Goal: Entertainment & Leisure: Consume media (video, audio)

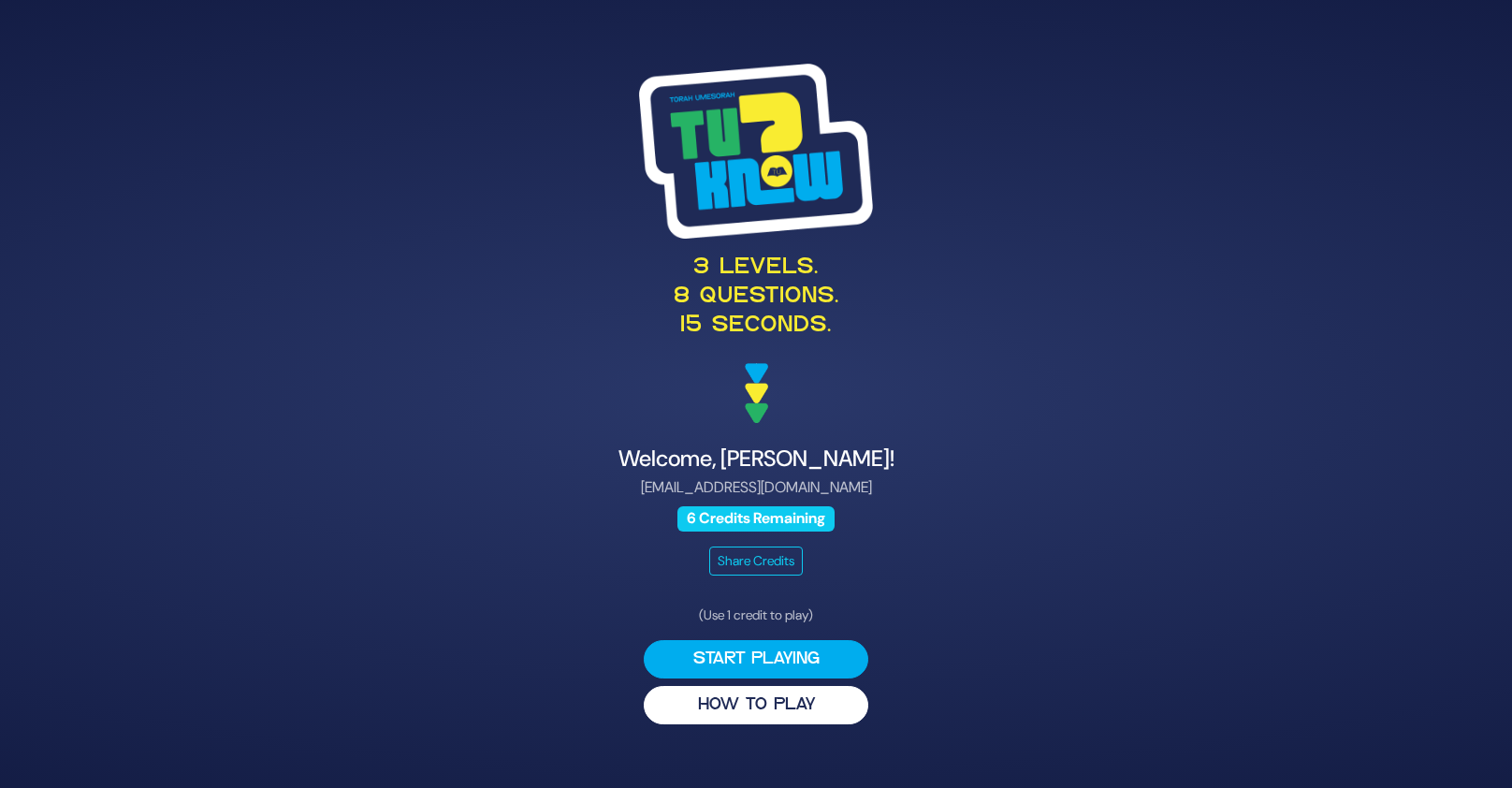
click at [812, 514] on span "6 Credits Remaining" at bounding box center [756, 518] width 158 height 25
click at [811, 711] on button "HOW TO PLAY" at bounding box center [756, 705] width 224 height 39
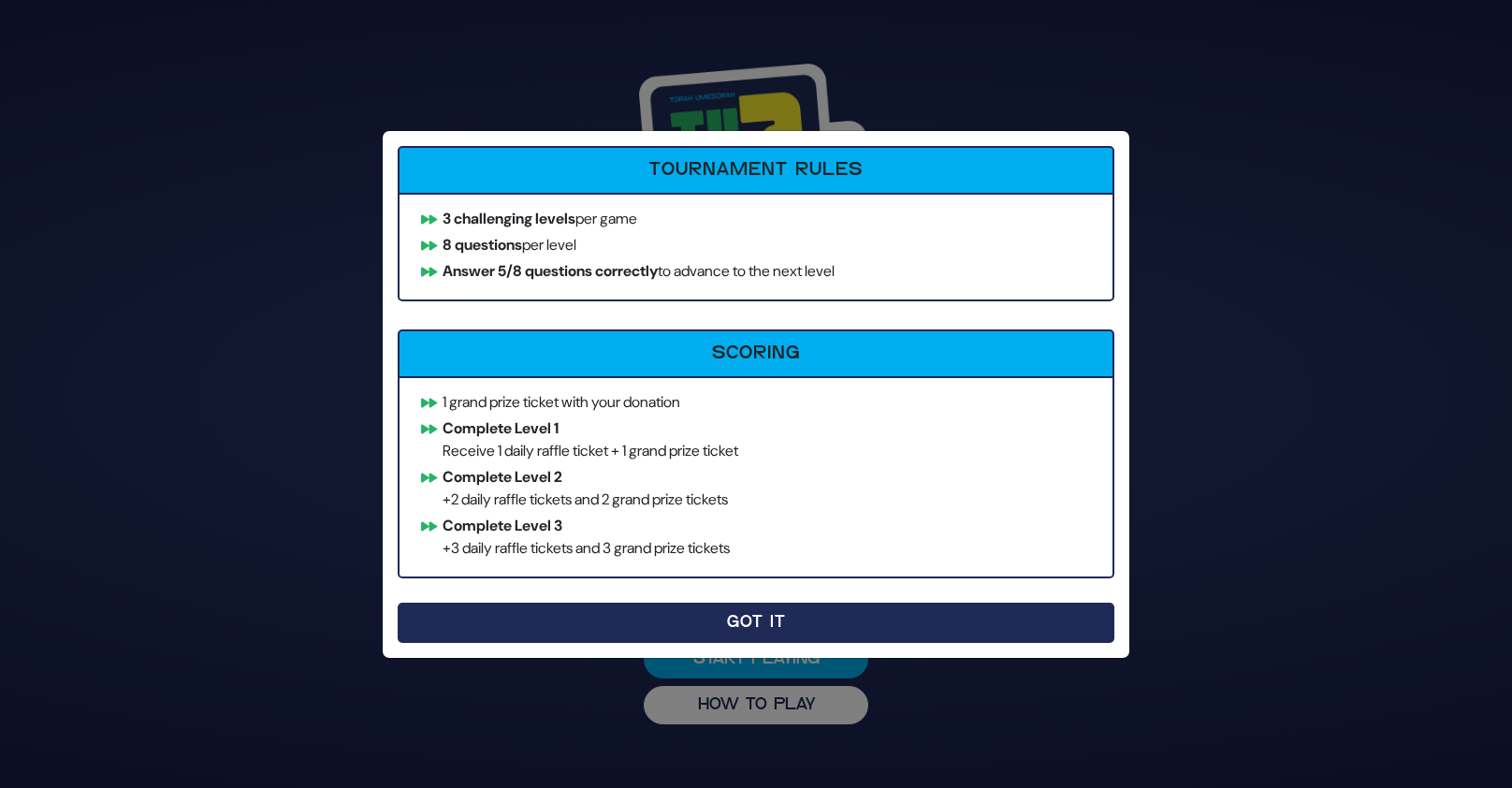
click at [838, 625] on button "Got It" at bounding box center [756, 622] width 716 height 41
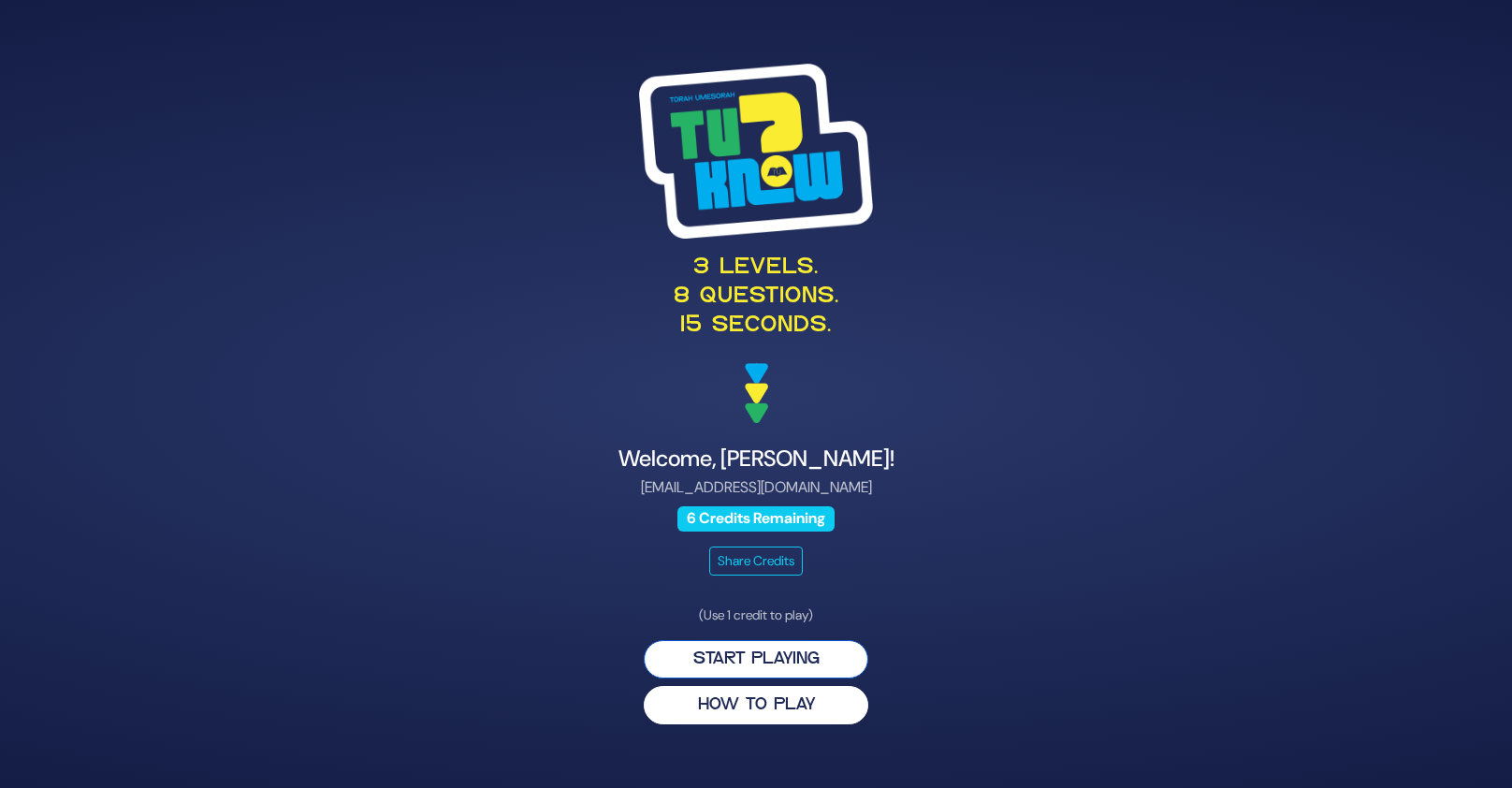
click at [819, 662] on button "Start Playing" at bounding box center [756, 659] width 224 height 39
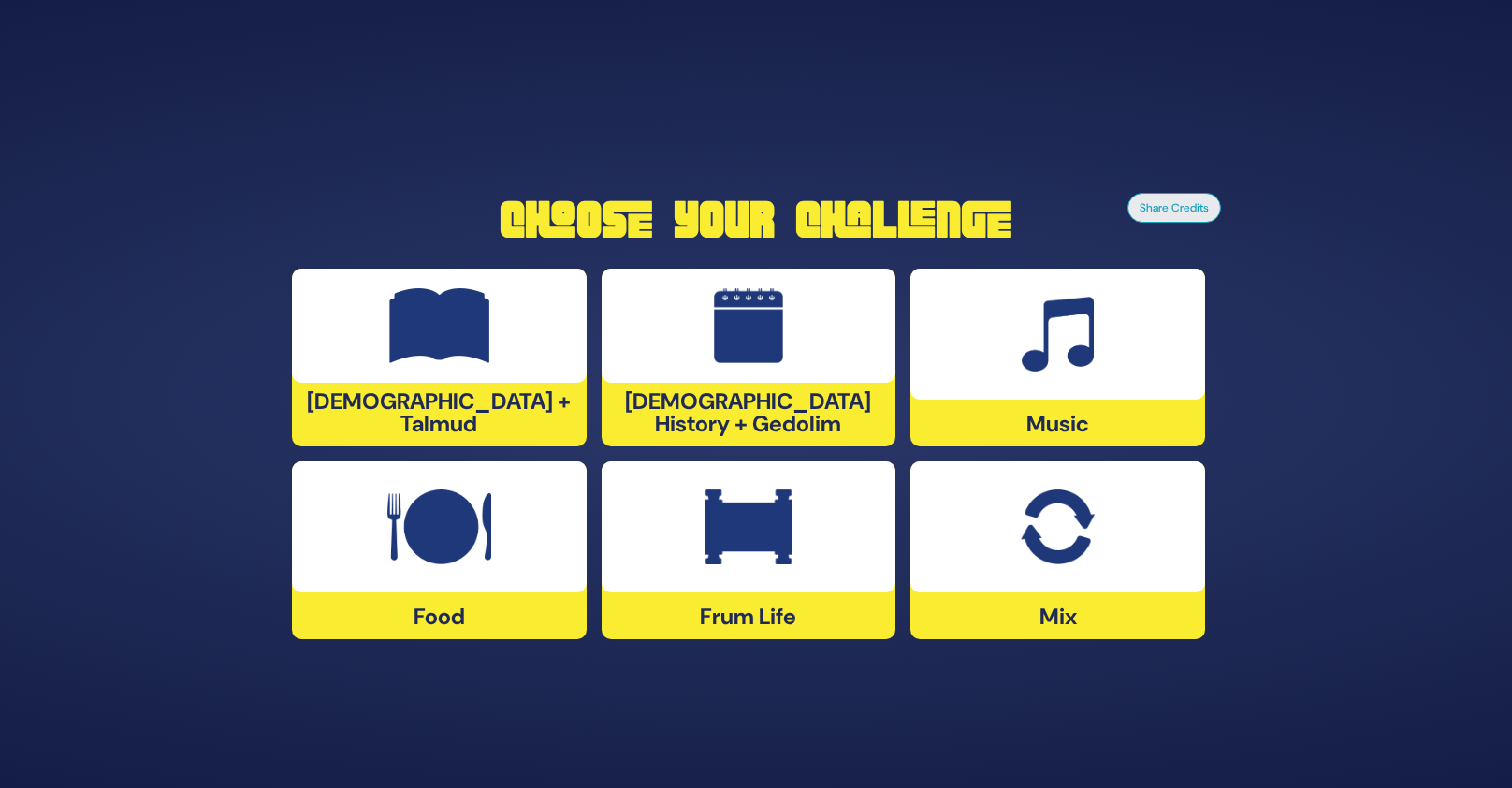
click at [678, 533] on div at bounding box center [748, 527] width 295 height 131
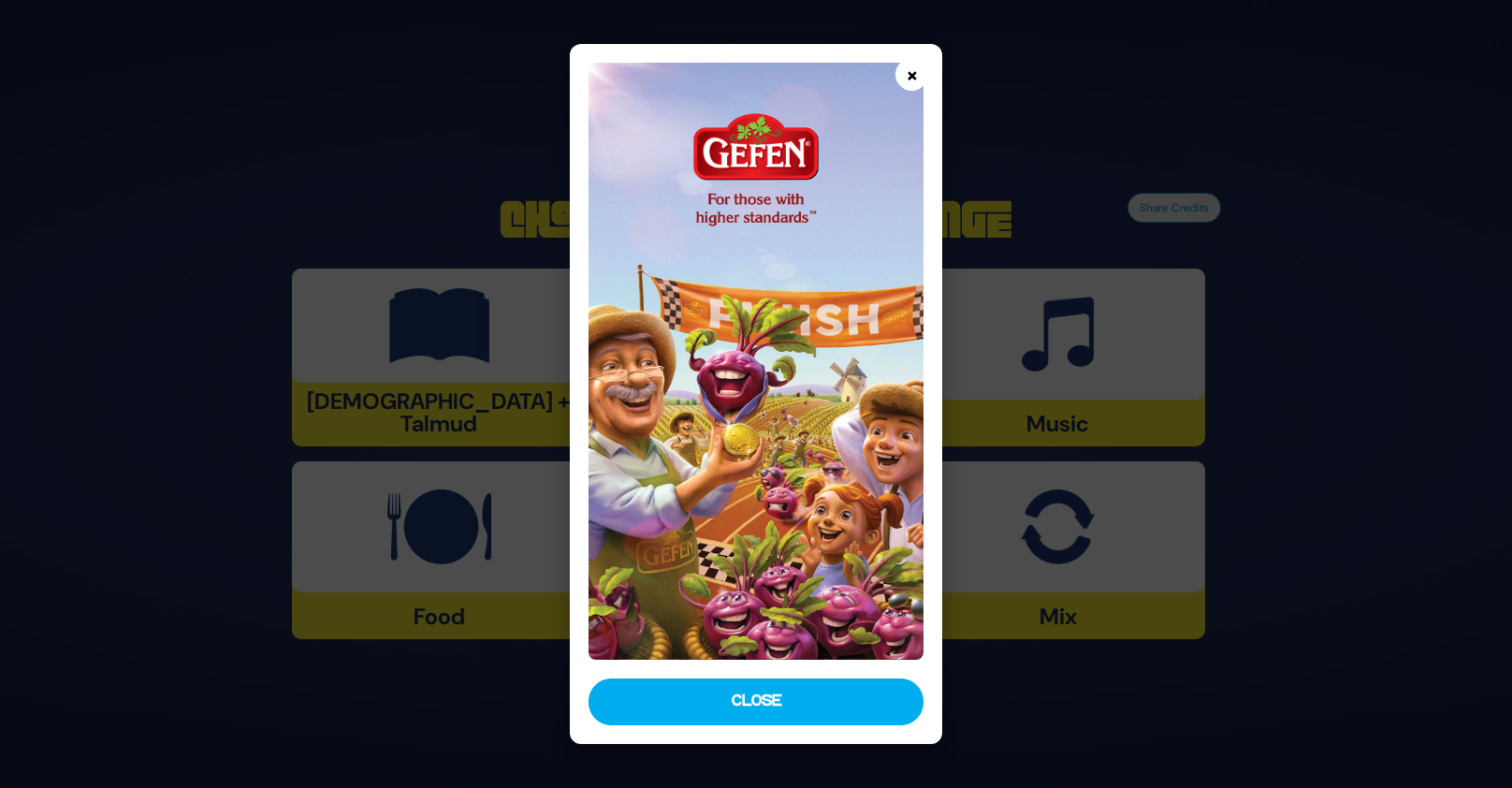
click at [911, 72] on button "×" at bounding box center [911, 73] width 33 height 33
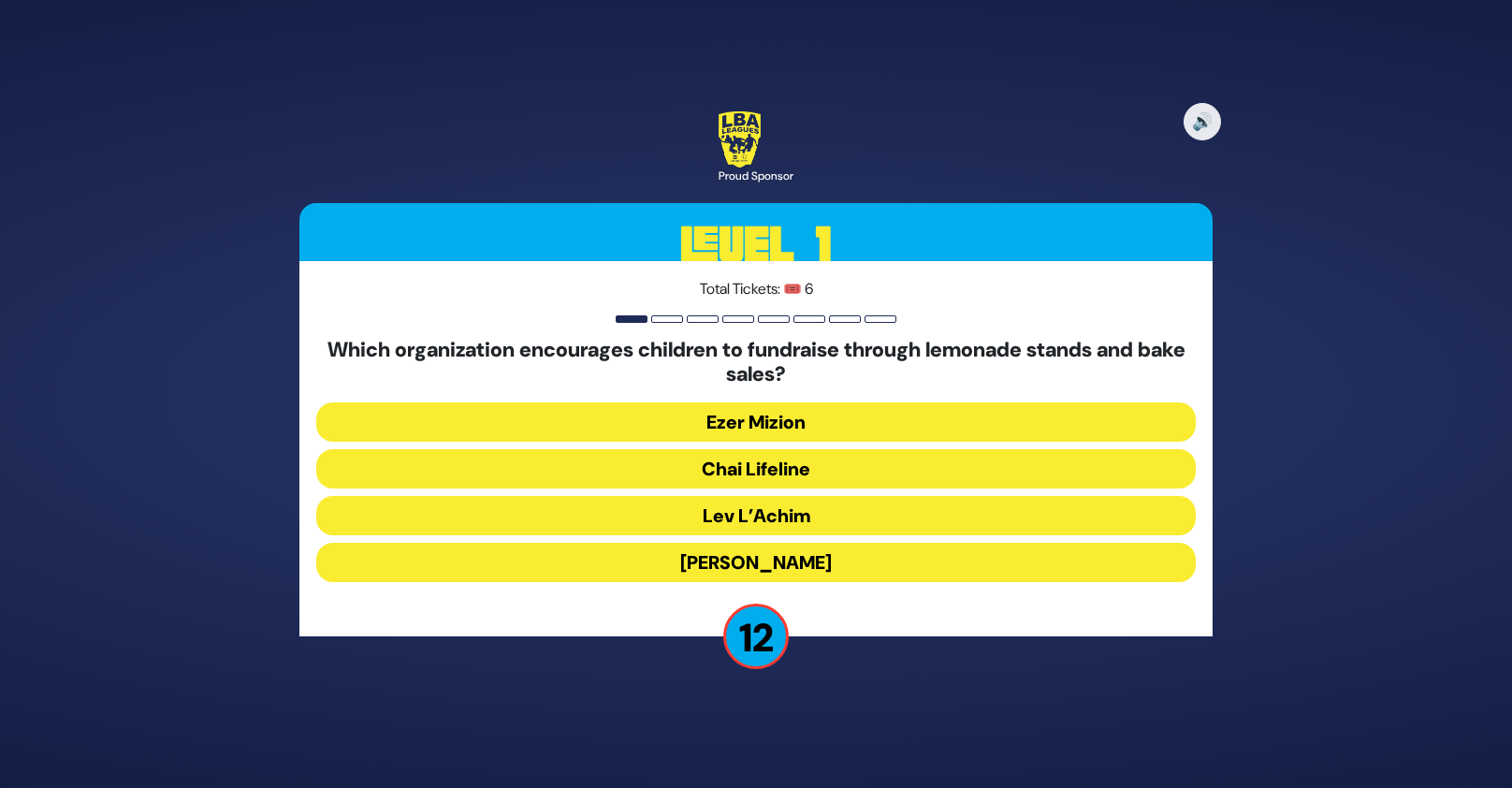
click at [820, 466] on button "Chai Lifeline" at bounding box center [756, 469] width 879 height 40
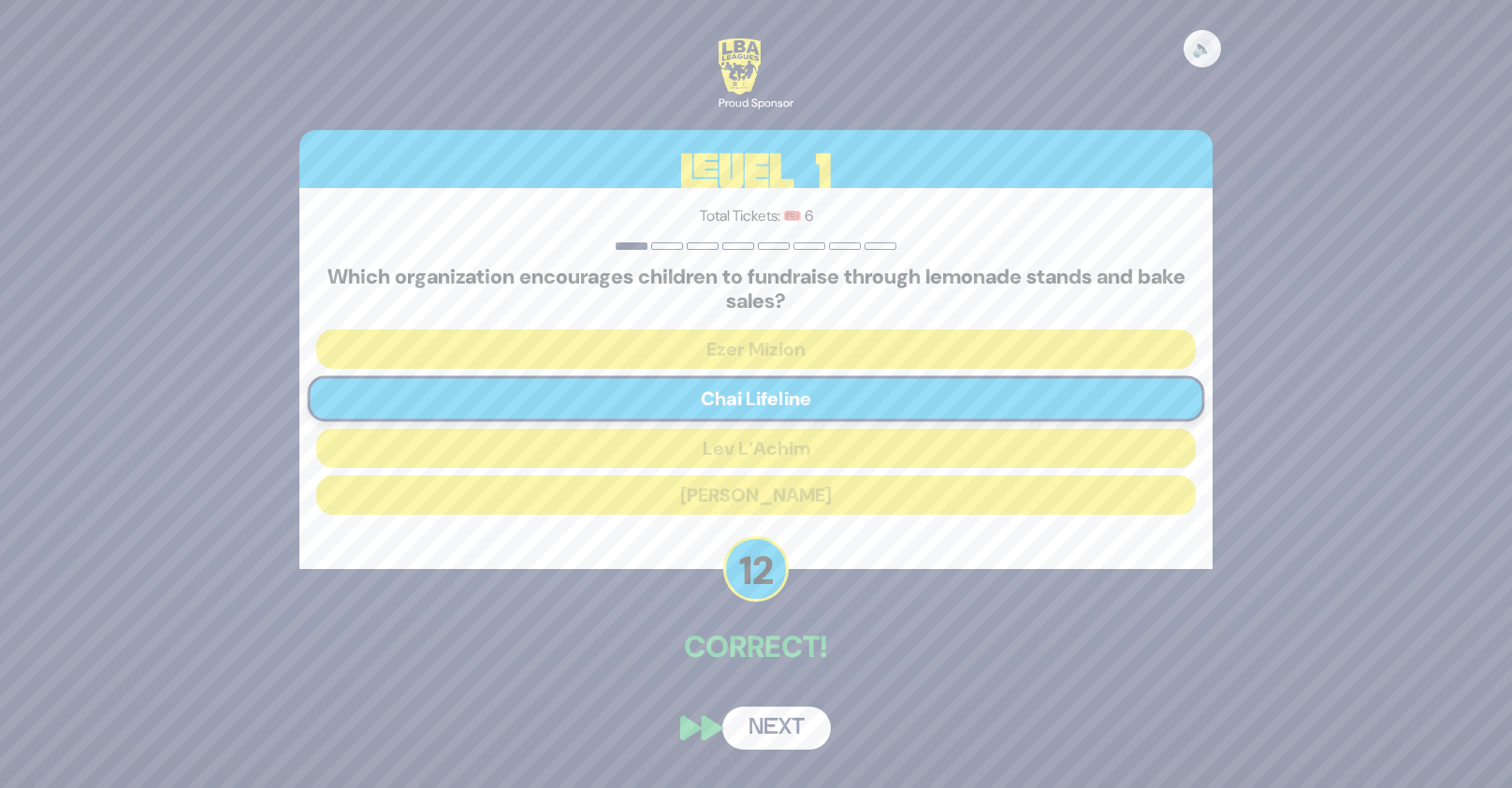
click at [771, 728] on button "Next" at bounding box center [776, 727] width 108 height 43
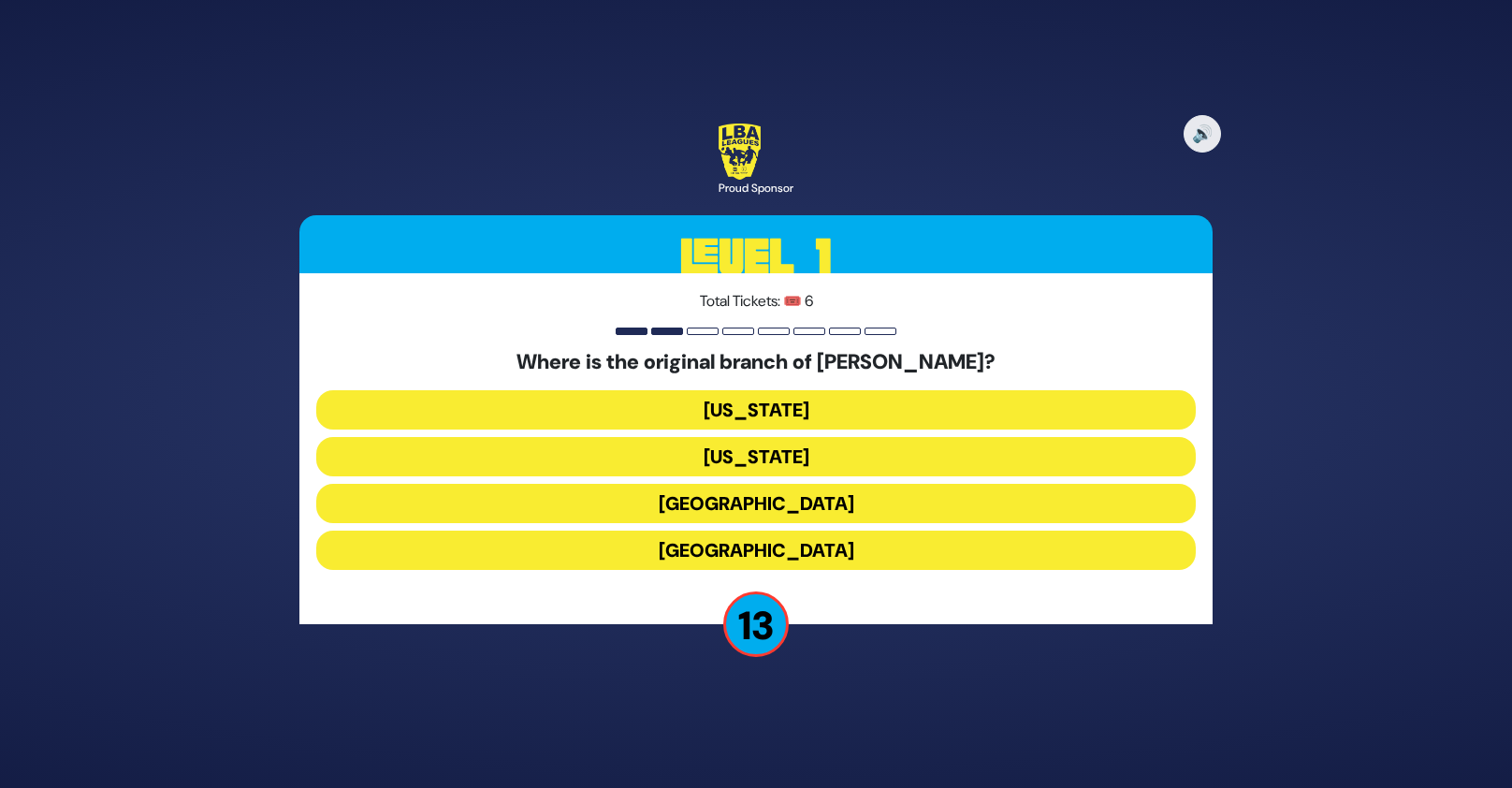
click at [801, 506] on button "London" at bounding box center [756, 504] width 879 height 40
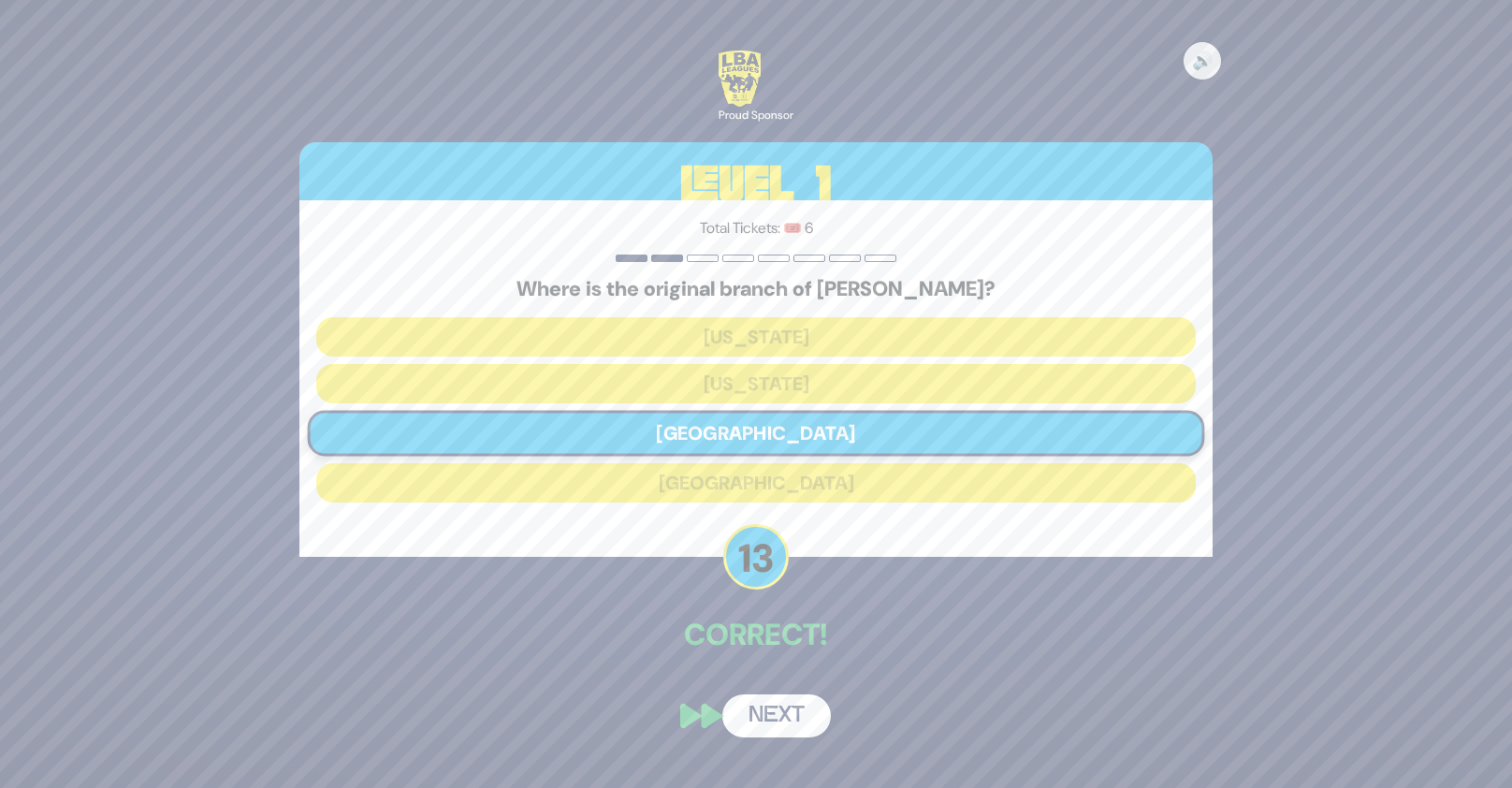
click at [774, 720] on button "Next" at bounding box center [776, 716] width 108 height 43
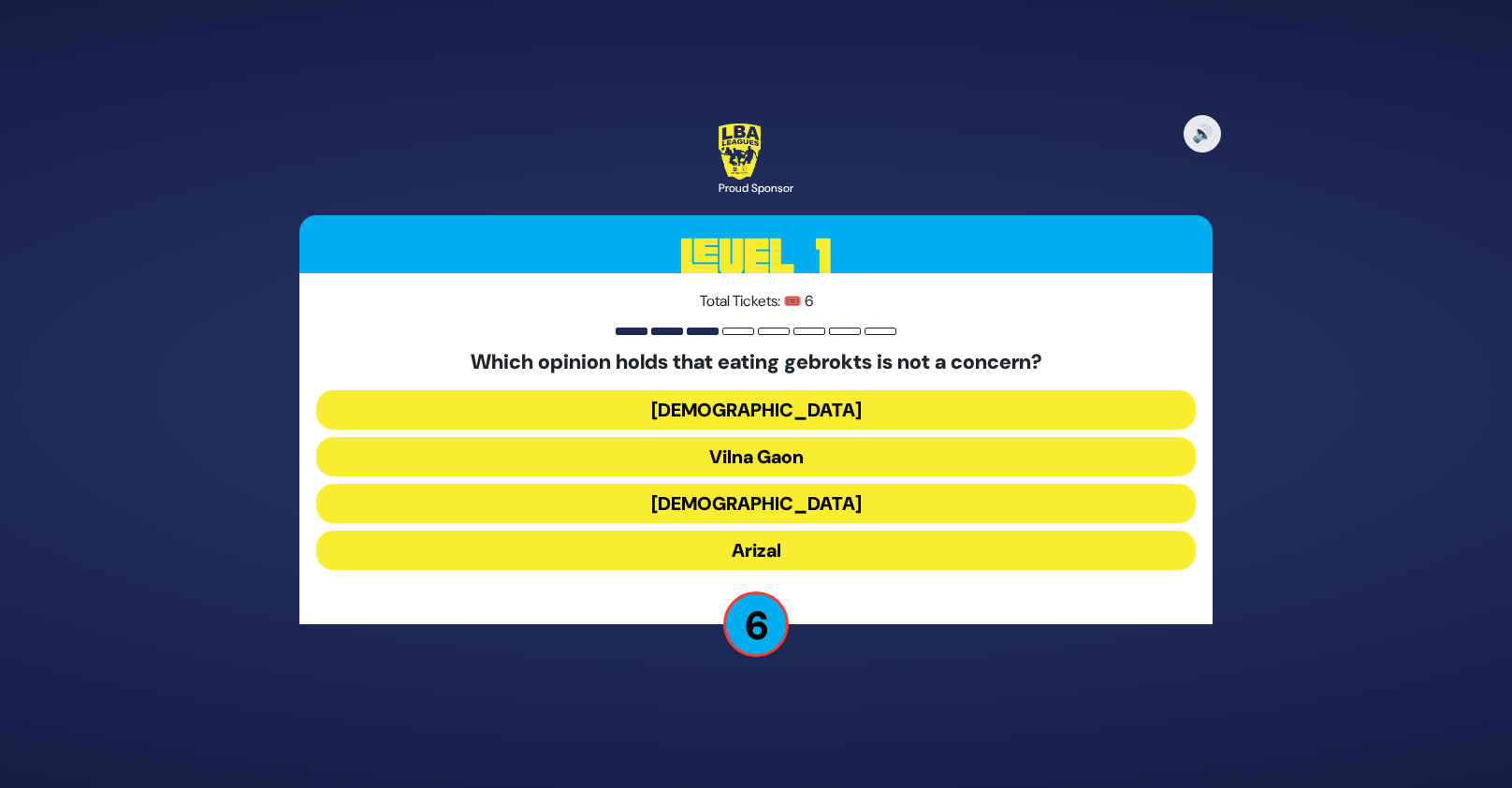
click at [807, 501] on button "Rama" at bounding box center [756, 504] width 879 height 40
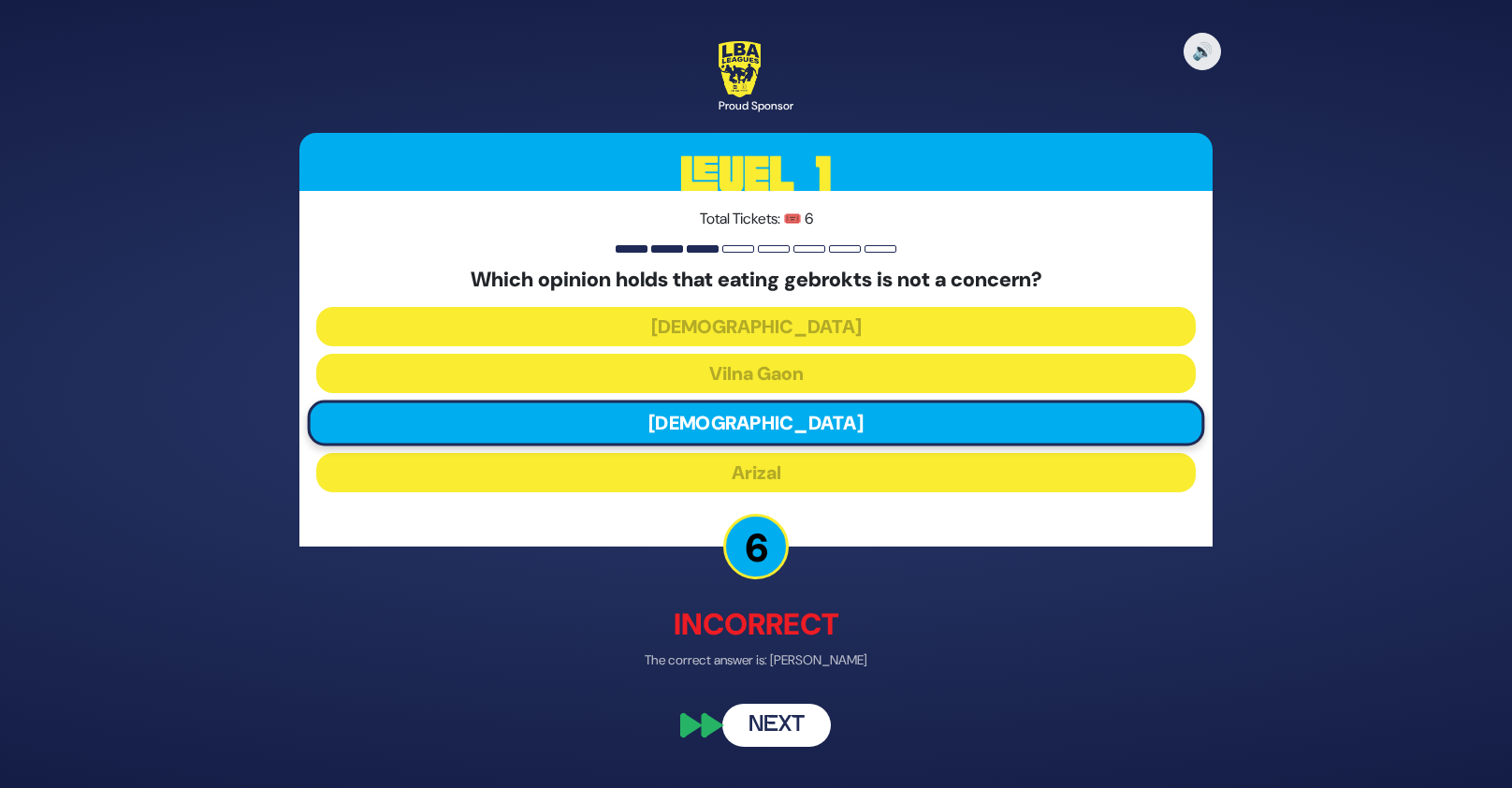
click at [797, 723] on button "Next" at bounding box center [776, 724] width 108 height 43
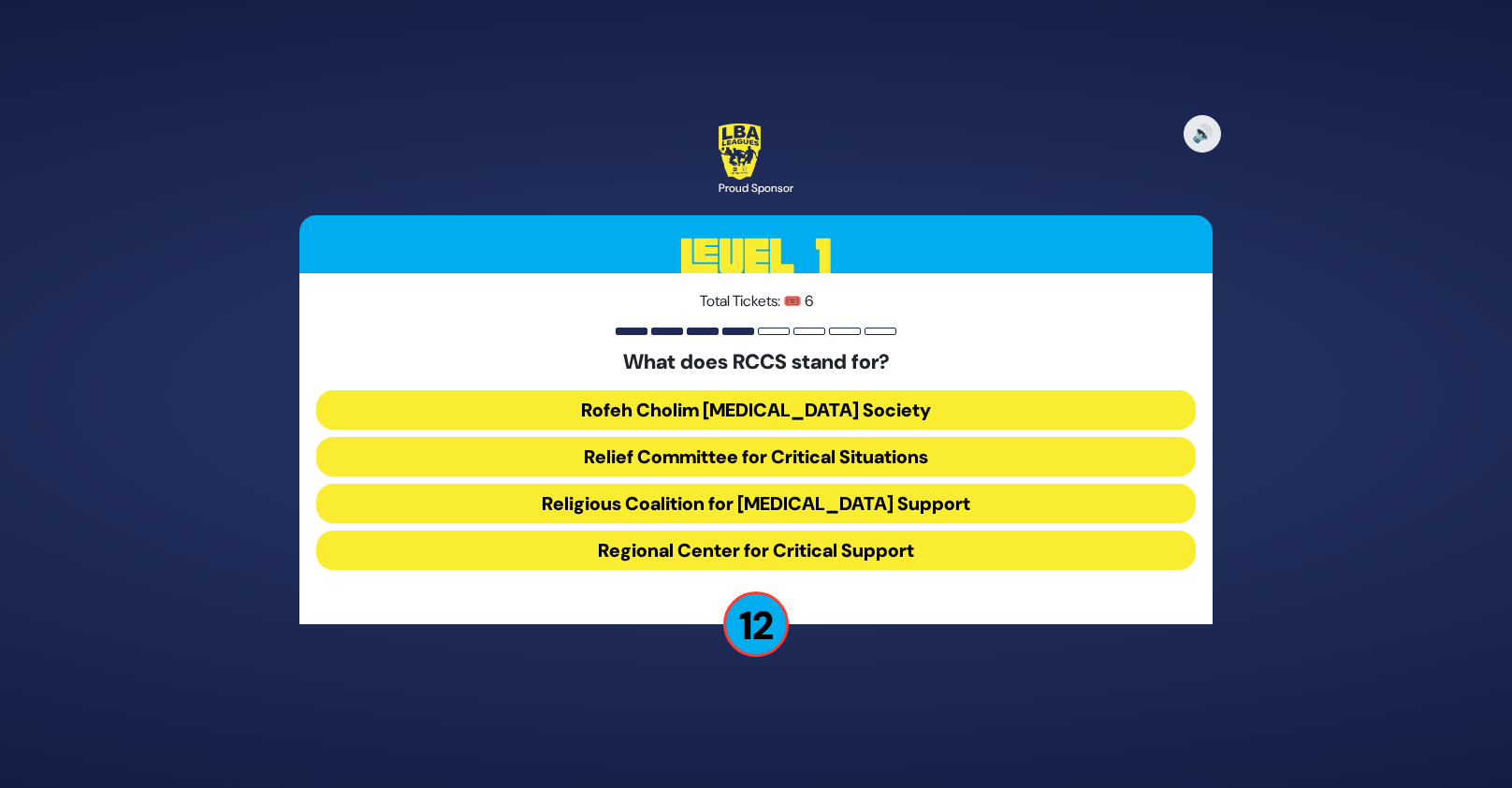
click at [823, 401] on button "Rofeh Cholim Cancer Society" at bounding box center [756, 410] width 879 height 40
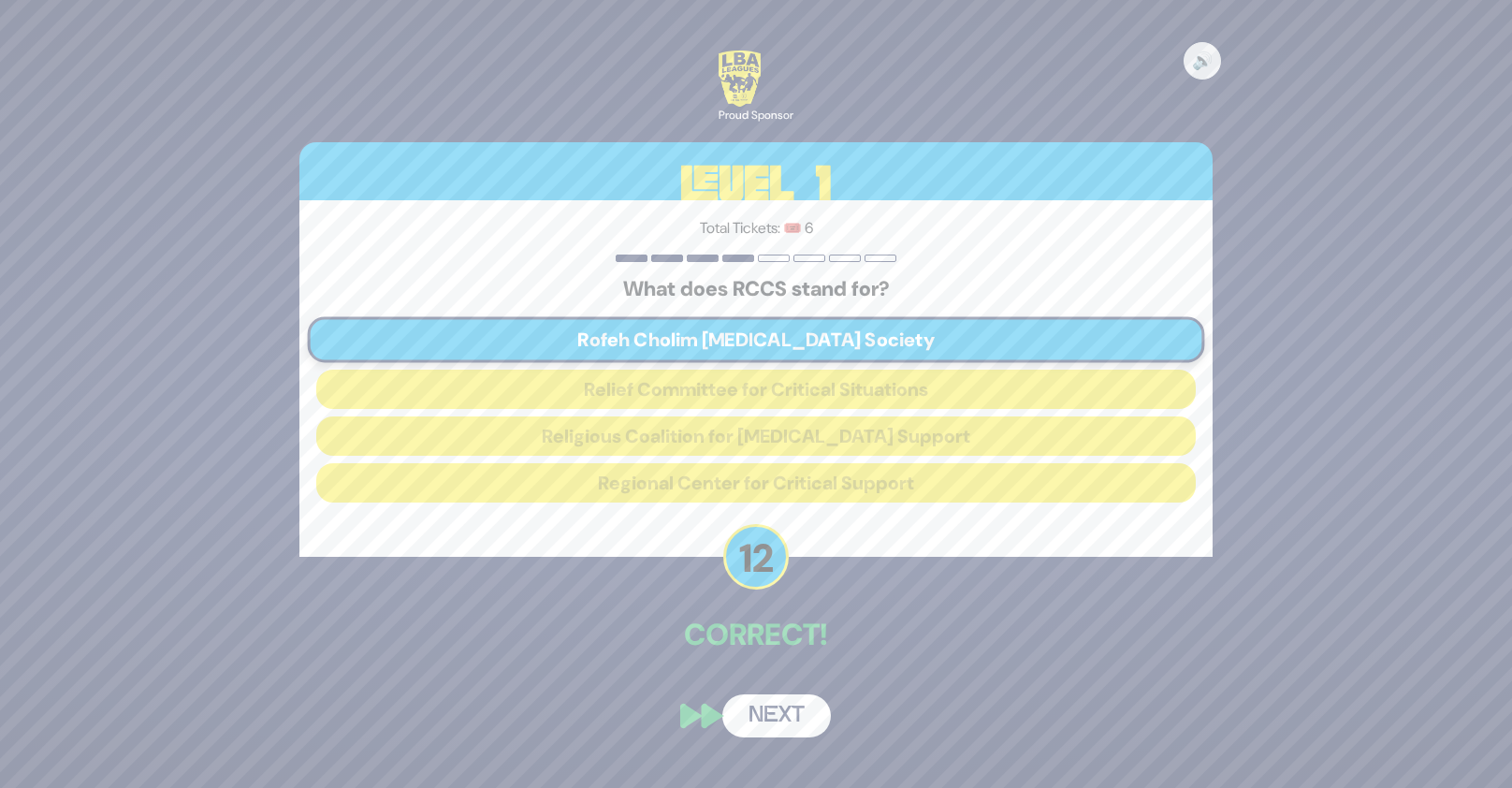
click at [770, 714] on button "Next" at bounding box center [776, 716] width 108 height 43
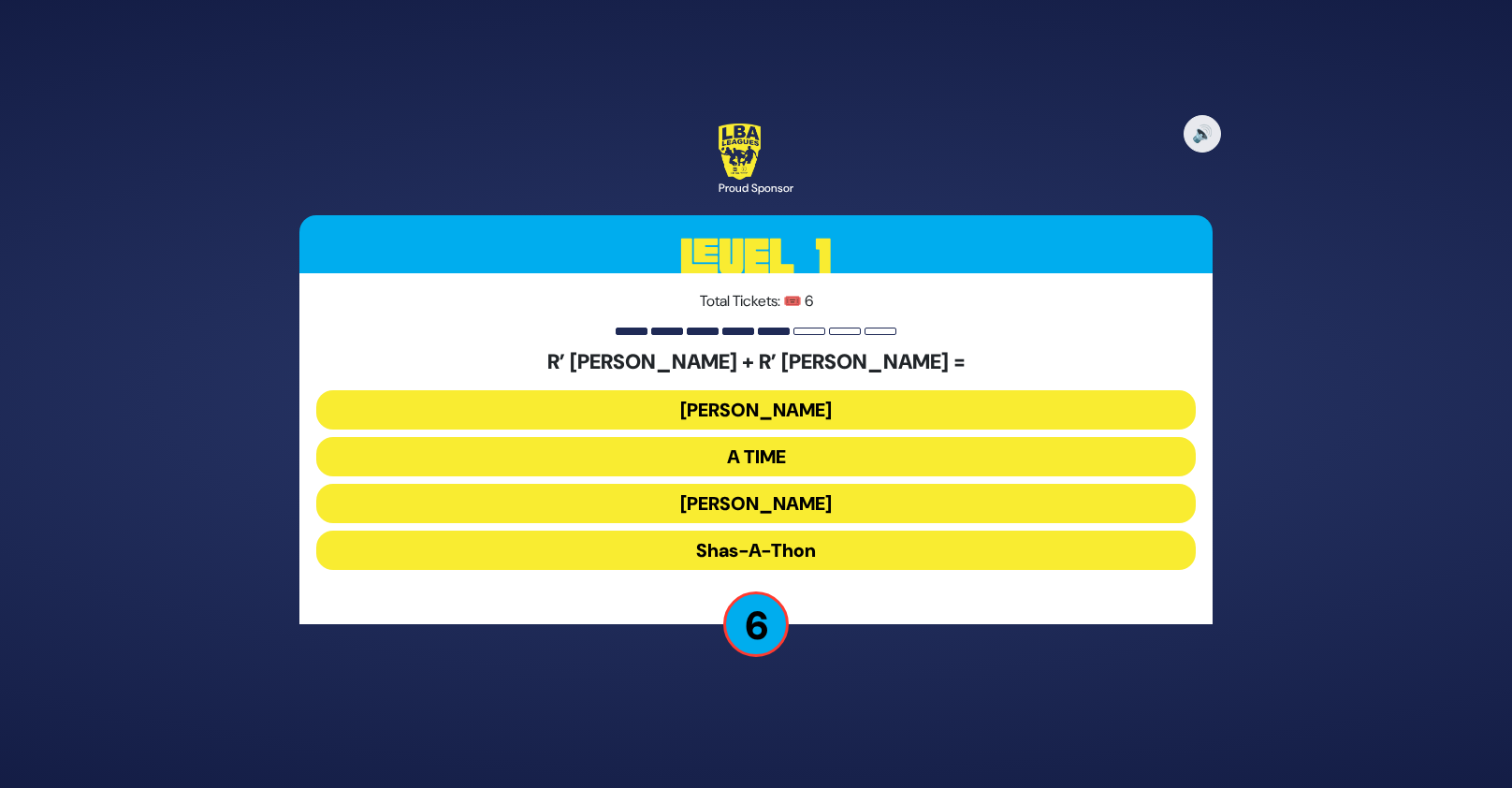
click at [786, 500] on button "Ohel Sarala" at bounding box center [756, 504] width 879 height 40
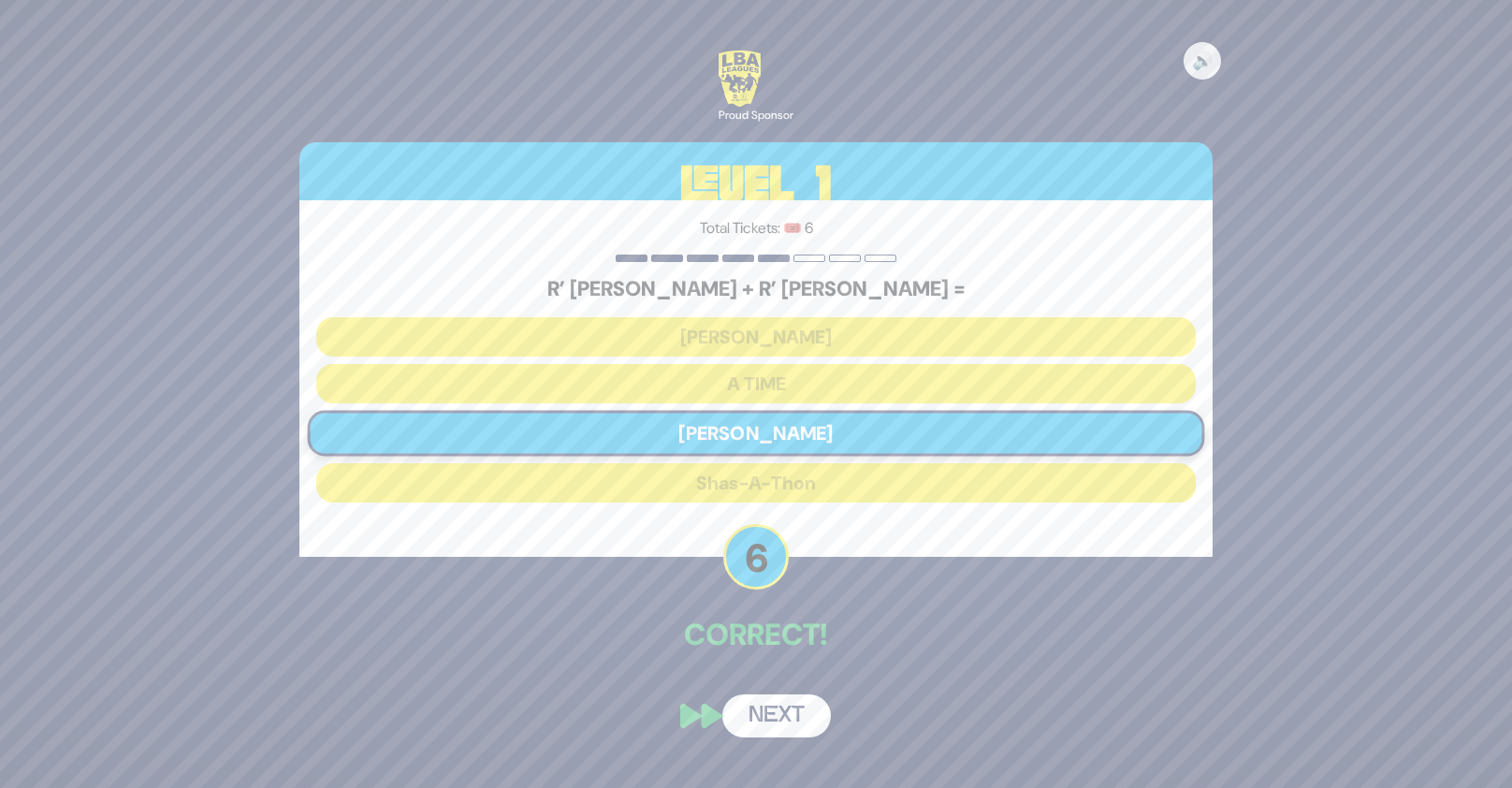
click at [788, 717] on button "Next" at bounding box center [776, 716] width 108 height 43
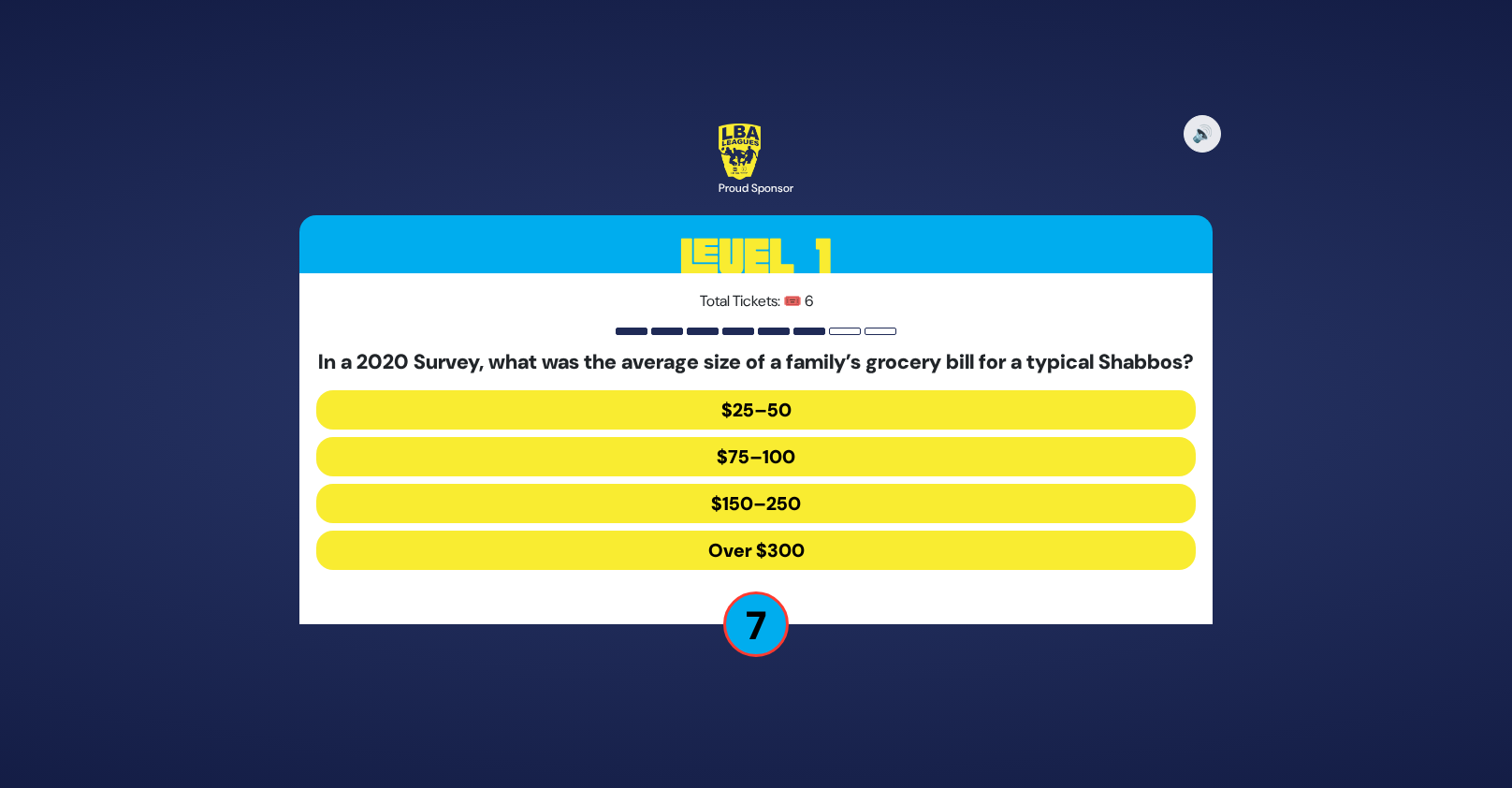
click at [820, 513] on button "$150–250" at bounding box center [756, 504] width 879 height 40
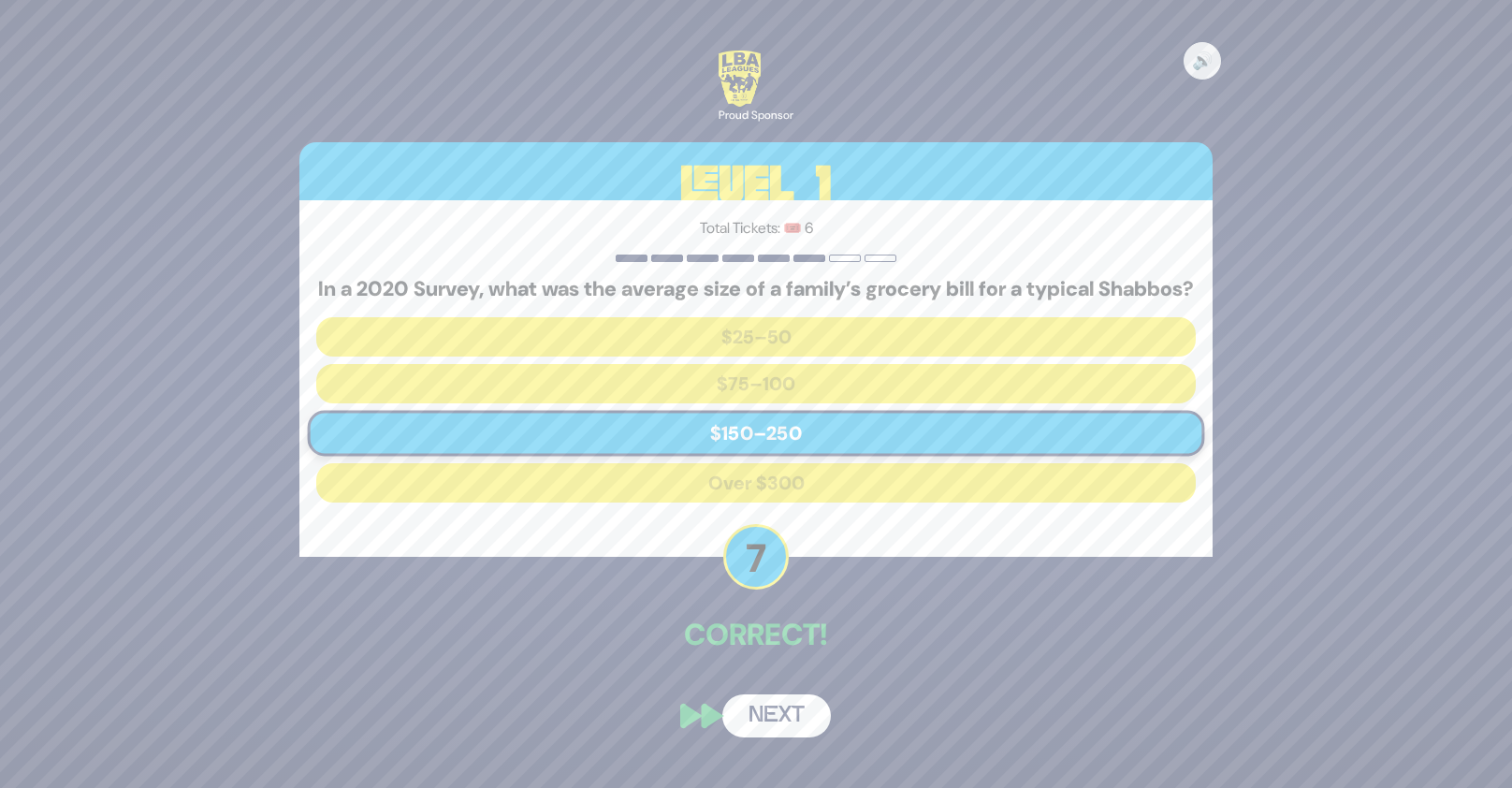
click at [793, 736] on button "Next" at bounding box center [776, 716] width 108 height 43
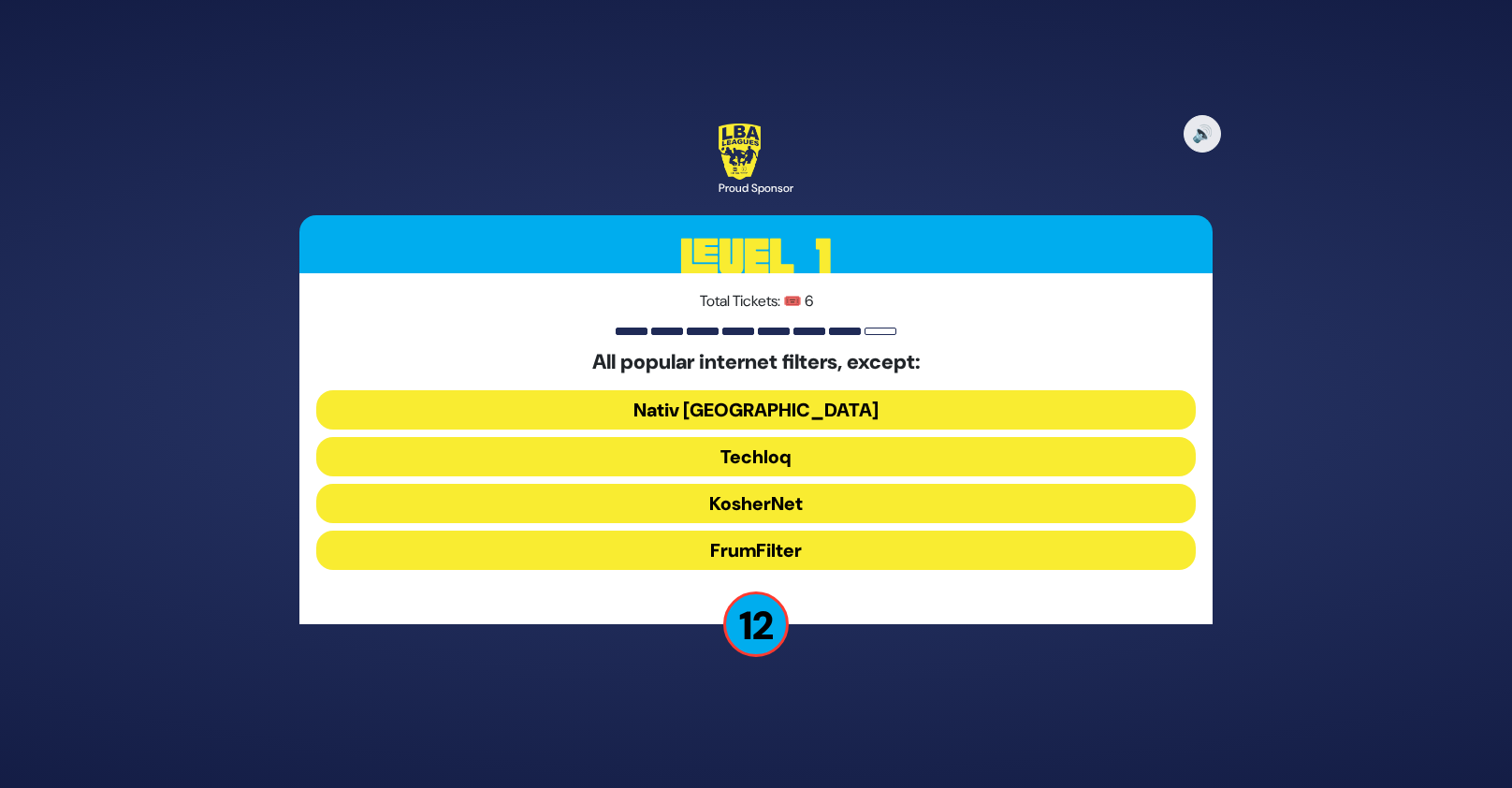
click at [790, 403] on button "Nativ USA" at bounding box center [756, 410] width 879 height 40
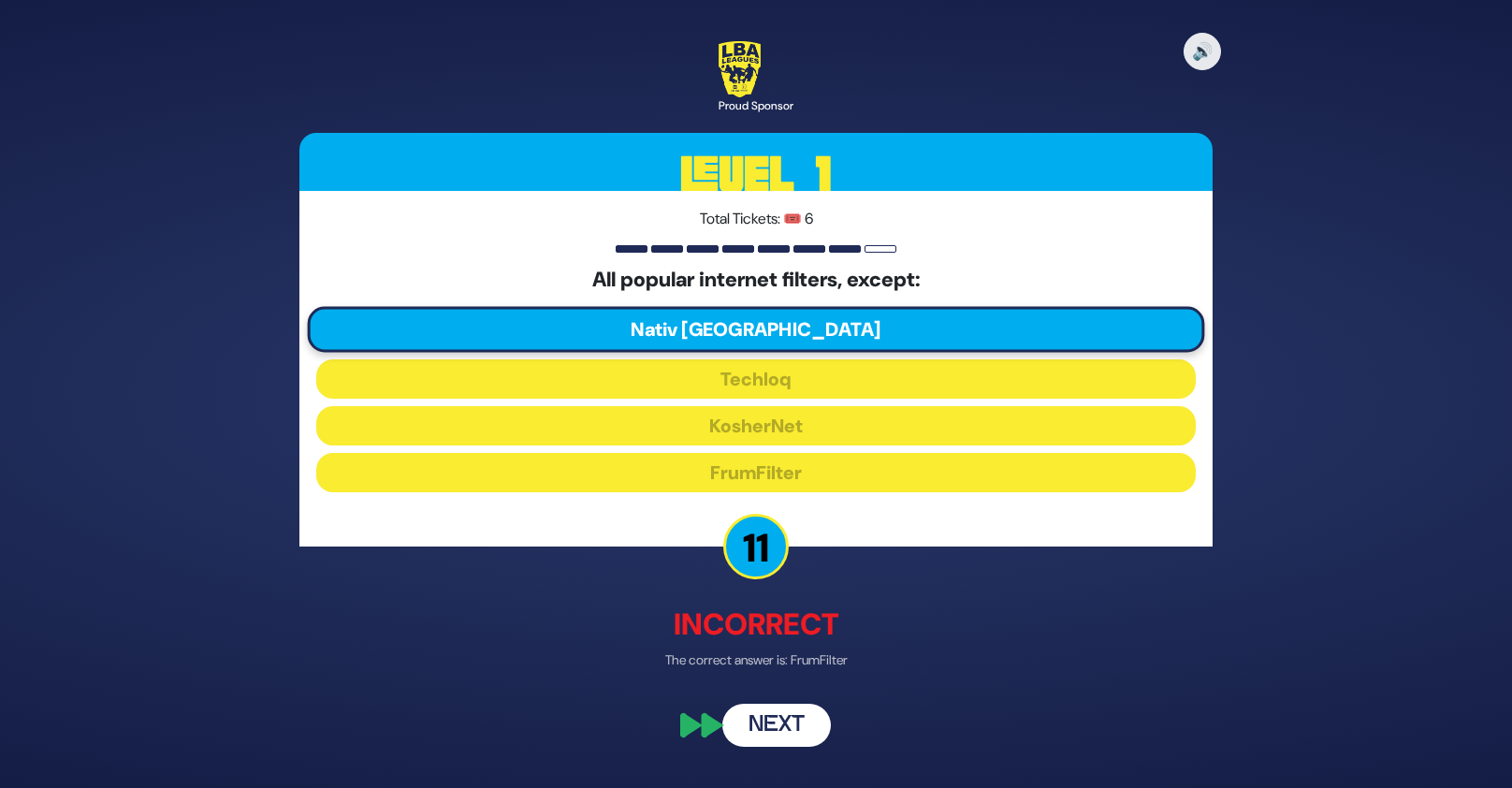
click at [776, 731] on button "Next" at bounding box center [776, 724] width 108 height 43
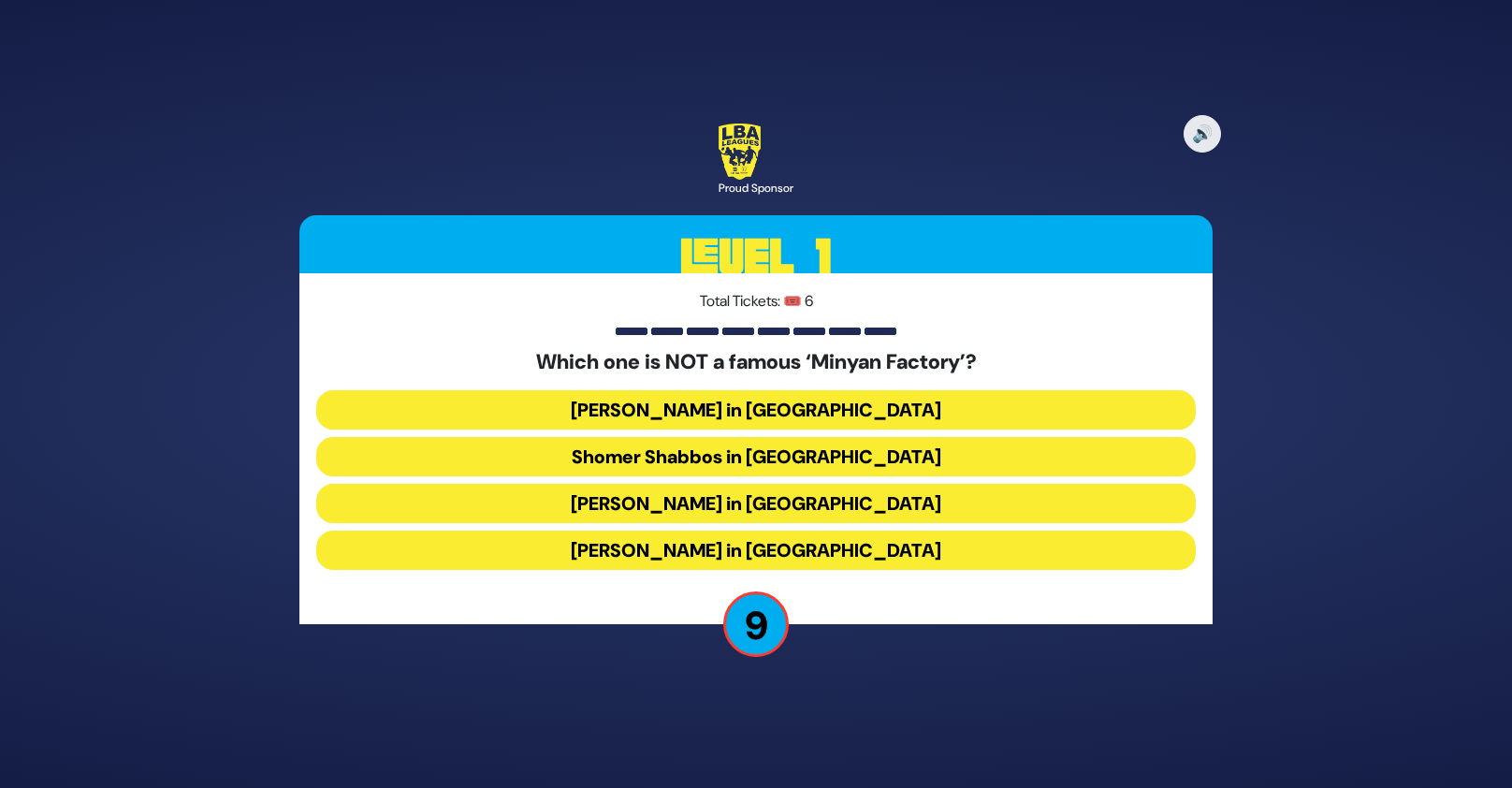
click at [810, 504] on button "Scheiner’s in Monsey" at bounding box center [756, 504] width 879 height 40
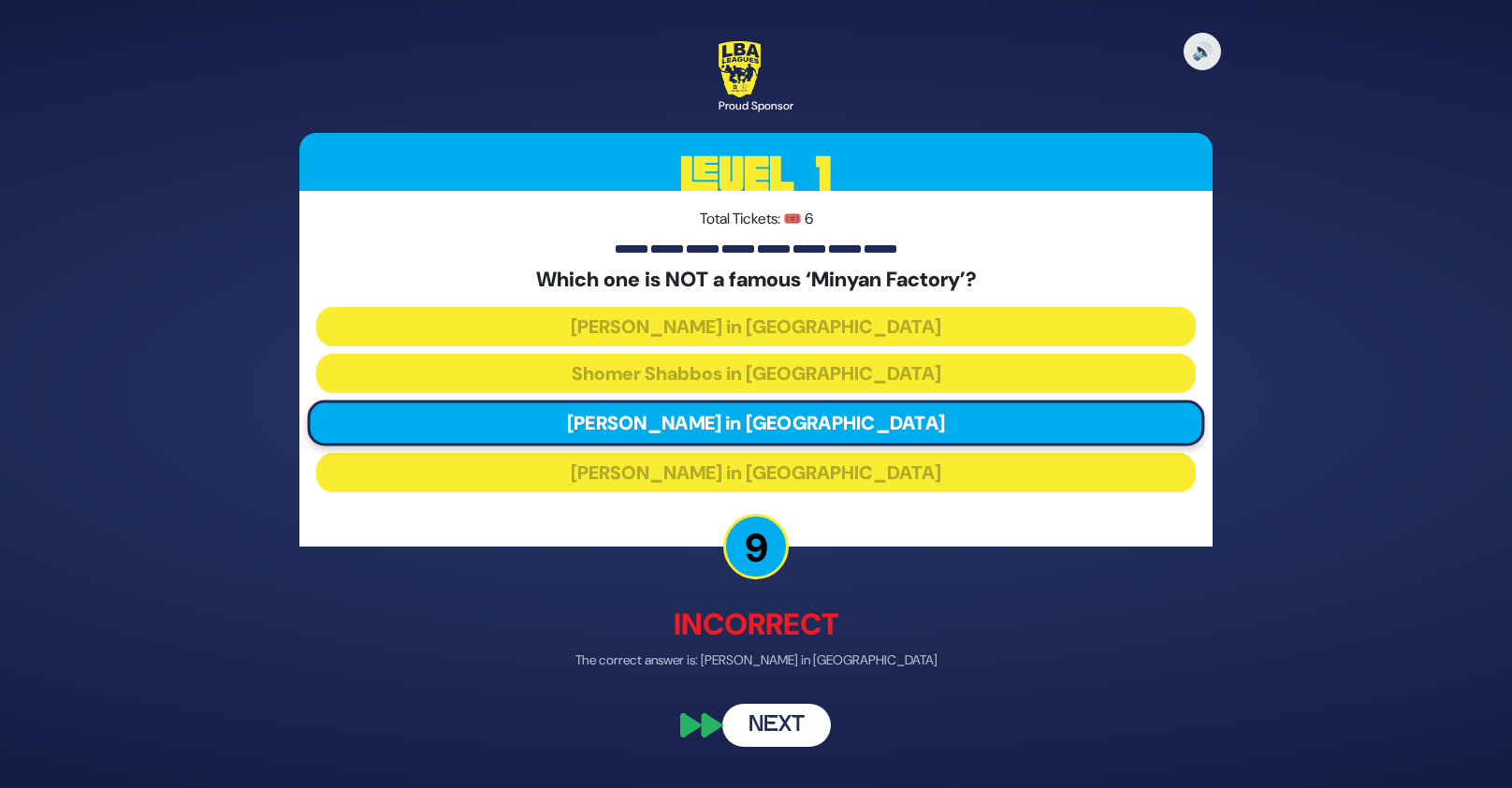
click at [790, 721] on button "Next" at bounding box center [776, 724] width 108 height 43
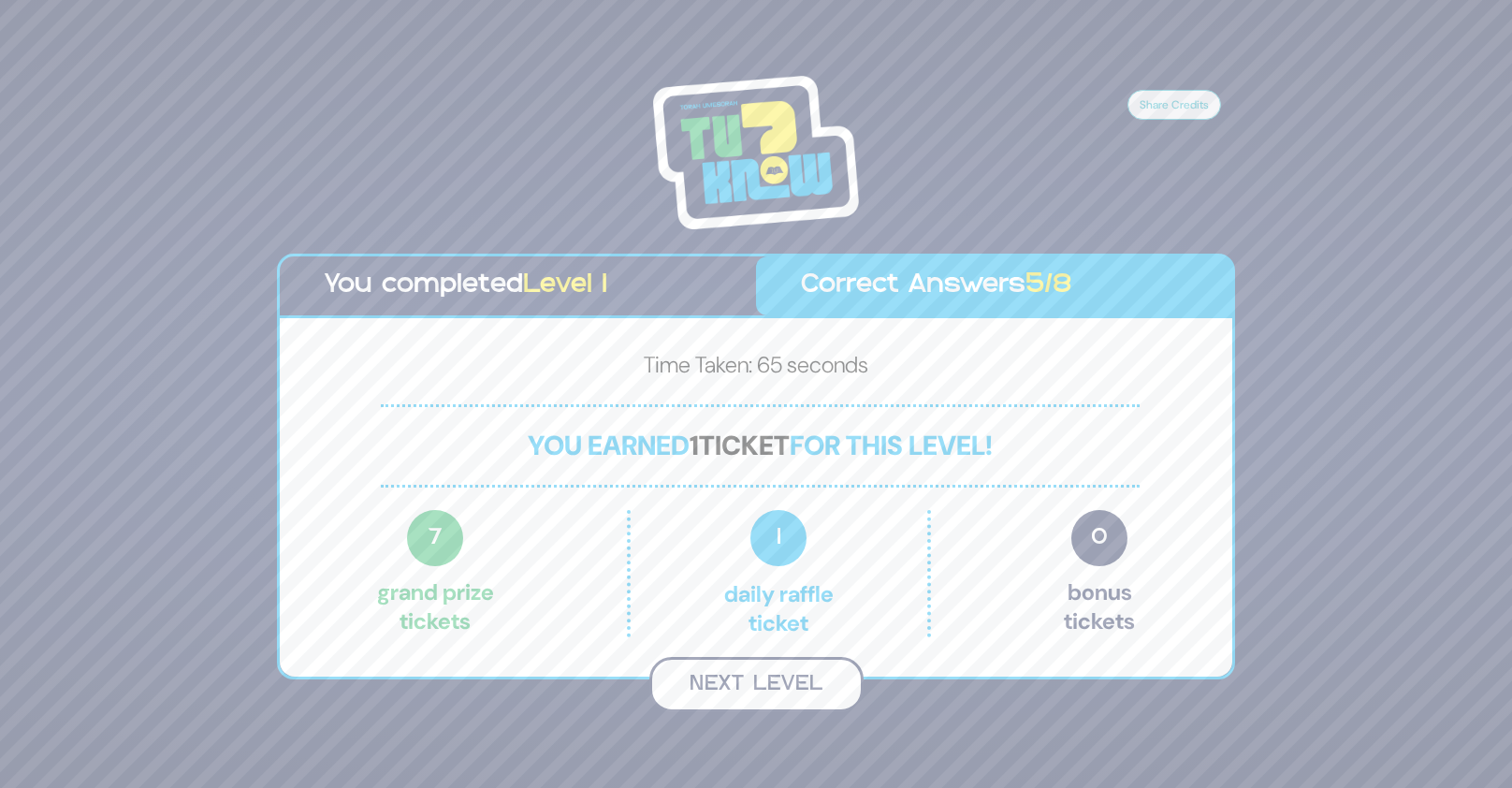
click at [775, 674] on button "Next Level" at bounding box center [756, 685] width 214 height 56
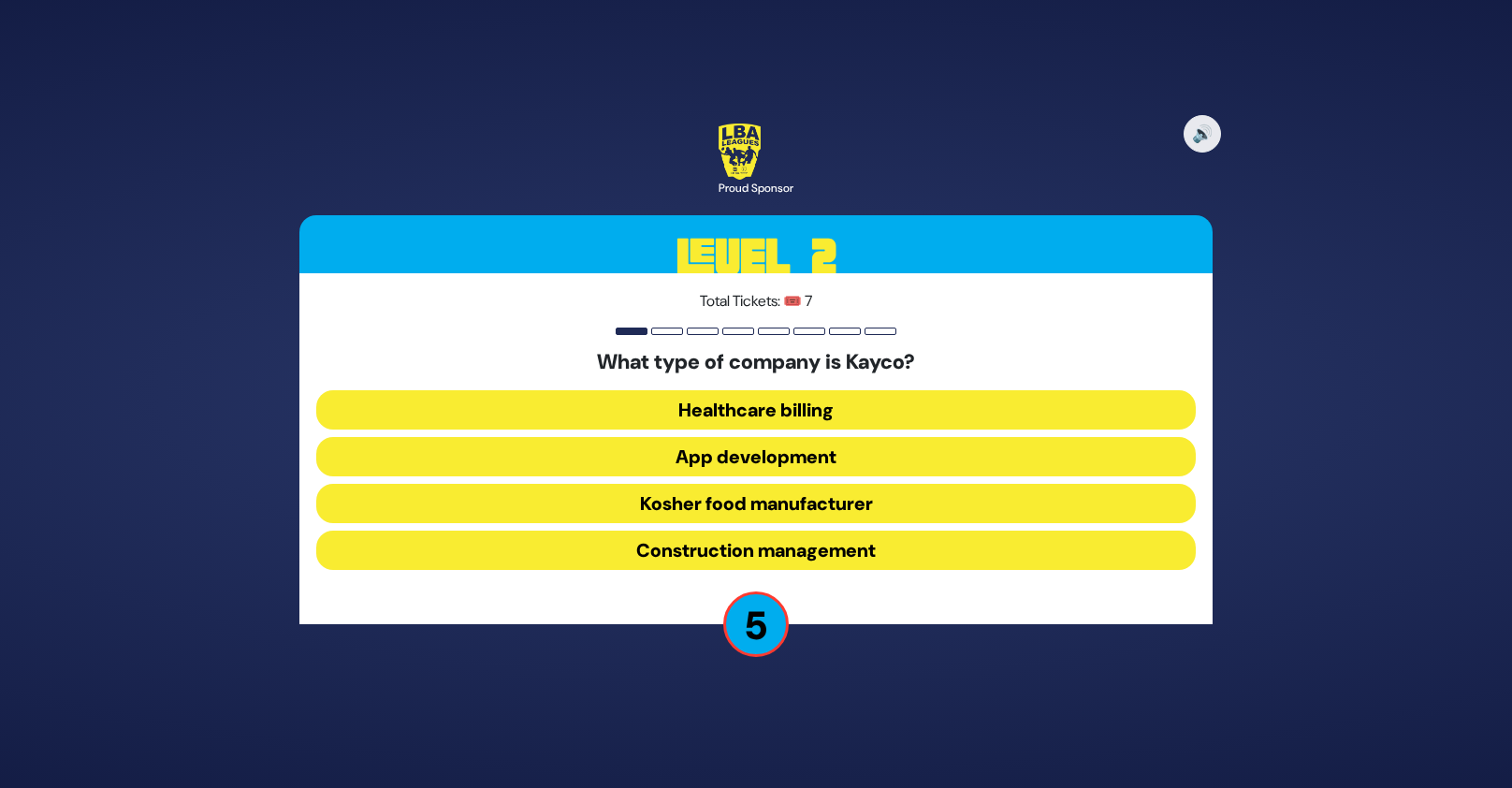
click at [786, 412] on button "Healthcare billing" at bounding box center [756, 410] width 879 height 40
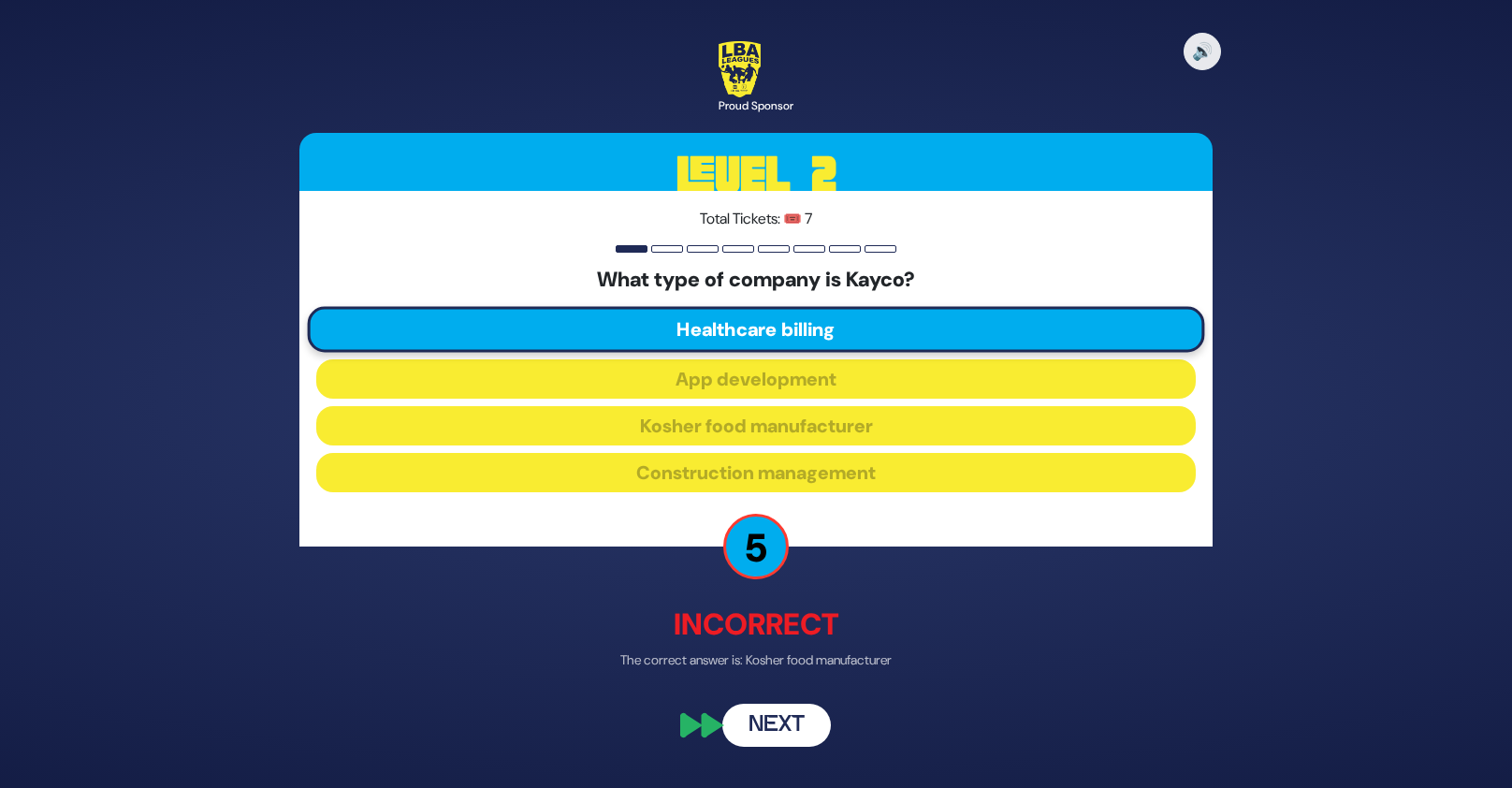
click at [784, 724] on button "Next" at bounding box center [776, 724] width 108 height 43
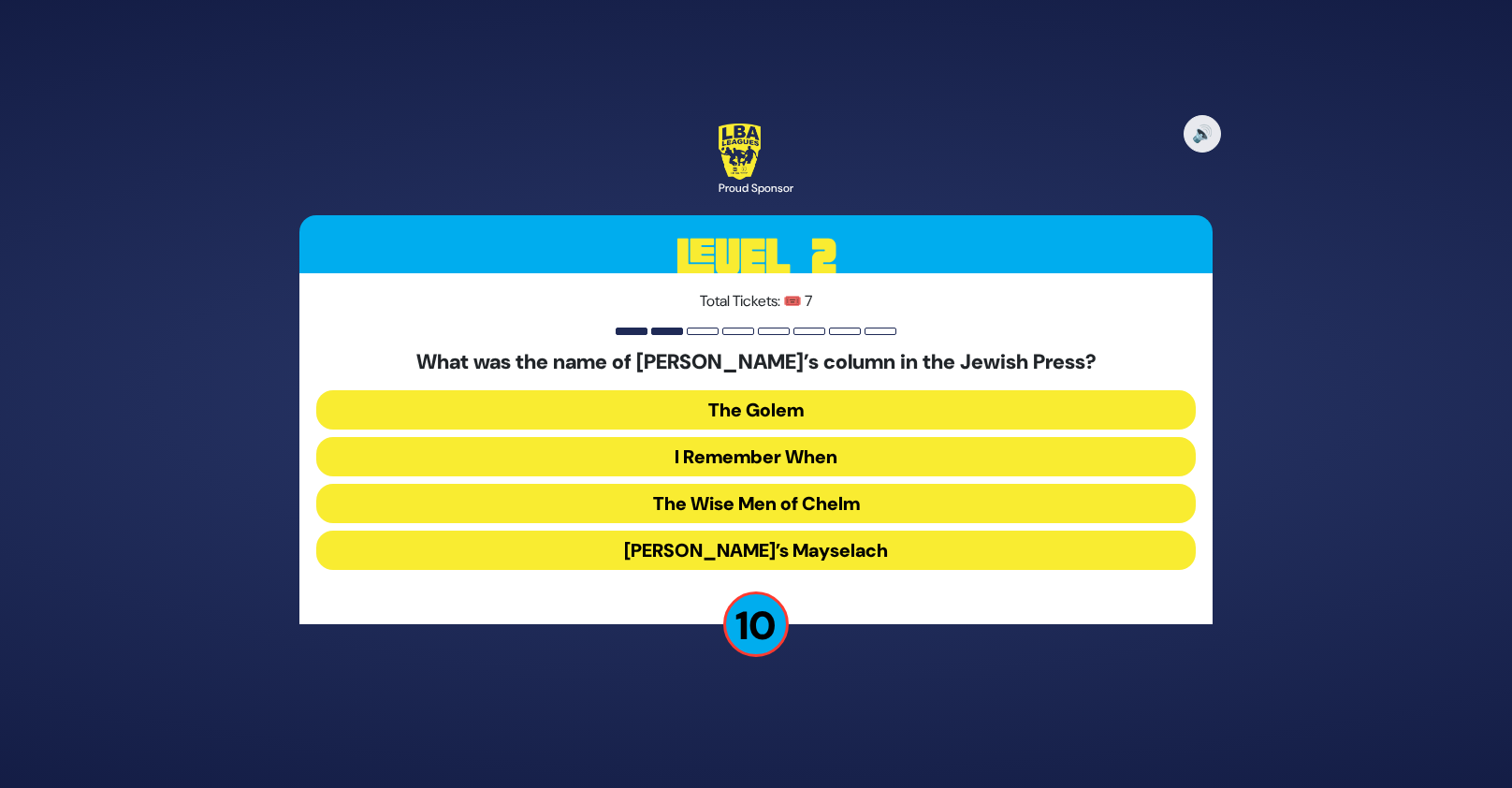
click at [832, 511] on button "The Wise Men of Chelm" at bounding box center [756, 504] width 879 height 40
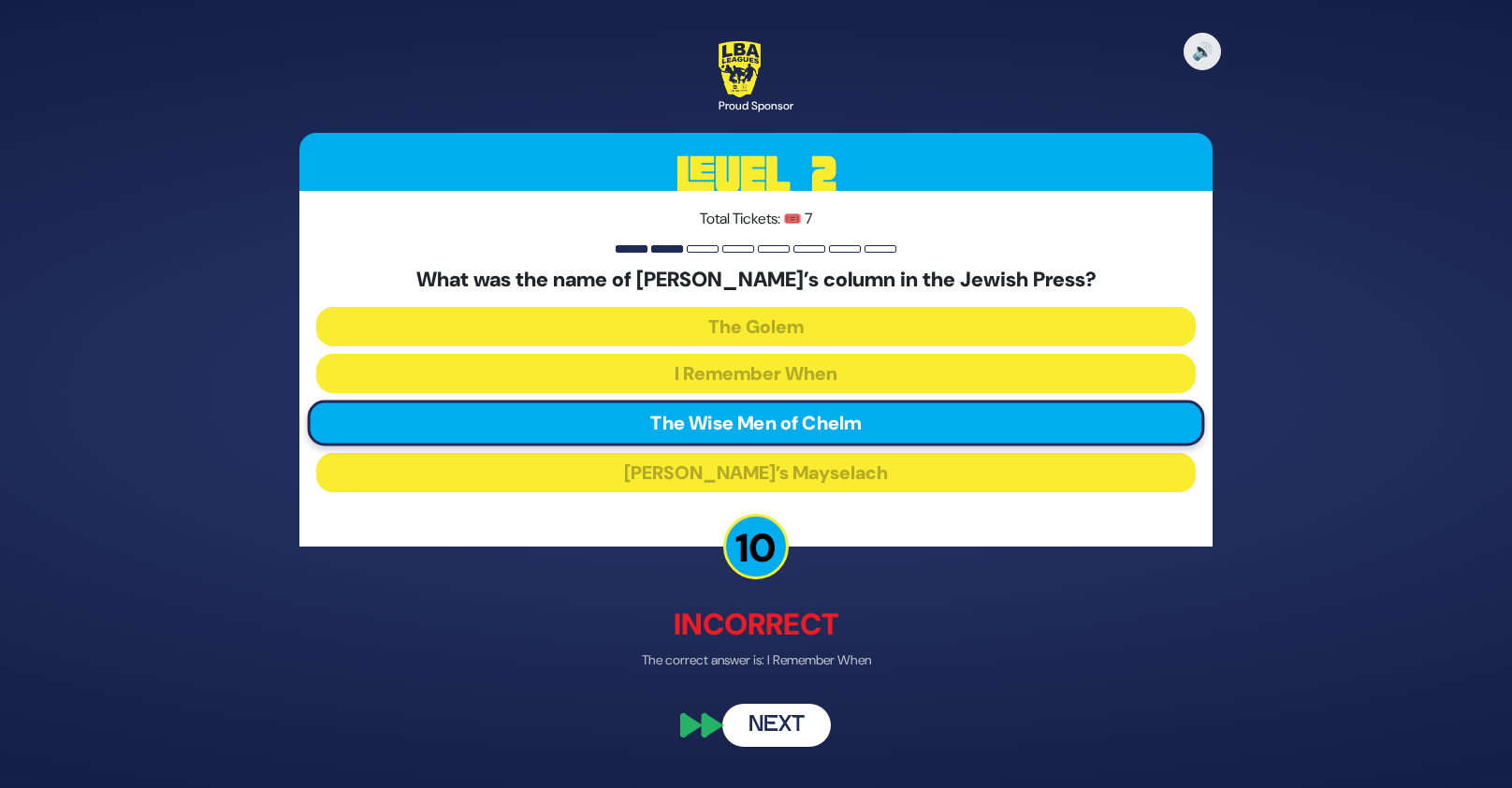
click at [801, 726] on button "Next" at bounding box center [776, 724] width 108 height 43
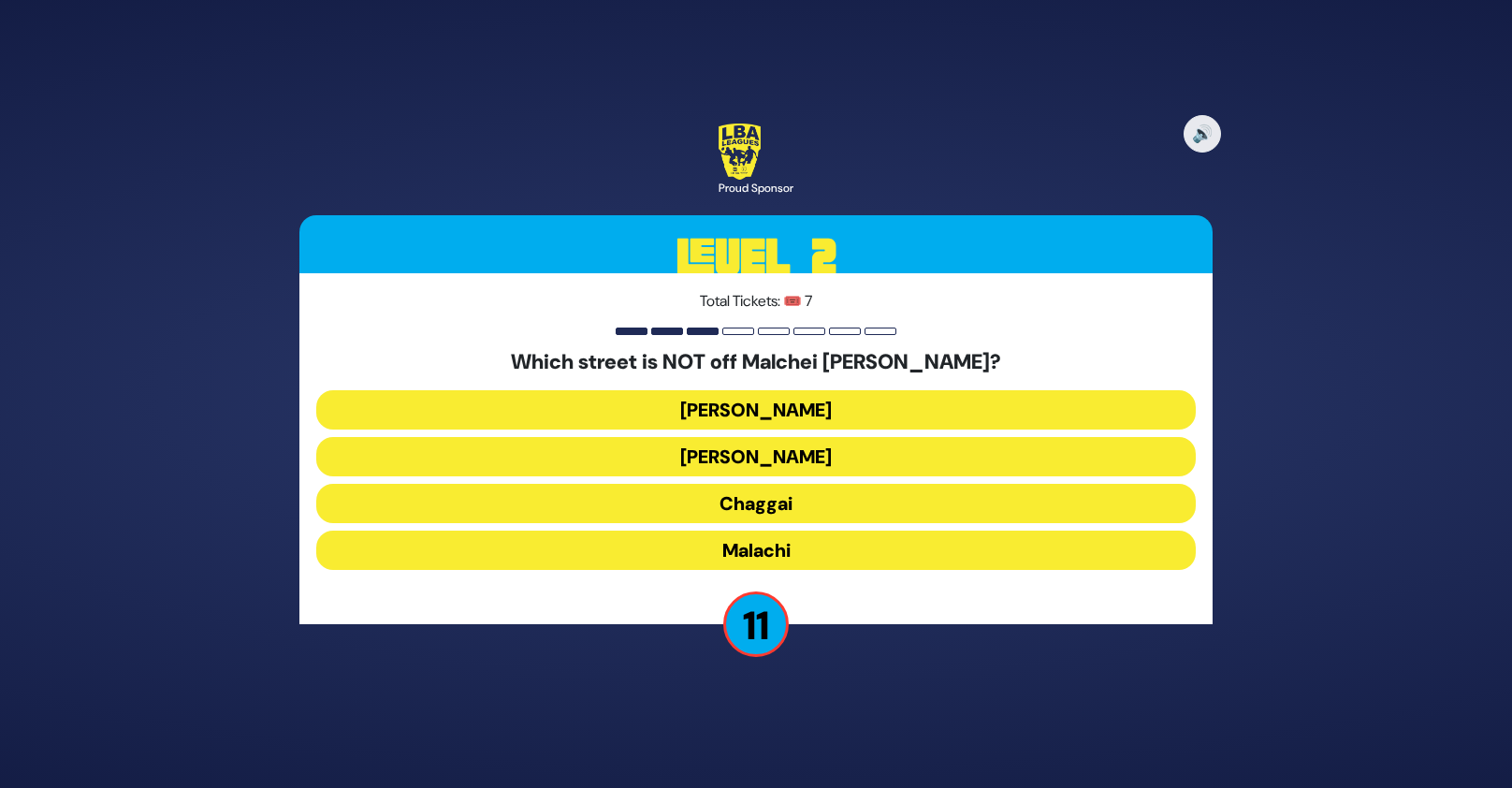
click at [763, 640] on p "11" at bounding box center [756, 624] width 65 height 66
click at [780, 544] on button "Malachi" at bounding box center [756, 551] width 879 height 40
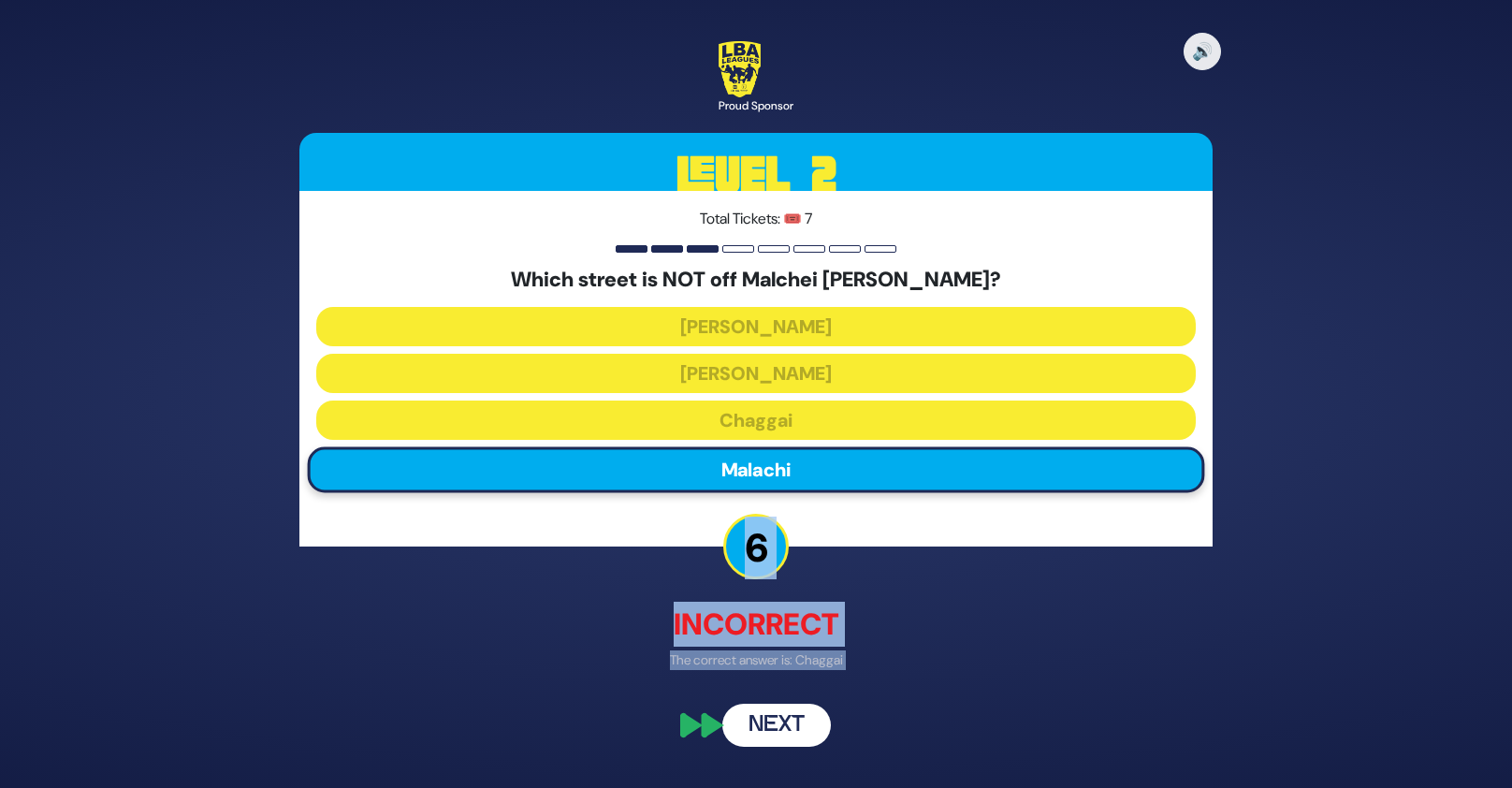
click at [787, 725] on button "Next" at bounding box center [776, 724] width 108 height 43
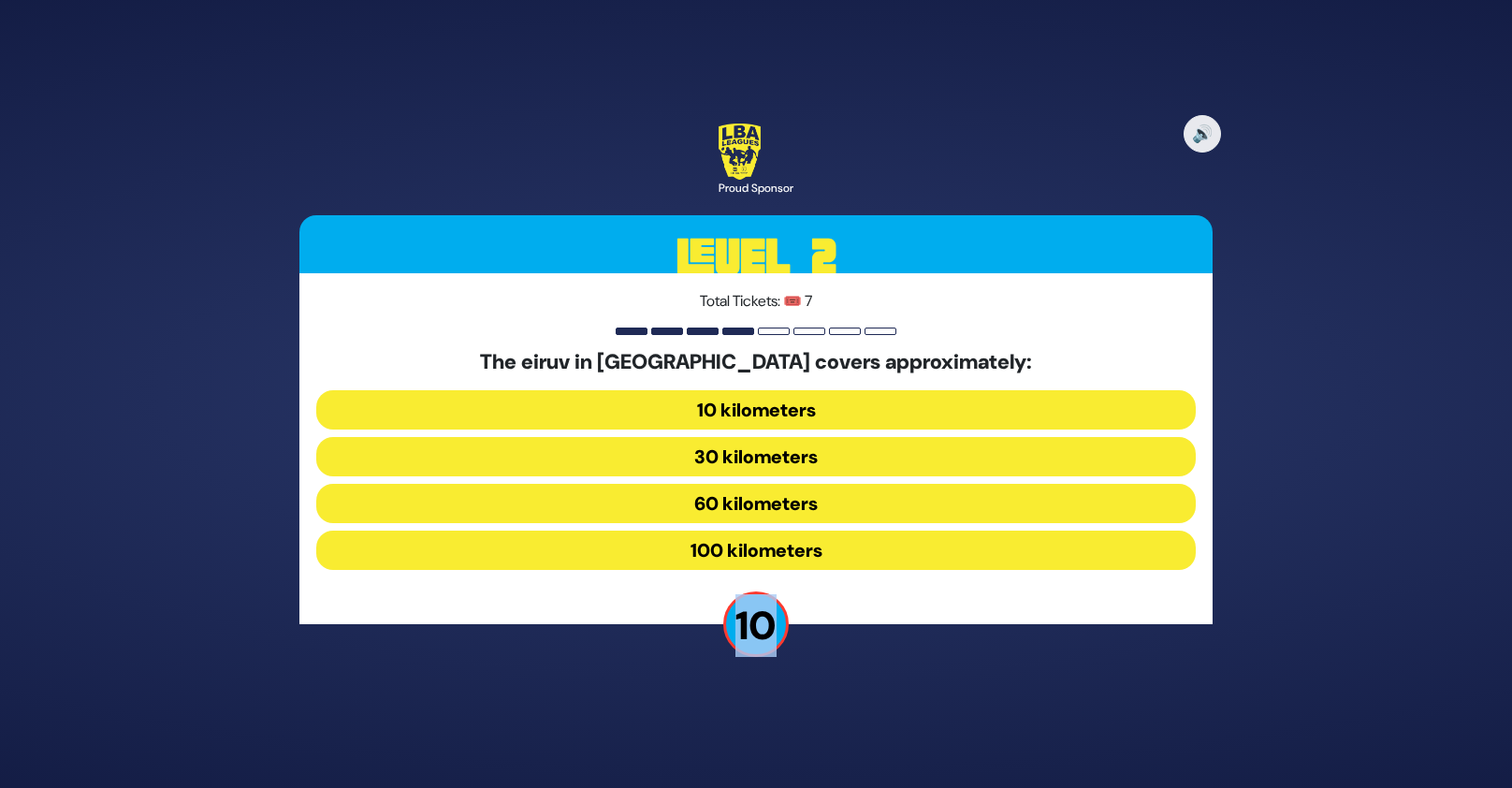
click at [792, 498] on button "60 kilometers" at bounding box center [756, 504] width 879 height 40
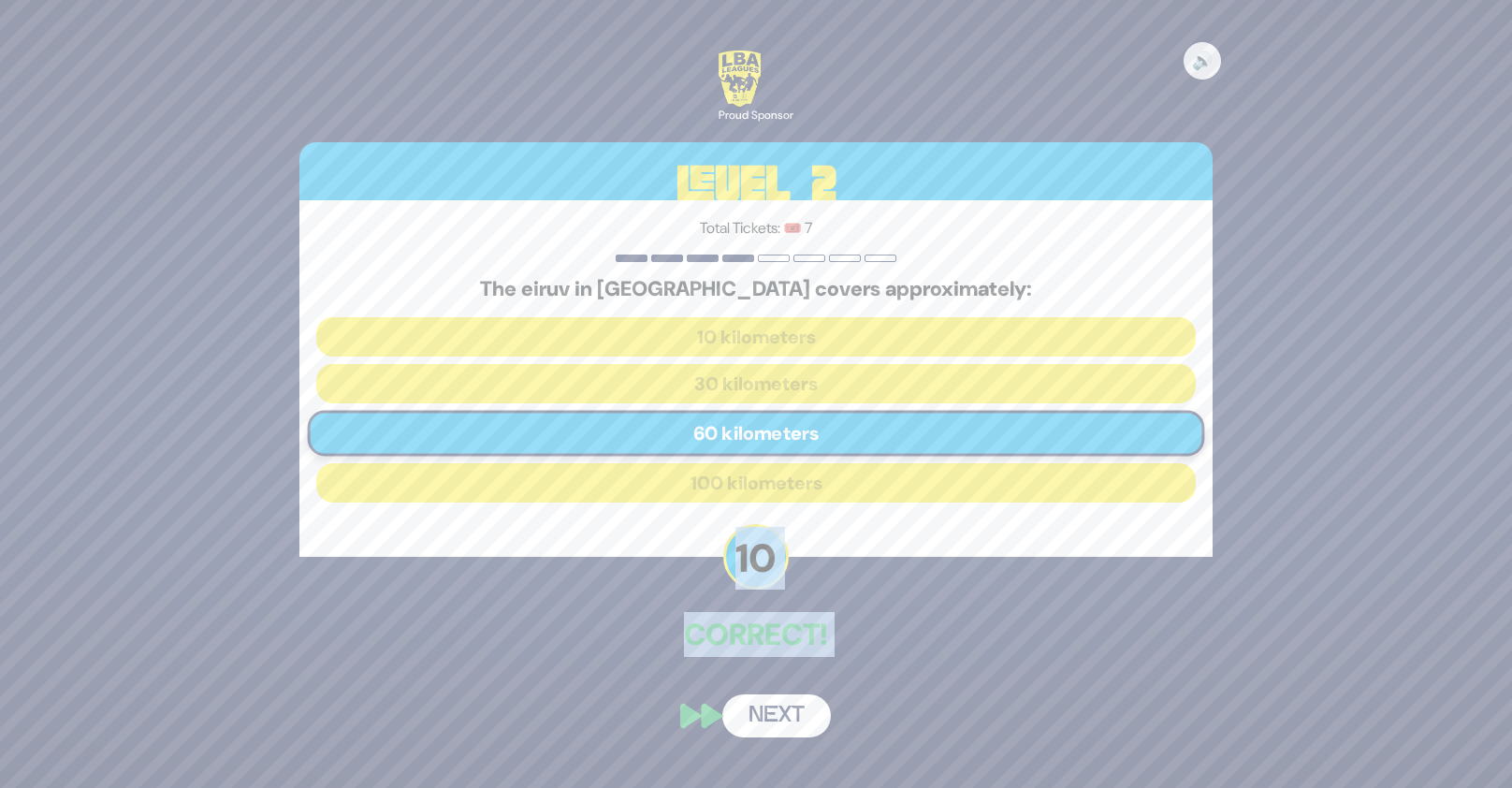
click at [779, 721] on button "Next" at bounding box center [776, 716] width 108 height 43
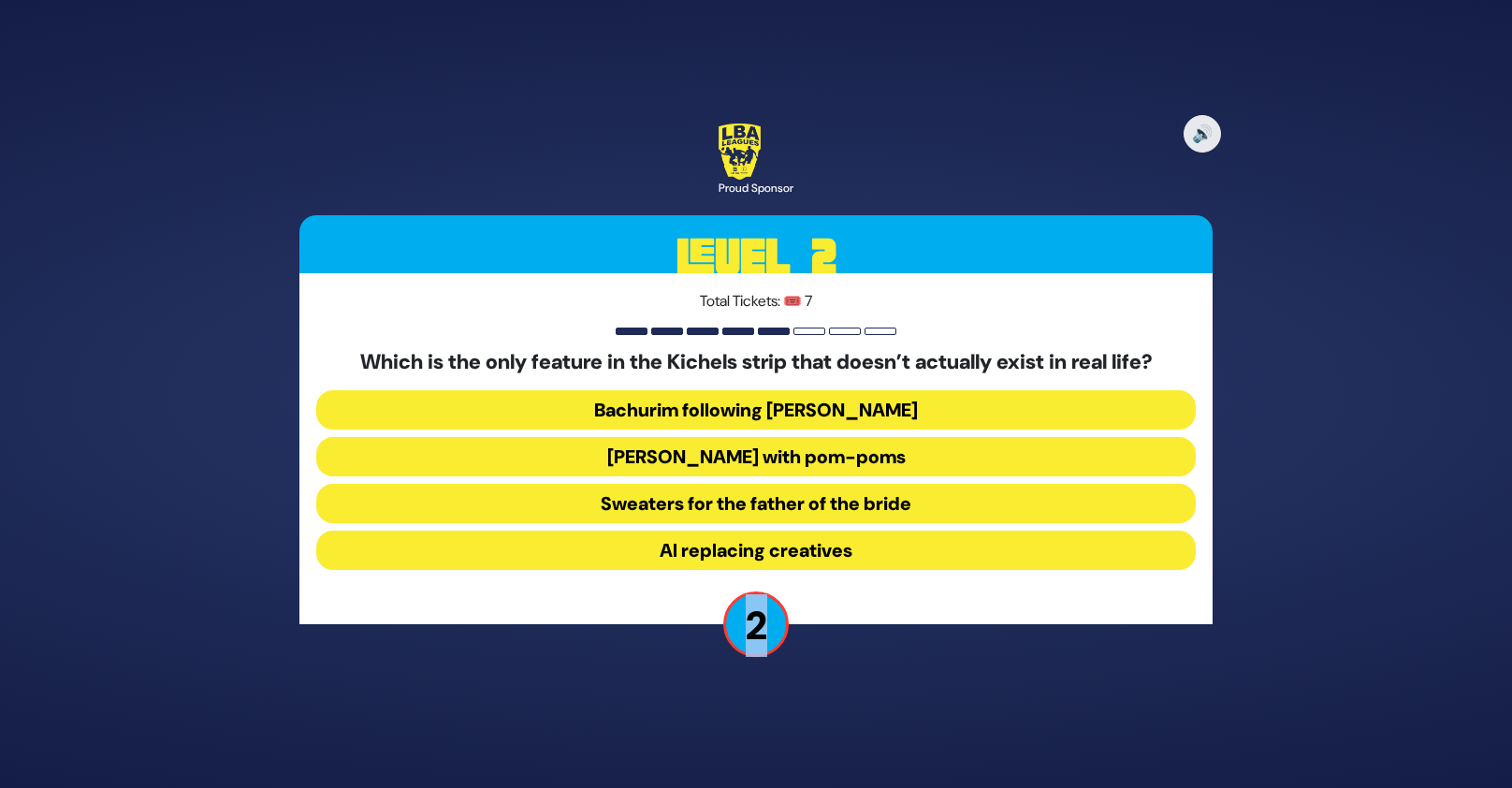
click at [798, 505] on button "Sweaters for the father of the bride" at bounding box center [756, 504] width 879 height 40
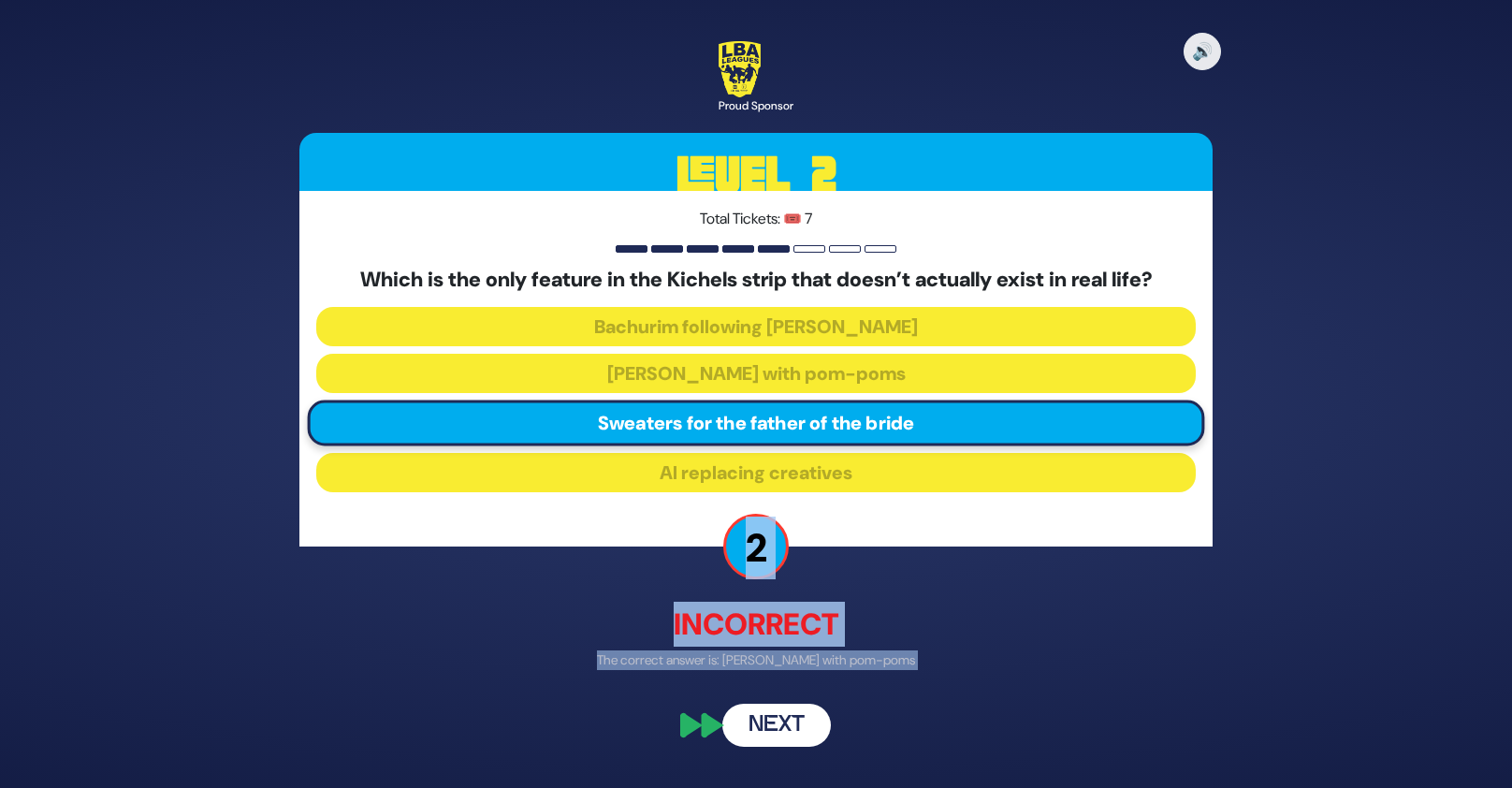
click at [800, 648] on div "Incorrect The correct answer is: Yarmulkes with pom-poms" at bounding box center [756, 635] width 913 height 68
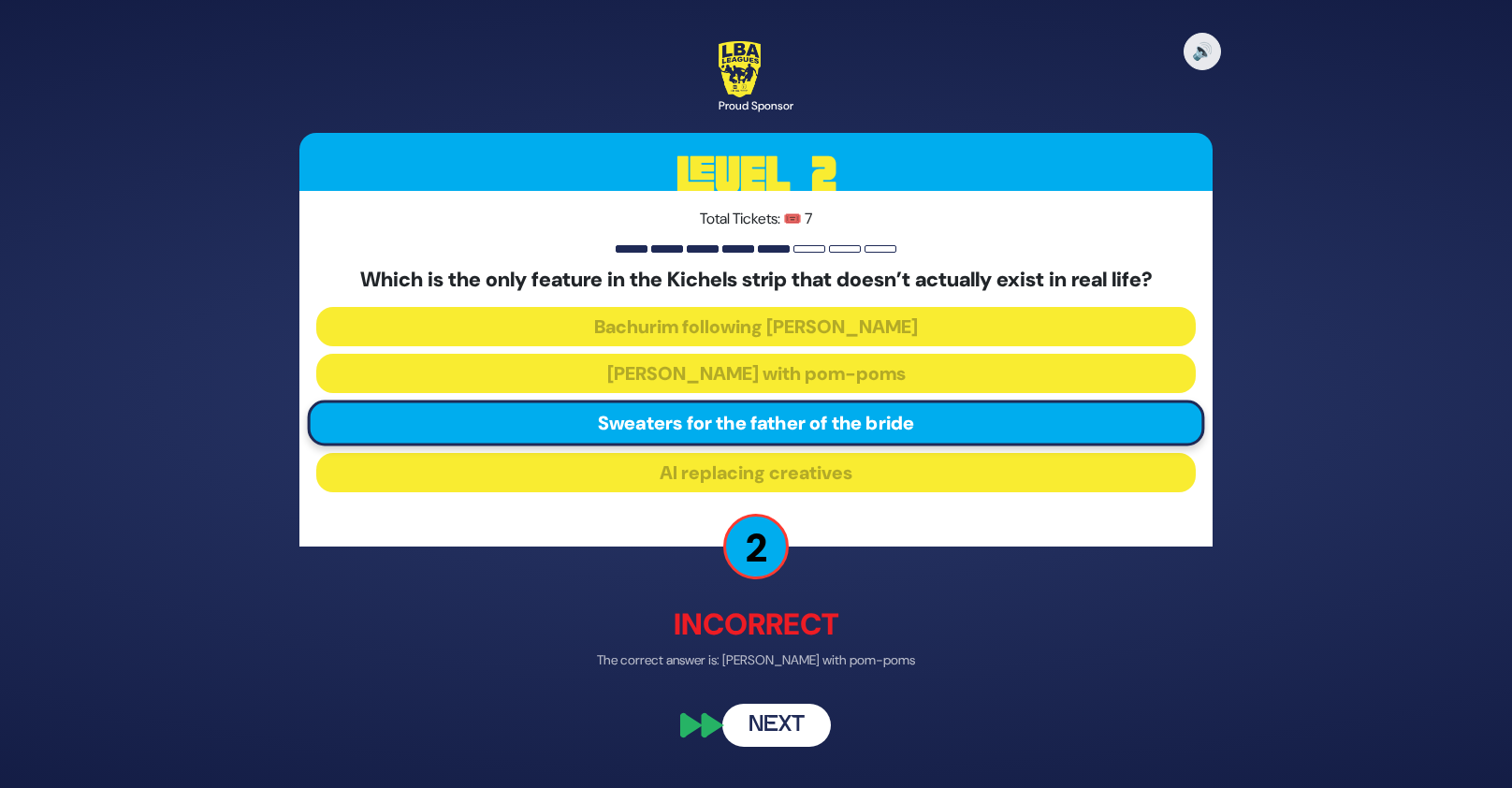
click at [796, 721] on button "Next" at bounding box center [776, 724] width 108 height 43
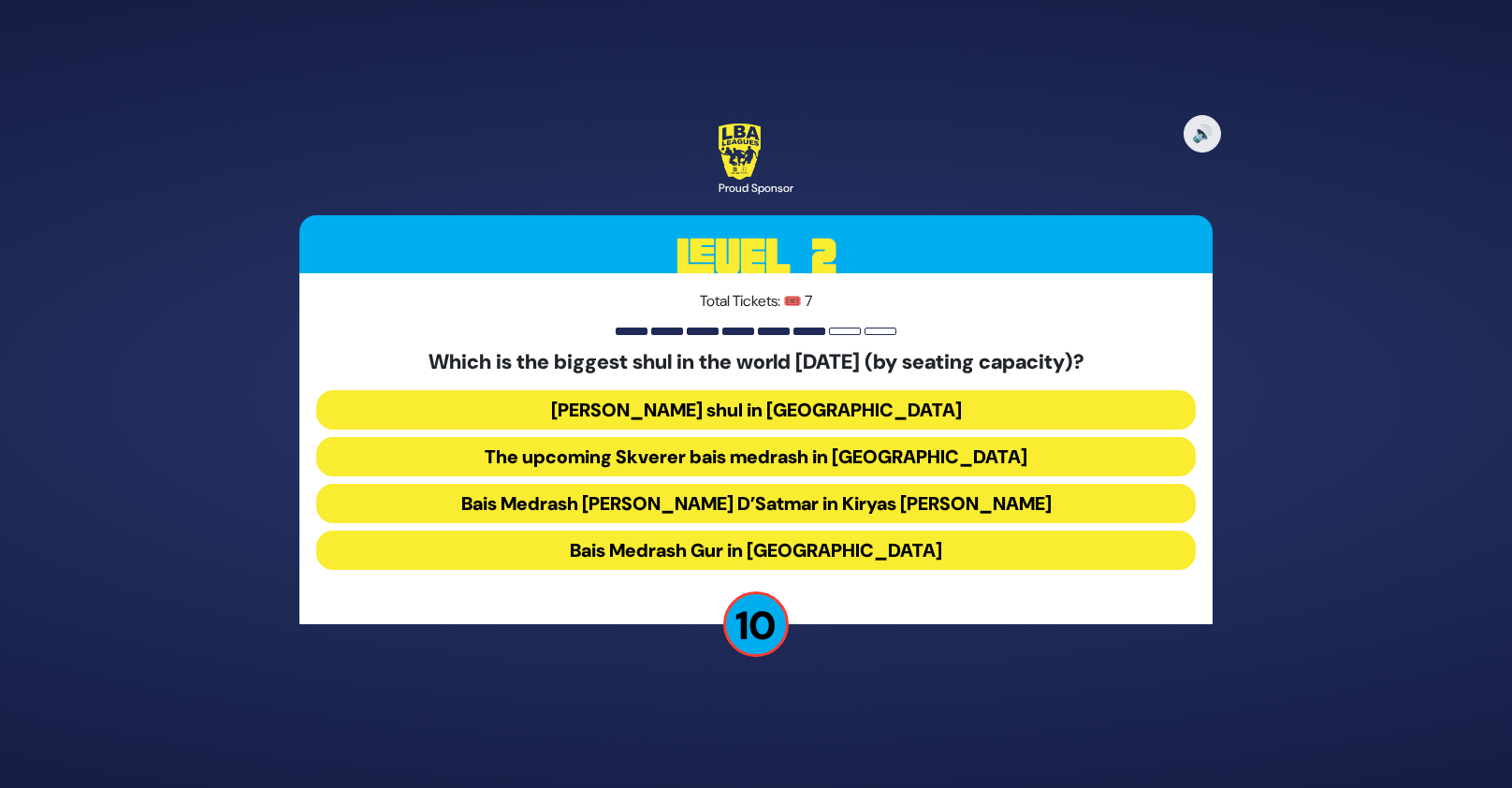
click at [825, 400] on button "[PERSON_NAME] shul in [GEOGRAPHIC_DATA]" at bounding box center [756, 410] width 879 height 40
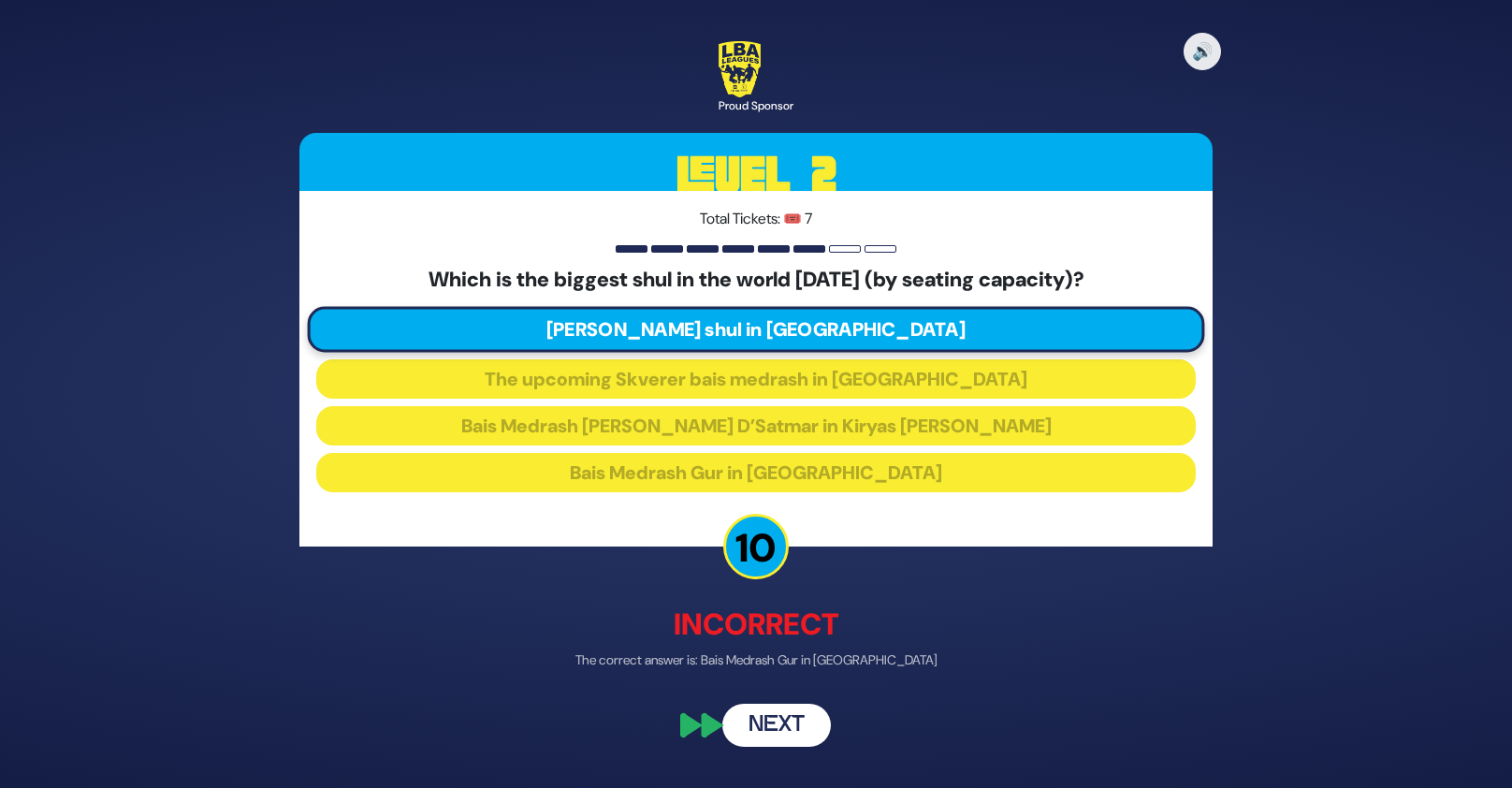
click at [798, 728] on button "Next" at bounding box center [776, 724] width 108 height 43
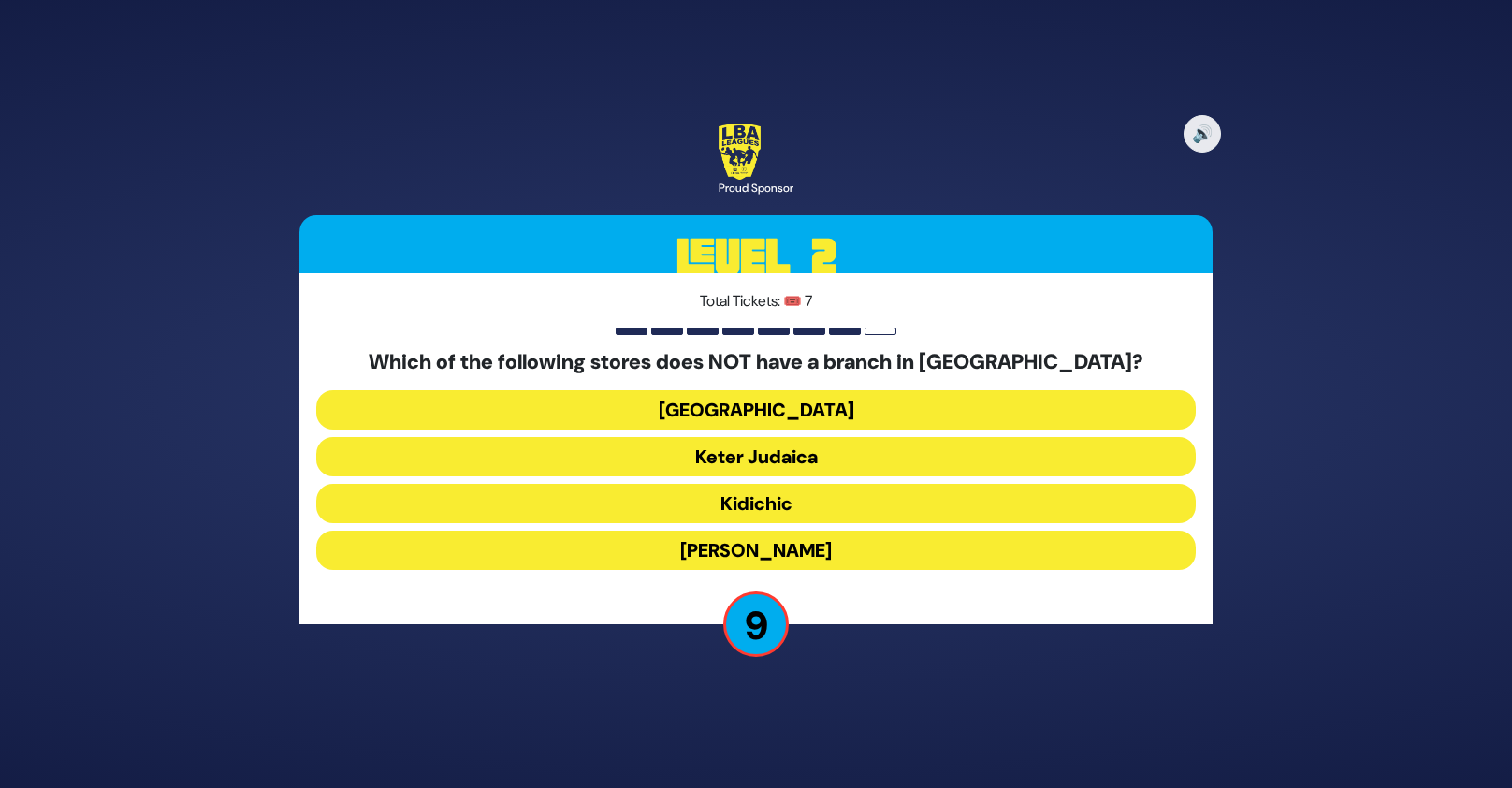
click at [821, 417] on button "Shell Station" at bounding box center [756, 410] width 879 height 40
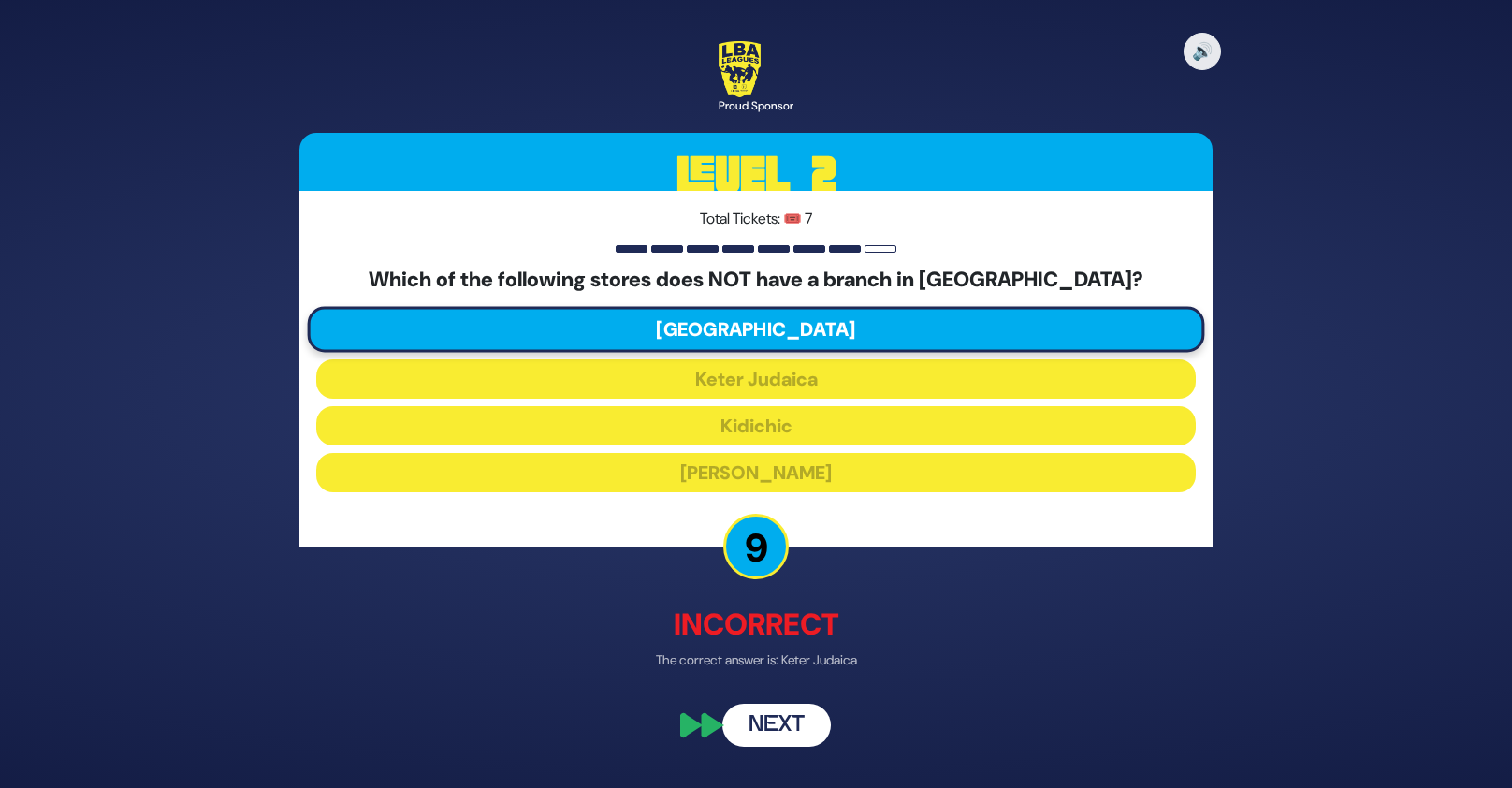
click at [787, 724] on button "Next" at bounding box center [776, 724] width 108 height 43
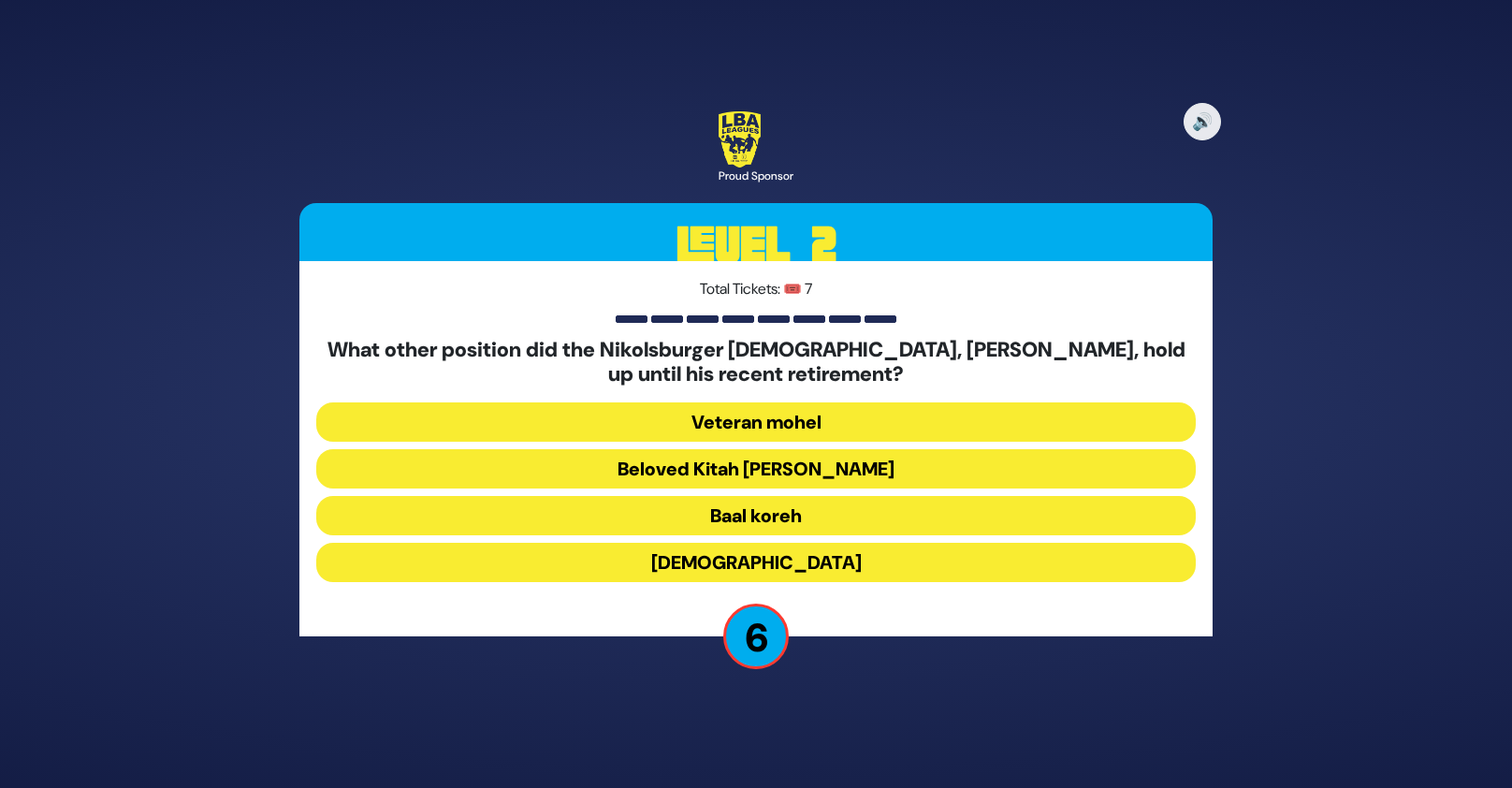
click at [821, 502] on button "Baal koreh" at bounding box center [756, 516] width 879 height 40
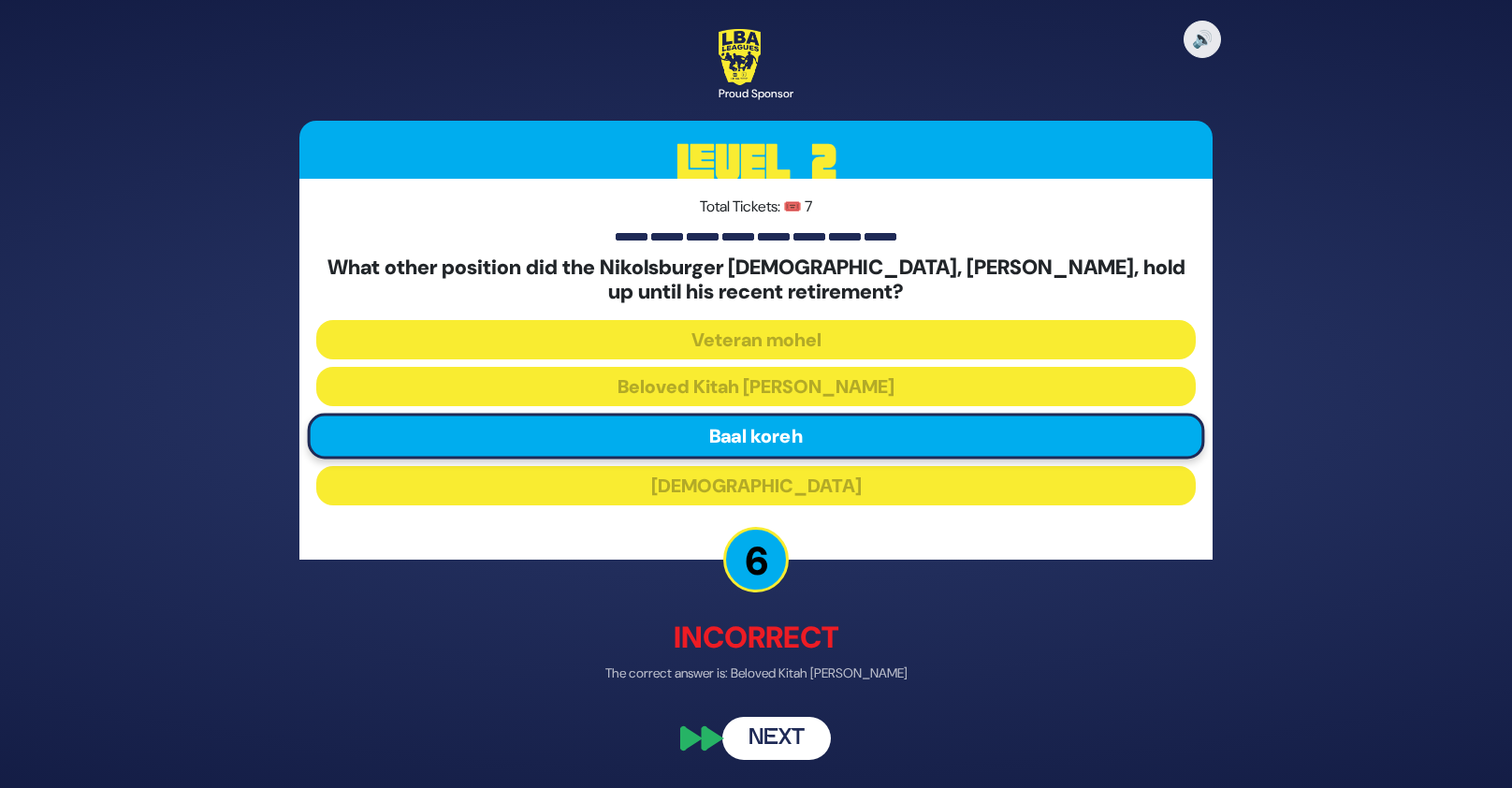
click at [793, 731] on button "Next" at bounding box center [776, 736] width 108 height 43
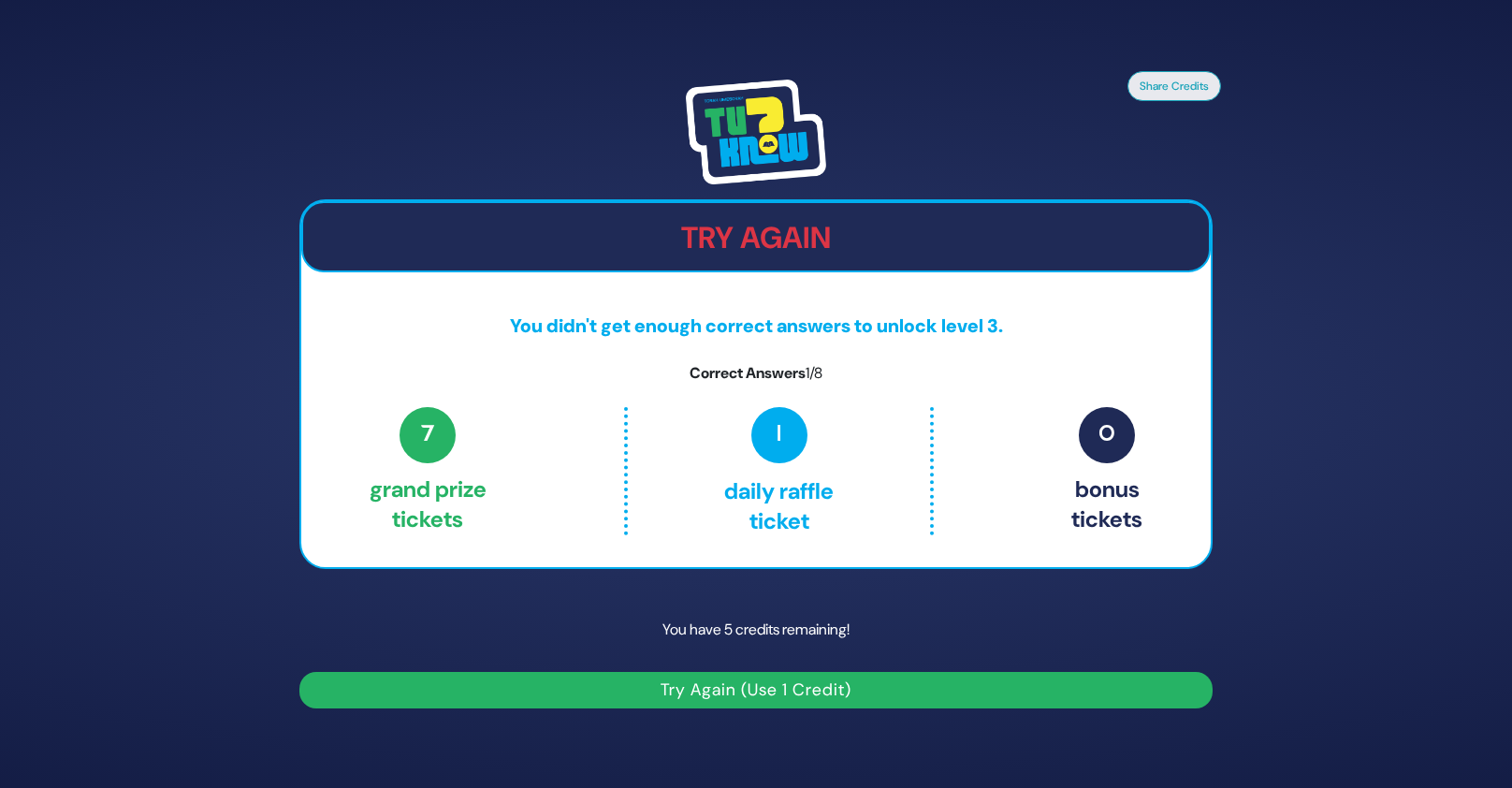
click at [802, 694] on button "Try Again (Use 1 Credit)" at bounding box center [756, 690] width 913 height 37
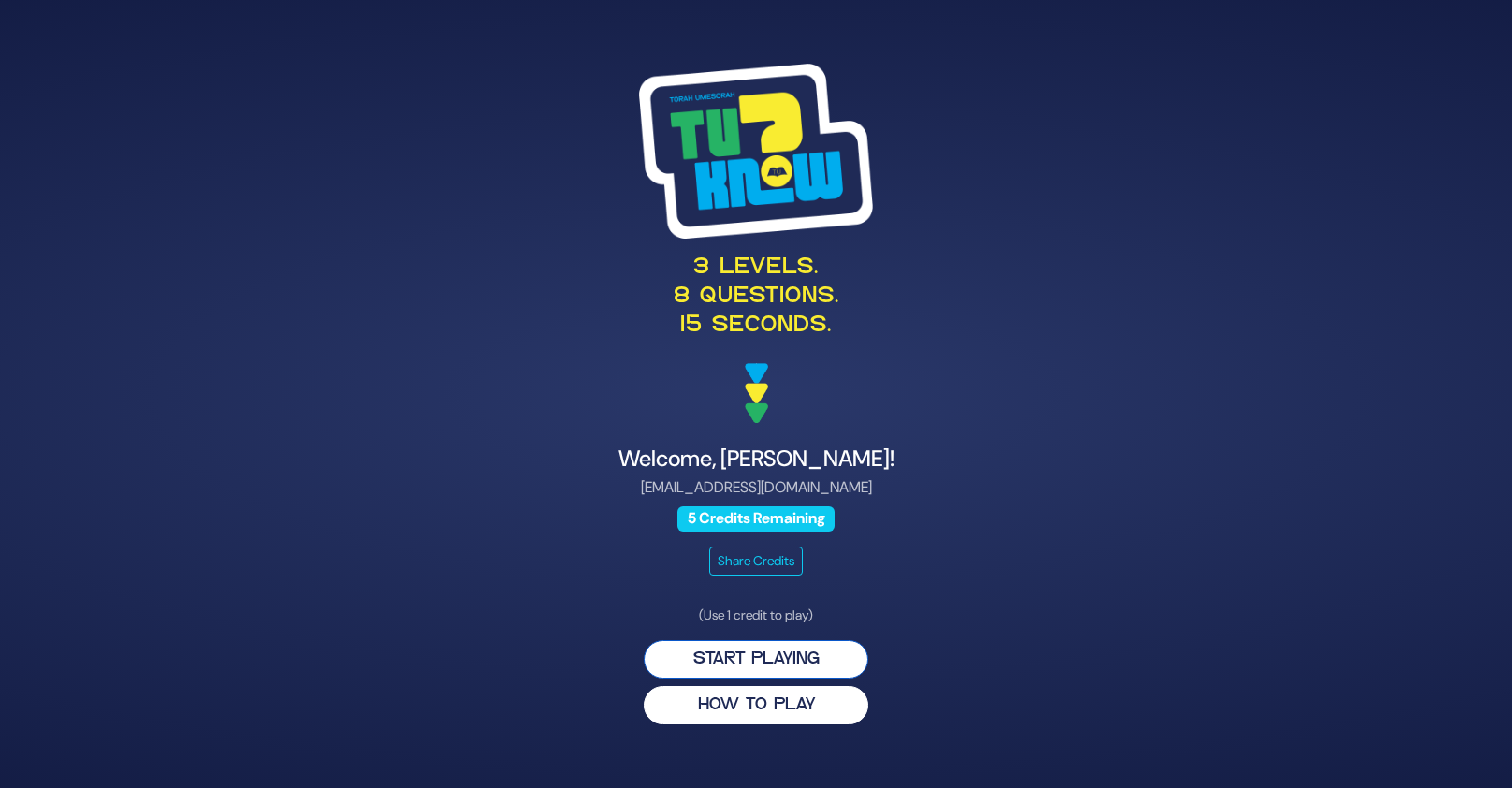
click at [782, 663] on button "Start Playing" at bounding box center [756, 659] width 224 height 39
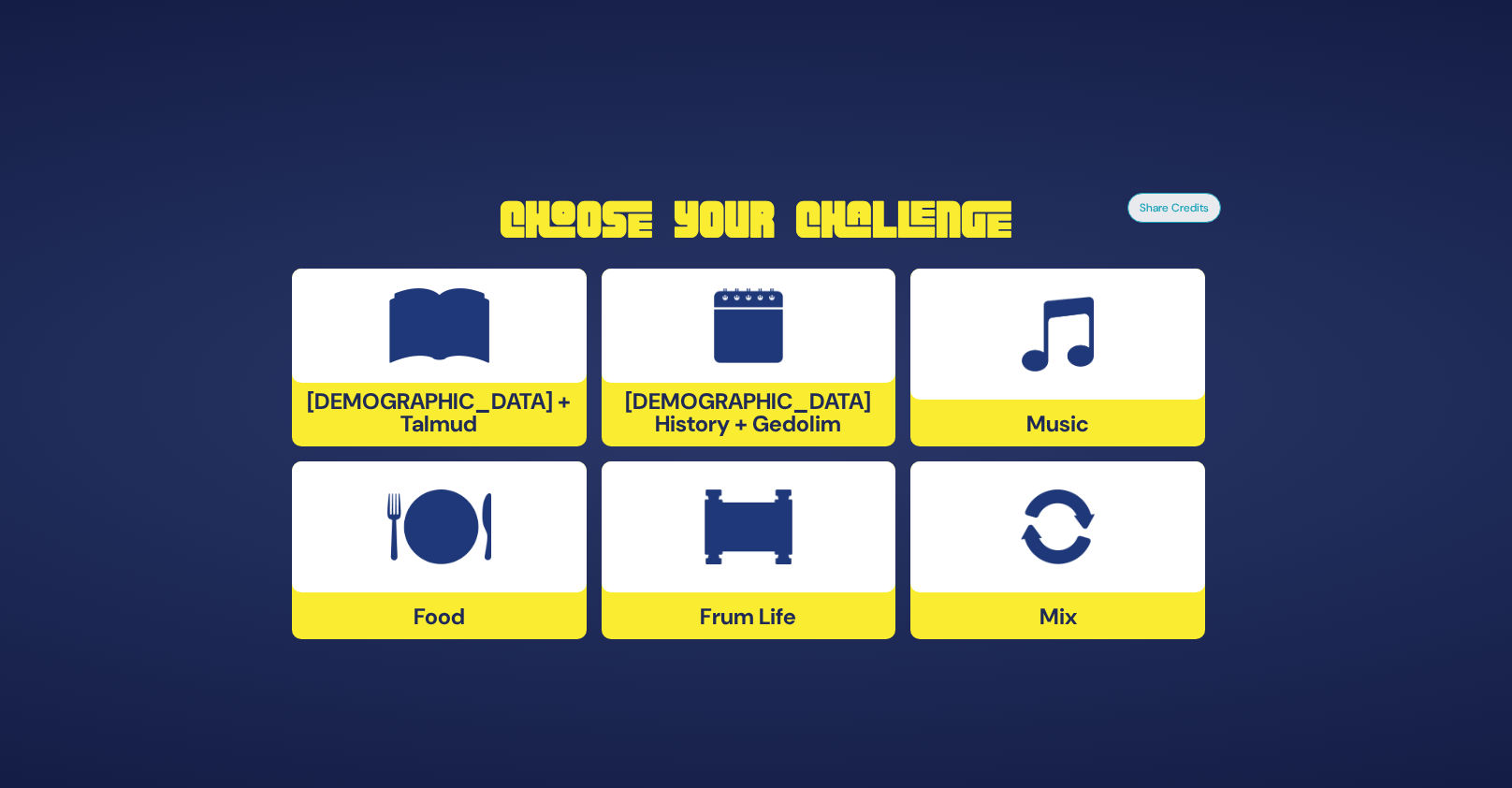
click at [510, 332] on div at bounding box center [439, 326] width 295 height 114
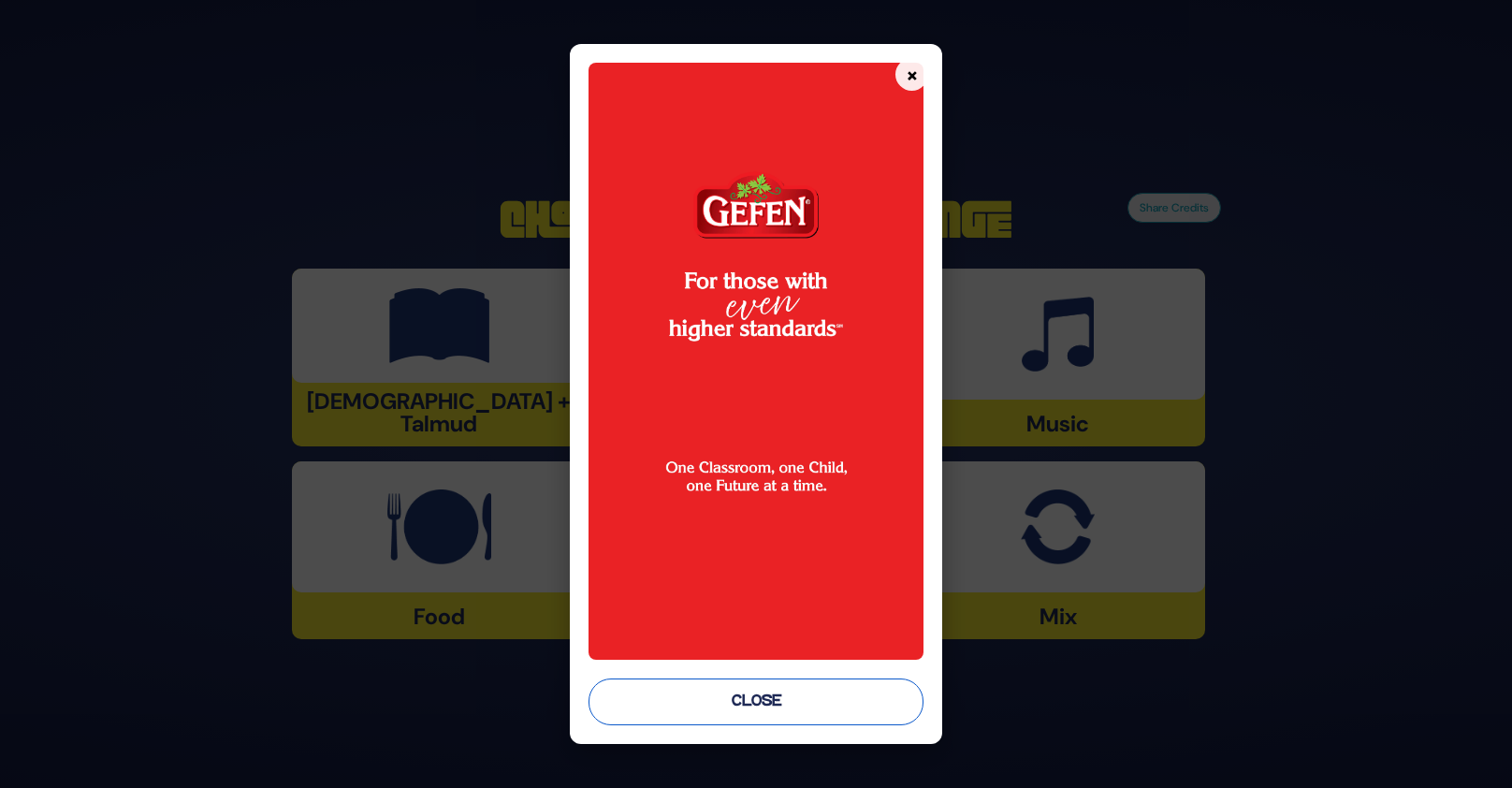
click at [838, 708] on button "Close" at bounding box center [756, 702] width 336 height 47
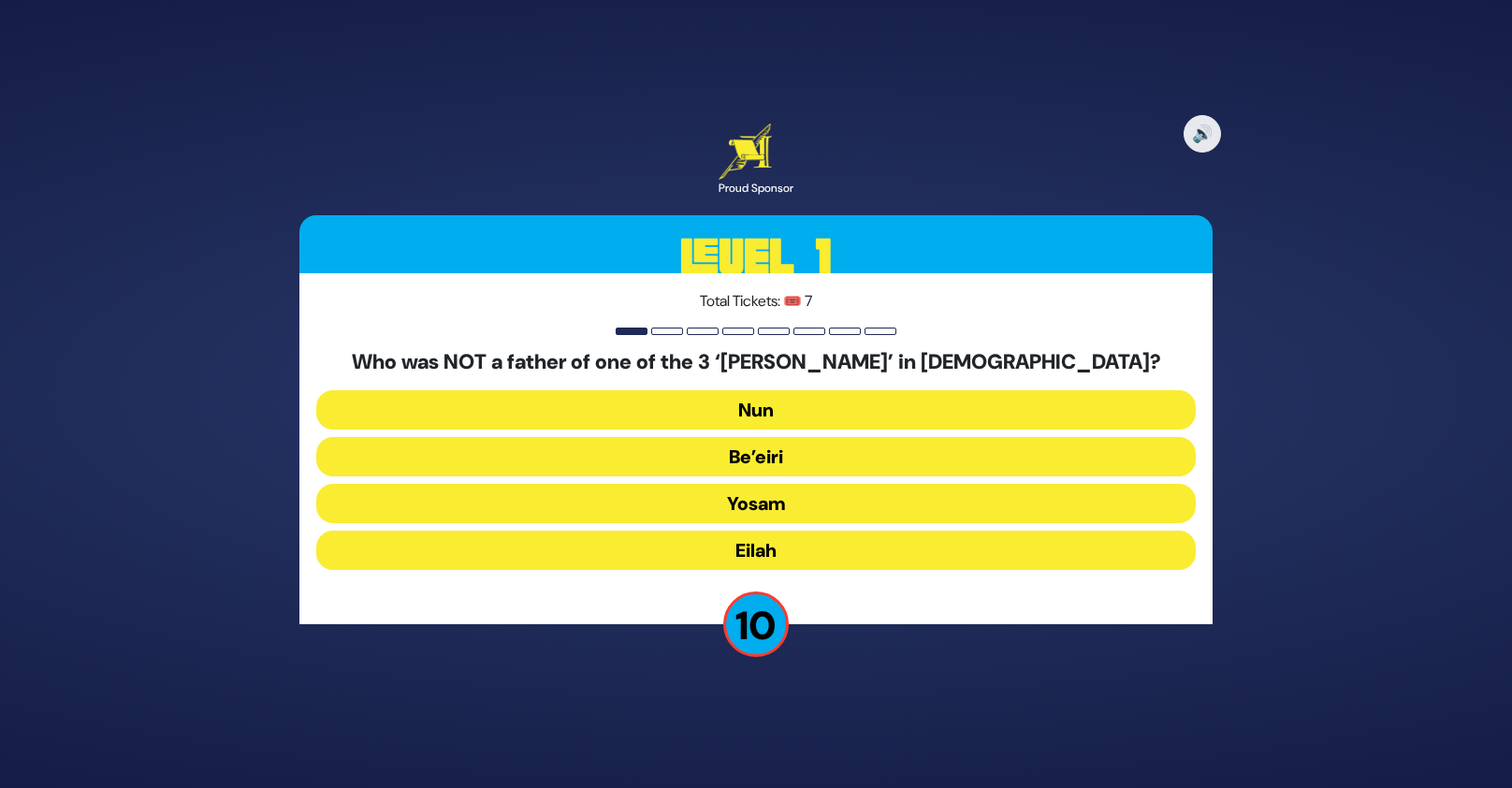
click at [772, 460] on button "Be’eiri" at bounding box center [756, 457] width 879 height 40
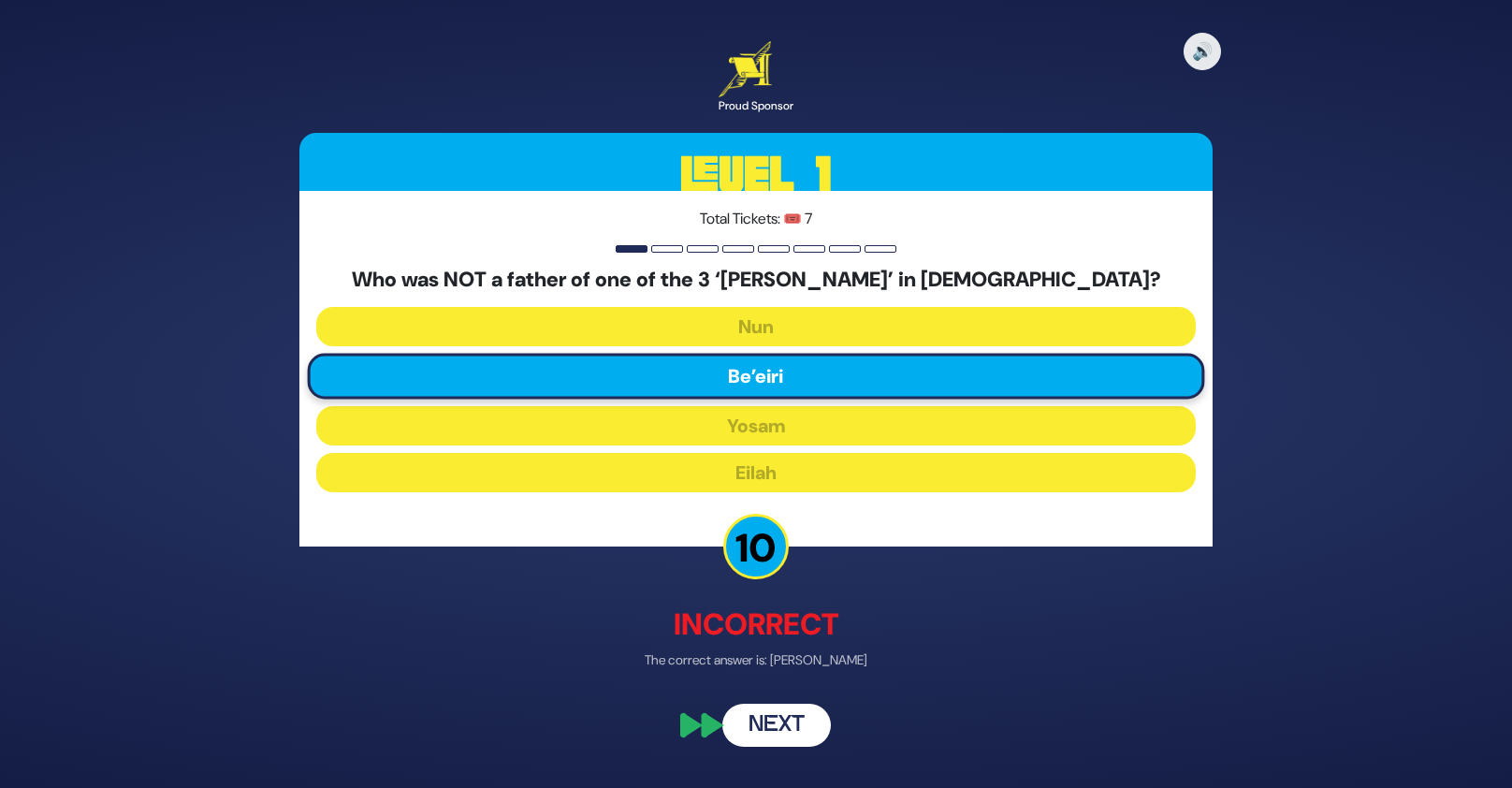
click at [773, 731] on button "Next" at bounding box center [776, 724] width 108 height 43
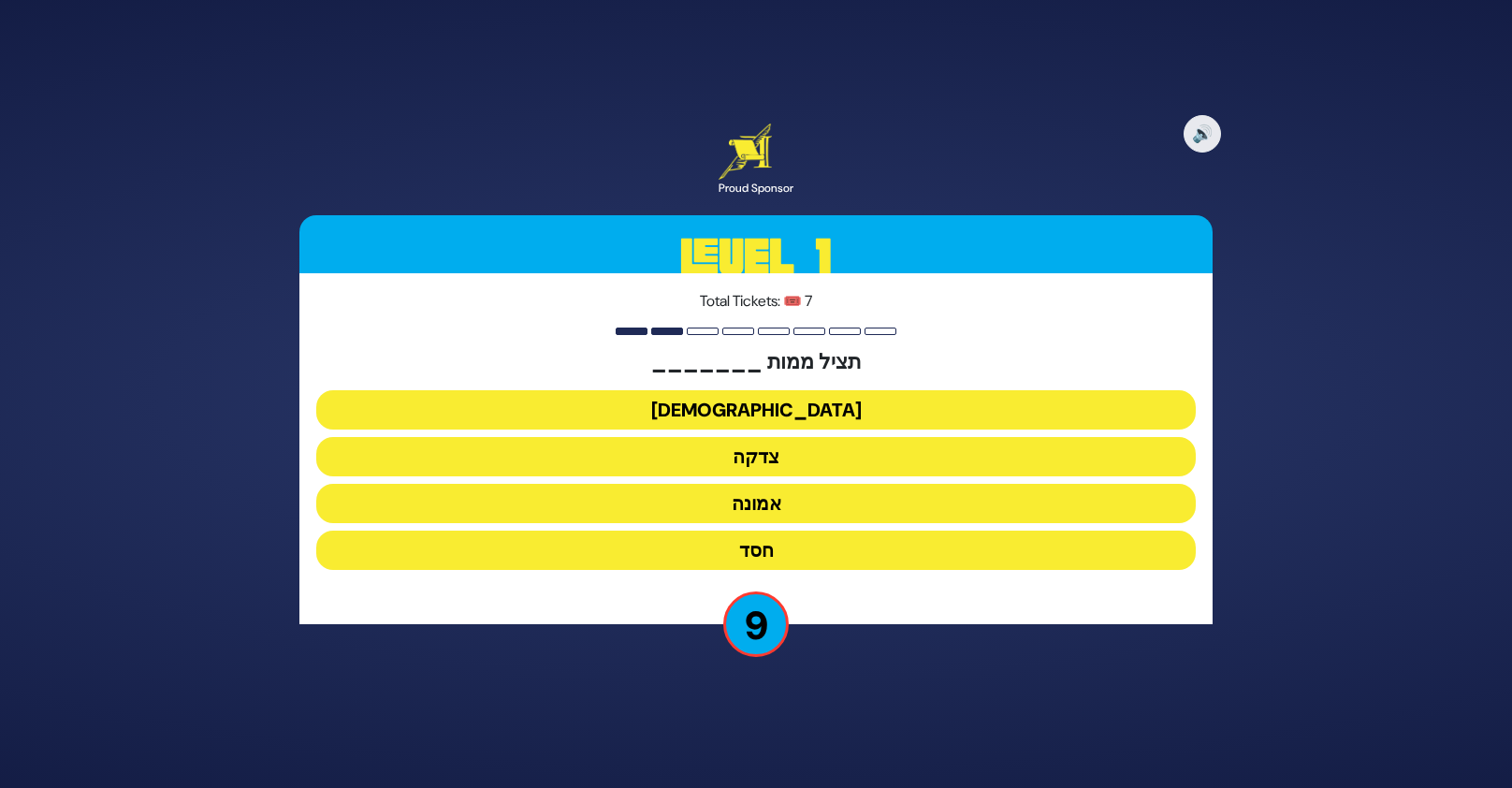
click at [777, 413] on button "[DEMOGRAPHIC_DATA]" at bounding box center [756, 410] width 879 height 40
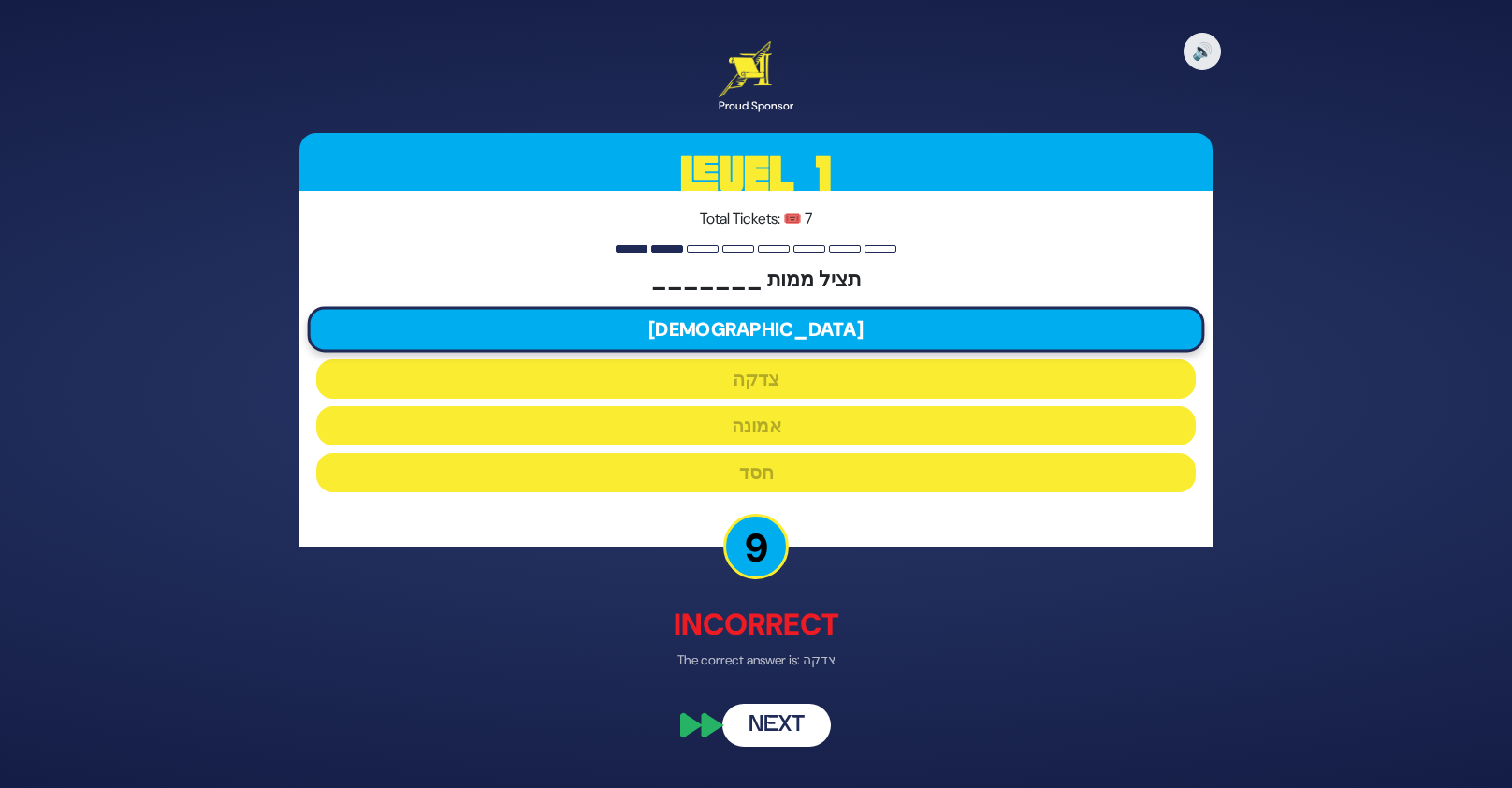
click at [773, 729] on button "Next" at bounding box center [776, 724] width 108 height 43
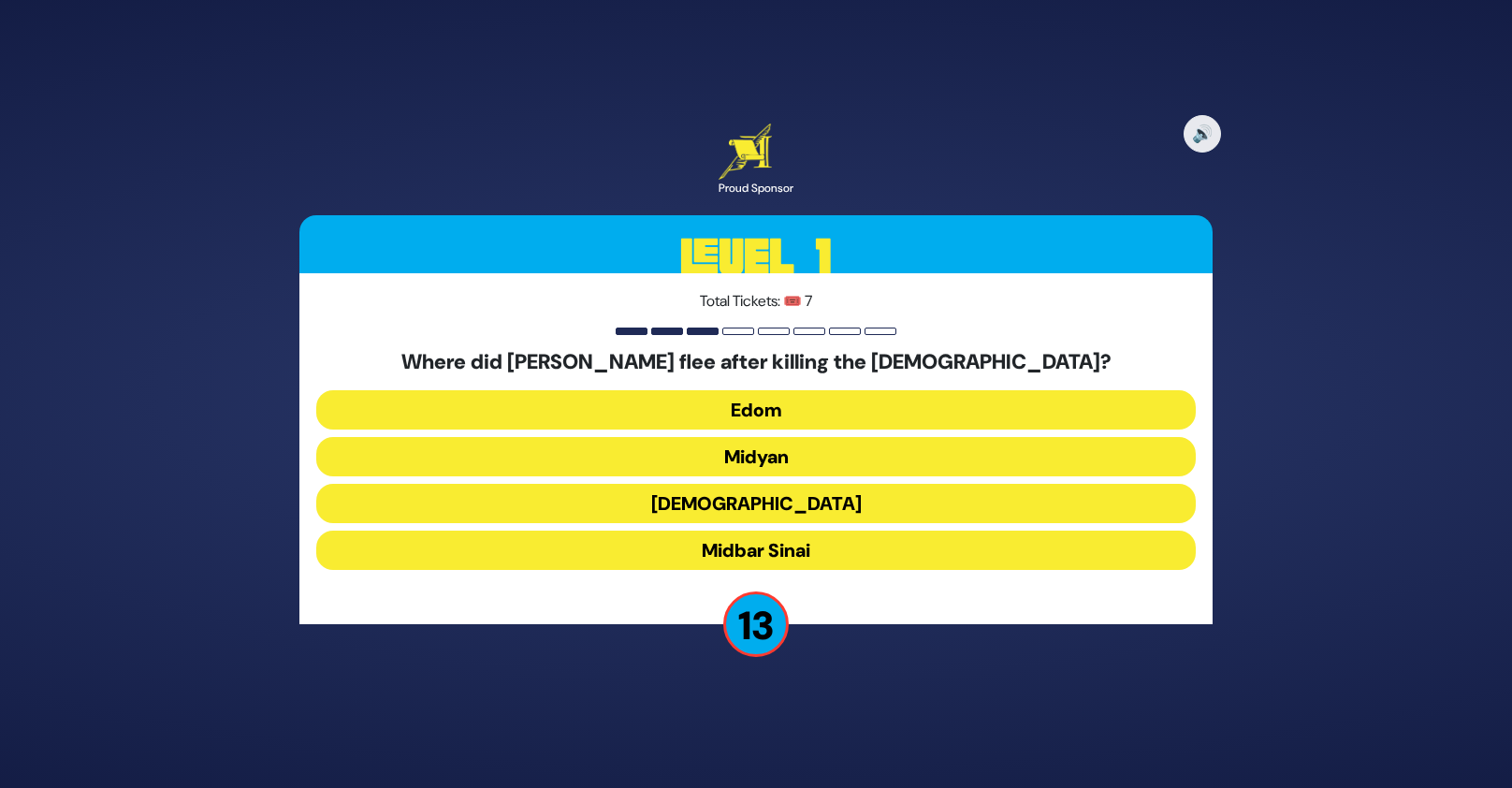
click at [816, 457] on button "Midyan" at bounding box center [756, 457] width 879 height 40
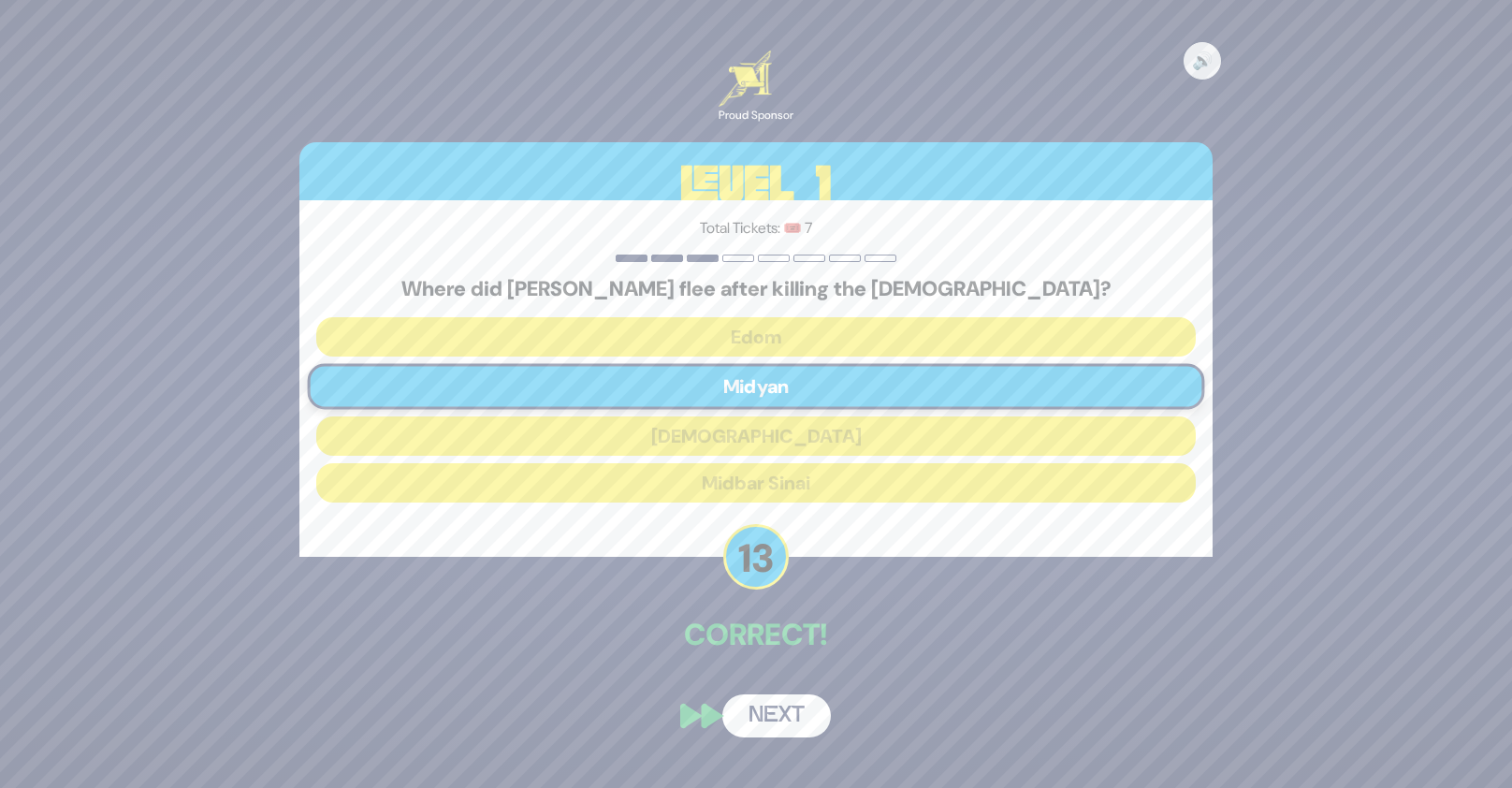
click at [796, 701] on button "Next" at bounding box center [776, 716] width 108 height 43
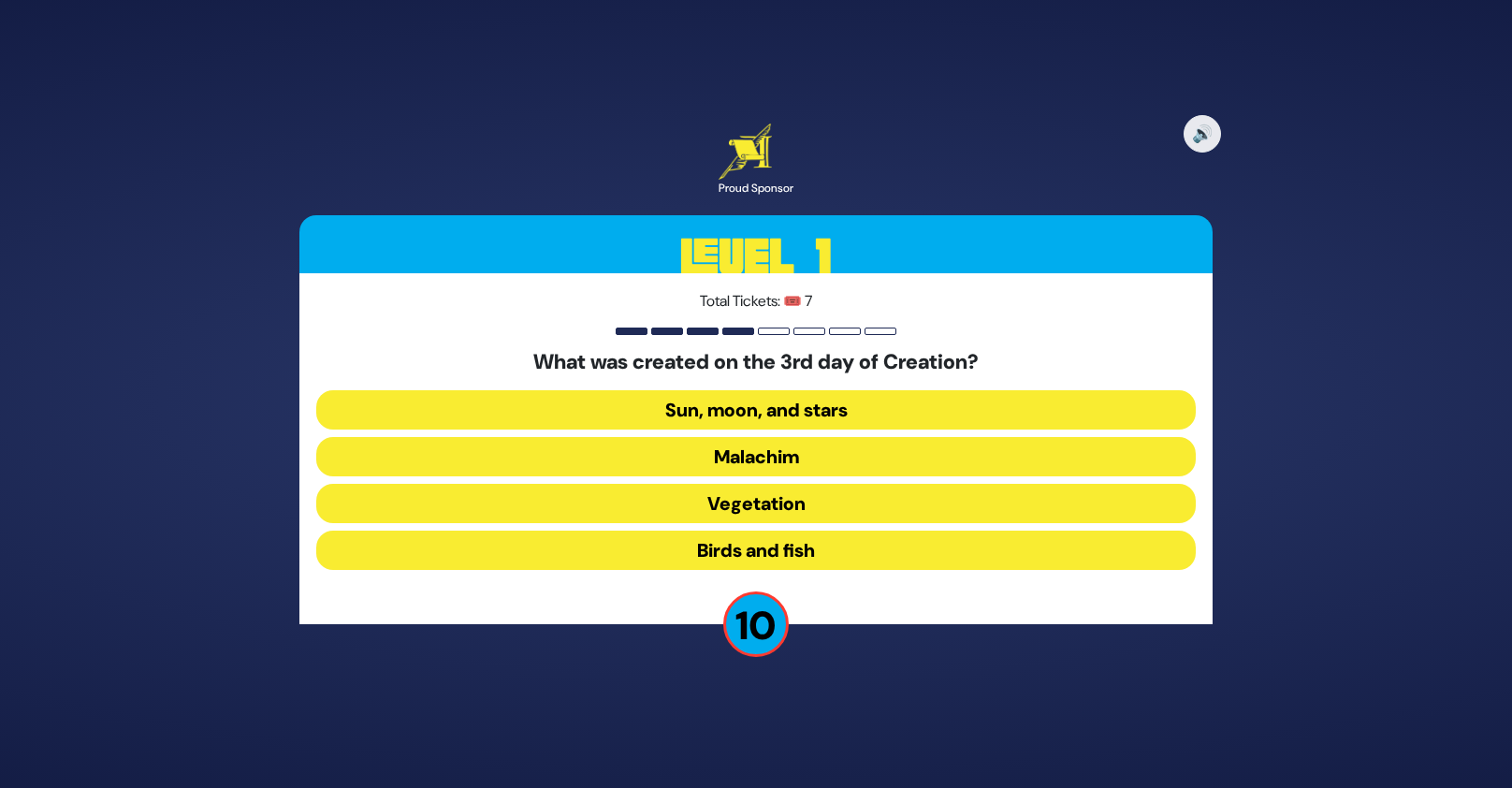
click at [818, 502] on button "Vegetation" at bounding box center [756, 504] width 879 height 40
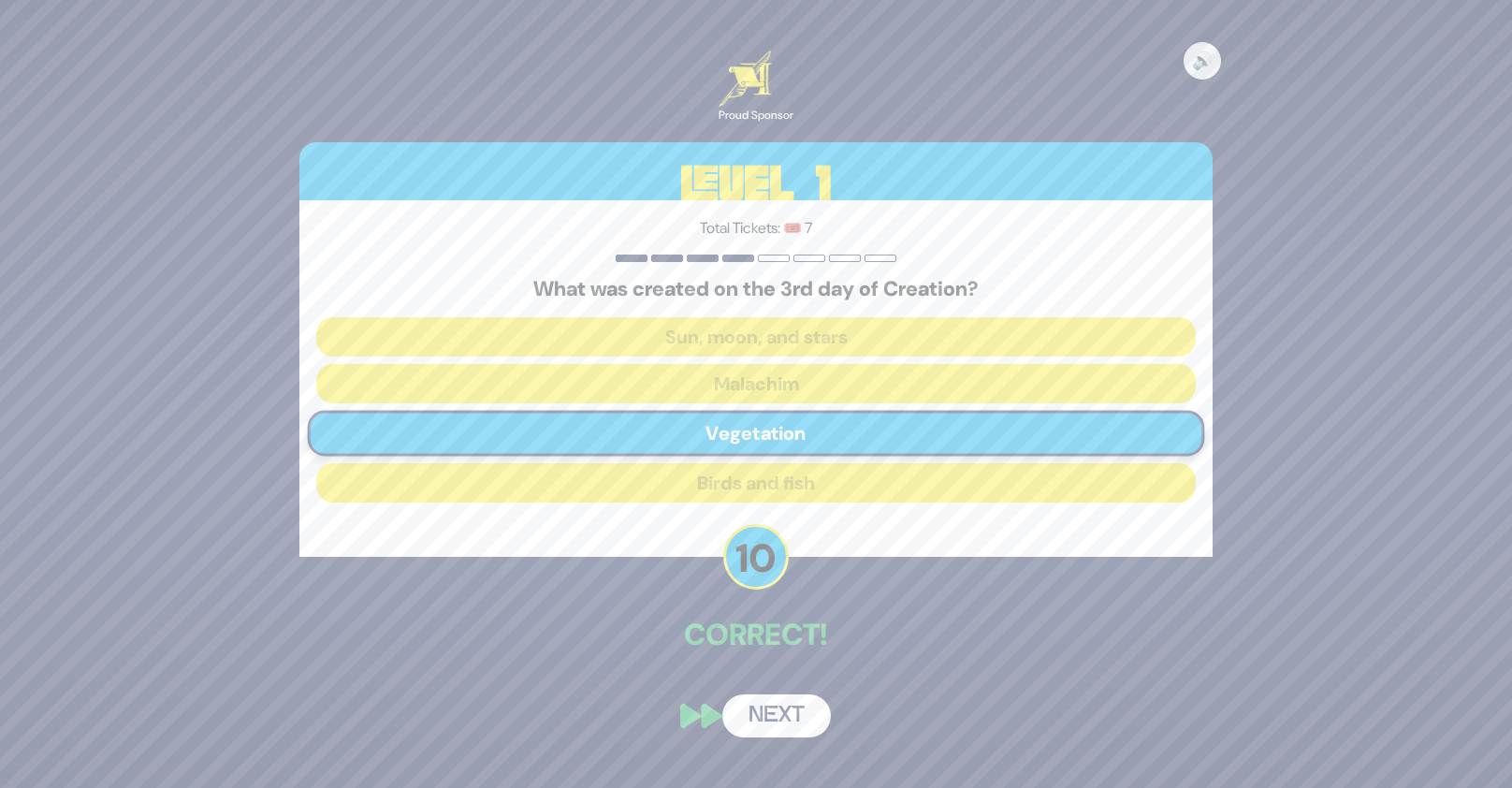
click at [803, 713] on button "Next" at bounding box center [776, 716] width 108 height 43
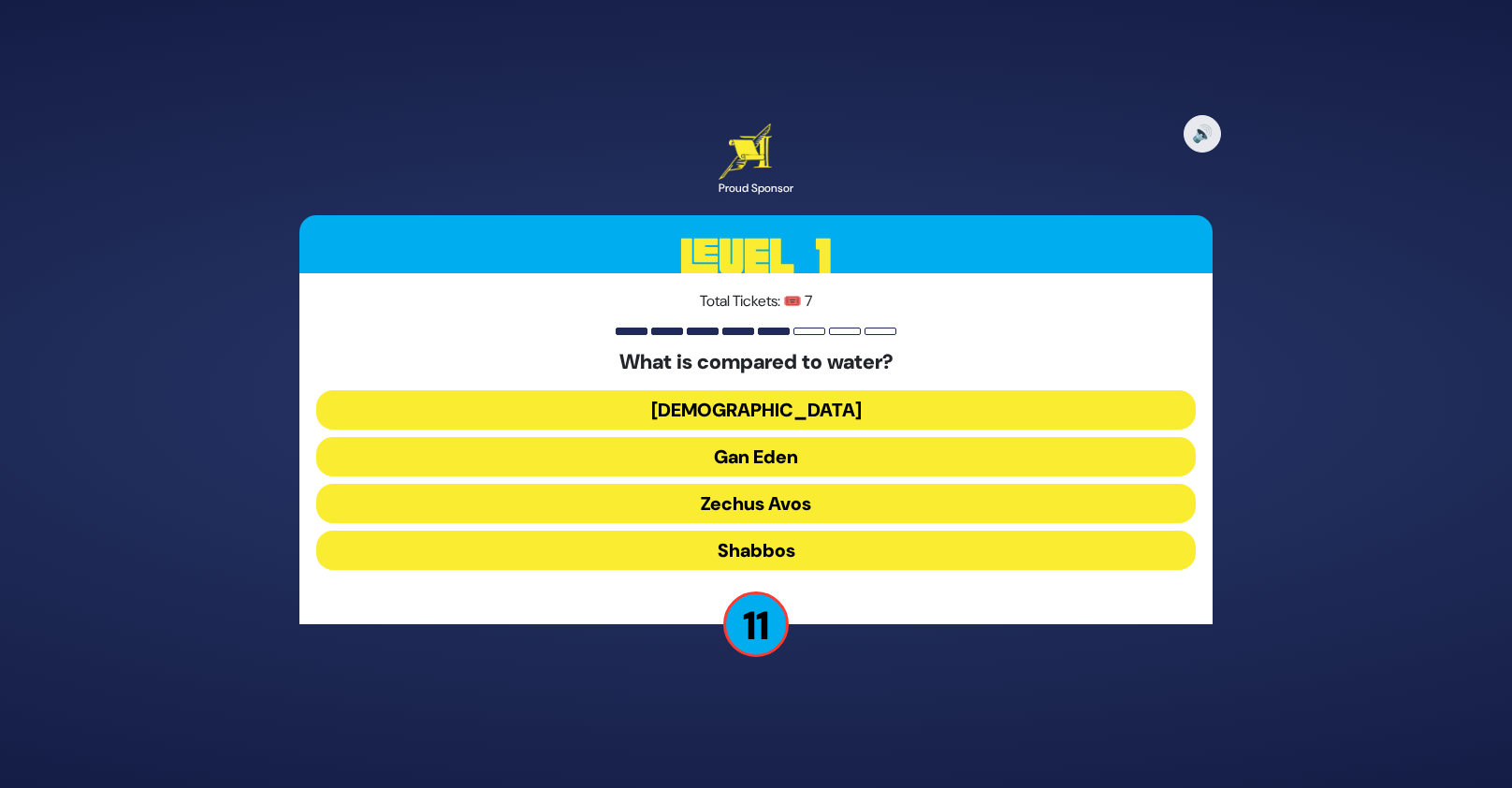
click at [779, 412] on button "Torah" at bounding box center [756, 410] width 879 height 40
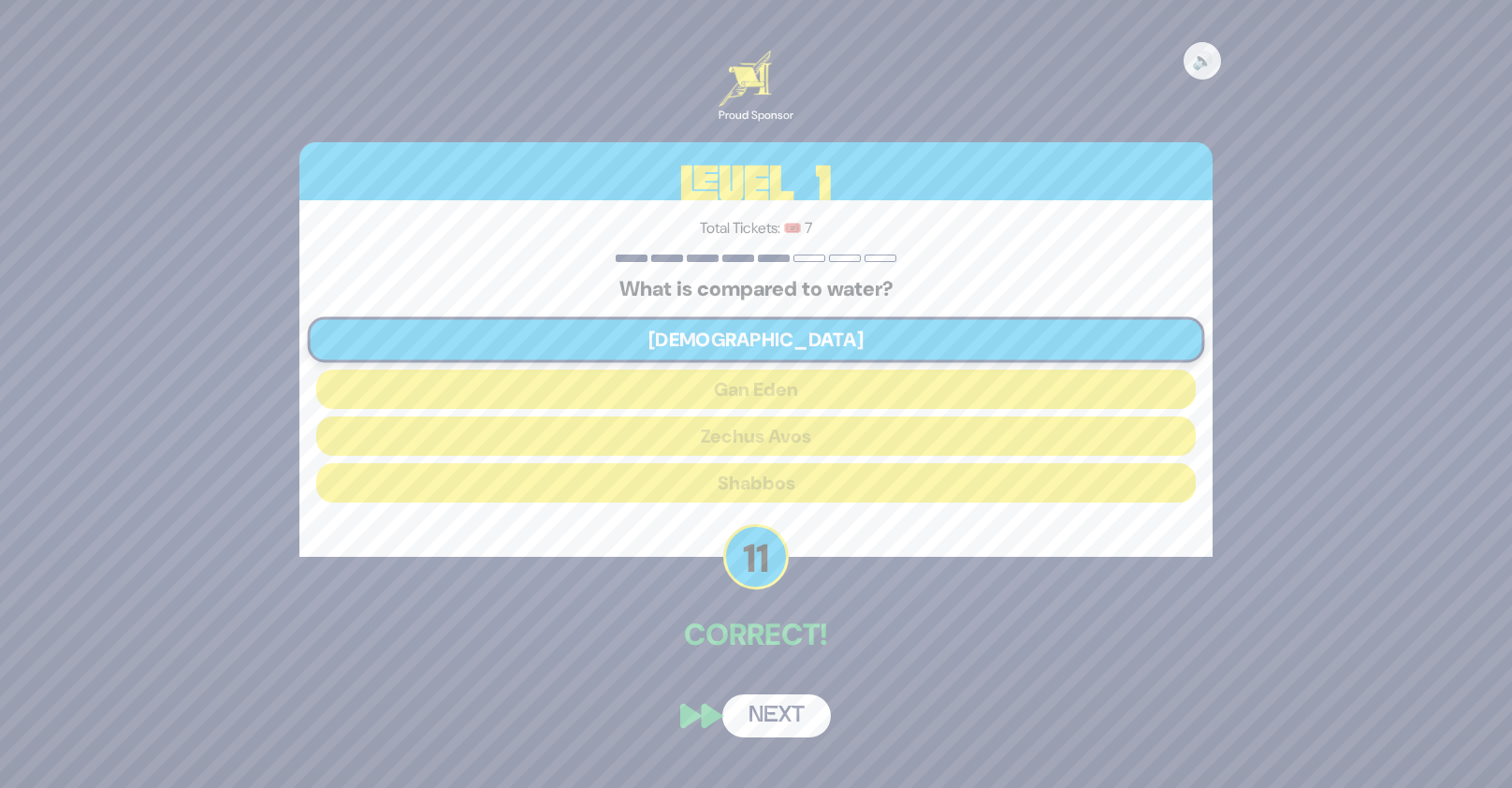
click at [800, 710] on button "Next" at bounding box center [776, 716] width 108 height 43
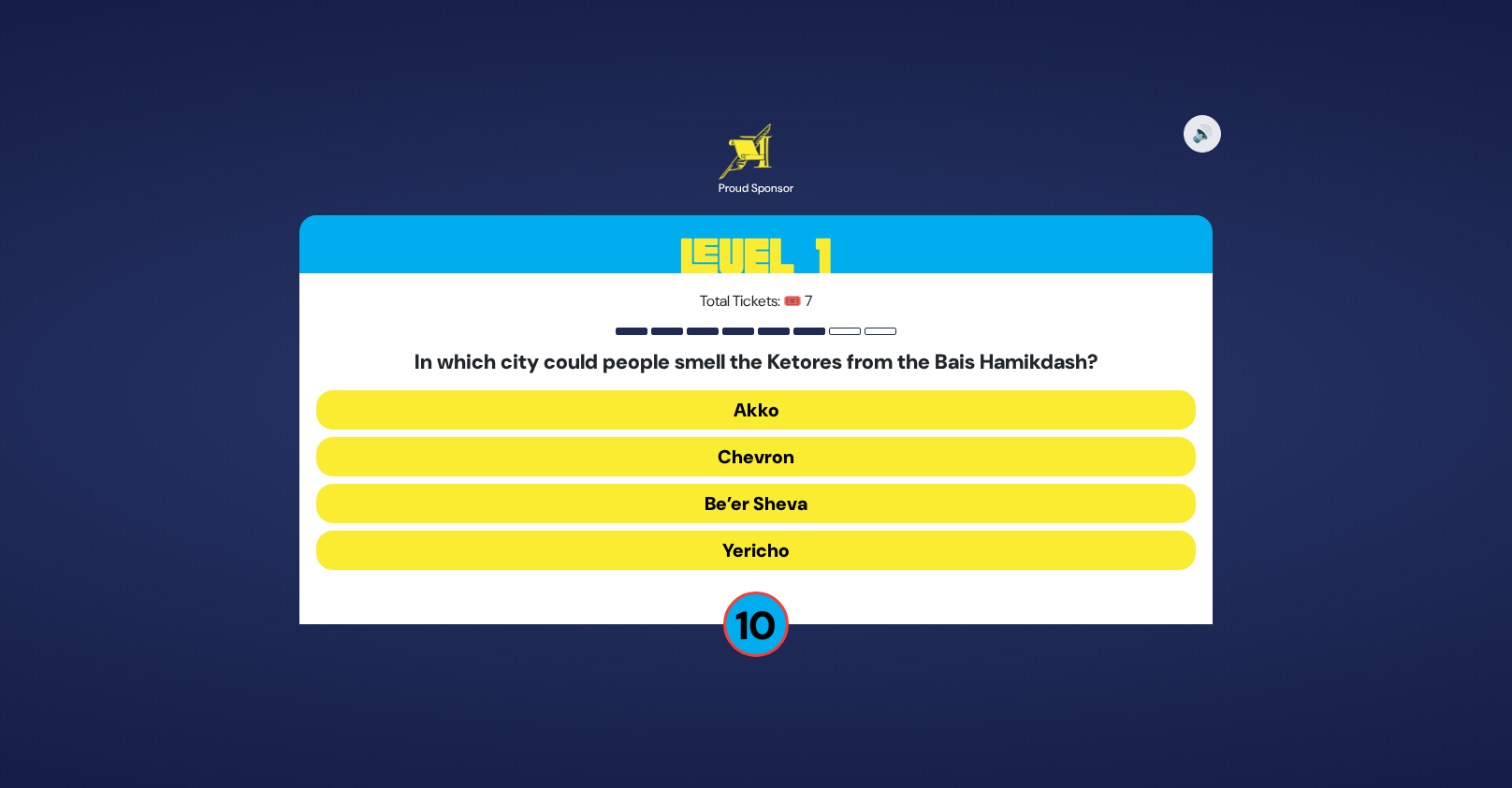
click at [801, 417] on button "Akko" at bounding box center [756, 410] width 879 height 40
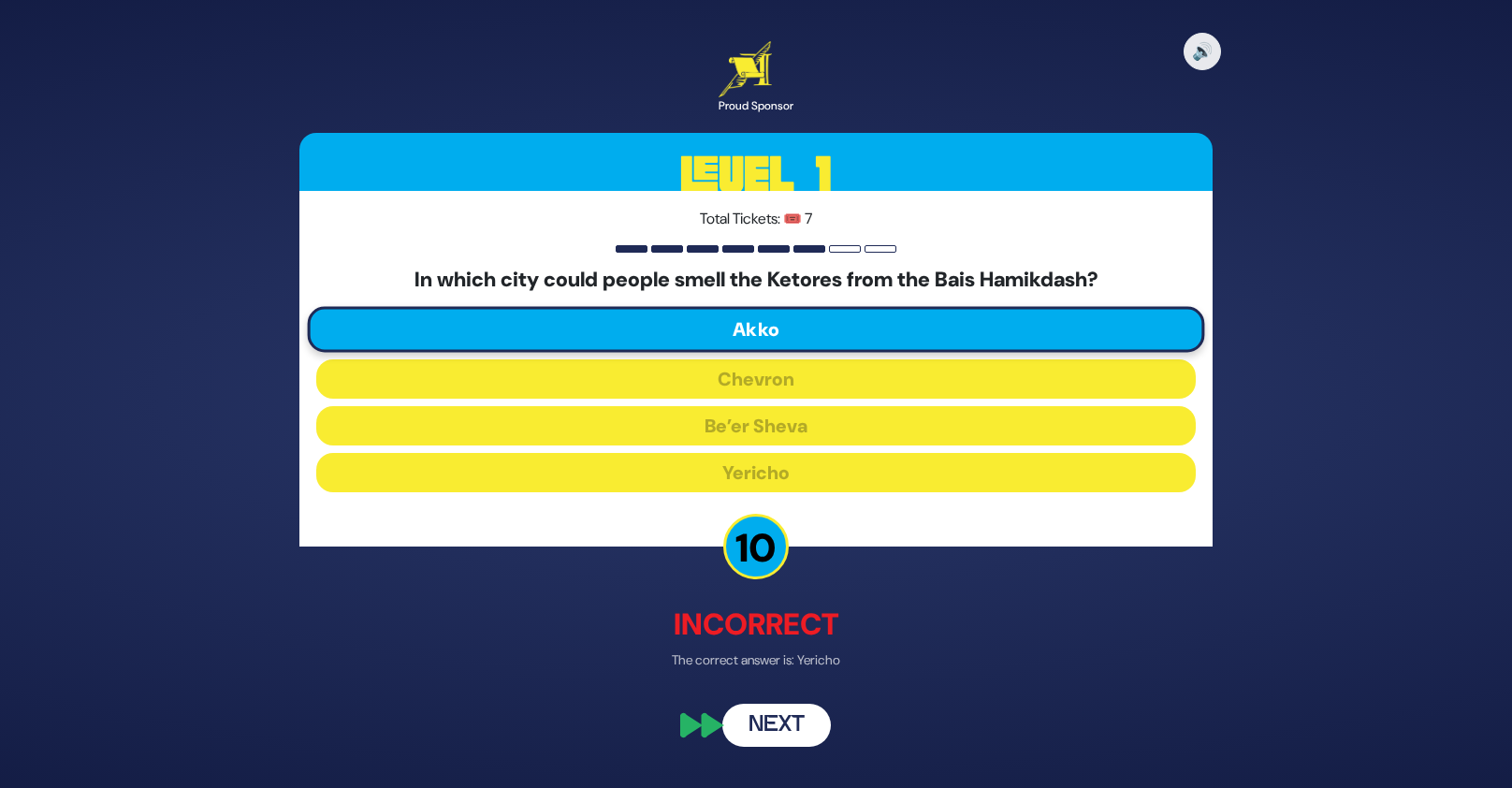
click at [800, 722] on button "Next" at bounding box center [776, 724] width 108 height 43
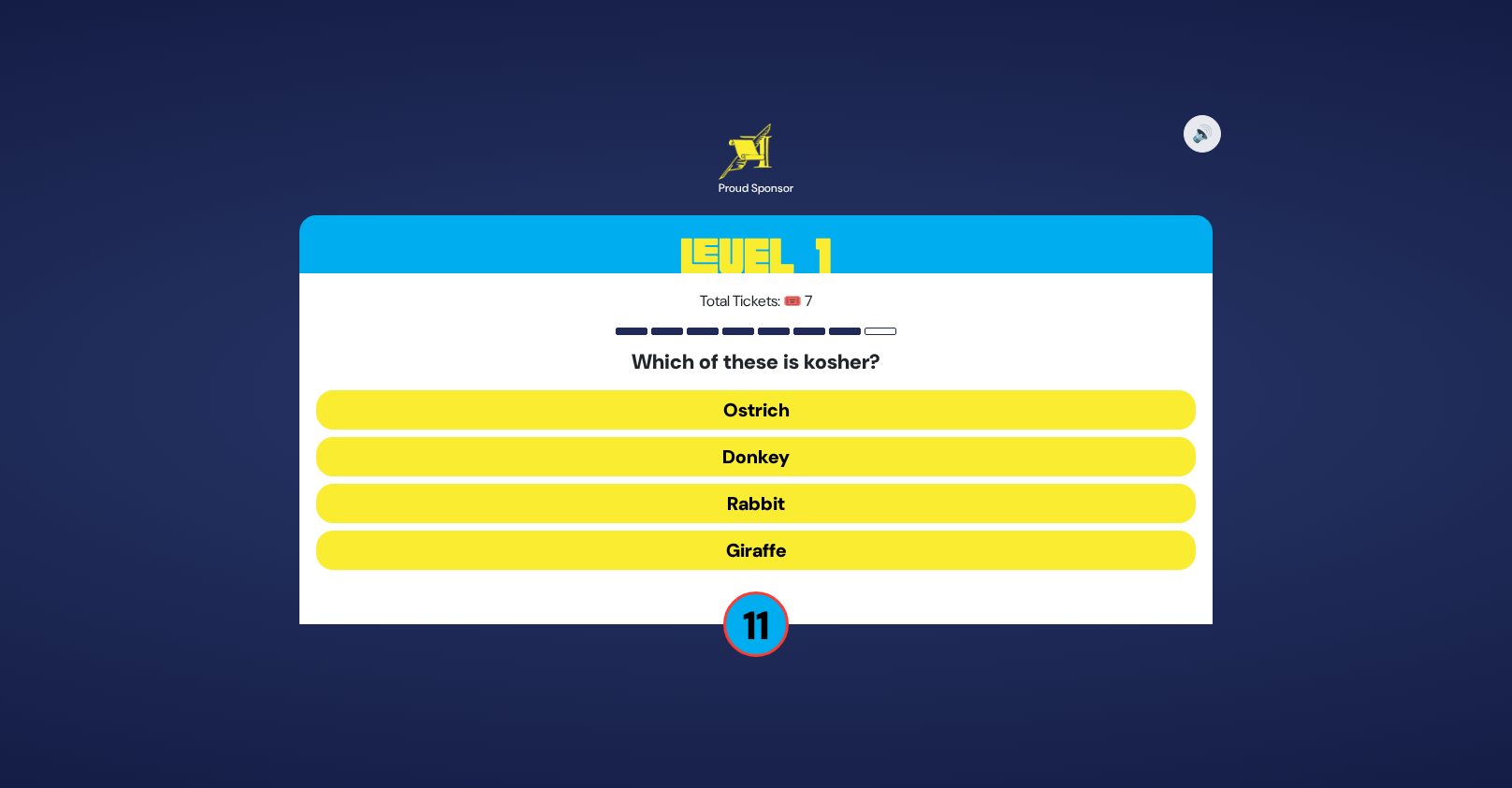
click at [810, 551] on button "Giraffe" at bounding box center [756, 551] width 879 height 40
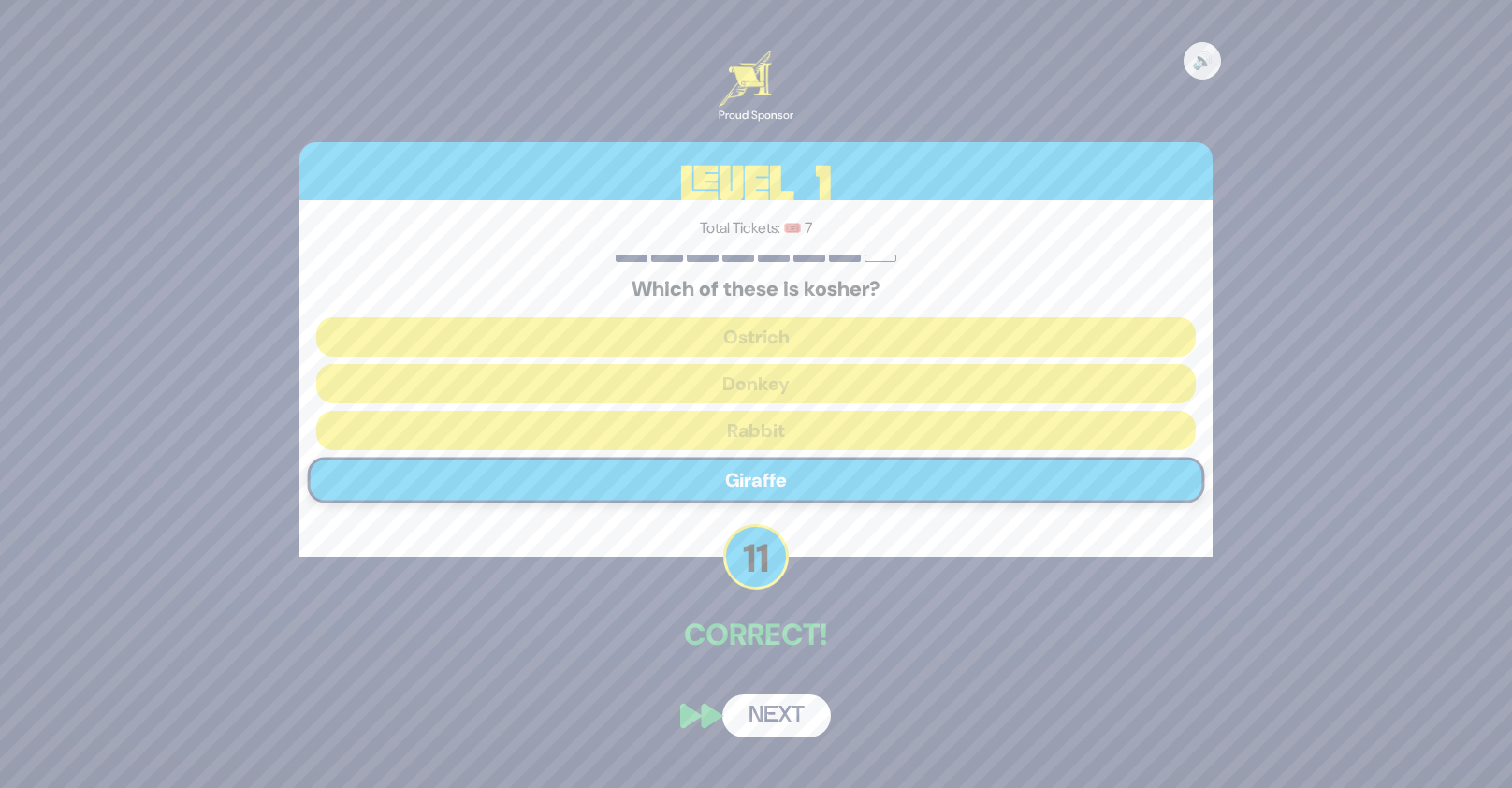
click at [799, 705] on button "Next" at bounding box center [776, 716] width 108 height 43
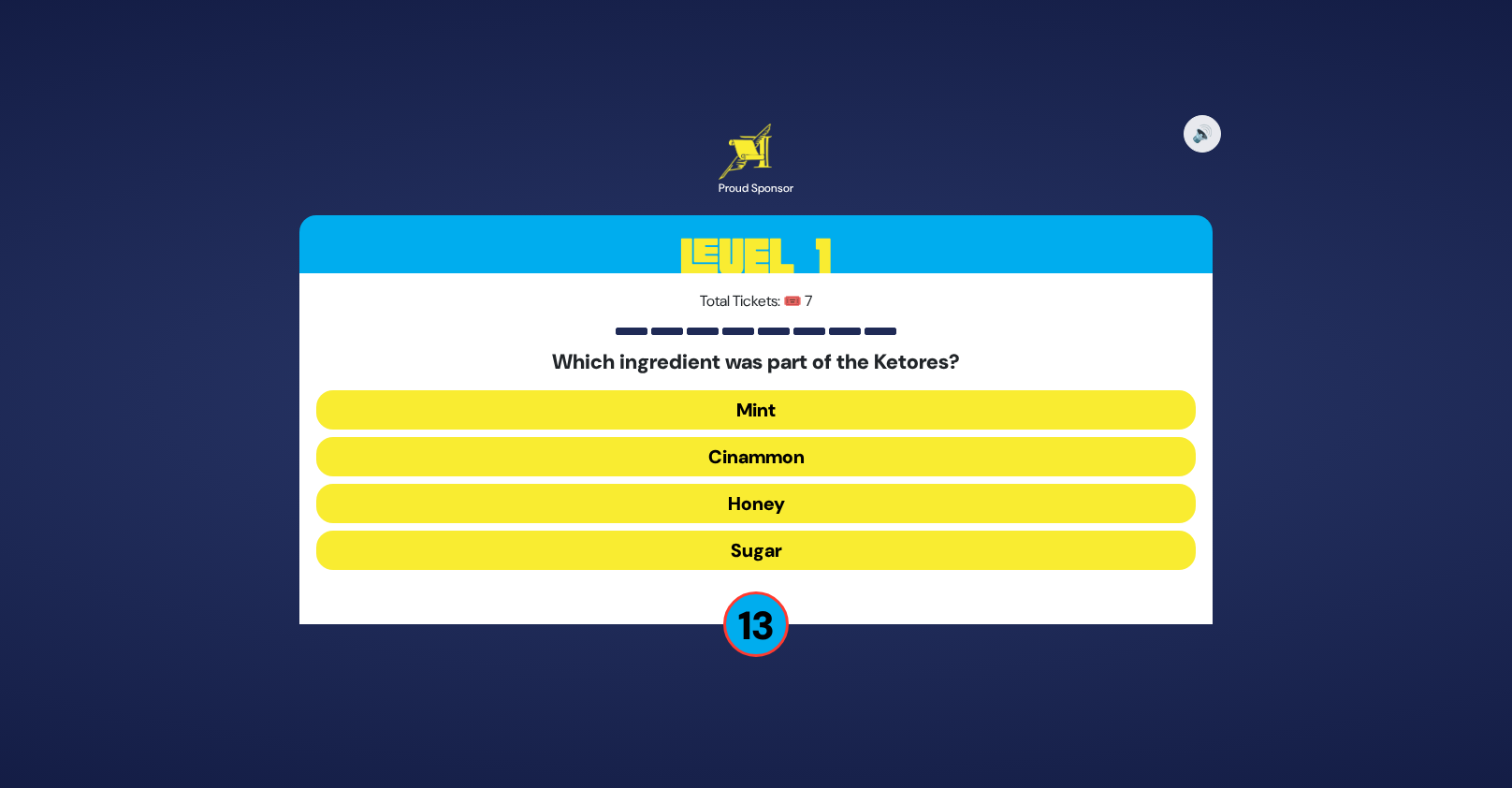
click at [807, 452] on button "Cinammon" at bounding box center [756, 457] width 879 height 40
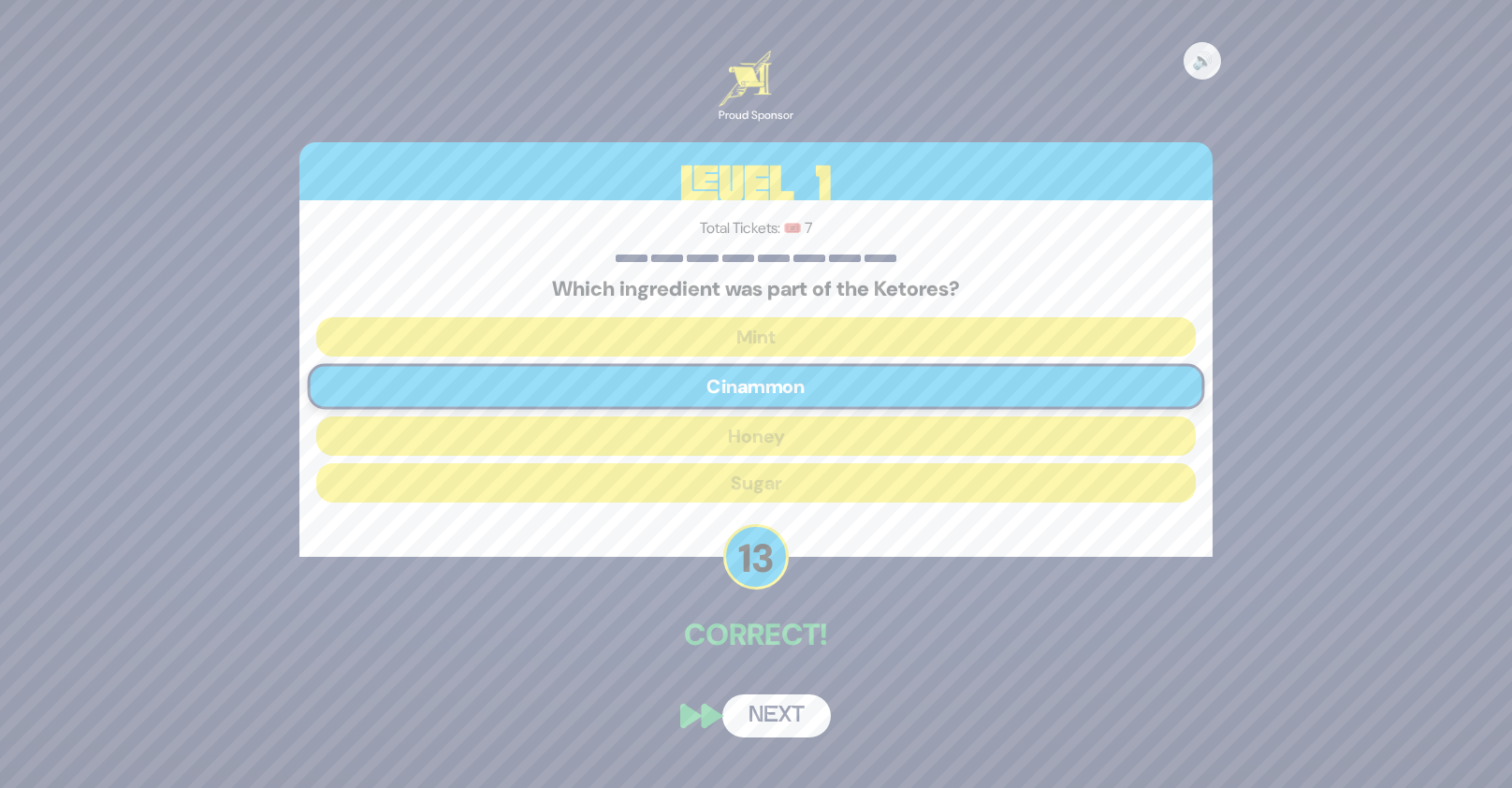
click at [795, 707] on button "Next" at bounding box center [776, 716] width 108 height 43
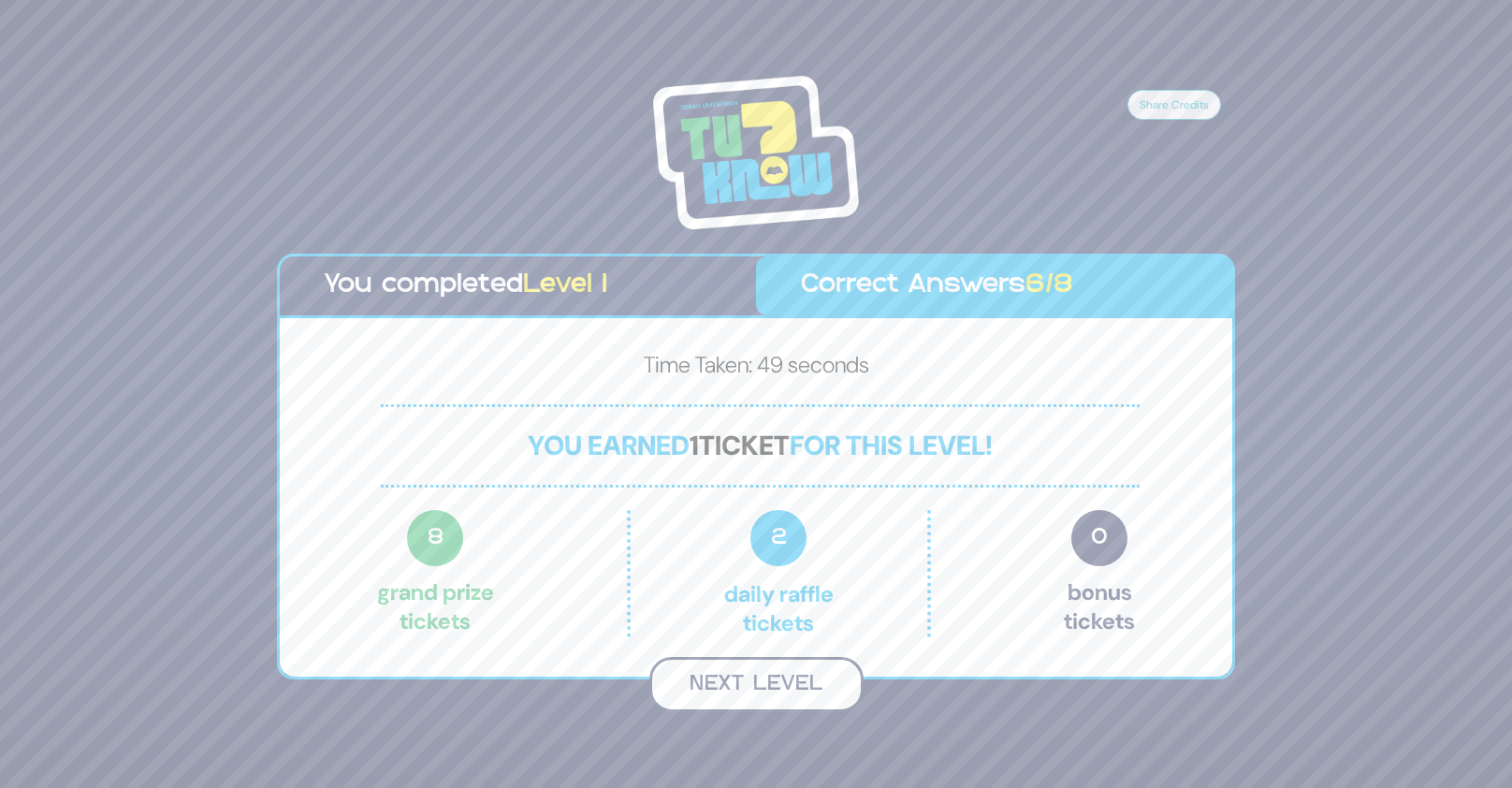
click at [773, 691] on button "Next Level" at bounding box center [756, 685] width 214 height 56
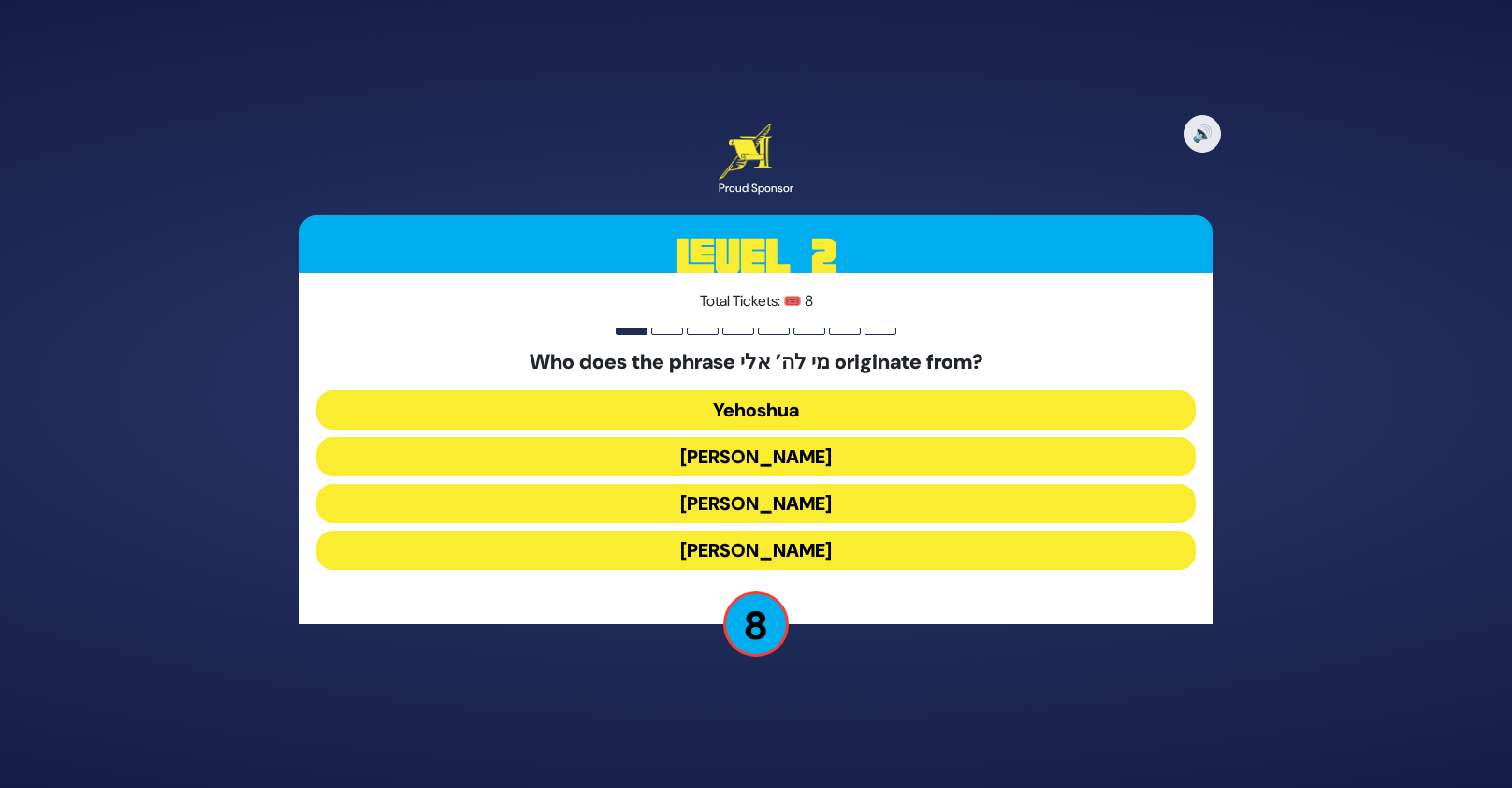
click at [786, 503] on button "Moshe Rabbeinu" at bounding box center [756, 504] width 879 height 40
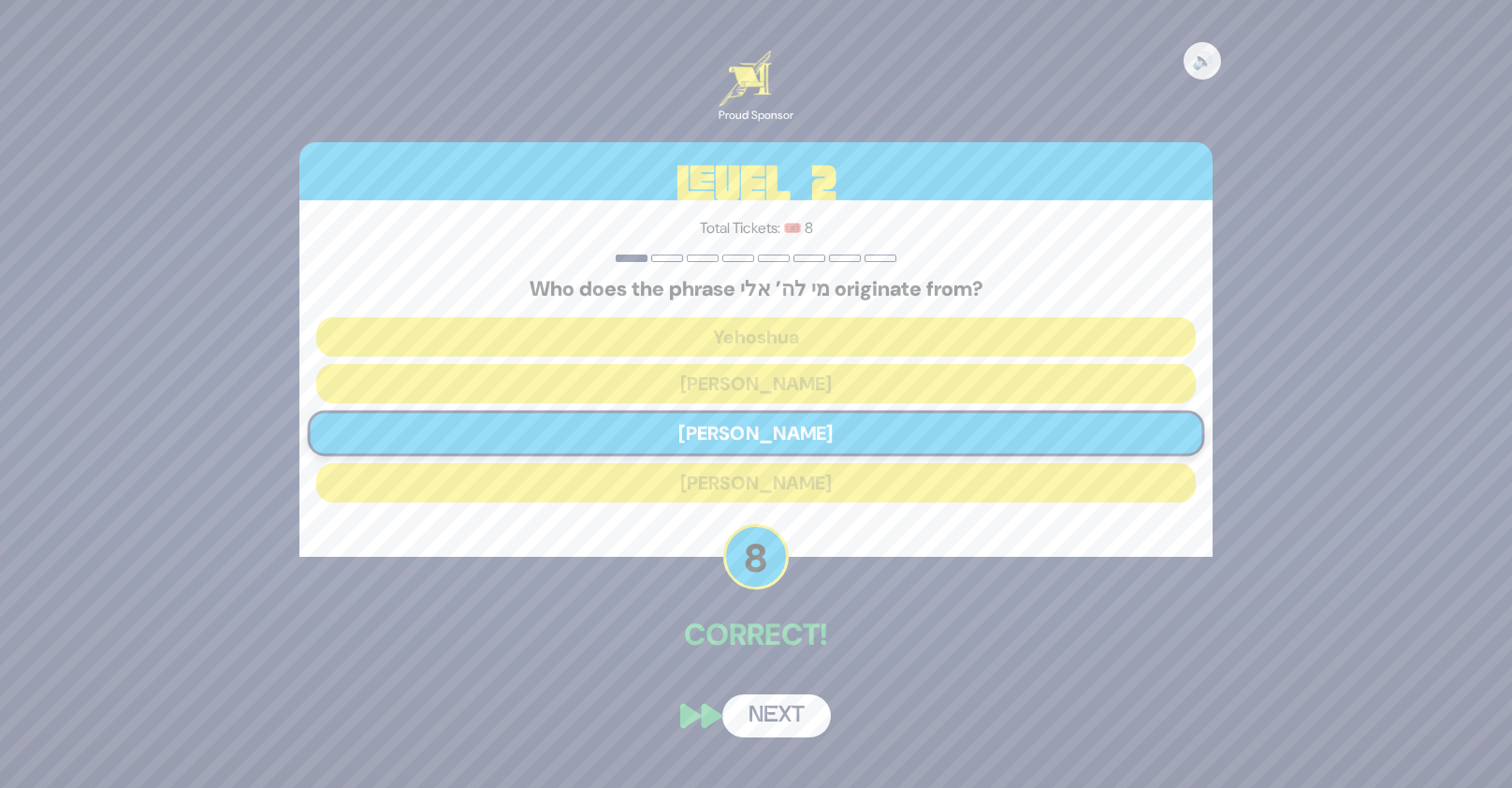
click at [795, 717] on button "Next" at bounding box center [776, 716] width 108 height 43
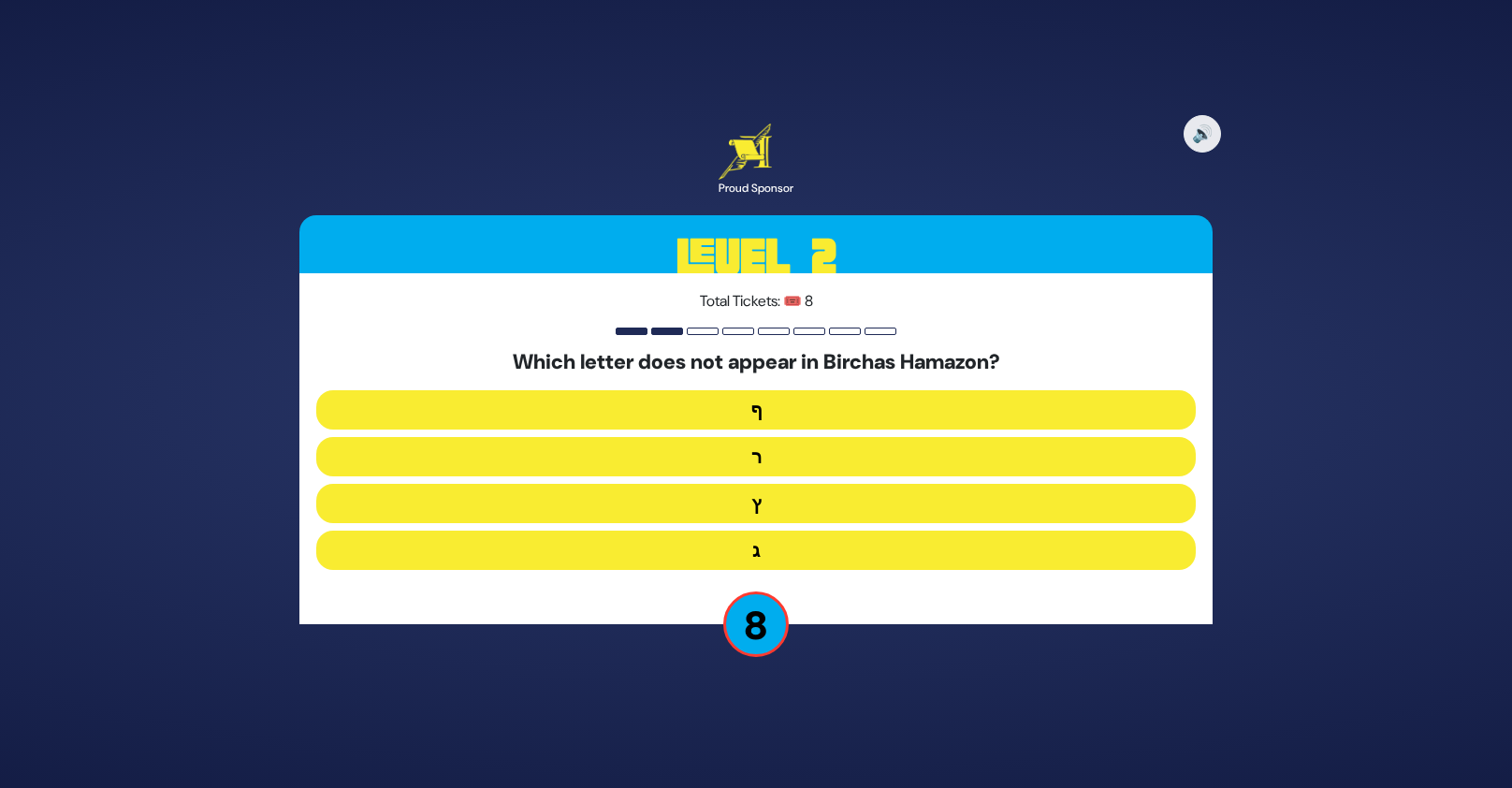
click at [771, 410] on button "ף" at bounding box center [756, 410] width 879 height 40
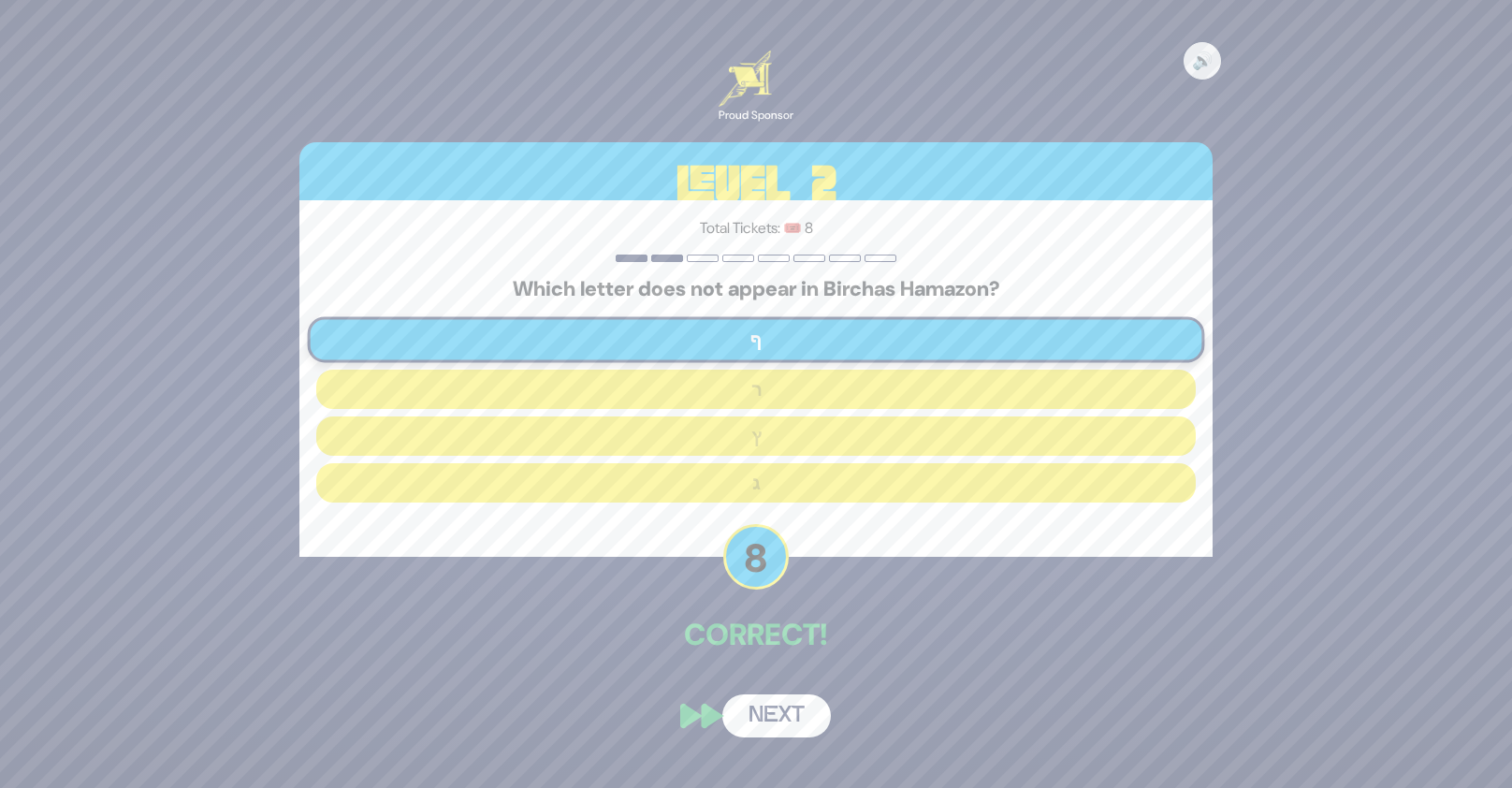
click at [779, 721] on button "Next" at bounding box center [776, 716] width 108 height 43
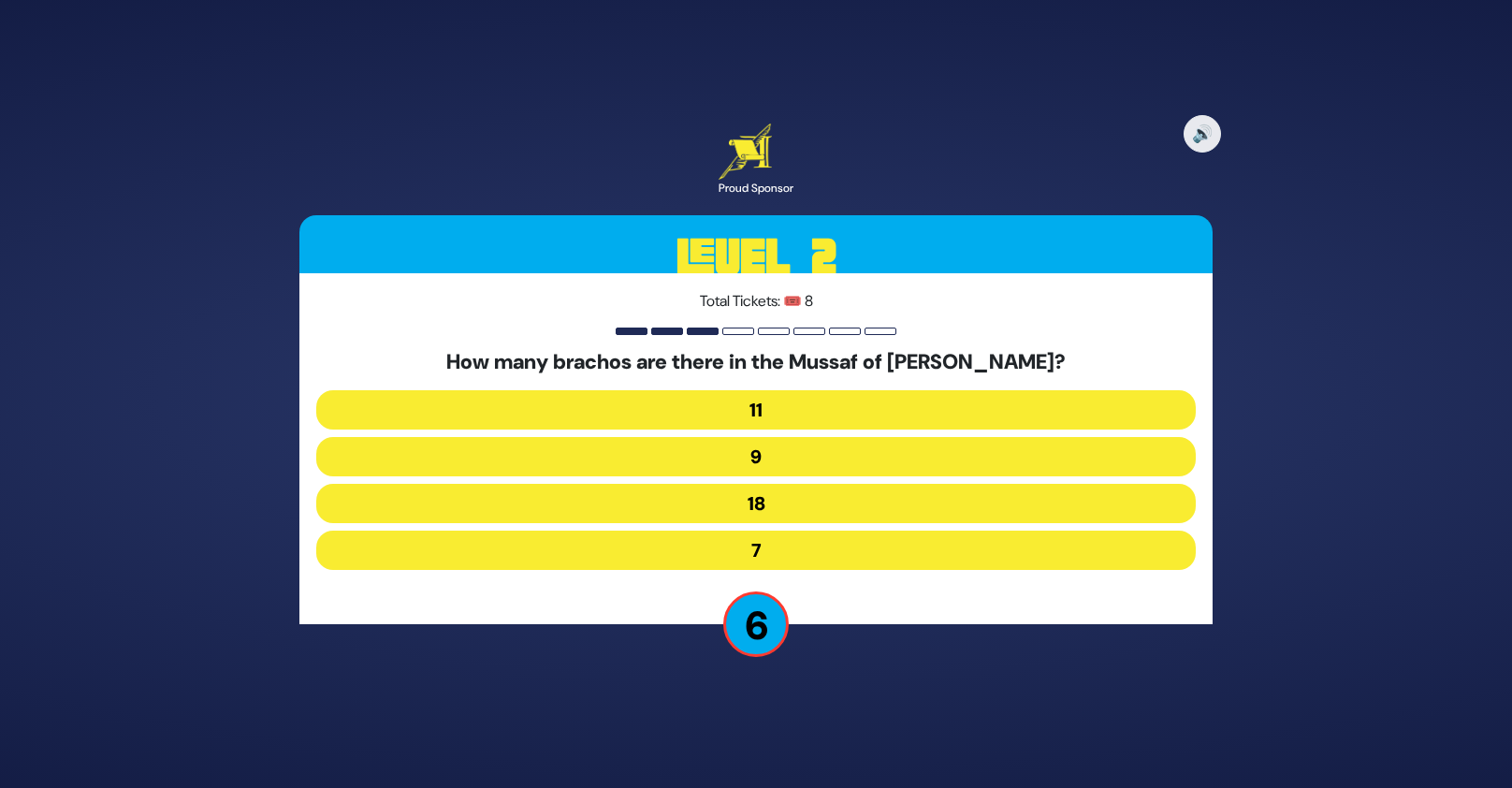
click at [764, 457] on button "9" at bounding box center [756, 457] width 879 height 40
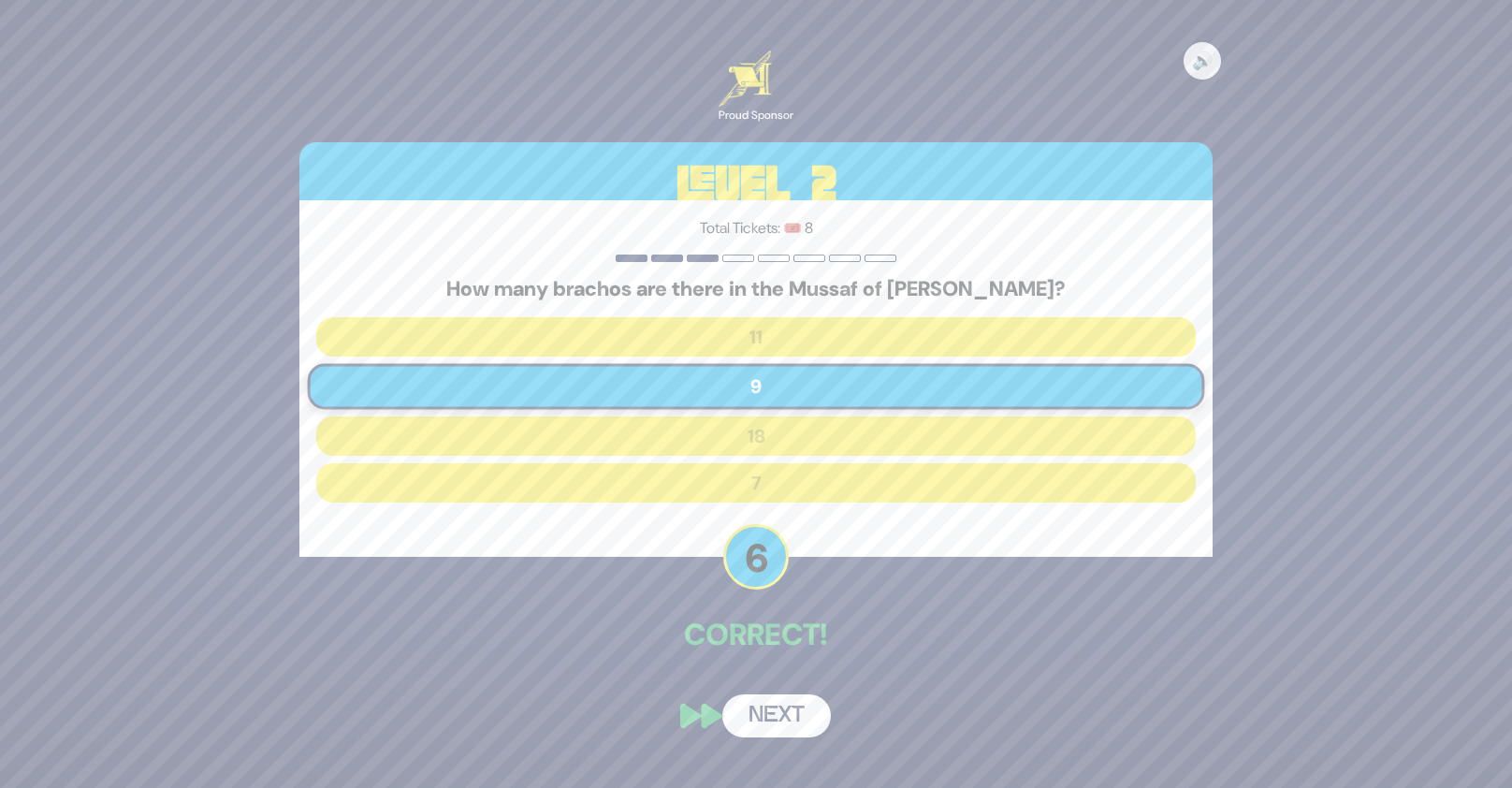
click at [783, 709] on button "Next" at bounding box center [776, 716] width 108 height 43
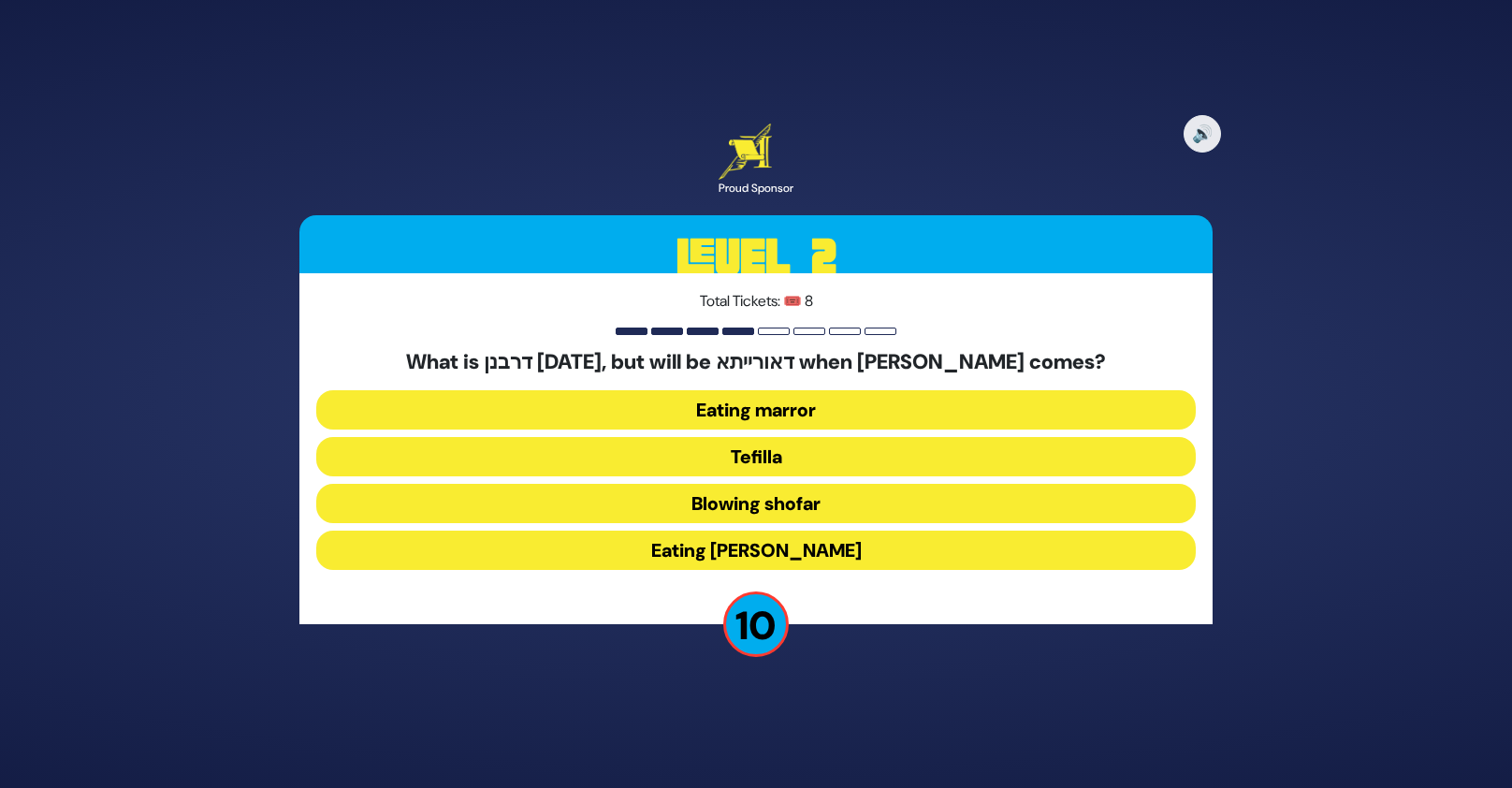
click at [812, 543] on button "Eating matza" at bounding box center [756, 551] width 879 height 40
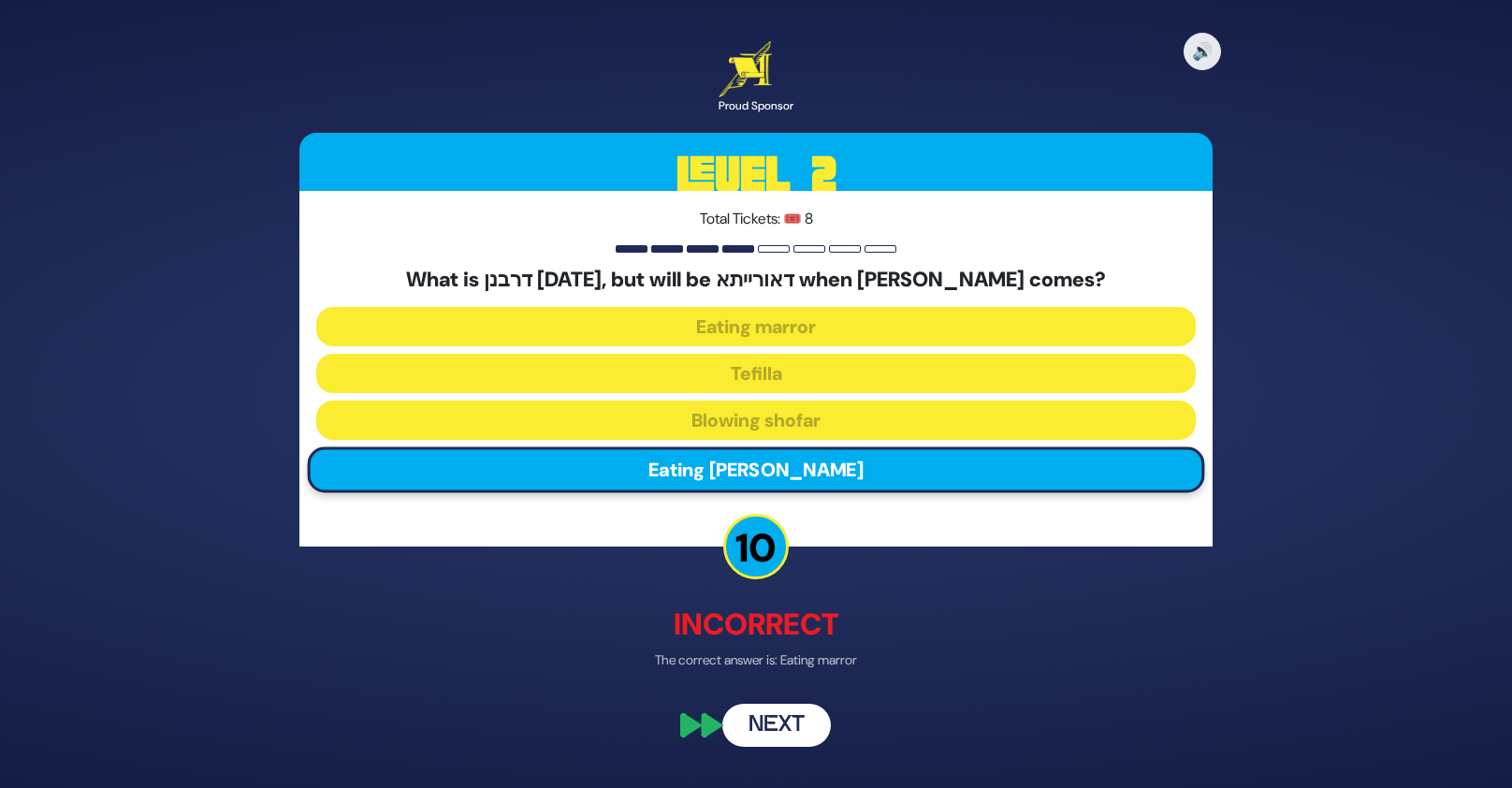
click at [779, 732] on button "Next" at bounding box center [776, 724] width 108 height 43
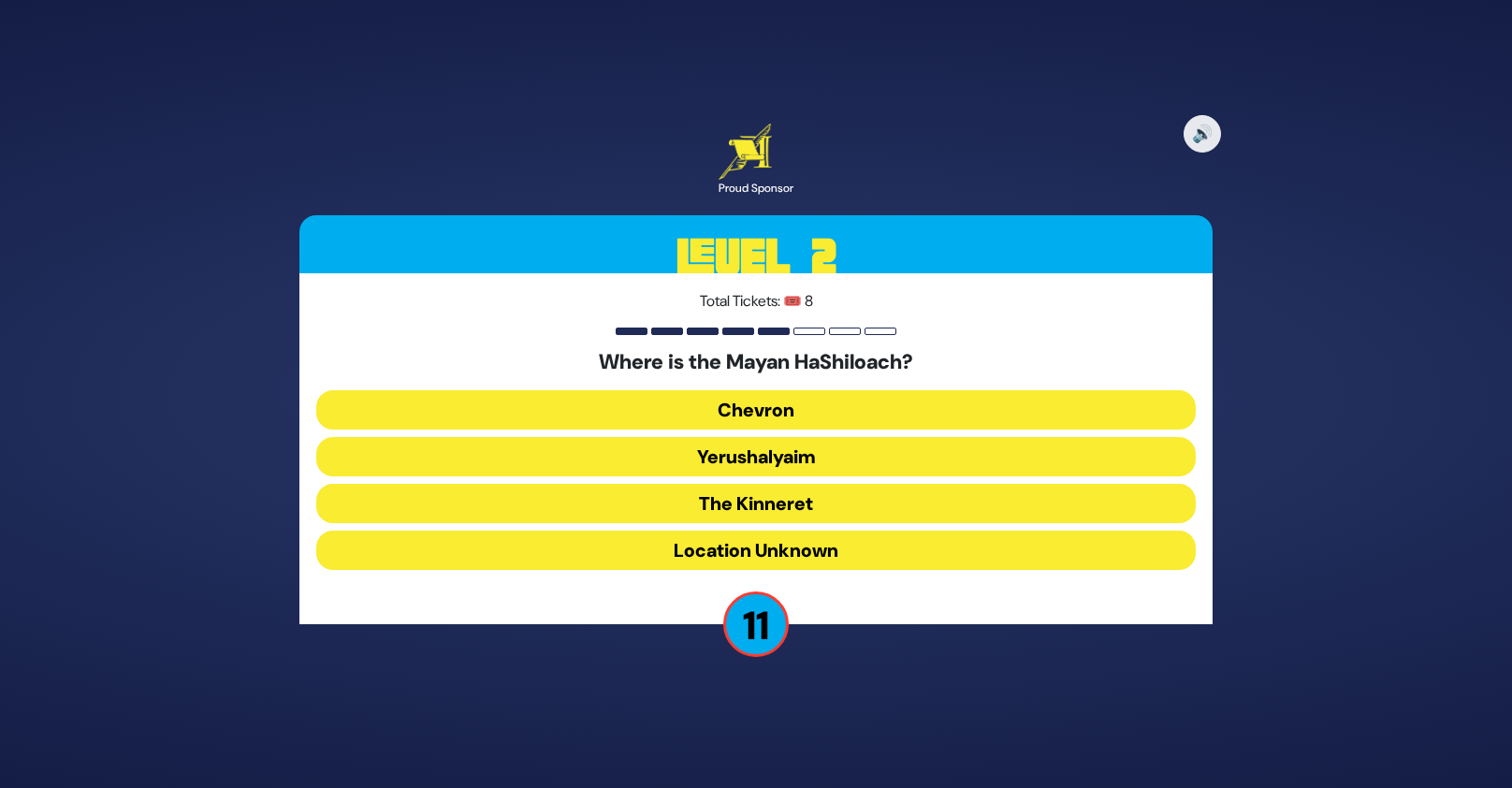
click at [800, 456] on button "Yerushalyaim" at bounding box center [756, 457] width 879 height 40
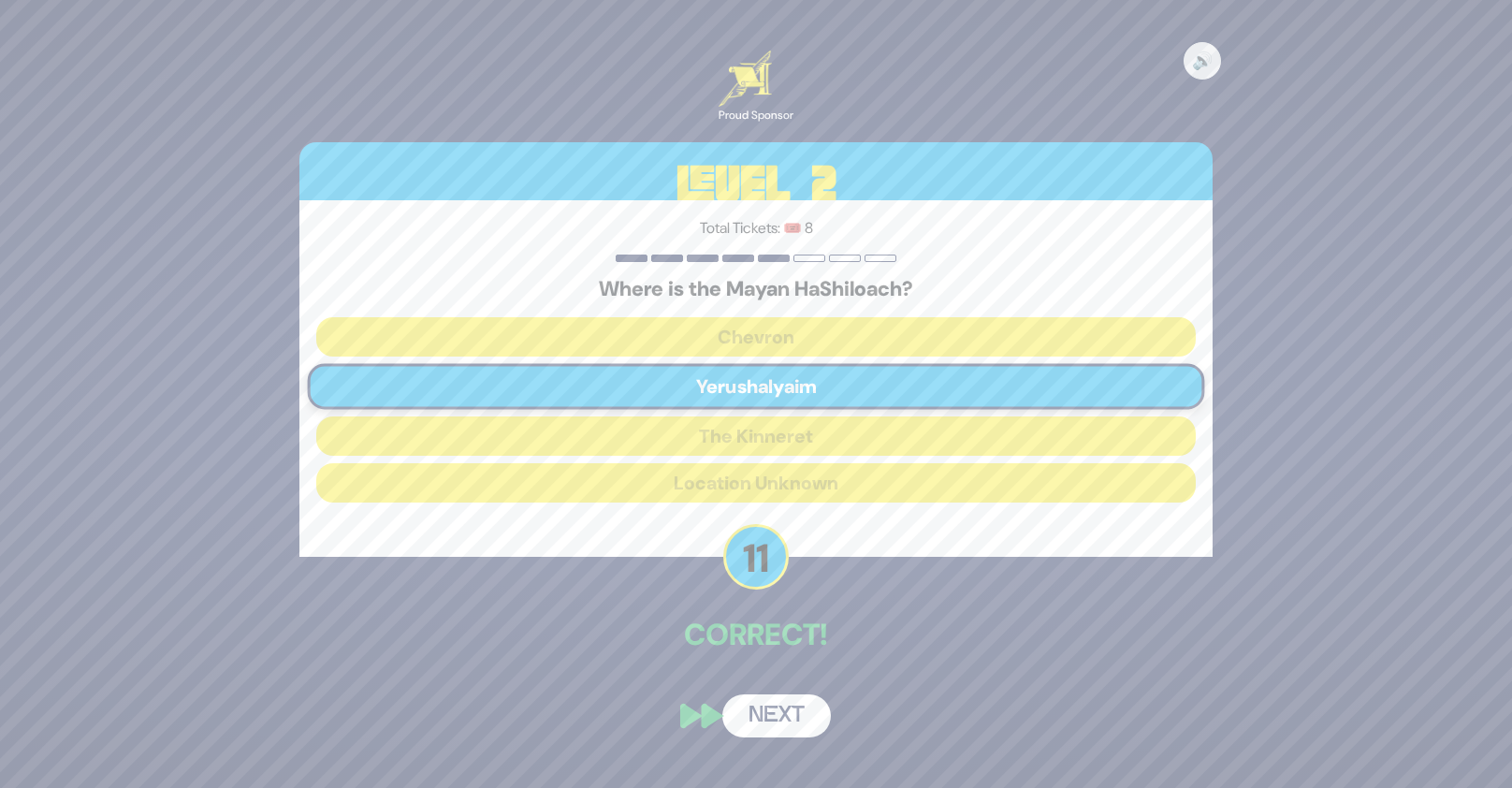
click at [776, 714] on button "Next" at bounding box center [776, 716] width 108 height 43
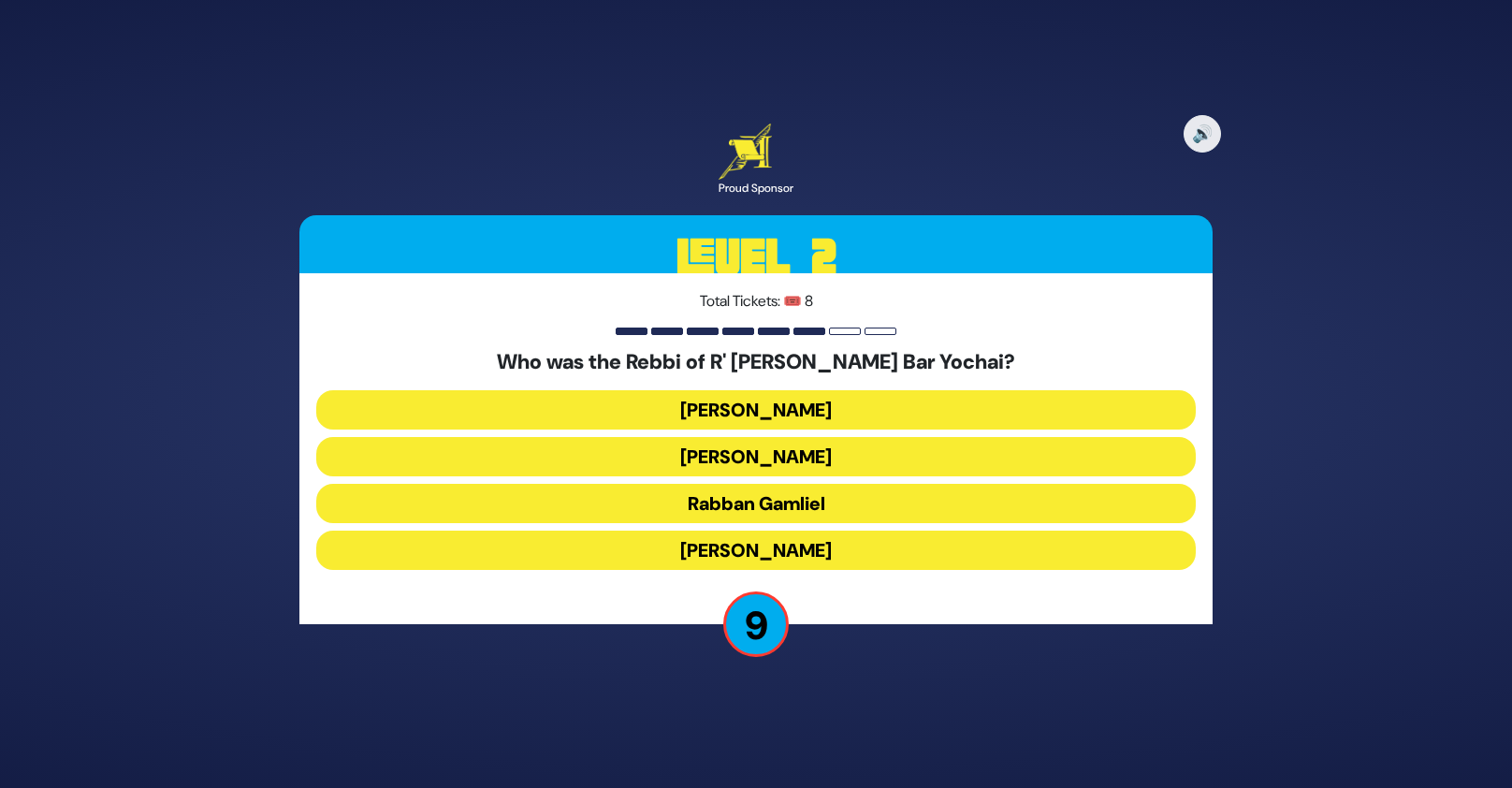
click at [790, 546] on button "Rabbi Akiva" at bounding box center [756, 551] width 879 height 40
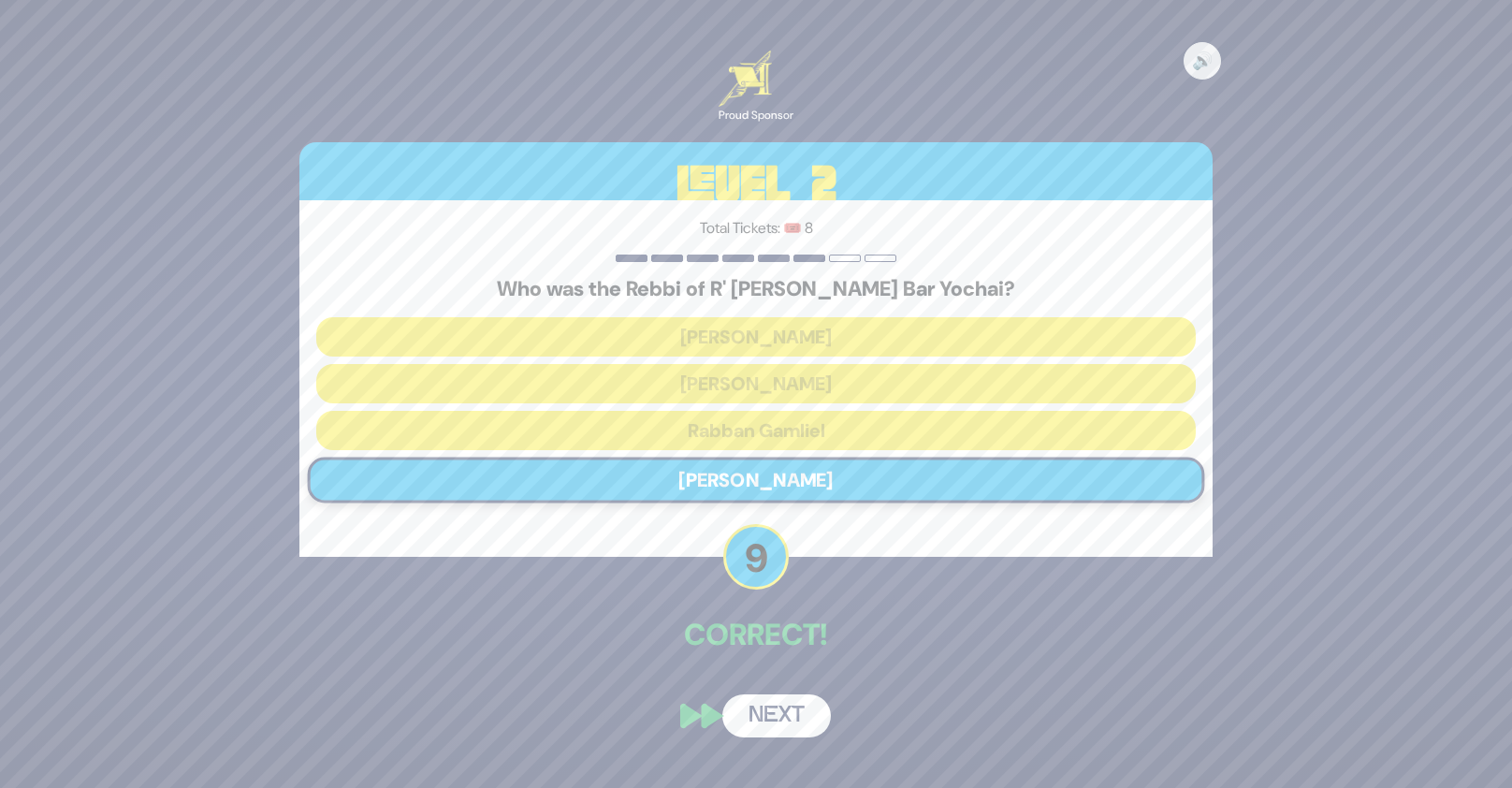
click at [802, 697] on button "Next" at bounding box center [776, 716] width 108 height 43
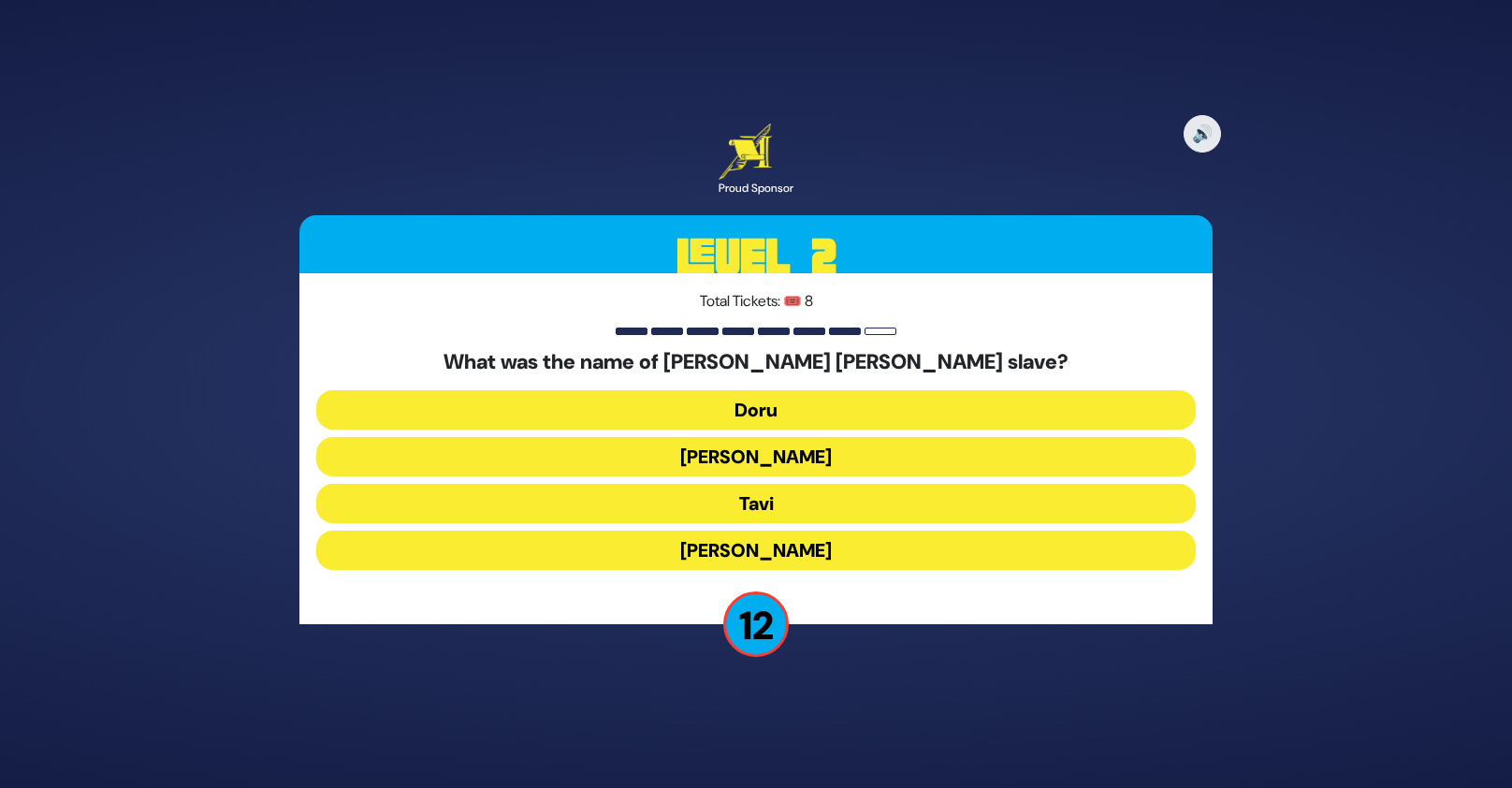
click at [776, 503] on button "Tavi" at bounding box center [756, 504] width 879 height 40
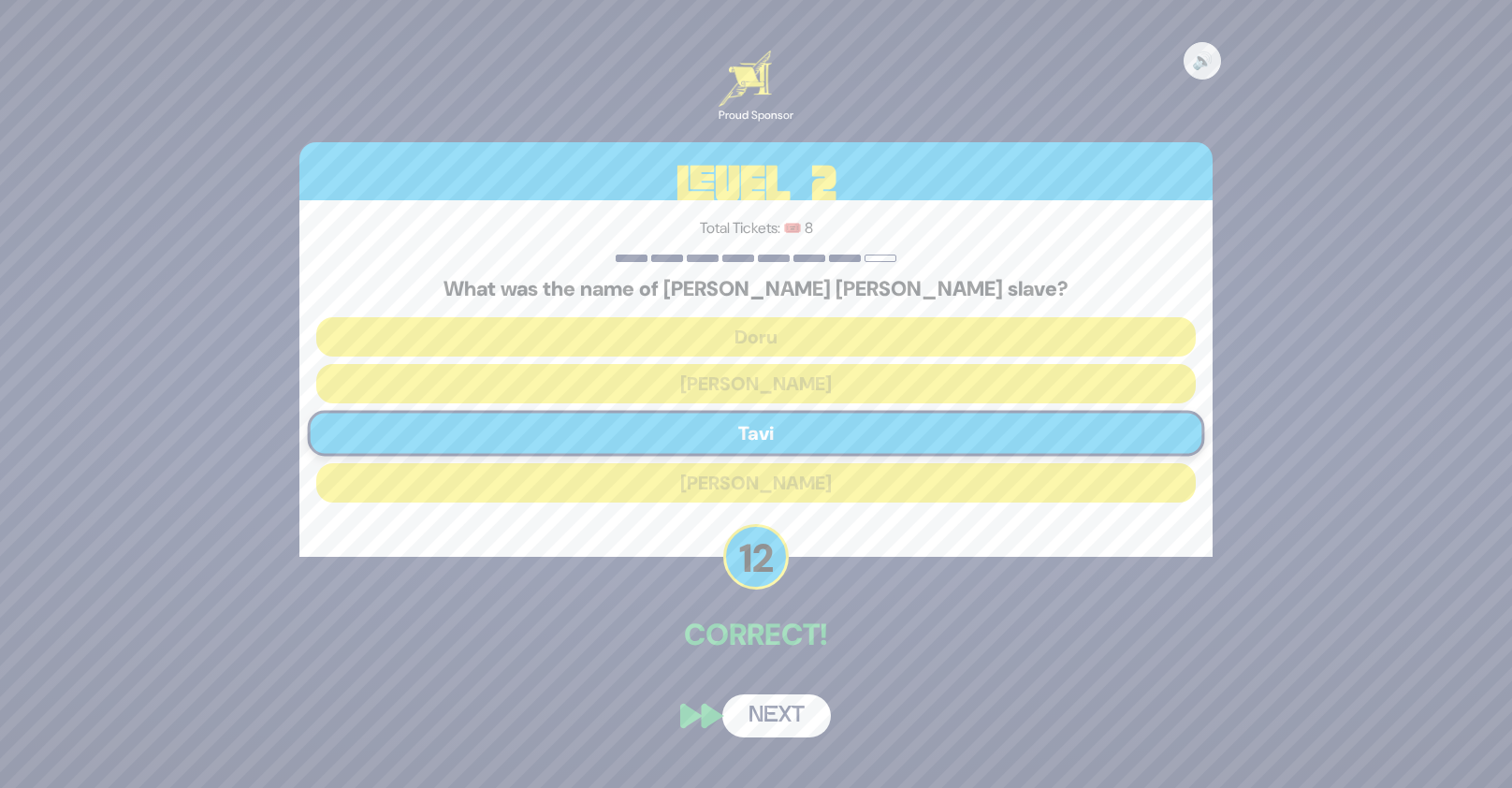
click at [782, 709] on button "Next" at bounding box center [776, 716] width 108 height 43
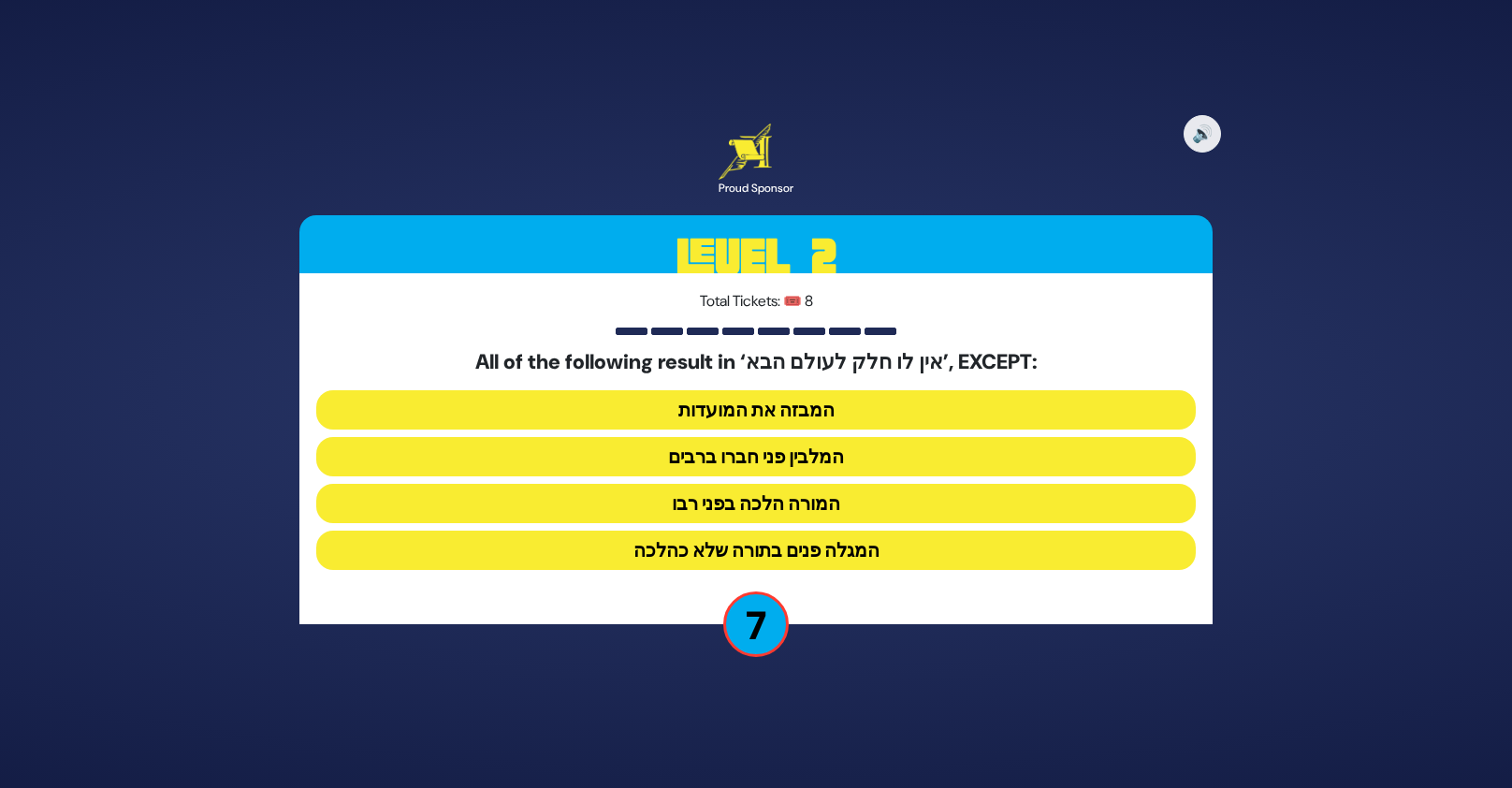
click at [857, 542] on button "המגלה פנים בתורה שלא כהלכה" at bounding box center [756, 551] width 879 height 40
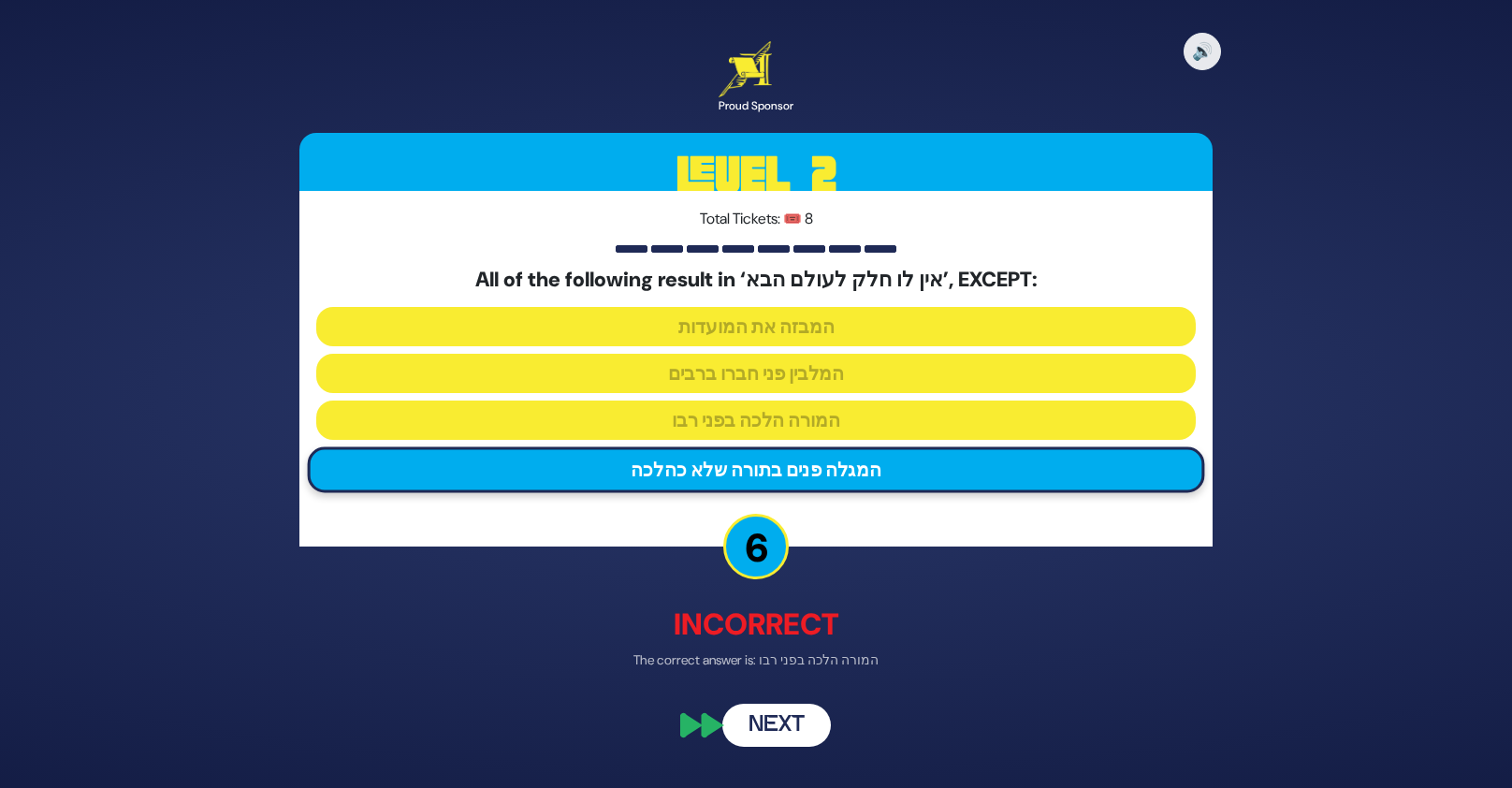
click at [804, 721] on button "Next" at bounding box center [776, 724] width 108 height 43
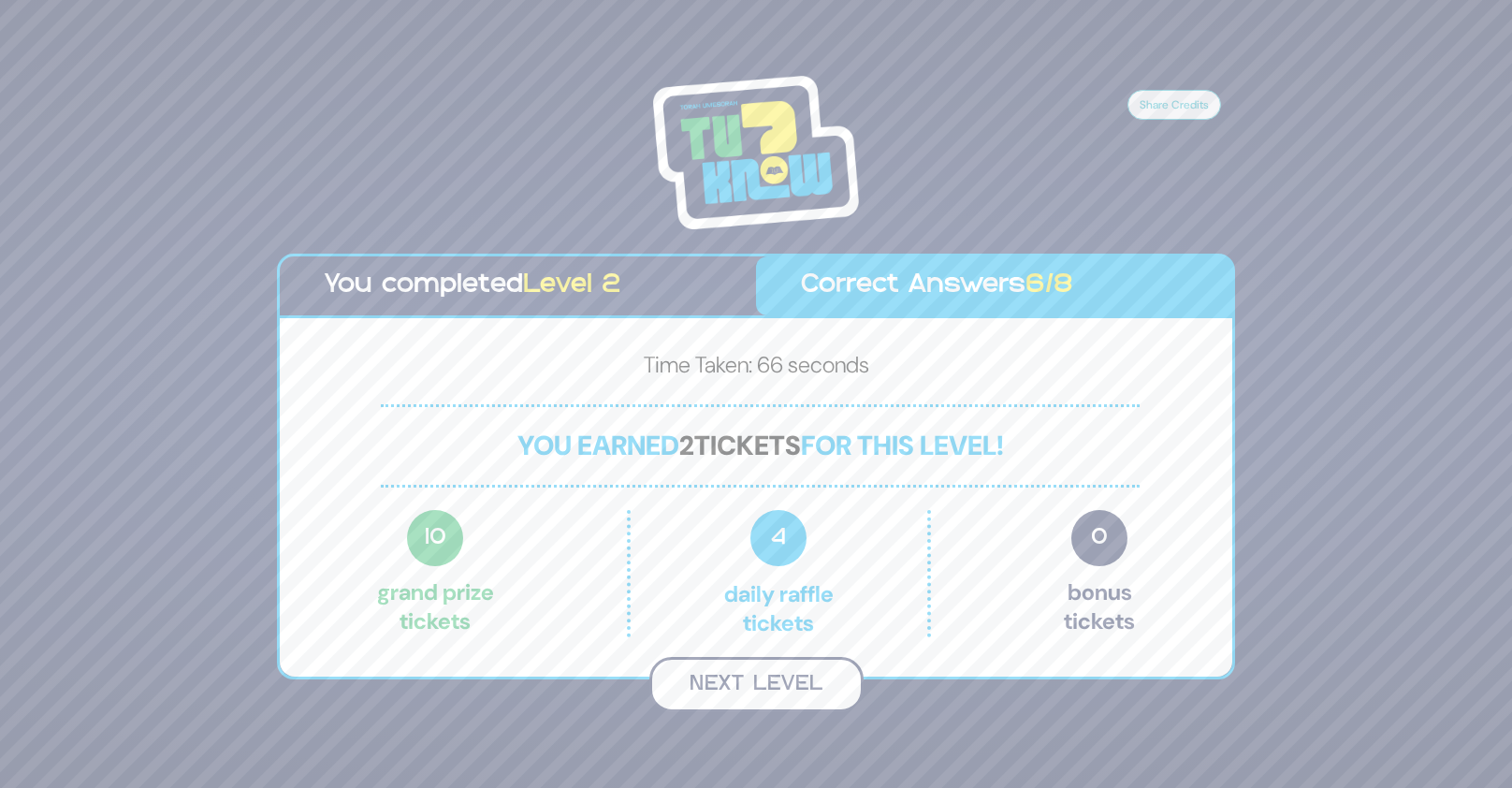
click at [796, 688] on button "Next Level" at bounding box center [756, 685] width 214 height 56
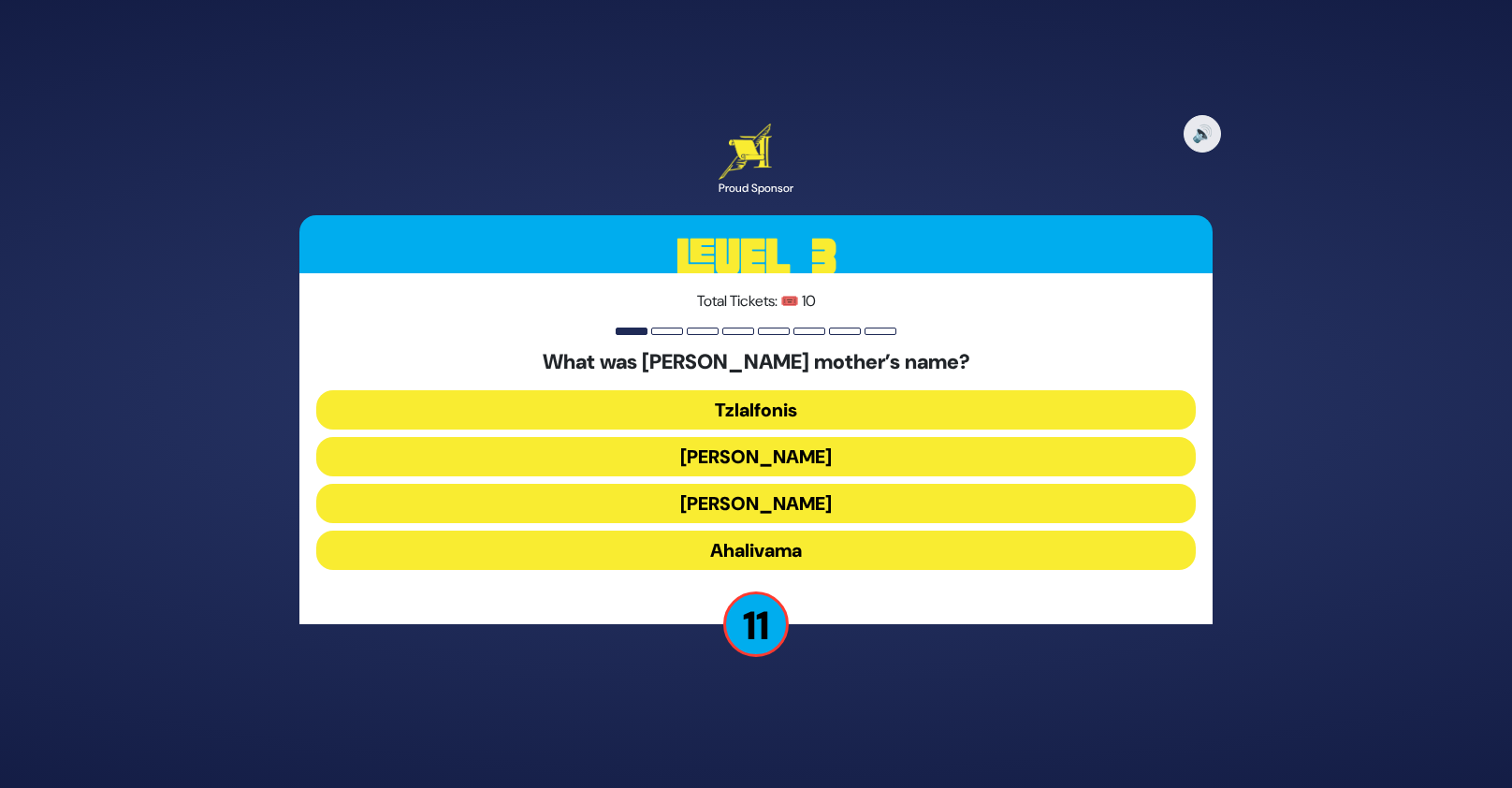
click at [835, 542] on button "Ahalivama" at bounding box center [756, 551] width 879 height 40
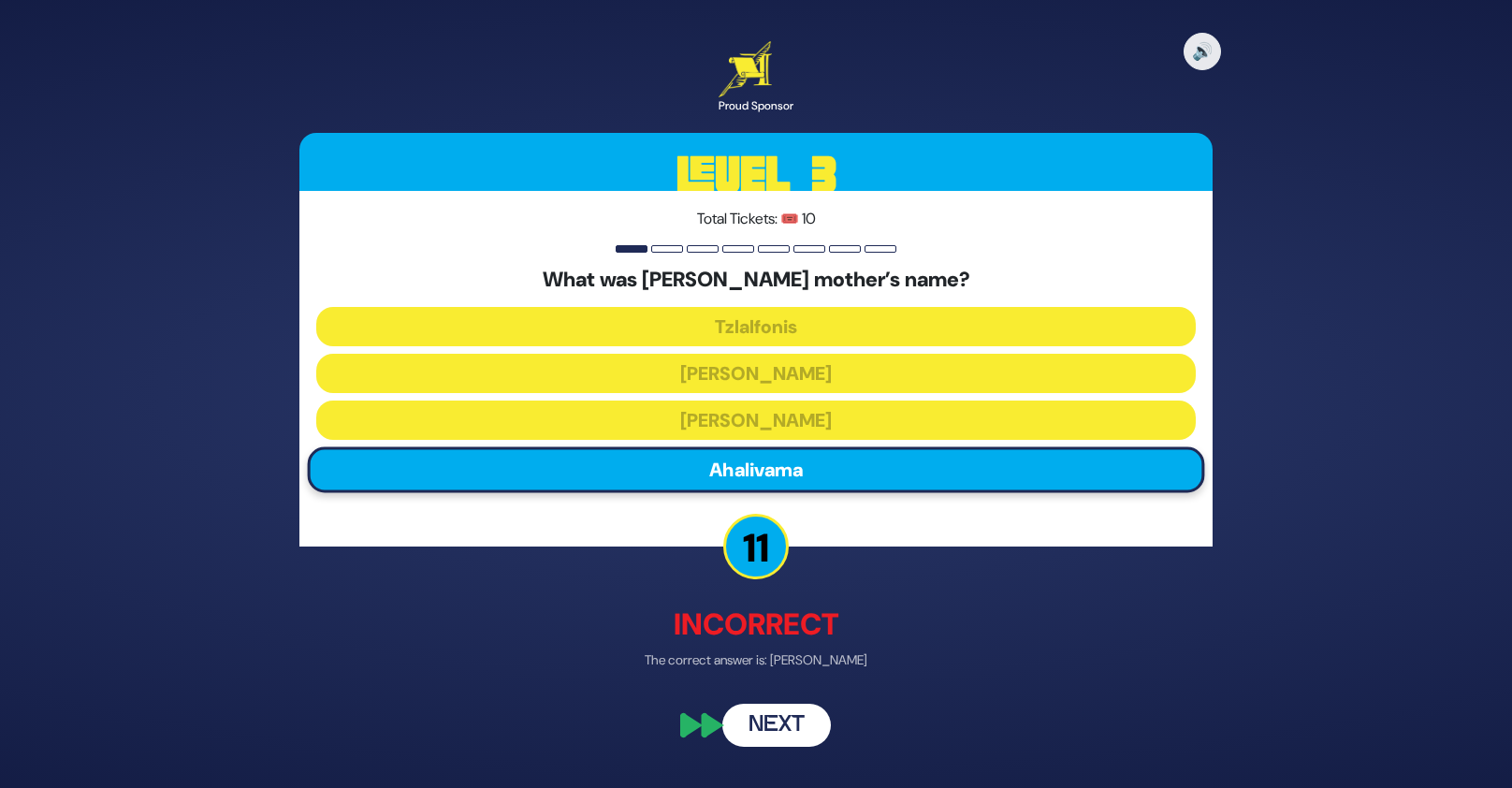
click at [792, 727] on button "Next" at bounding box center [776, 724] width 108 height 43
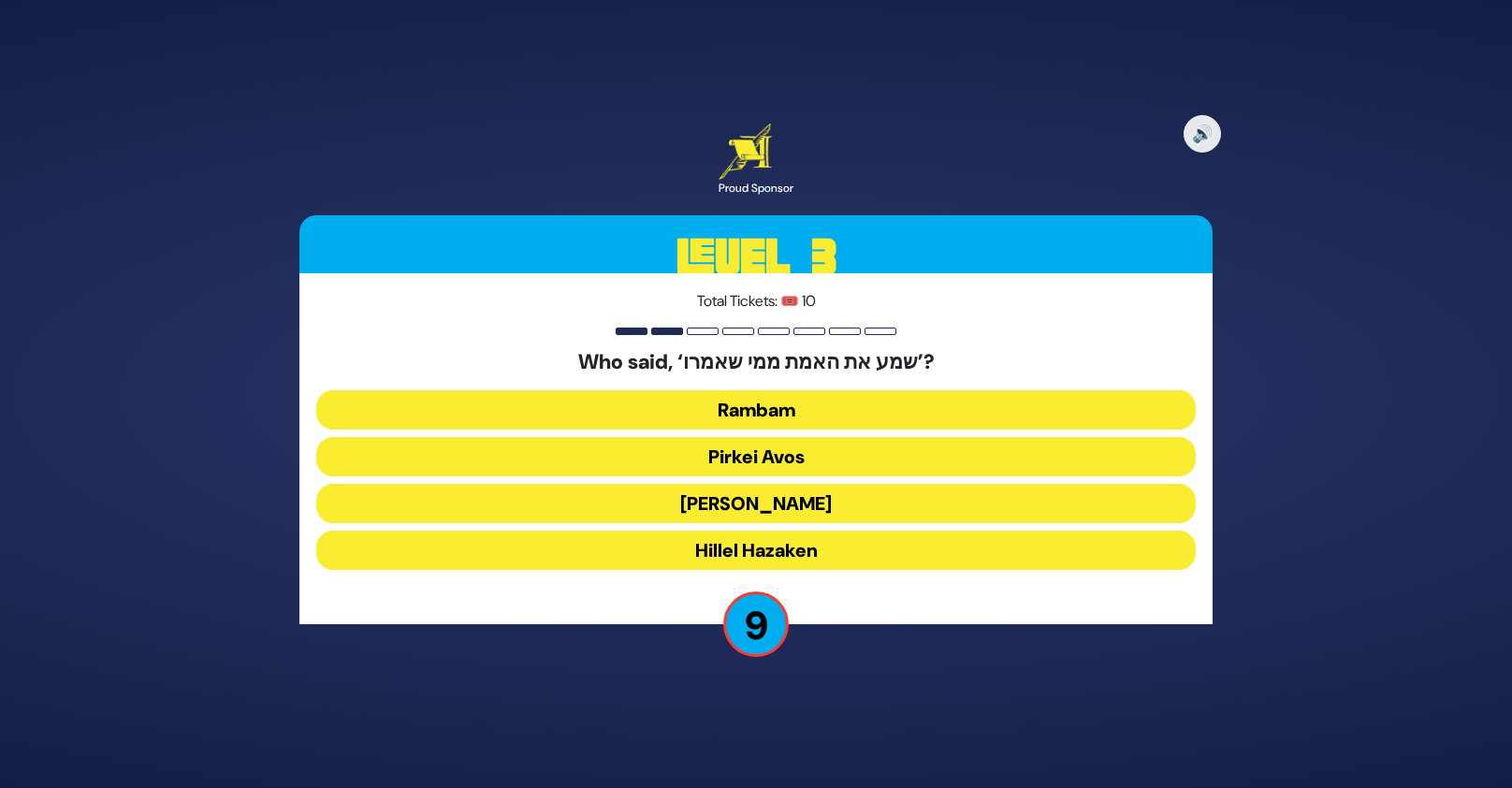
click at [826, 513] on button "Shlomo Hamelech" at bounding box center [756, 504] width 879 height 40
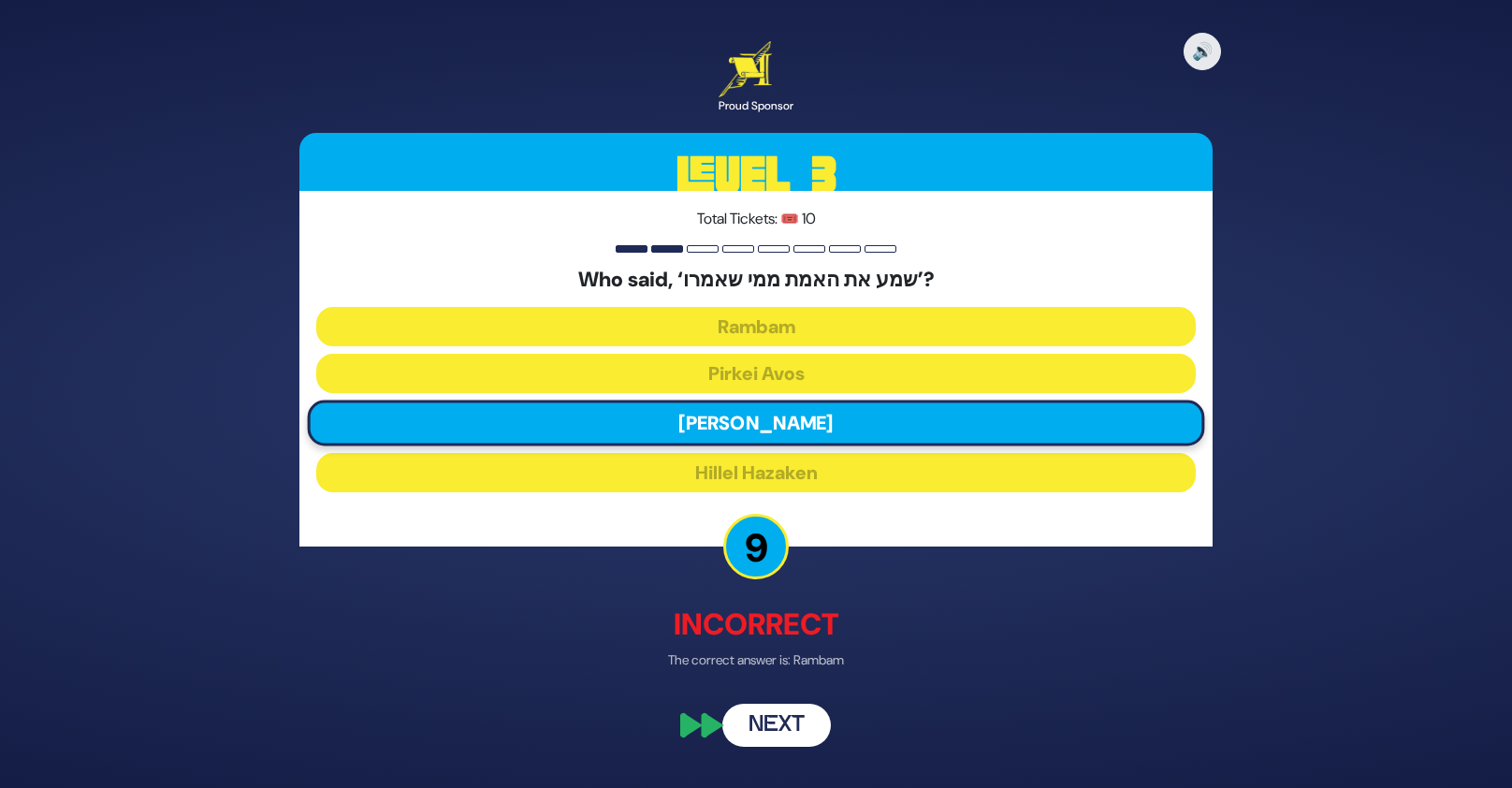
click at [795, 727] on button "Next" at bounding box center [776, 724] width 108 height 43
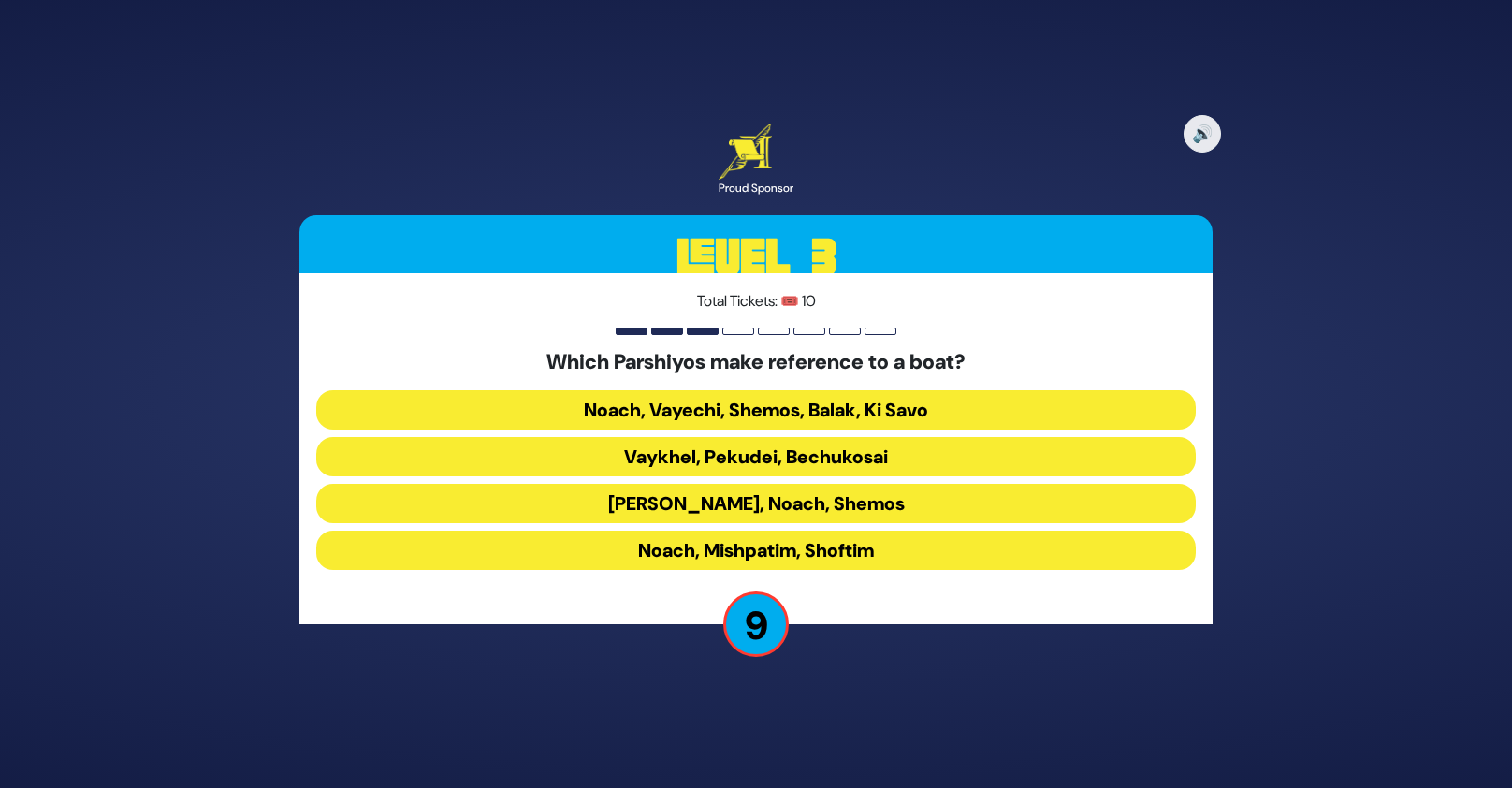
click at [859, 405] on button "Noach, Vayechi, Shemos, Balak, Ki Savo" at bounding box center [756, 410] width 879 height 40
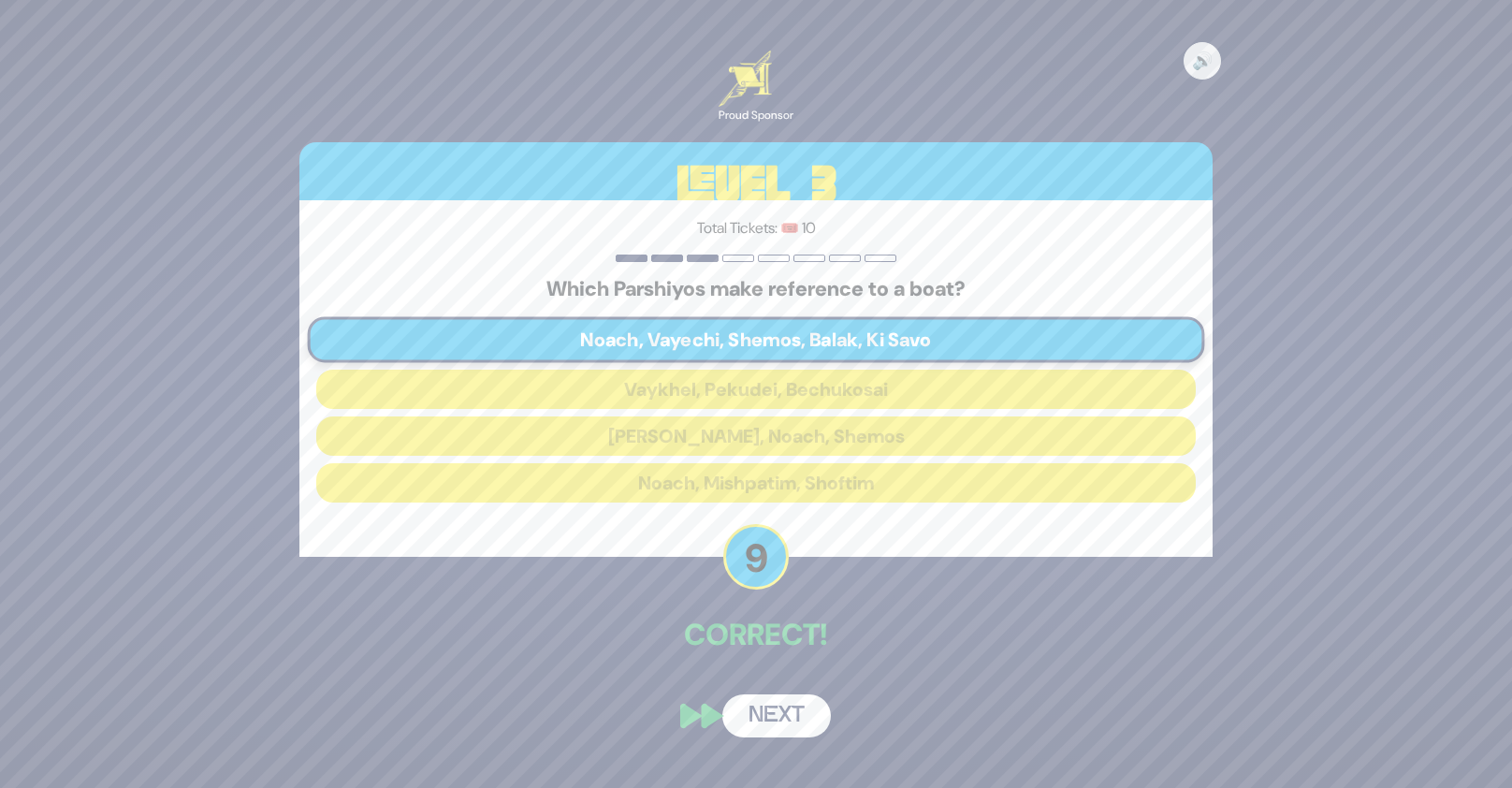
click at [797, 721] on button "Next" at bounding box center [776, 716] width 108 height 43
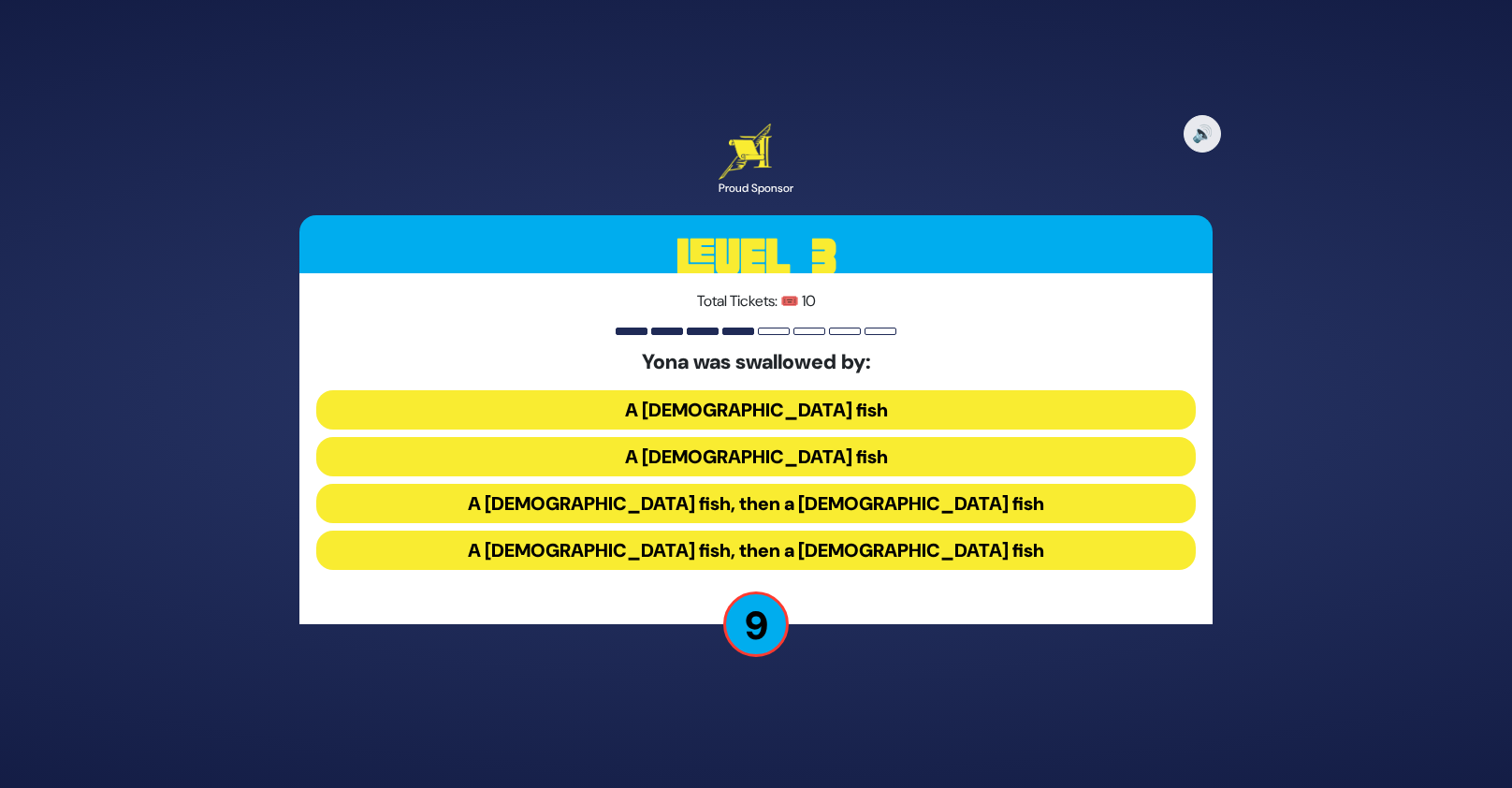
click at [834, 539] on button "A female fish, then a male fish" at bounding box center [756, 551] width 879 height 40
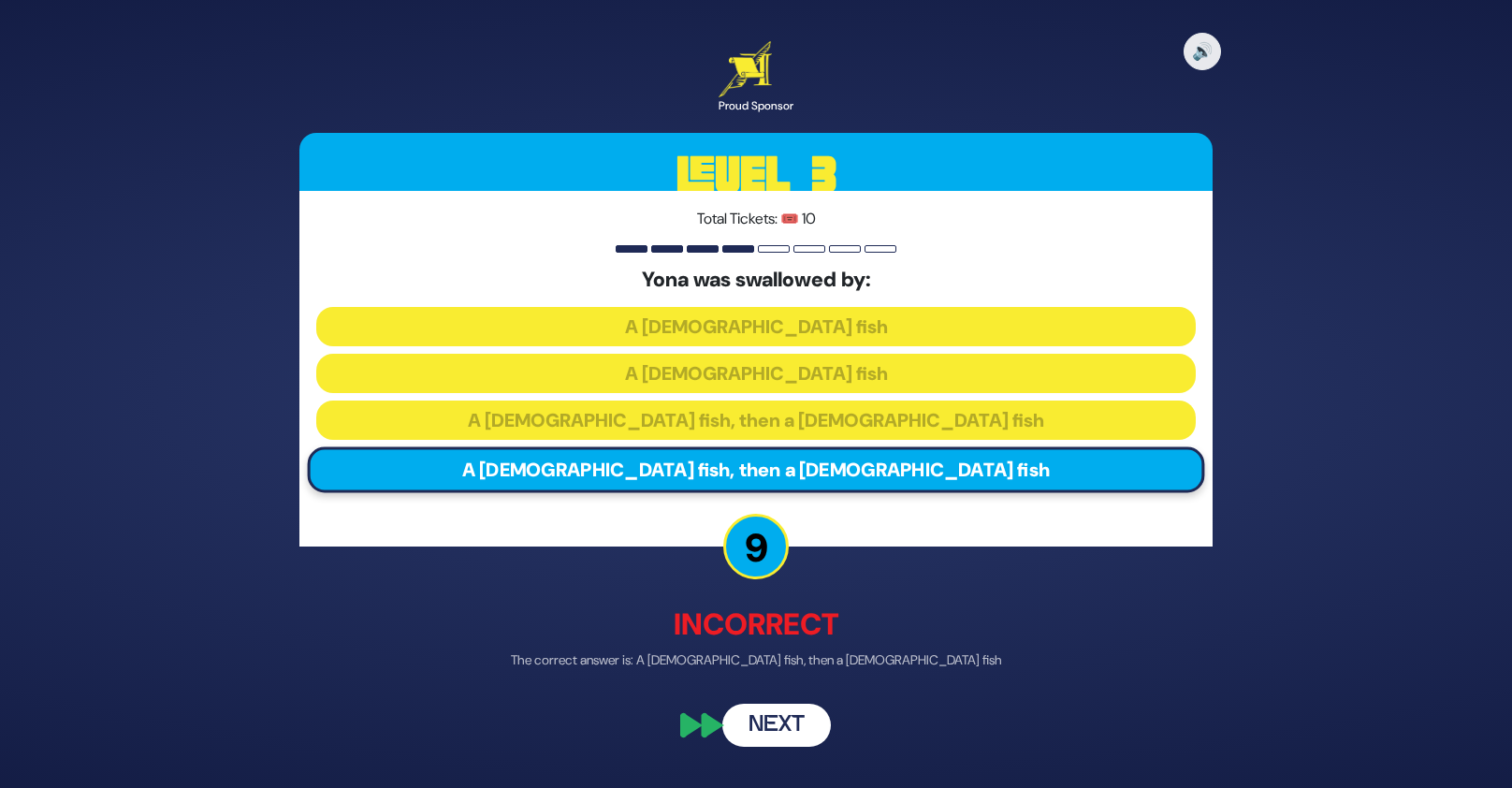
click at [786, 730] on button "Next" at bounding box center [776, 724] width 108 height 43
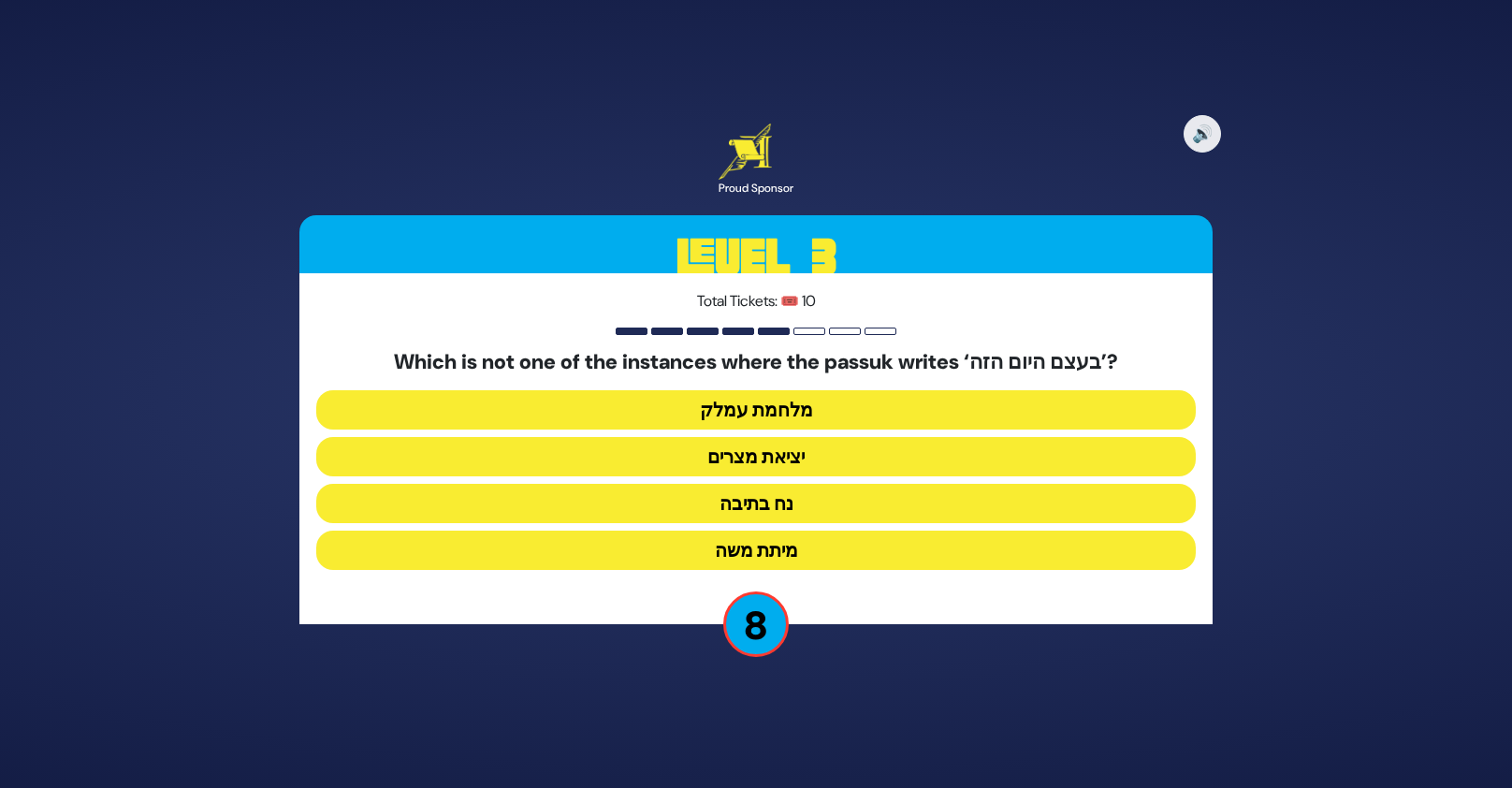
click at [843, 498] on button "נח בתיבה" at bounding box center [756, 504] width 879 height 40
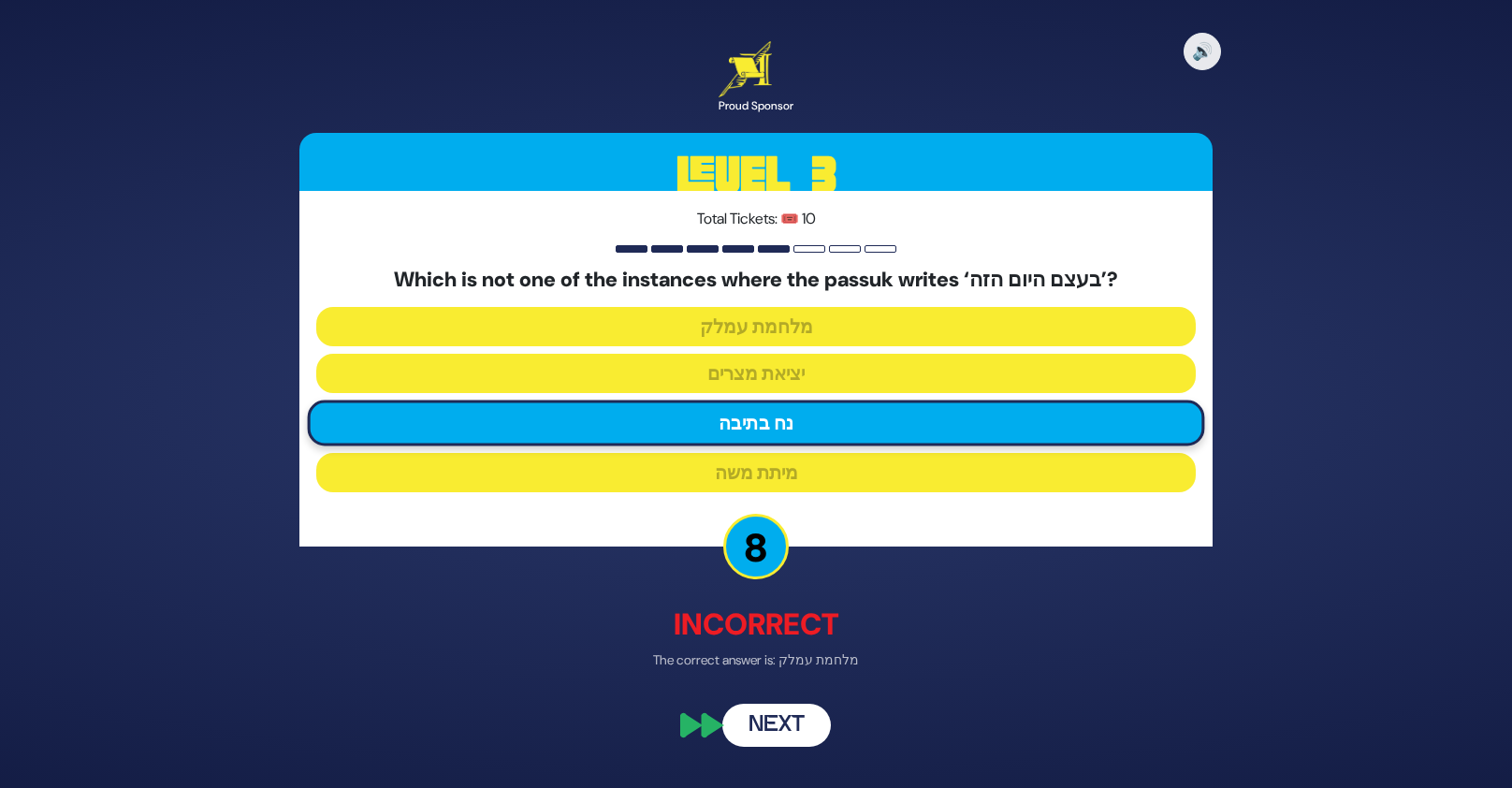
click at [785, 731] on button "Next" at bounding box center [776, 724] width 108 height 43
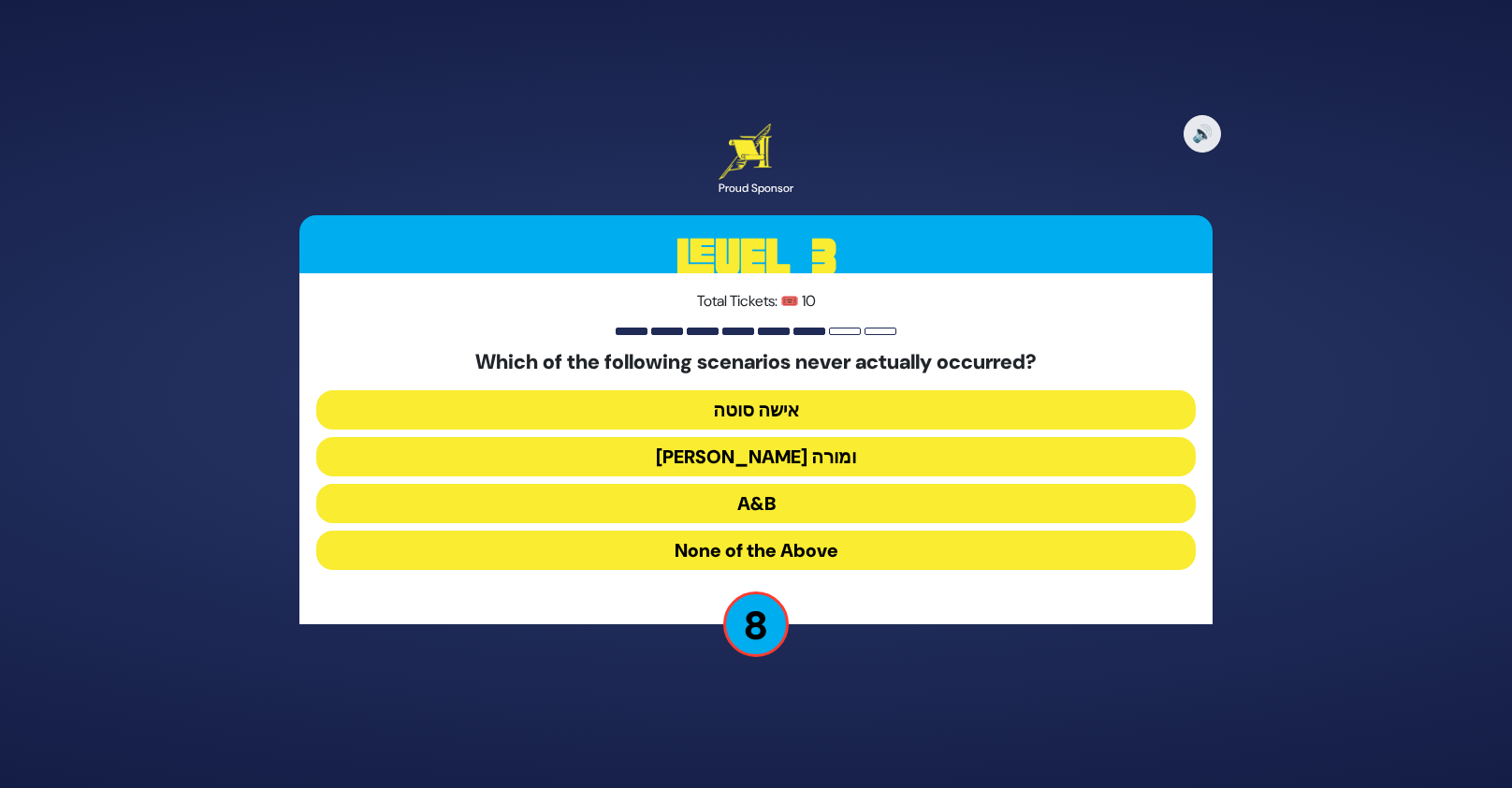
click at [802, 499] on button "A&B" at bounding box center [756, 504] width 879 height 40
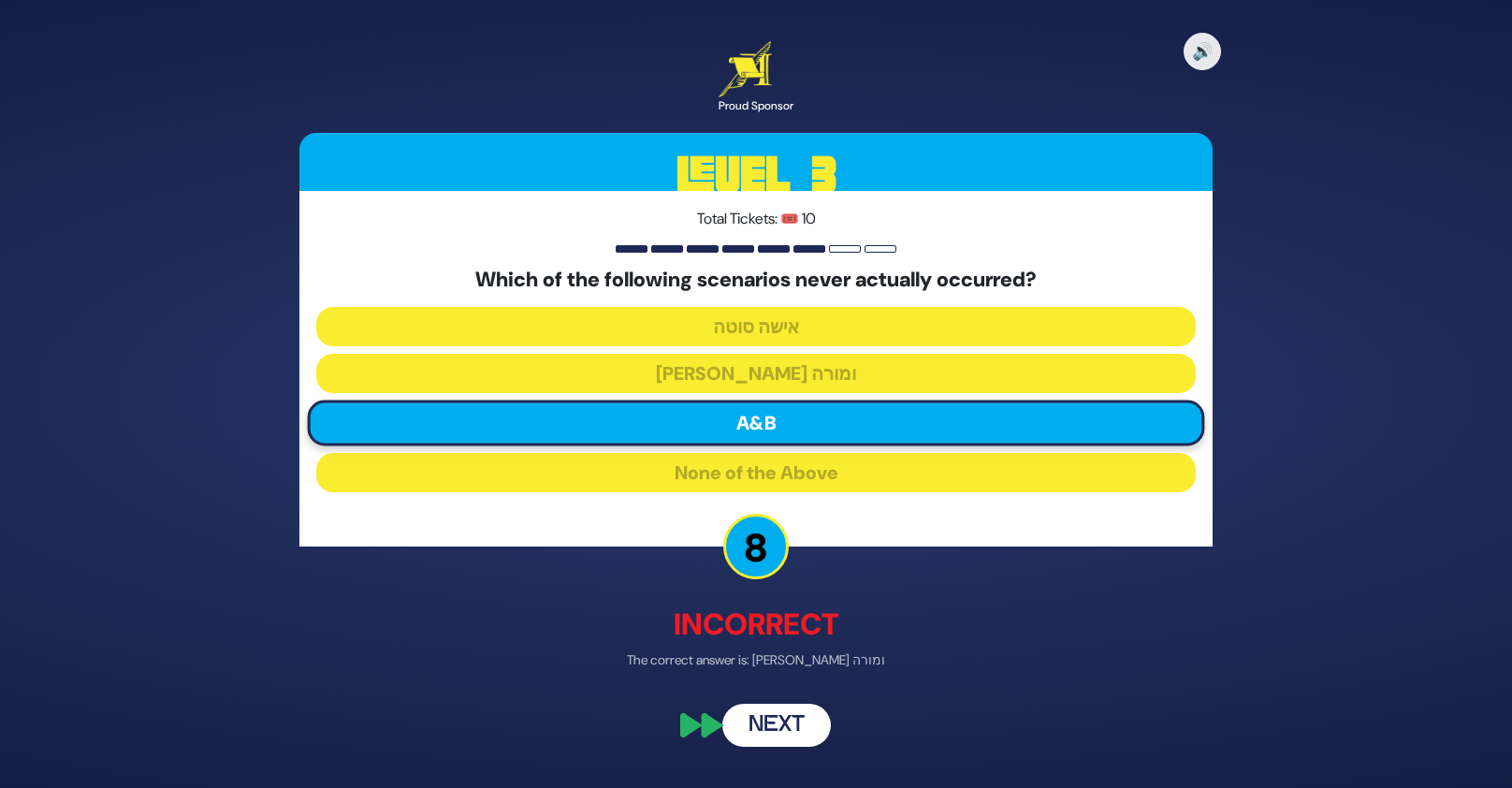
click at [781, 729] on button "Next" at bounding box center [776, 724] width 108 height 43
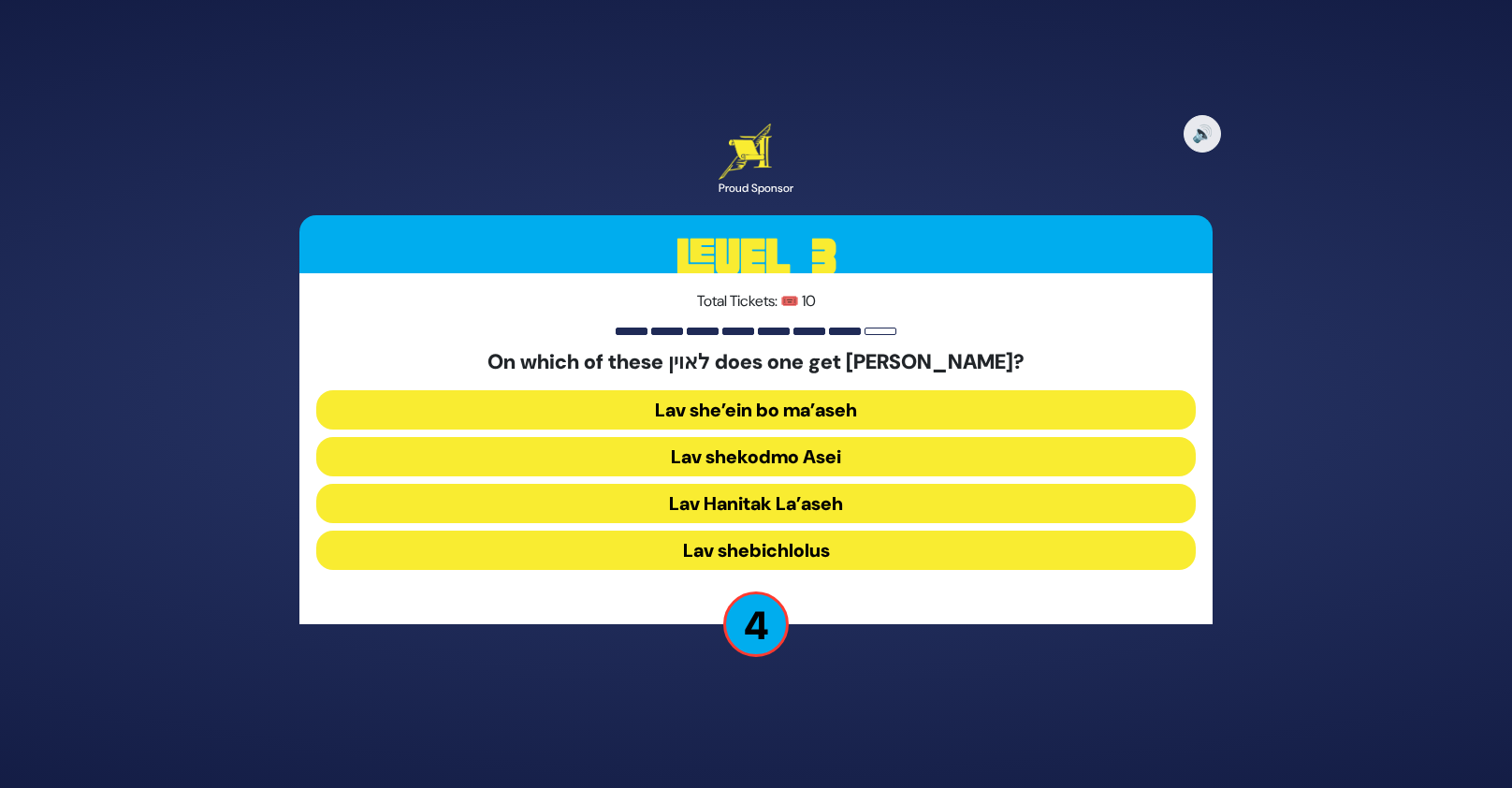
click at [822, 497] on button "Lav Hanitak La’aseh" at bounding box center [756, 504] width 879 height 40
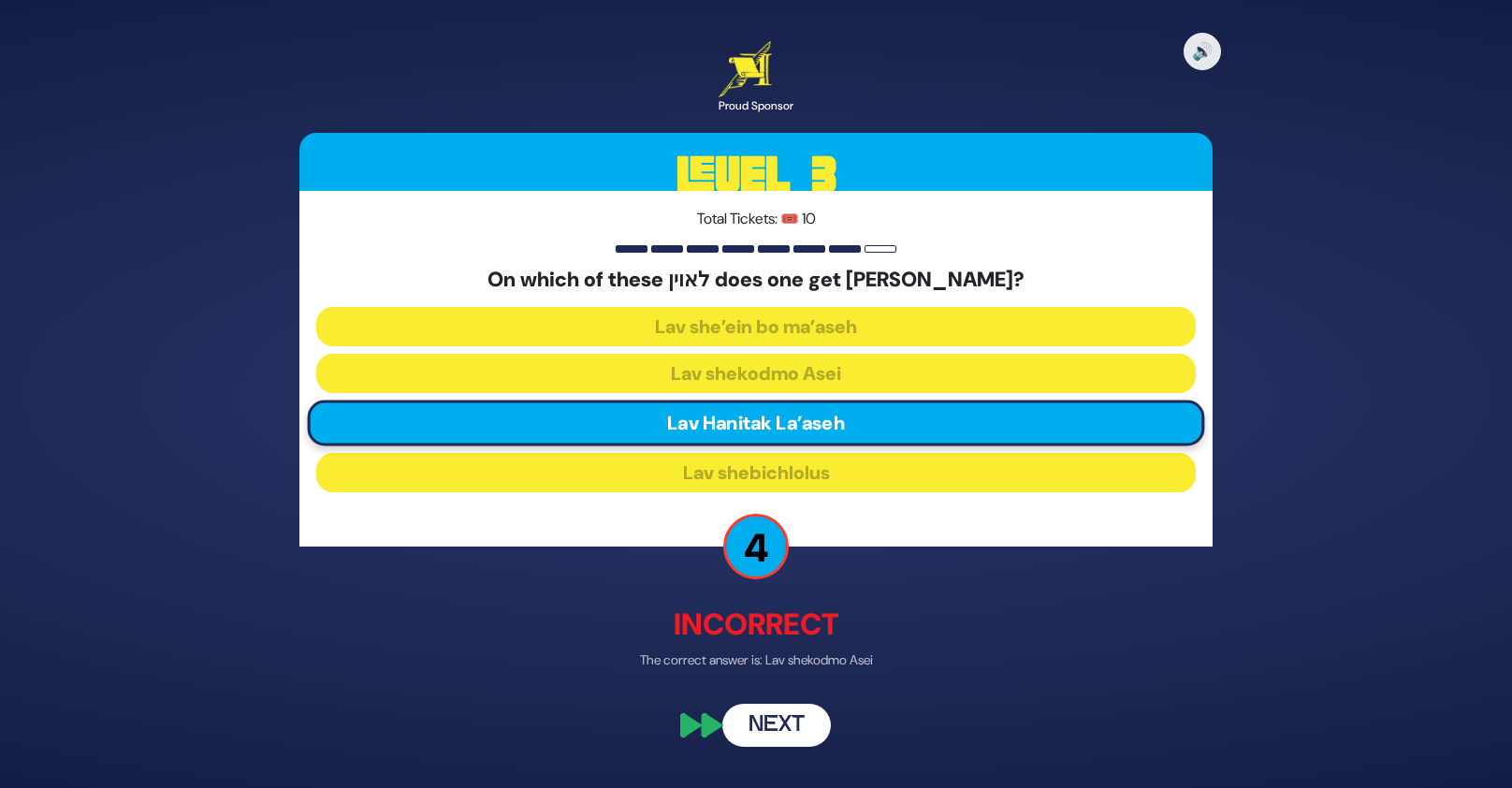
click at [793, 721] on button "Next" at bounding box center [776, 724] width 108 height 43
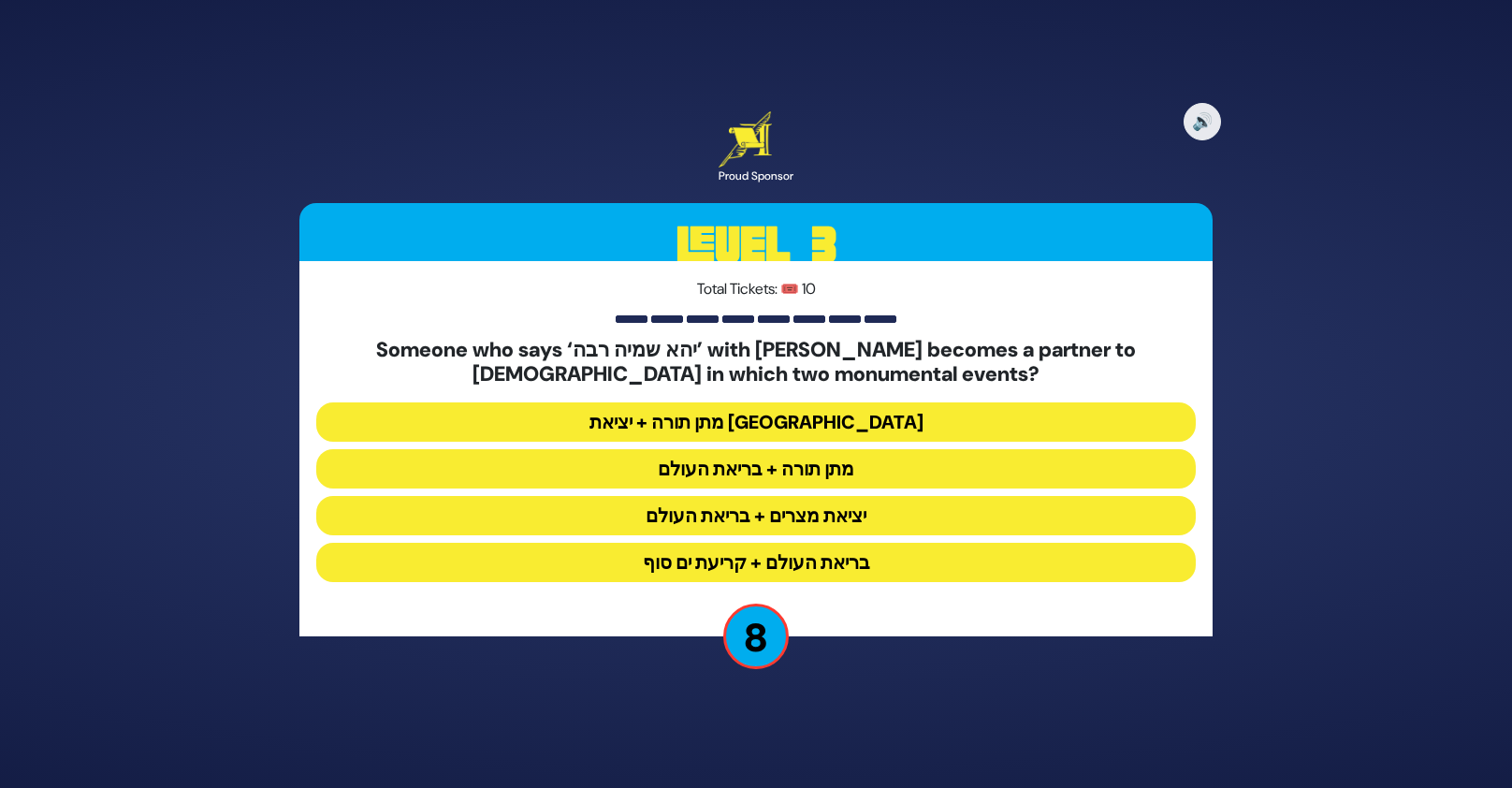
click at [821, 418] on button "מתן תורה + יציאת [GEOGRAPHIC_DATA]" at bounding box center [756, 422] width 879 height 40
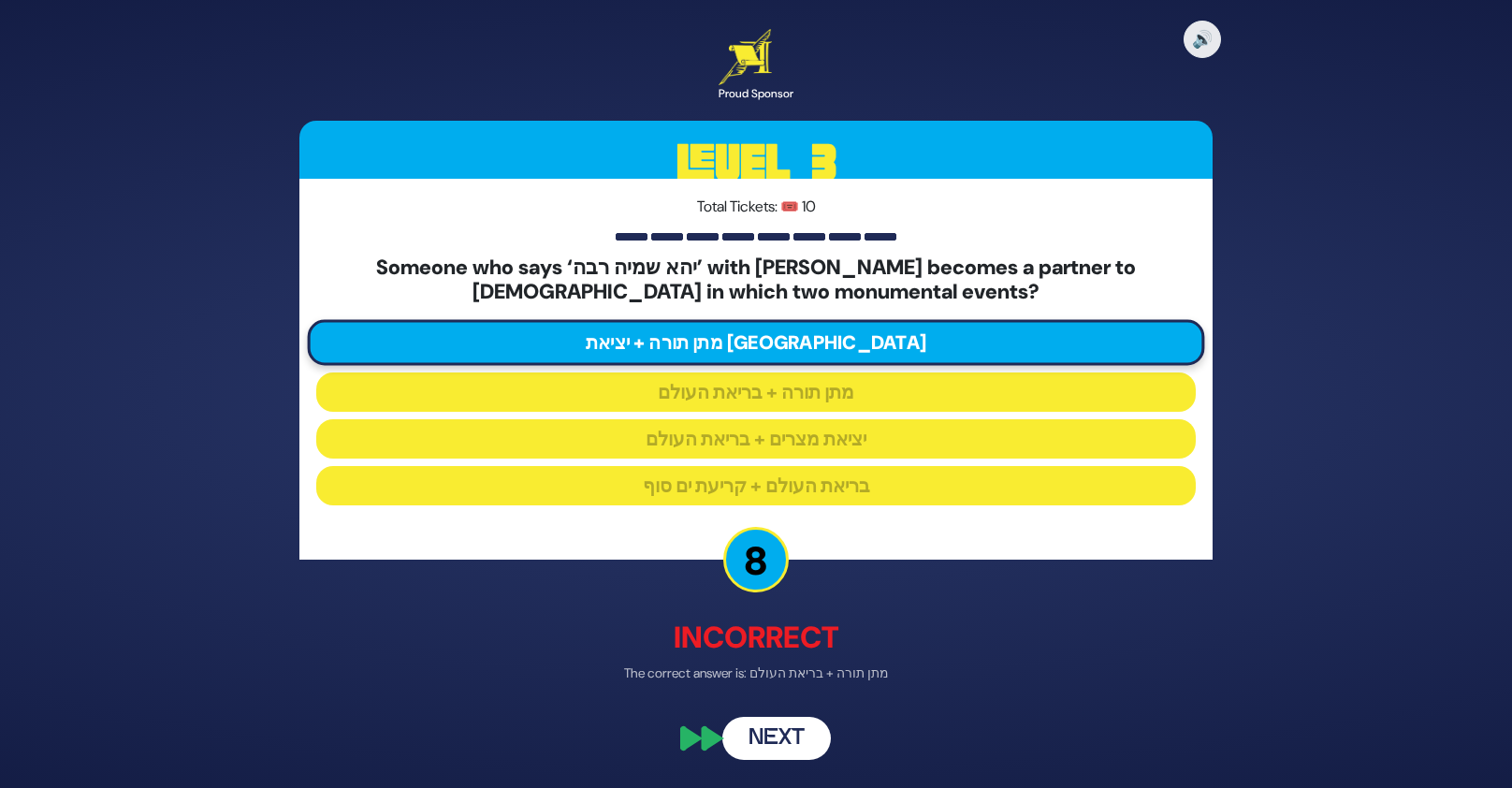
click at [784, 745] on button "Next" at bounding box center [776, 736] width 108 height 43
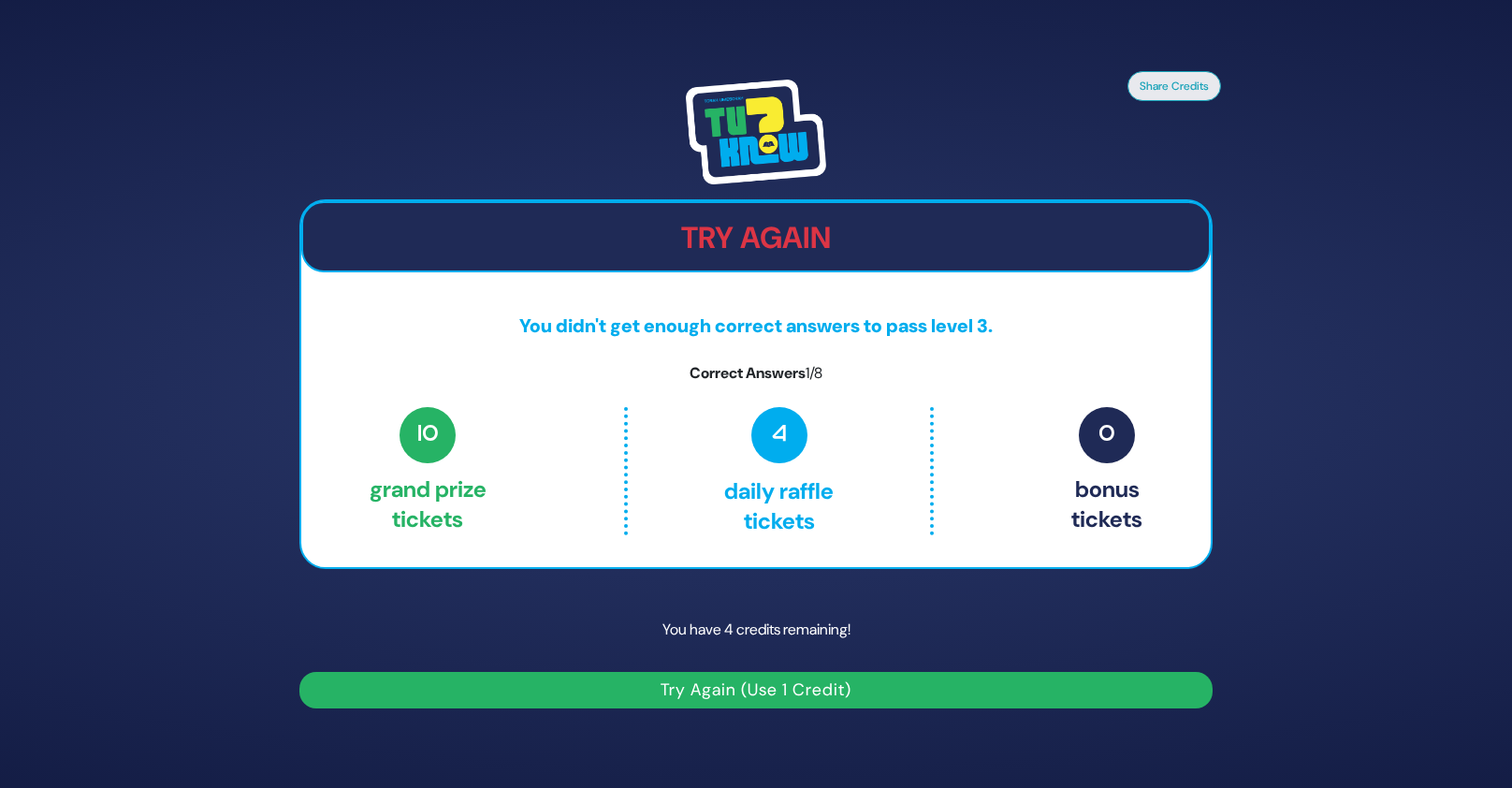
click at [783, 693] on button "Try Again (Use 1 Credit)" at bounding box center [756, 690] width 913 height 37
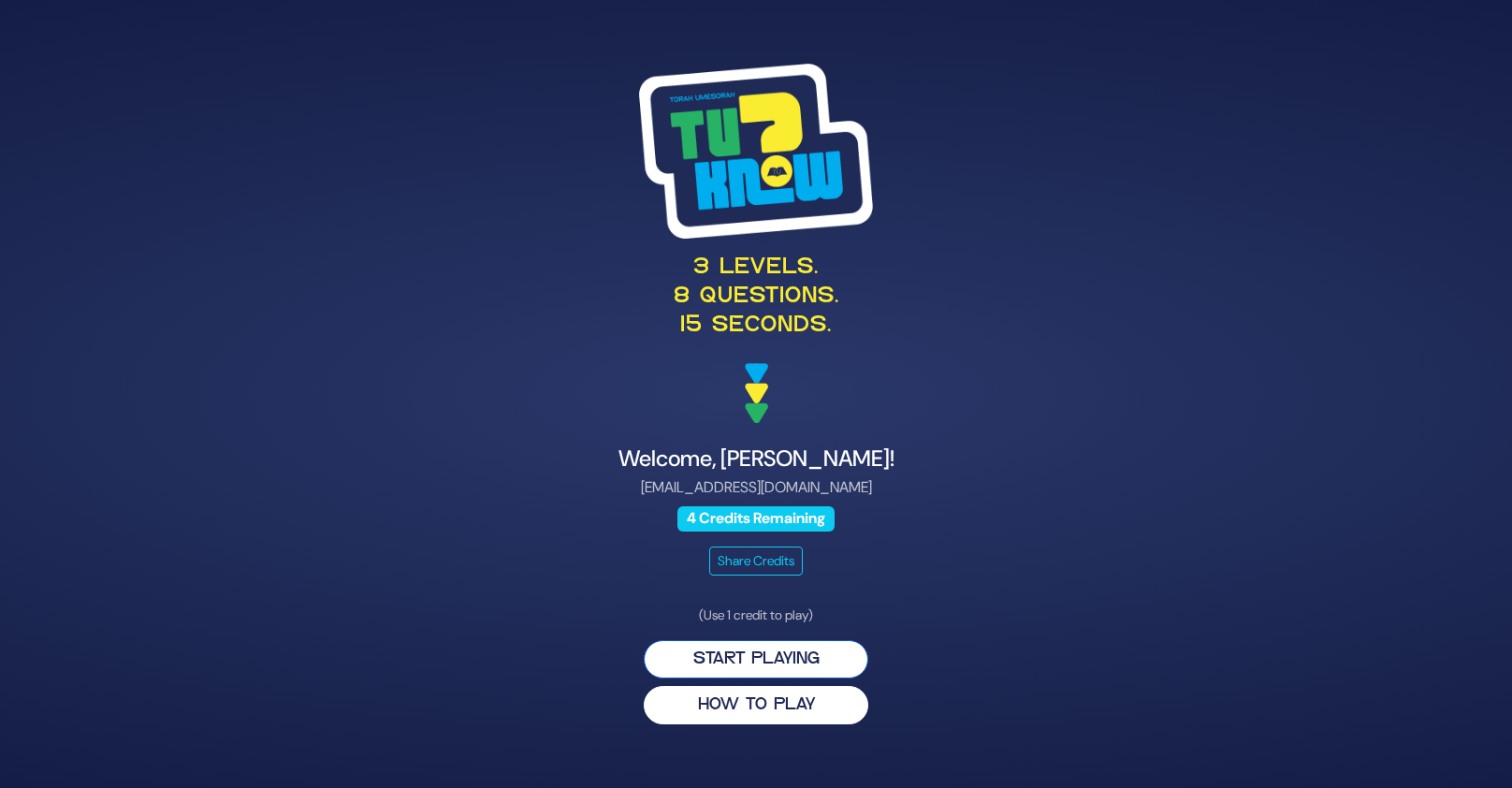
click at [786, 668] on button "Start Playing" at bounding box center [756, 659] width 224 height 39
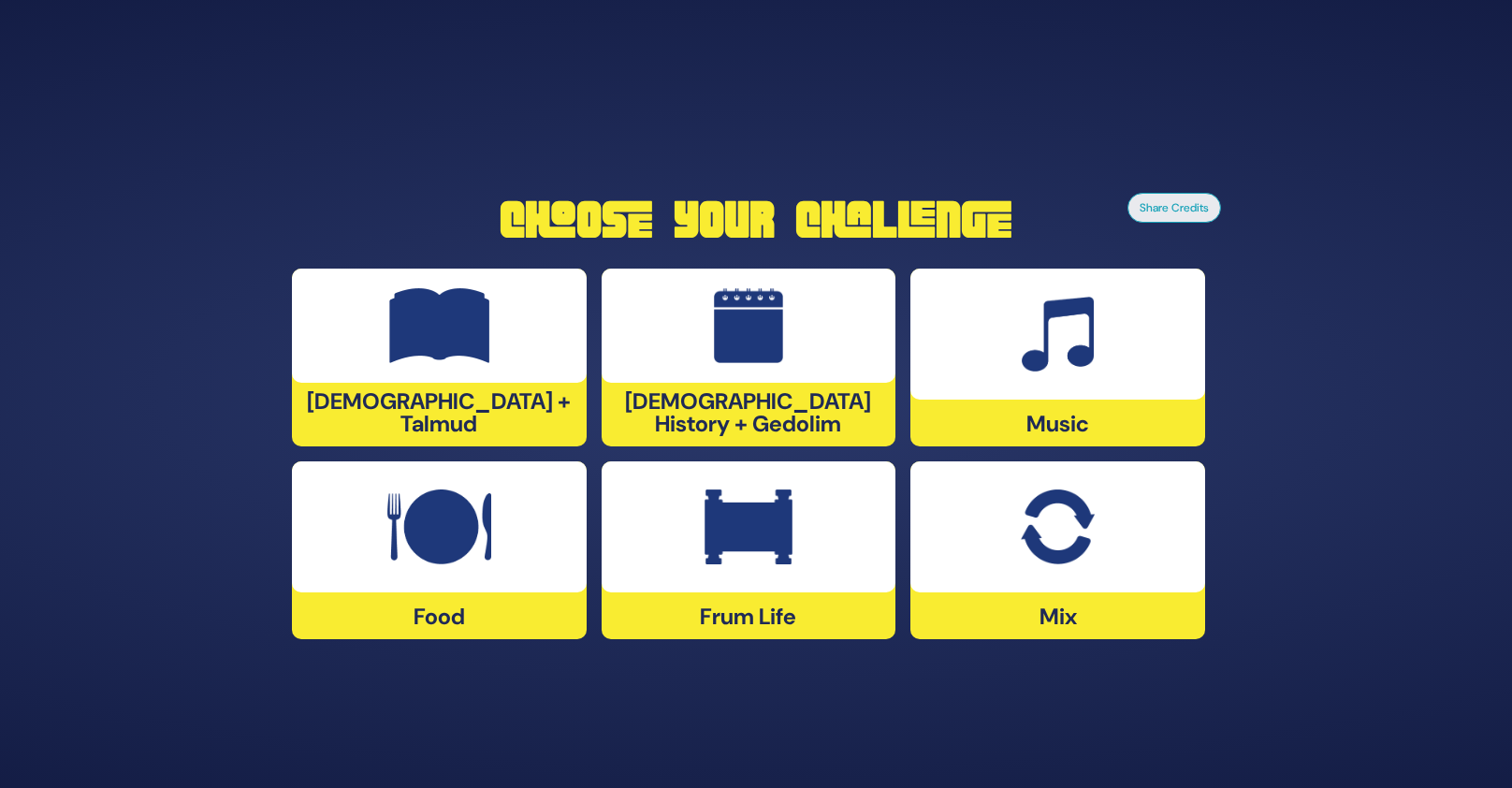
click at [977, 367] on div at bounding box center [1057, 334] width 295 height 131
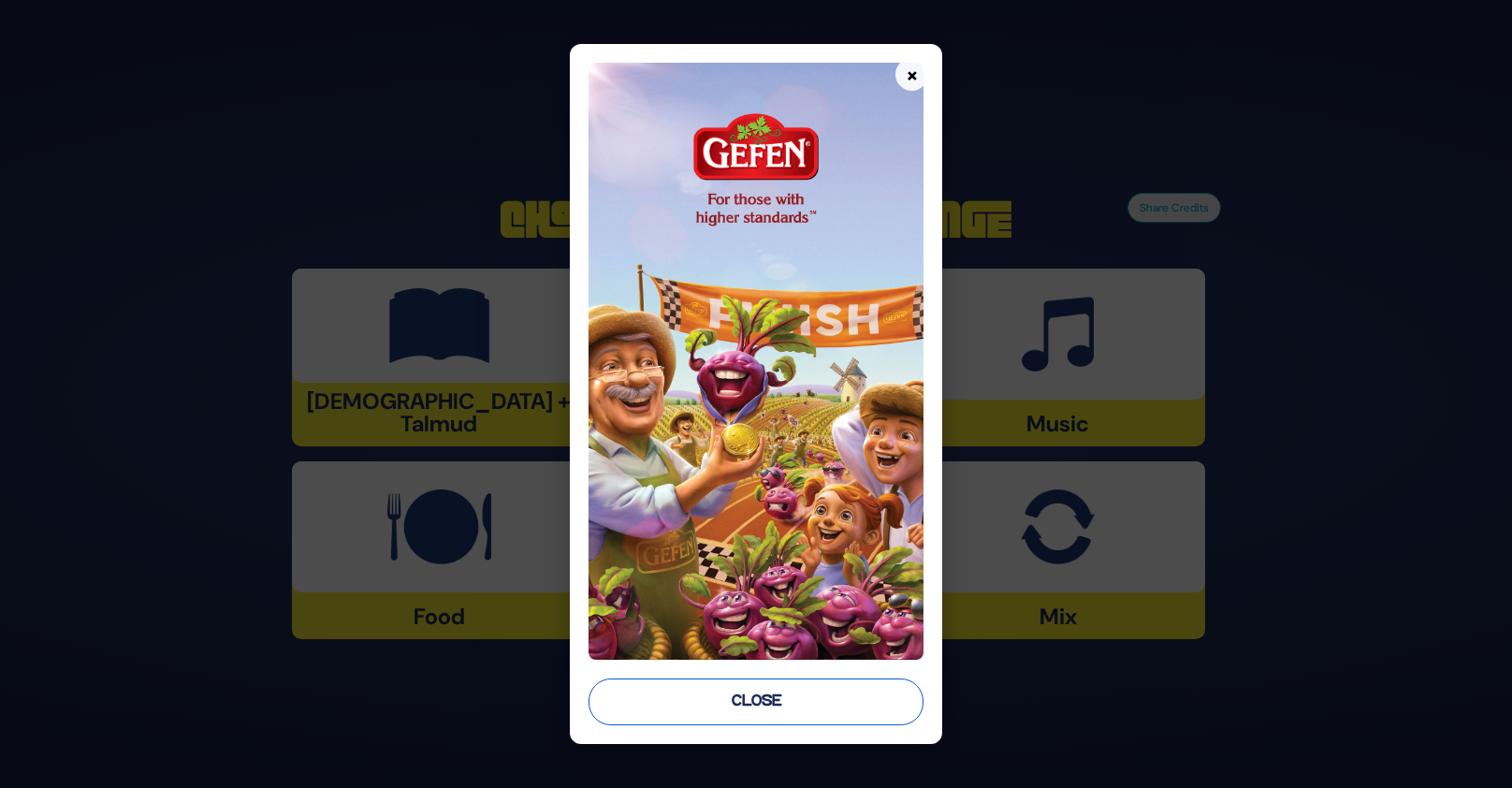
click at [803, 716] on button "Close" at bounding box center [756, 702] width 336 height 47
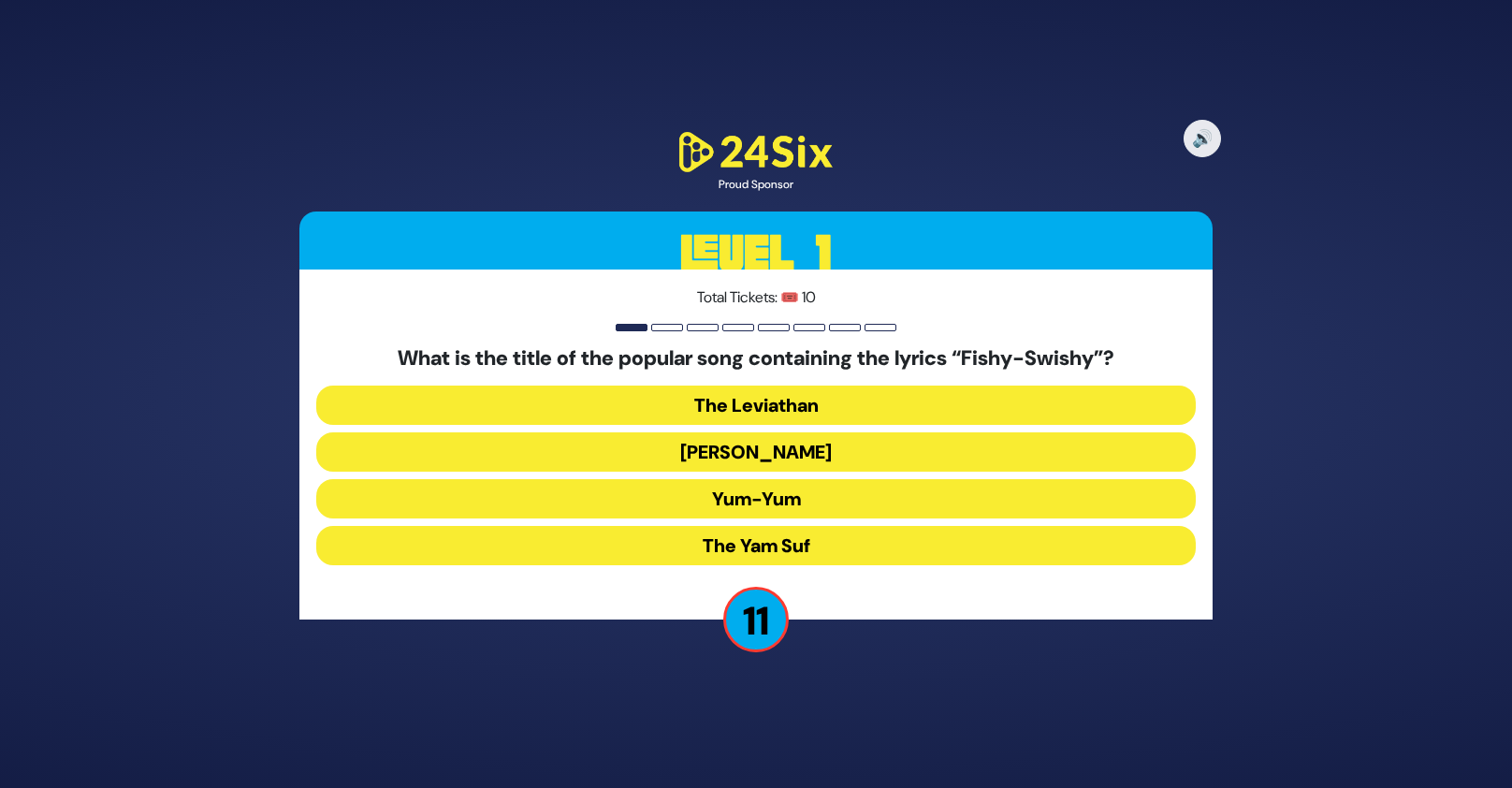
click at [771, 453] on button "Yosef Mokir Shabbos" at bounding box center [756, 453] width 879 height 40
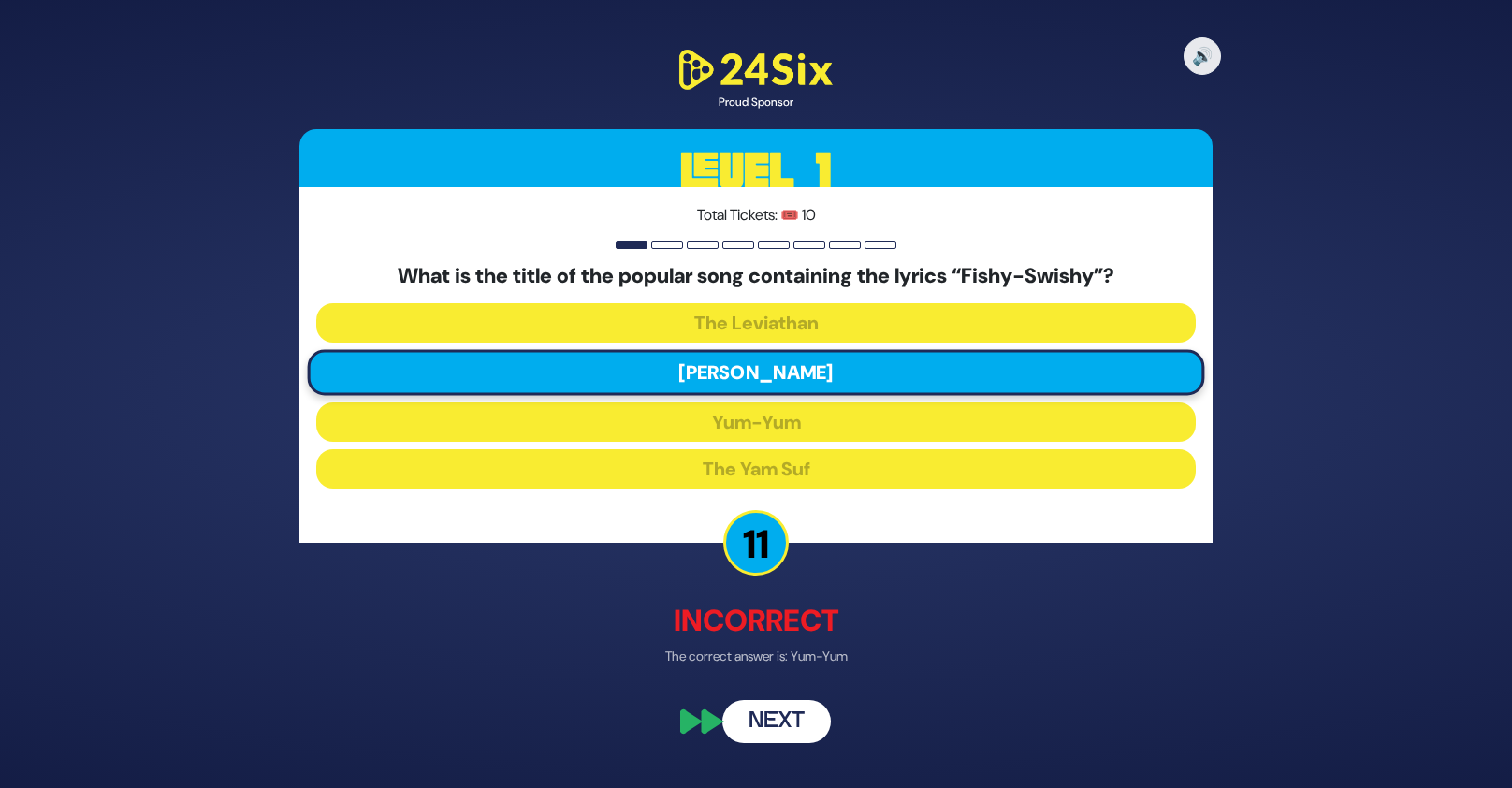
click at [760, 734] on button "Next" at bounding box center [776, 720] width 108 height 43
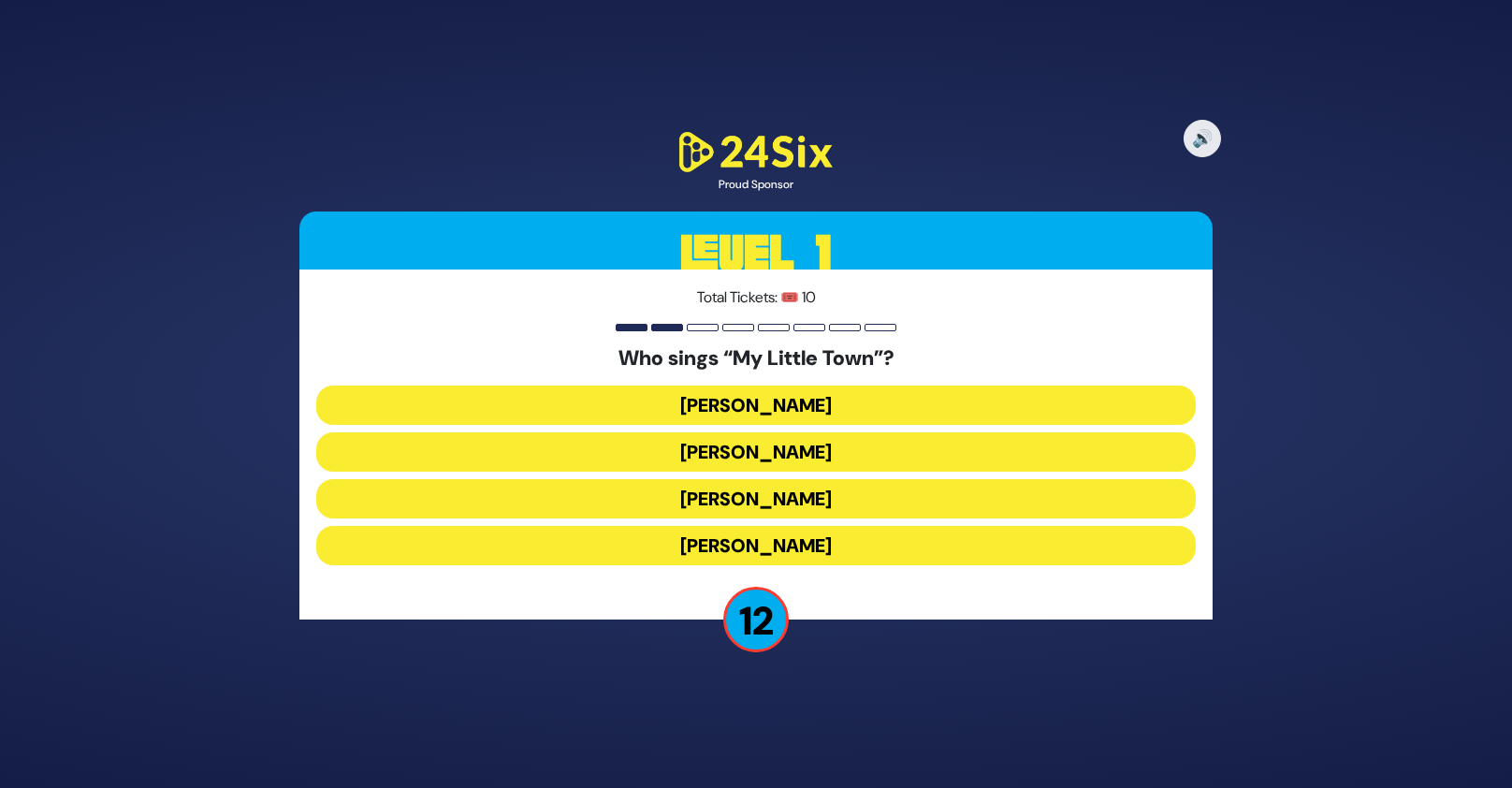
click at [772, 401] on button "Mordechai Ben David" at bounding box center [756, 405] width 879 height 40
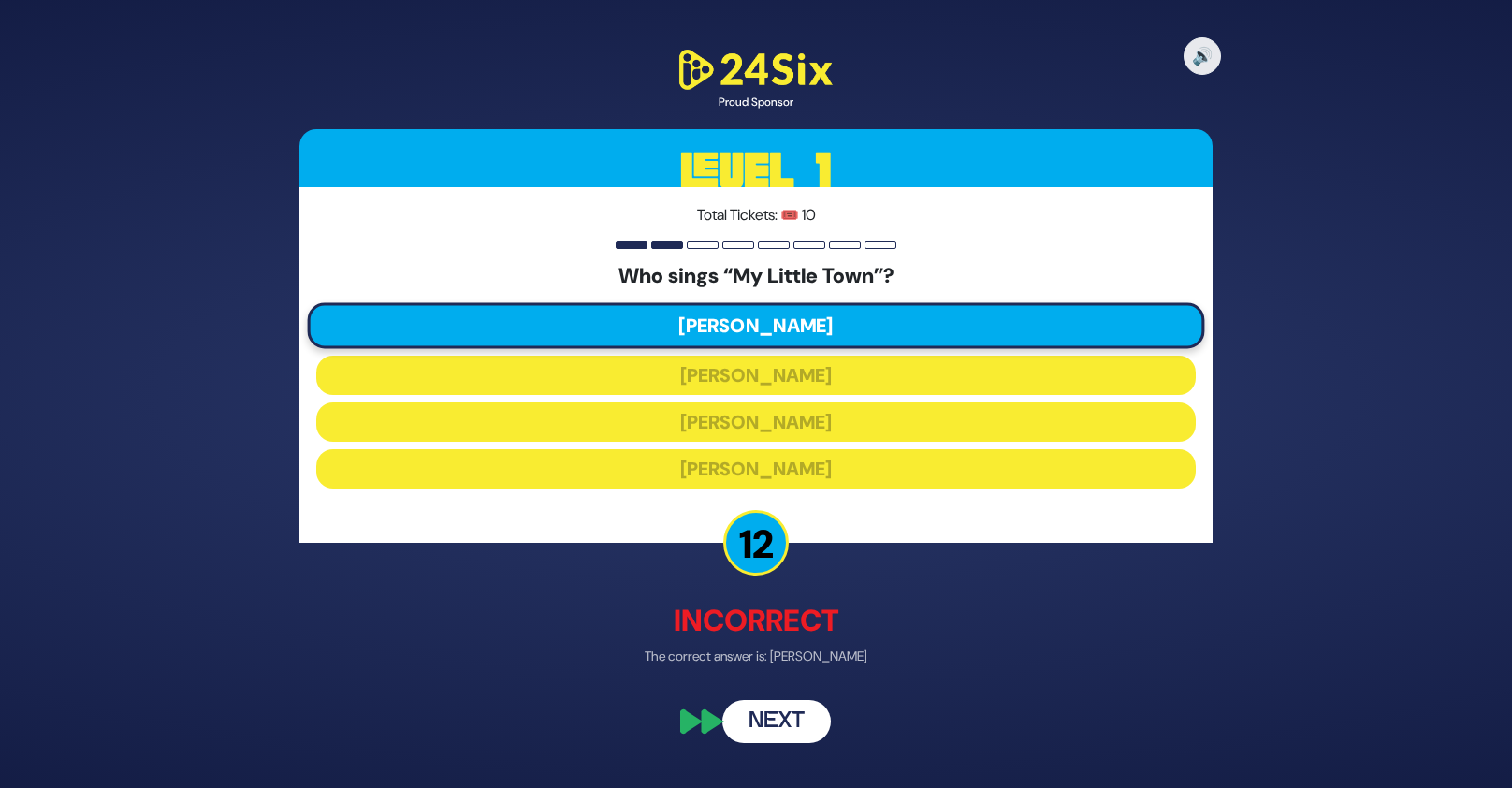
click at [800, 729] on button "Next" at bounding box center [776, 720] width 108 height 43
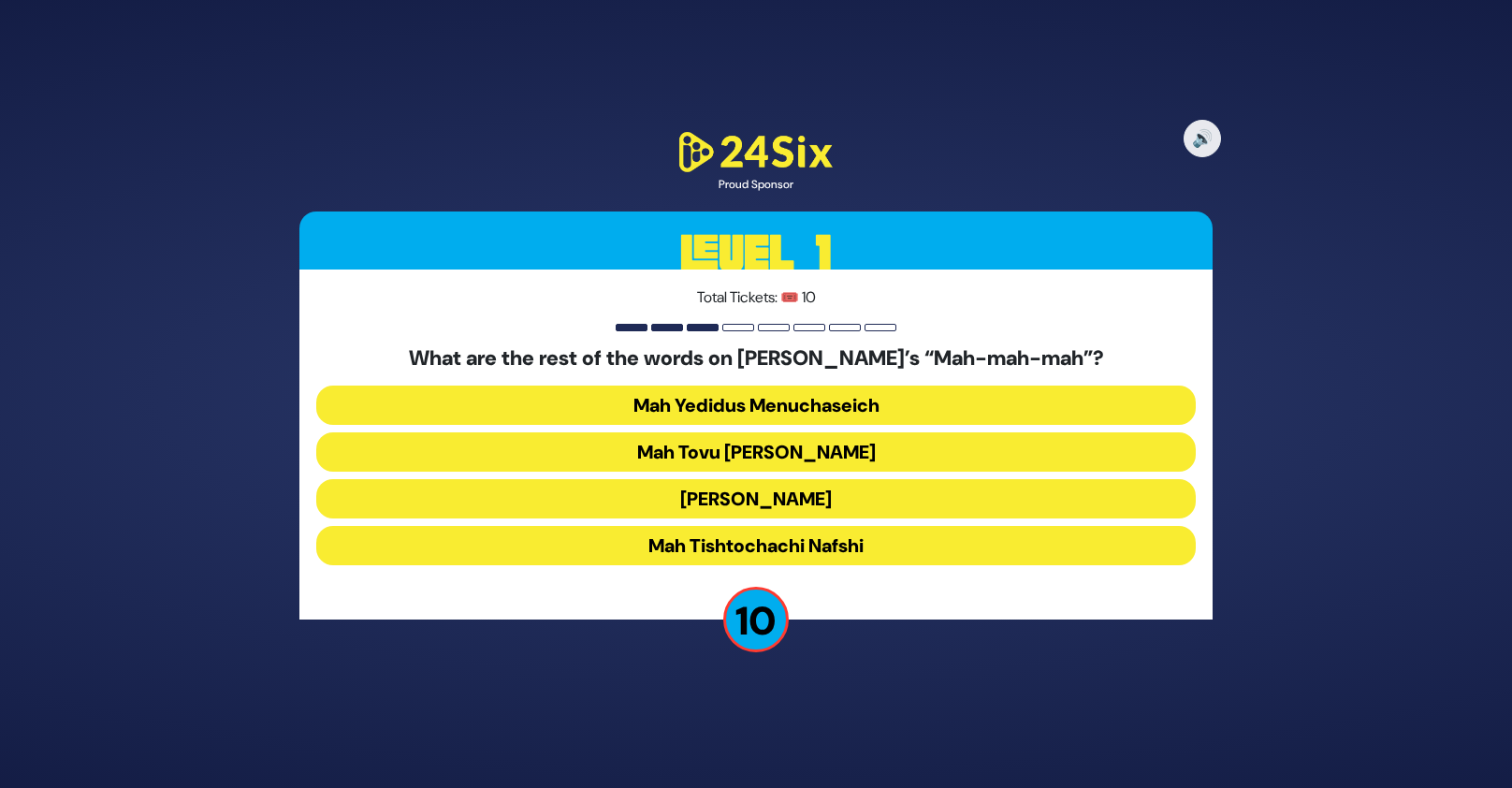
click at [847, 453] on button "Mah Tovu Ohalecha Yaakov" at bounding box center [756, 453] width 879 height 40
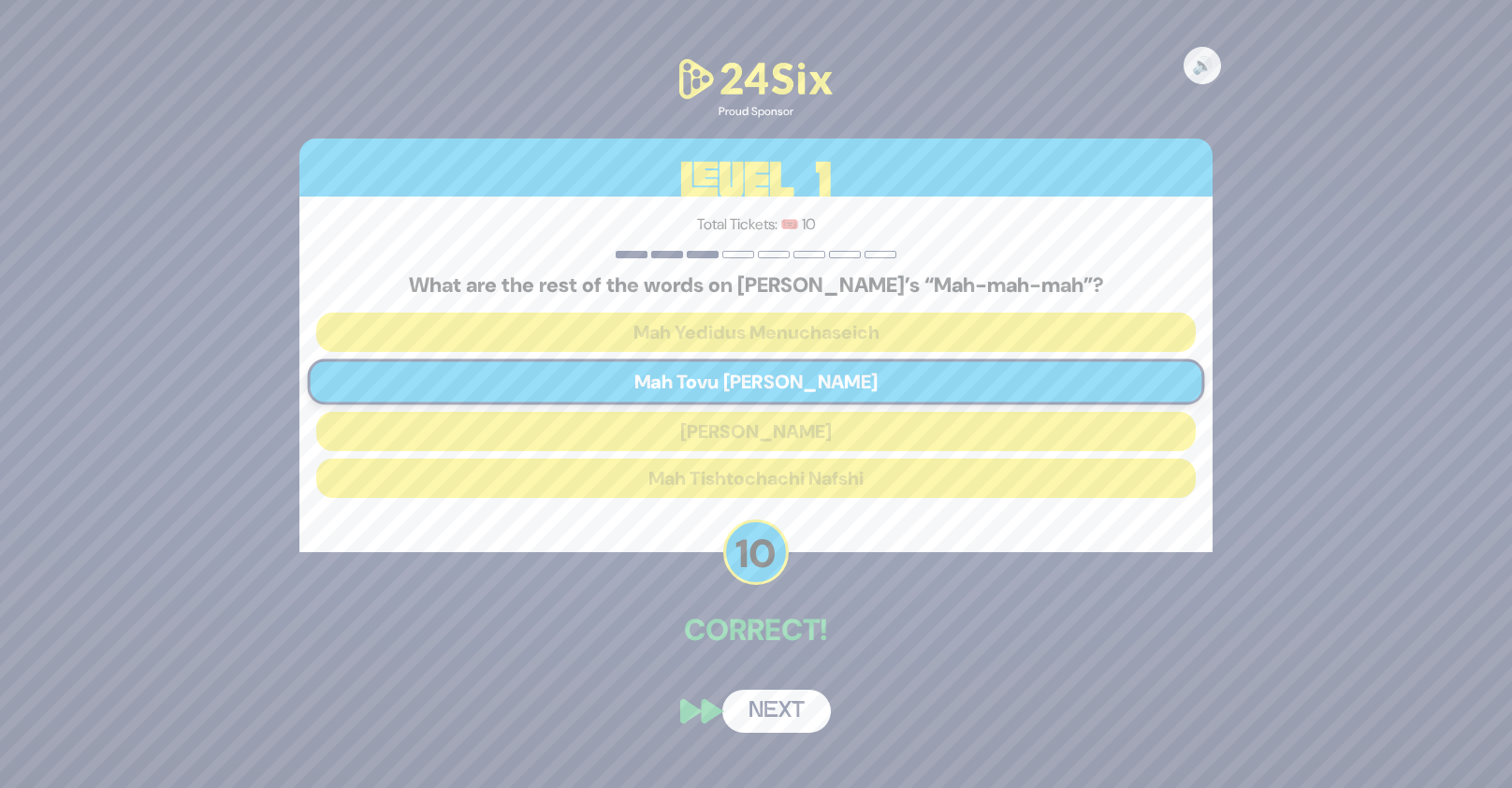
click at [788, 708] on button "Next" at bounding box center [776, 711] width 108 height 43
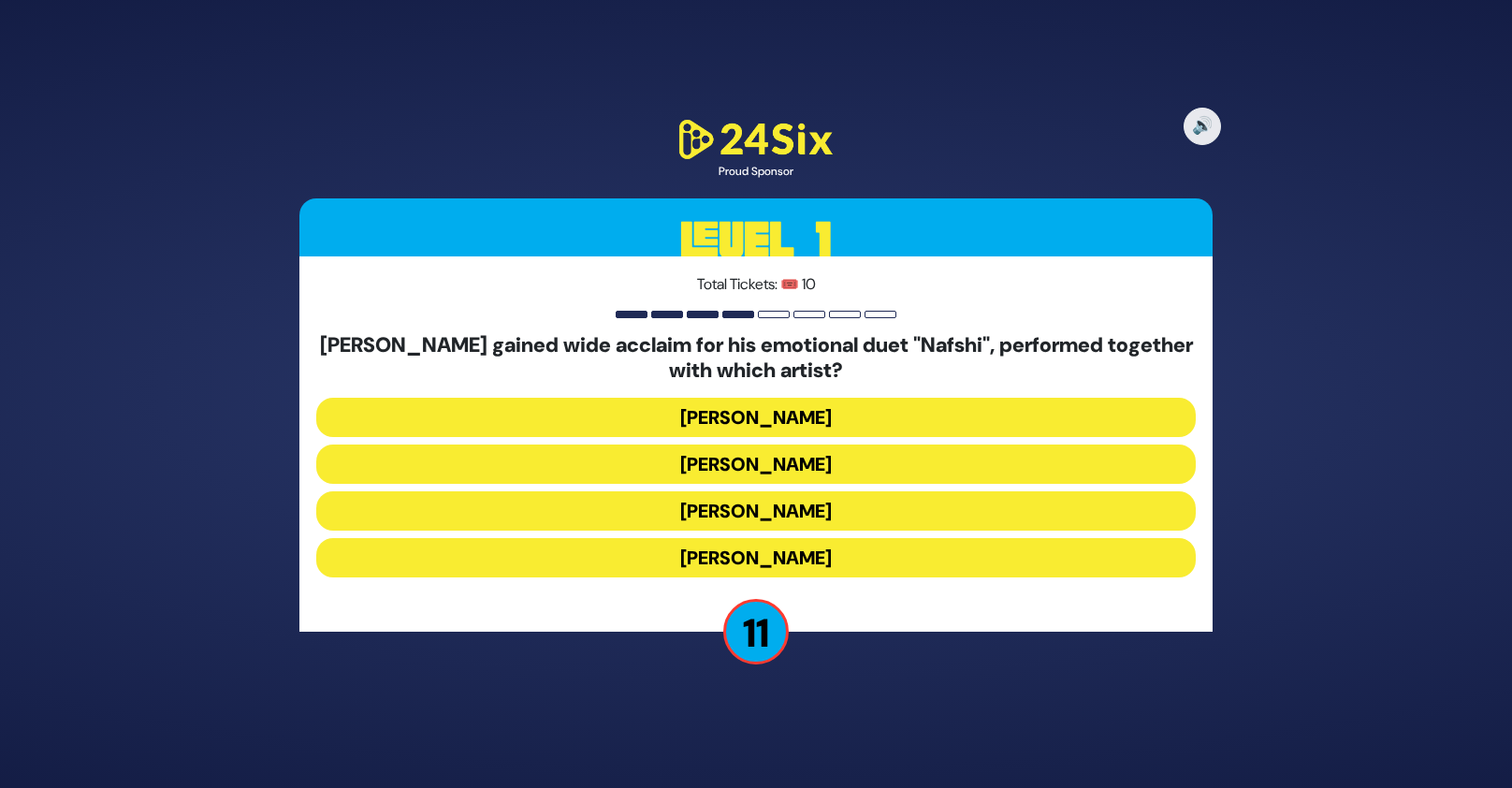
click at [814, 515] on button "Shuli Rand" at bounding box center [756, 511] width 879 height 40
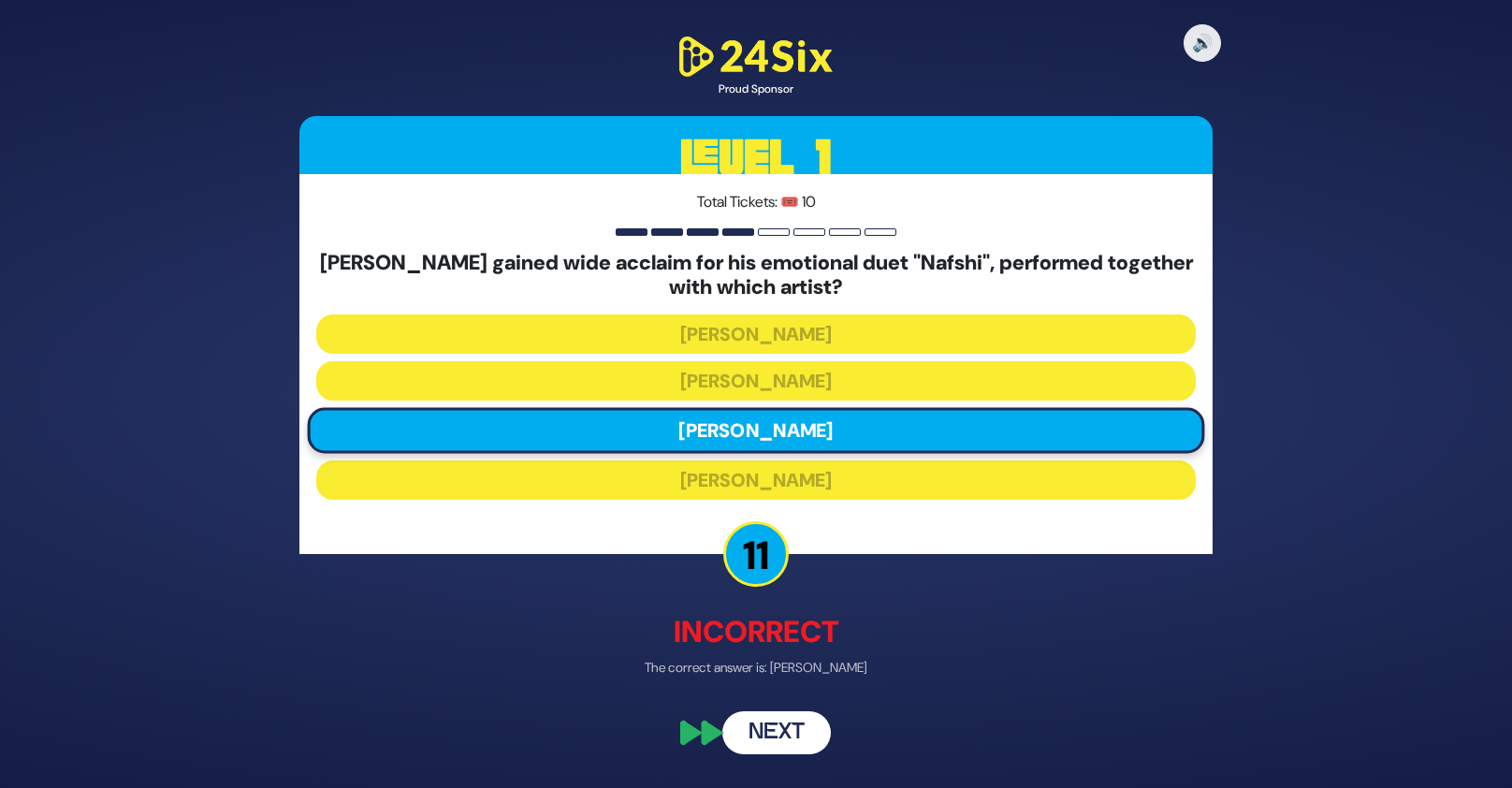
click at [795, 731] on button "Next" at bounding box center [776, 733] width 108 height 43
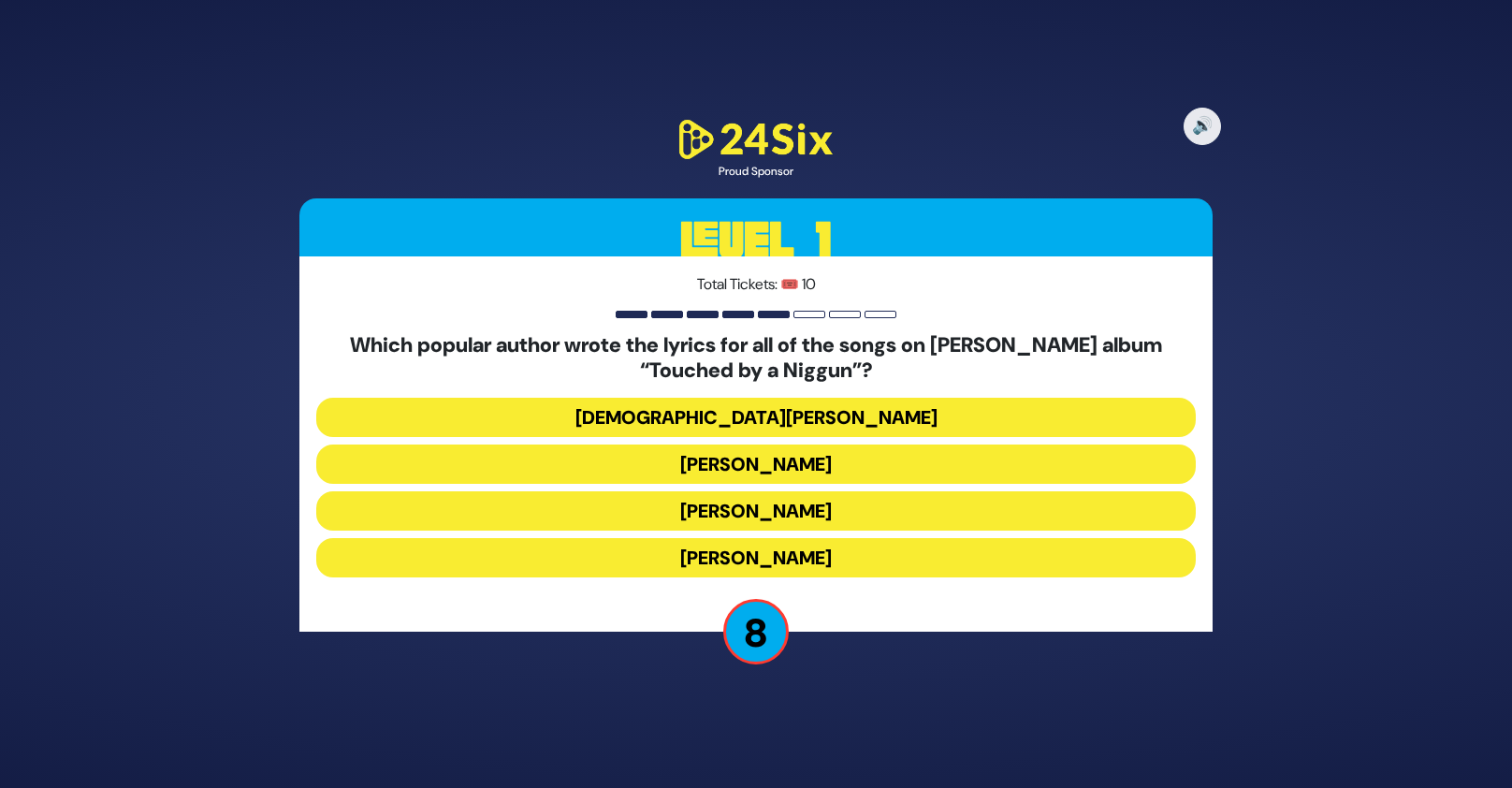
click at [832, 563] on button "Nachman Seltzer" at bounding box center [756, 558] width 879 height 40
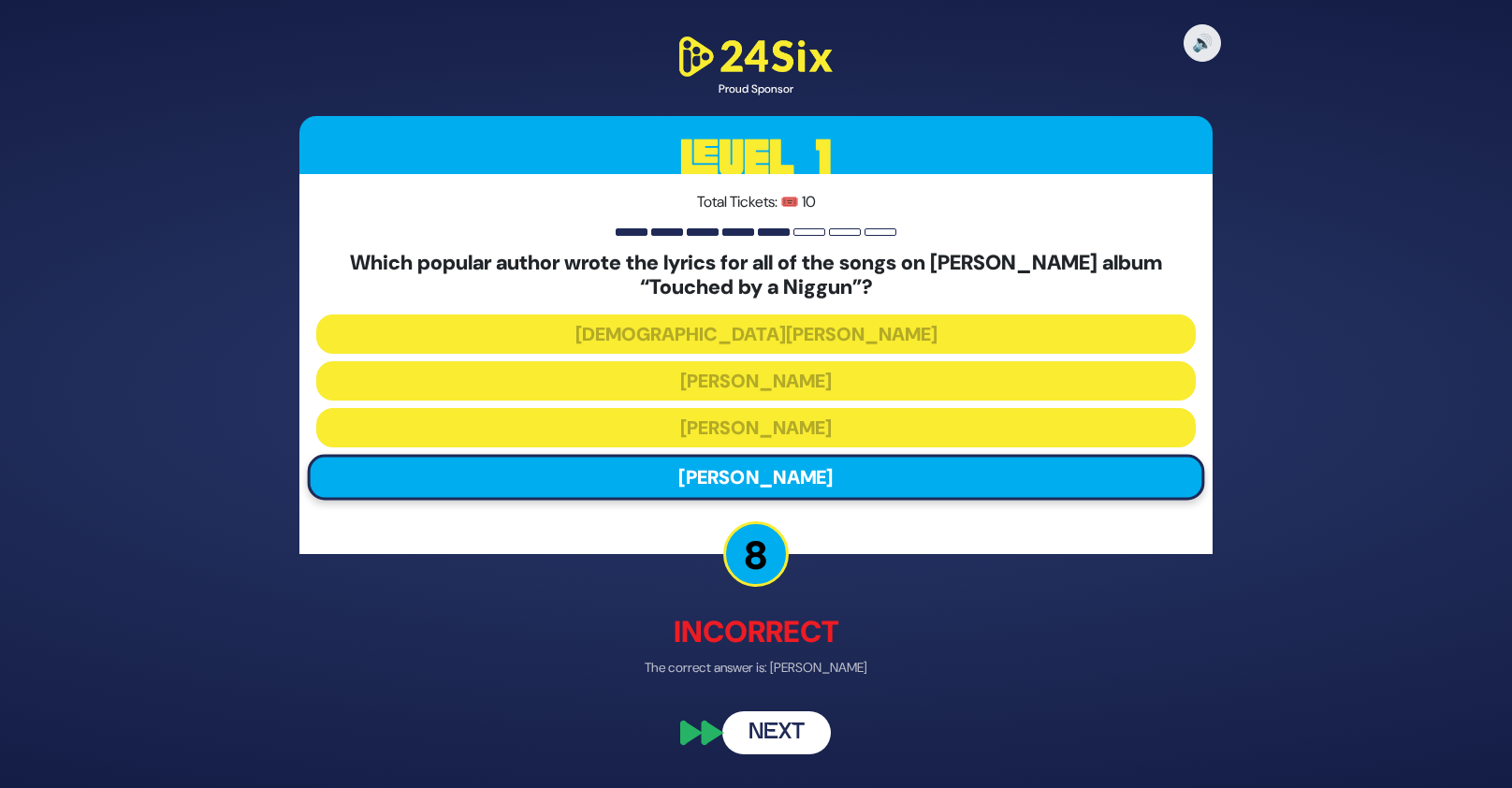
click at [782, 737] on button "Next" at bounding box center [776, 733] width 108 height 43
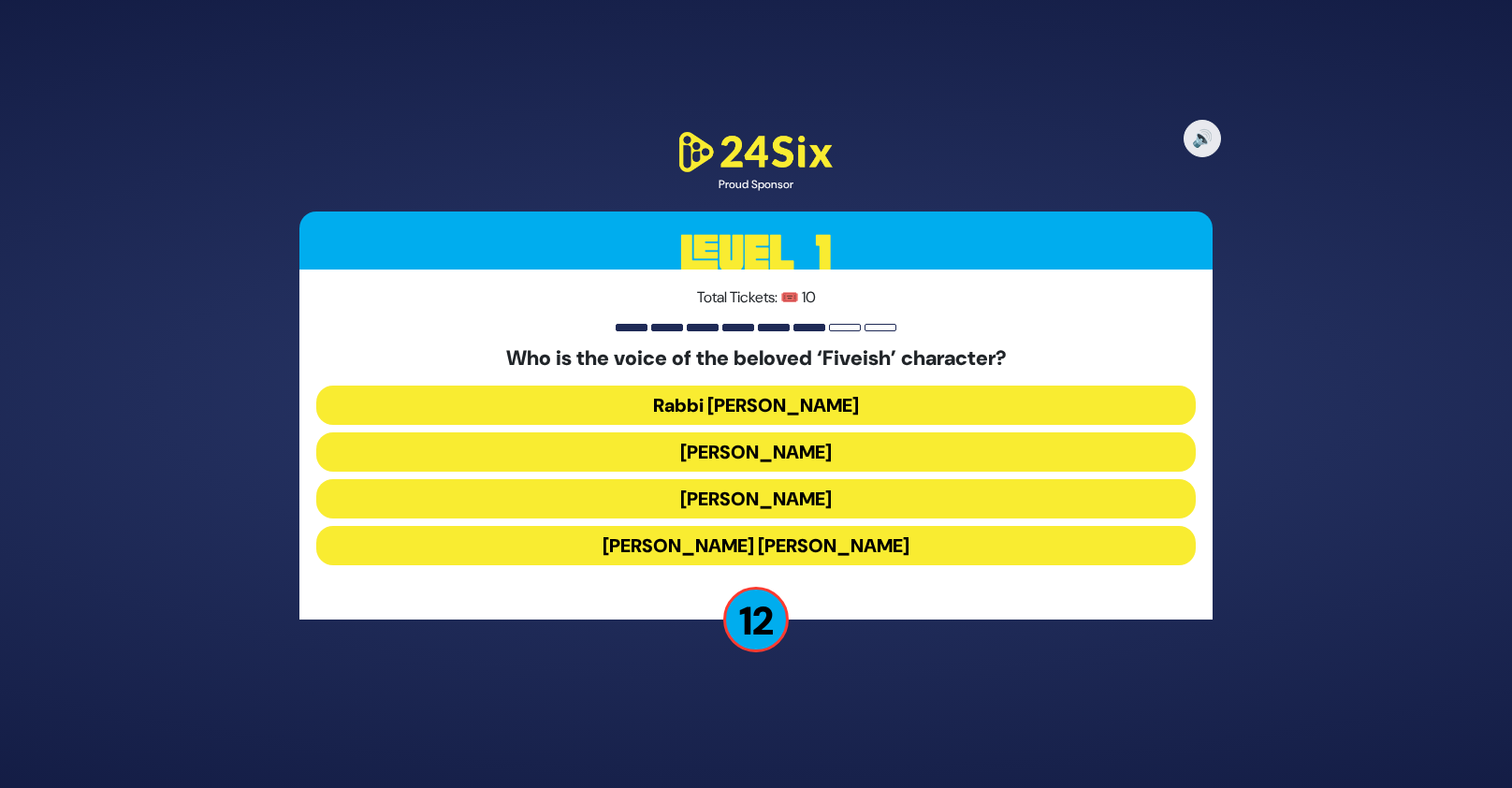
click at [828, 563] on button "Yisroel Mayer Hoberman" at bounding box center [756, 546] width 879 height 40
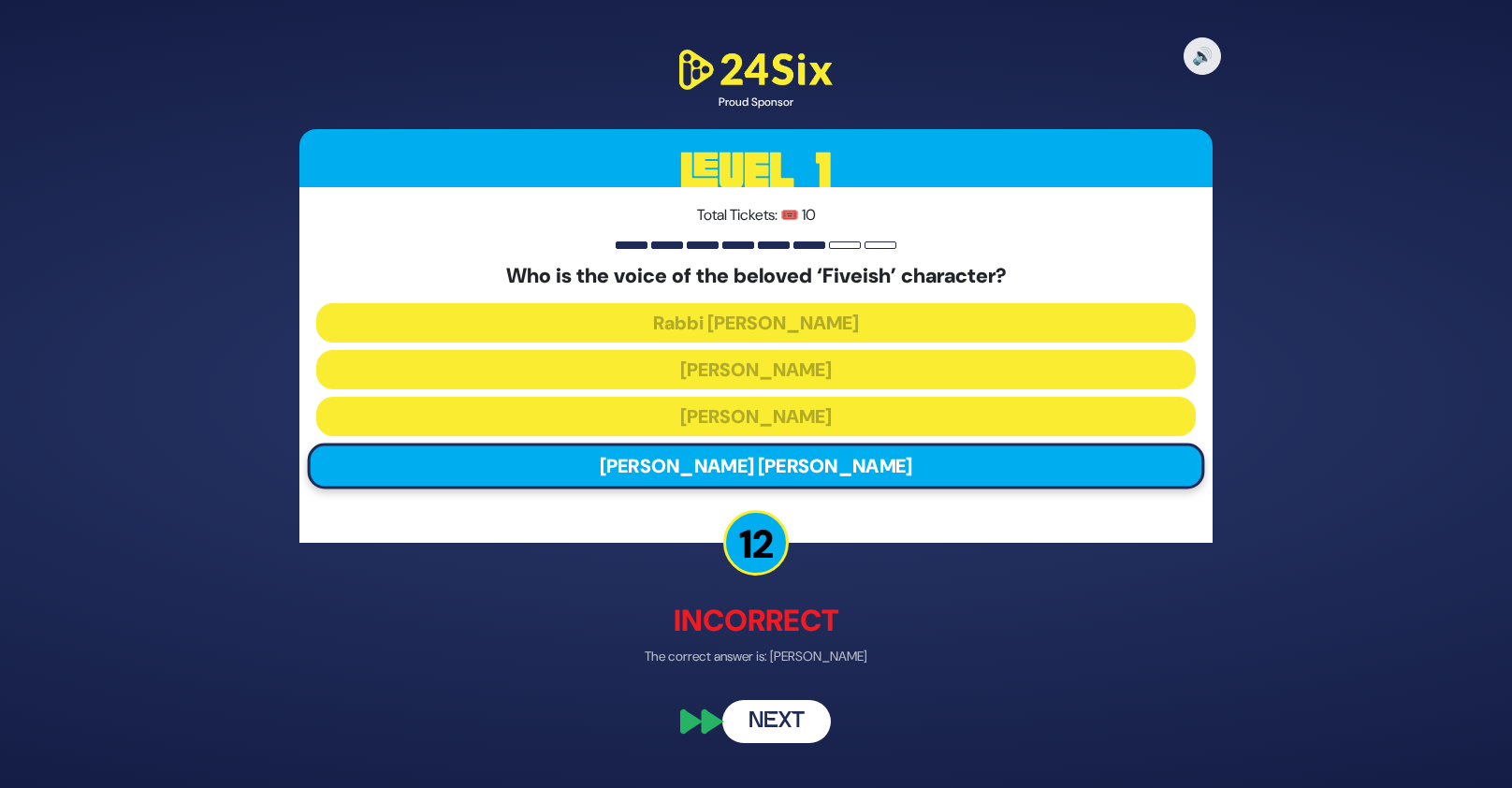
click at [805, 729] on button "Next" at bounding box center [776, 720] width 108 height 43
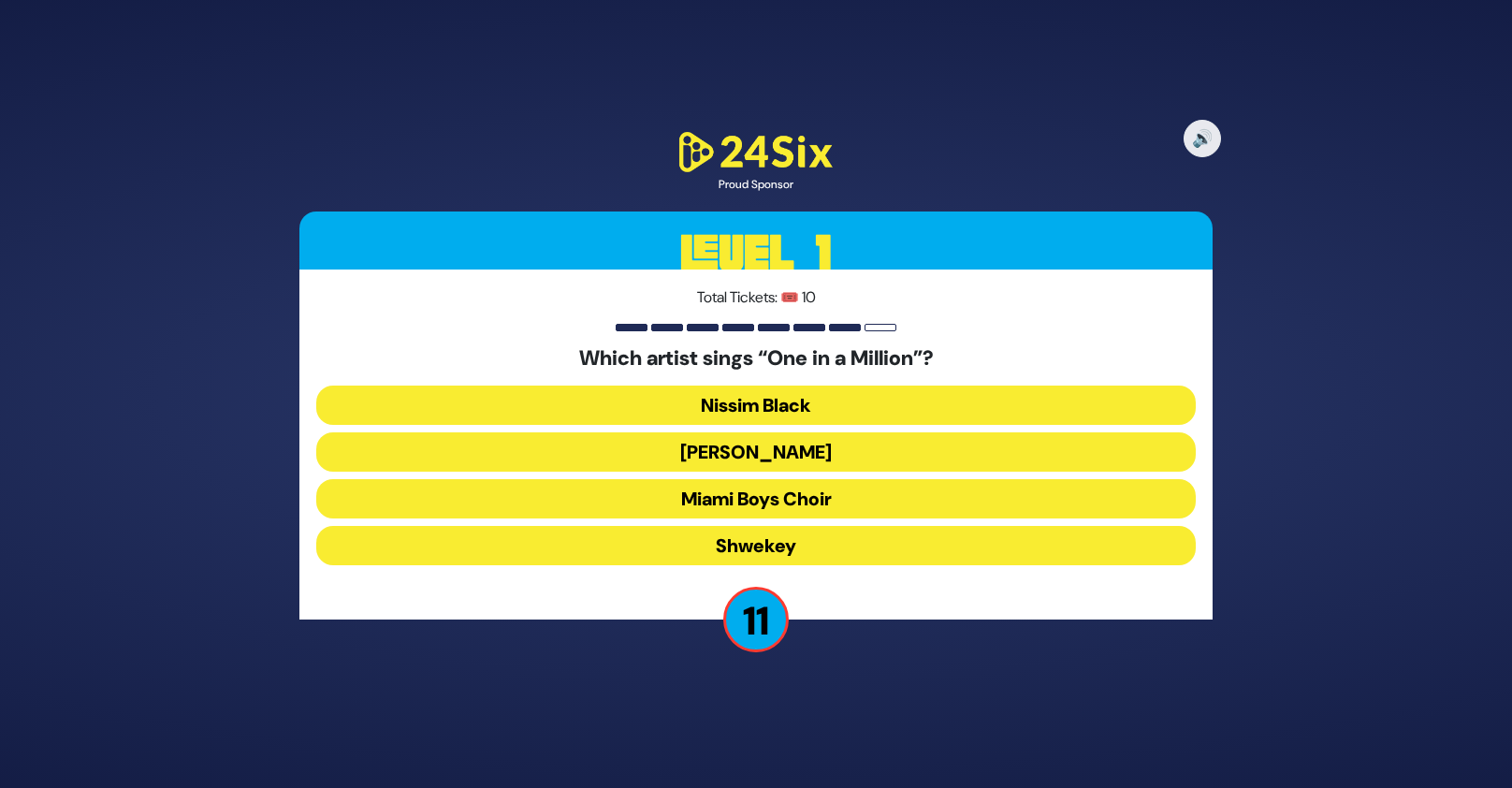
click at [833, 453] on button "Mordechai Shapiro" at bounding box center [756, 453] width 879 height 40
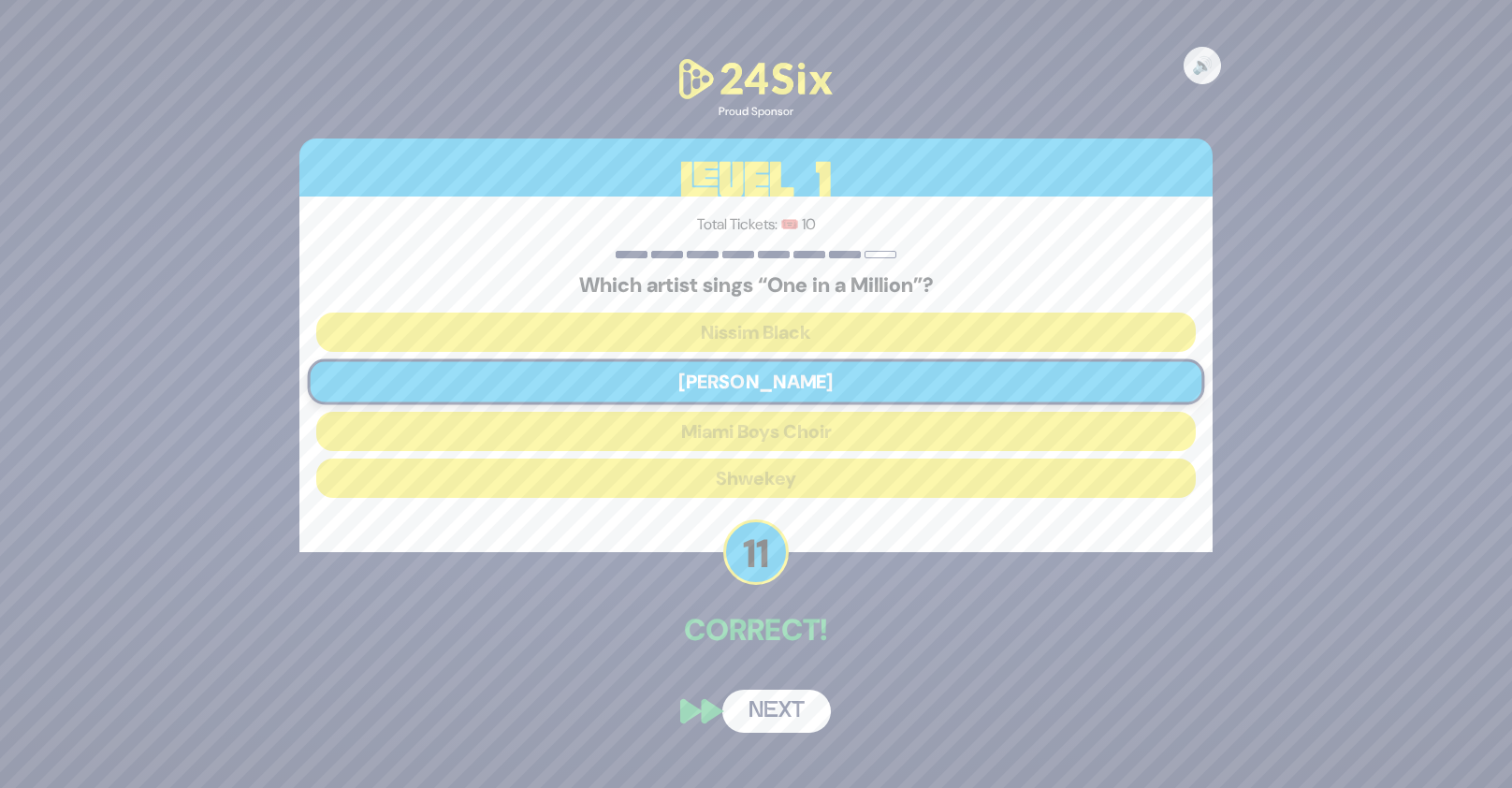
click at [810, 709] on button "Next" at bounding box center [776, 711] width 108 height 43
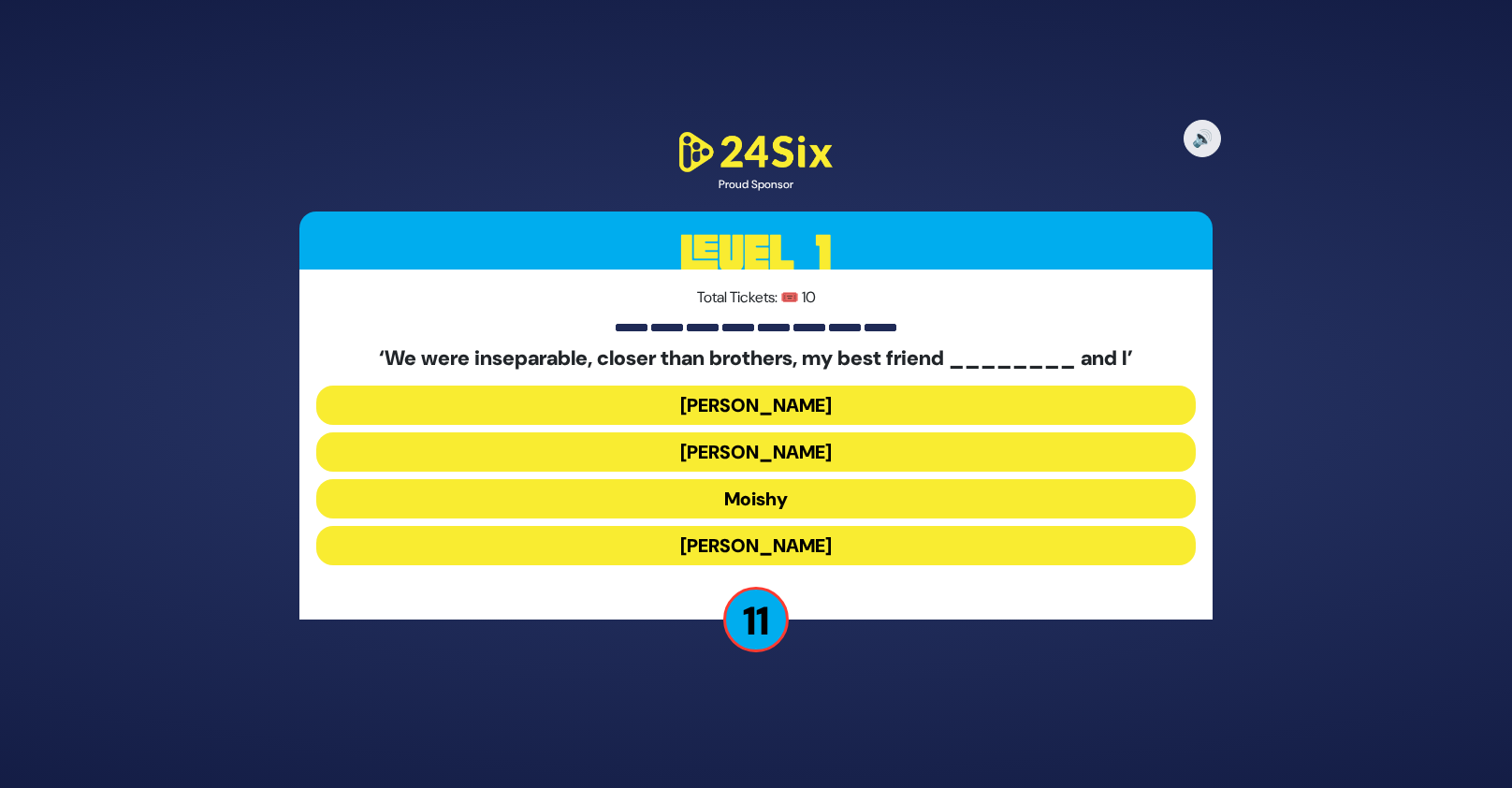
click at [798, 495] on button "Moishy" at bounding box center [756, 499] width 879 height 40
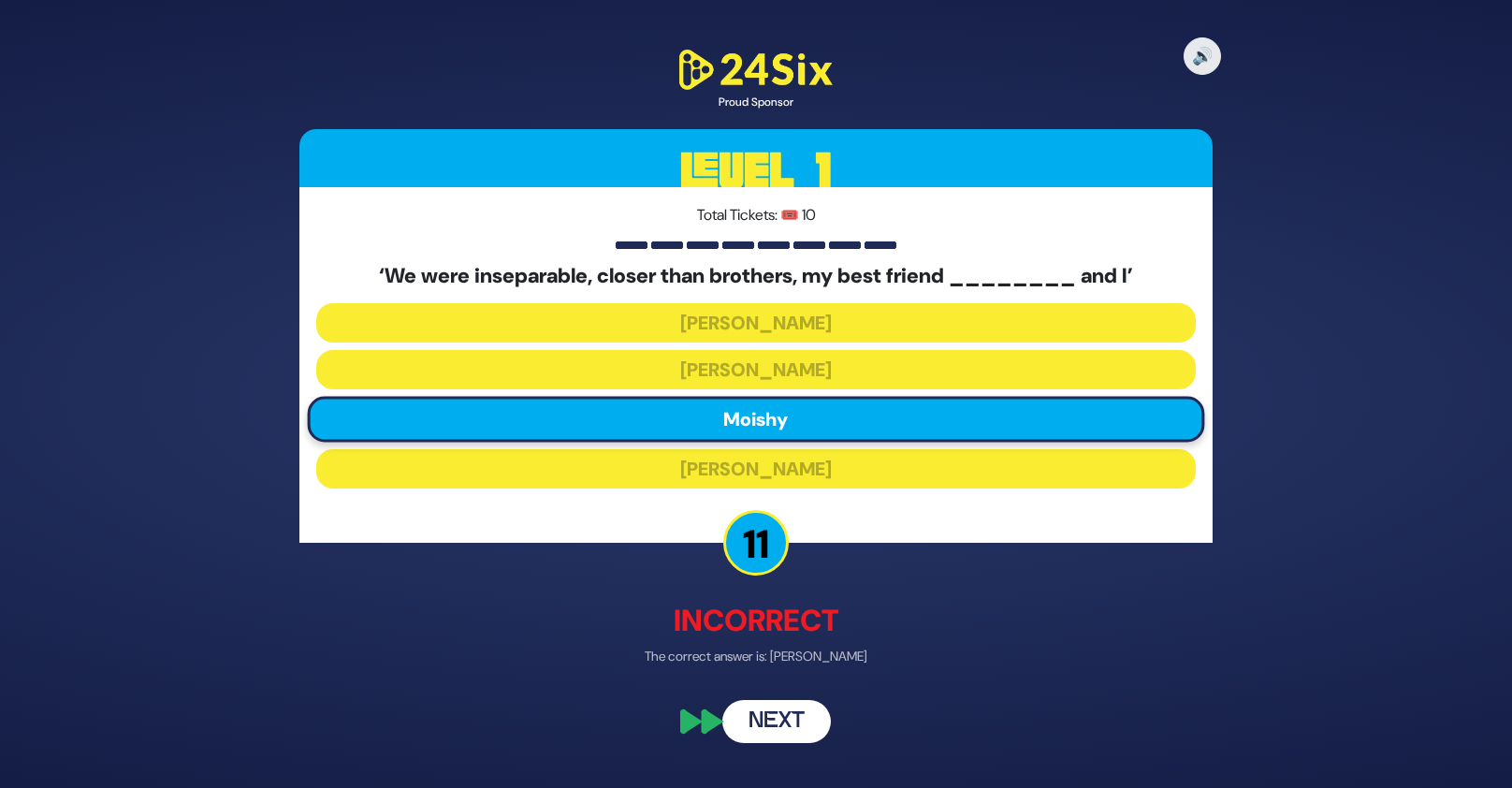
click at [787, 731] on button "Next" at bounding box center [776, 720] width 108 height 43
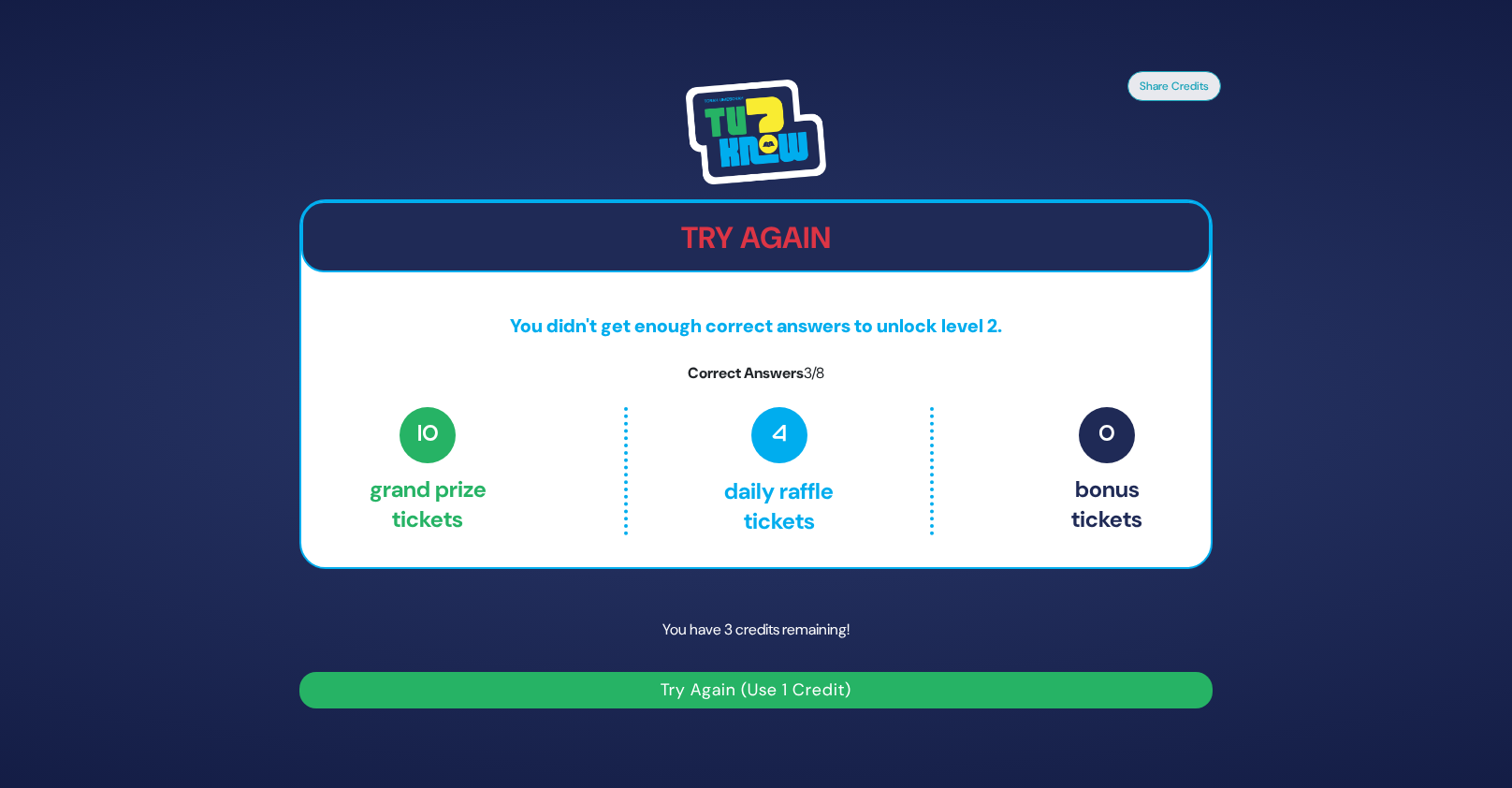
click at [800, 690] on button "Try Again (Use 1 Credit)" at bounding box center [756, 690] width 913 height 37
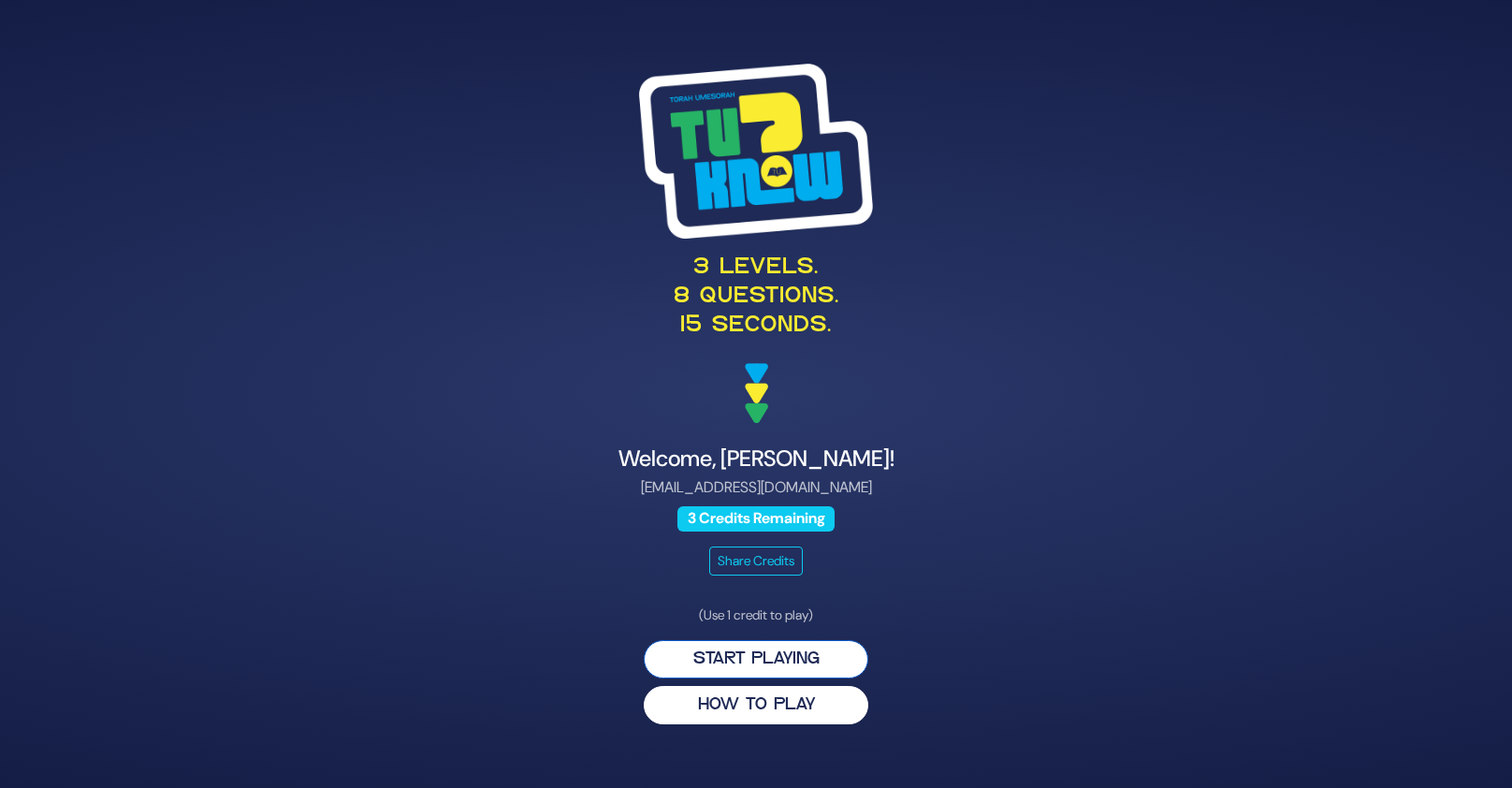
click at [794, 664] on button "Start Playing" at bounding box center [756, 659] width 224 height 39
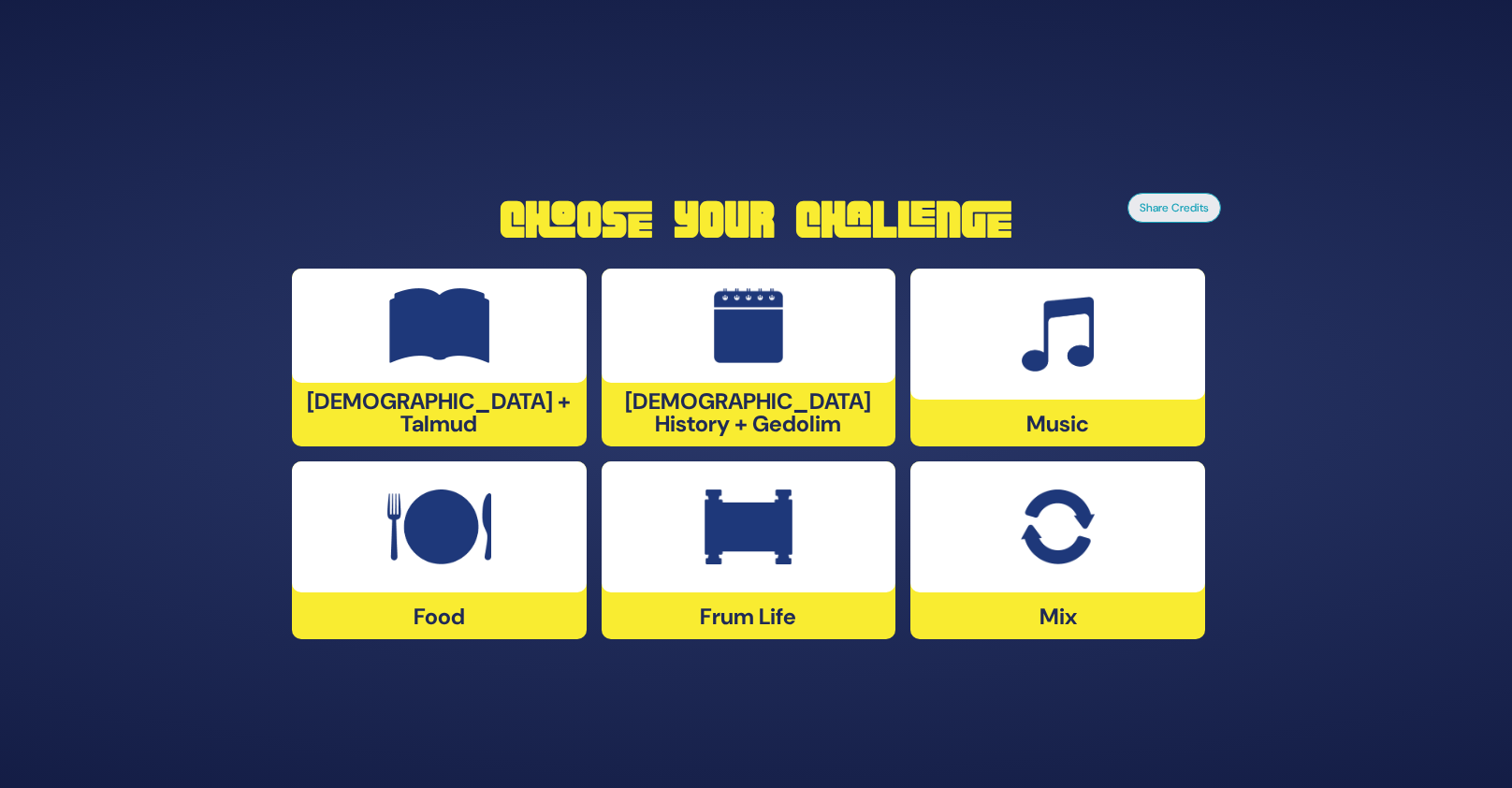
click at [534, 495] on div at bounding box center [439, 527] width 295 height 131
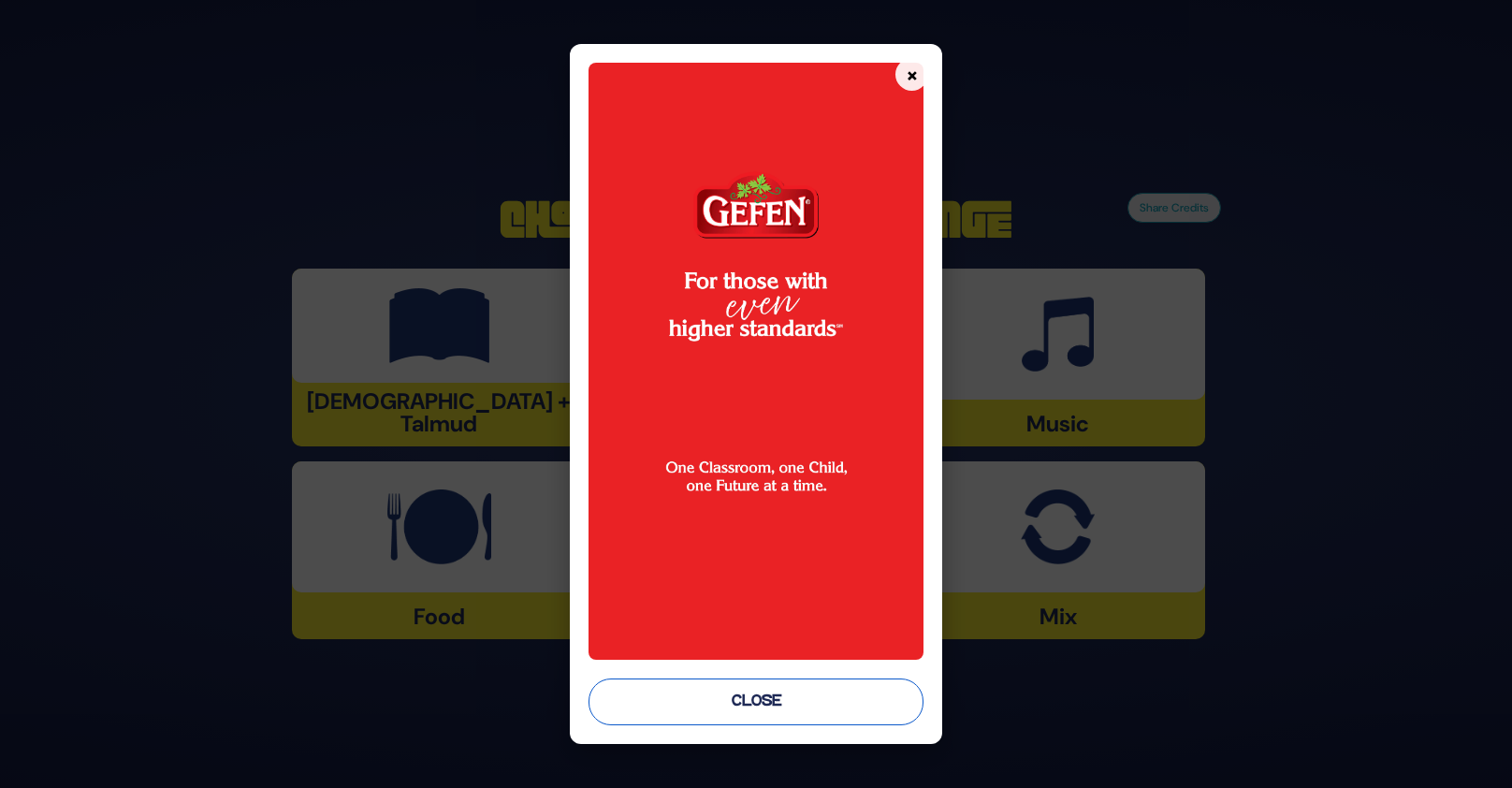
click at [810, 698] on button "Close" at bounding box center [756, 702] width 336 height 47
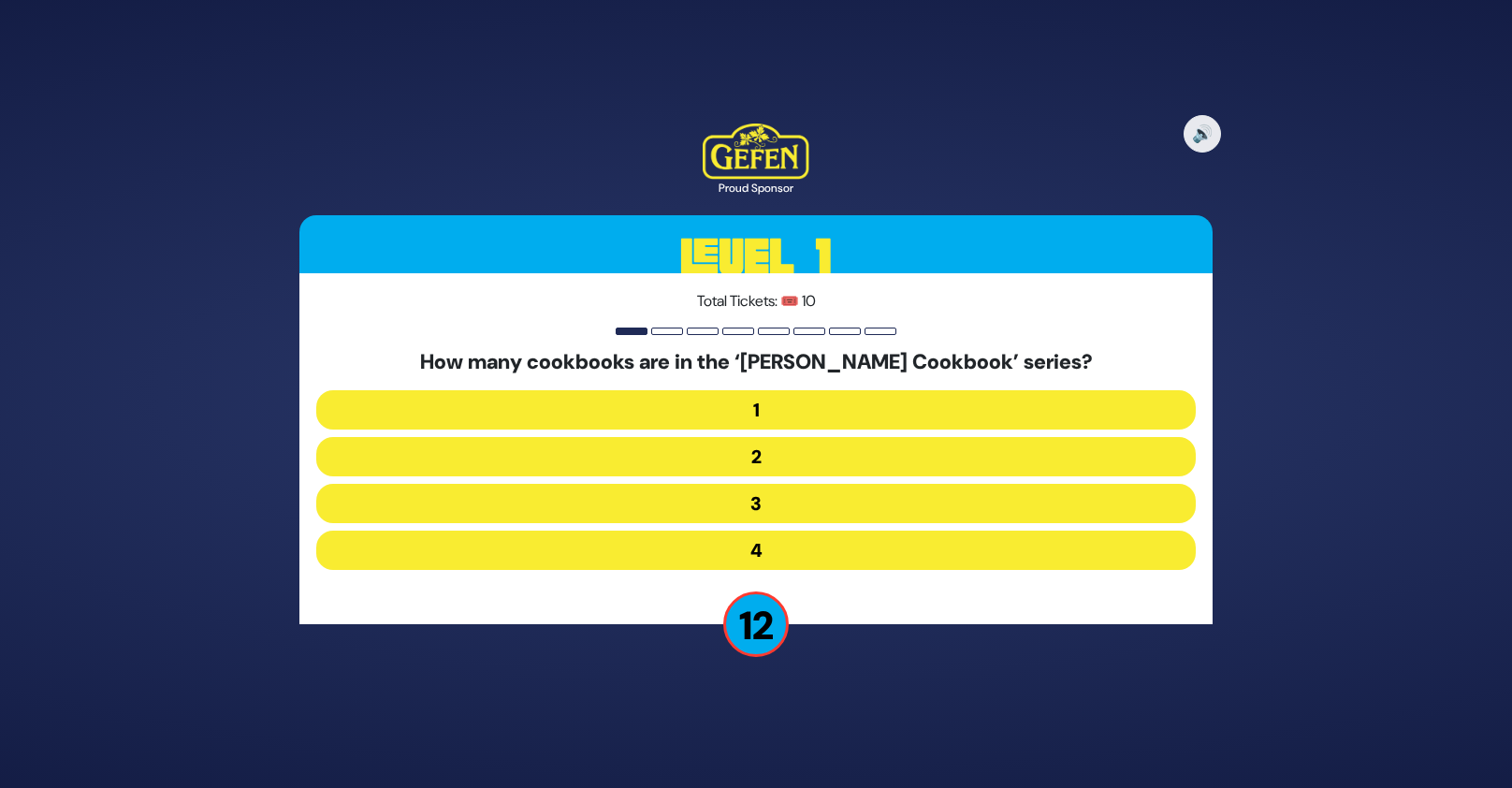
click at [638, 499] on button "3" at bounding box center [756, 504] width 879 height 40
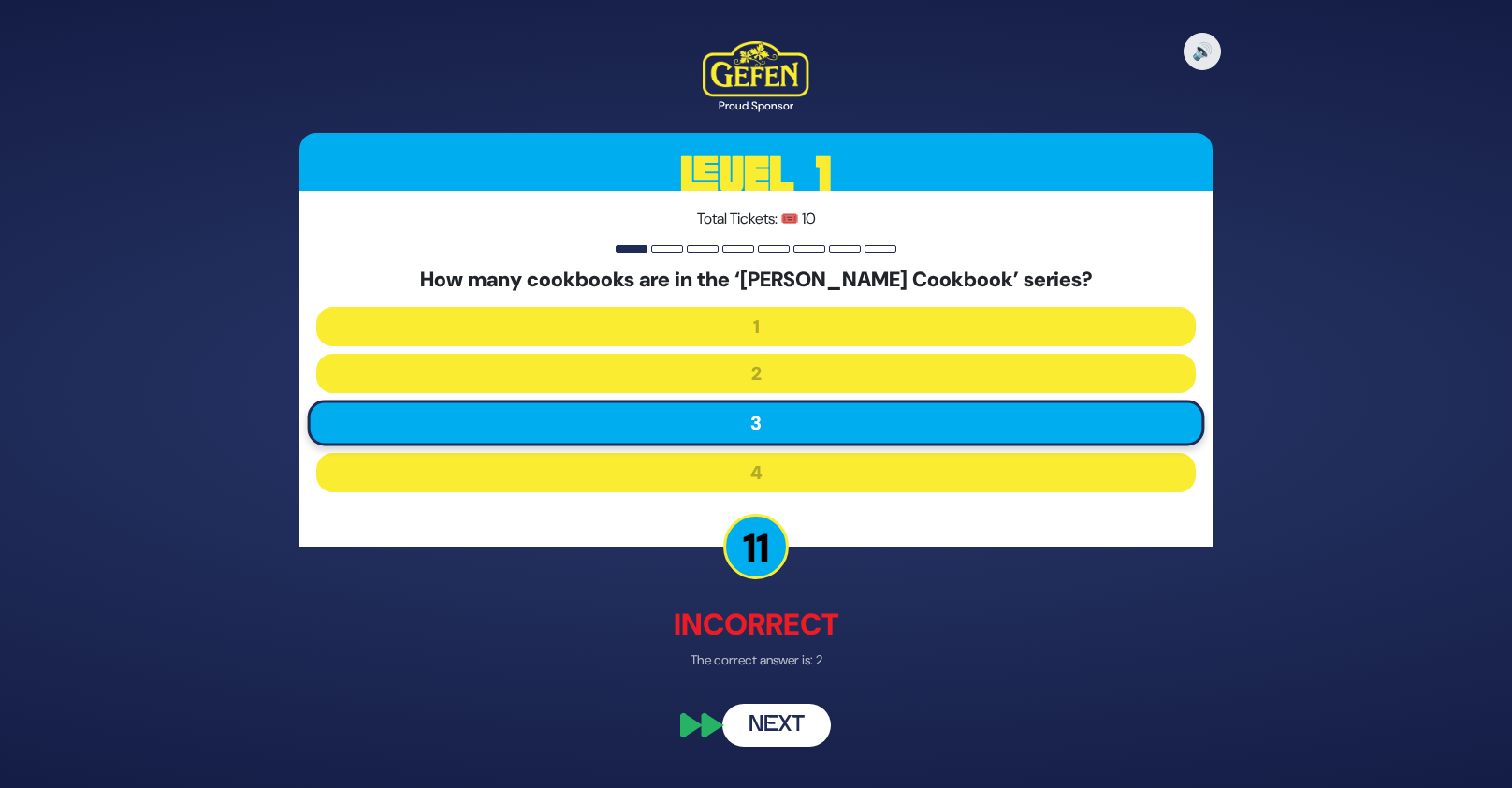
click at [767, 720] on button "Next" at bounding box center [776, 724] width 108 height 43
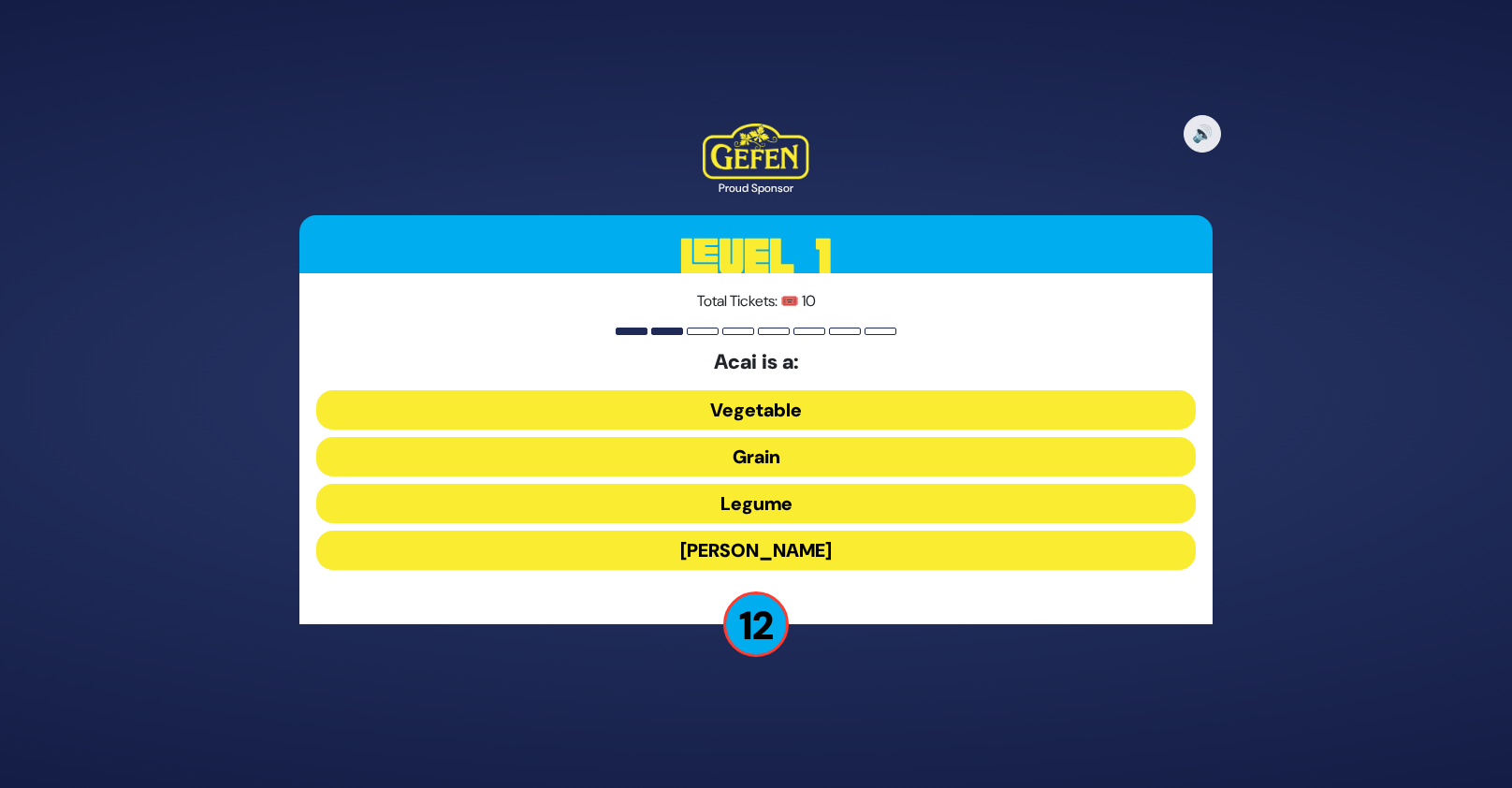
click at [804, 460] on button "Grain" at bounding box center [756, 457] width 879 height 40
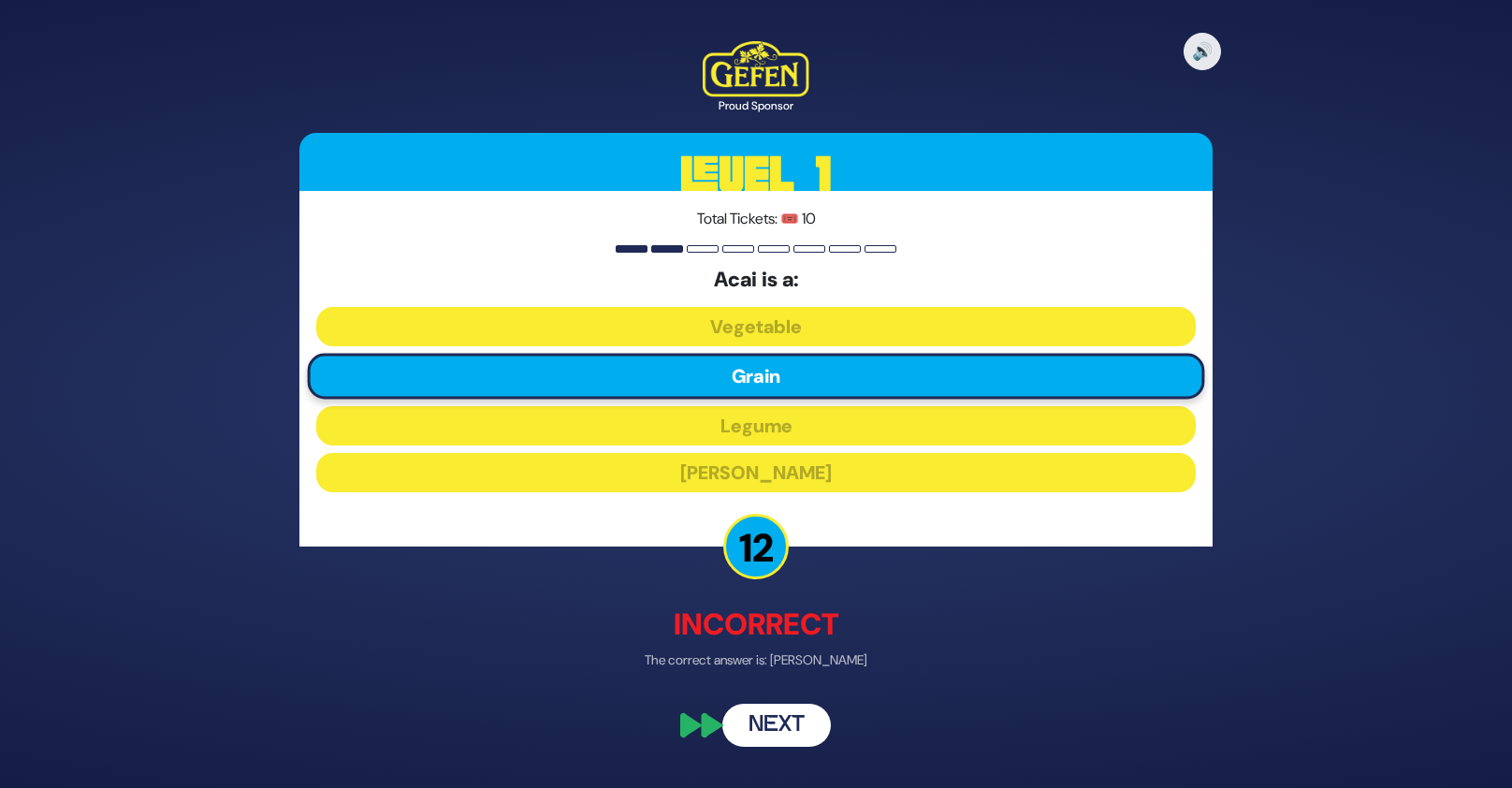
click at [764, 721] on button "Next" at bounding box center [776, 724] width 108 height 43
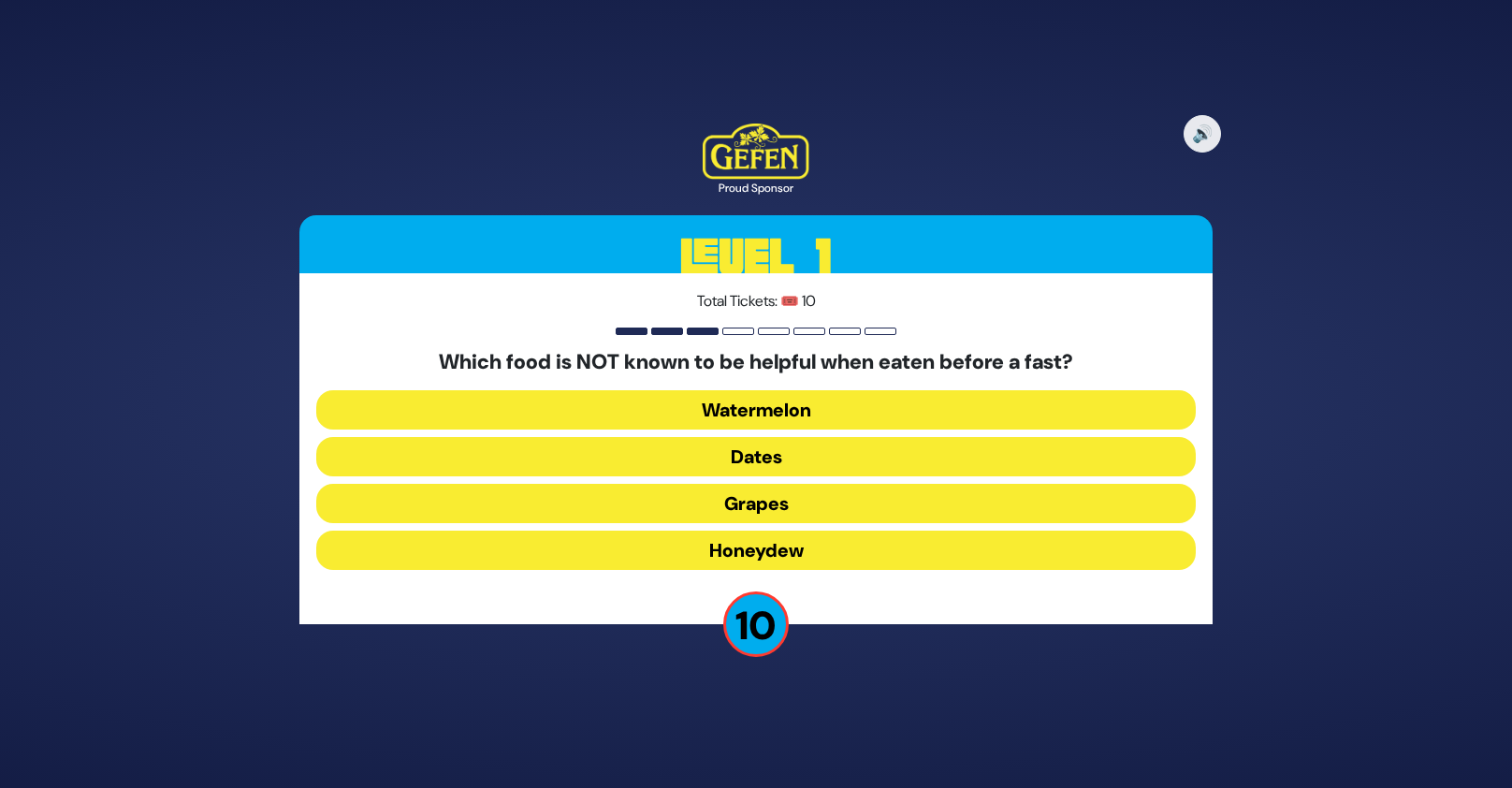
click at [771, 455] on button "Dates" at bounding box center [756, 457] width 879 height 40
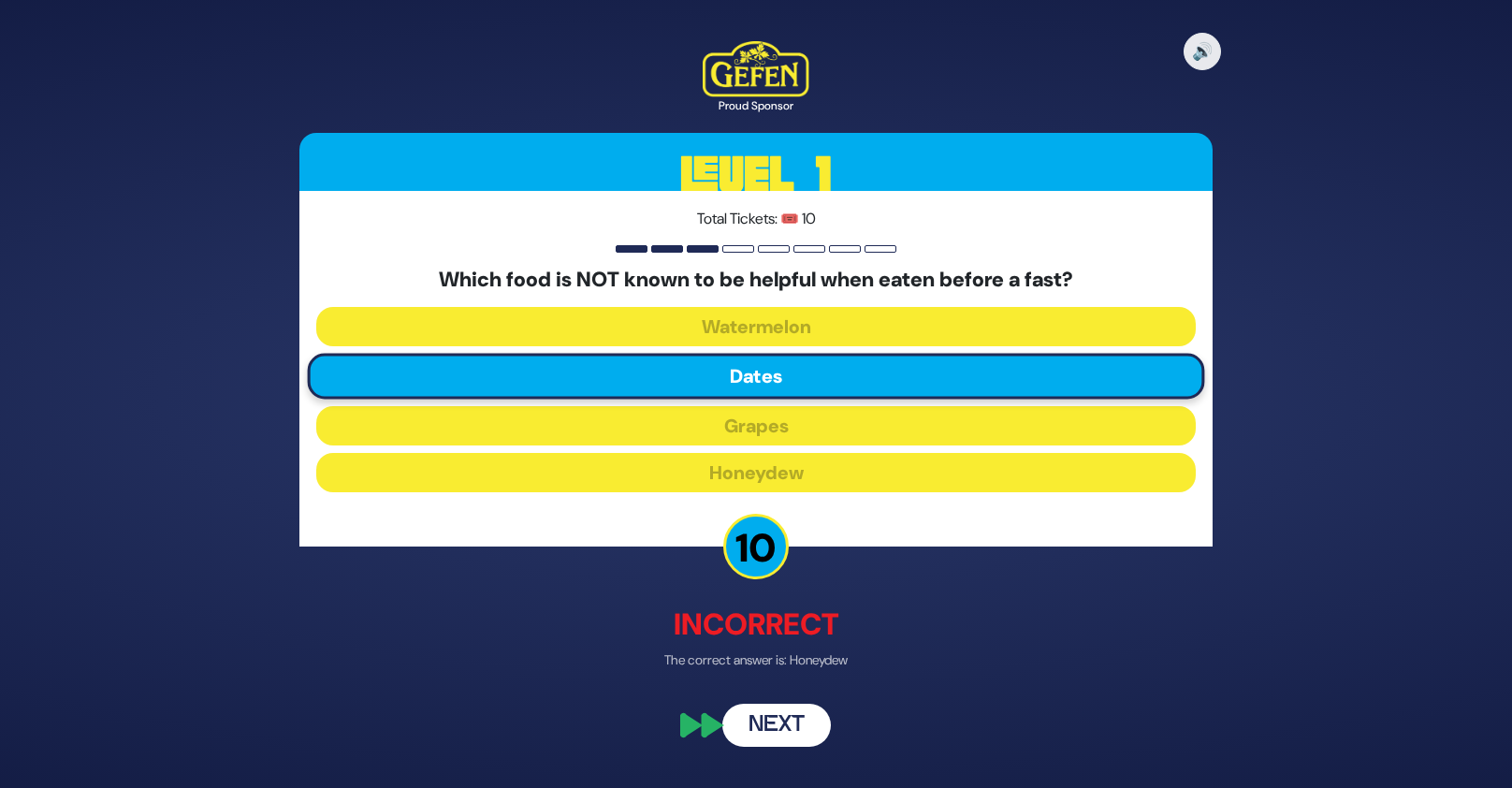
click at [772, 729] on button "Next" at bounding box center [776, 724] width 108 height 43
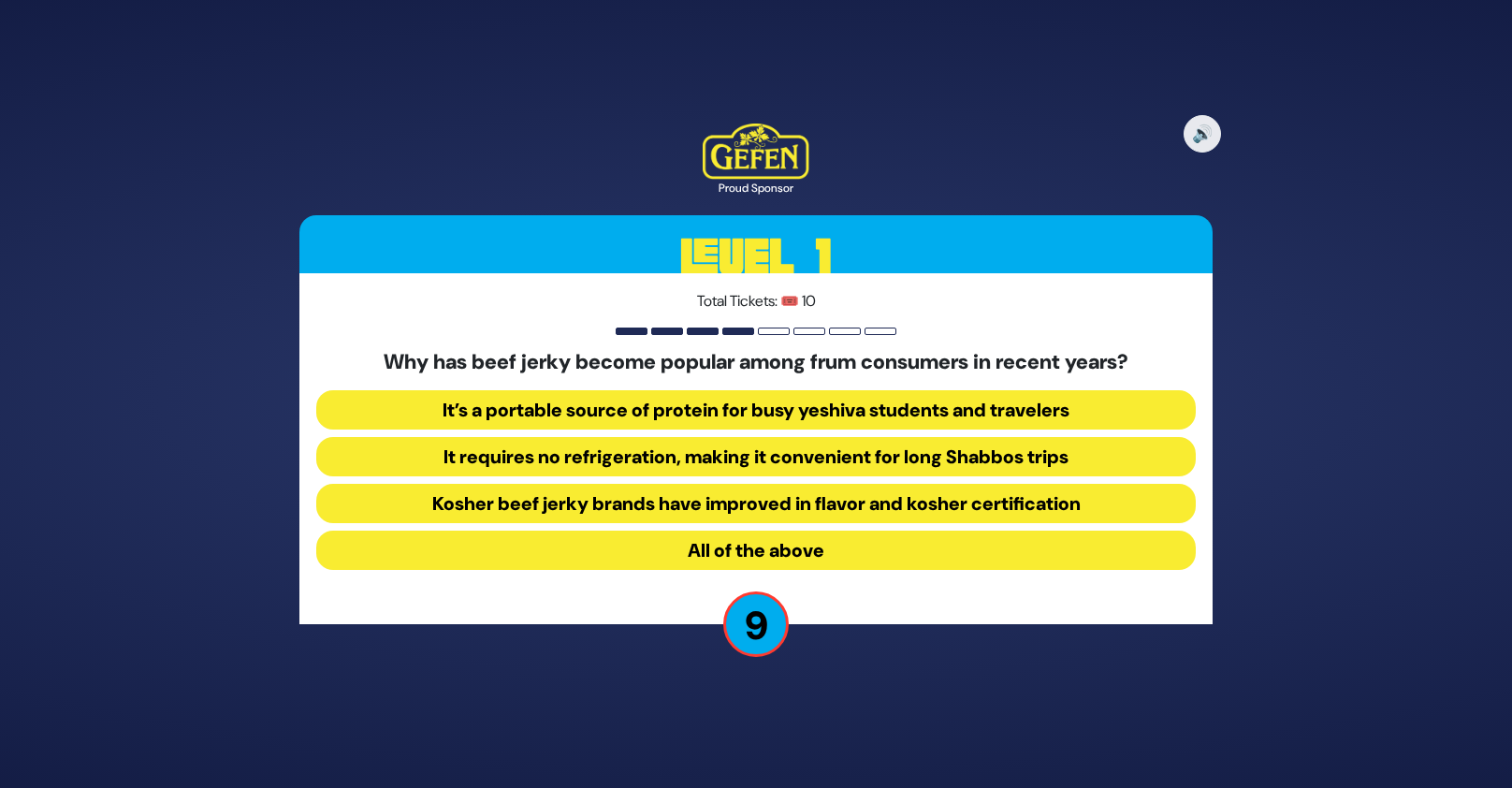
click at [858, 553] on button "All of the above" at bounding box center [756, 551] width 879 height 40
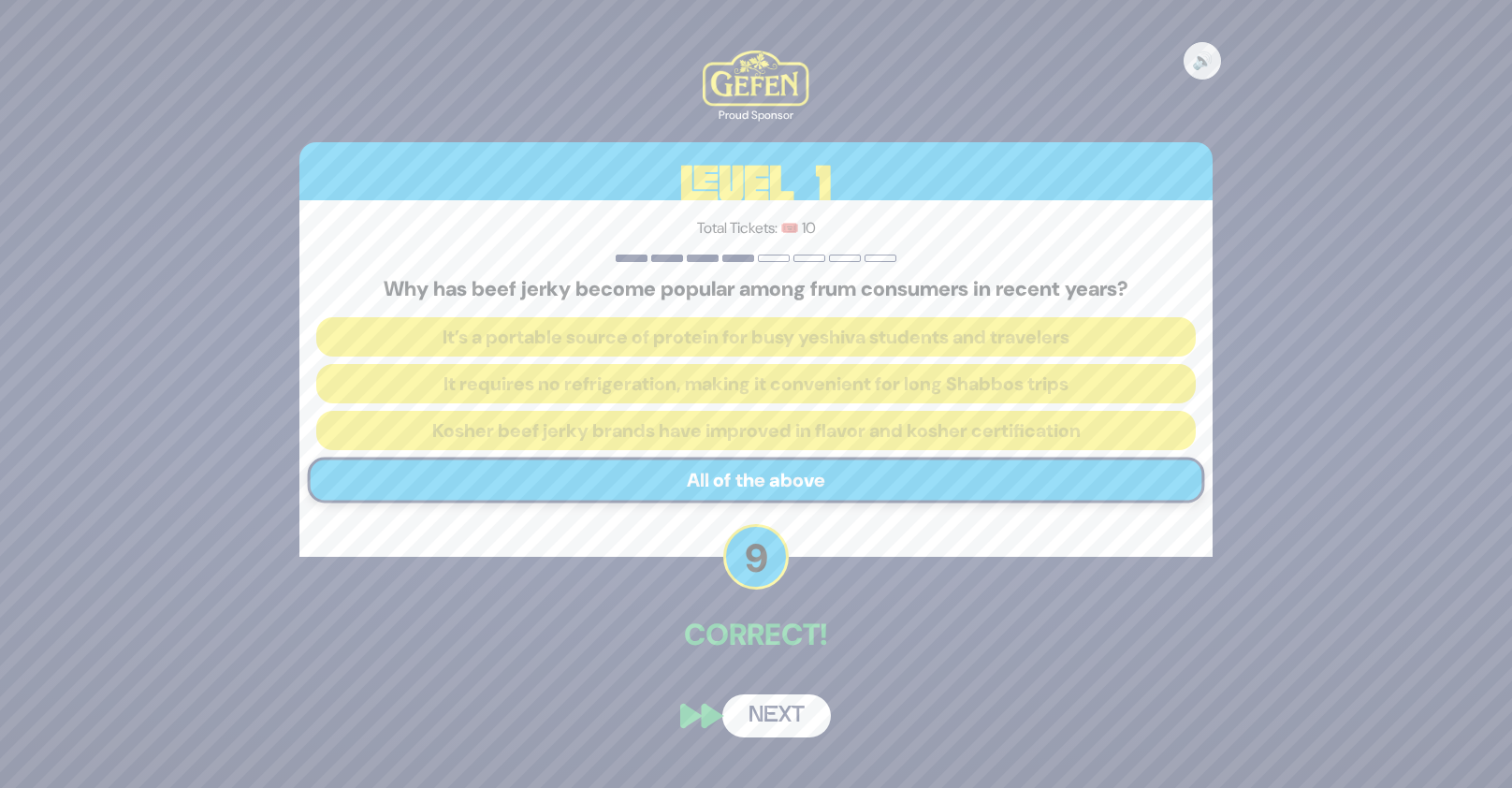
click at [802, 705] on button "Next" at bounding box center [776, 716] width 108 height 43
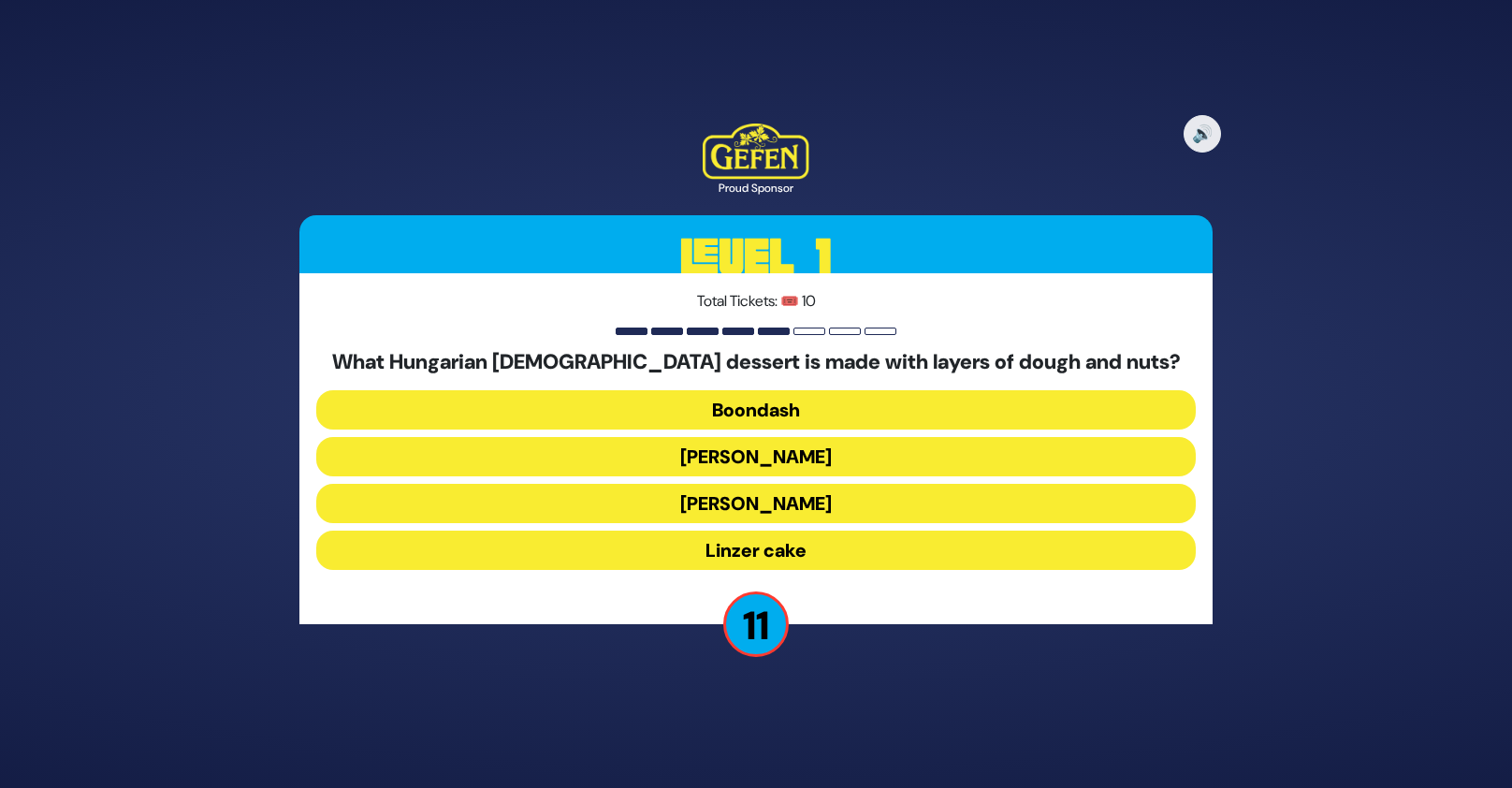
click at [823, 461] on button "Dobosh" at bounding box center [756, 457] width 879 height 40
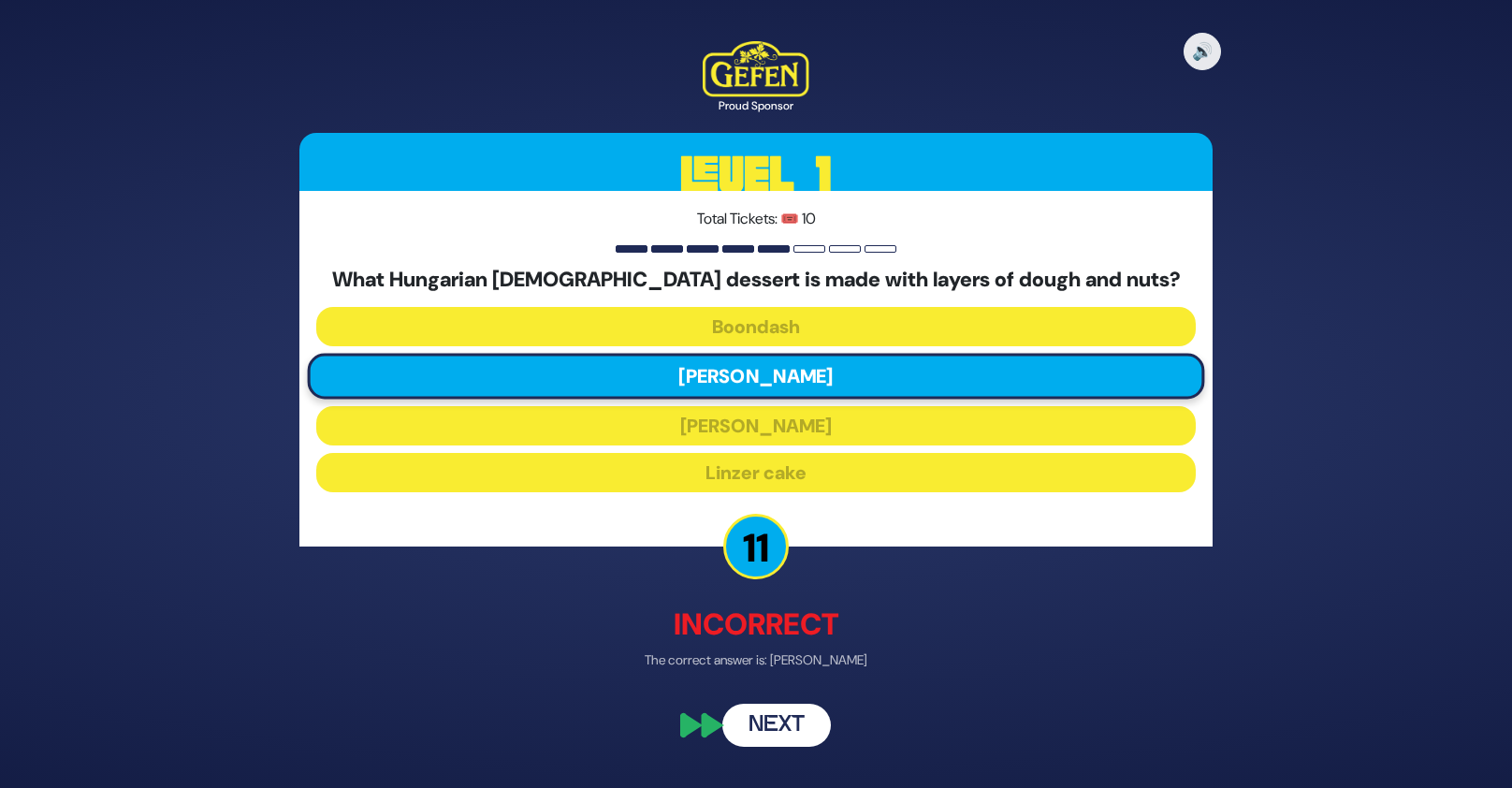
click at [796, 722] on button "Next" at bounding box center [776, 724] width 108 height 43
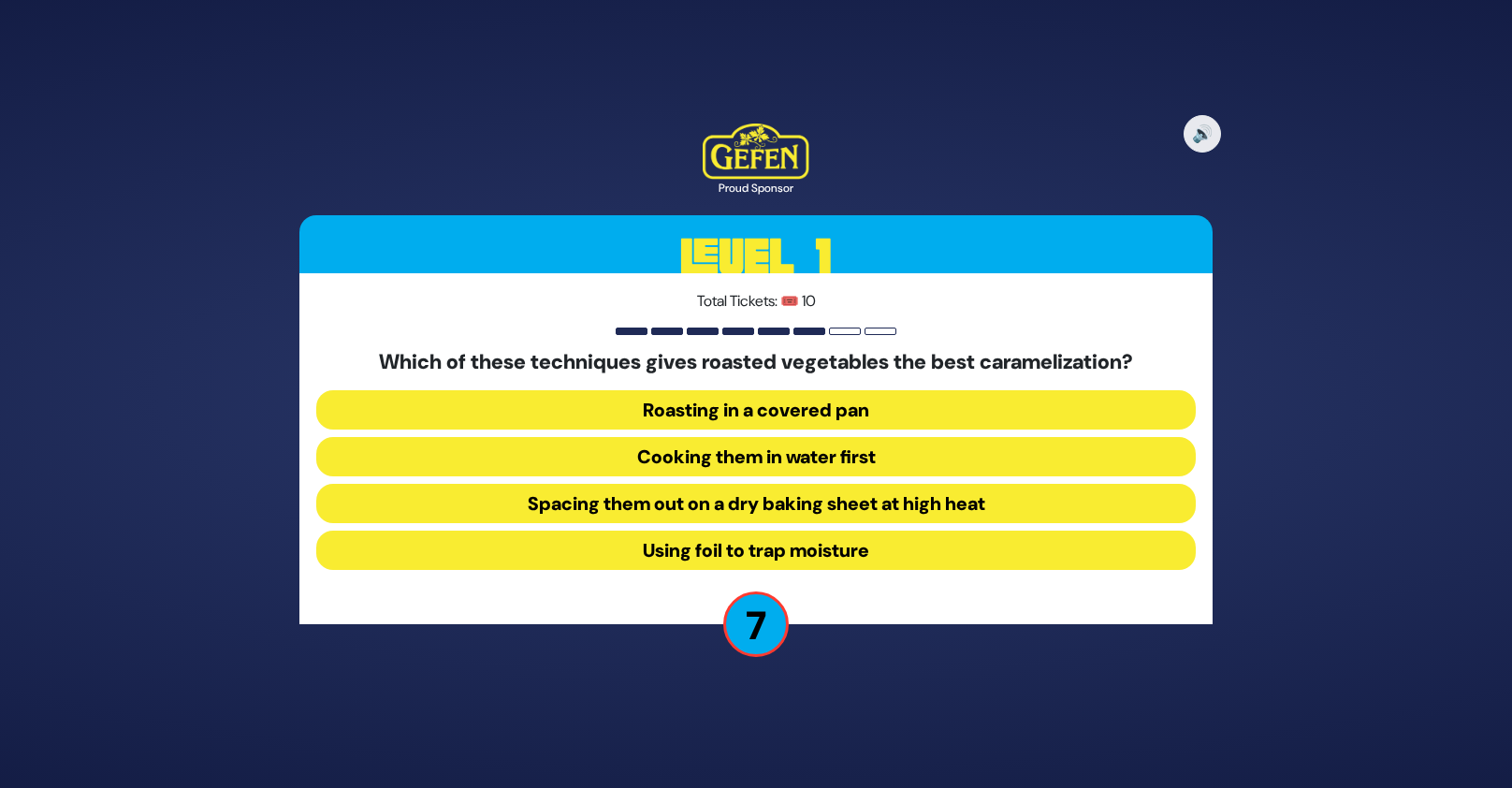
click at [888, 544] on button "Using foil to trap moisture" at bounding box center [756, 551] width 879 height 40
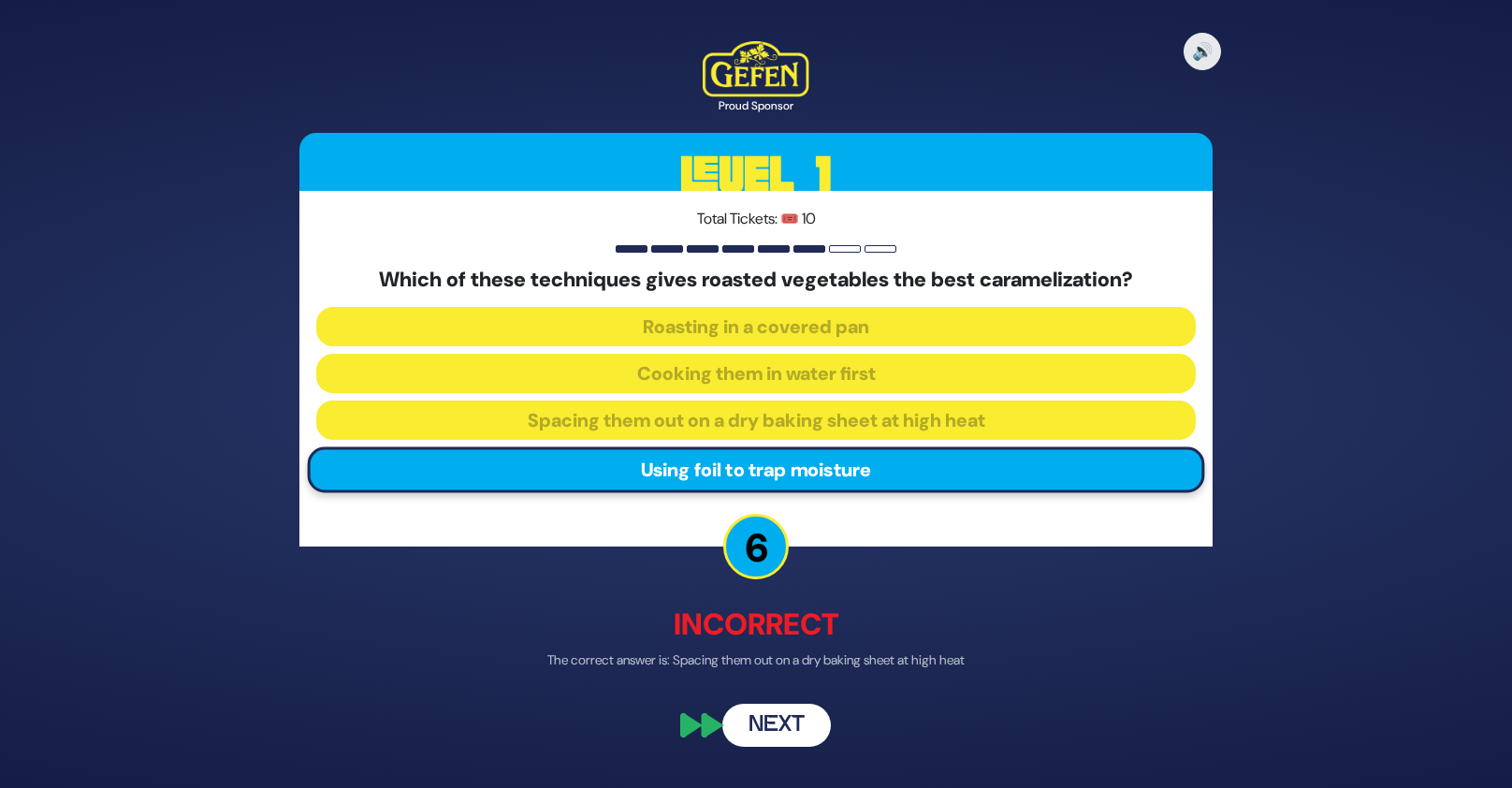
click at [795, 724] on button "Next" at bounding box center [776, 724] width 108 height 43
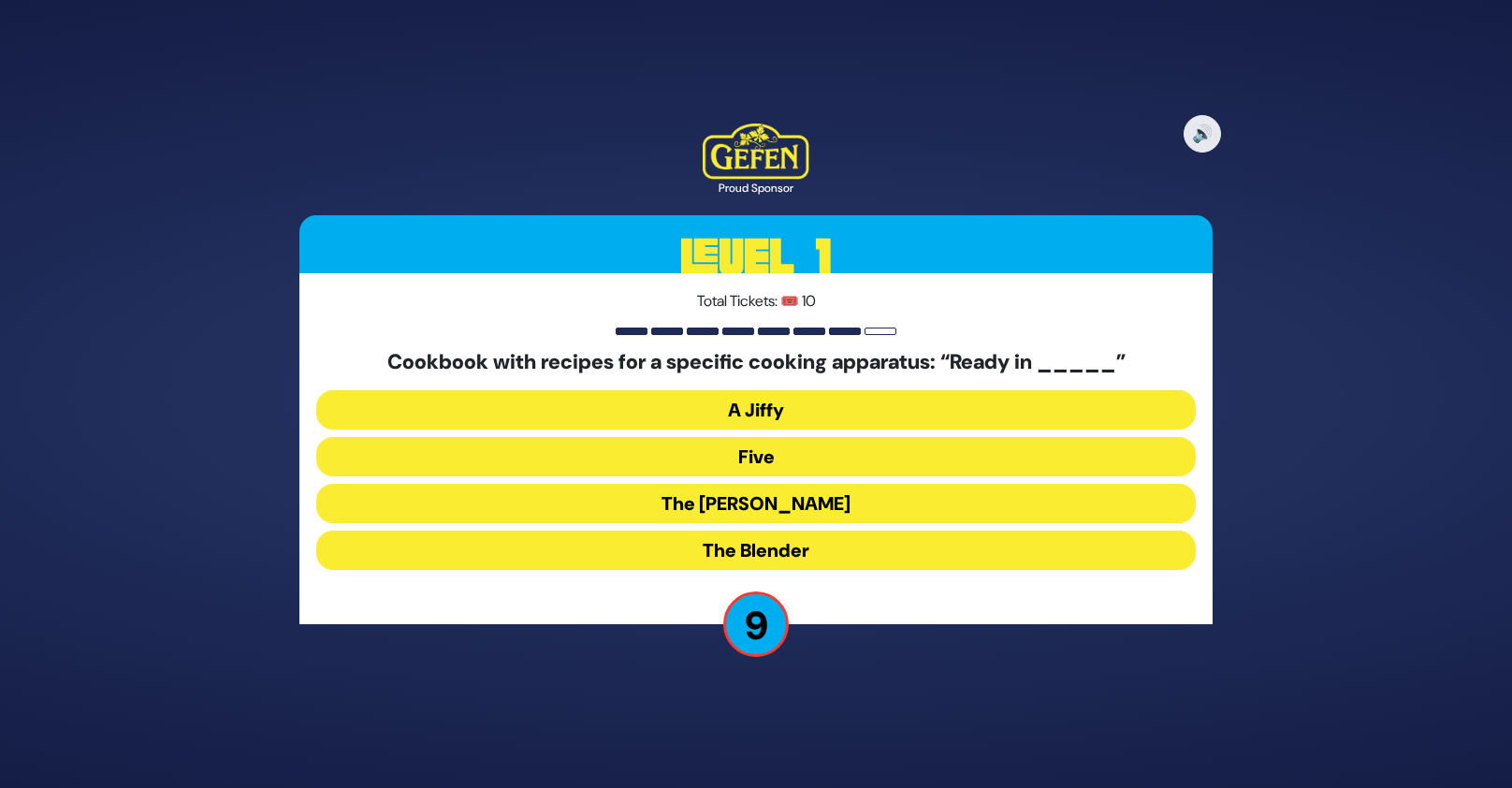
click at [819, 501] on button "The Betty" at bounding box center [756, 504] width 879 height 40
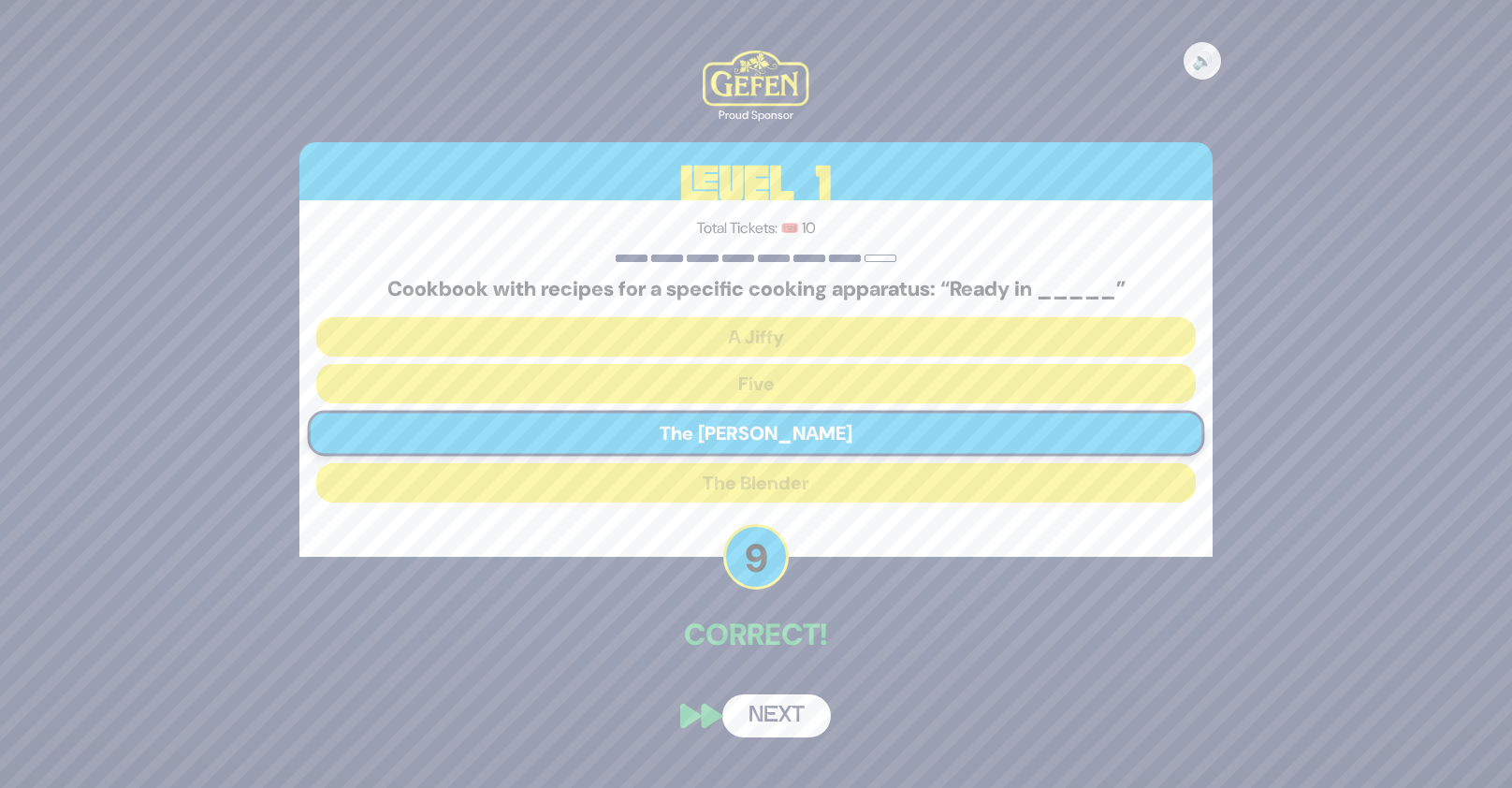
click at [761, 722] on button "Next" at bounding box center [776, 716] width 108 height 43
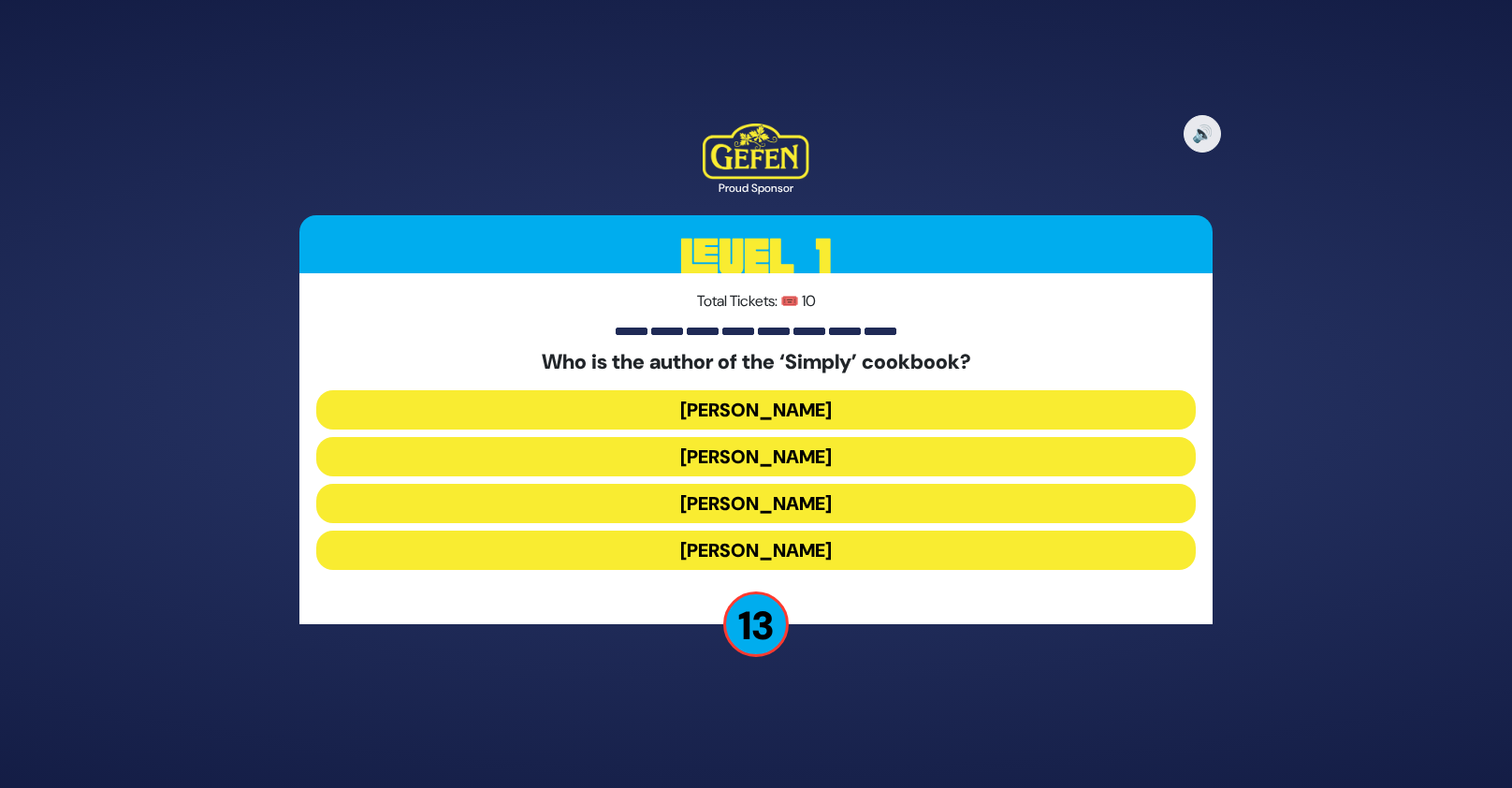
click at [781, 553] on button "Rivky Kleinman" at bounding box center [756, 551] width 879 height 40
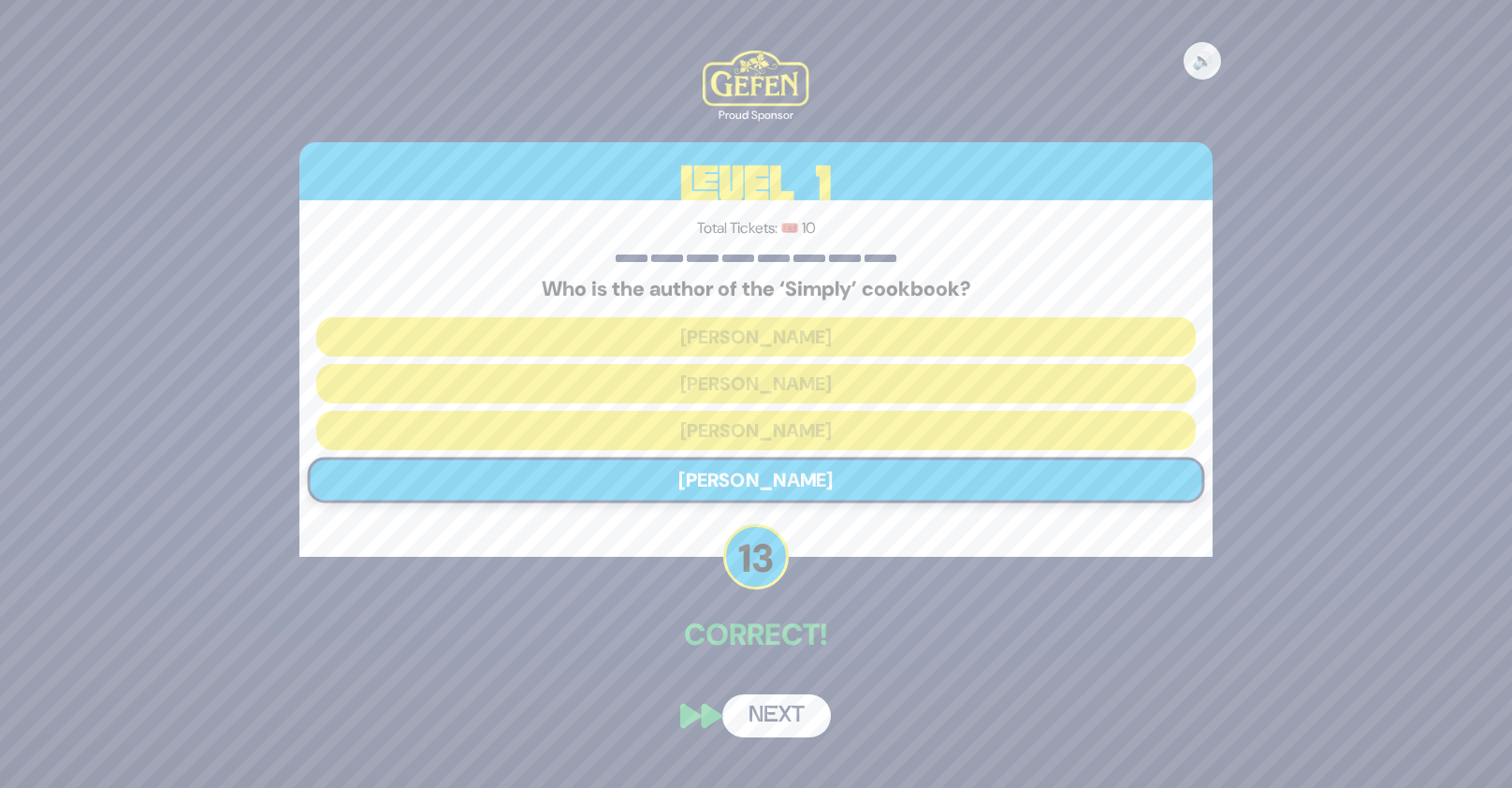
click at [790, 708] on button "Next" at bounding box center [776, 716] width 108 height 43
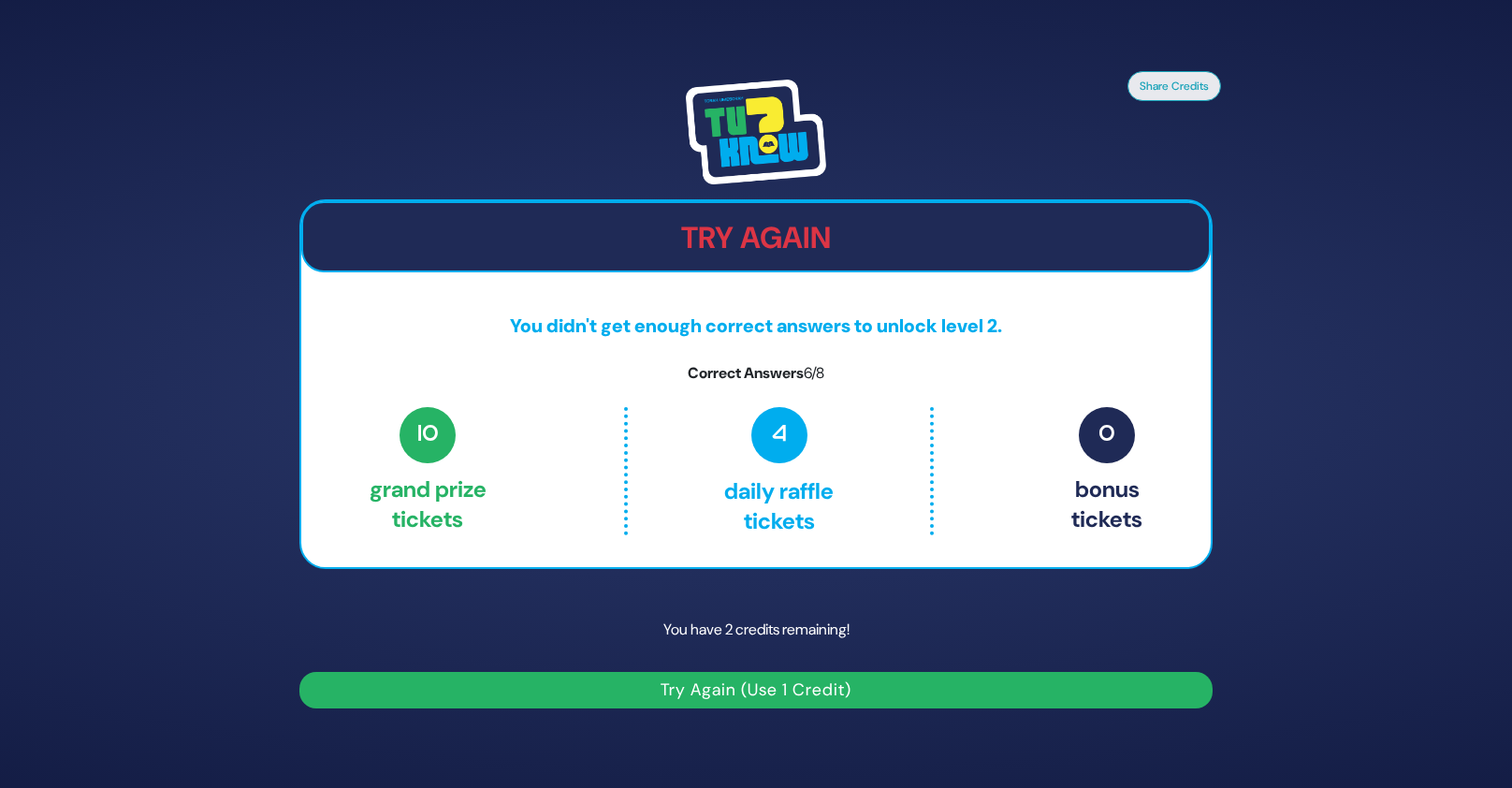
click at [796, 692] on button "Try Again (Use 1 Credit)" at bounding box center [756, 690] width 913 height 37
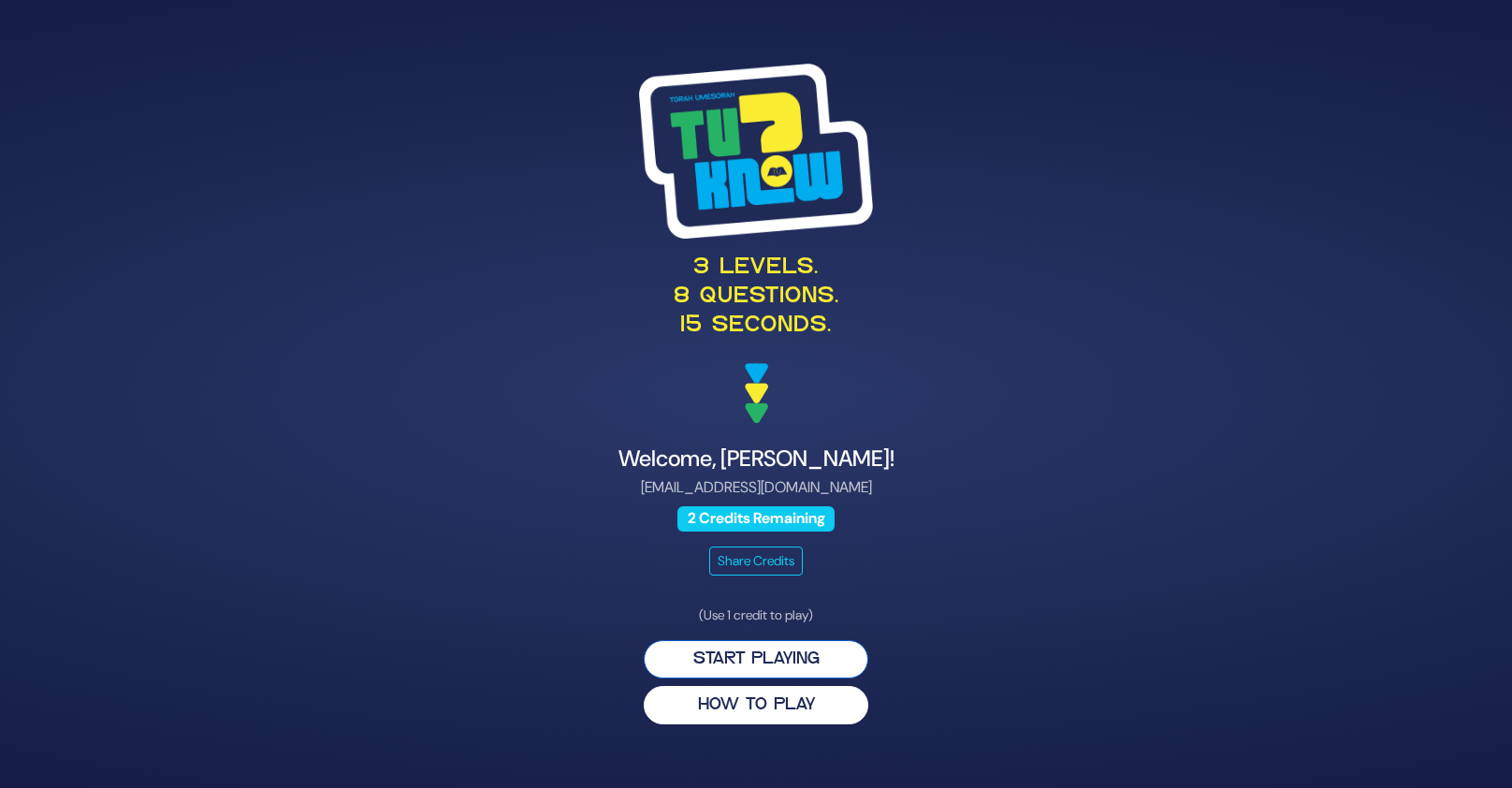
click at [795, 655] on button "Start Playing" at bounding box center [756, 659] width 224 height 39
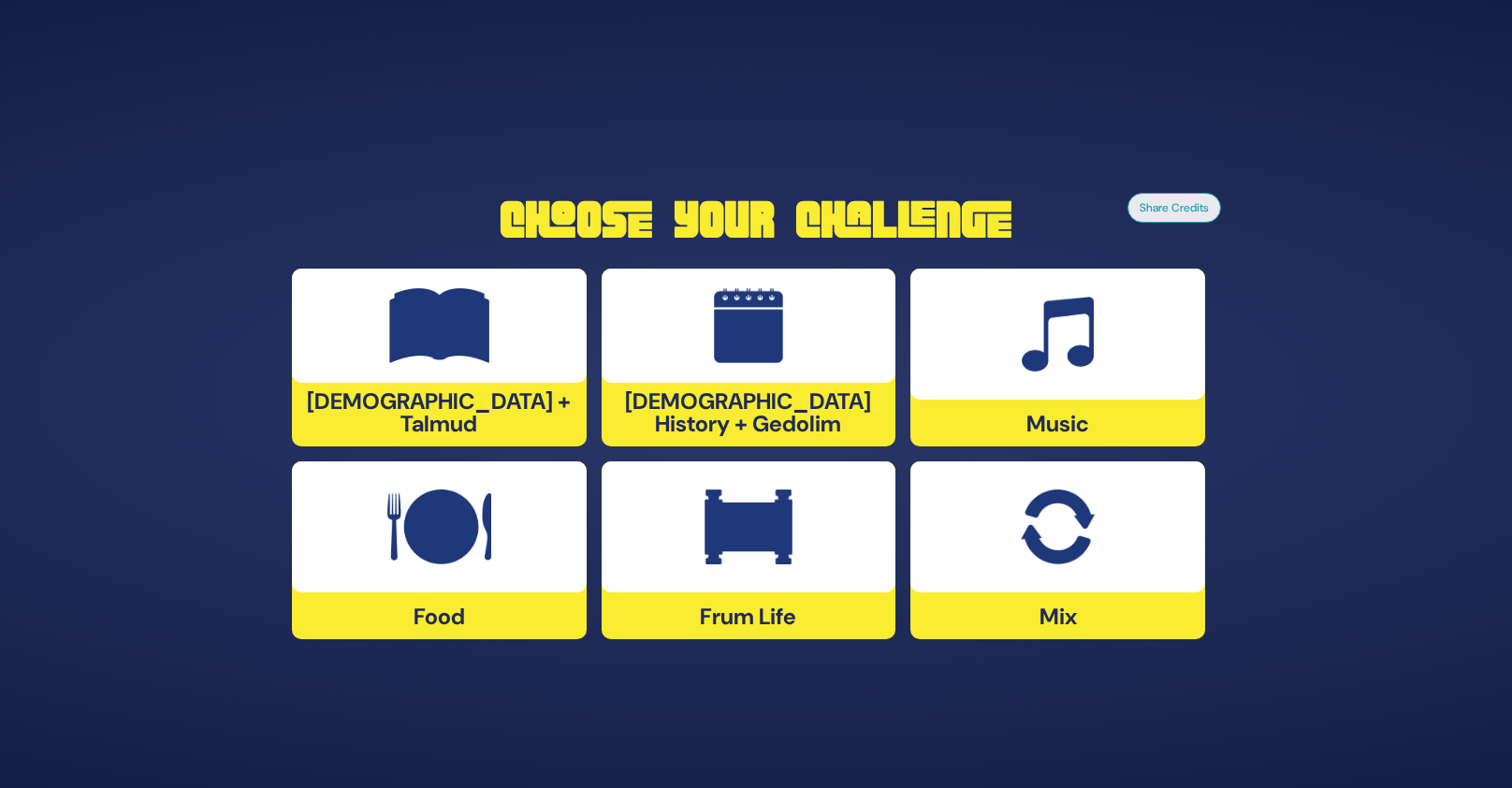
click at [455, 527] on img at bounding box center [439, 526] width 104 height 74
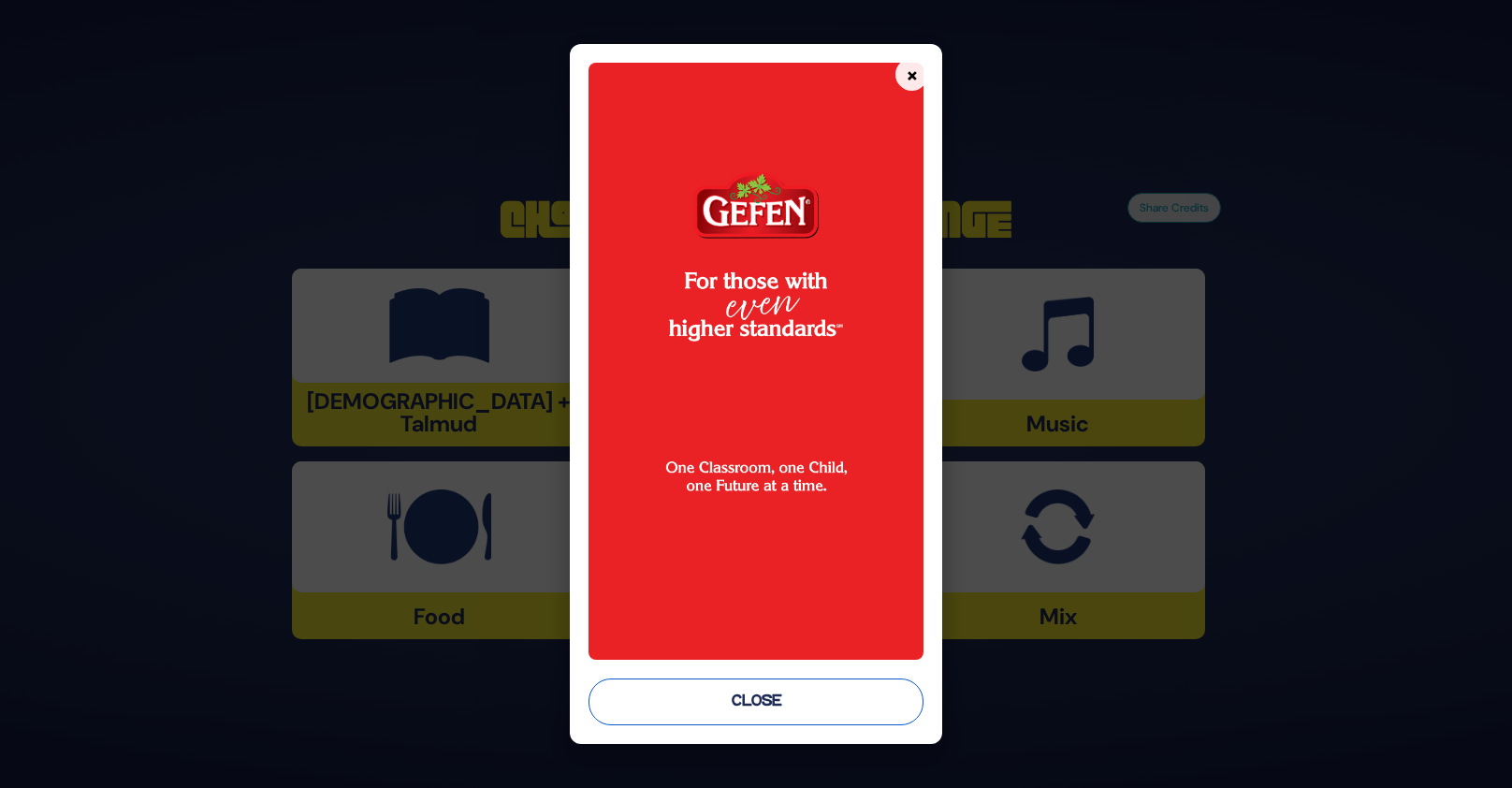
click at [801, 687] on button "Close" at bounding box center [756, 702] width 336 height 47
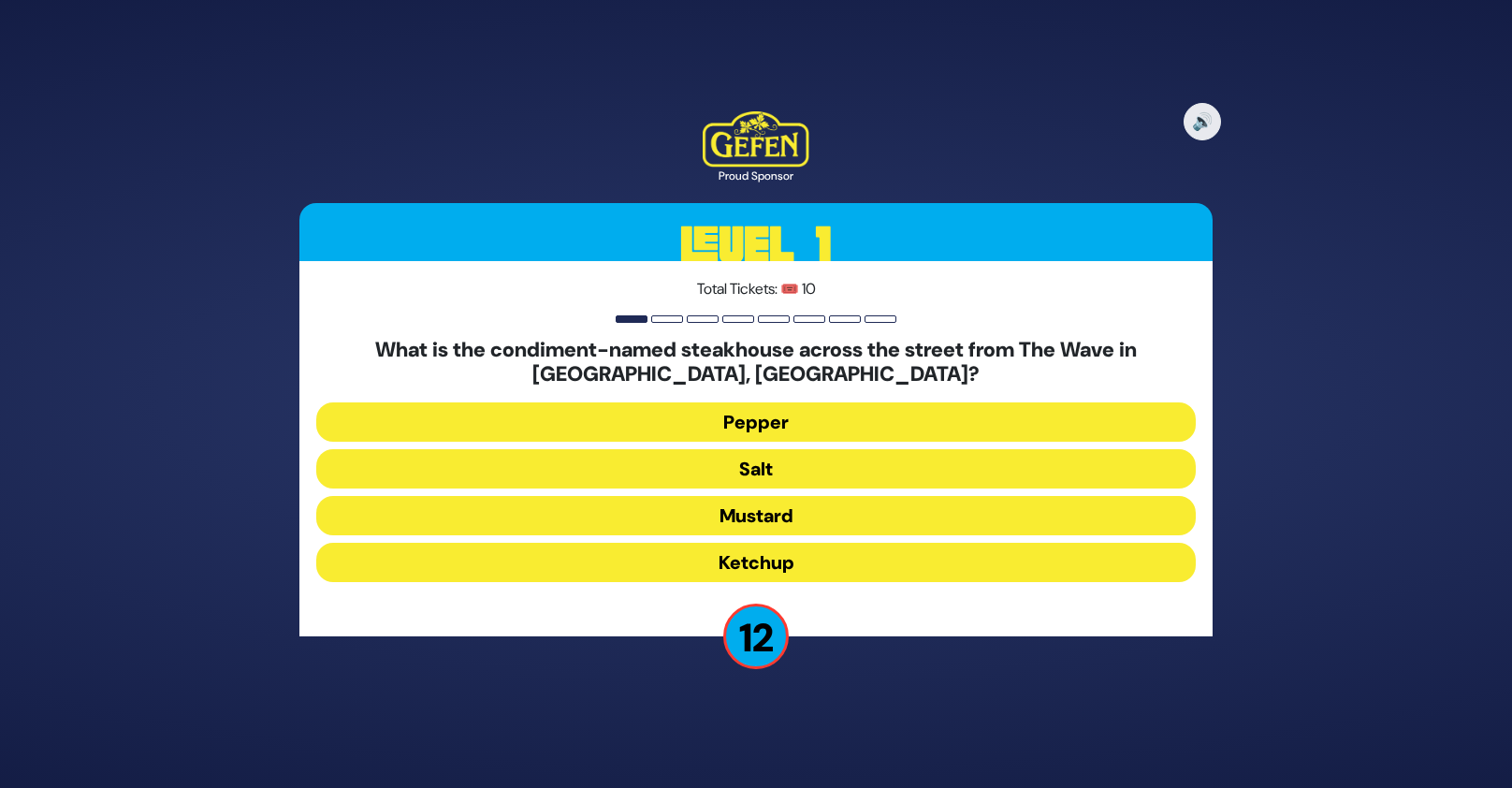
click at [790, 477] on button "Salt" at bounding box center [756, 469] width 879 height 40
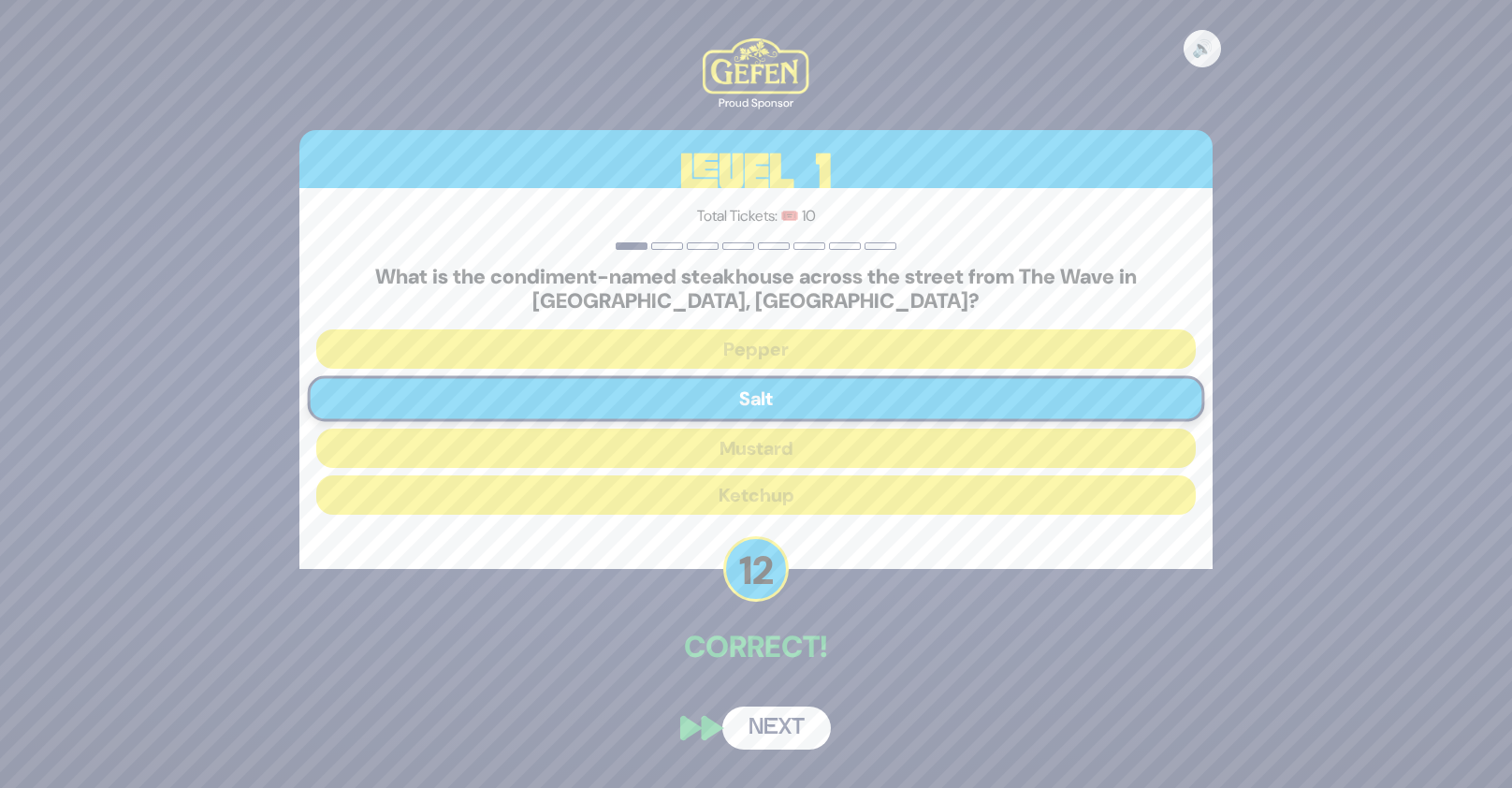
click at [808, 735] on button "Next" at bounding box center [776, 727] width 108 height 43
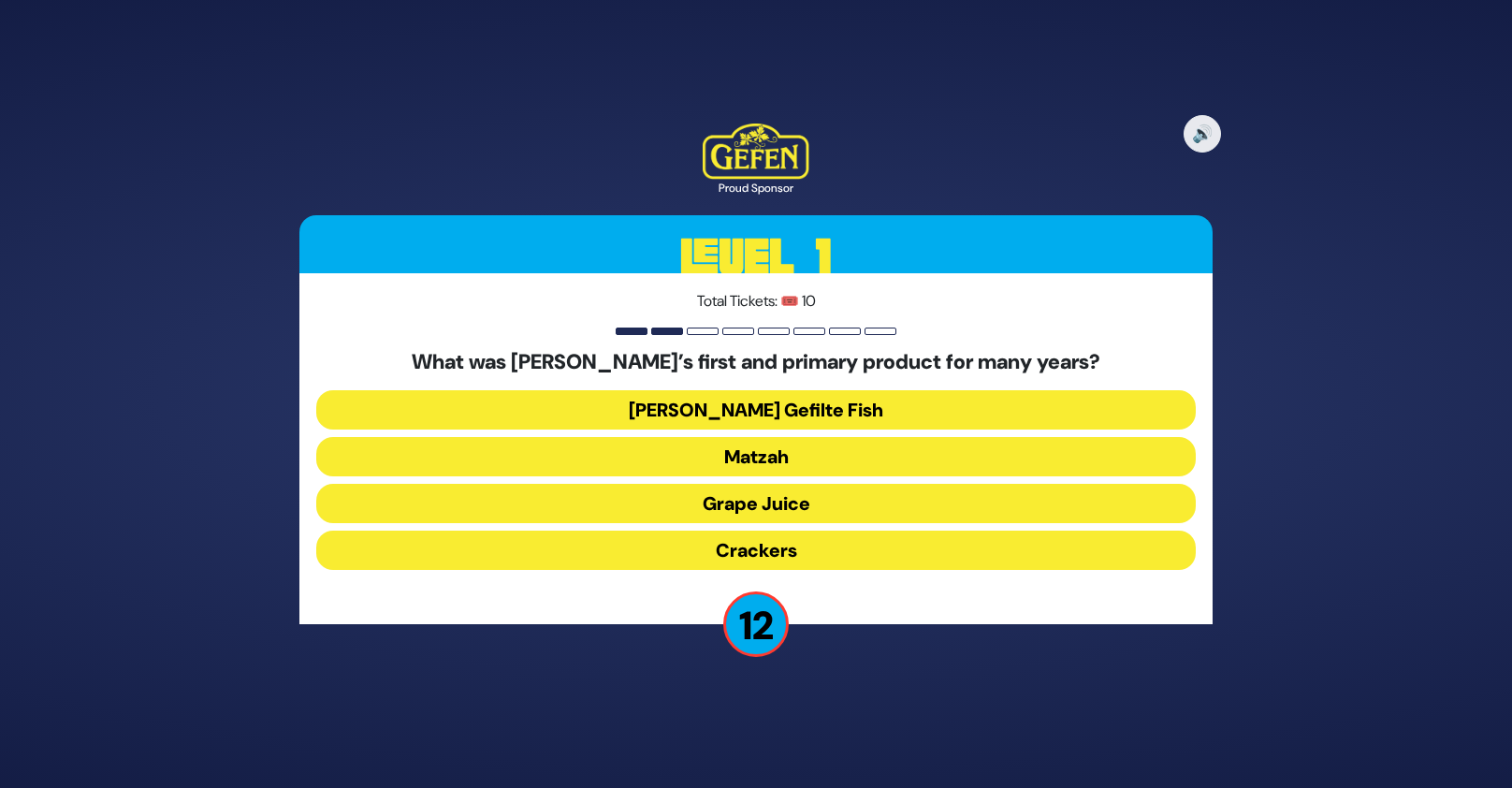
click at [806, 414] on button "Jarred Gefilte Fish" at bounding box center [756, 410] width 879 height 40
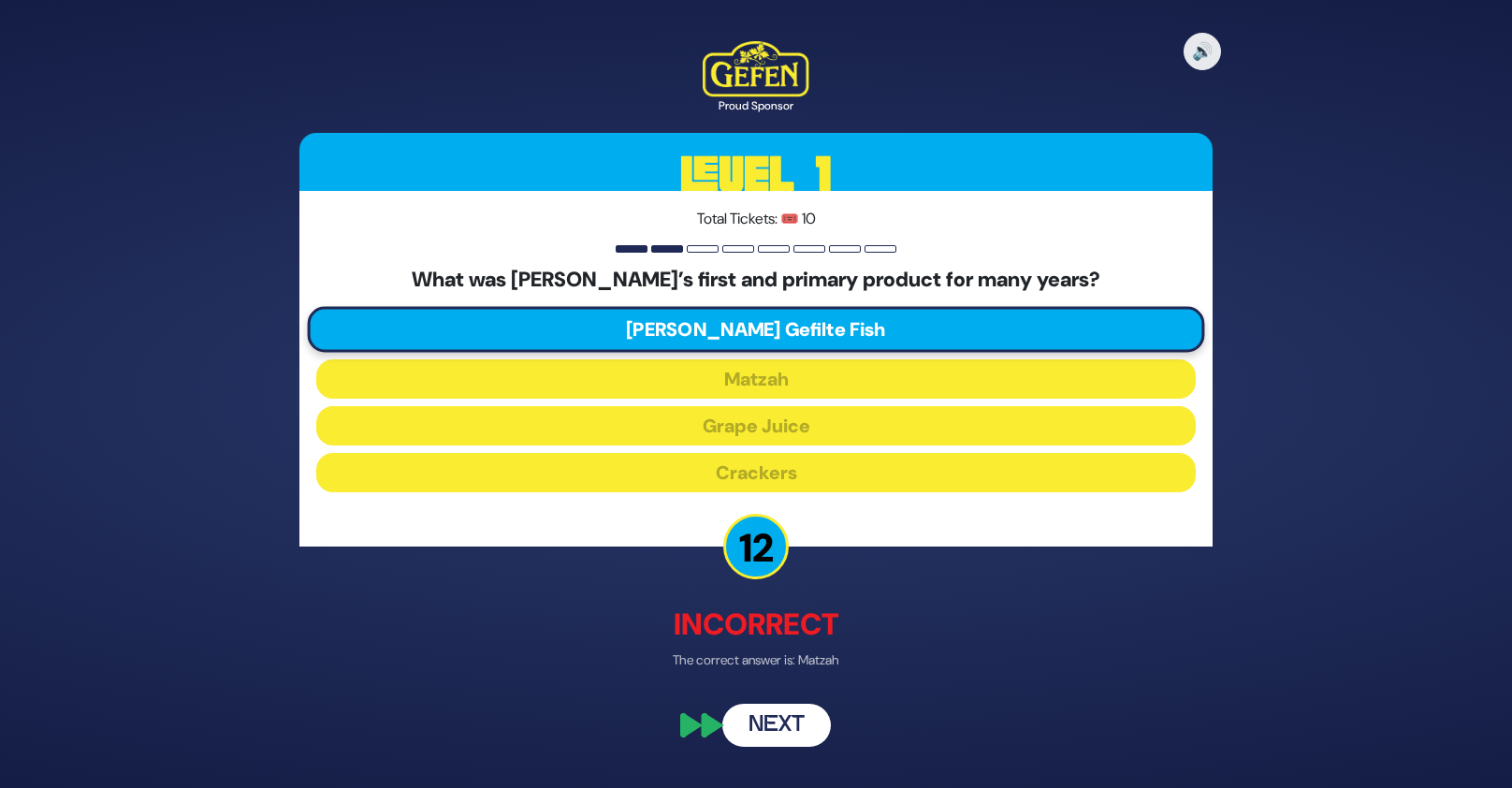
click at [792, 722] on button "Next" at bounding box center [776, 724] width 108 height 43
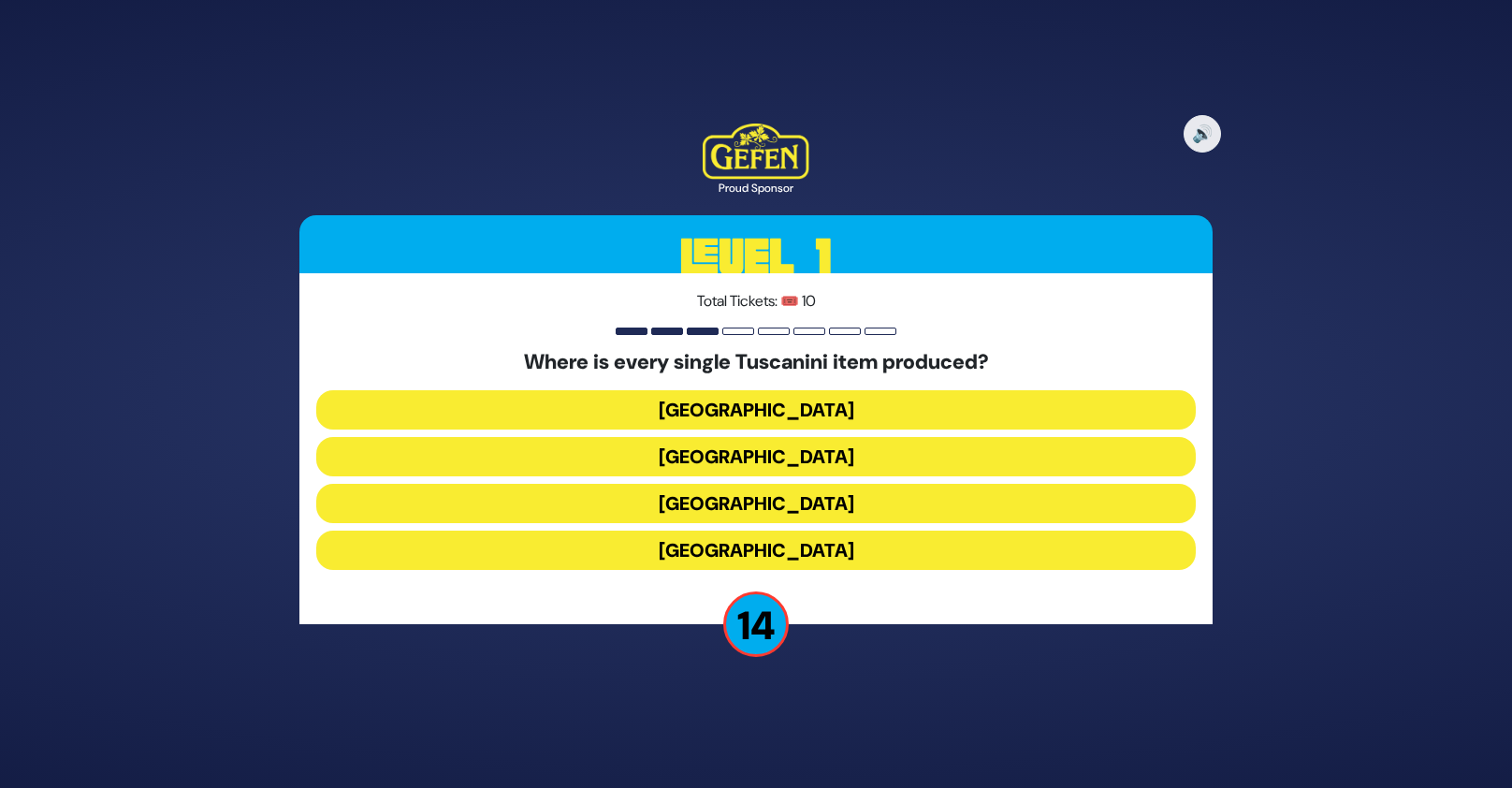
click at [759, 502] on button "Italy" at bounding box center [756, 504] width 879 height 40
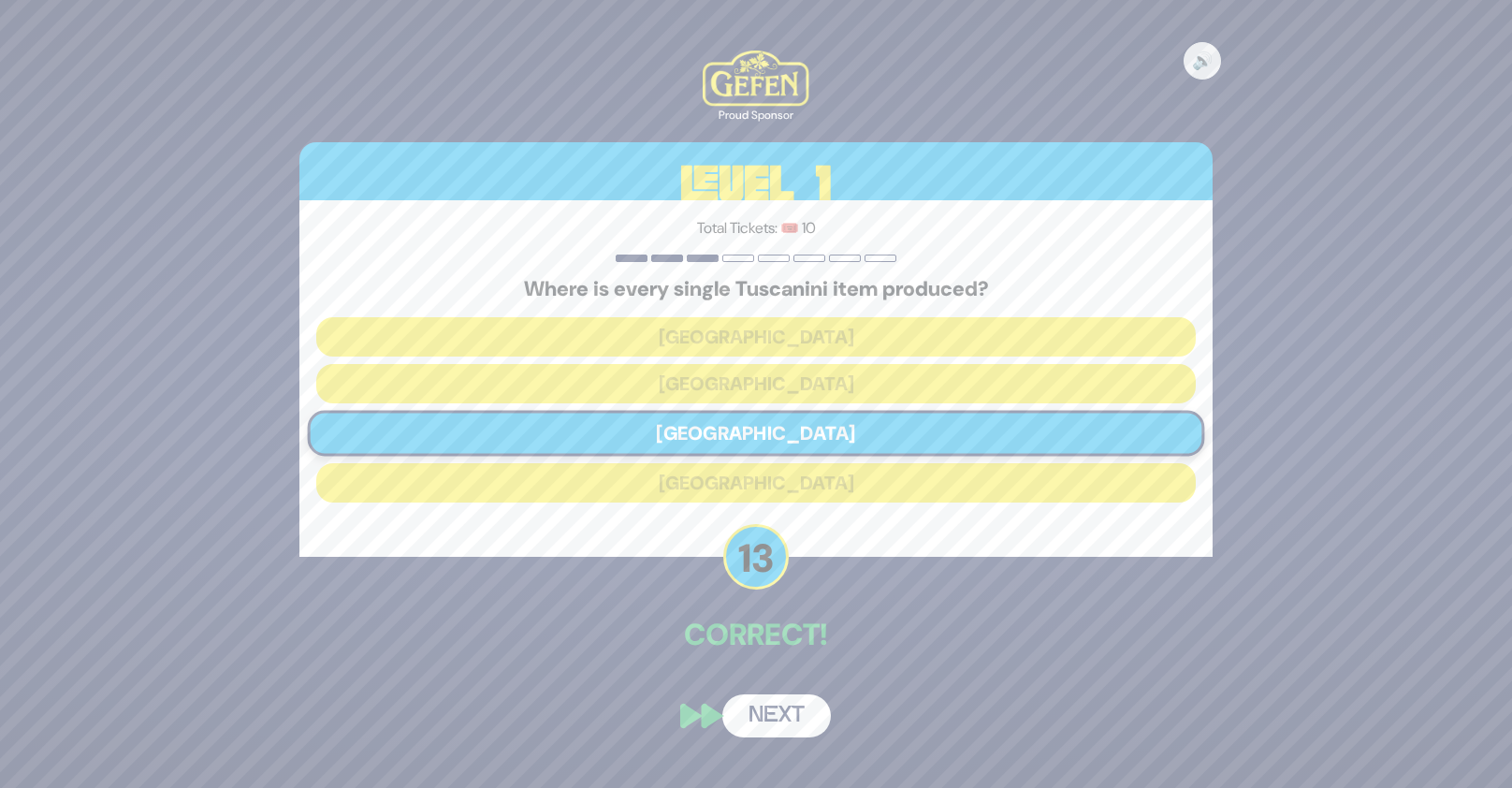
click at [806, 719] on button "Next" at bounding box center [776, 716] width 108 height 43
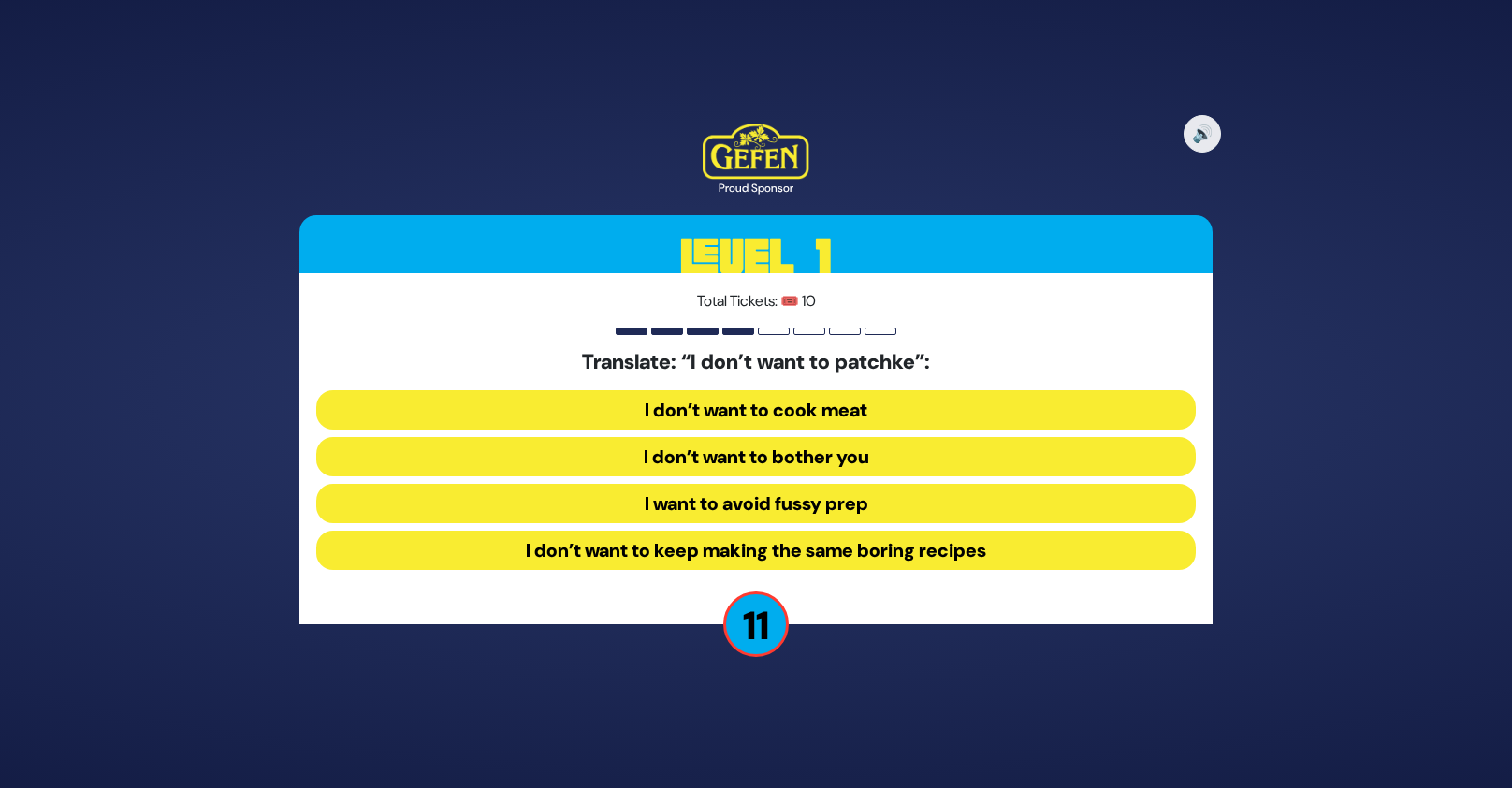
click at [825, 498] on button "I want to avoid fussy prep" at bounding box center [756, 504] width 879 height 40
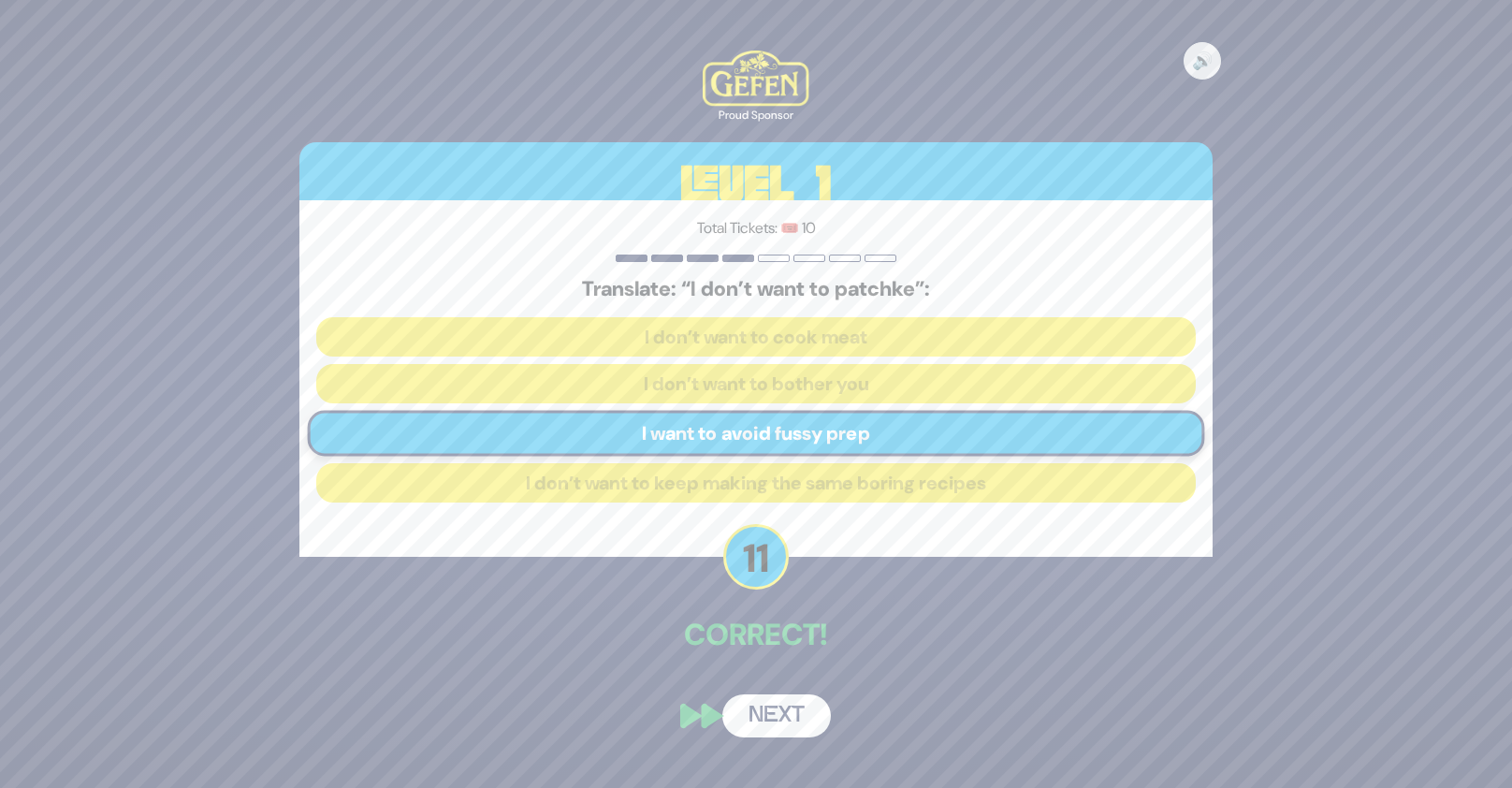
click at [804, 713] on button "Next" at bounding box center [776, 716] width 108 height 43
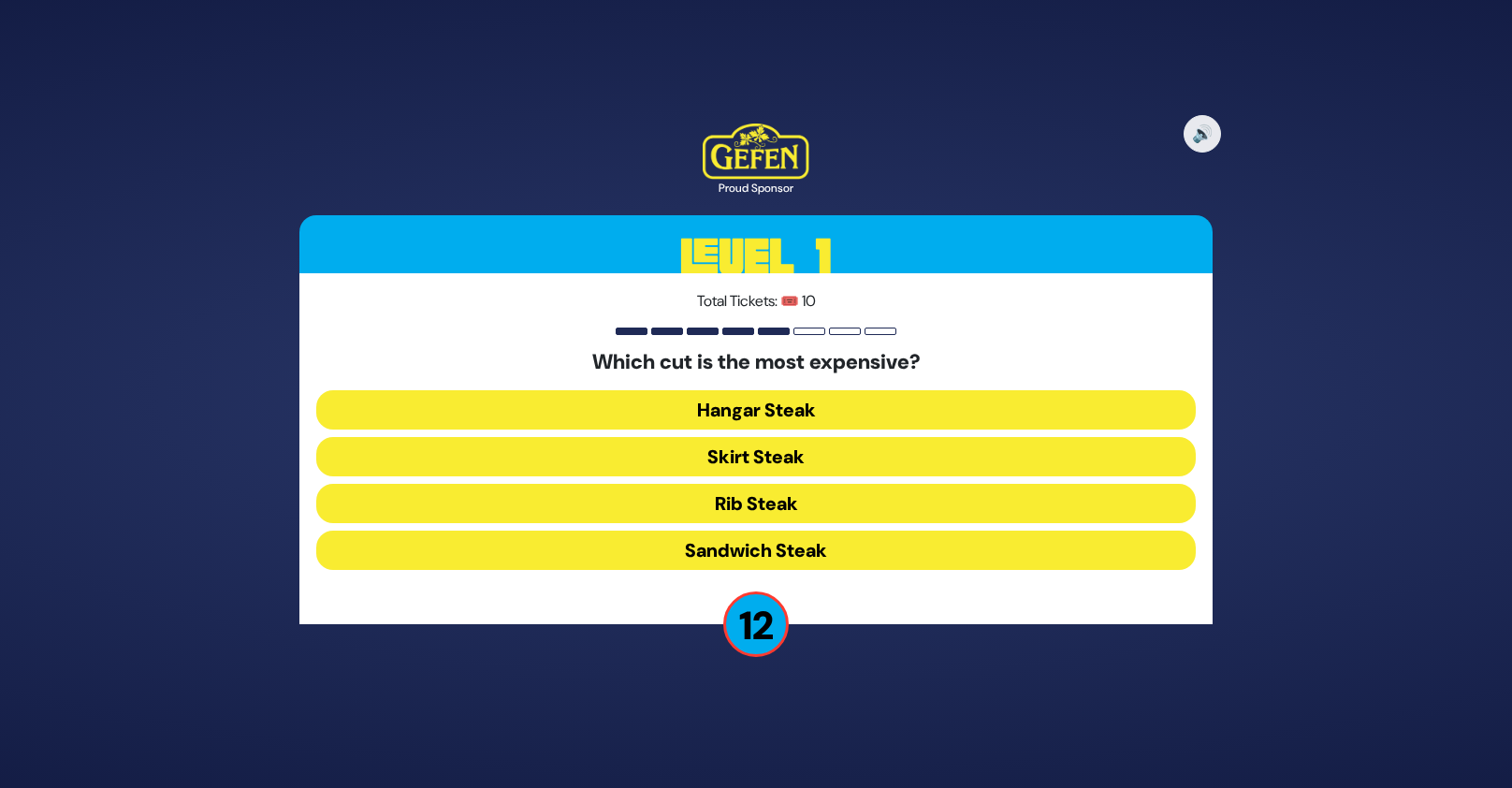
click at [847, 439] on button "Skirt Steak" at bounding box center [756, 457] width 879 height 40
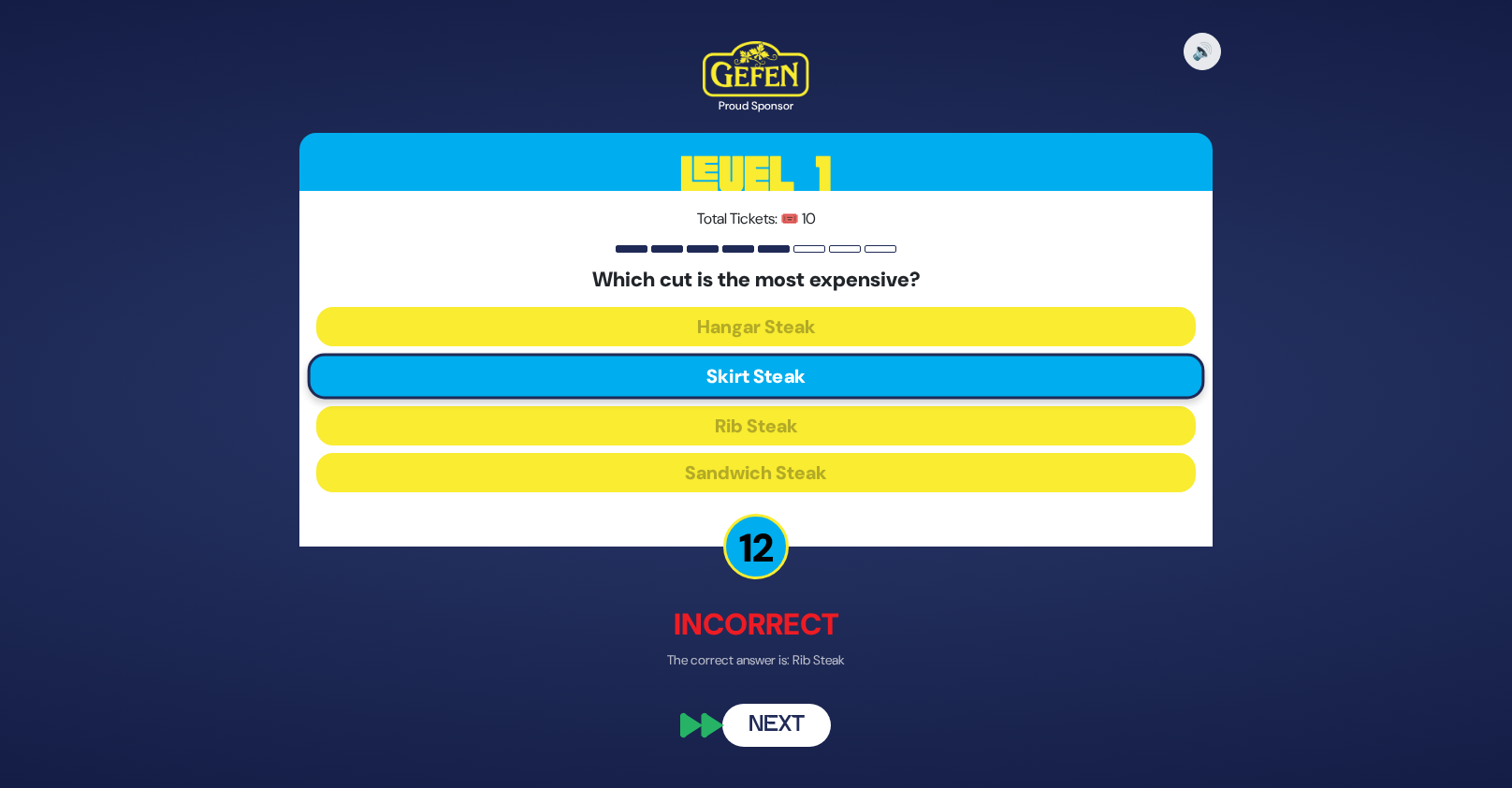
click at [803, 723] on button "Next" at bounding box center [776, 724] width 108 height 43
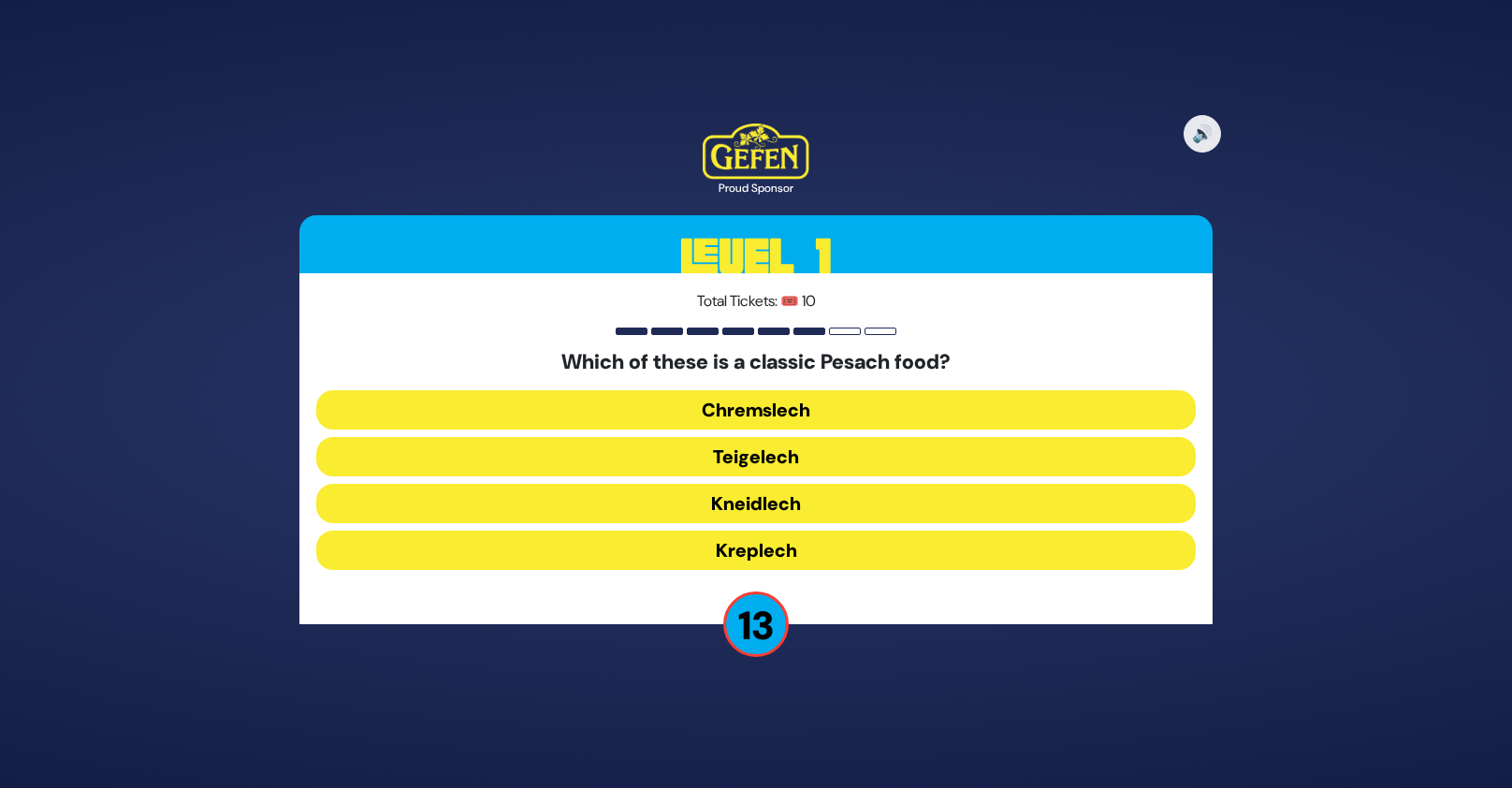
click at [787, 511] on button "Kneidlech" at bounding box center [756, 504] width 879 height 40
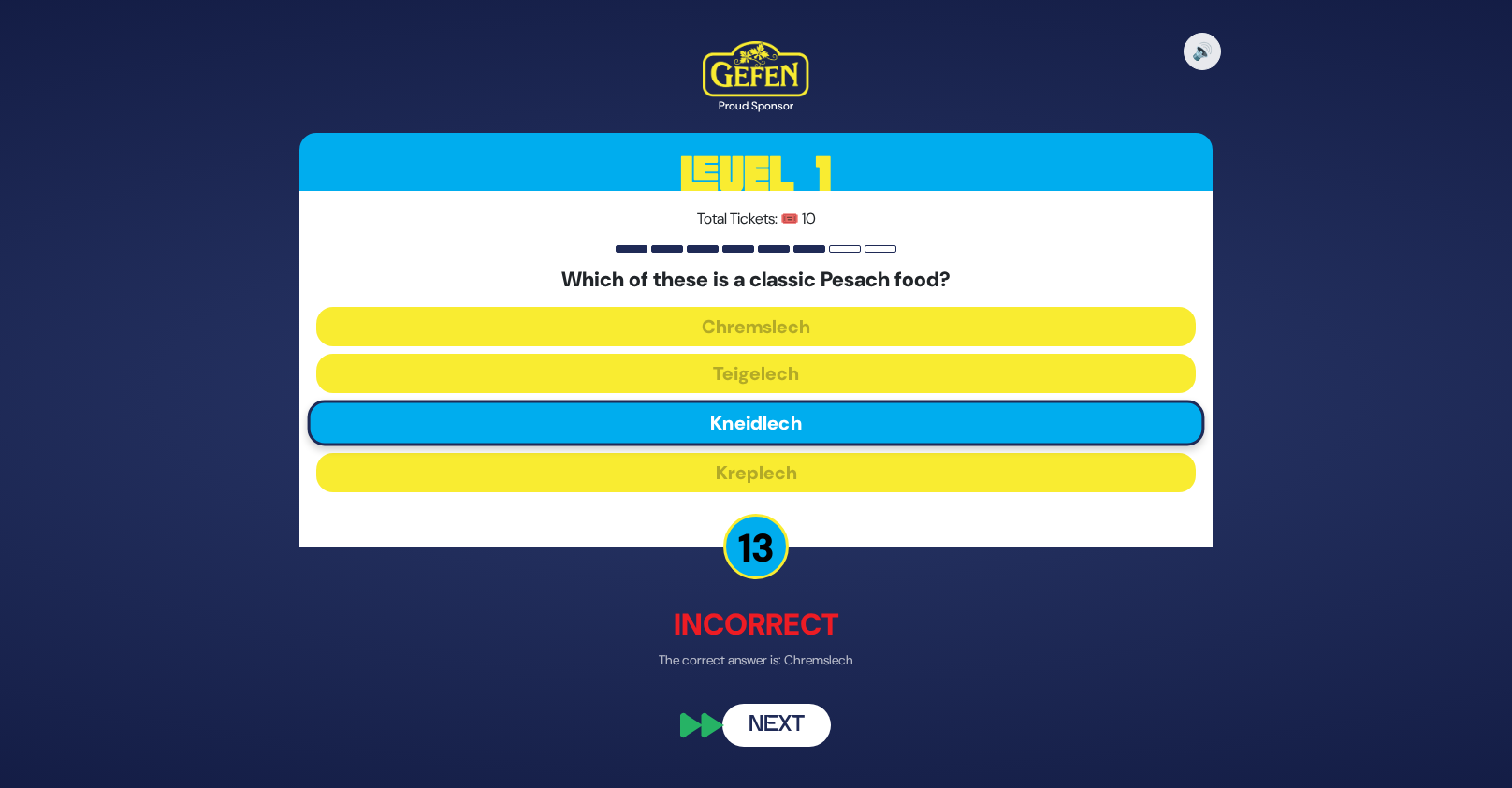
click at [792, 722] on button "Next" at bounding box center [776, 724] width 108 height 43
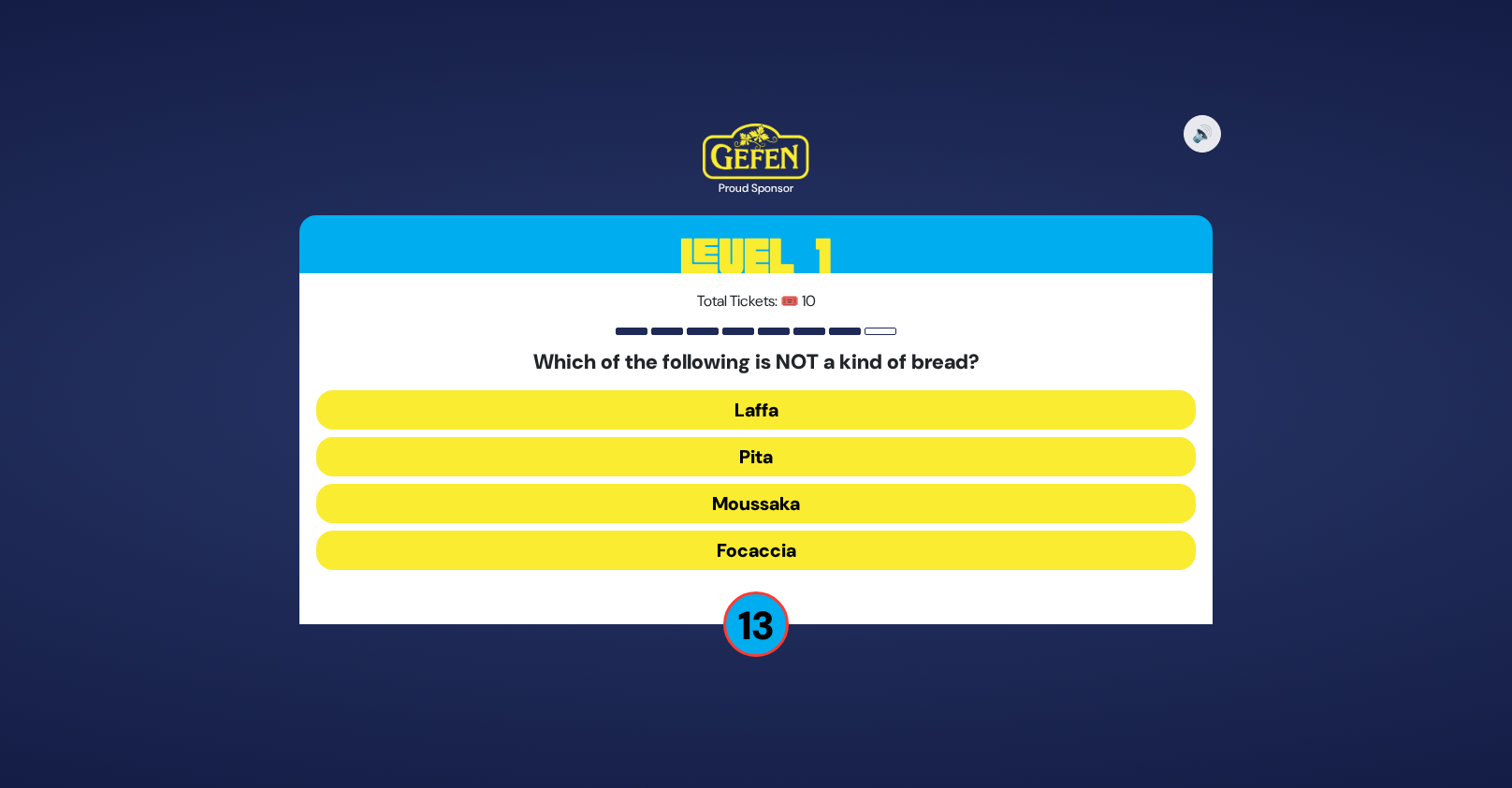
click at [779, 510] on button "Moussaka" at bounding box center [756, 504] width 879 height 40
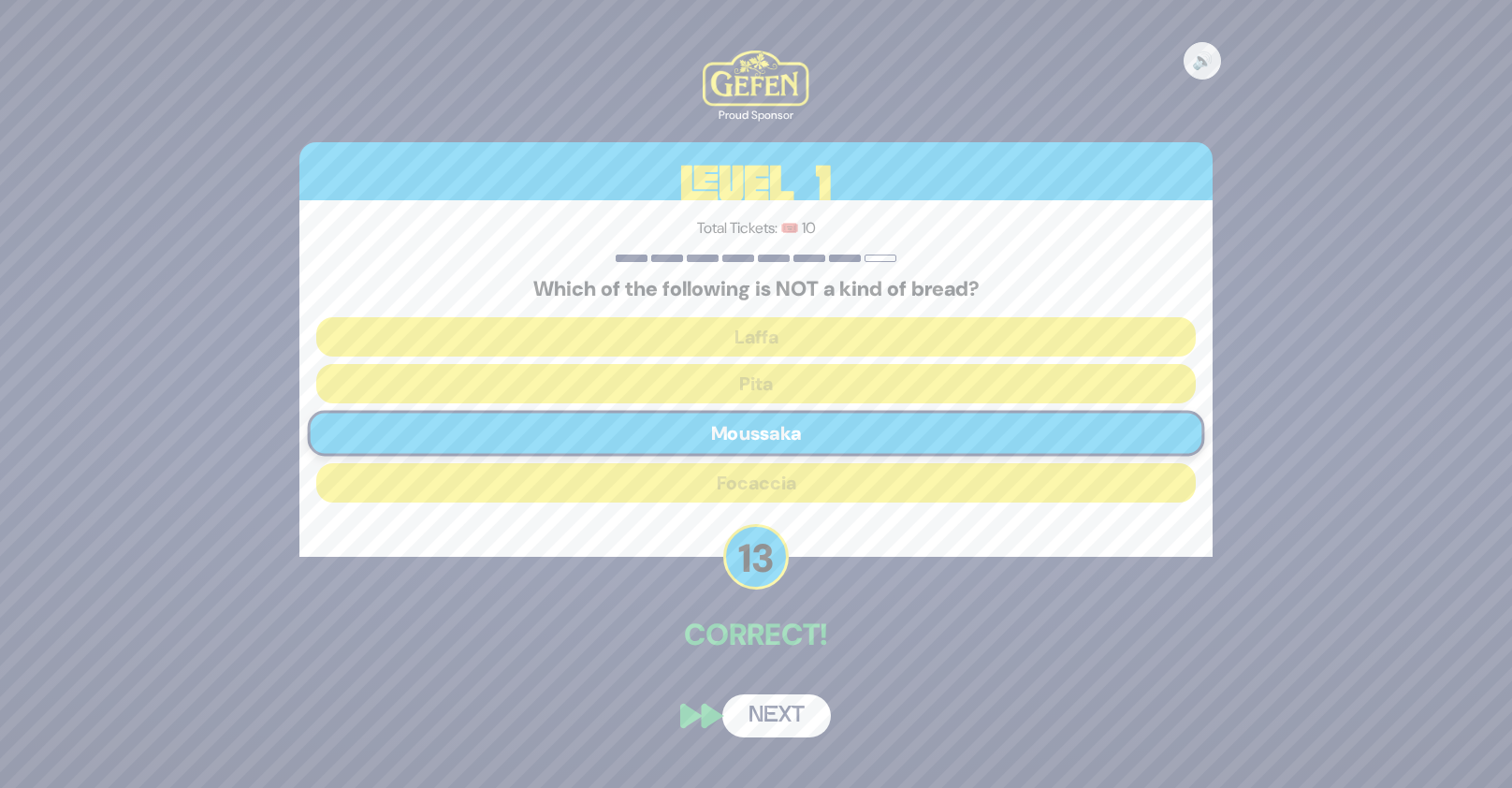
click at [769, 722] on button "Next" at bounding box center [776, 716] width 108 height 43
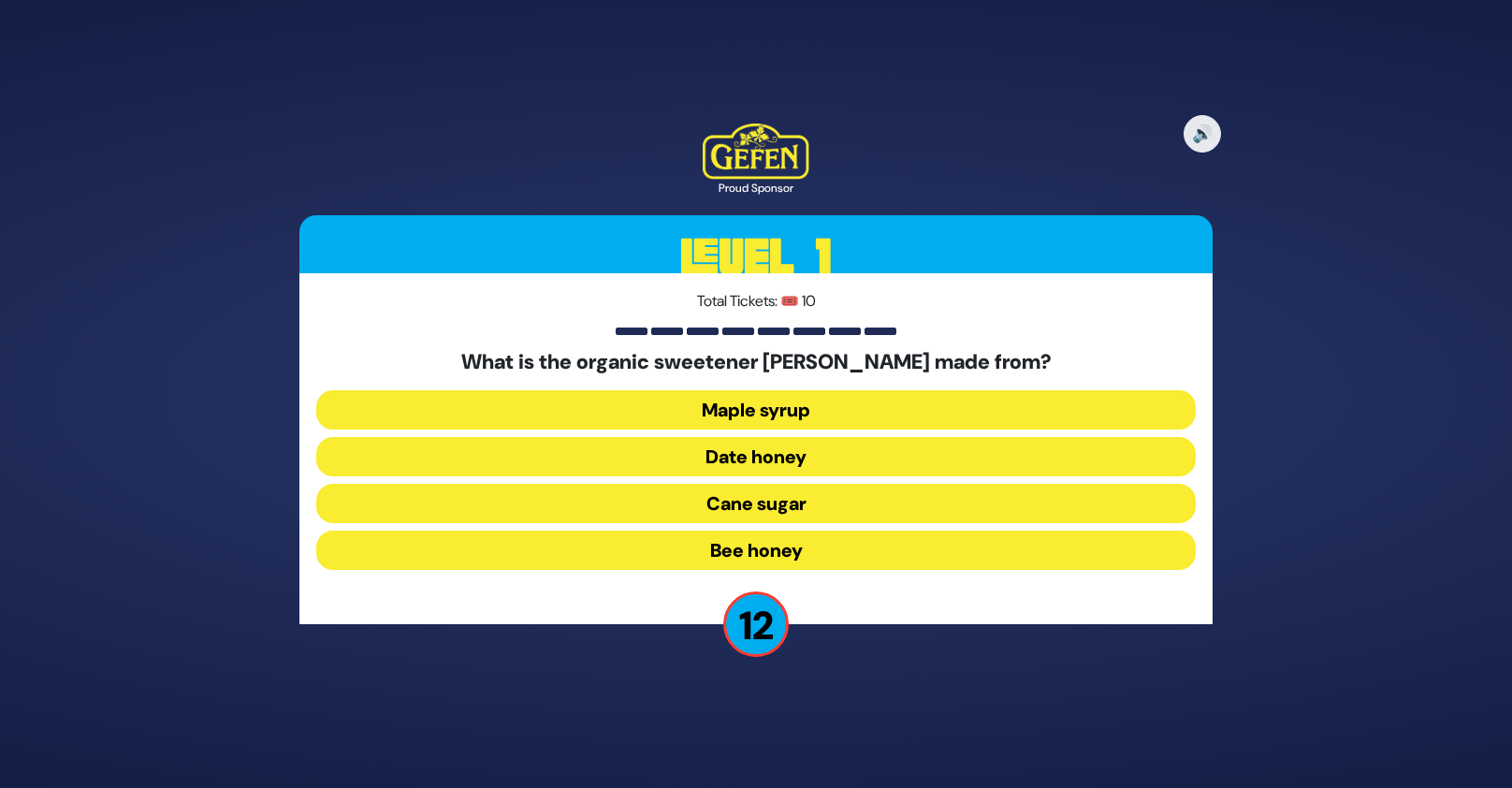
click at [746, 456] on button "Date honey" at bounding box center [756, 457] width 879 height 40
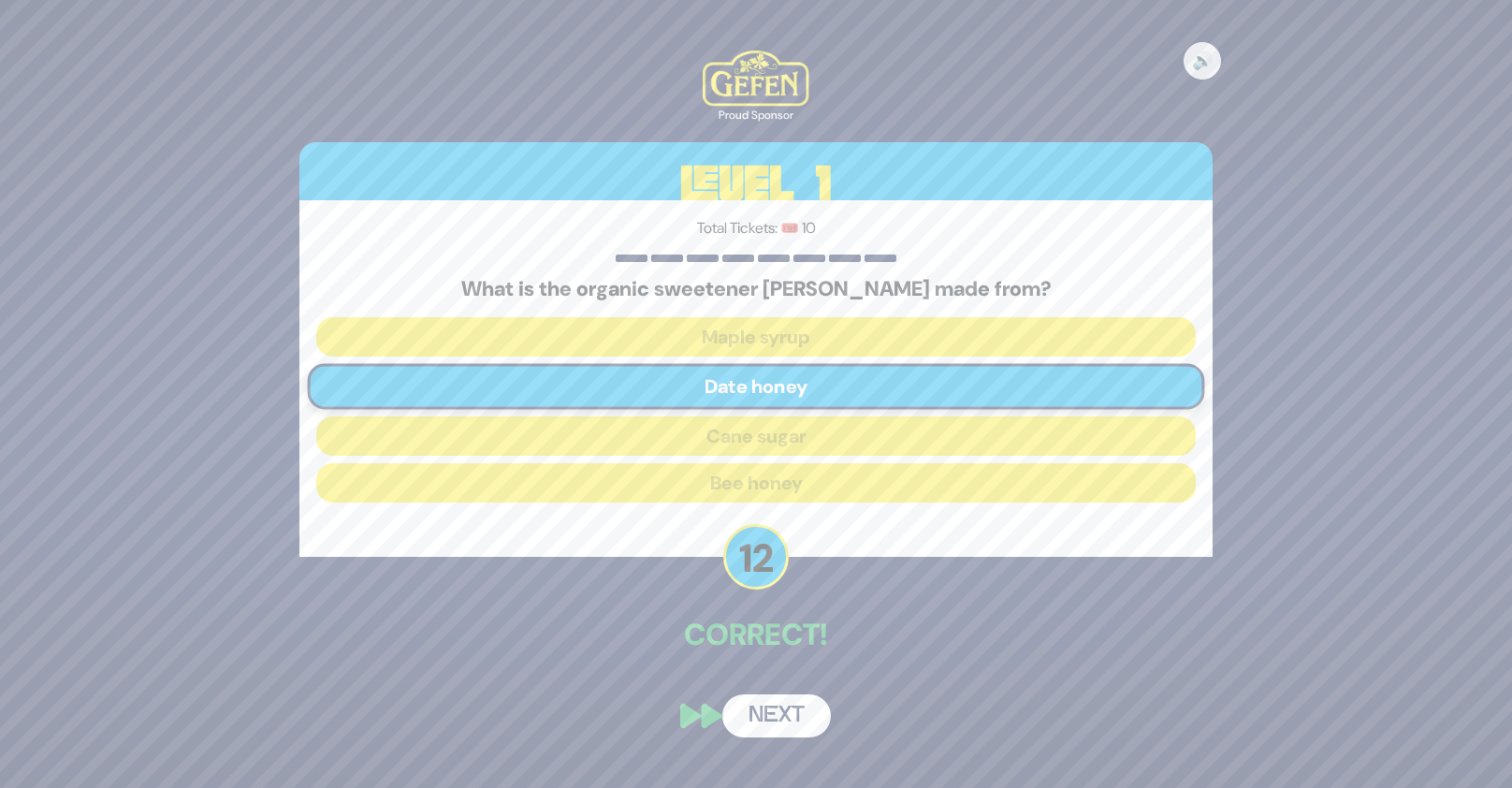
click at [792, 714] on button "Next" at bounding box center [776, 716] width 108 height 43
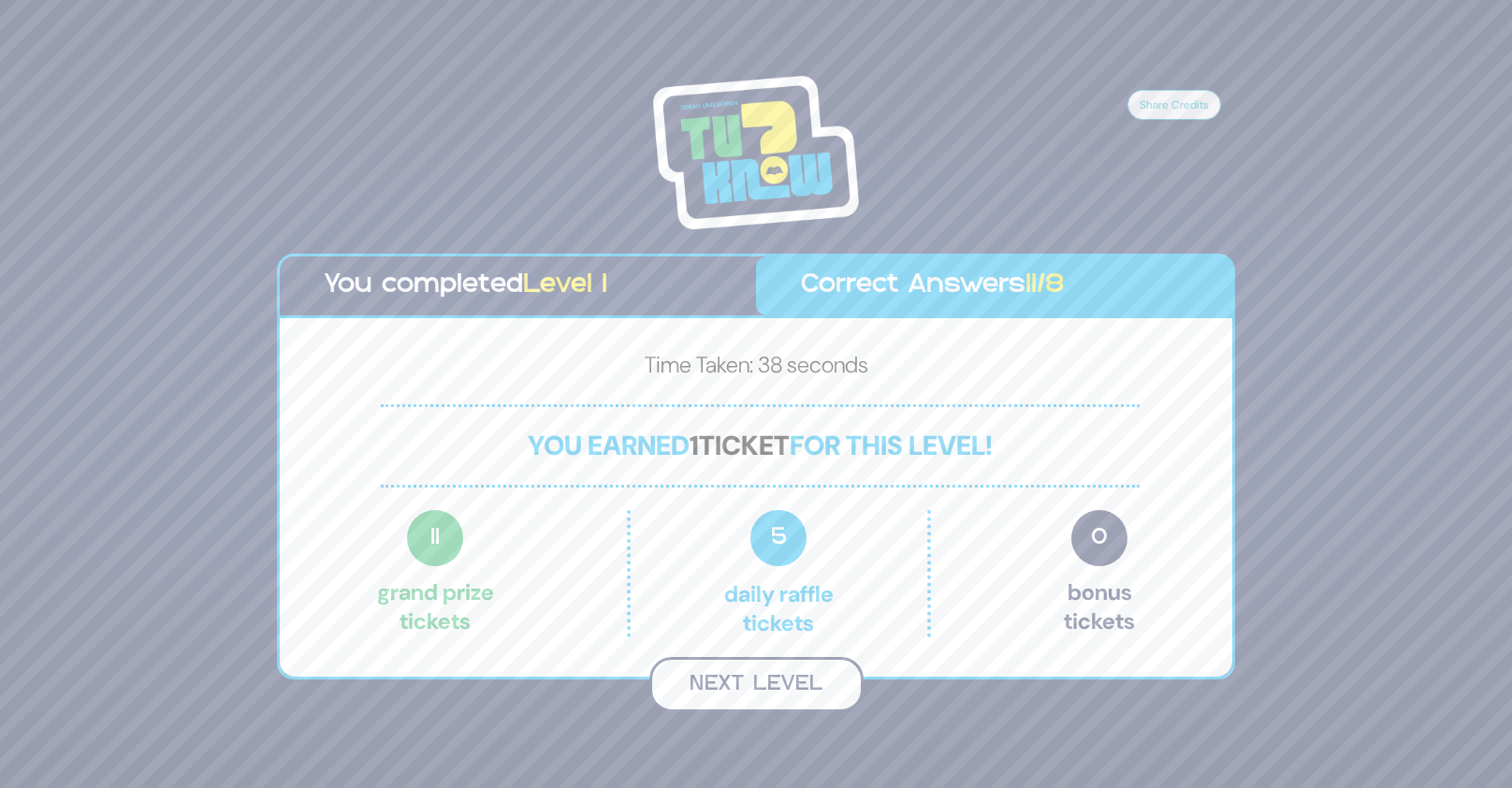
click at [770, 686] on button "Next Level" at bounding box center [756, 685] width 214 height 56
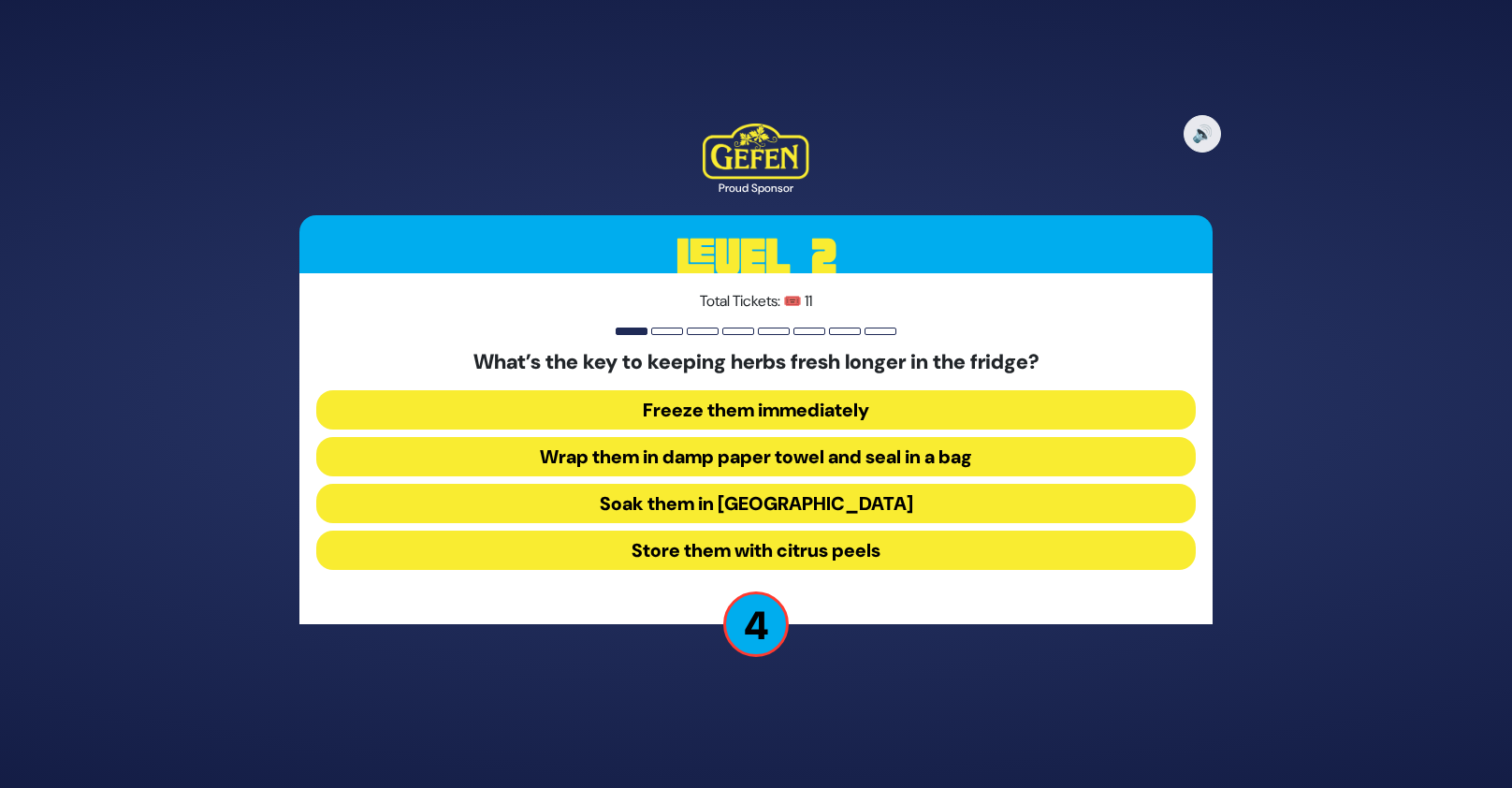
click at [850, 543] on button "Store them with citrus peels" at bounding box center [756, 551] width 879 height 40
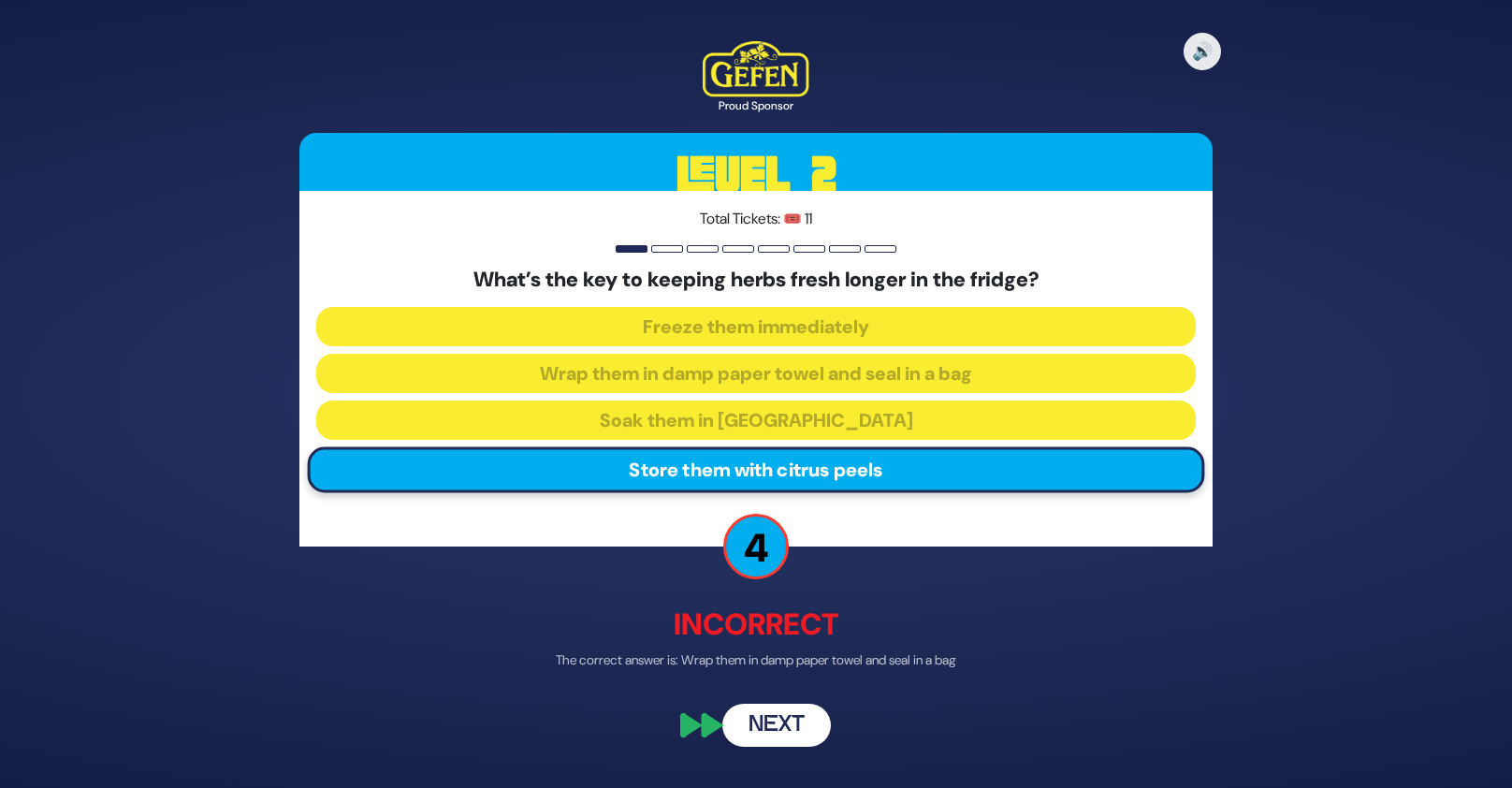
click at [807, 737] on button "Next" at bounding box center [776, 724] width 108 height 43
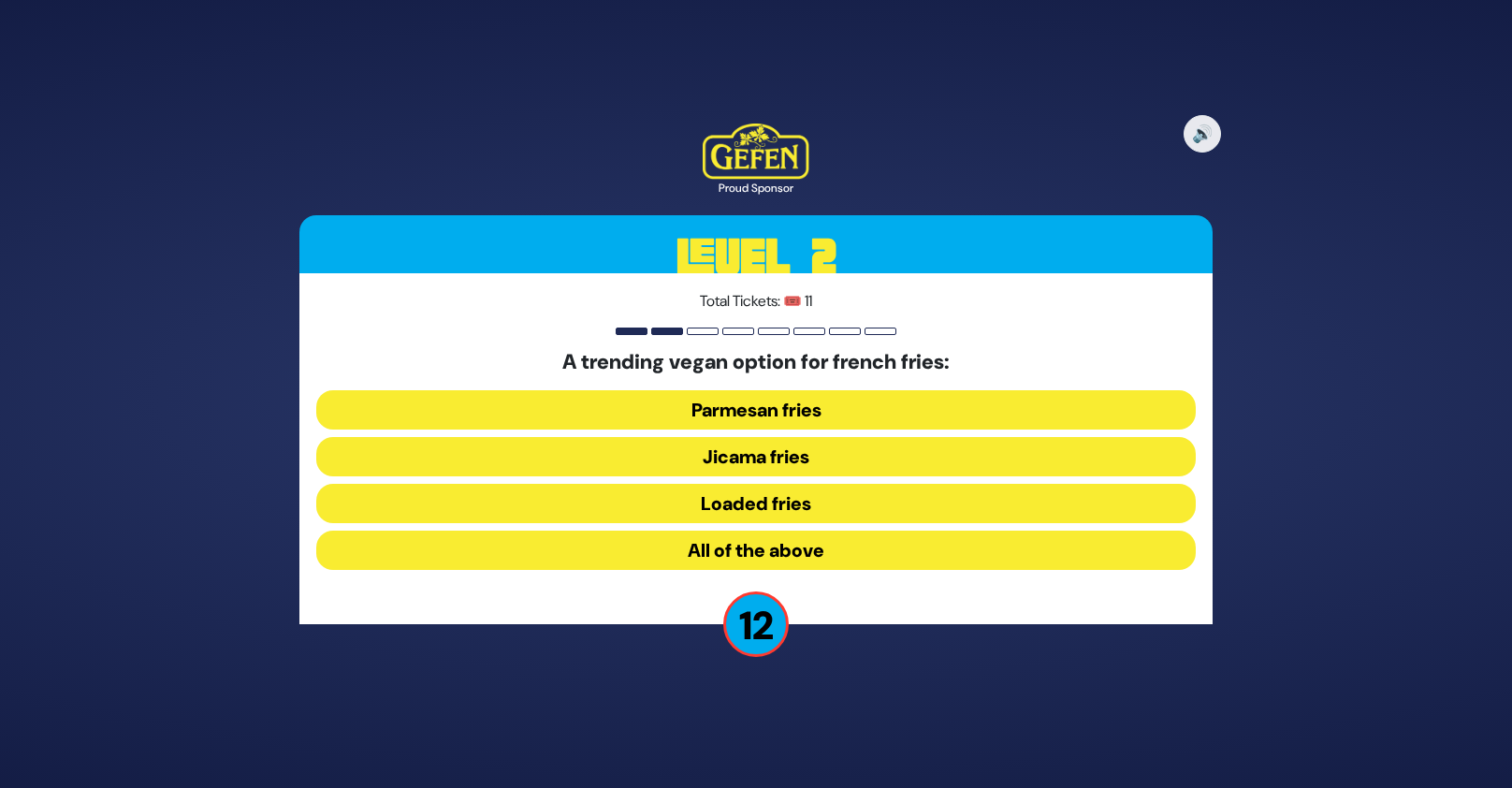
click at [803, 467] on button "Jicama fries" at bounding box center [756, 457] width 879 height 40
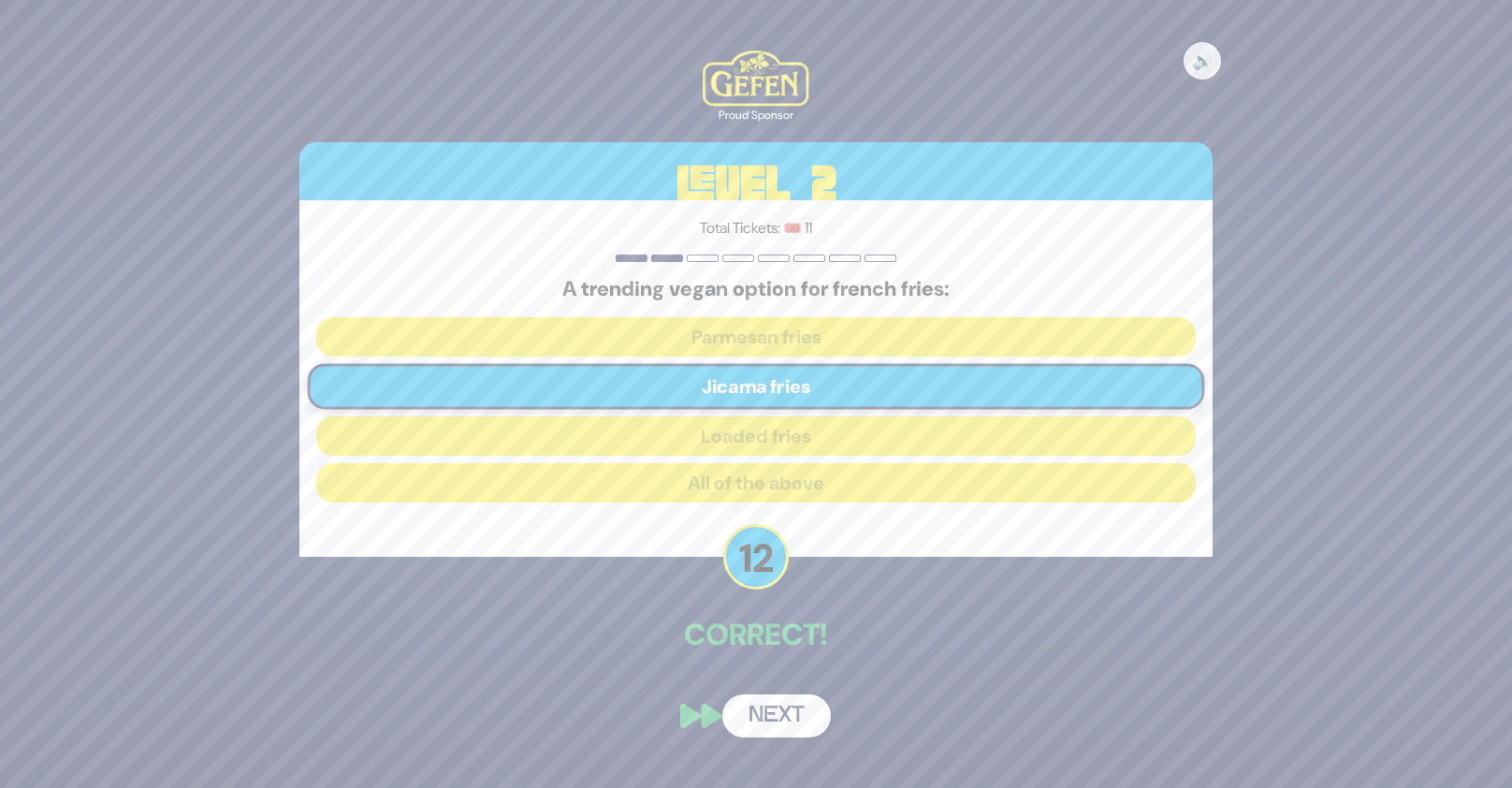
click at [778, 718] on button "Next" at bounding box center [776, 716] width 108 height 43
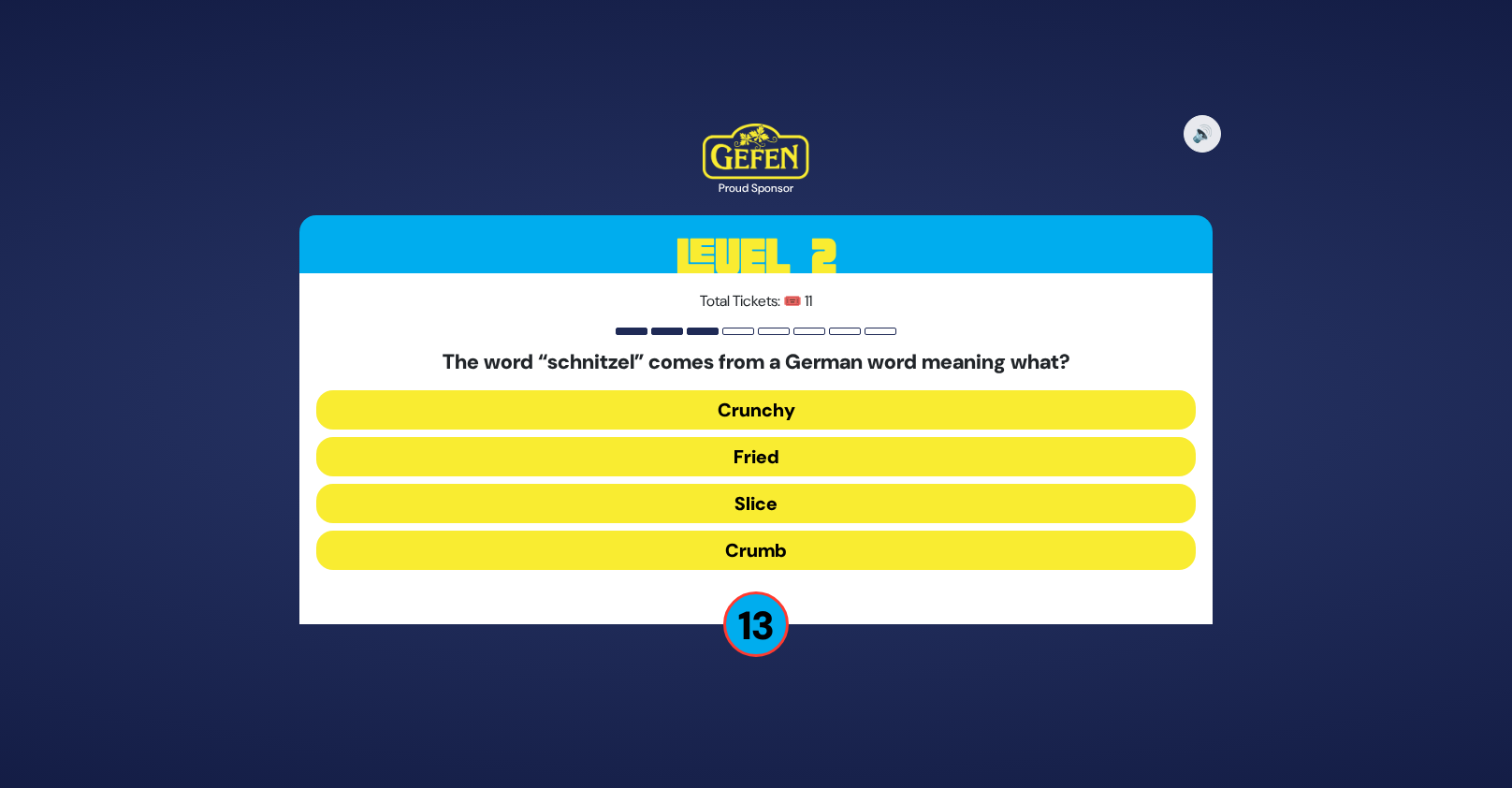
click at [775, 459] on button "Fried" at bounding box center [756, 457] width 879 height 40
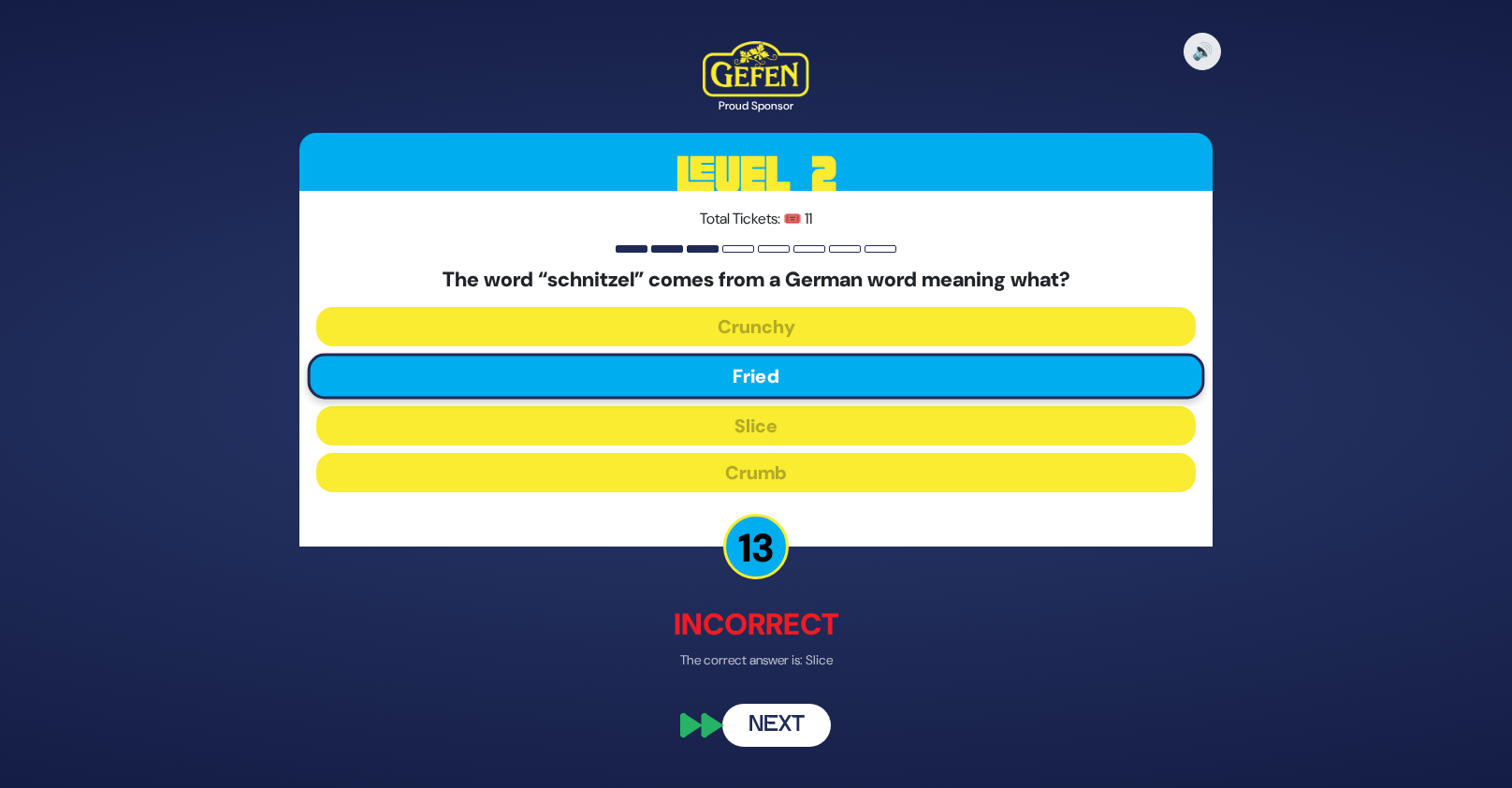
click at [771, 718] on button "Next" at bounding box center [776, 724] width 108 height 43
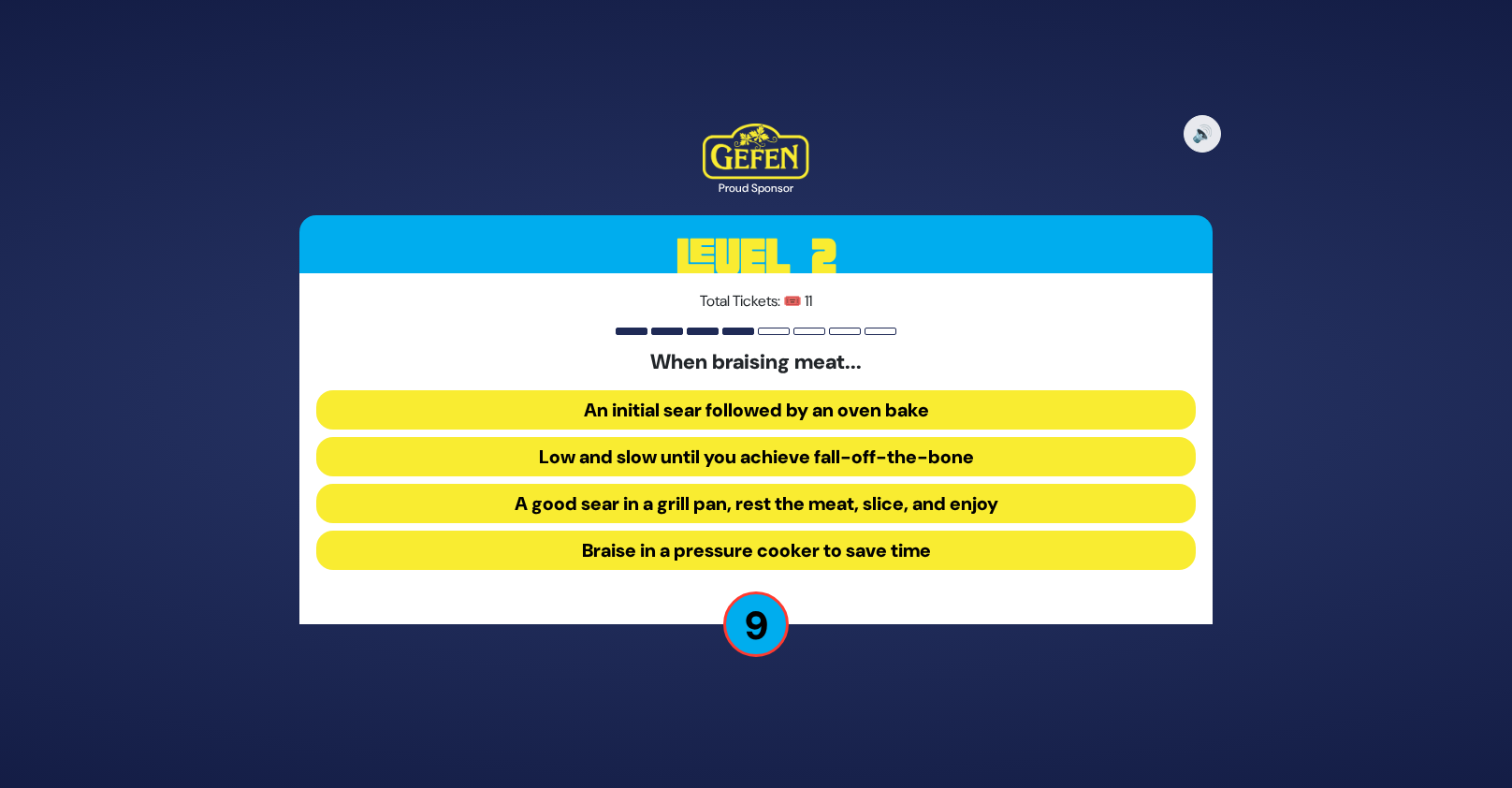
click at [858, 402] on button "An initial sear followed by an oven bake" at bounding box center [756, 410] width 879 height 40
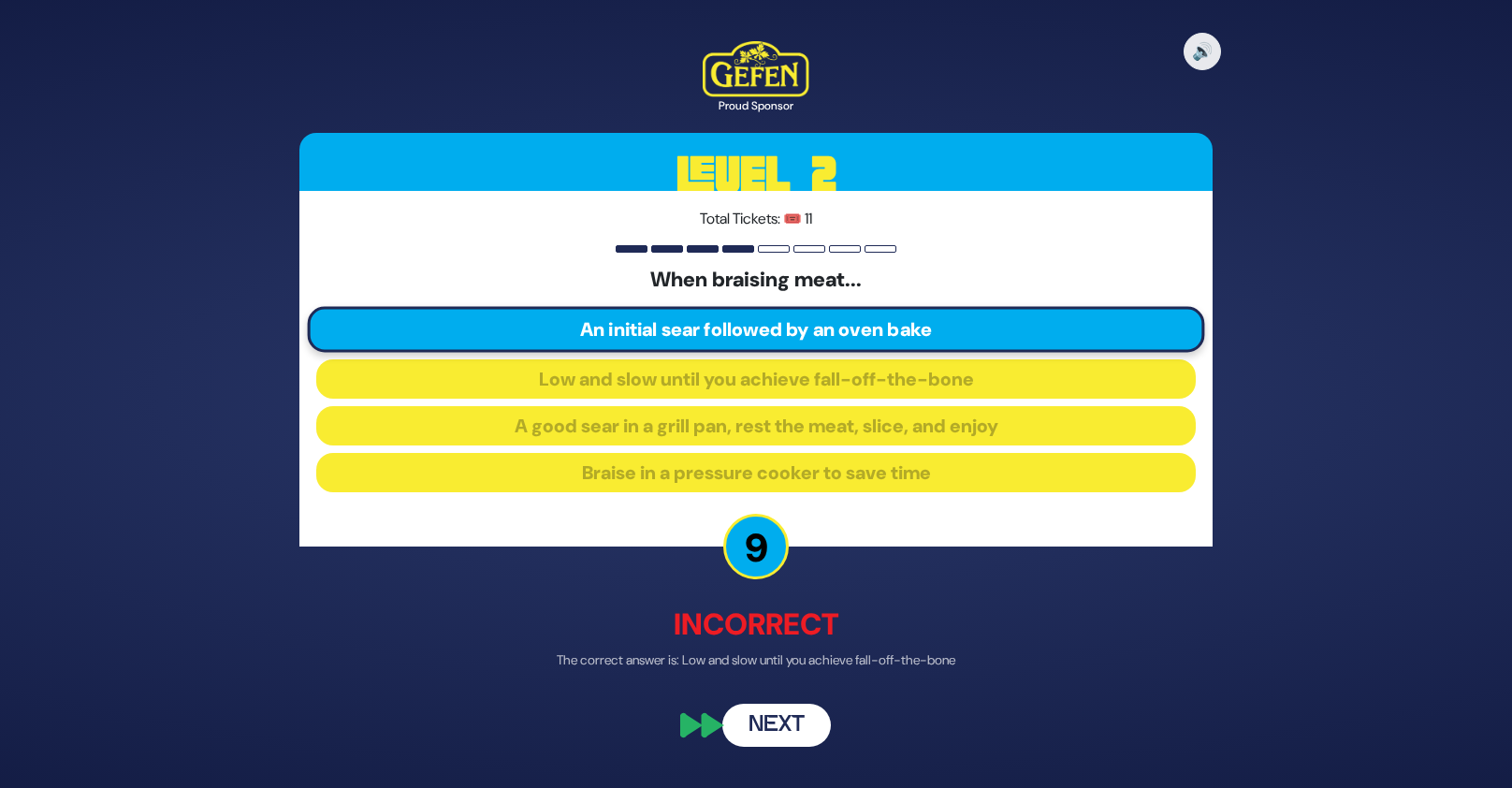
click at [795, 731] on button "Next" at bounding box center [776, 724] width 108 height 43
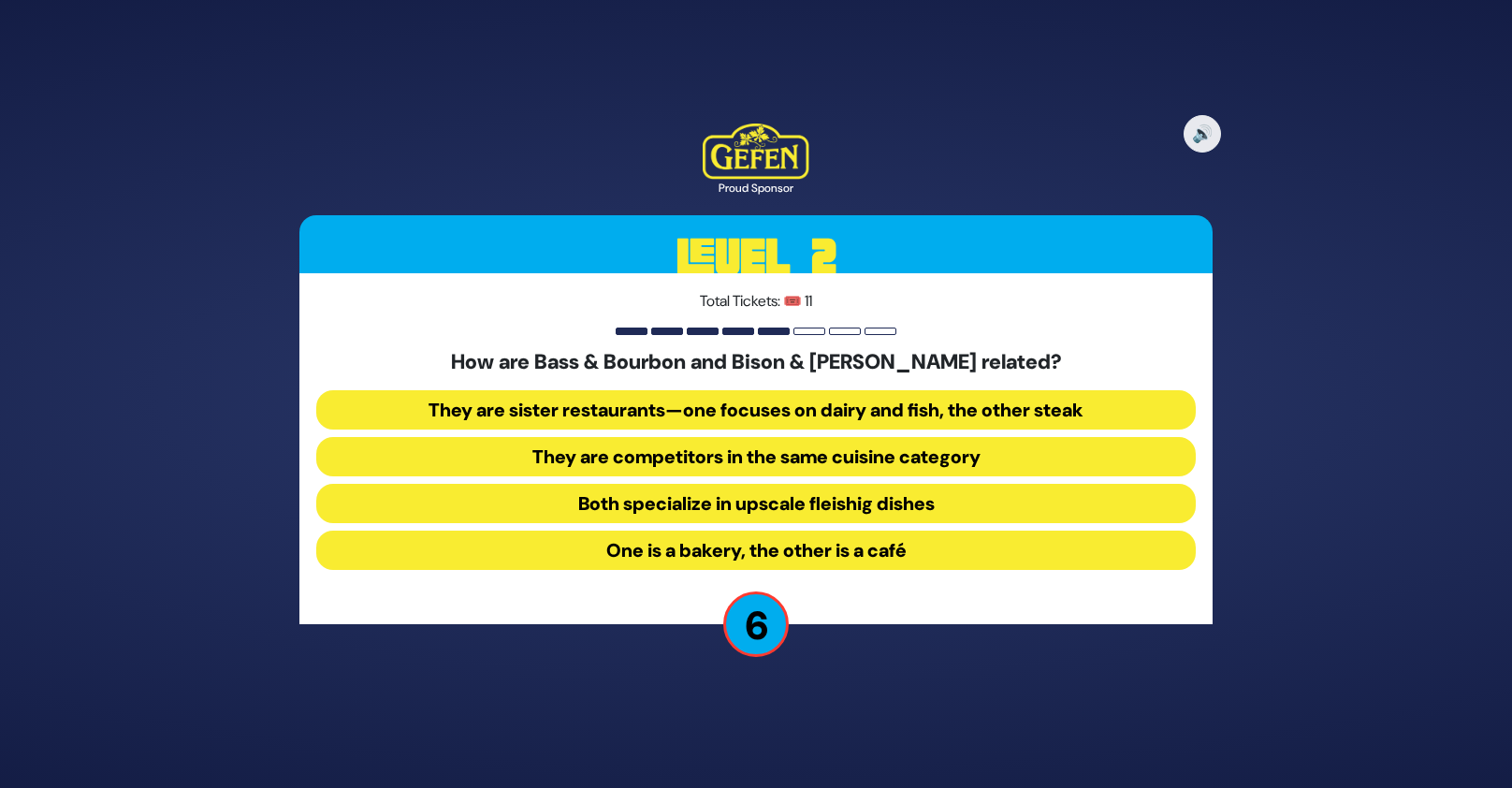
click at [855, 501] on button "Both specialize in upscale fleishig dishes" at bounding box center [756, 504] width 879 height 40
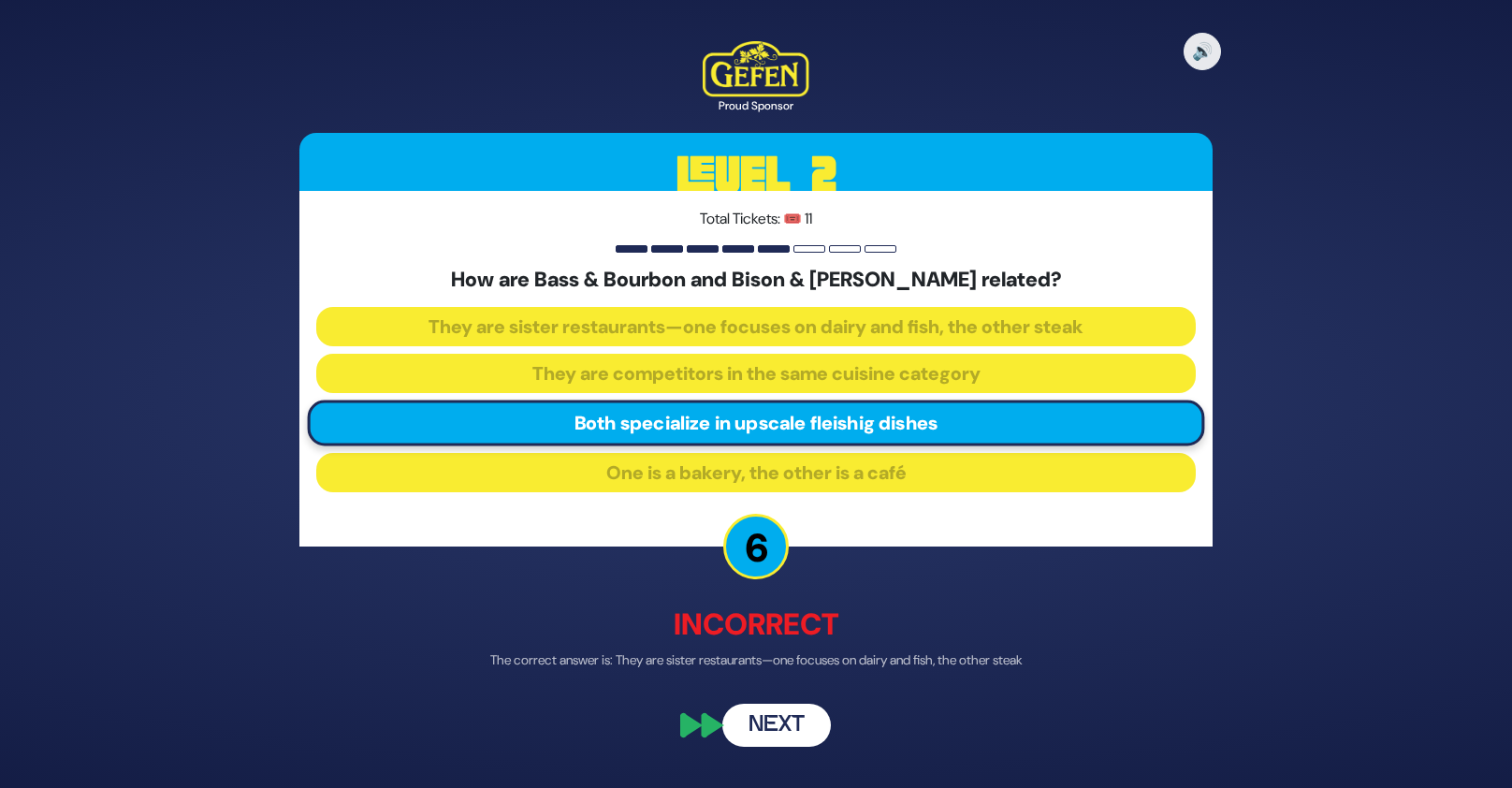
click at [796, 717] on button "Next" at bounding box center [776, 724] width 108 height 43
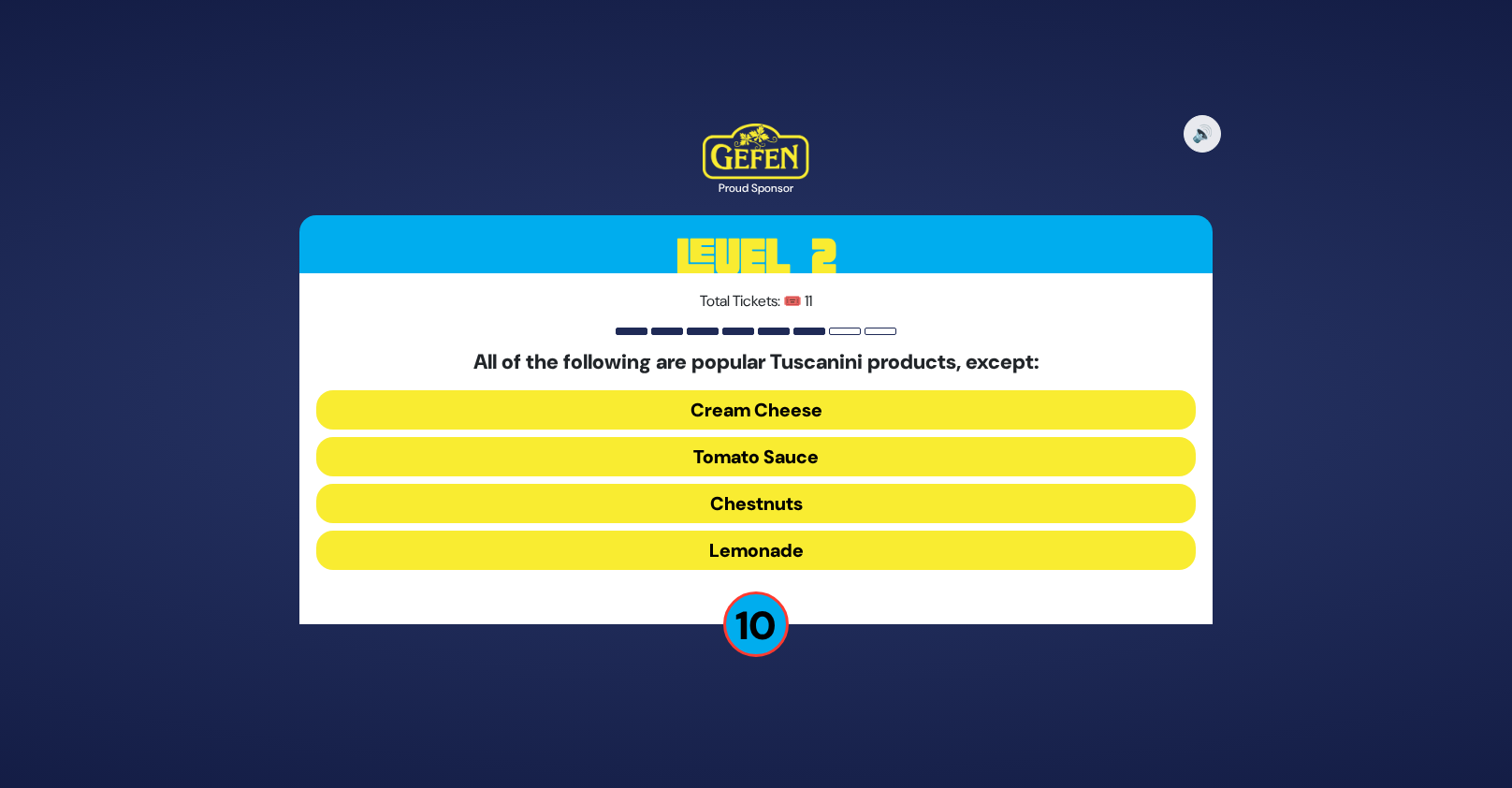
click at [831, 402] on button "Cream Cheese" at bounding box center [756, 410] width 879 height 40
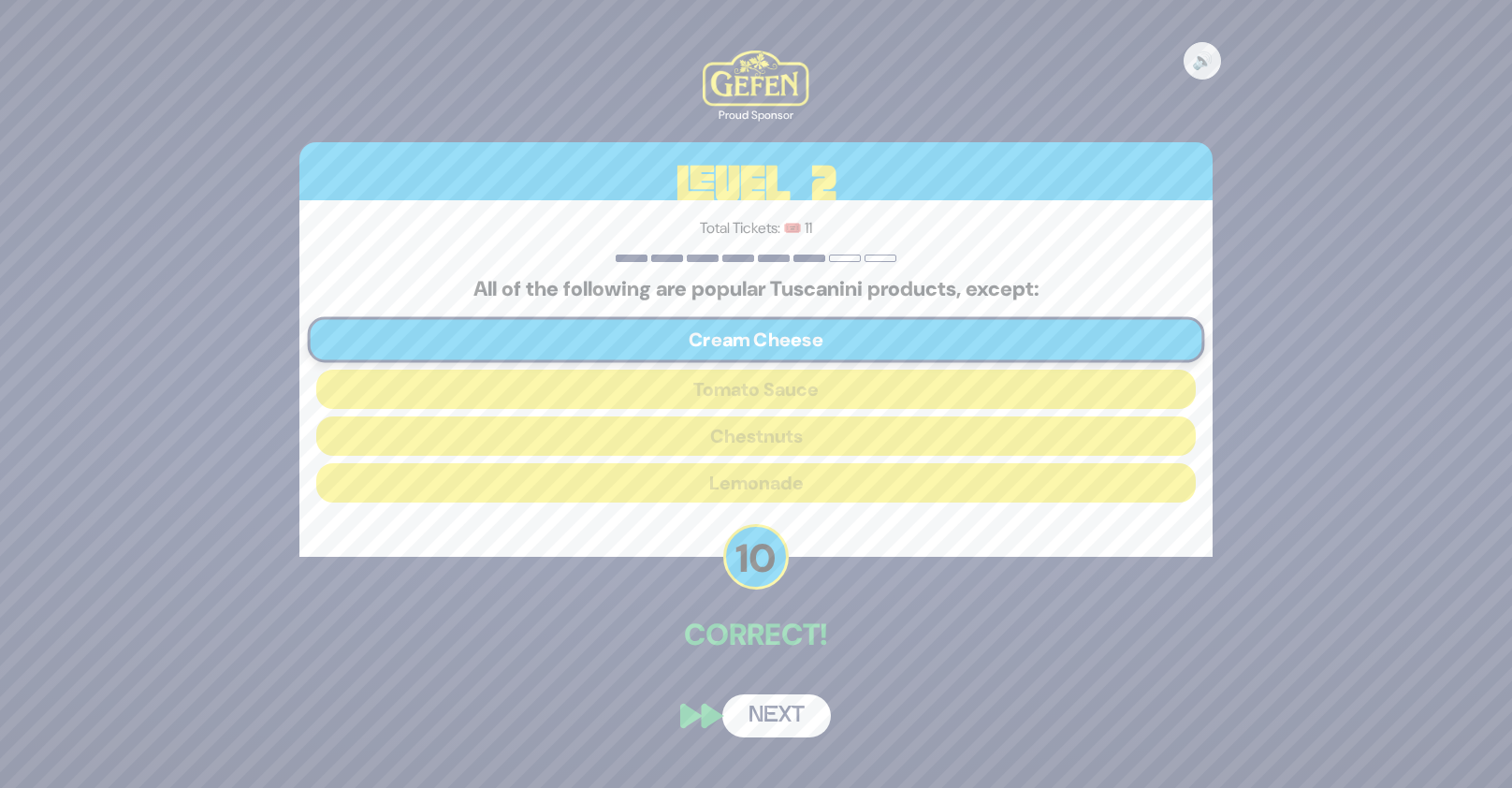
click at [786, 711] on button "Next" at bounding box center [776, 716] width 108 height 43
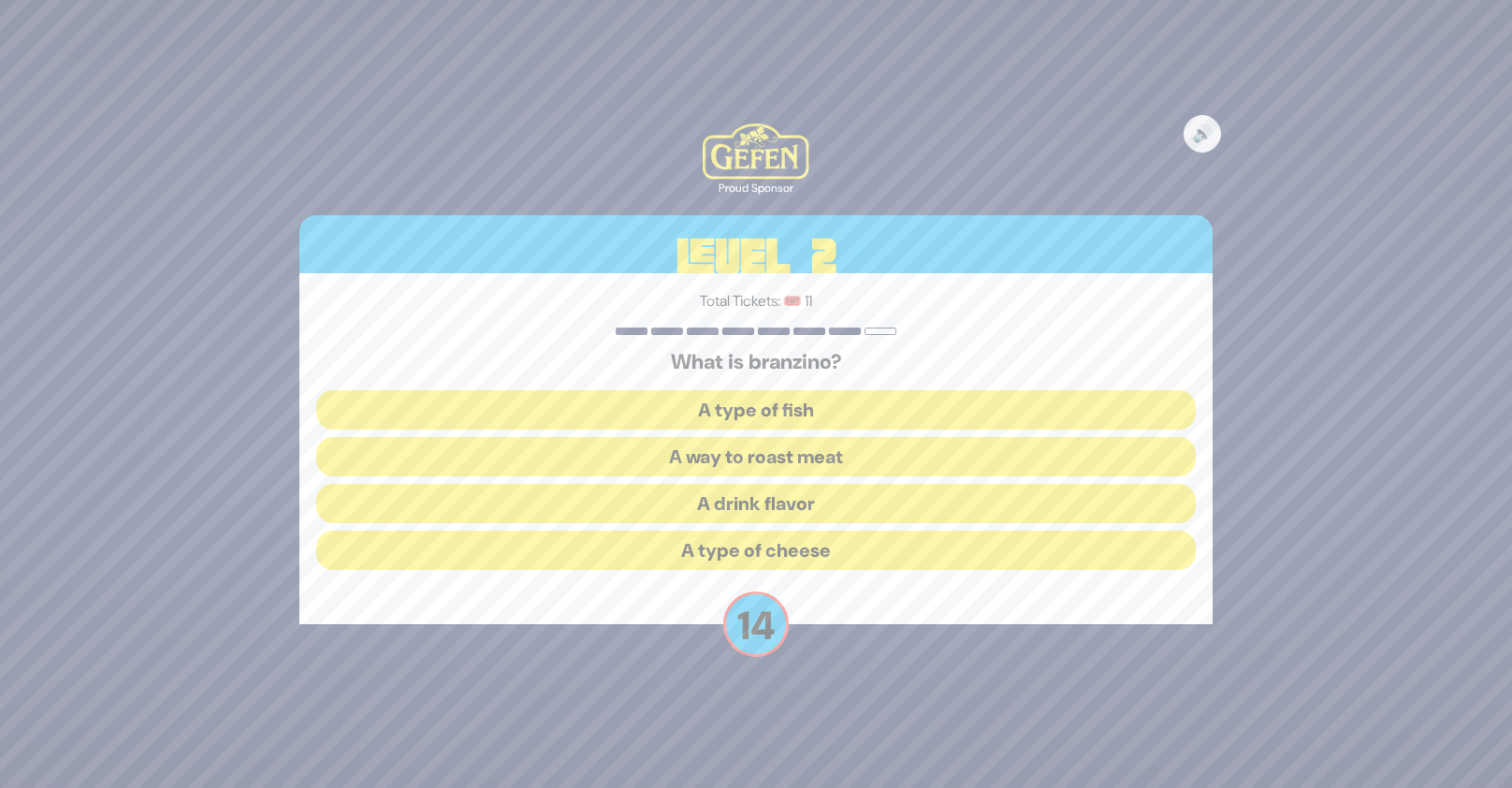
click at [808, 413] on button "A type of fish" at bounding box center [756, 410] width 879 height 40
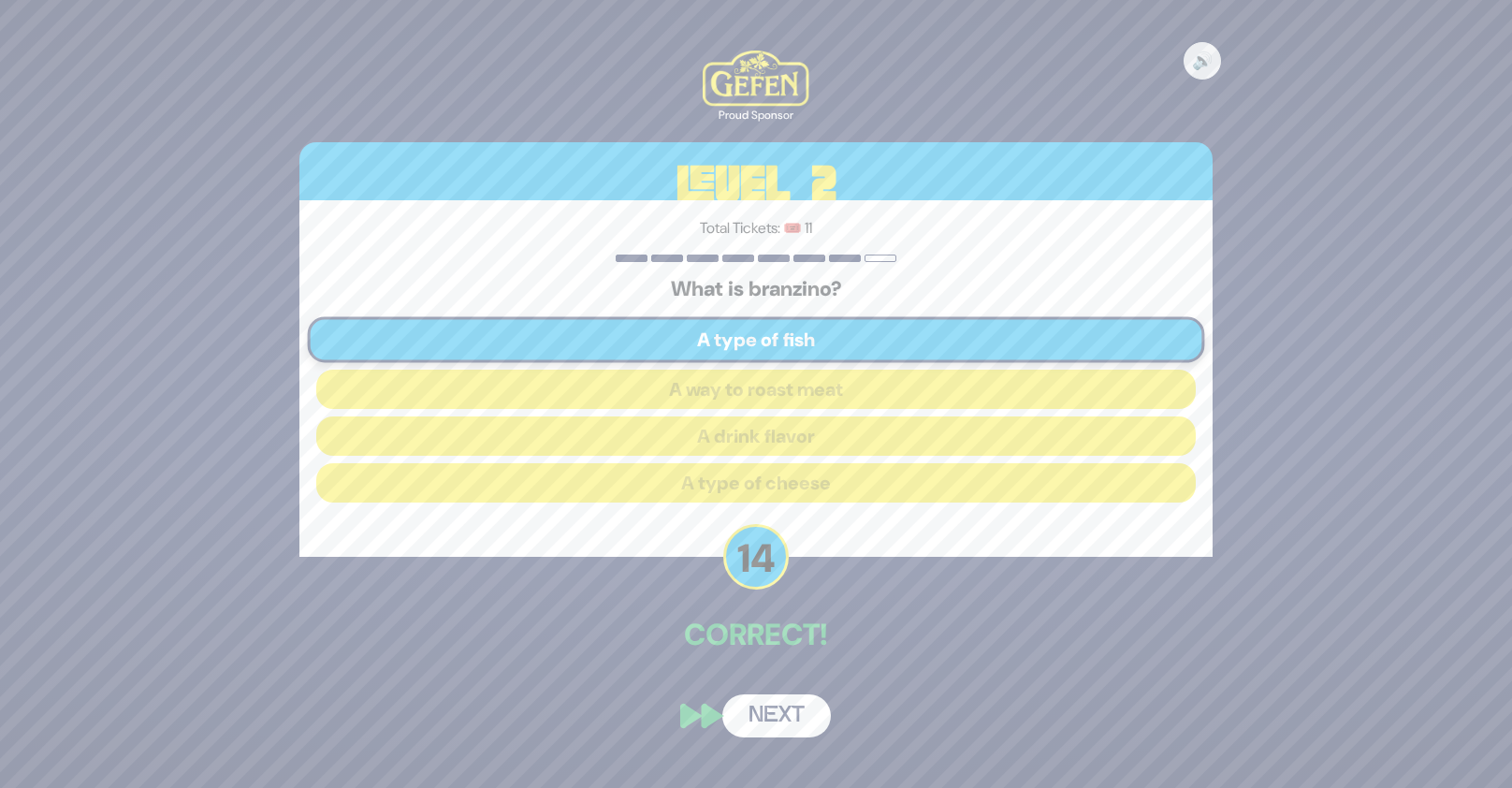
click at [771, 712] on button "Next" at bounding box center [776, 716] width 108 height 43
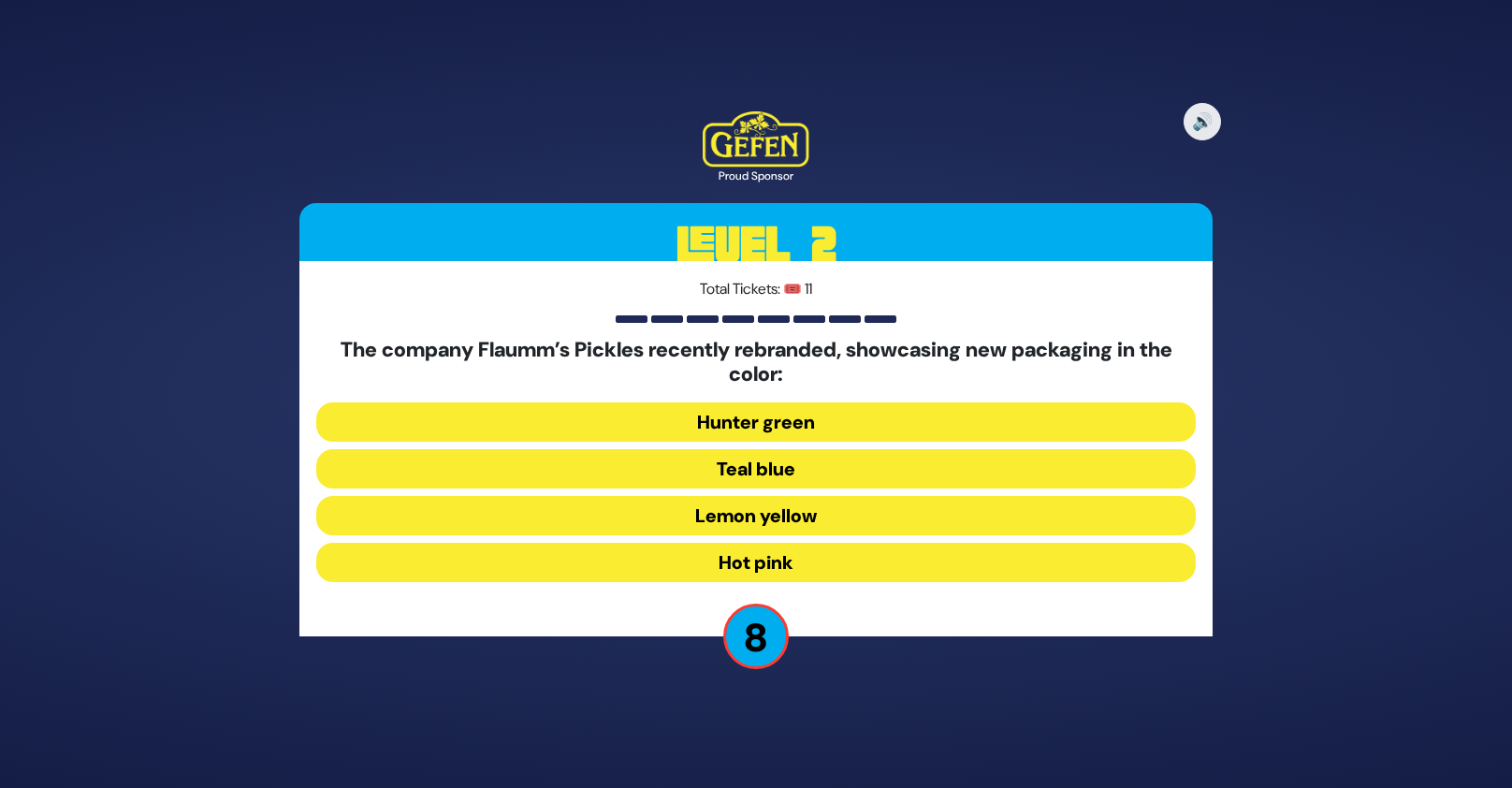
click at [794, 503] on button "Lemon yellow" at bounding box center [756, 516] width 879 height 40
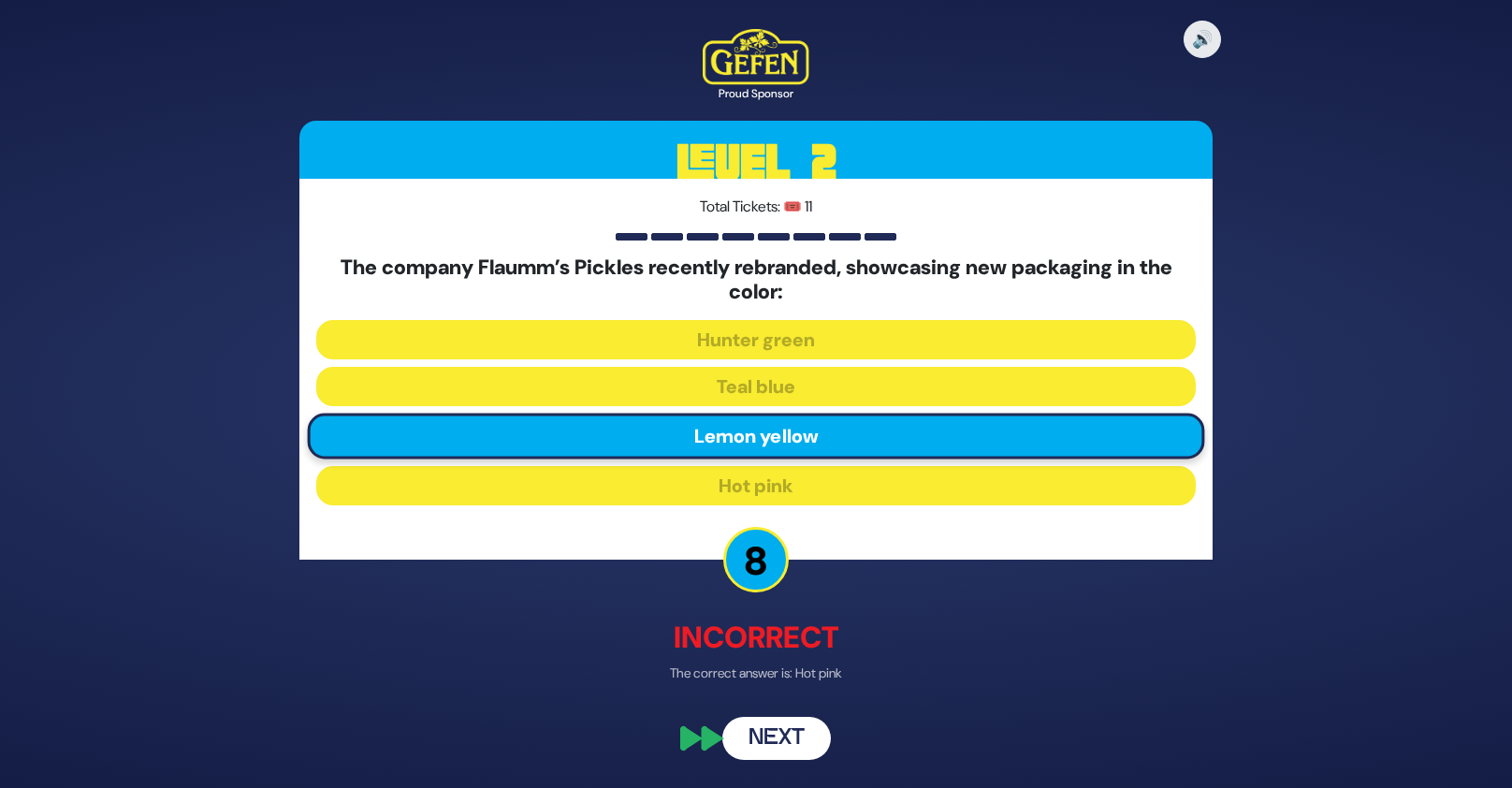
click at [800, 736] on button "Next" at bounding box center [776, 736] width 108 height 43
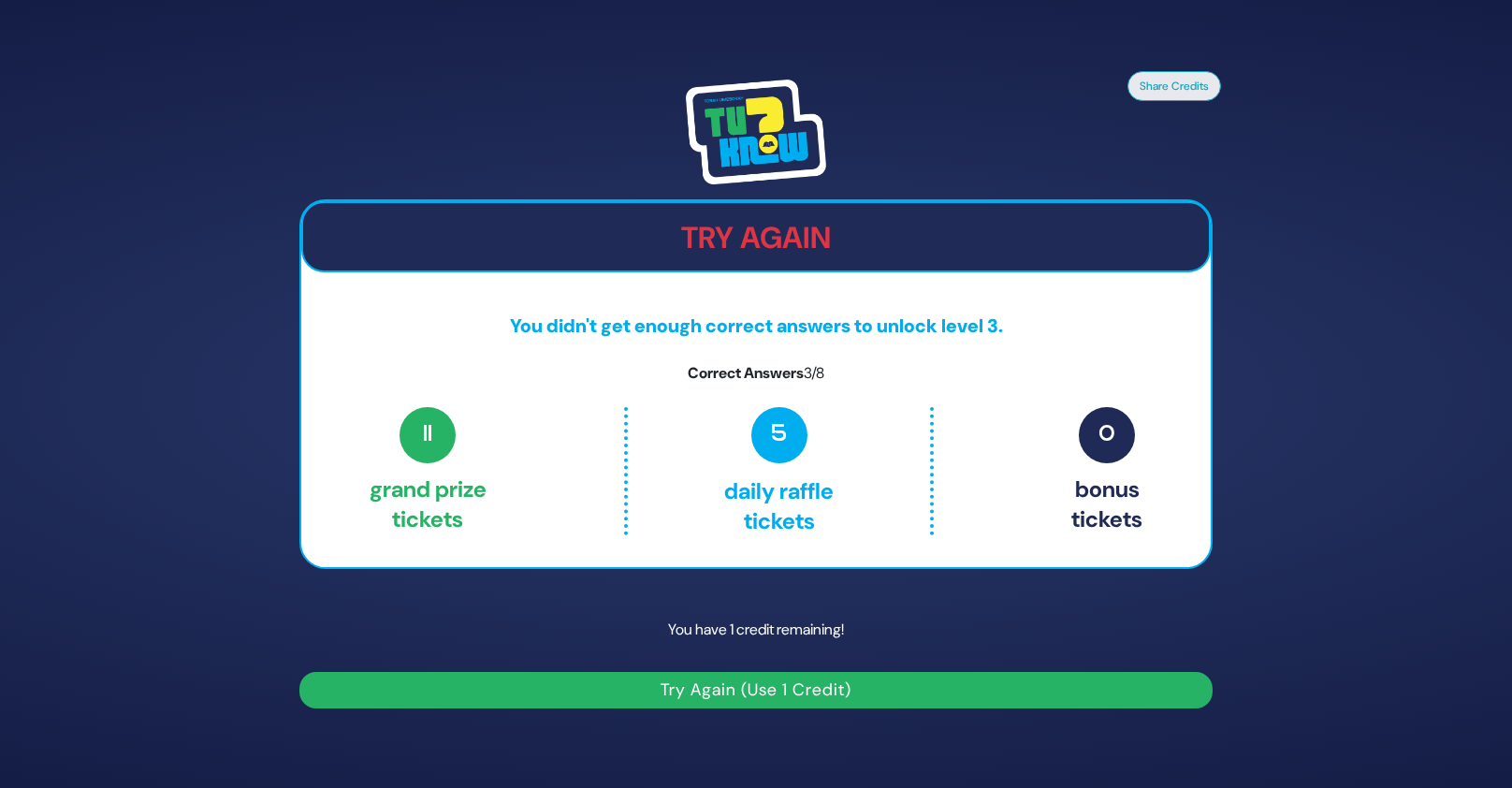
click at [785, 684] on button "Try Again (Use 1 Credit)" at bounding box center [756, 690] width 913 height 37
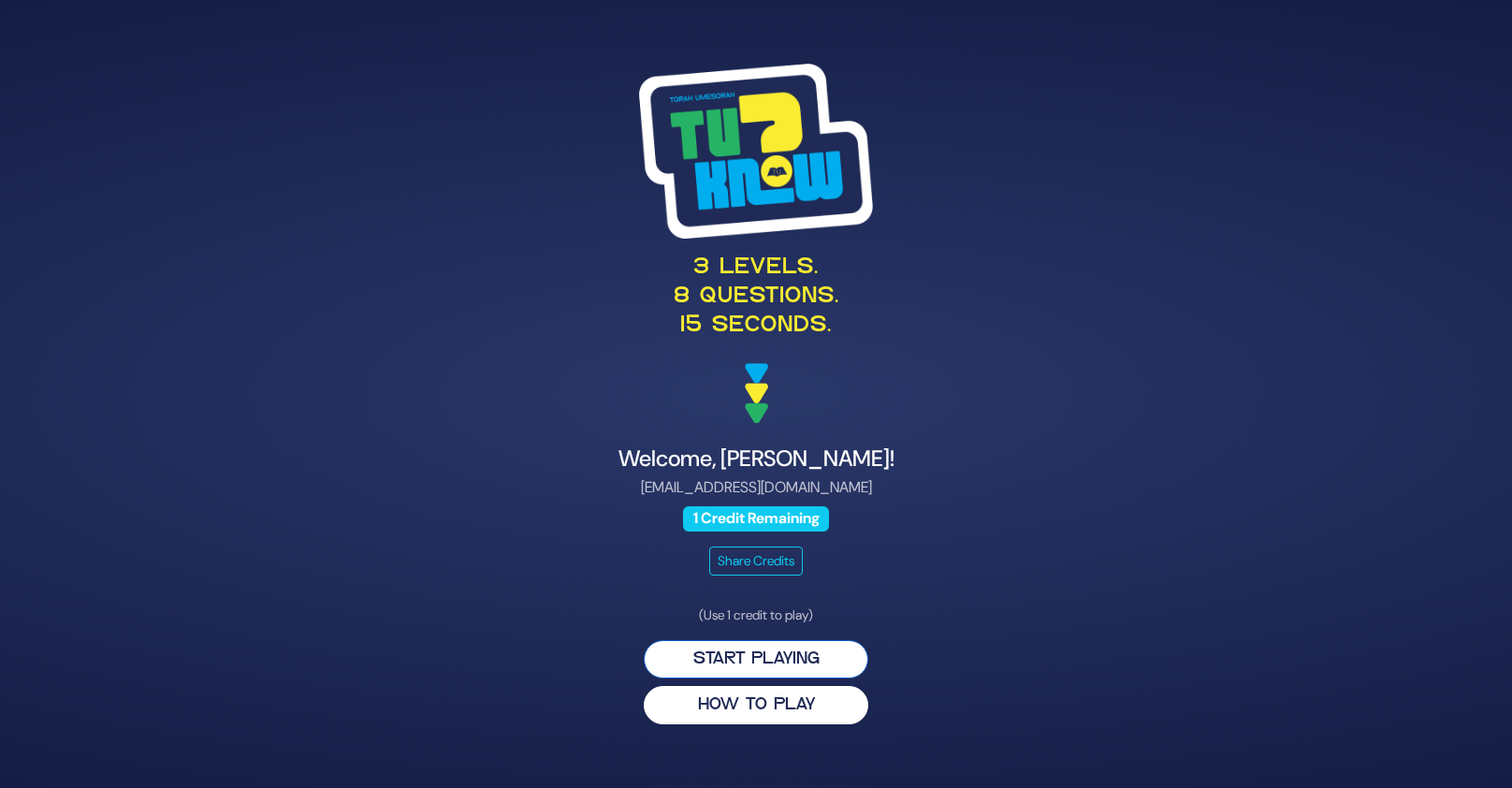
click at [767, 667] on button "Start Playing" at bounding box center [756, 659] width 224 height 39
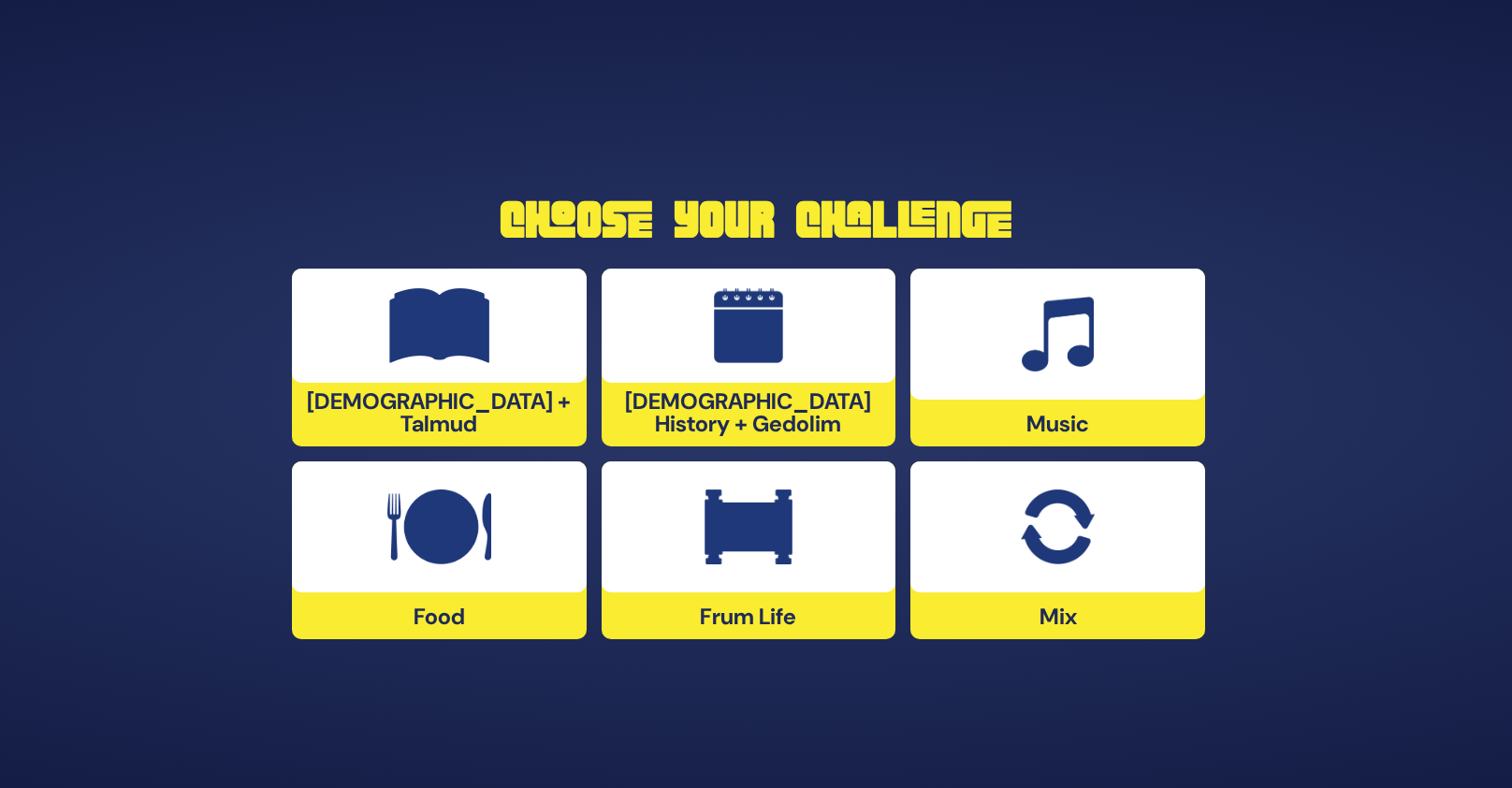
click at [1102, 549] on div at bounding box center [1057, 527] width 295 height 131
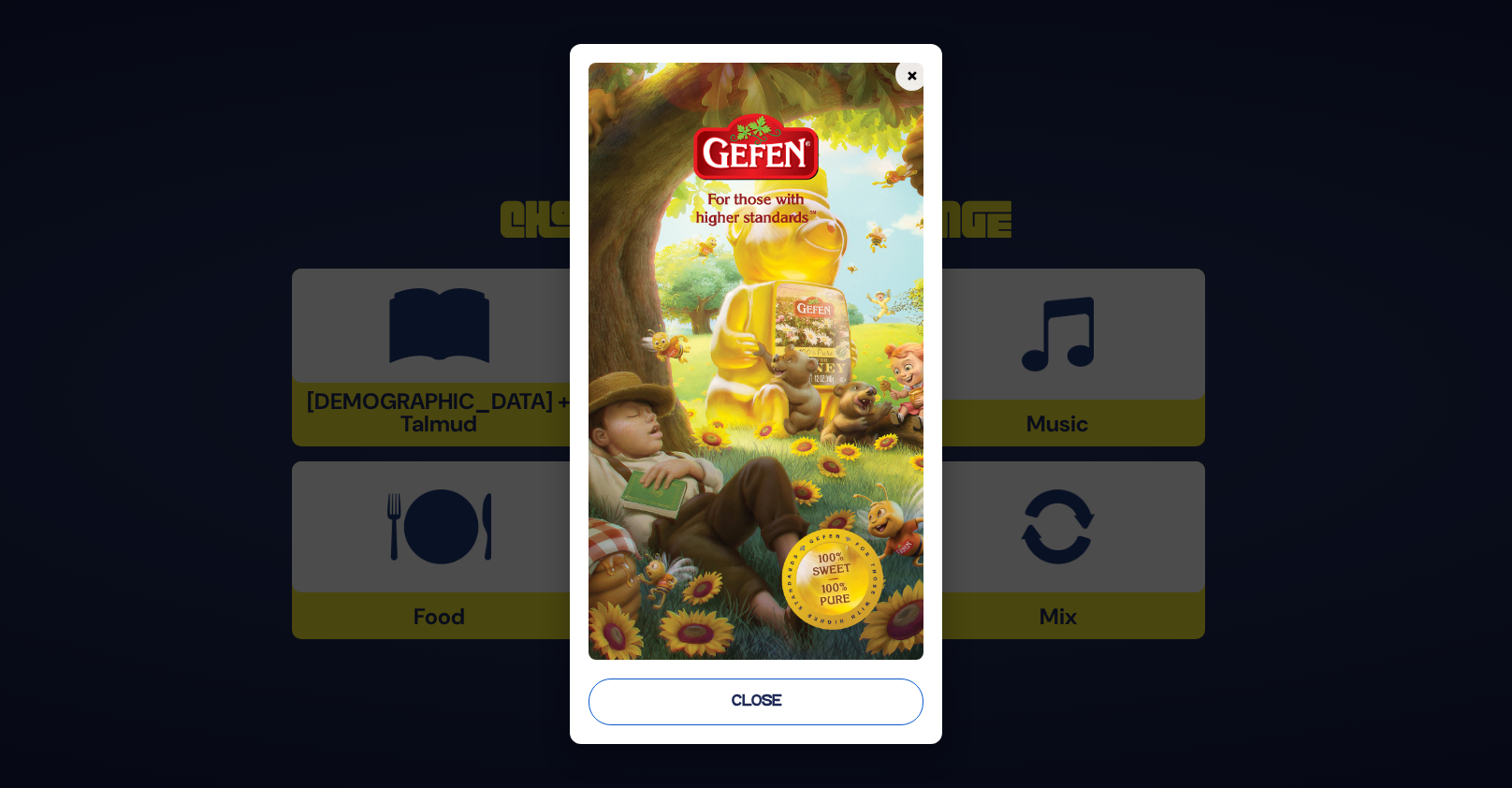
click at [864, 684] on button "Close" at bounding box center [756, 702] width 336 height 47
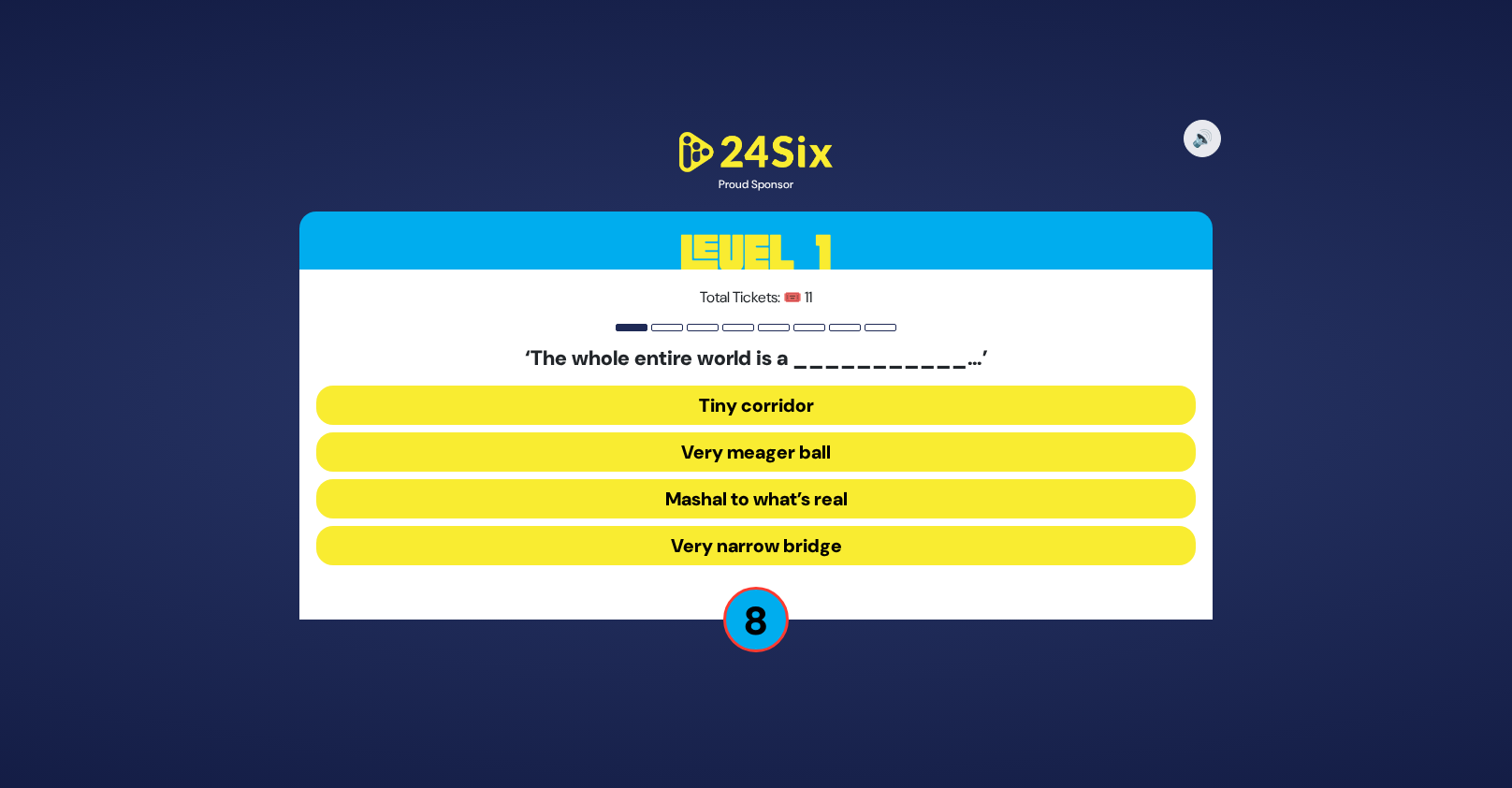
click at [765, 408] on button "Tiny corridor" at bounding box center [756, 405] width 879 height 40
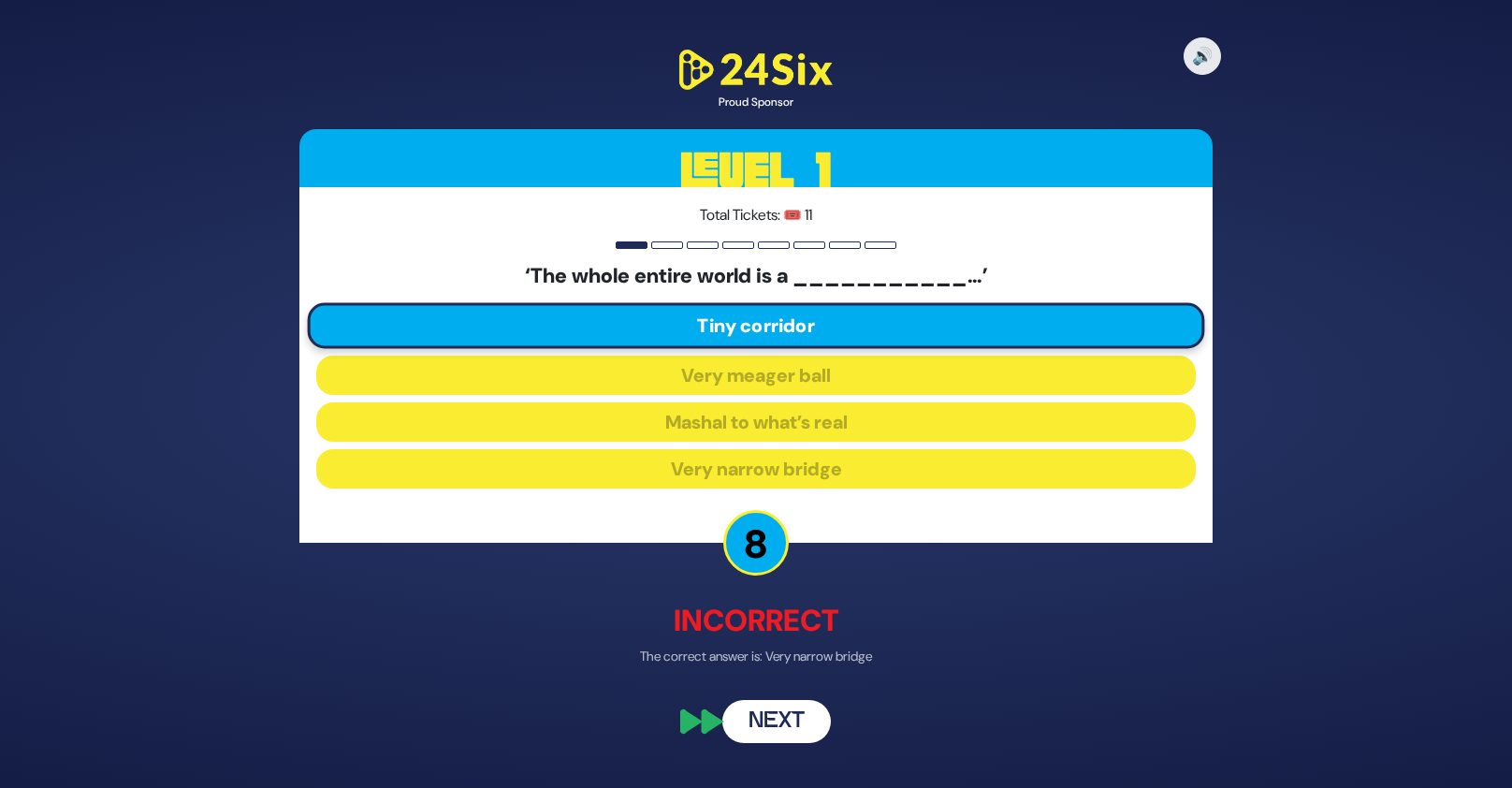
click at [779, 717] on button "Next" at bounding box center [776, 720] width 108 height 43
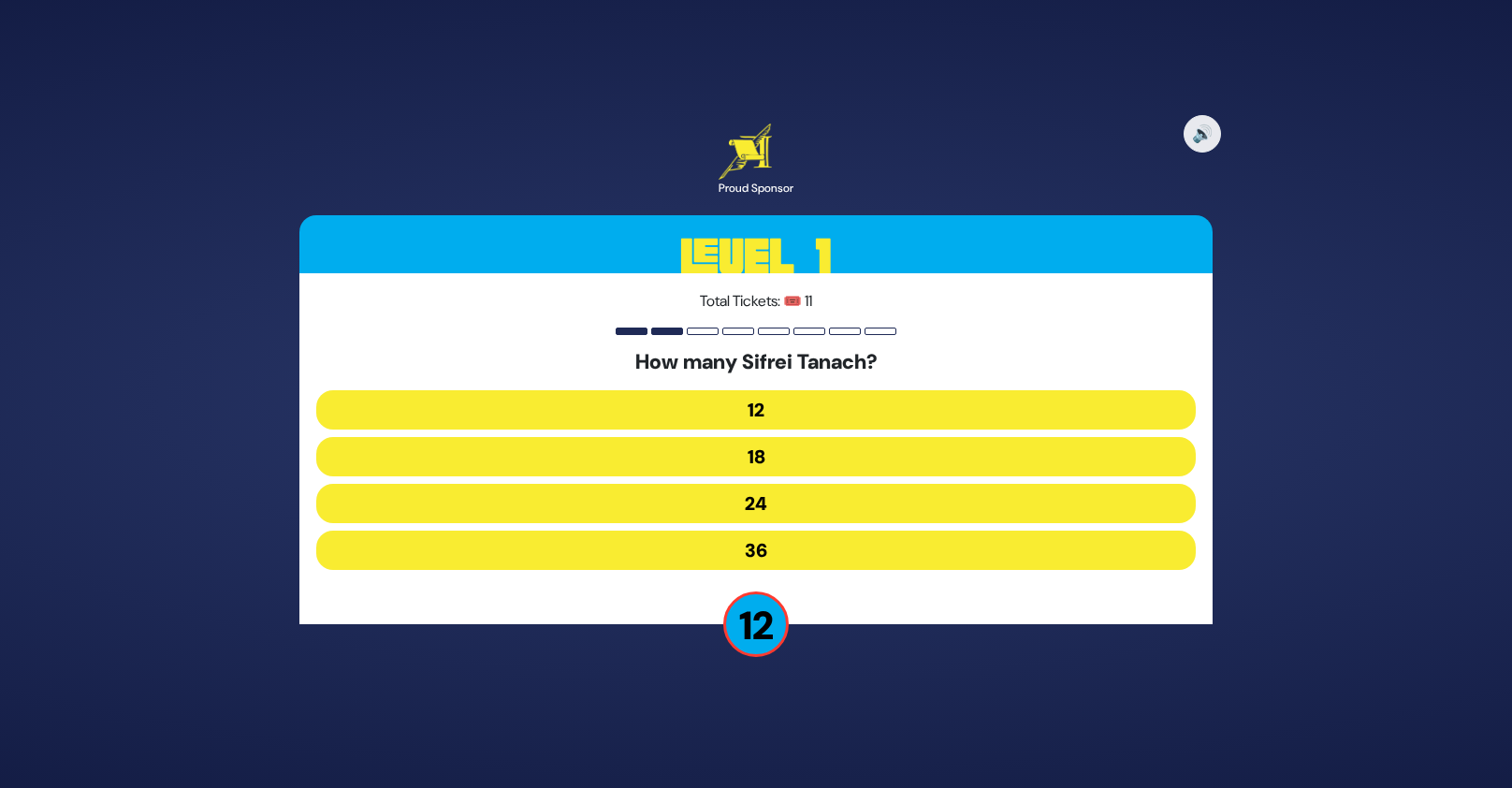
click at [759, 500] on button "24" at bounding box center [756, 504] width 879 height 40
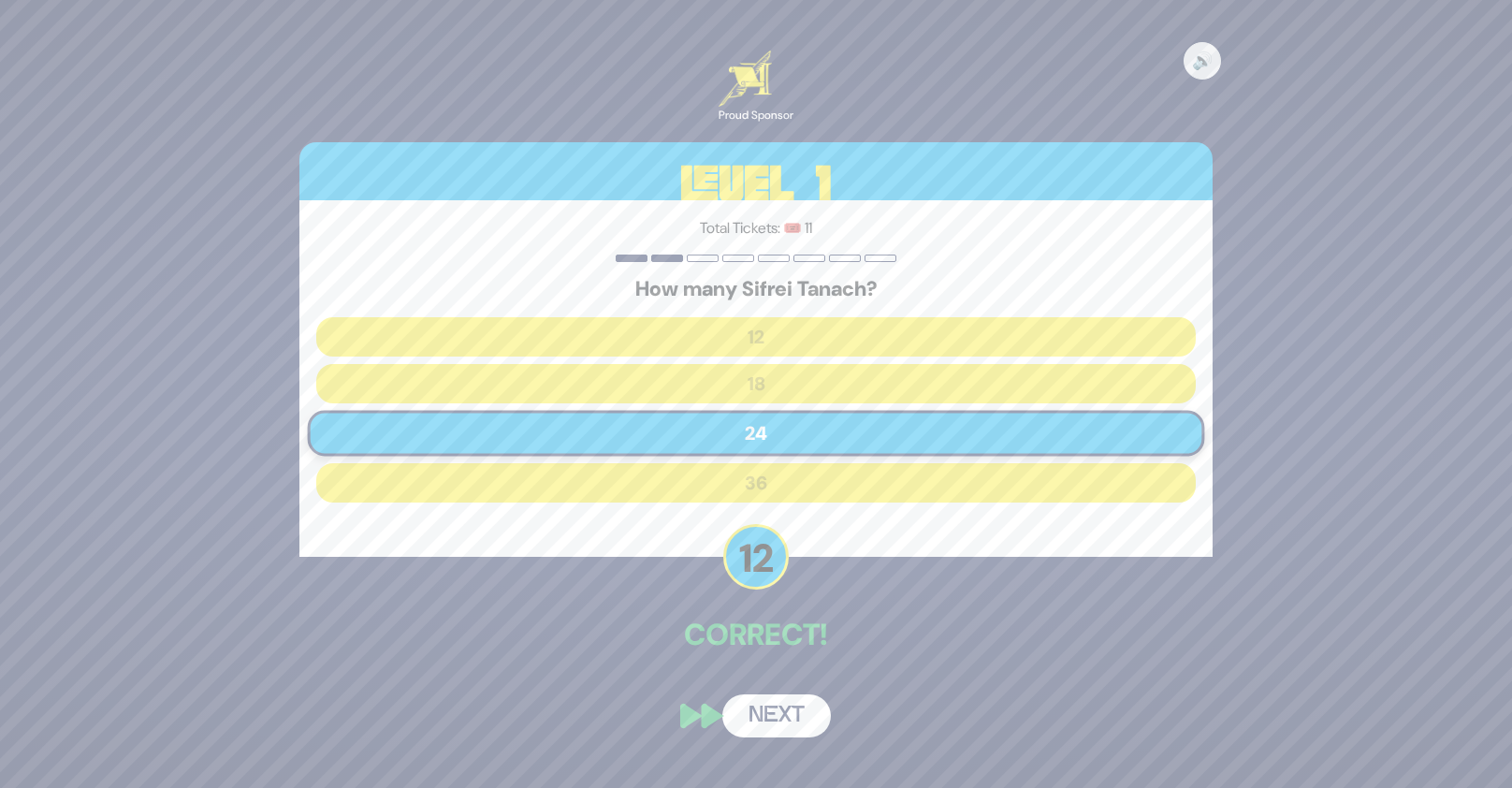
click at [780, 708] on button "Next" at bounding box center [776, 716] width 108 height 43
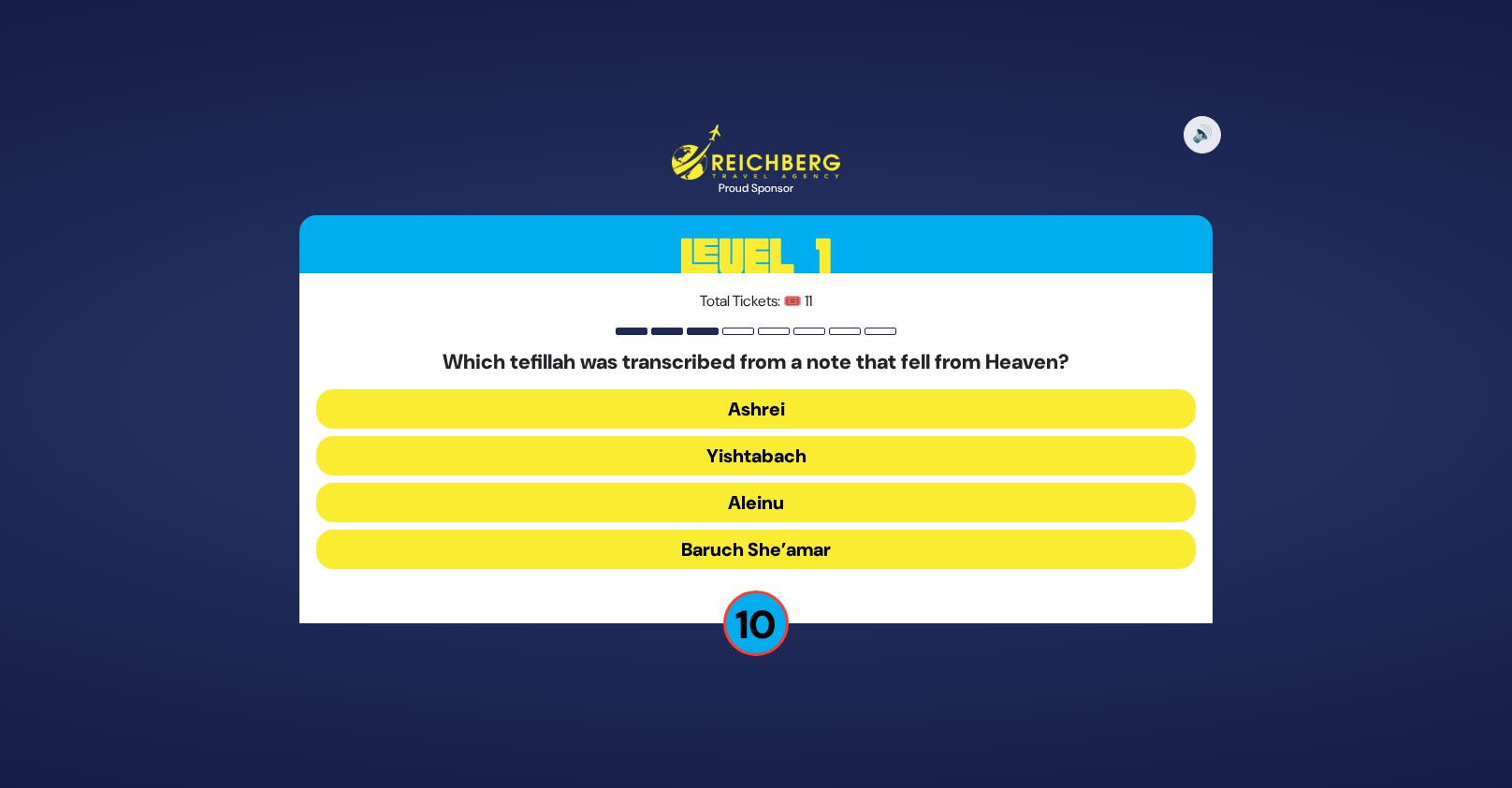
click at [766, 503] on button "Aleinu" at bounding box center [756, 503] width 879 height 40
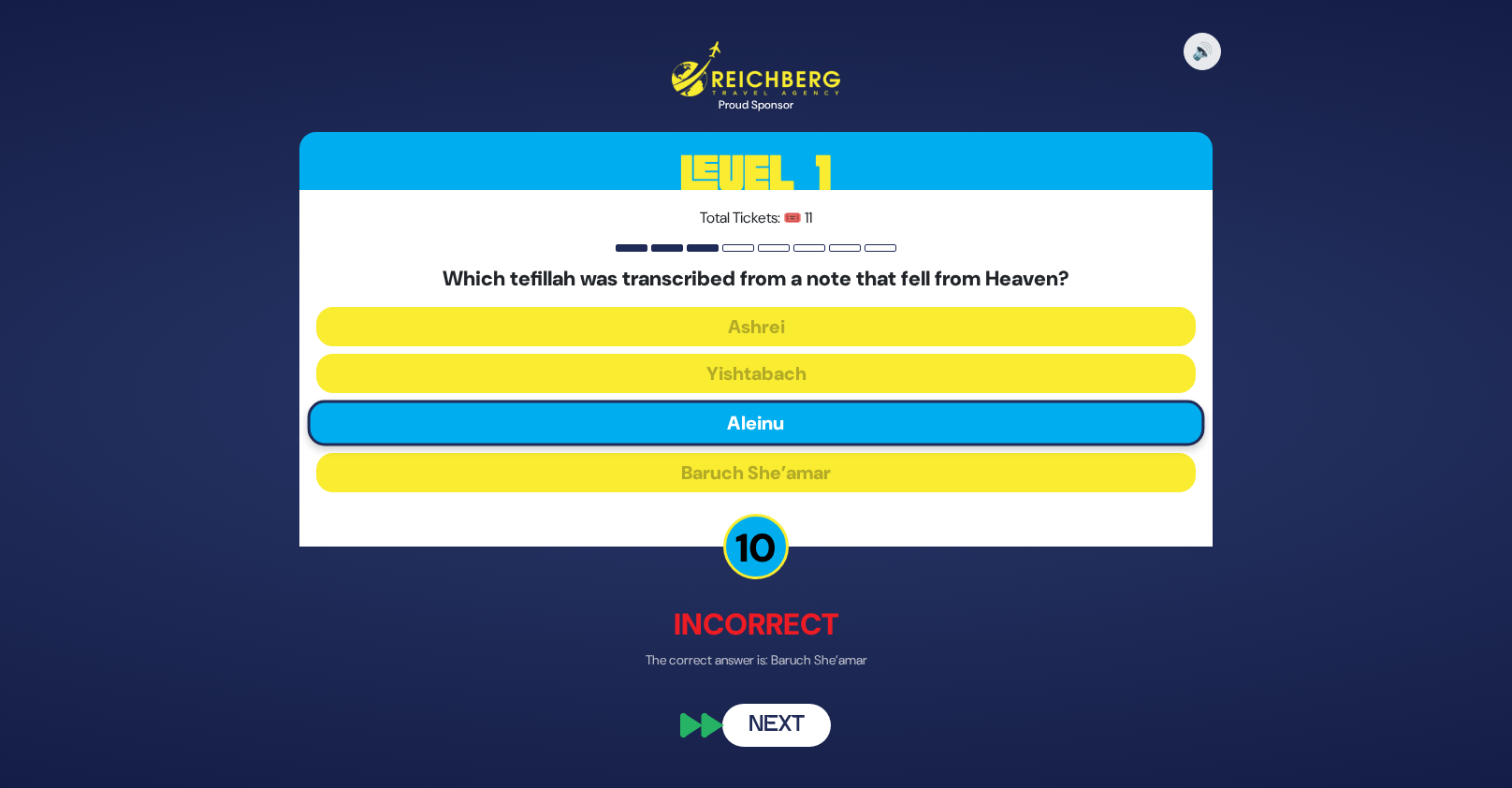
click at [792, 718] on button "Next" at bounding box center [776, 724] width 108 height 43
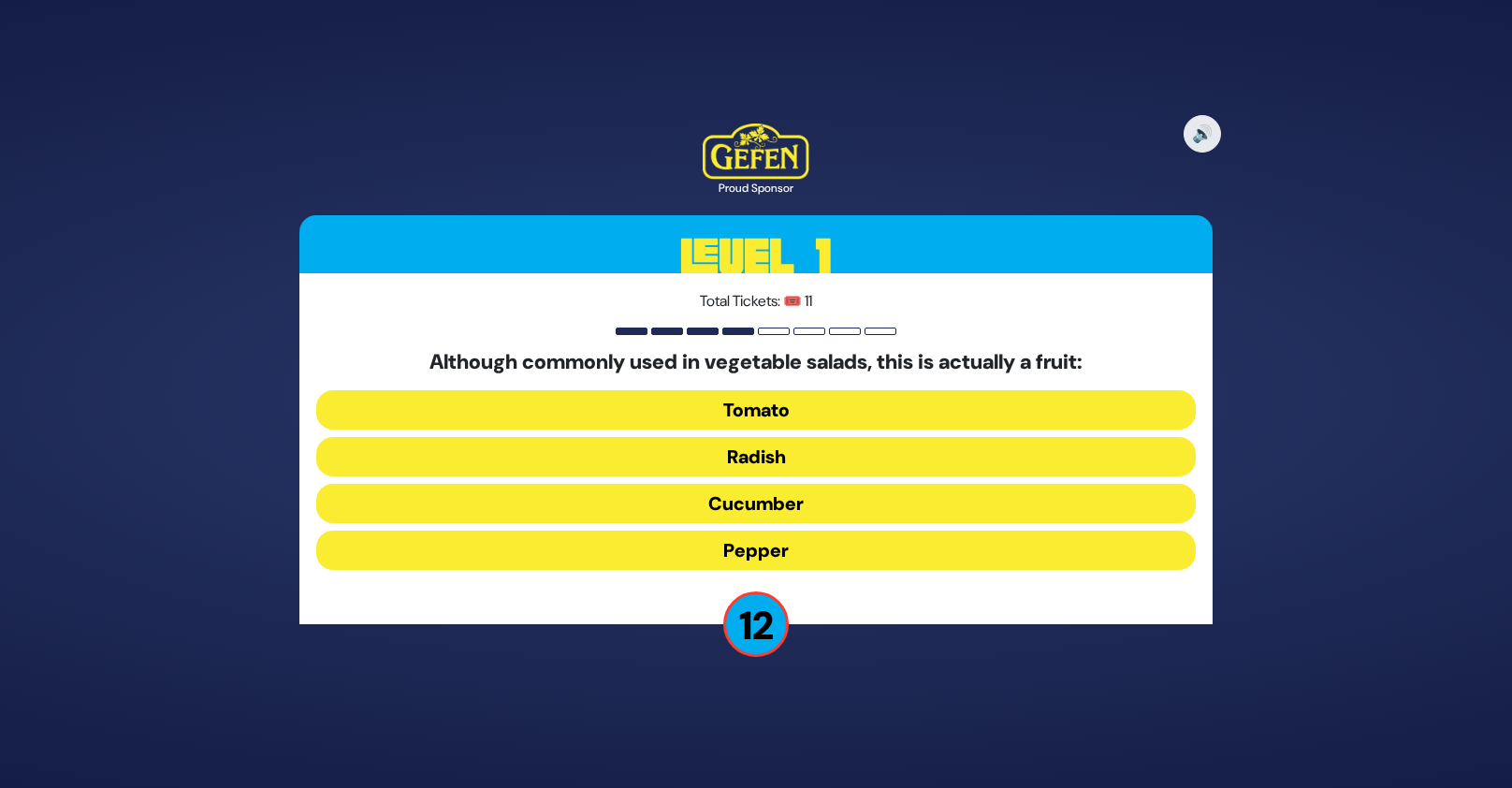
click at [781, 409] on button "Tomato" at bounding box center [756, 410] width 879 height 40
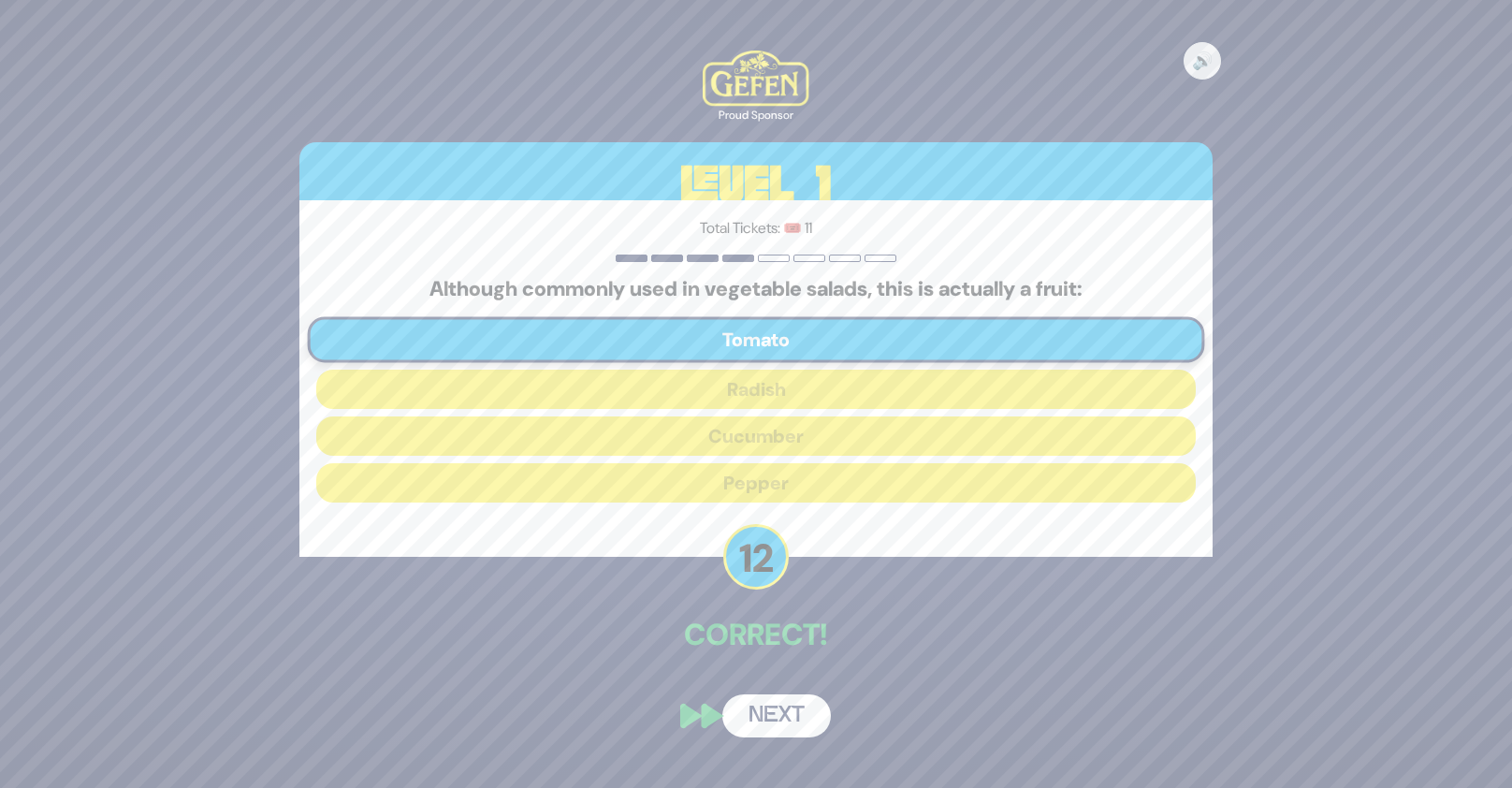
click at [774, 725] on button "Next" at bounding box center [776, 716] width 108 height 43
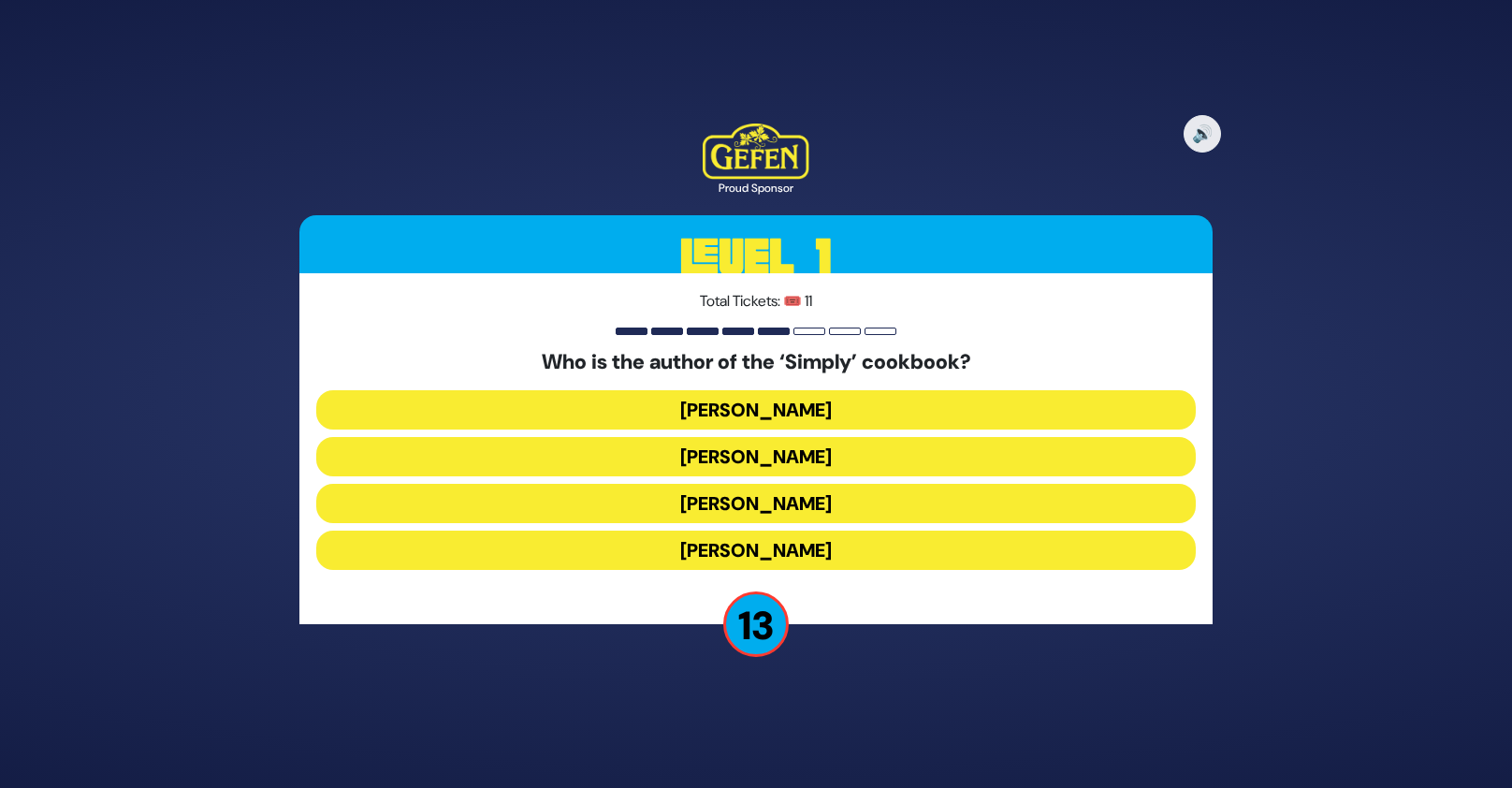
click at [815, 550] on button "[PERSON_NAME]" at bounding box center [756, 551] width 879 height 40
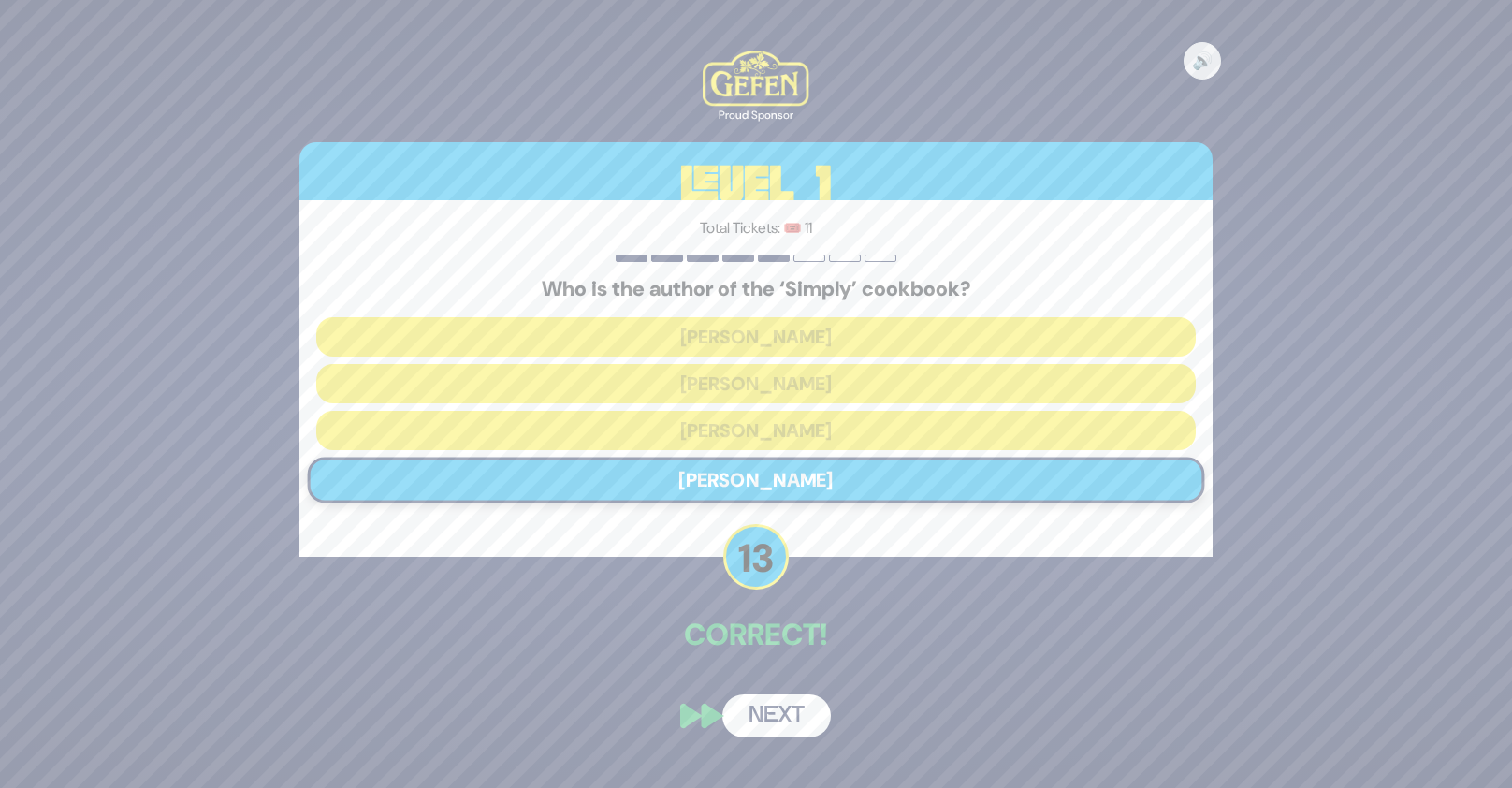
click at [799, 706] on button "Next" at bounding box center [776, 716] width 108 height 43
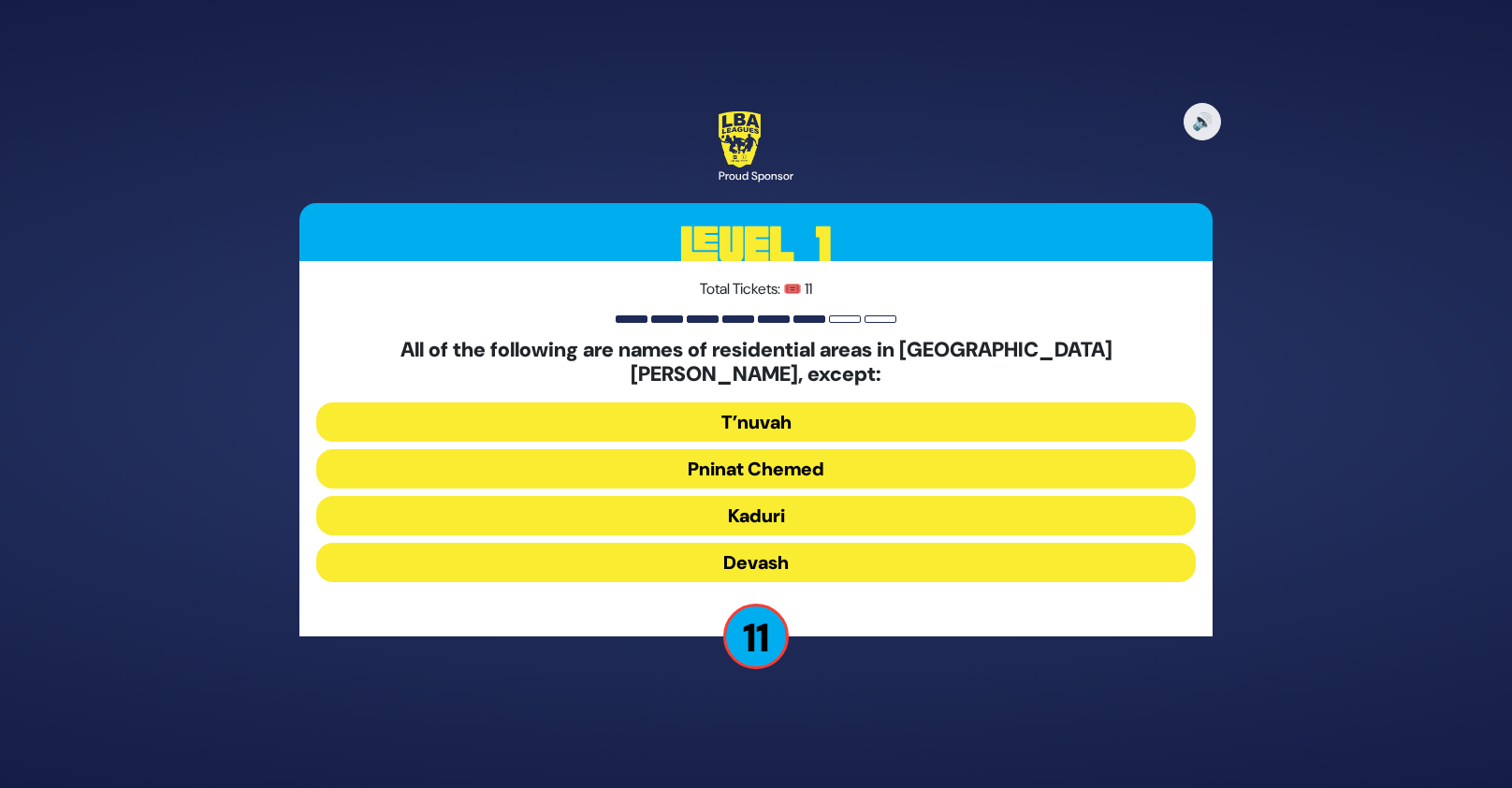
click at [779, 546] on button "Devash" at bounding box center [756, 563] width 879 height 40
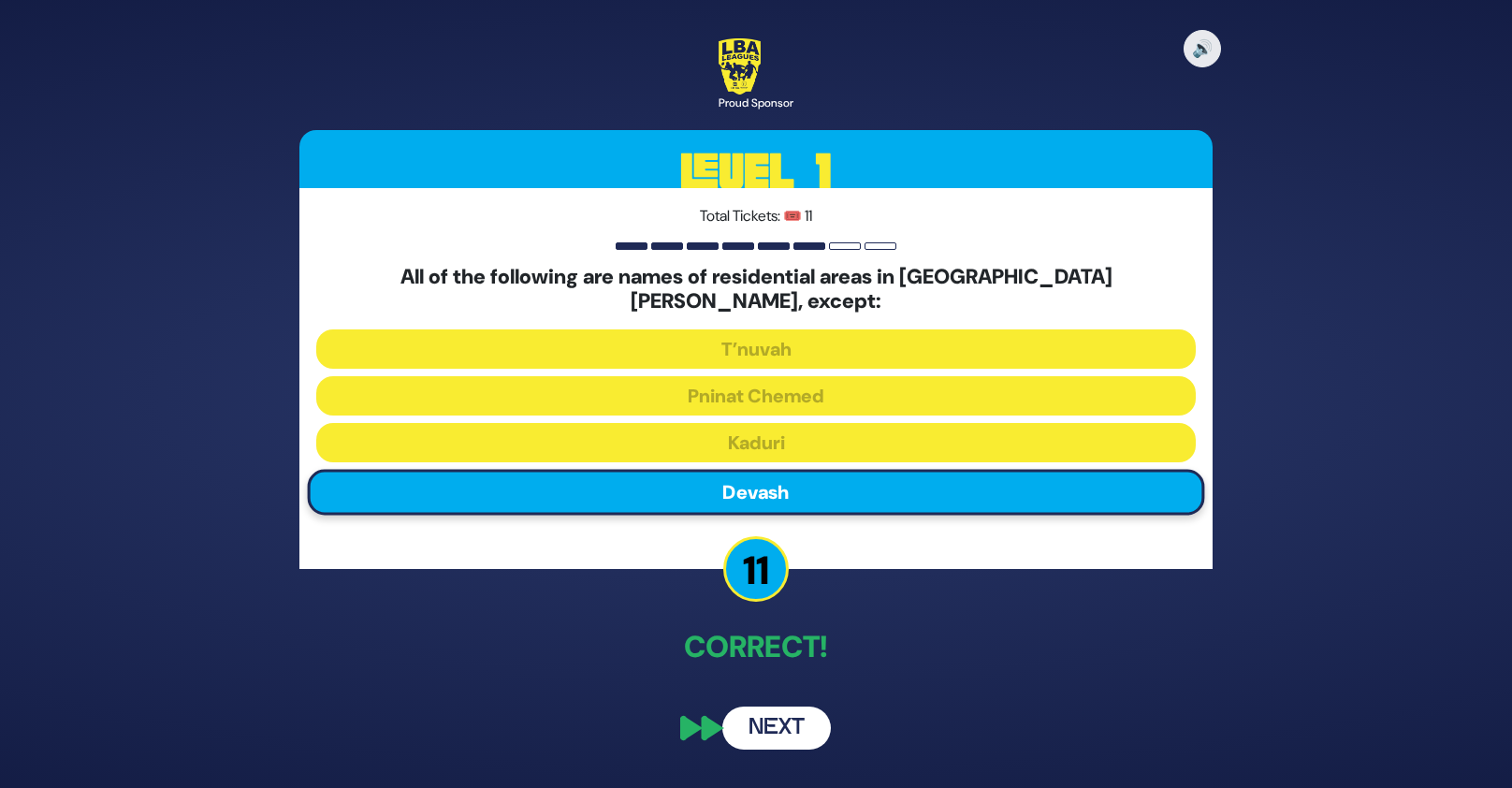
click at [781, 712] on button "Next" at bounding box center [776, 727] width 108 height 43
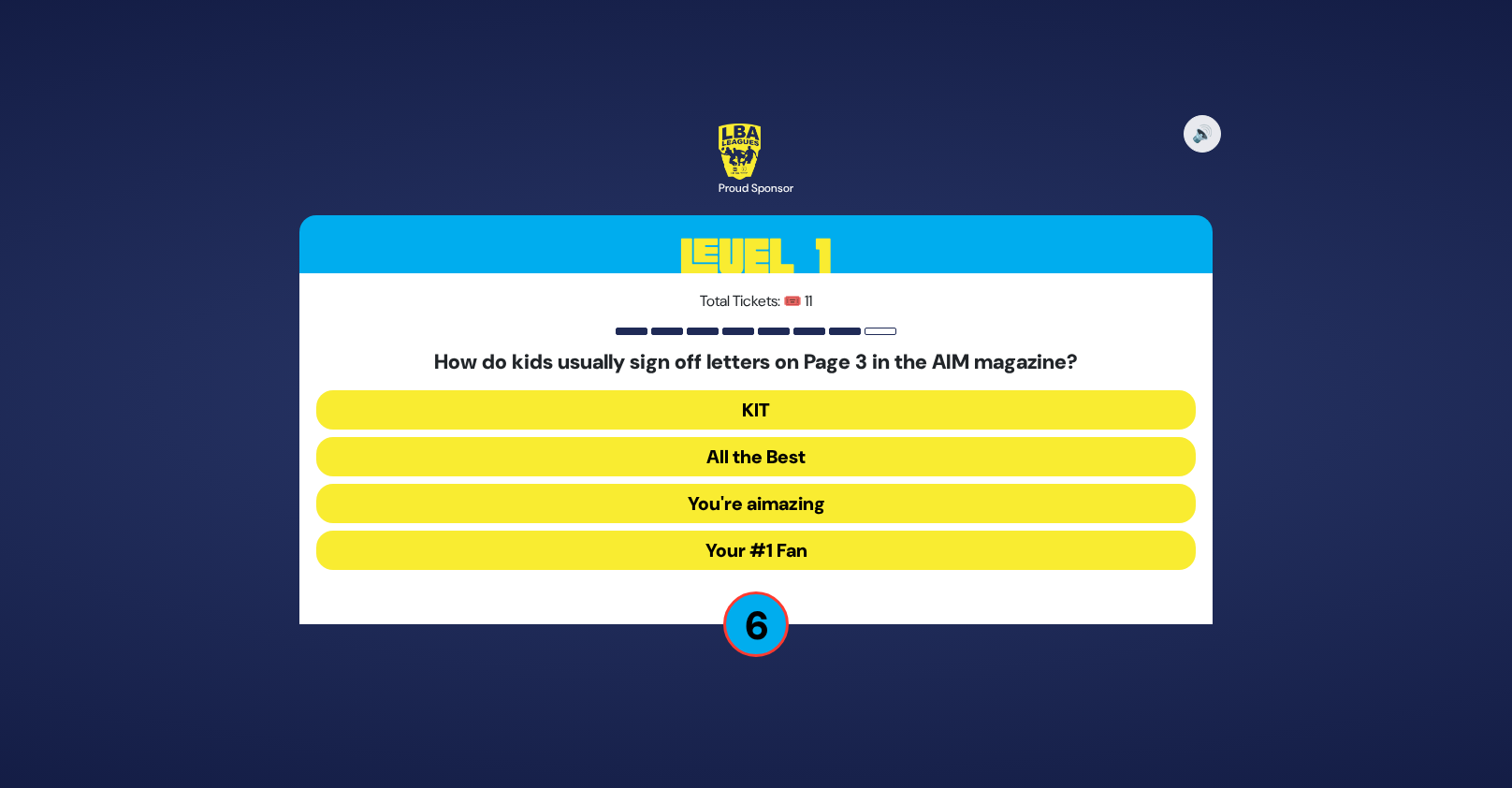
click at [756, 500] on button "You're aimazing" at bounding box center [756, 504] width 879 height 40
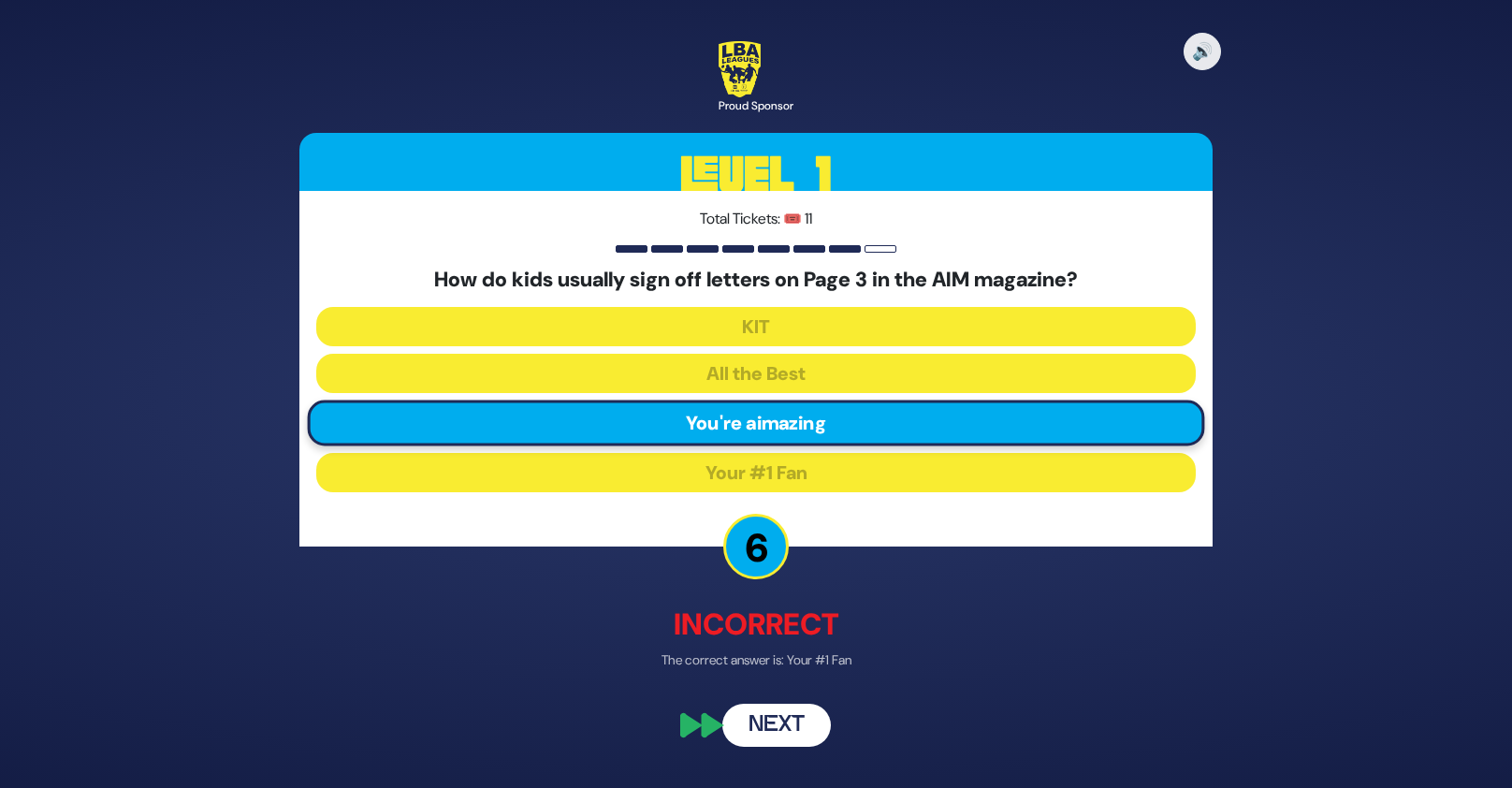
click at [777, 734] on button "Next" at bounding box center [776, 724] width 108 height 43
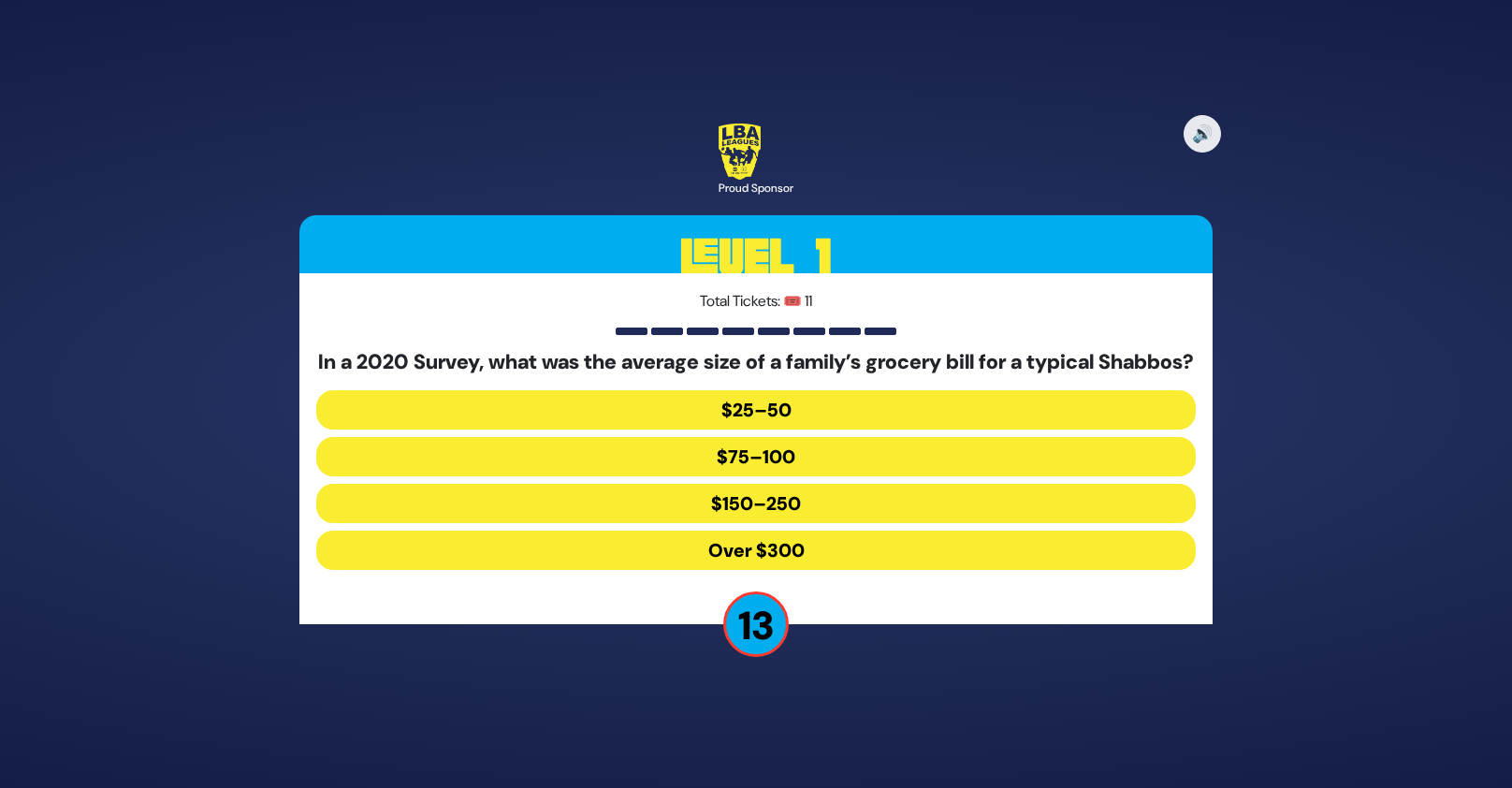
click at [739, 513] on button "$150–250" at bounding box center [756, 504] width 879 height 40
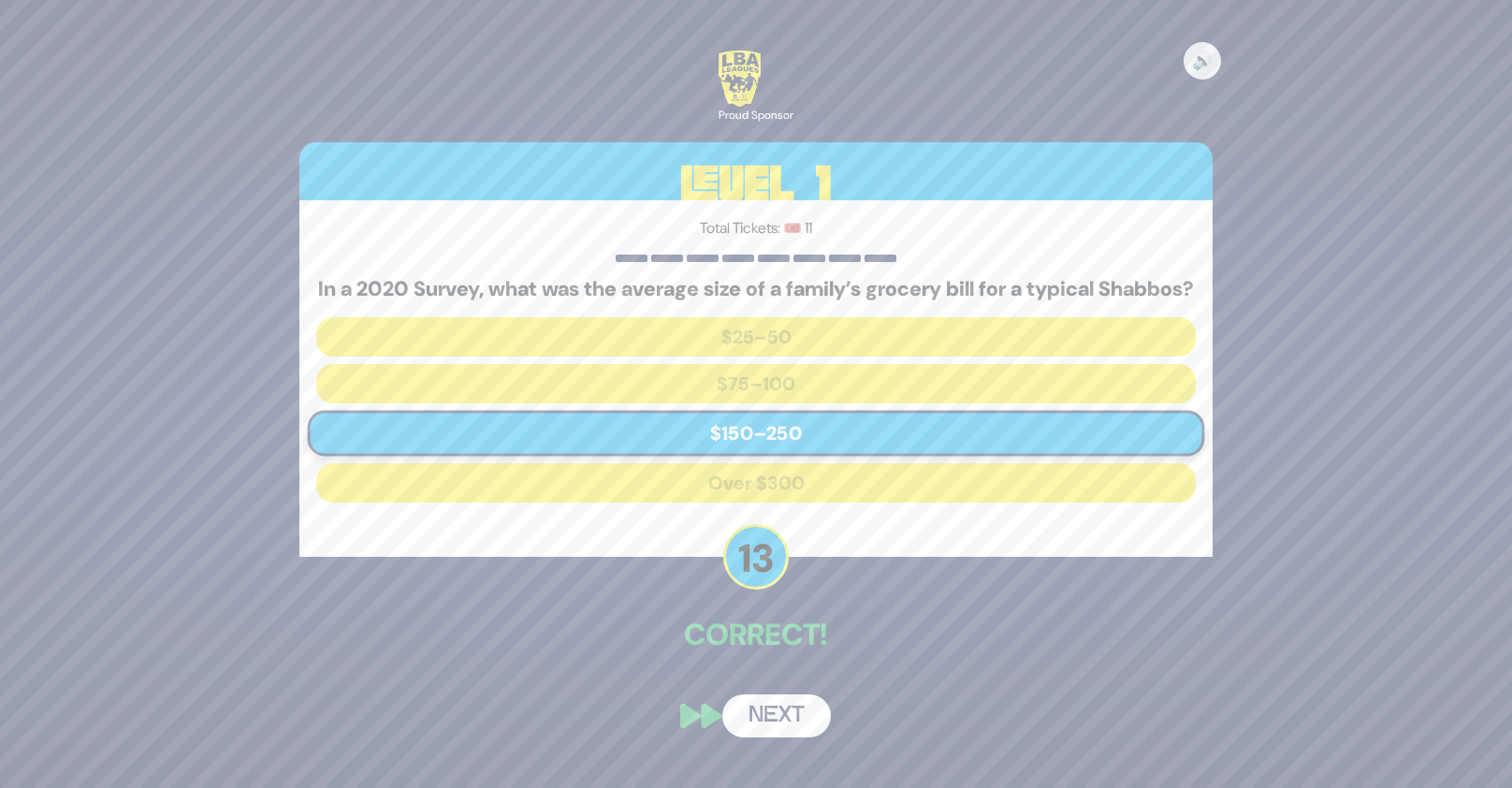
click at [788, 730] on button "Next" at bounding box center [776, 716] width 108 height 43
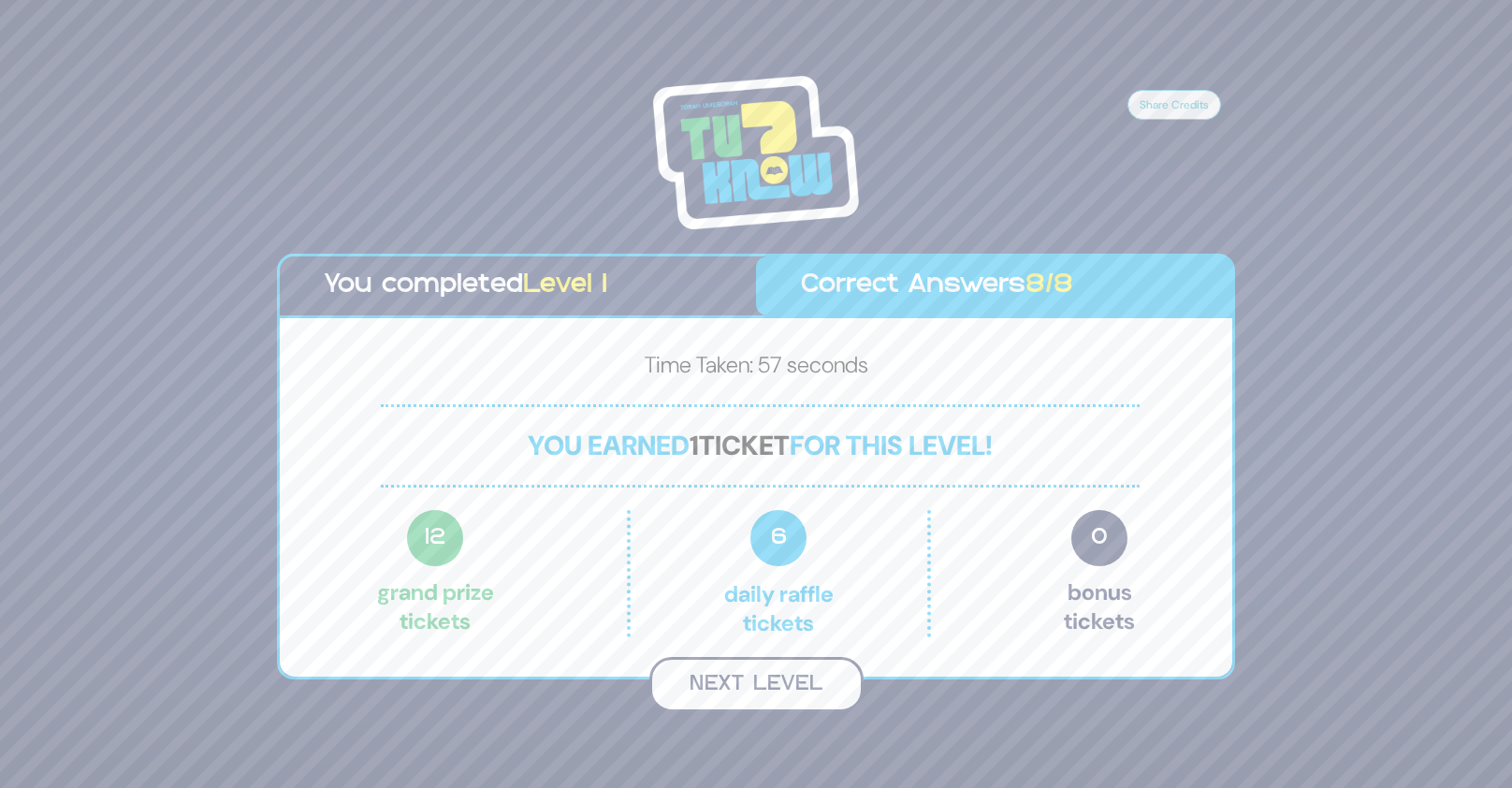
click at [760, 680] on button "Next Level" at bounding box center [756, 685] width 214 height 56
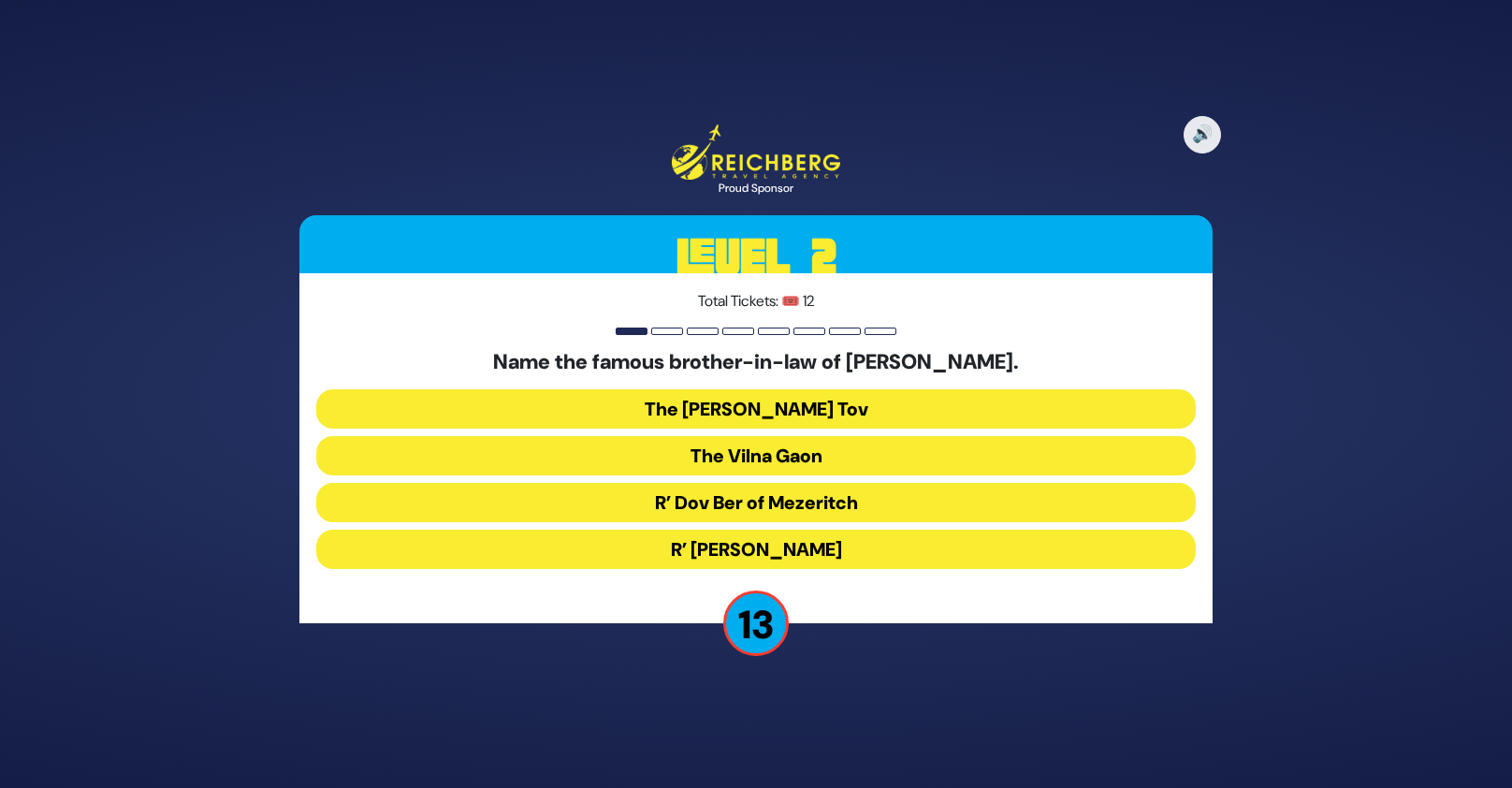
click at [658, 360] on h5 "Name the famous brother-in-law of [PERSON_NAME]." at bounding box center [756, 362] width 879 height 25
copy div "Name the famous brother-in-law of [PERSON_NAME]."
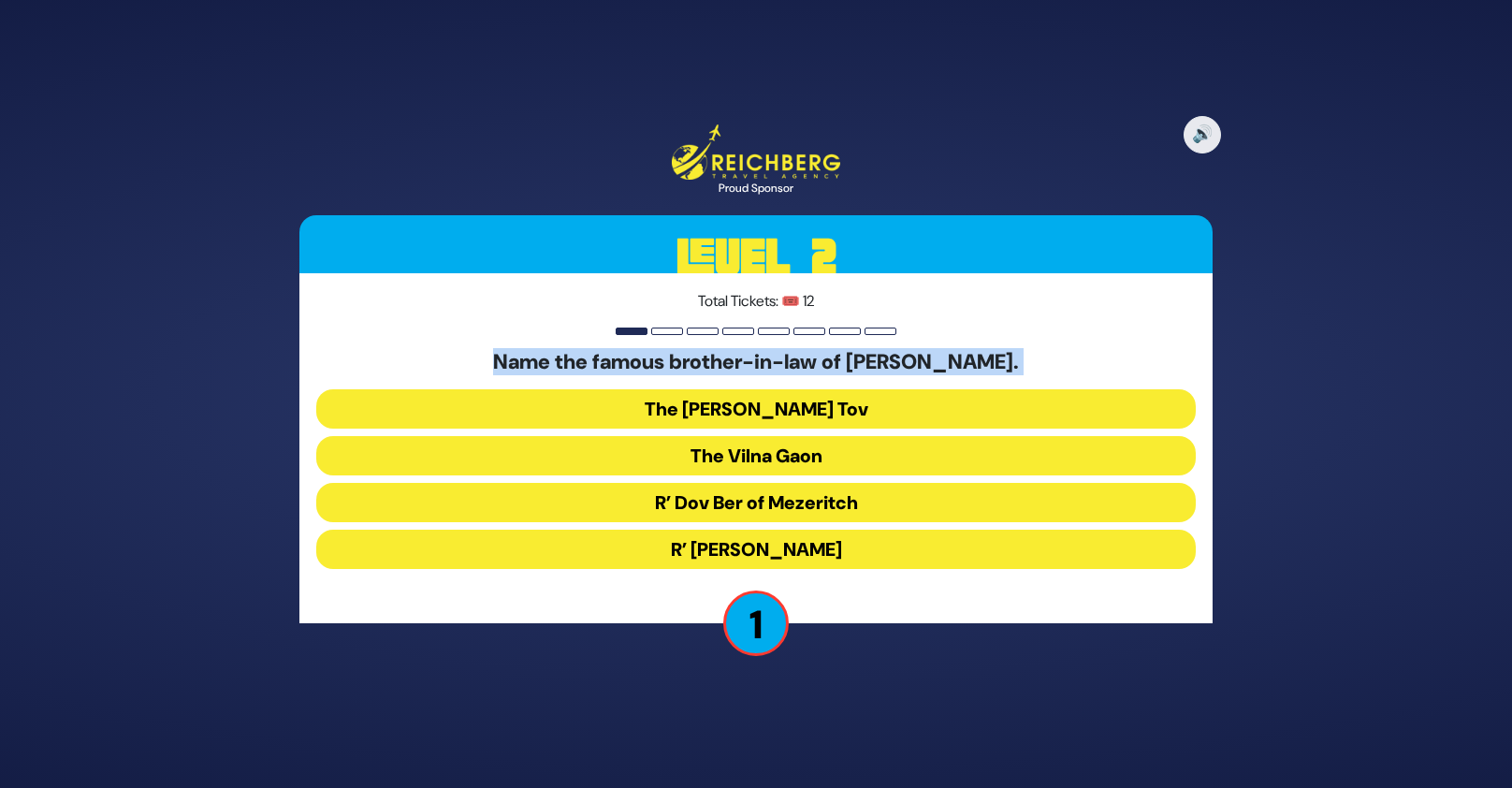
click at [832, 550] on button "R’ [PERSON_NAME]" at bounding box center [756, 550] width 879 height 40
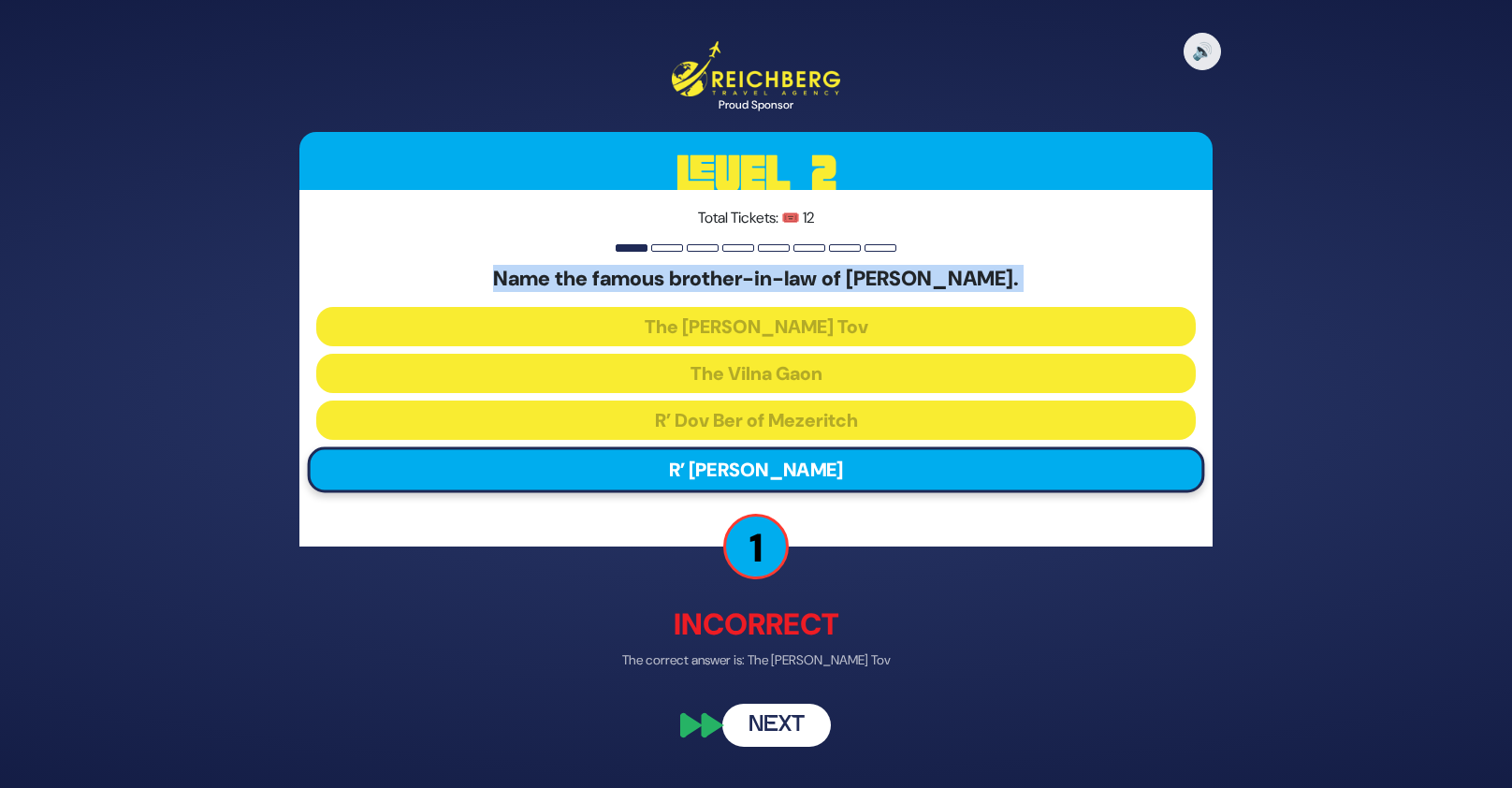
click at [792, 720] on button "Next" at bounding box center [776, 724] width 108 height 43
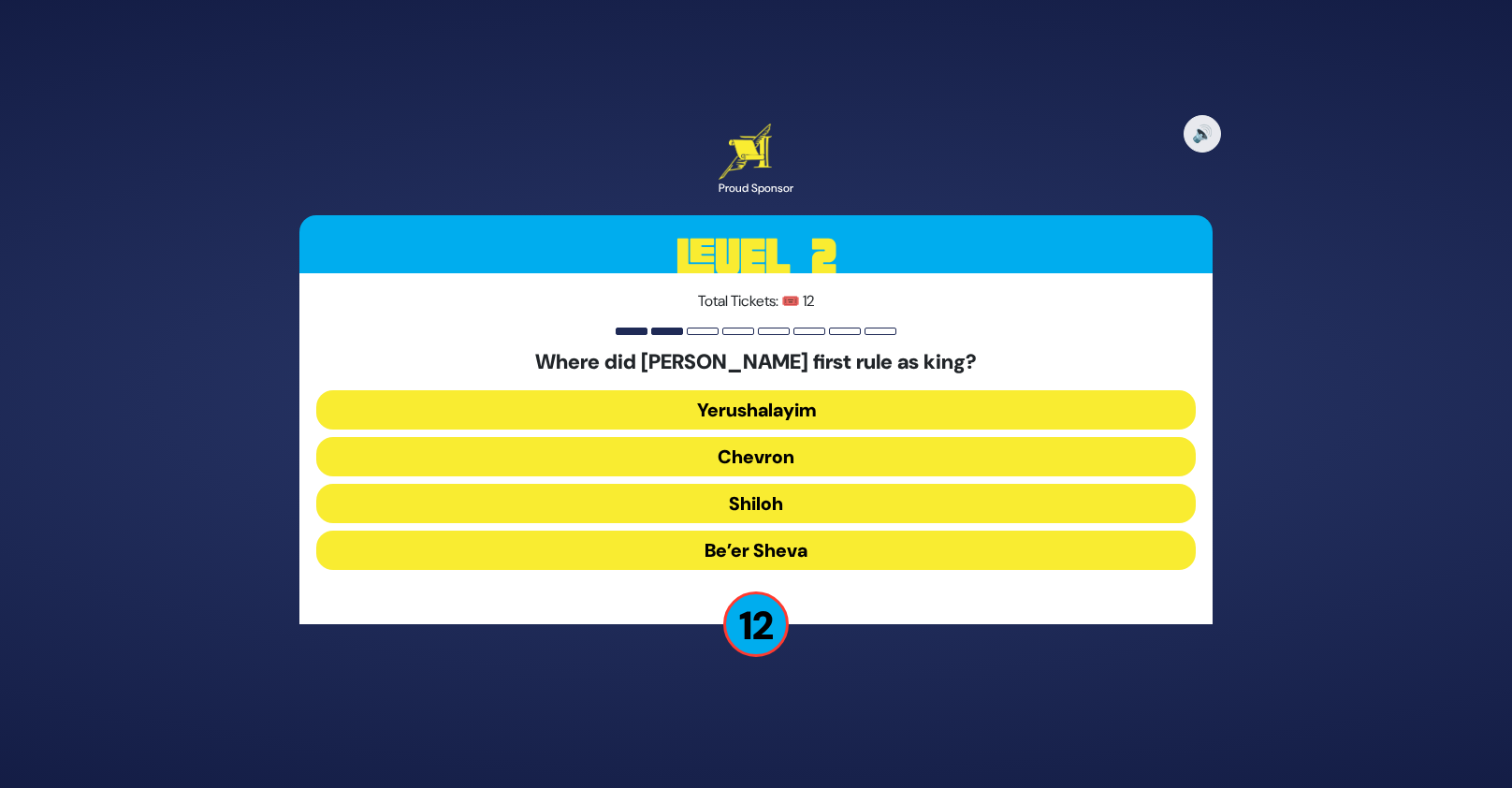
click at [815, 450] on button "Chevron" at bounding box center [756, 457] width 879 height 40
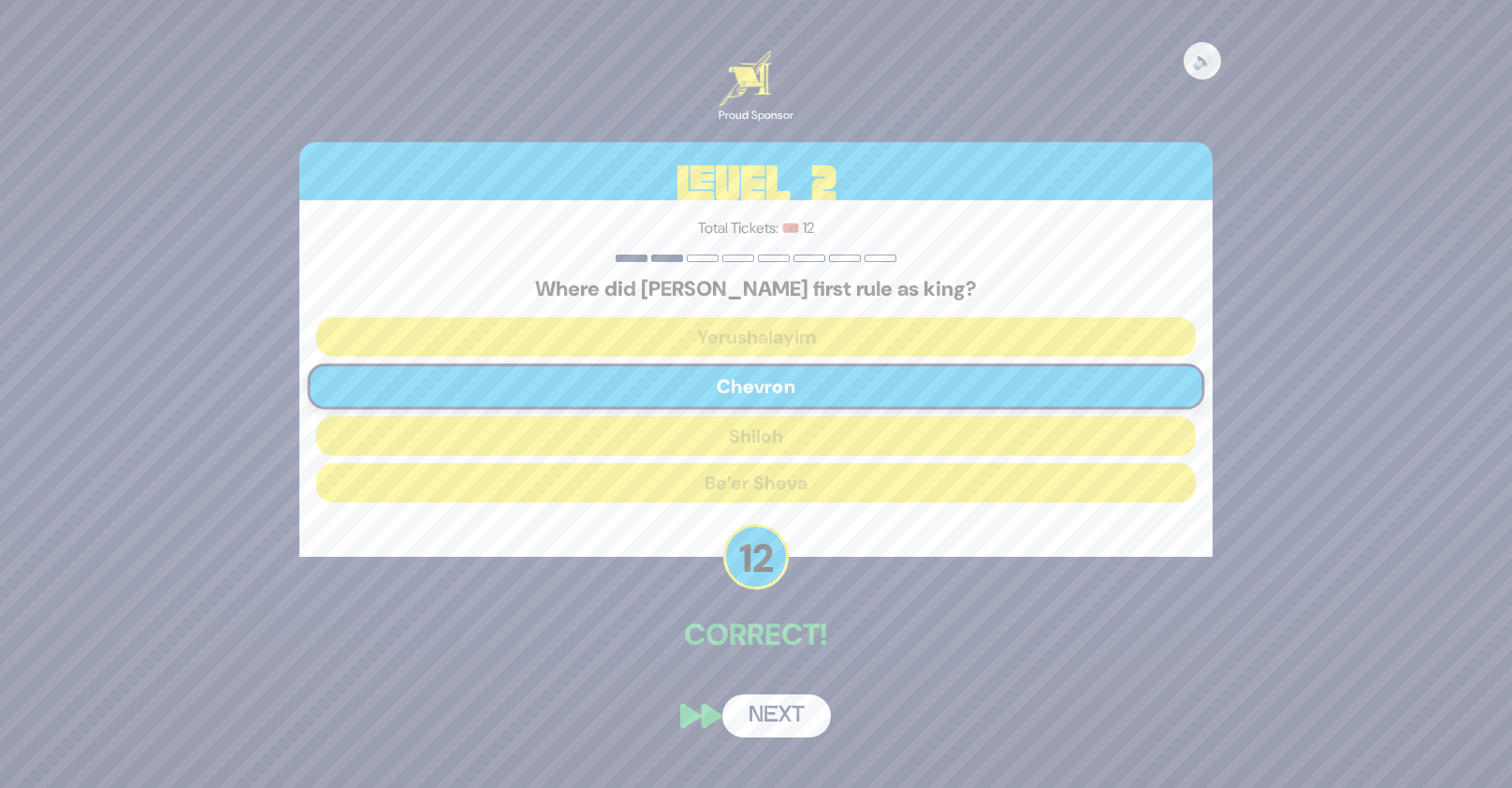
click at [792, 725] on button "Next" at bounding box center [776, 716] width 108 height 43
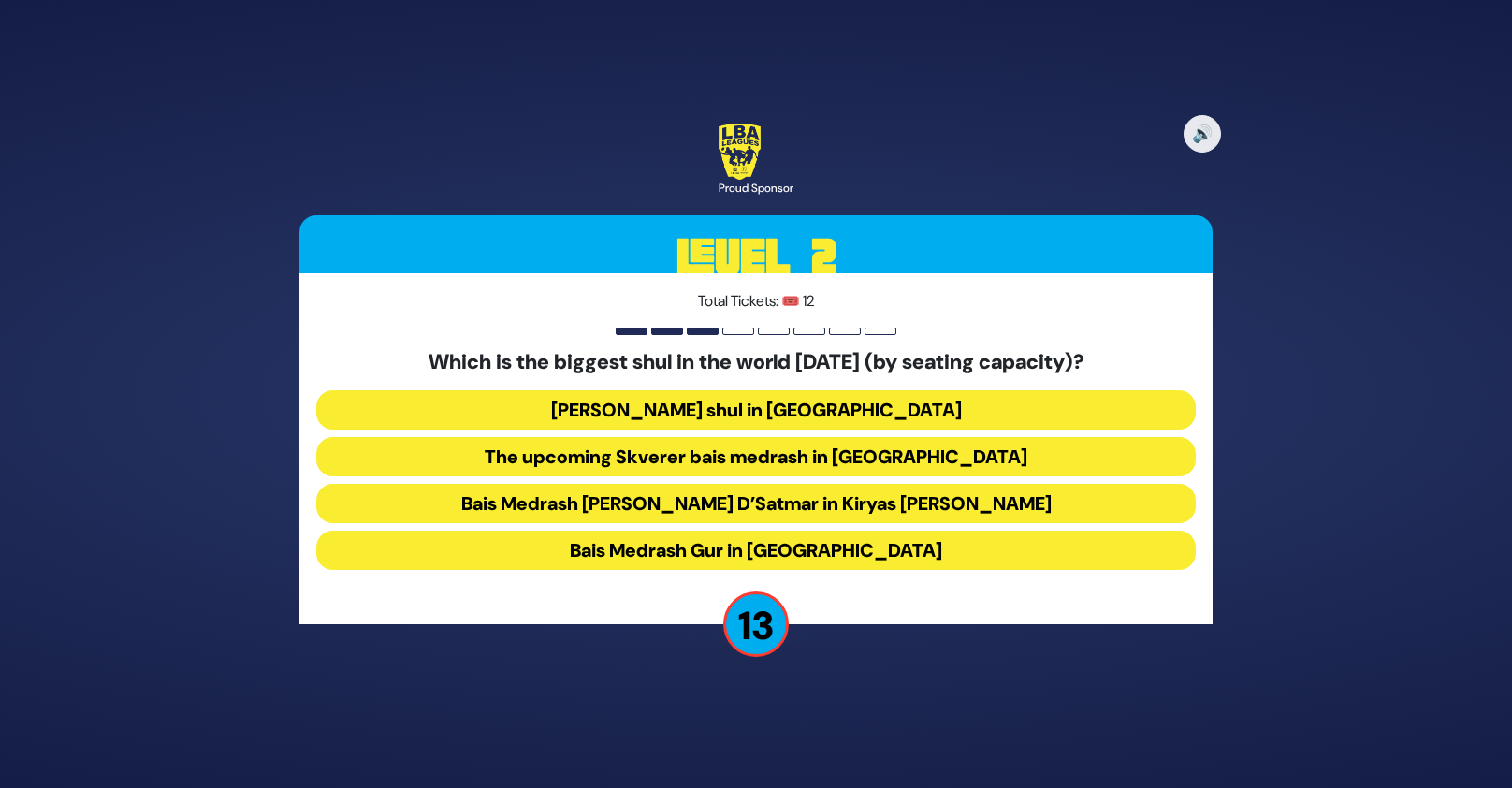
click at [814, 549] on button "Bais Medrash Gur in [GEOGRAPHIC_DATA]" at bounding box center [756, 551] width 879 height 40
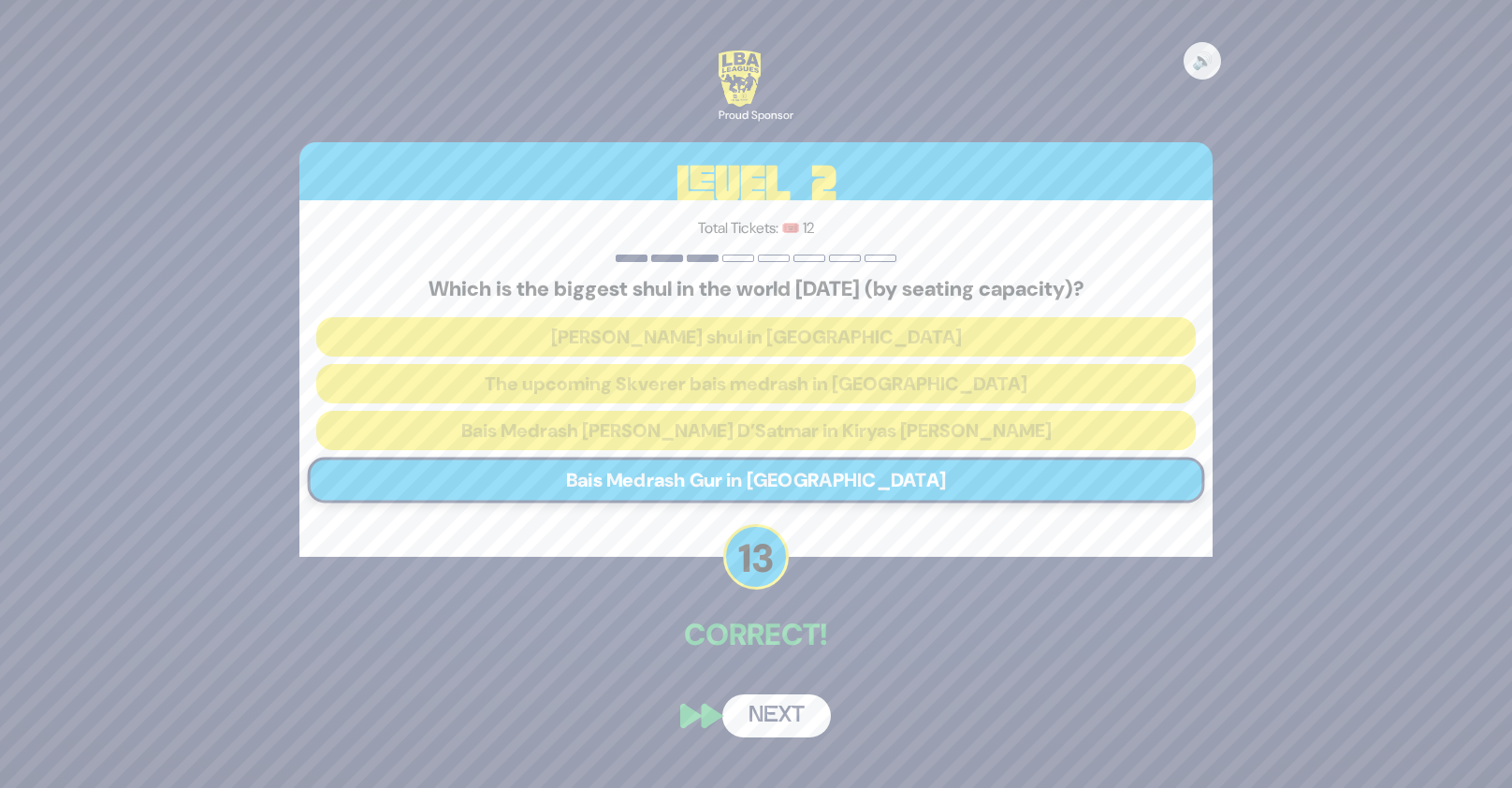
click at [801, 710] on button "Next" at bounding box center [776, 716] width 108 height 43
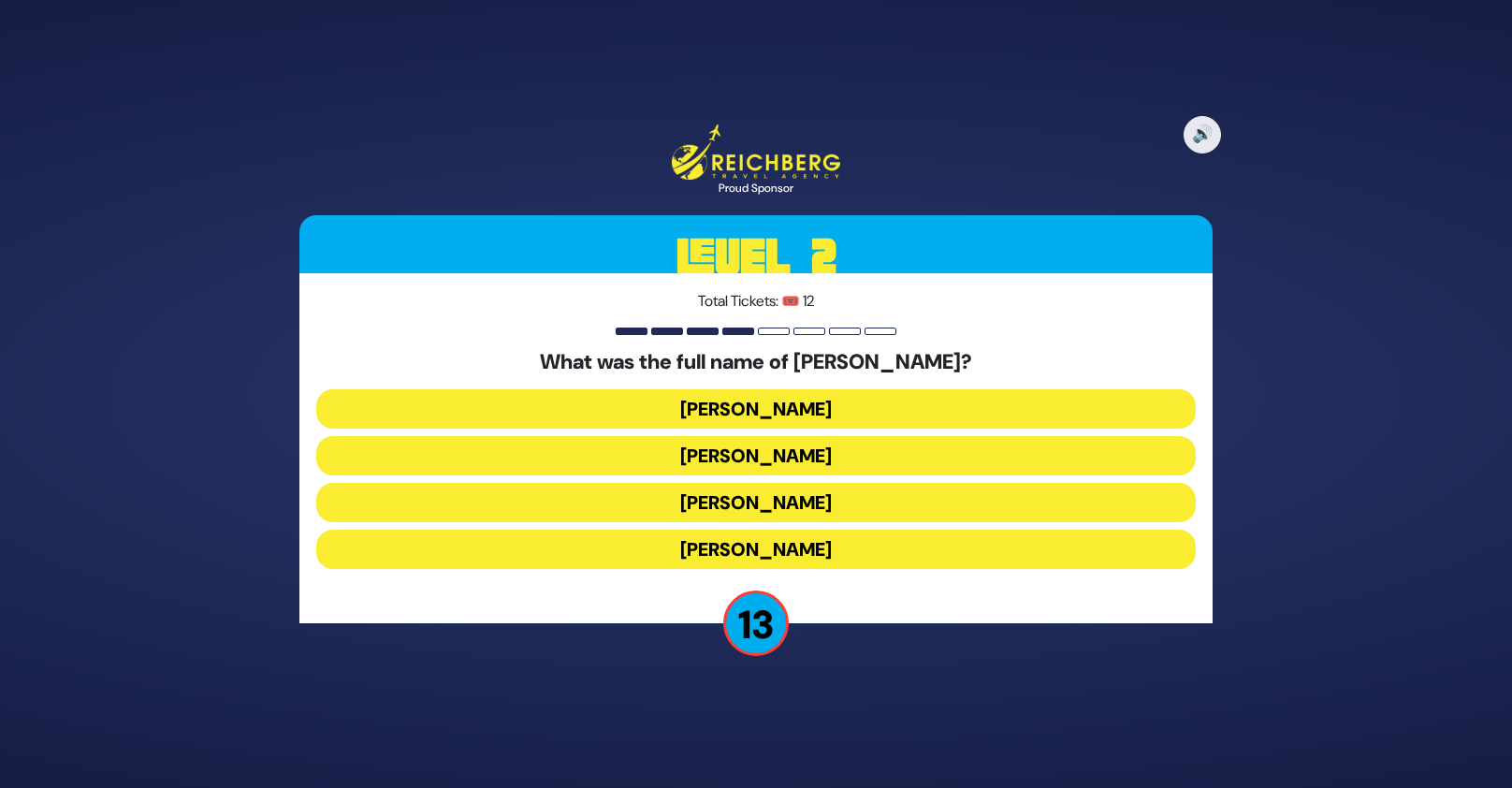
click at [831, 402] on button "[PERSON_NAME]" at bounding box center [756, 409] width 879 height 40
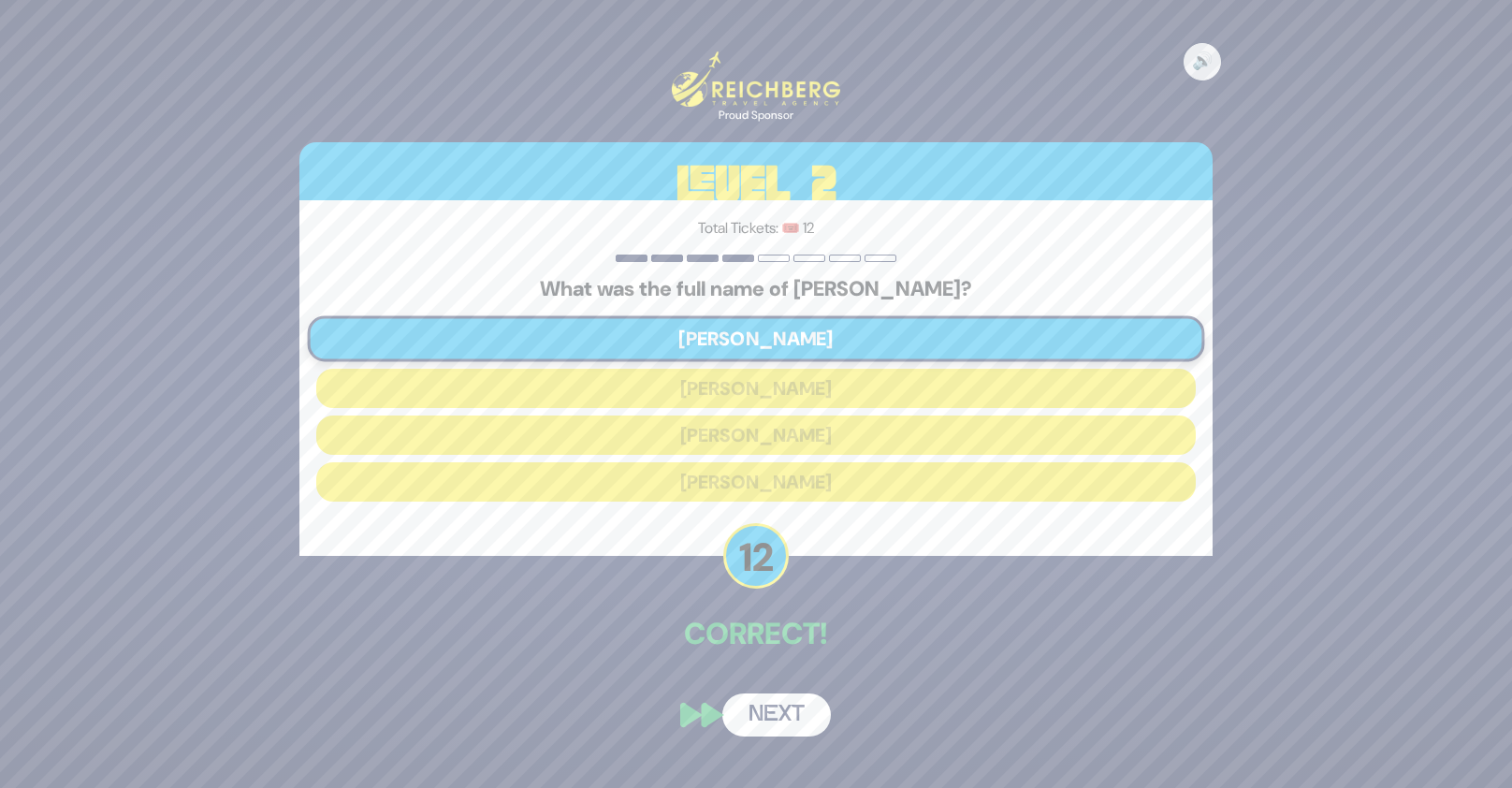
click at [778, 712] on button "Next" at bounding box center [776, 715] width 108 height 43
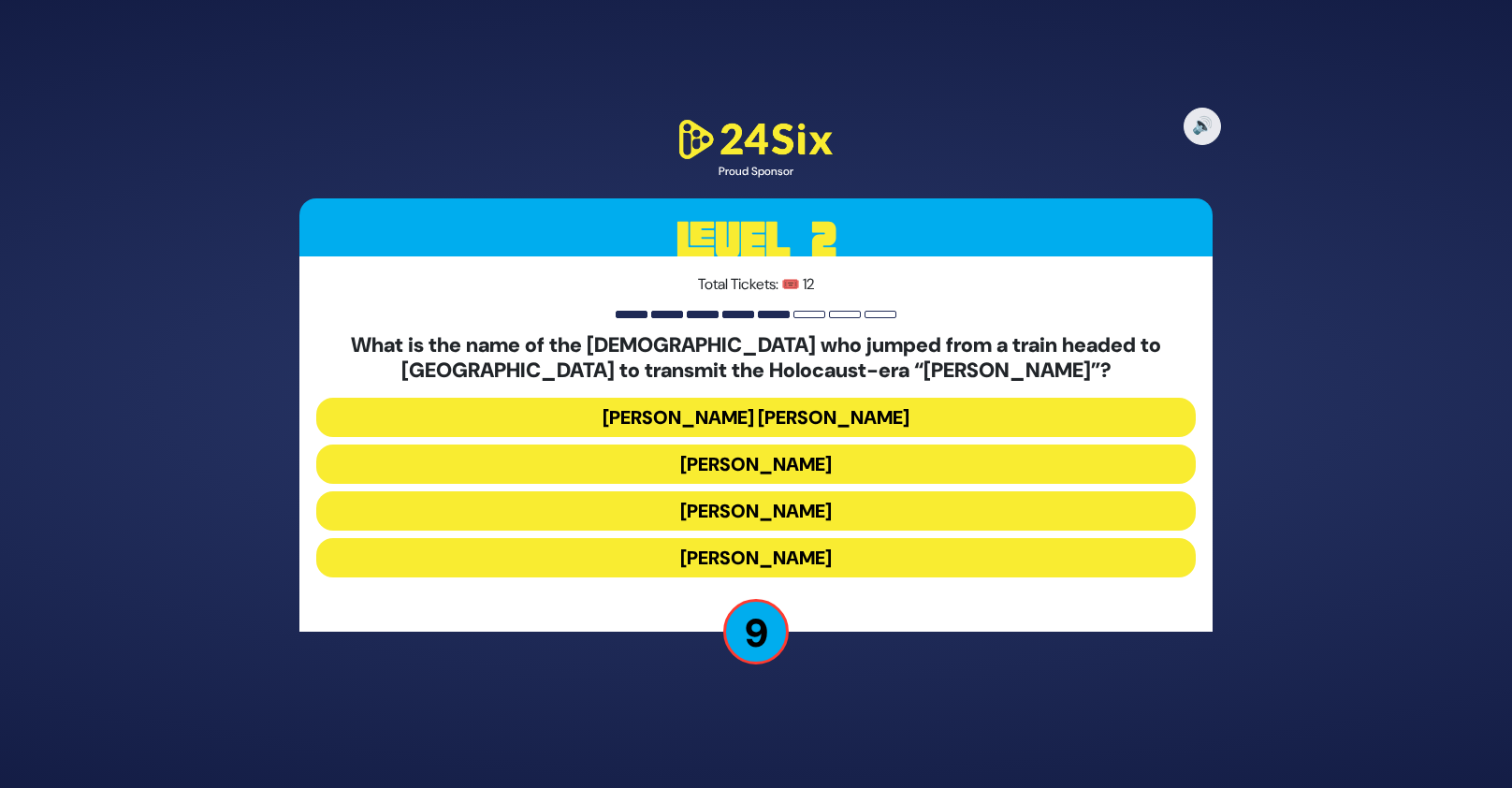
click at [775, 484] on div "What is the name of the [DEMOGRAPHIC_DATA] who jumped from a train headed to [G…" at bounding box center [756, 460] width 879 height 252
click at [764, 478] on button "[PERSON_NAME]" at bounding box center [756, 464] width 879 height 40
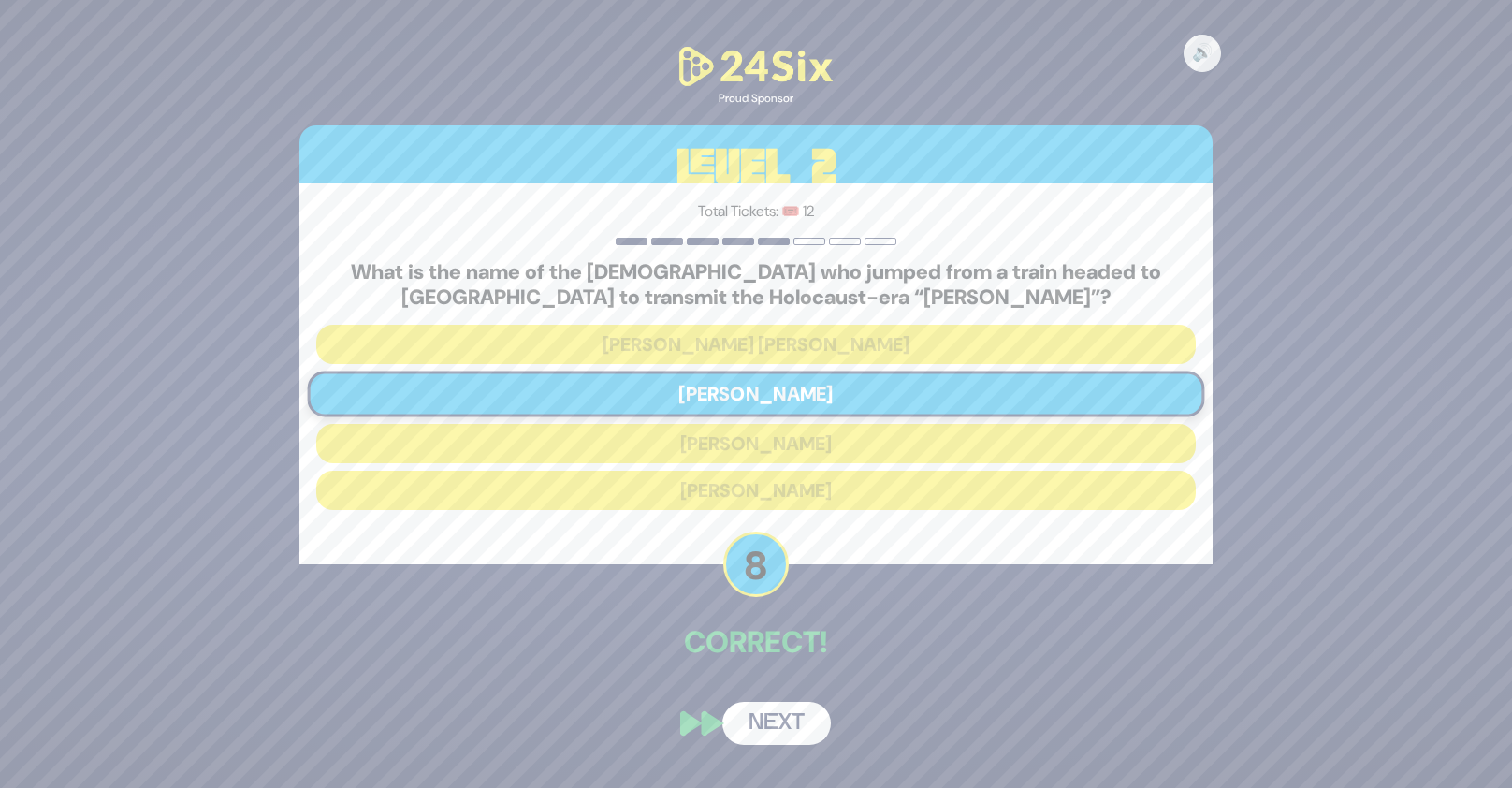
click at [812, 729] on button "Next" at bounding box center [776, 722] width 108 height 43
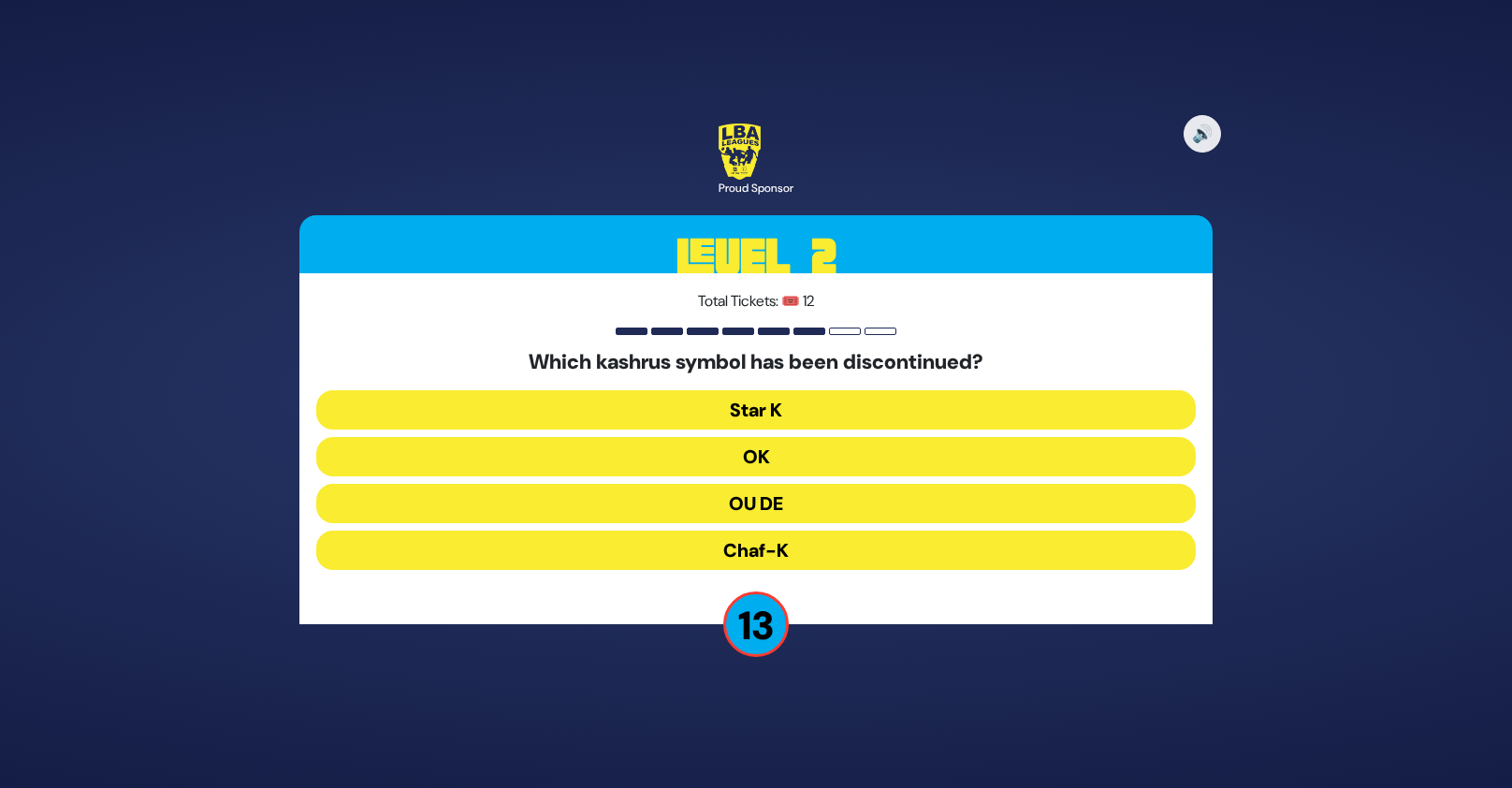
click at [815, 500] on button "OU DE" at bounding box center [756, 504] width 879 height 40
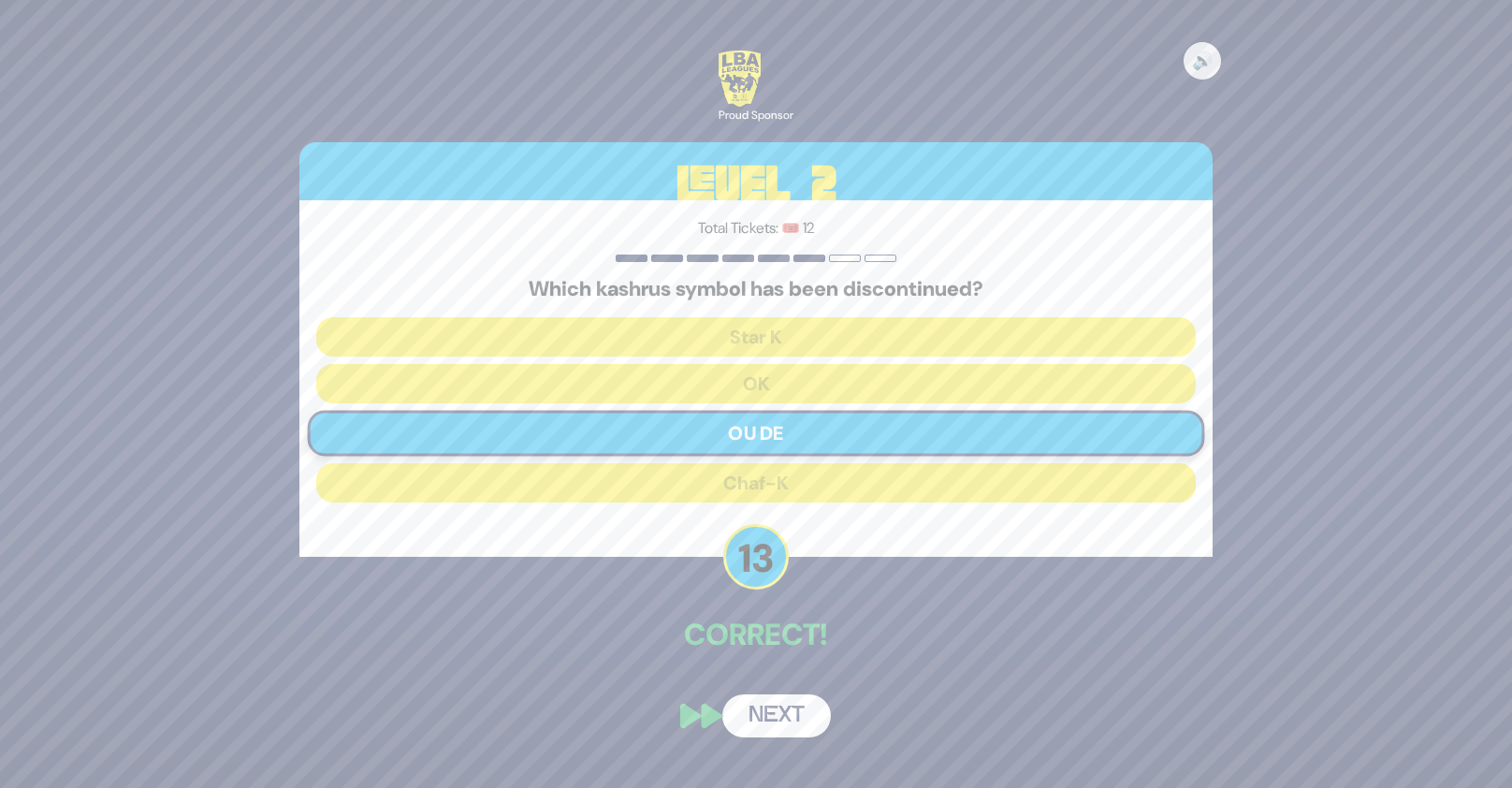
click at [800, 722] on button "Next" at bounding box center [776, 716] width 108 height 43
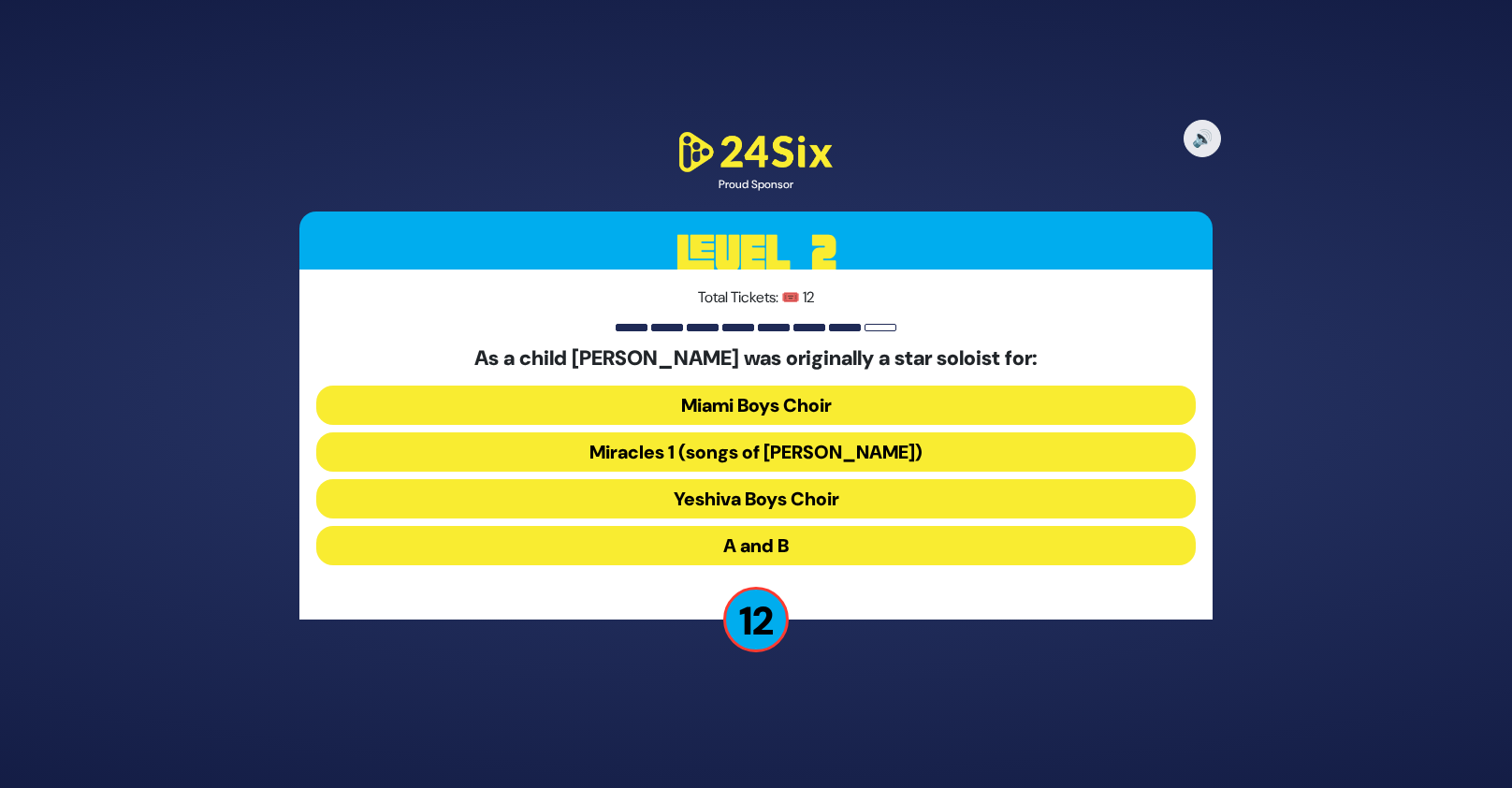
click at [744, 453] on button "Miracles 1 (songs of [PERSON_NAME])" at bounding box center [756, 453] width 879 height 40
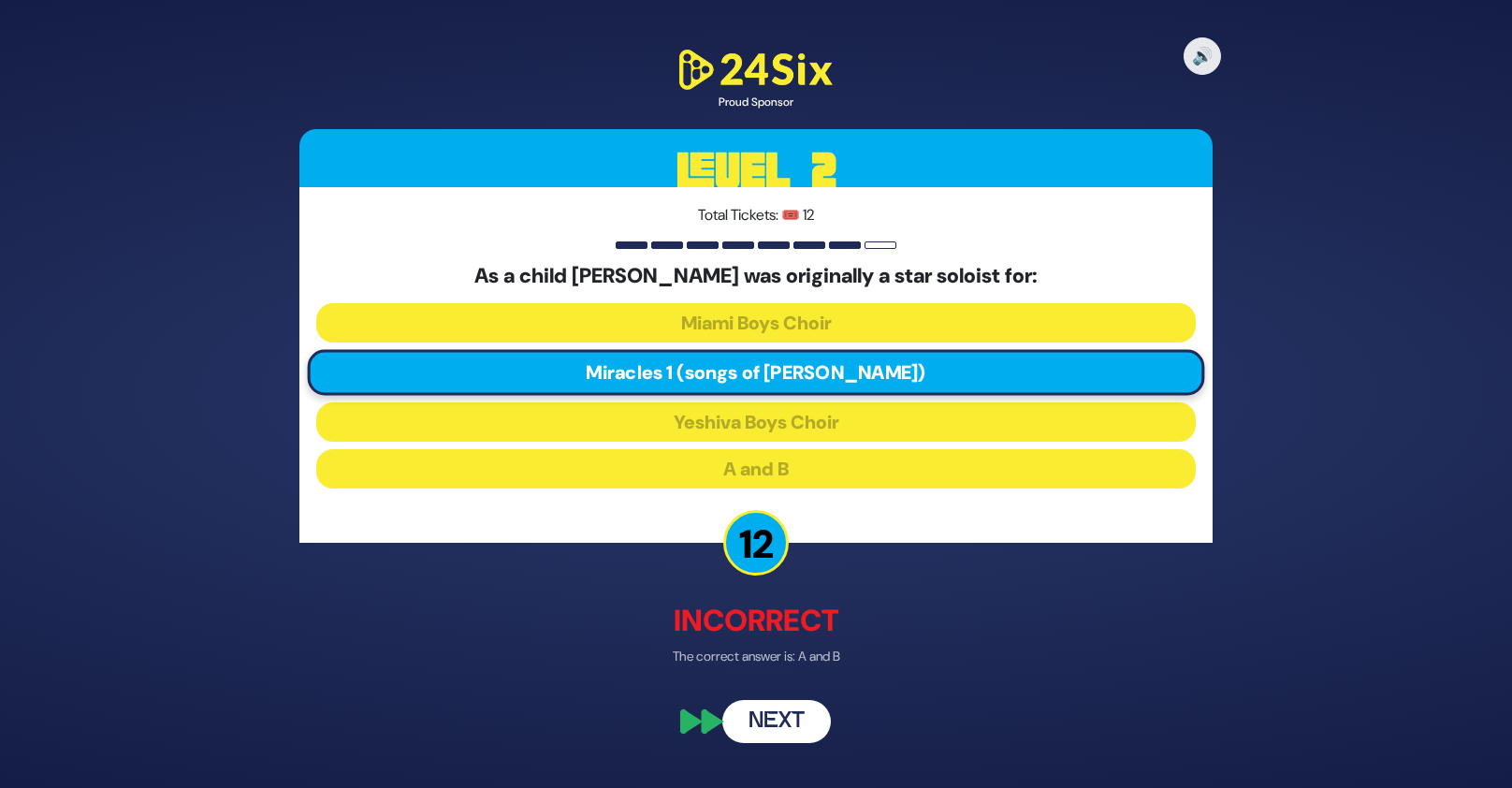
click at [792, 727] on button "Next" at bounding box center [776, 720] width 108 height 43
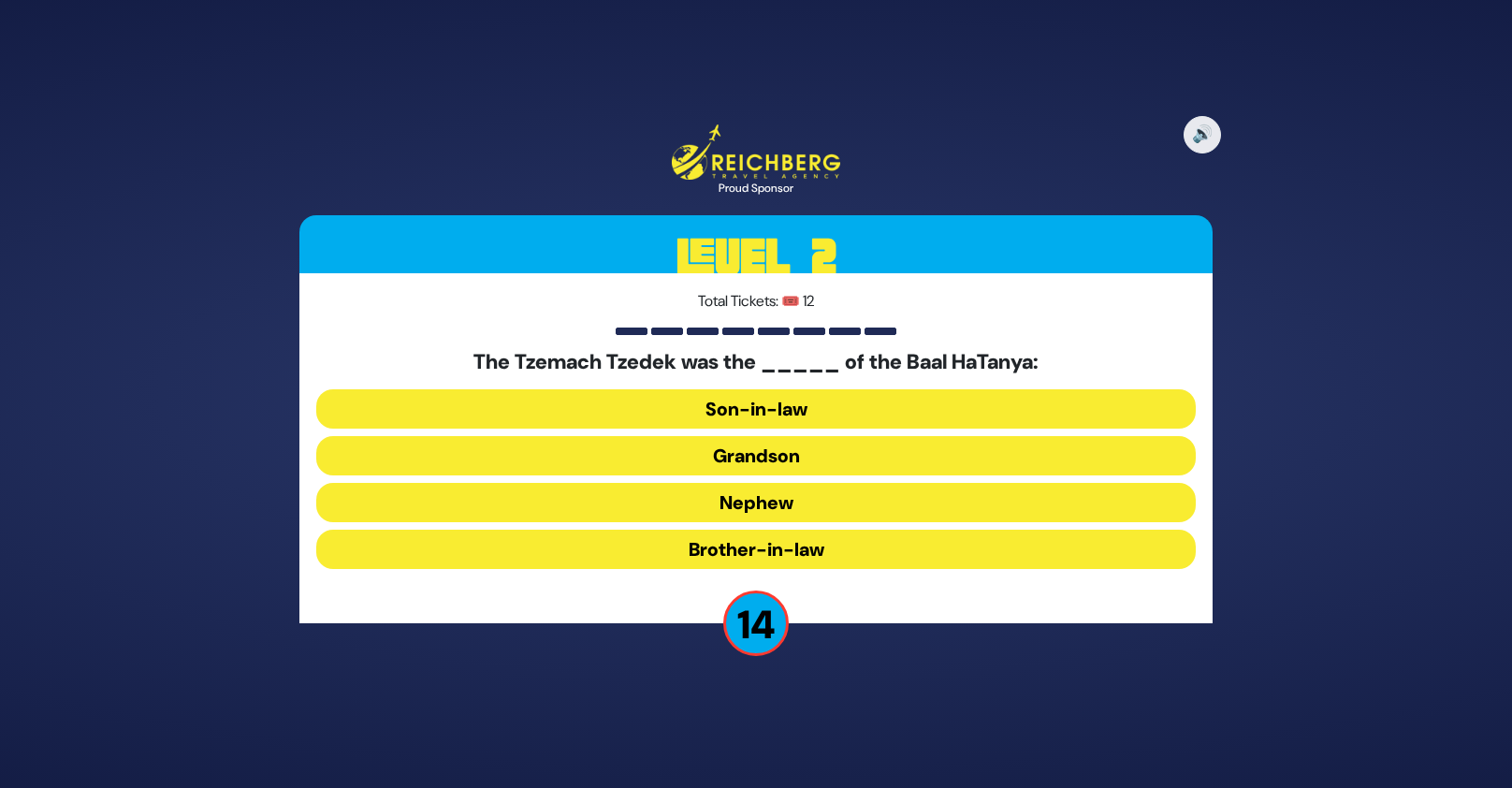
click at [684, 354] on h5 "The Tzemach Tzedek was the _____ of the Baal HaTanya:" at bounding box center [756, 362] width 879 height 25
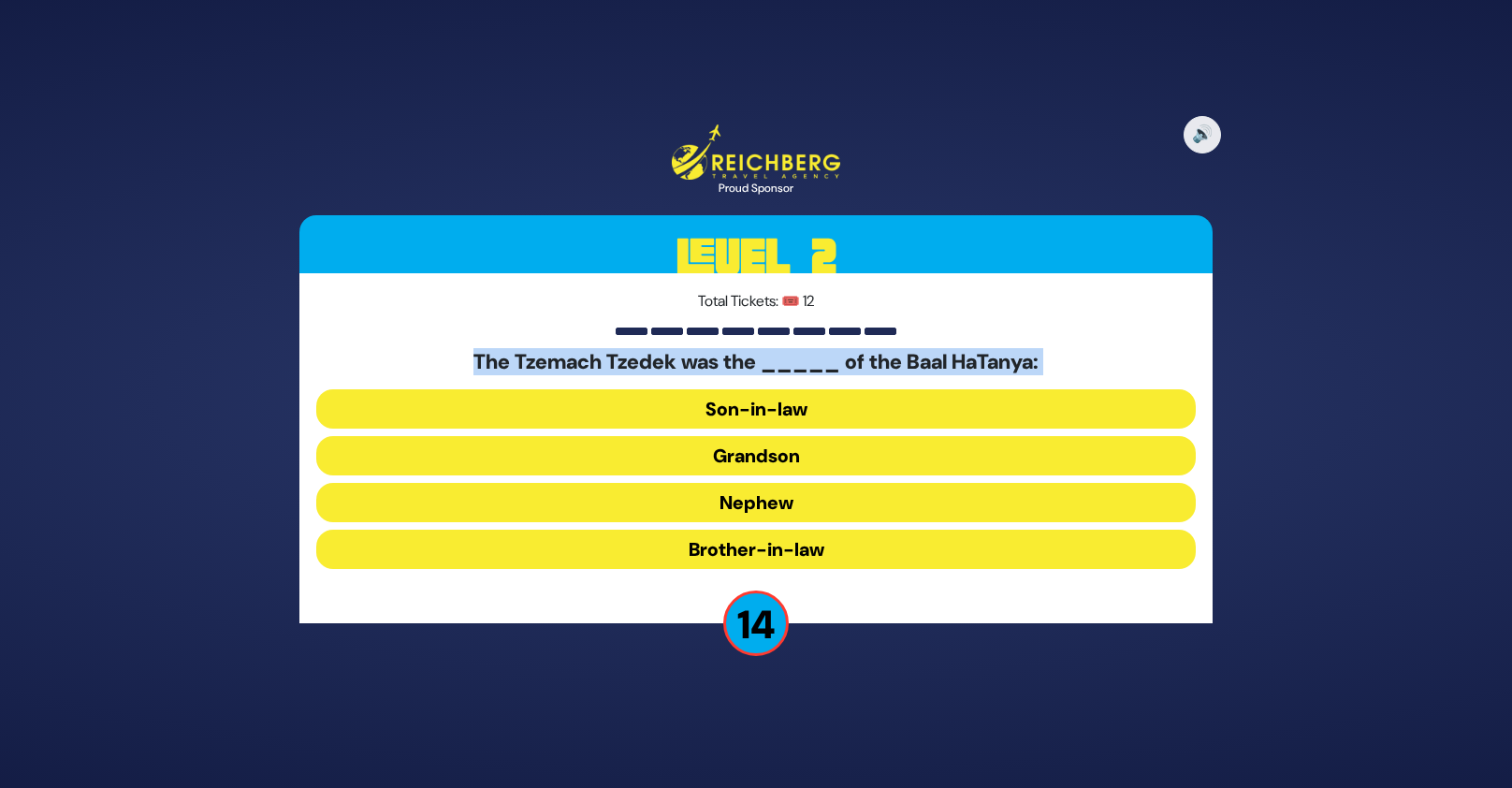
copy div "The Tzemach Tzedek was the _____ of the Baal HaTanya:"
click at [762, 462] on button "Grandson" at bounding box center [756, 456] width 879 height 40
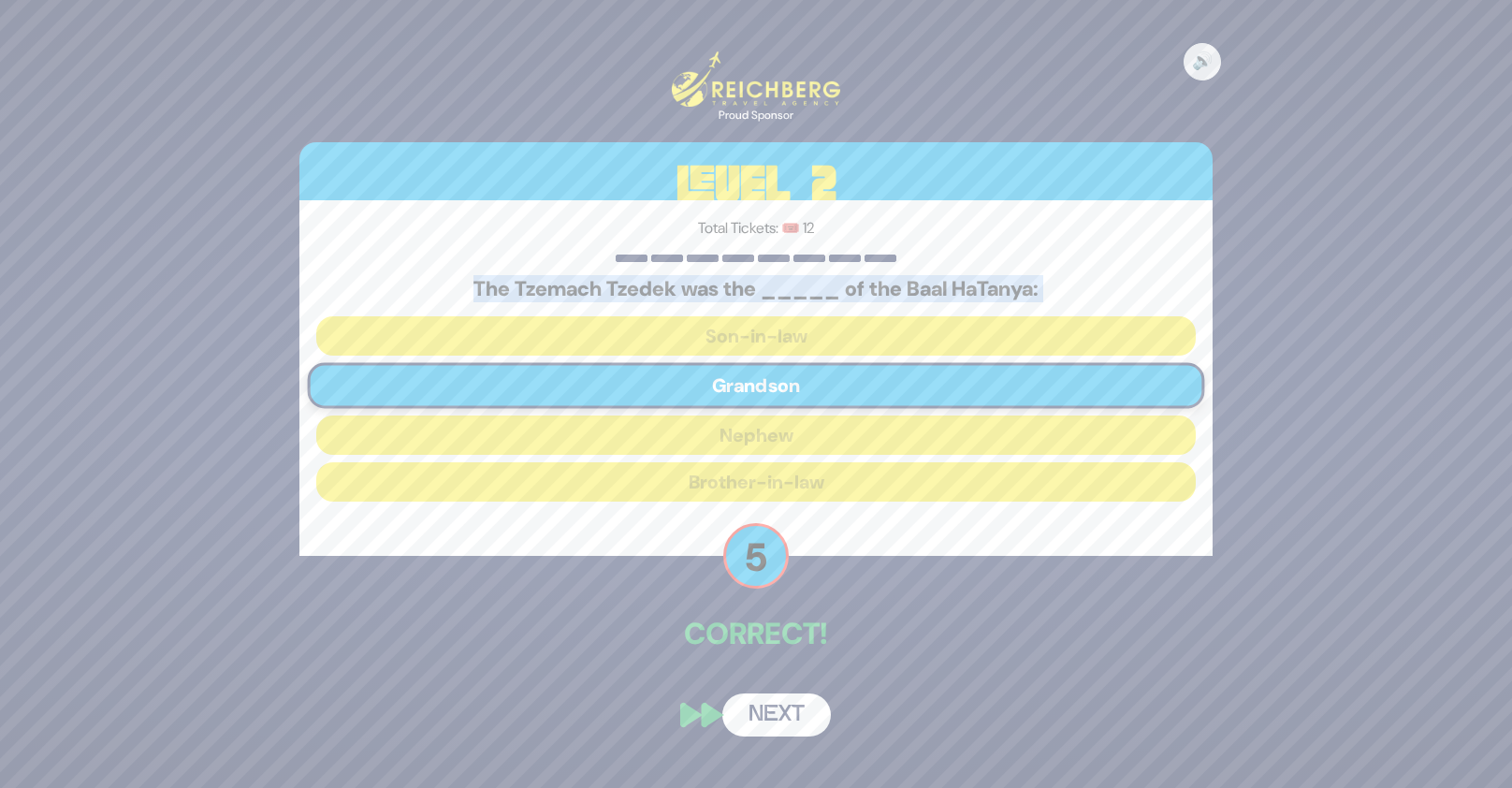
click at [792, 709] on button "Next" at bounding box center [776, 715] width 108 height 43
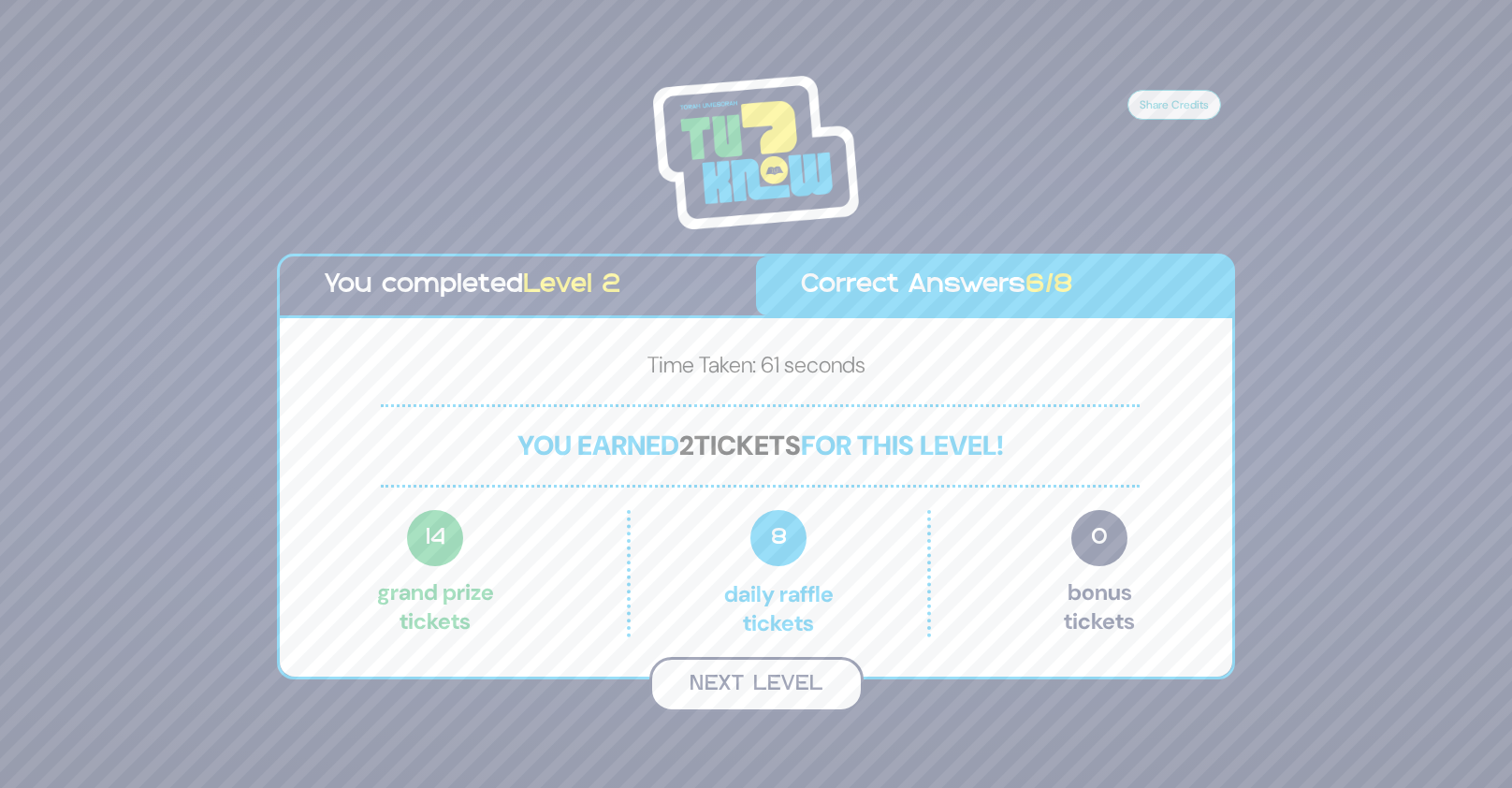
click at [788, 675] on button "Next Level" at bounding box center [756, 685] width 214 height 56
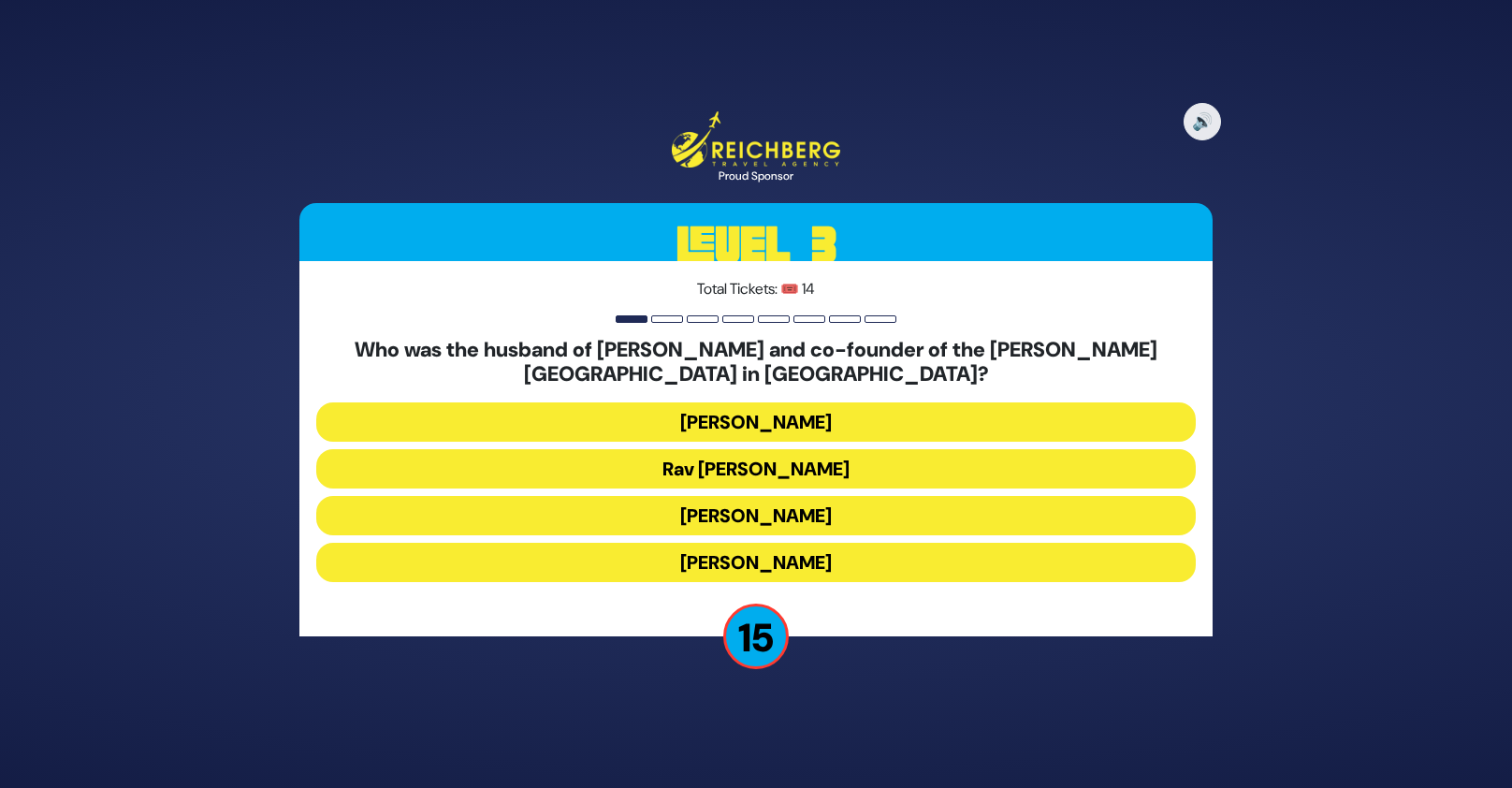
click at [762, 348] on h5 "Who was the husband of [PERSON_NAME] and co-founder of the [PERSON_NAME][GEOGRA…" at bounding box center [756, 362] width 879 height 50
click at [750, 349] on h5 "Who was the husband of [PERSON_NAME] and co-founder of the [PERSON_NAME][GEOGRA…" at bounding box center [756, 362] width 879 height 50
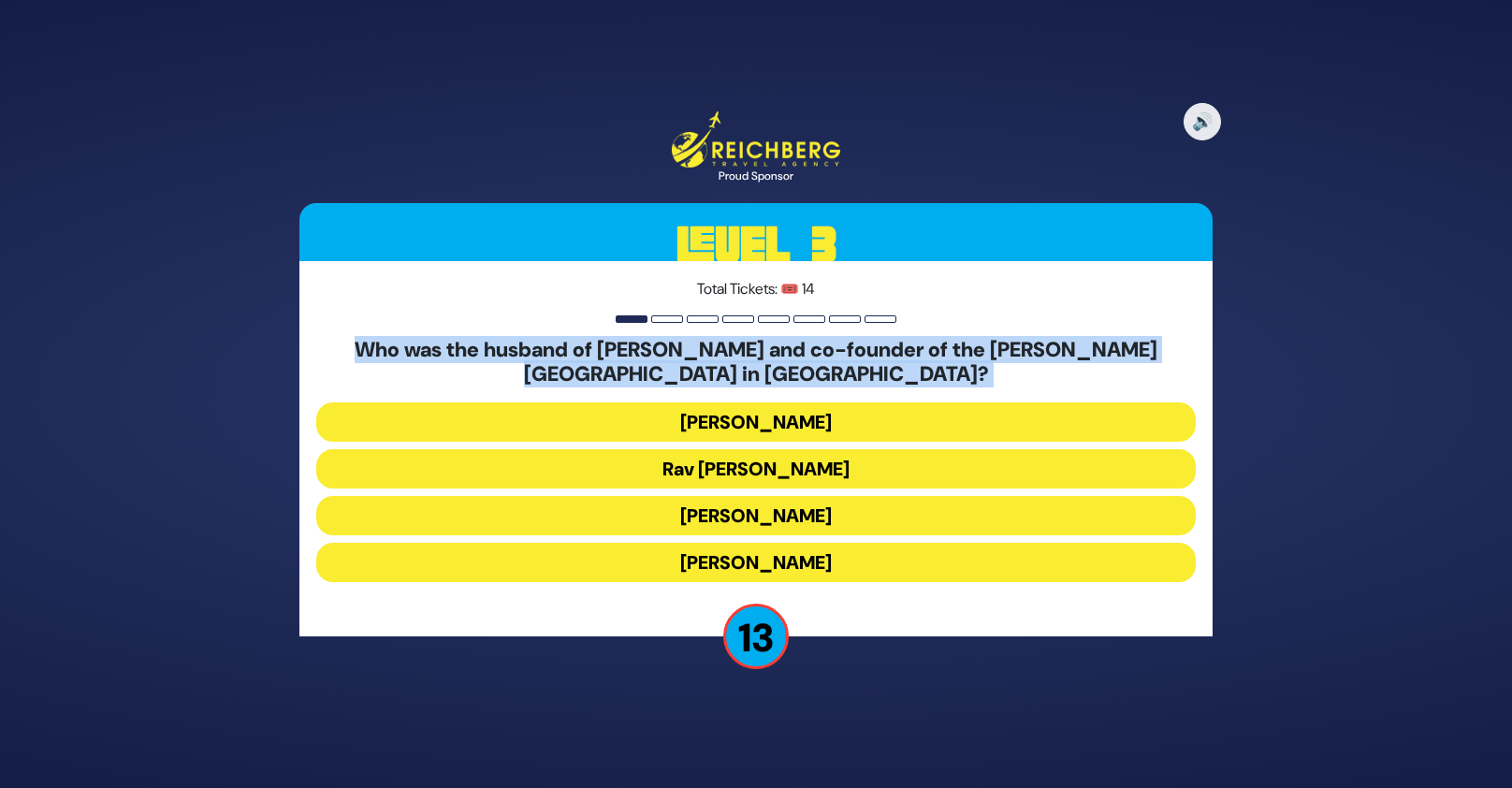
click at [750, 349] on h5 "Who was the husband of [PERSON_NAME] and co-founder of the [PERSON_NAME][GEOGRA…" at bounding box center [756, 362] width 879 height 50
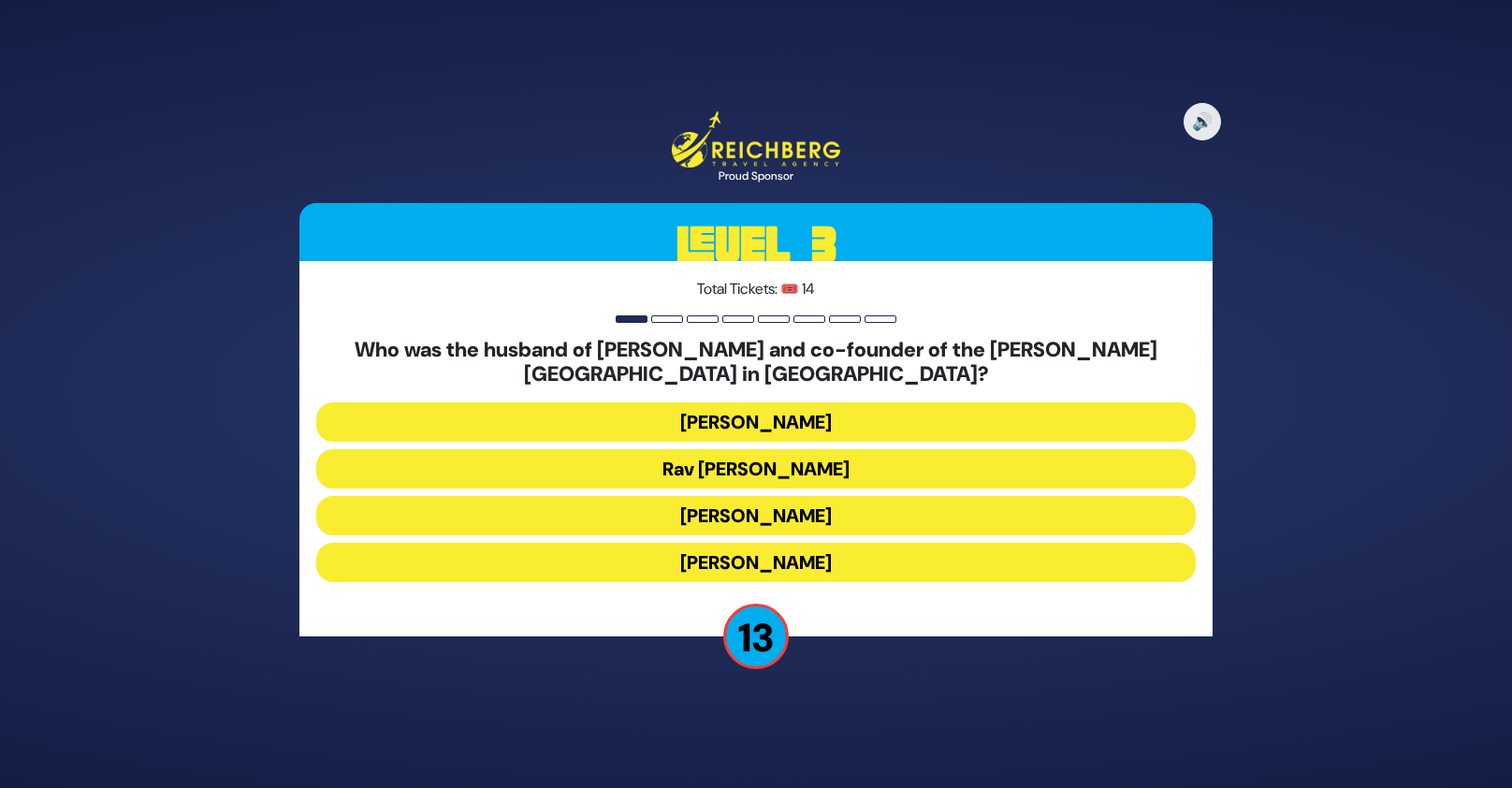
click at [750, 349] on h5 "Who was the husband of [PERSON_NAME] and co-founder of the [PERSON_NAME][GEOGRA…" at bounding box center [756, 362] width 879 height 50
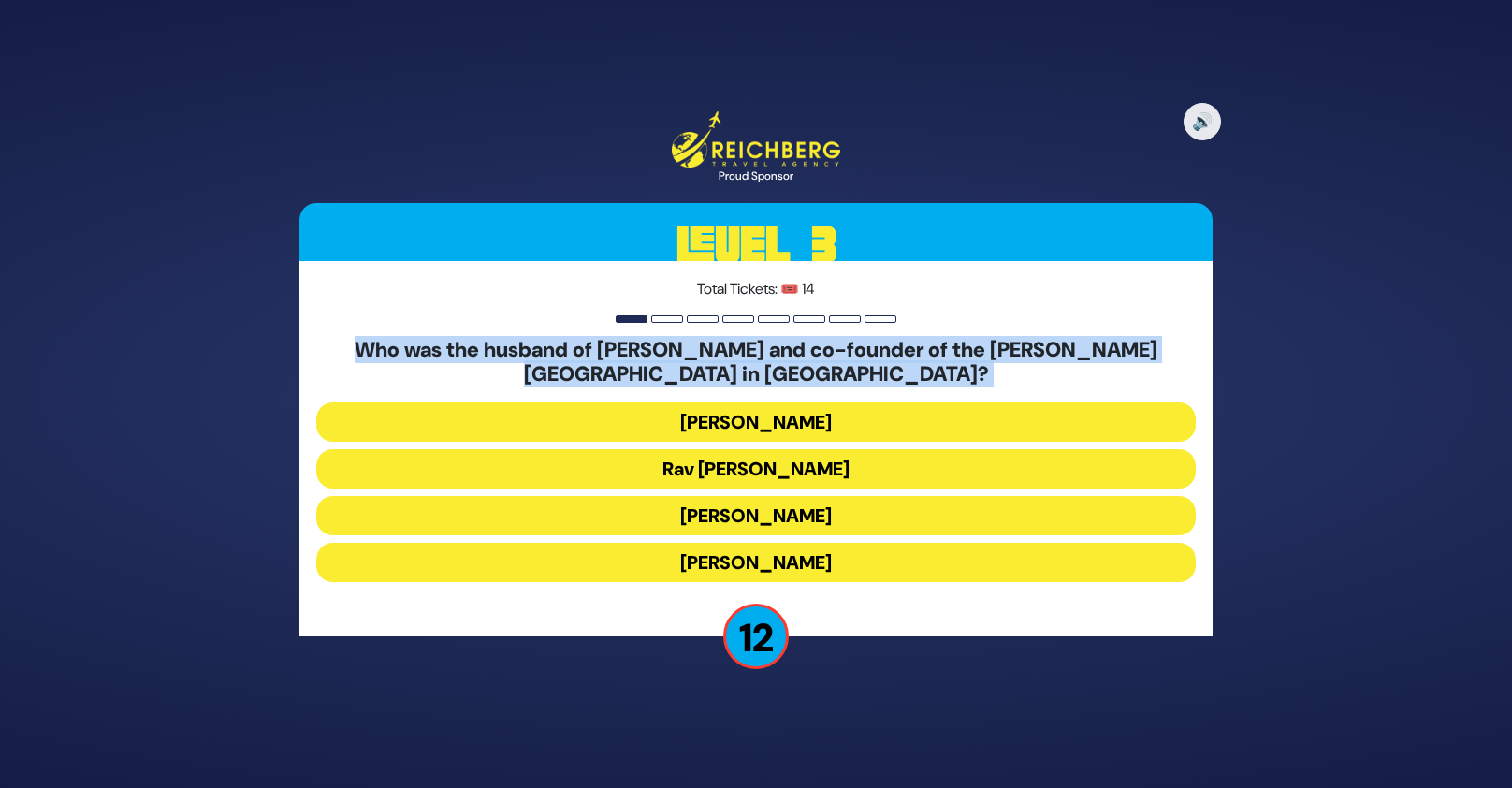
copy div "Who was the husband of [PERSON_NAME] and co-founder of the [PERSON_NAME][GEOGRA…"
click at [745, 473] on button "Rav [PERSON_NAME]" at bounding box center [756, 469] width 879 height 40
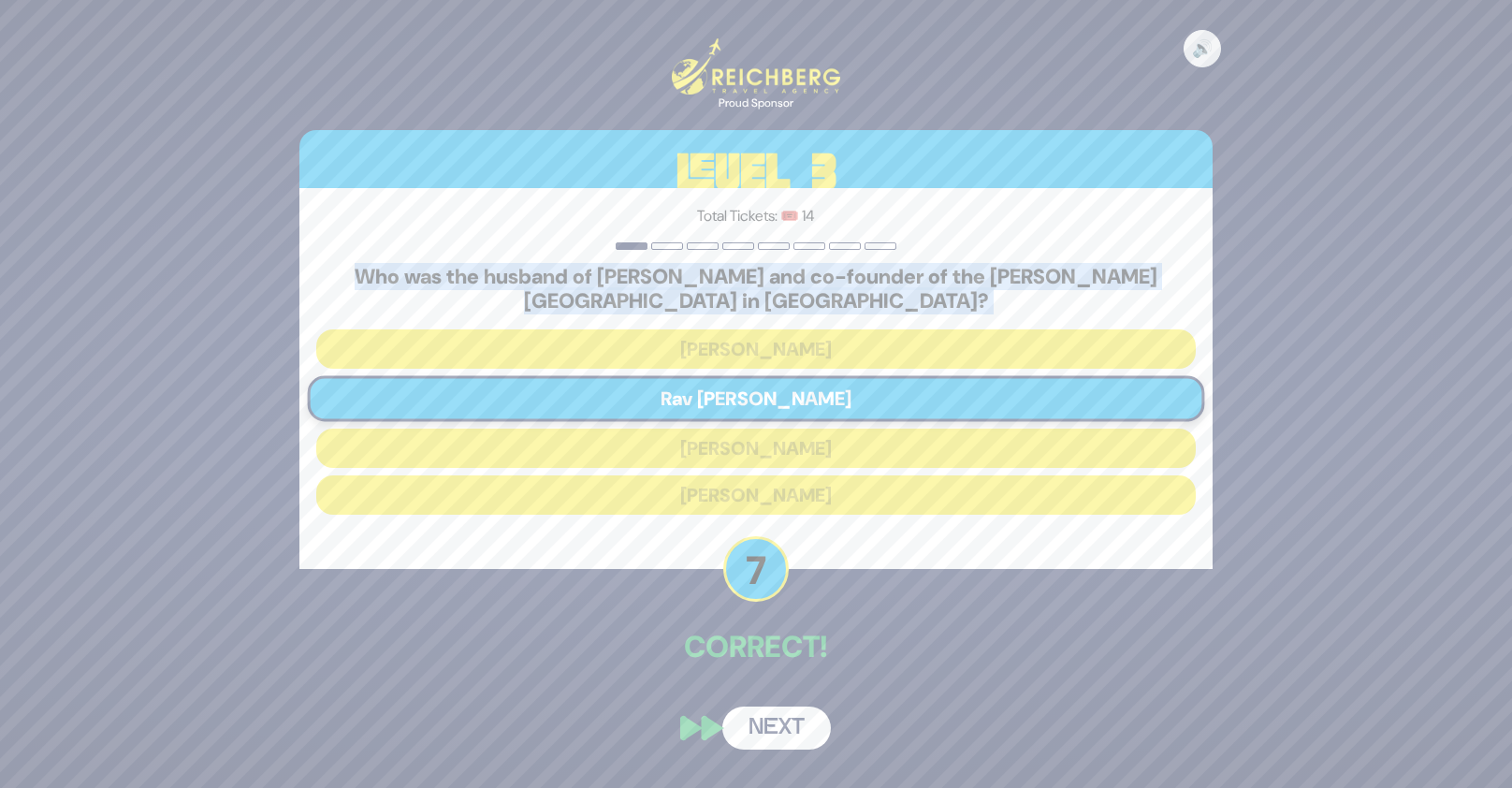
click at [768, 729] on button "Next" at bounding box center [776, 727] width 108 height 43
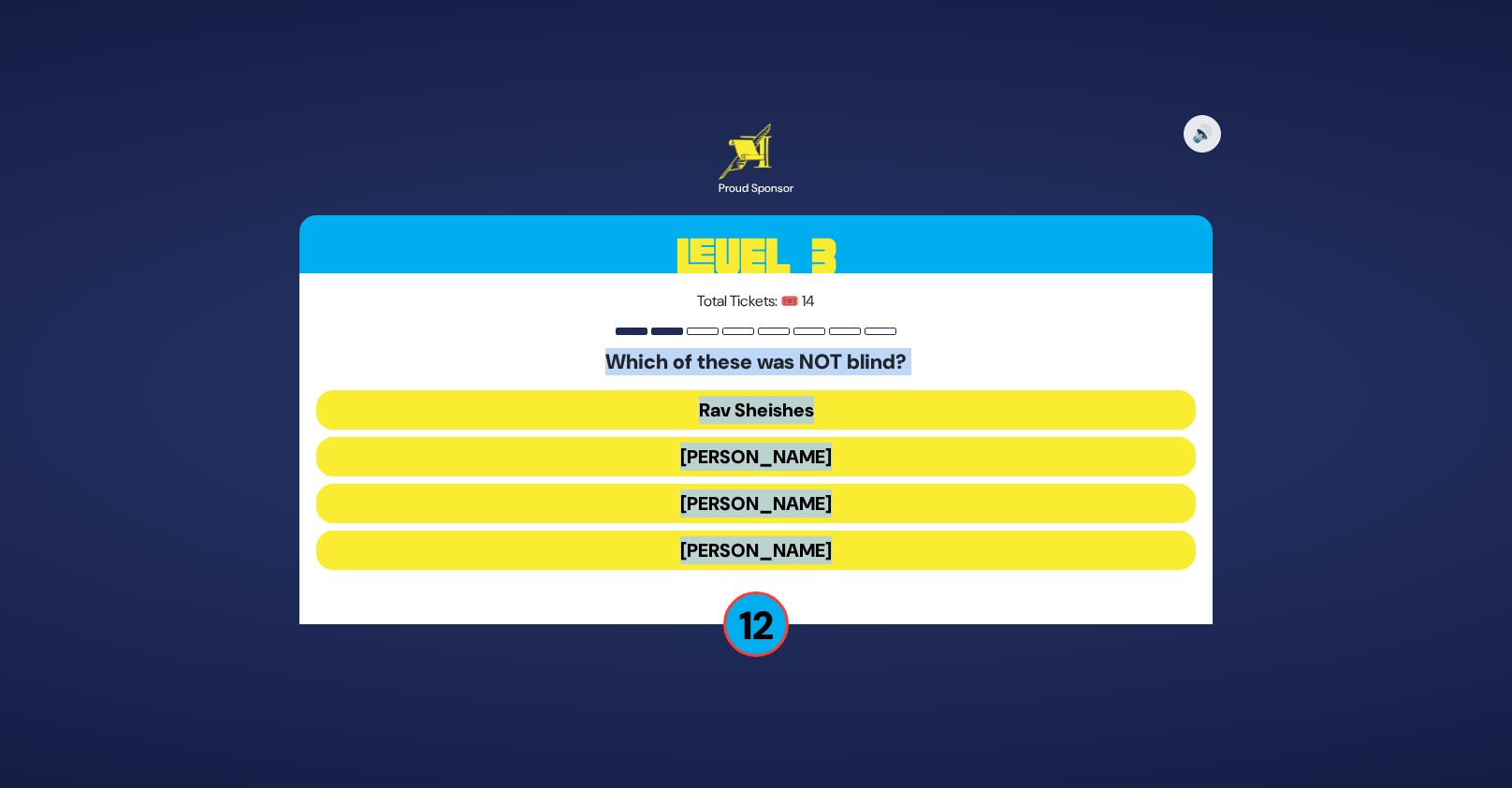
drag, startPoint x: 598, startPoint y: 355, endPoint x: 833, endPoint y: 554, distance: 307.9
click at [833, 554] on div "Which of these was NOT blind? [PERSON_NAME] [PERSON_NAME] [PERSON_NAME]" at bounding box center [756, 463] width 879 height 226
copy div "Which of these was NOT blind? [PERSON_NAME] [PERSON_NAME] [PERSON_NAME]"
click at [779, 554] on button "[PERSON_NAME]" at bounding box center [756, 551] width 879 height 40
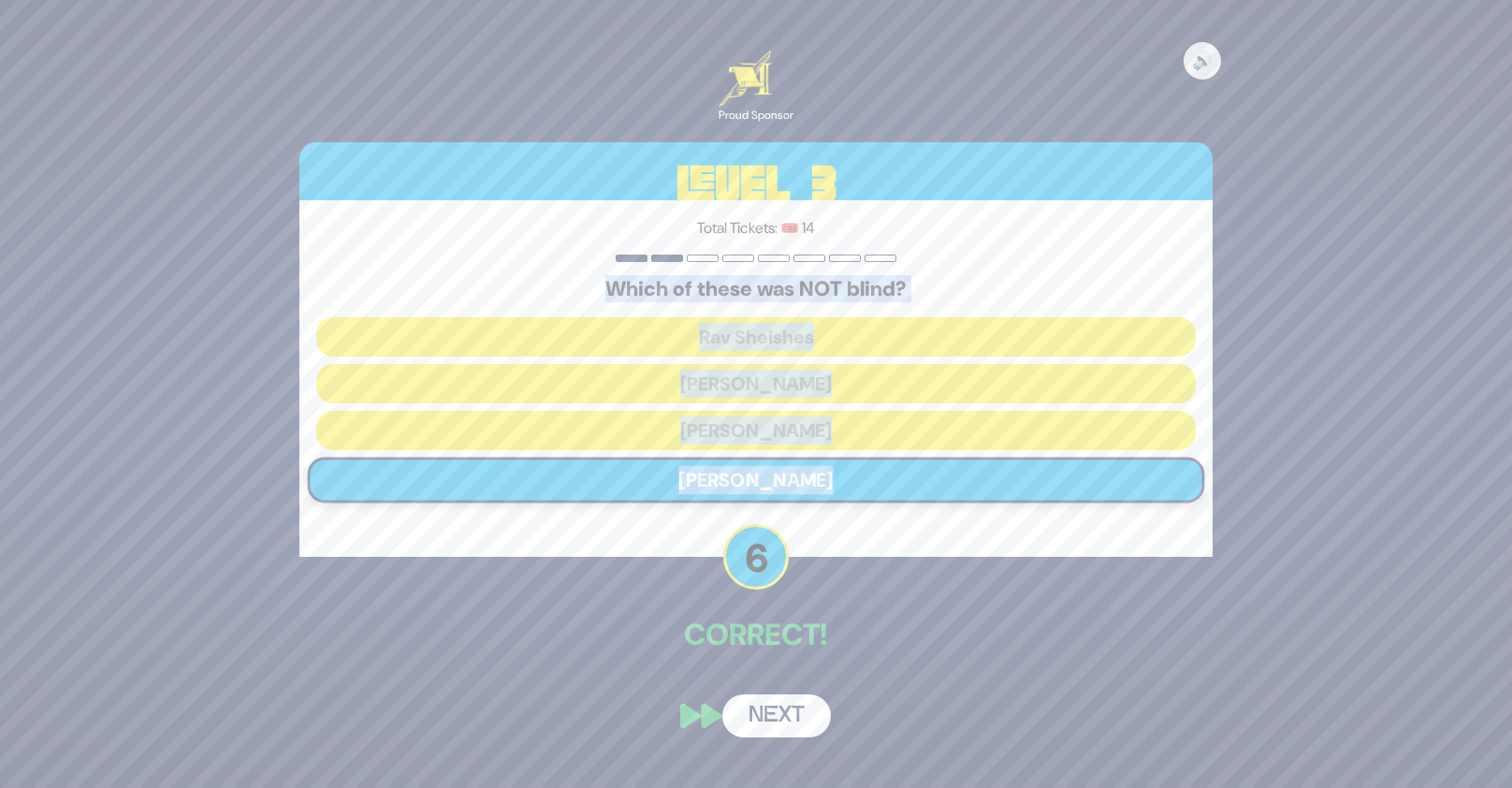
click at [805, 706] on button "Next" at bounding box center [776, 716] width 108 height 43
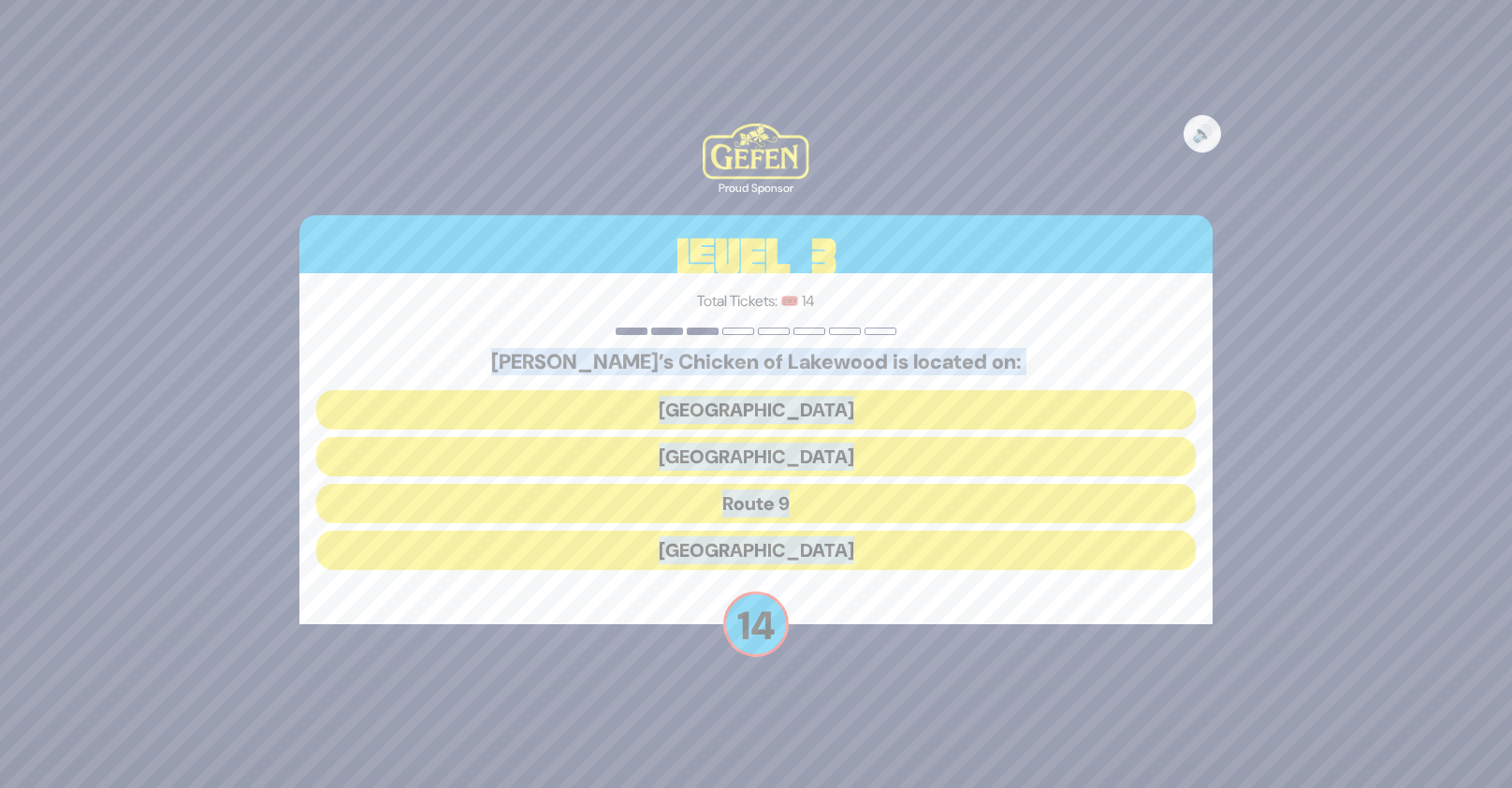
click at [1288, 354] on div "🔊 Proud Sponsor Level 3 Total Tickets: 🎟️ 14 [PERSON_NAME]’s Chicken of [GEOGRA…" at bounding box center [756, 394] width 1512 height 788
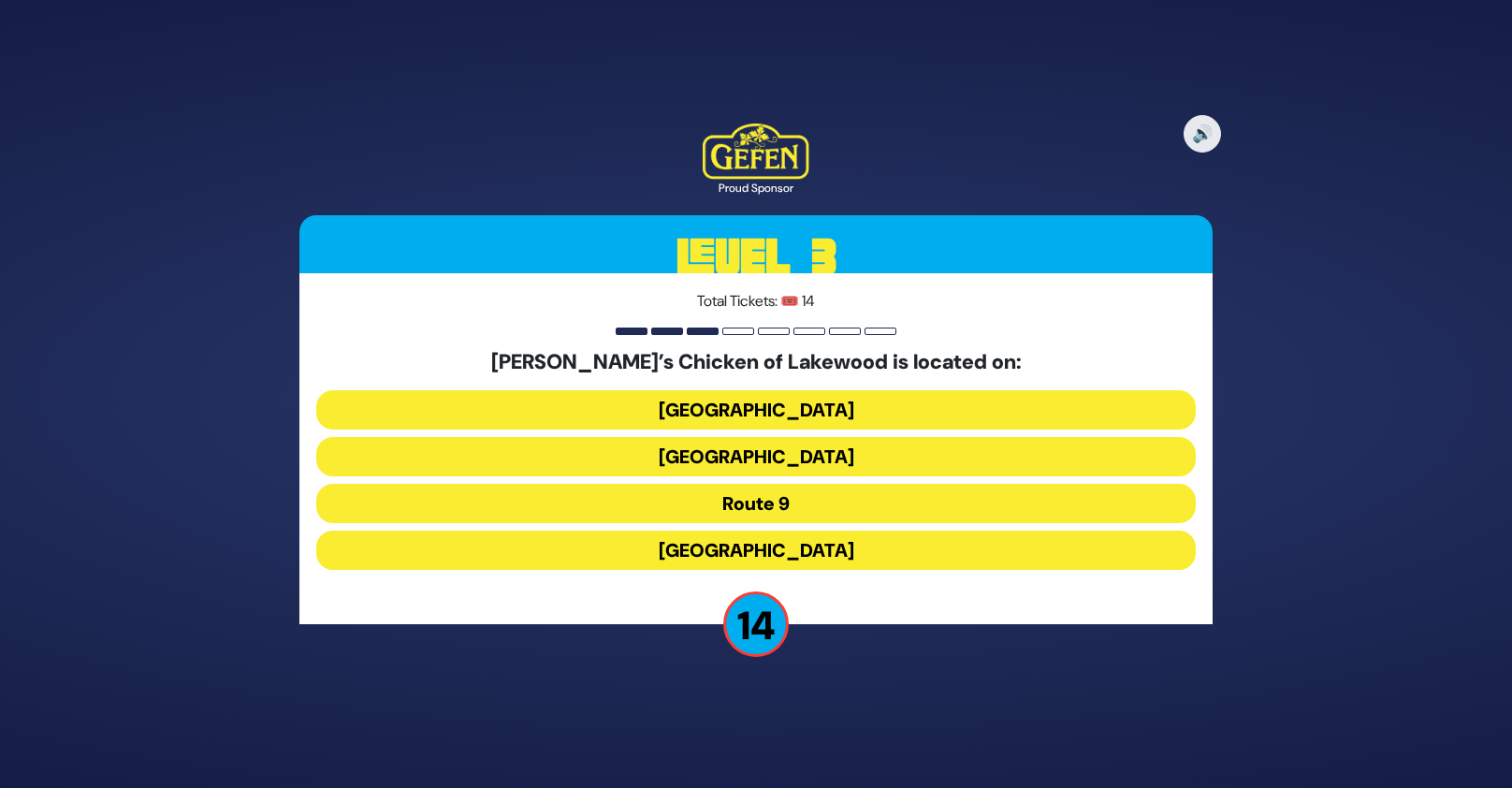
click at [826, 362] on h5 "[PERSON_NAME]’s Chicken of Lakewood is located on:" at bounding box center [756, 362] width 879 height 25
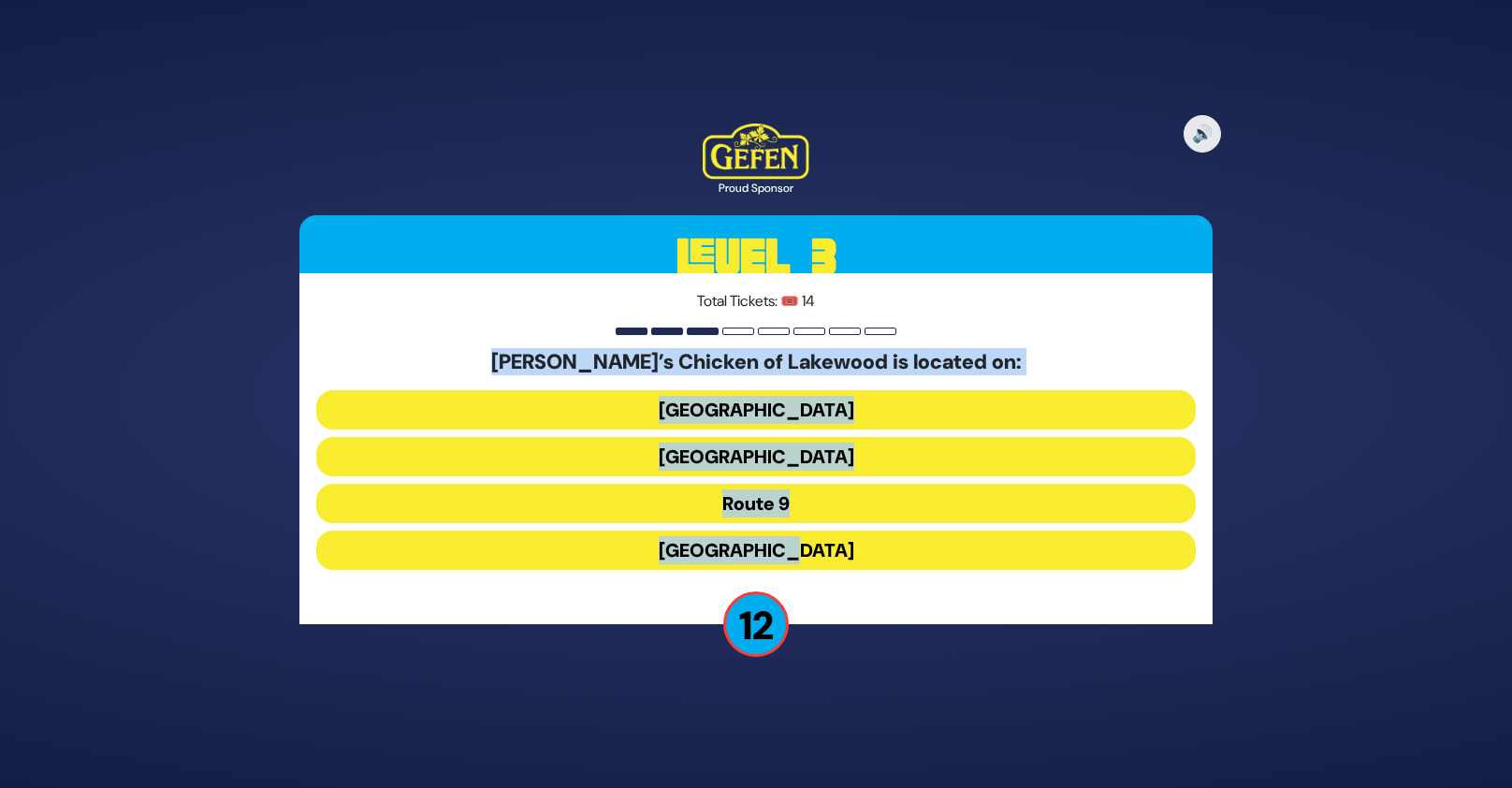
drag, startPoint x: 539, startPoint y: 359, endPoint x: 915, endPoint y: 575, distance: 433.6
click at [915, 575] on div "[PERSON_NAME]’s Chicken of [GEOGRAPHIC_DATA] is located on: Avenue of the [GEOG…" at bounding box center [756, 463] width 879 height 226
copy div "[PERSON_NAME]’s Chicken of [GEOGRAPHIC_DATA] is located on: Avenue of the [GEOG…"
click at [795, 448] on button "[GEOGRAPHIC_DATA]" at bounding box center [756, 457] width 879 height 40
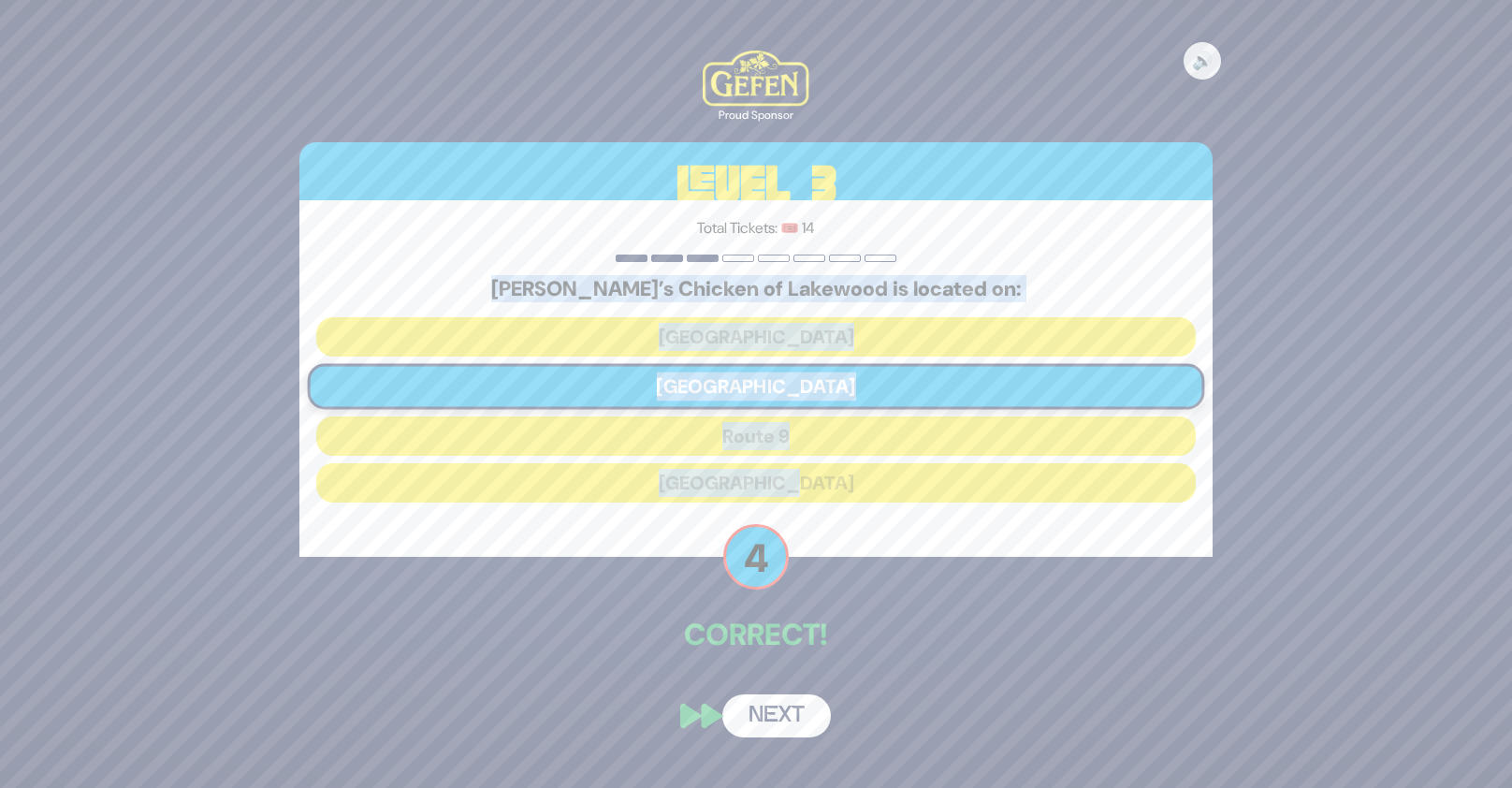
click at [924, 647] on p "Correct!" at bounding box center [756, 634] width 913 height 45
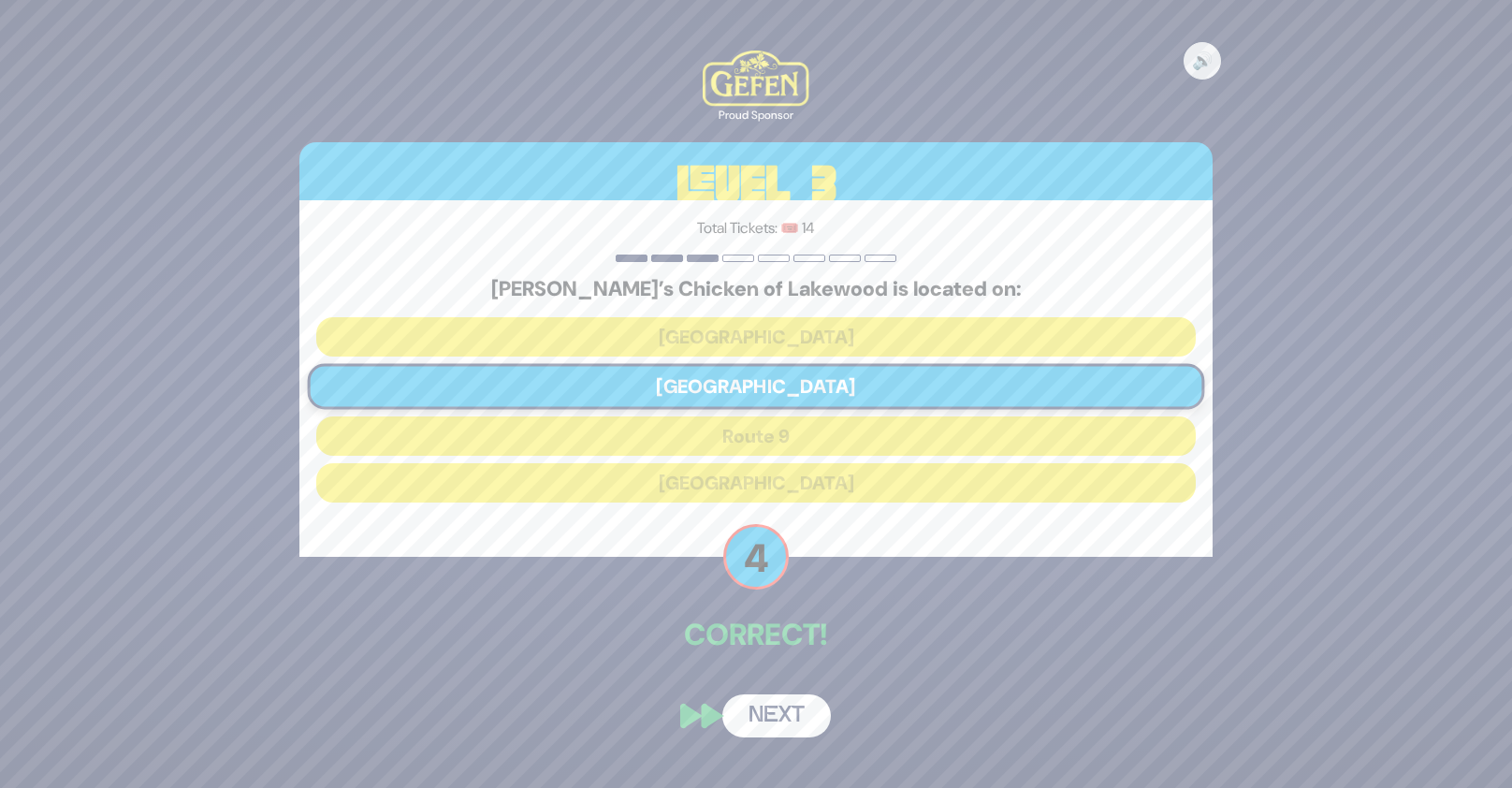
click at [796, 718] on button "Next" at bounding box center [776, 716] width 108 height 43
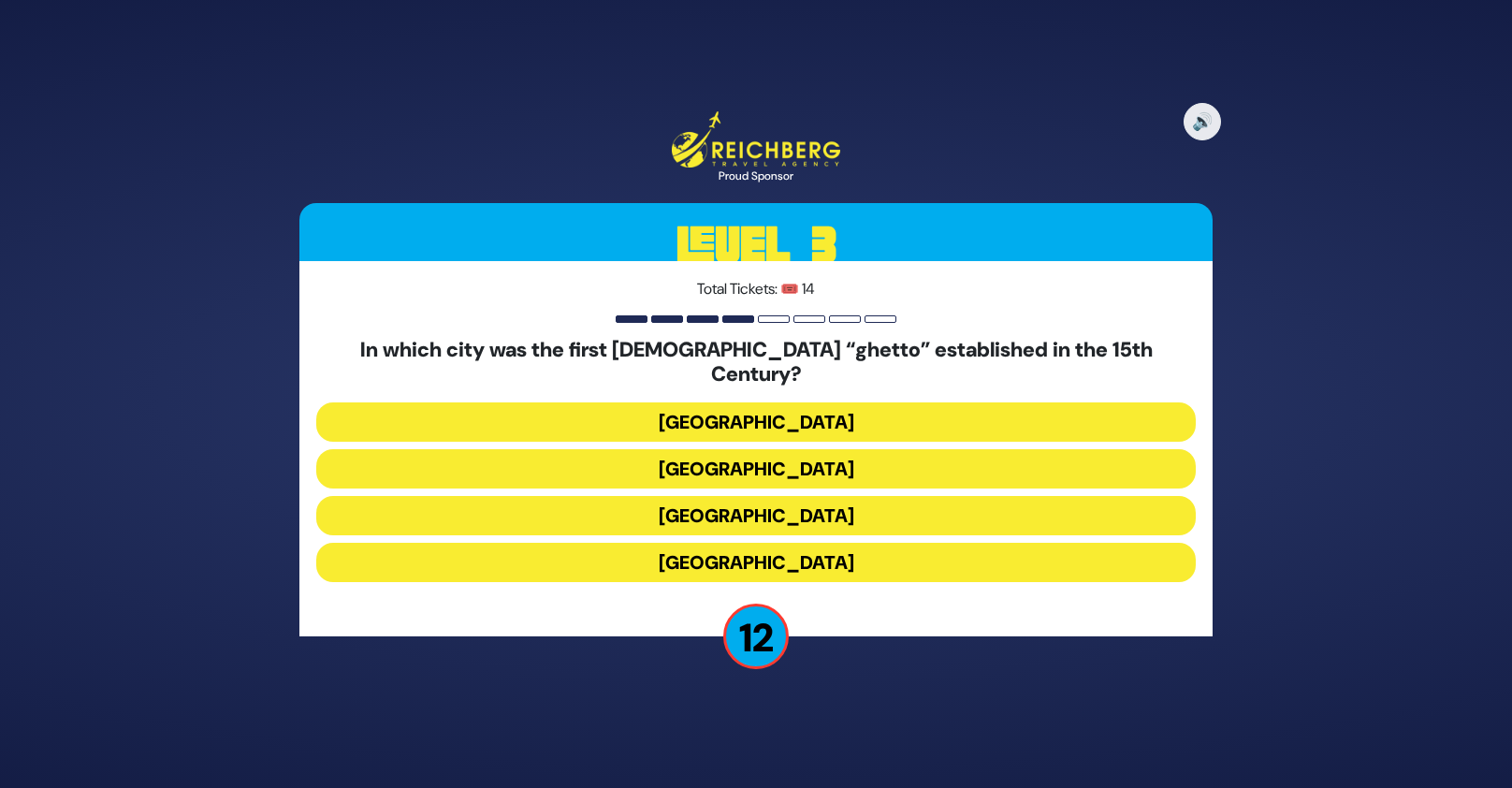
click at [772, 451] on button "[GEOGRAPHIC_DATA]" at bounding box center [756, 469] width 879 height 40
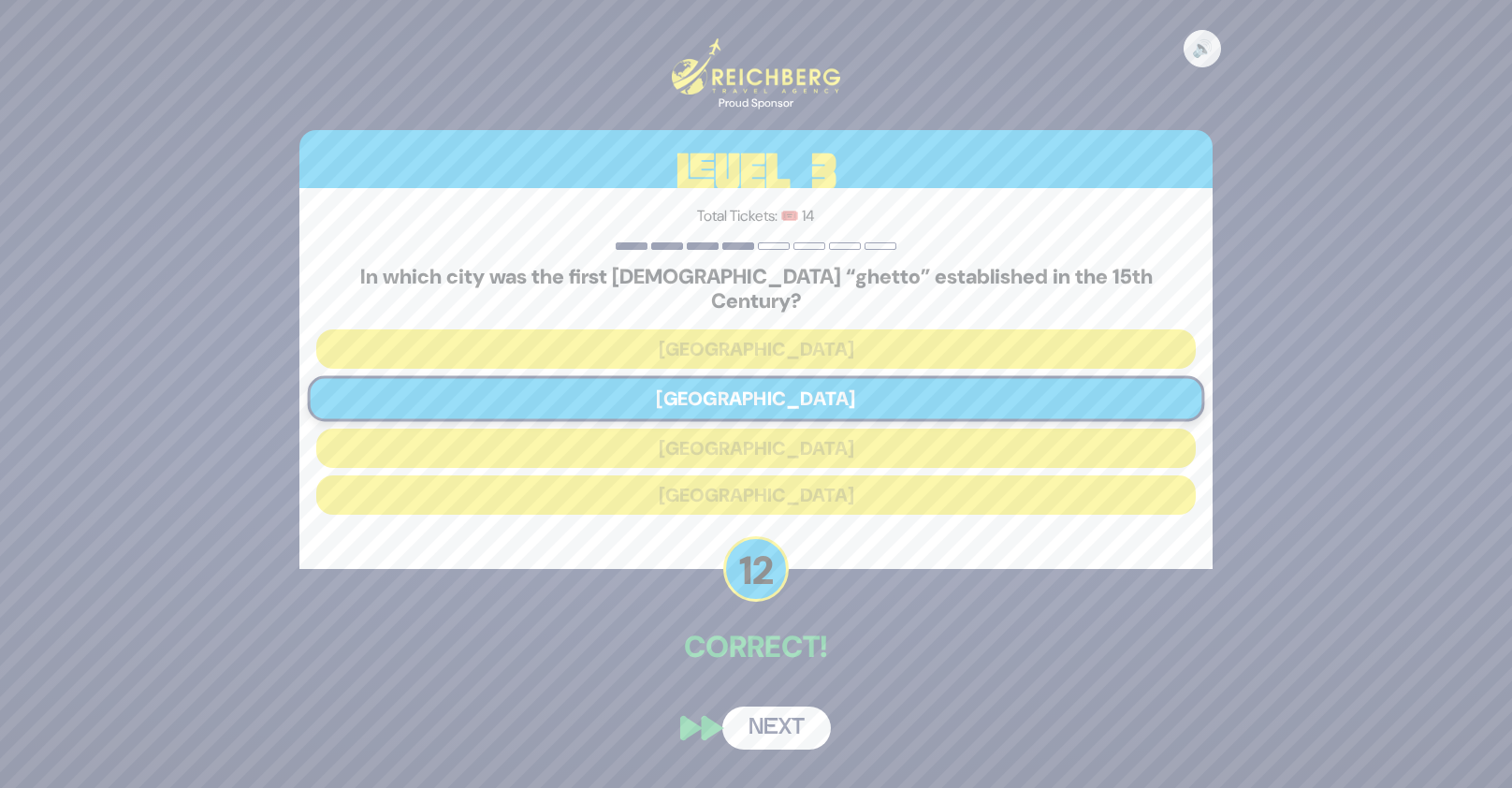
click at [796, 716] on button "Next" at bounding box center [776, 727] width 108 height 43
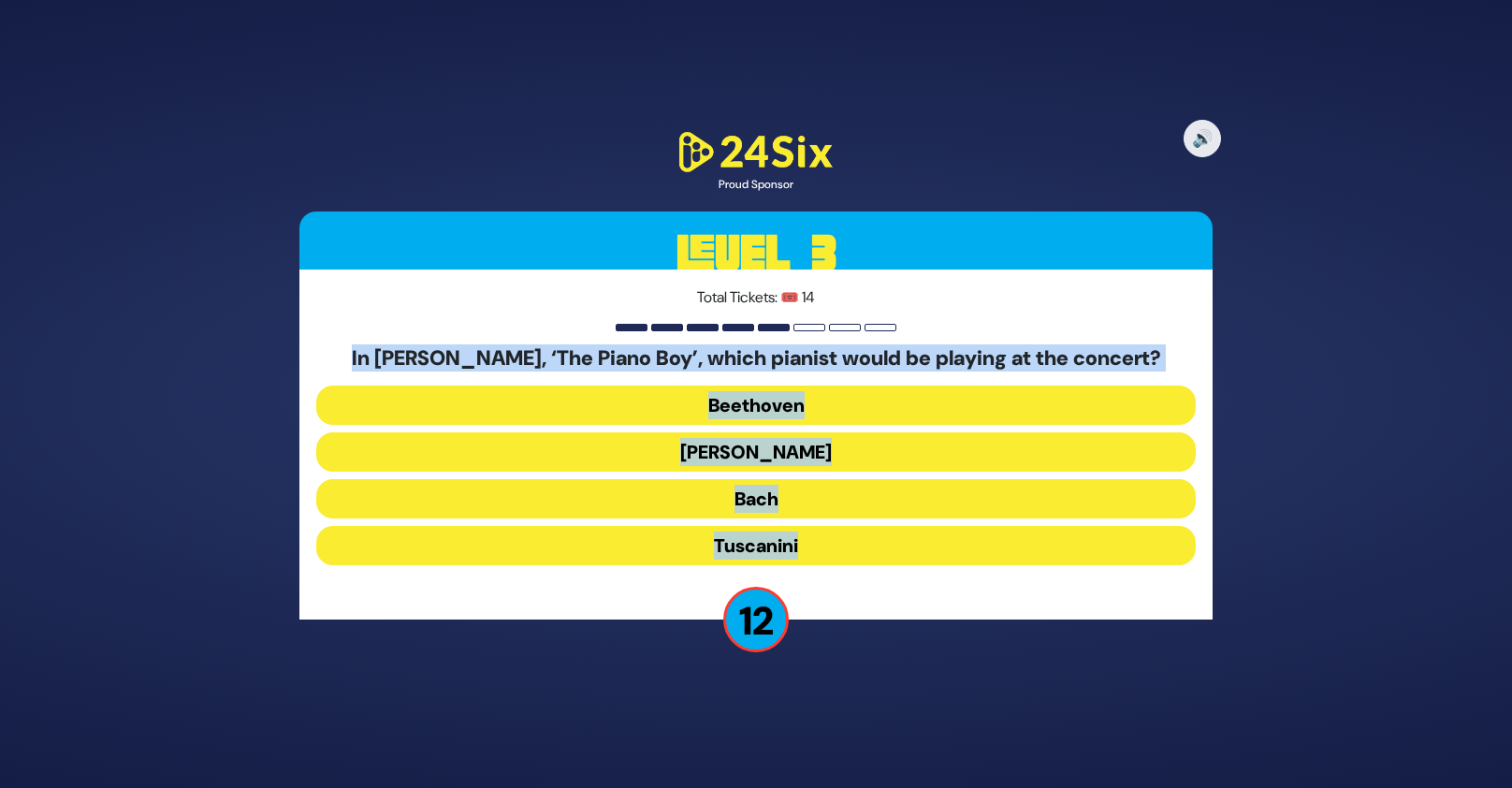
drag, startPoint x: 340, startPoint y: 352, endPoint x: 820, endPoint y: 551, distance: 519.6
click at [820, 551] on div "In [PERSON_NAME], ‘The Piano Boy’, which pianist would be playing at the concer…" at bounding box center [756, 460] width 879 height 226
copy div "In [PERSON_NAME], ‘The Piano Boy’, which pianist would be playing at the concer…"
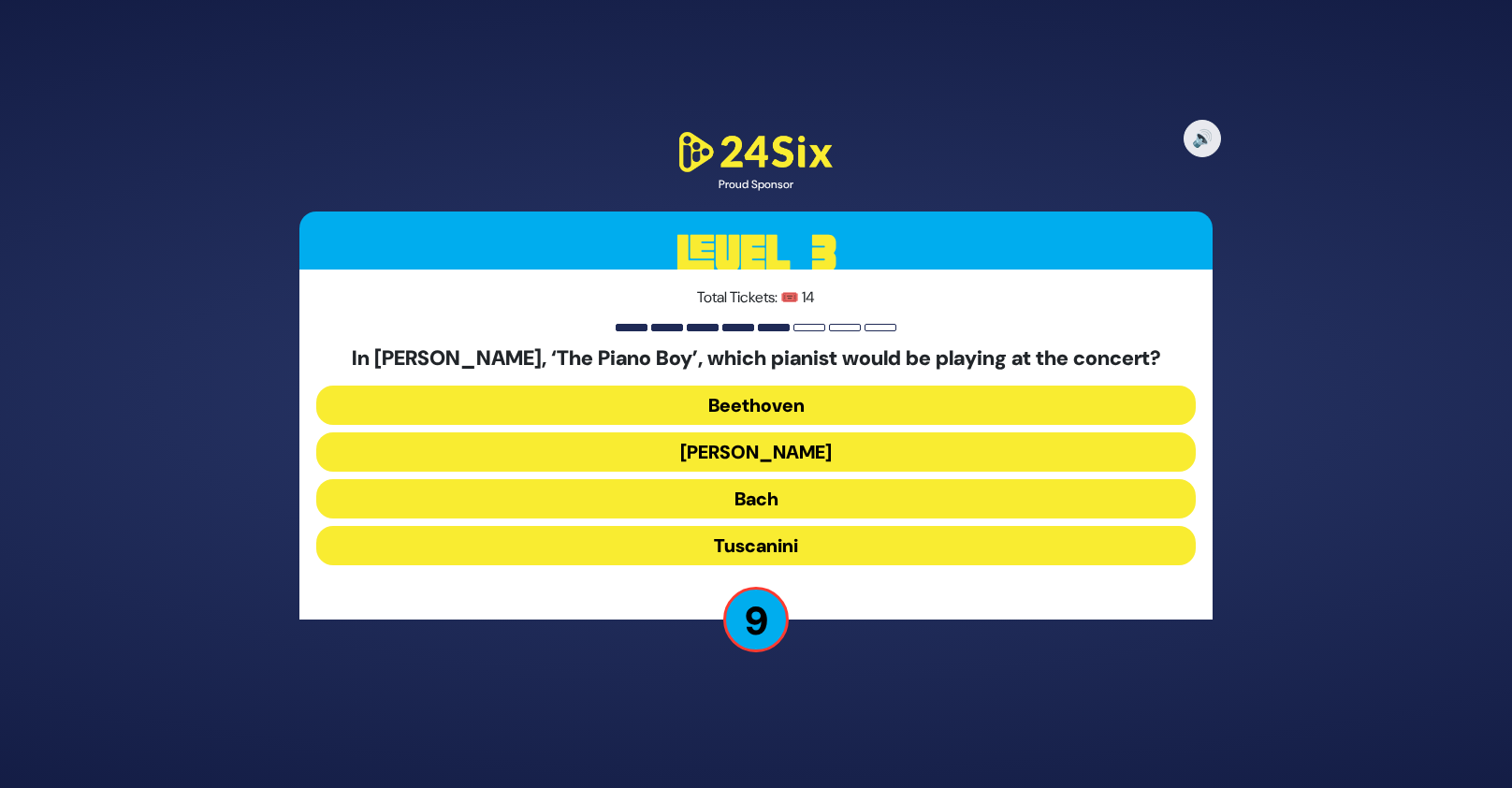
click at [500, 756] on div "🔊 Proud Sponsor Level 3 Total Tickets: 🎟️ 14 In [PERSON_NAME], ‘The Piano Boy’,…" at bounding box center [756, 394] width 1512 height 788
click at [762, 465] on button "[PERSON_NAME]" at bounding box center [756, 453] width 879 height 40
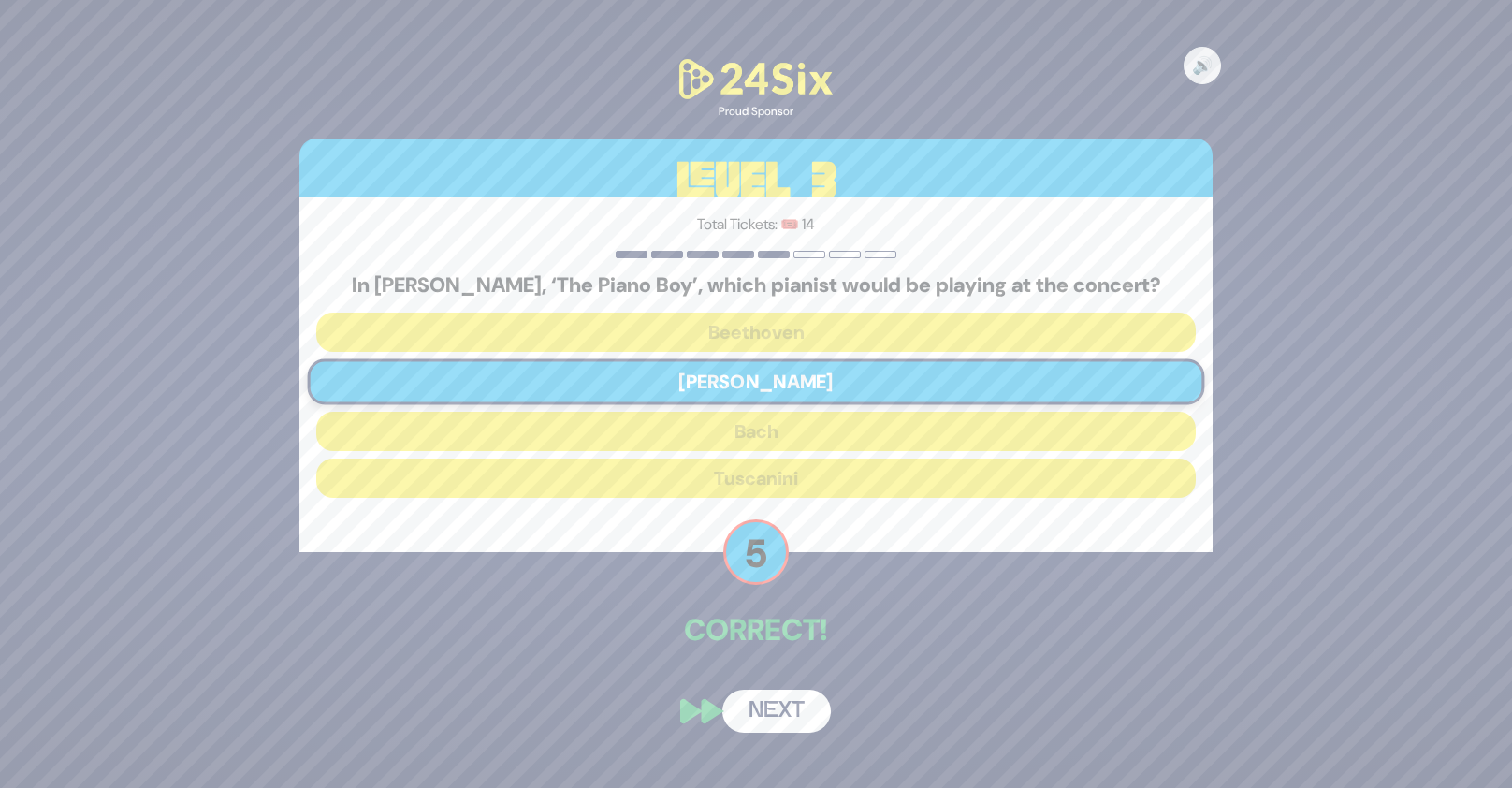
click at [794, 724] on button "Next" at bounding box center [776, 711] width 108 height 43
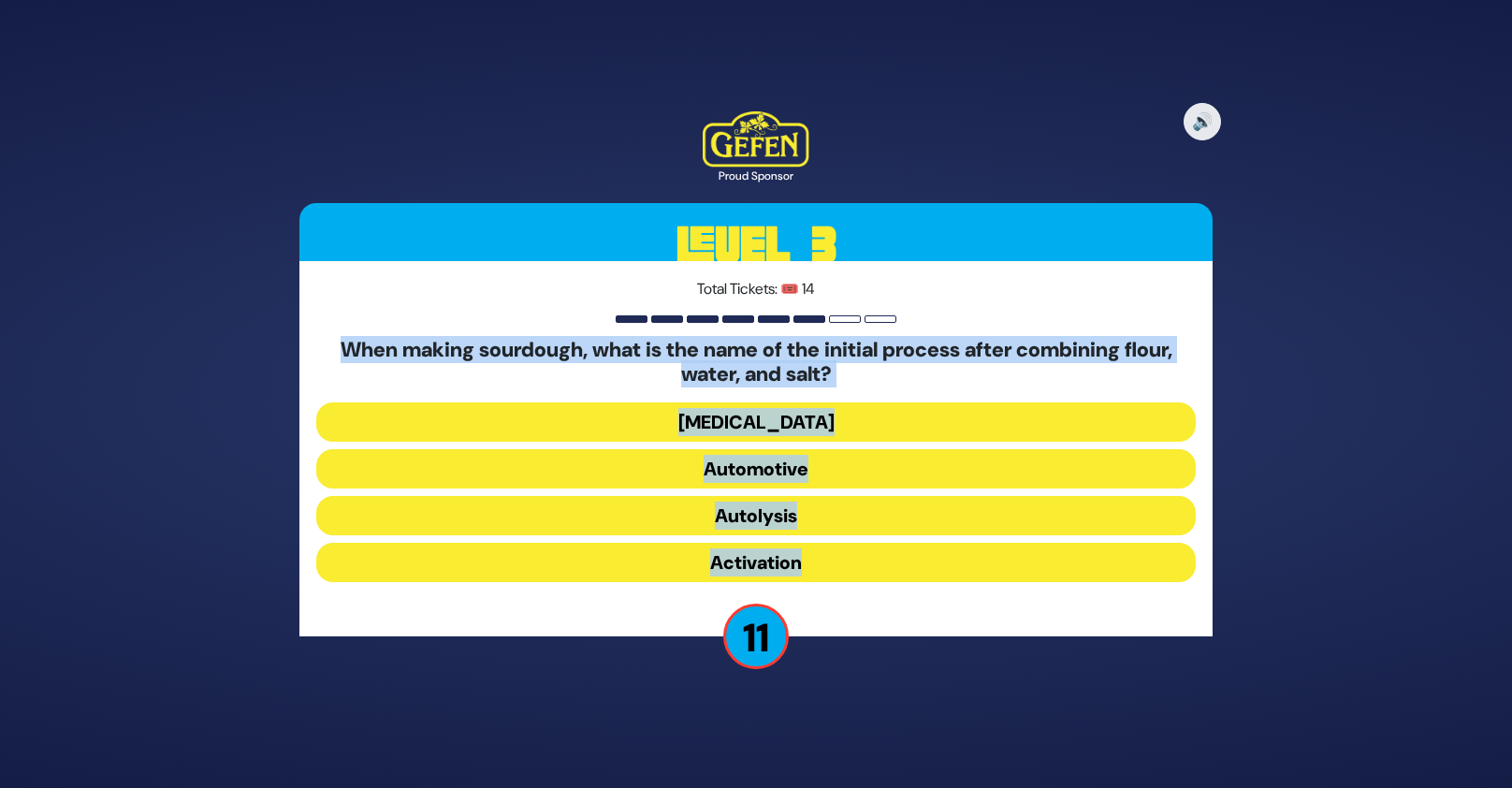
drag, startPoint x: 315, startPoint y: 341, endPoint x: 957, endPoint y: 564, distance: 679.6
click at [957, 564] on div "Total Tickets: 🎟️ 14 When making sourdough, what is the name of the initial pro…" at bounding box center [756, 449] width 913 height 375
copy div "When making sourdough, what is the name of the initial process after combining …"
click at [565, 512] on button "Autolysis" at bounding box center [756, 516] width 879 height 40
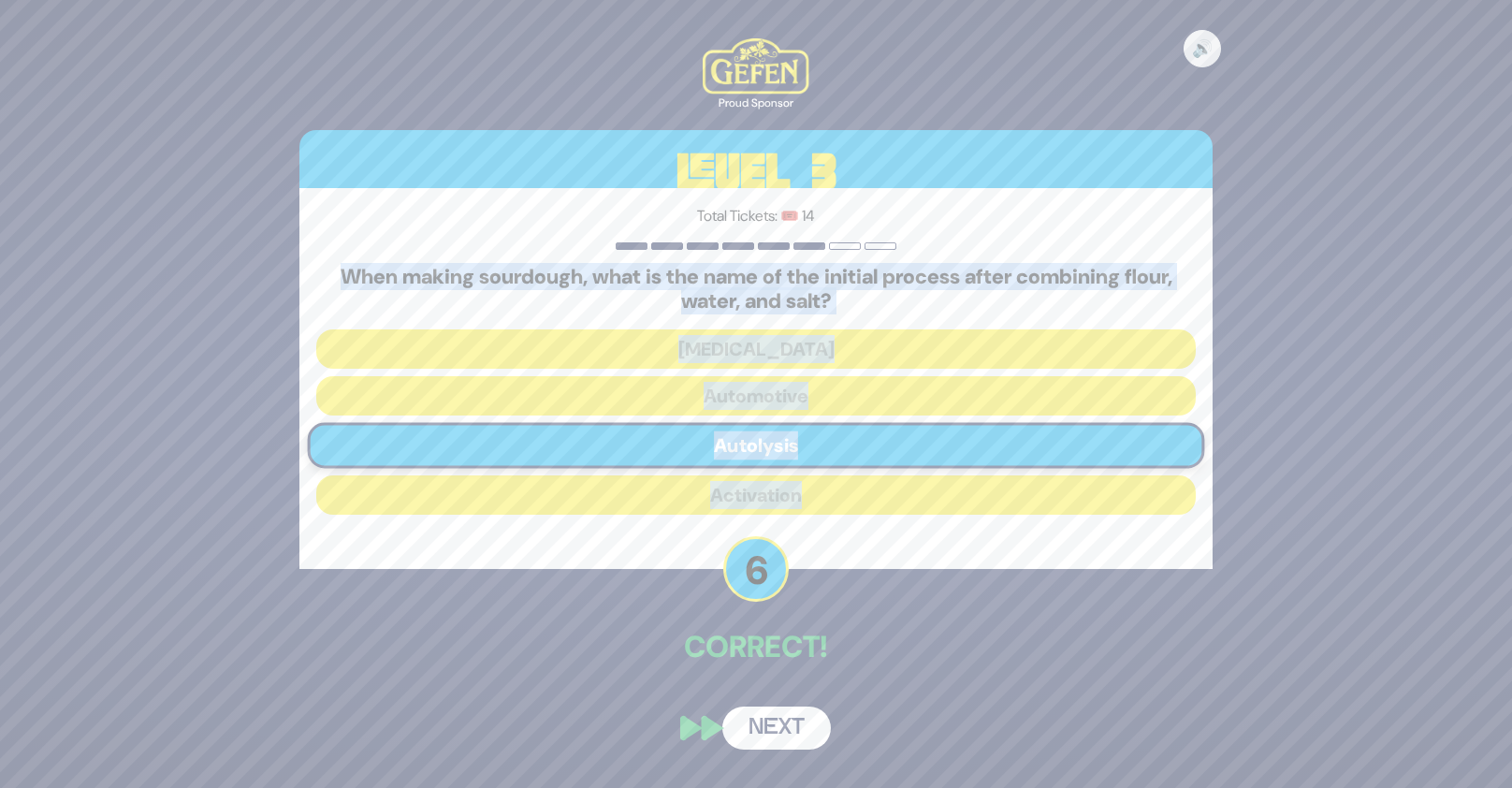
click at [1152, 650] on p "Correct!" at bounding box center [756, 646] width 913 height 45
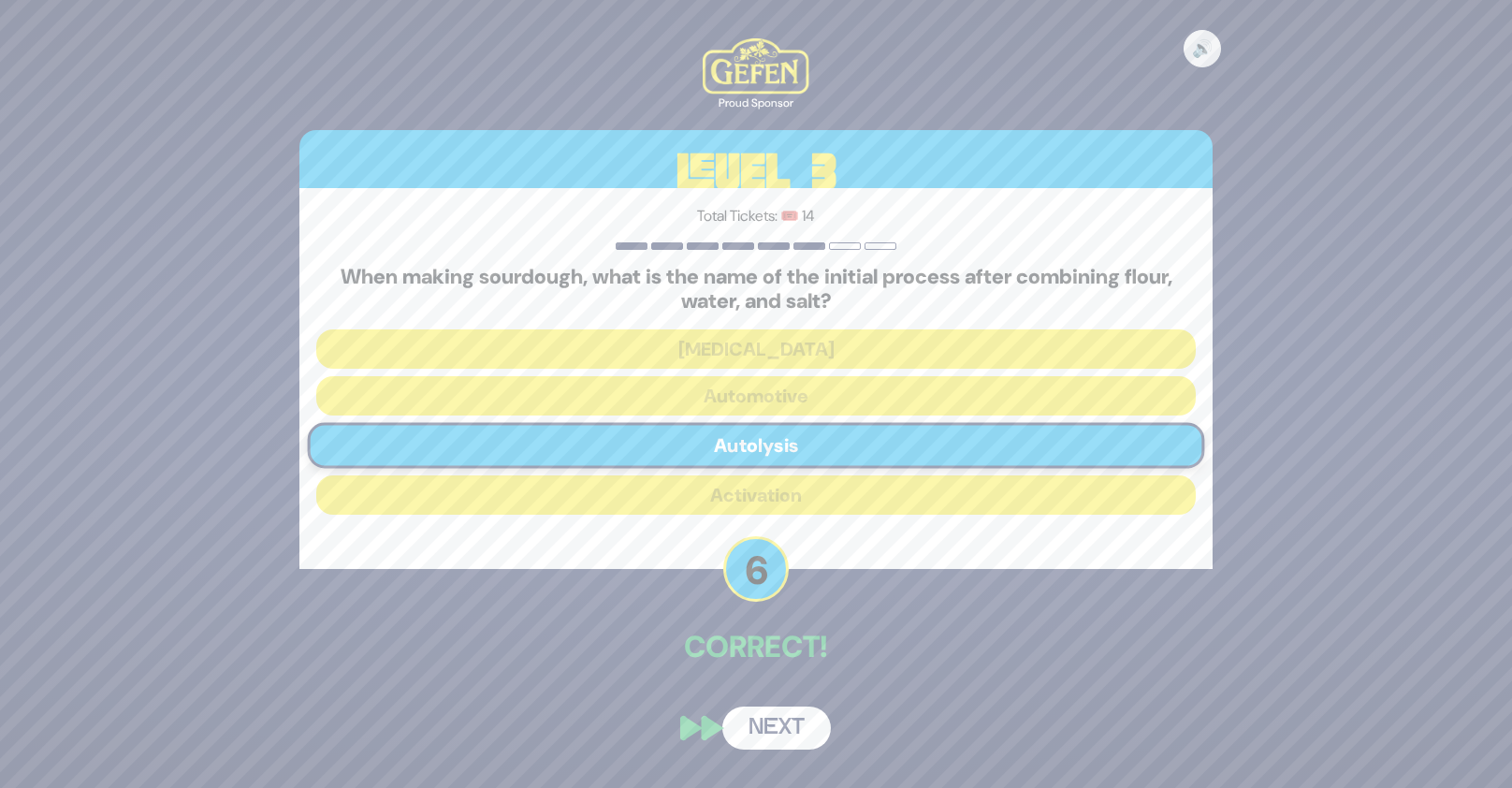
click at [778, 725] on button "Next" at bounding box center [776, 727] width 108 height 43
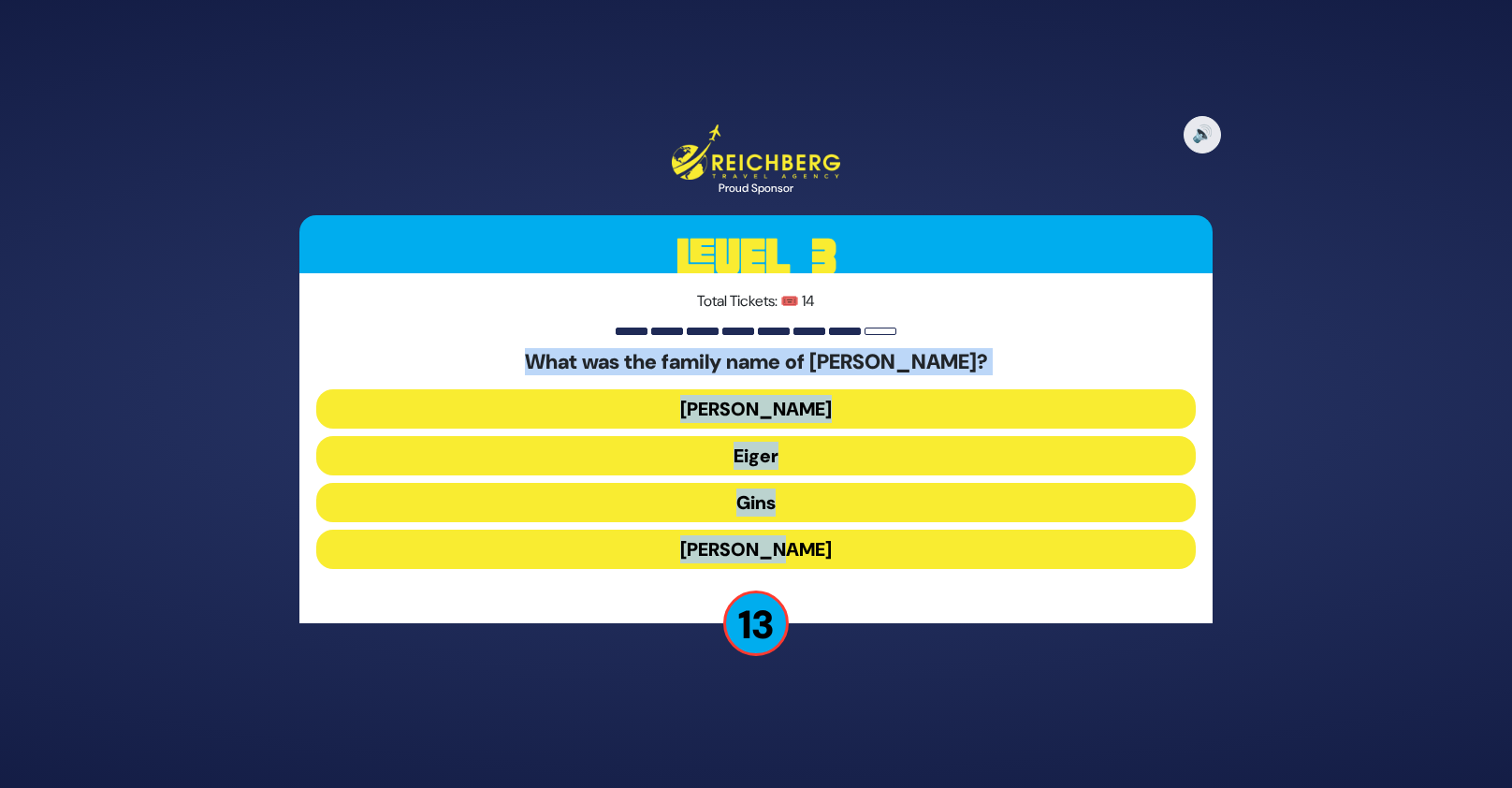
drag, startPoint x: 516, startPoint y: 356, endPoint x: 846, endPoint y: 562, distance: 389.0
click at [846, 562] on div "What was the family name of [PERSON_NAME]? [PERSON_NAME] Eiger Gins [PERSON_NA…" at bounding box center [756, 463] width 879 height 226
copy div "What was the family name of [PERSON_NAME]? [PERSON_NAME] Eiger Gins [PERSON_NA…"
click at [743, 502] on button "Gins" at bounding box center [756, 503] width 879 height 40
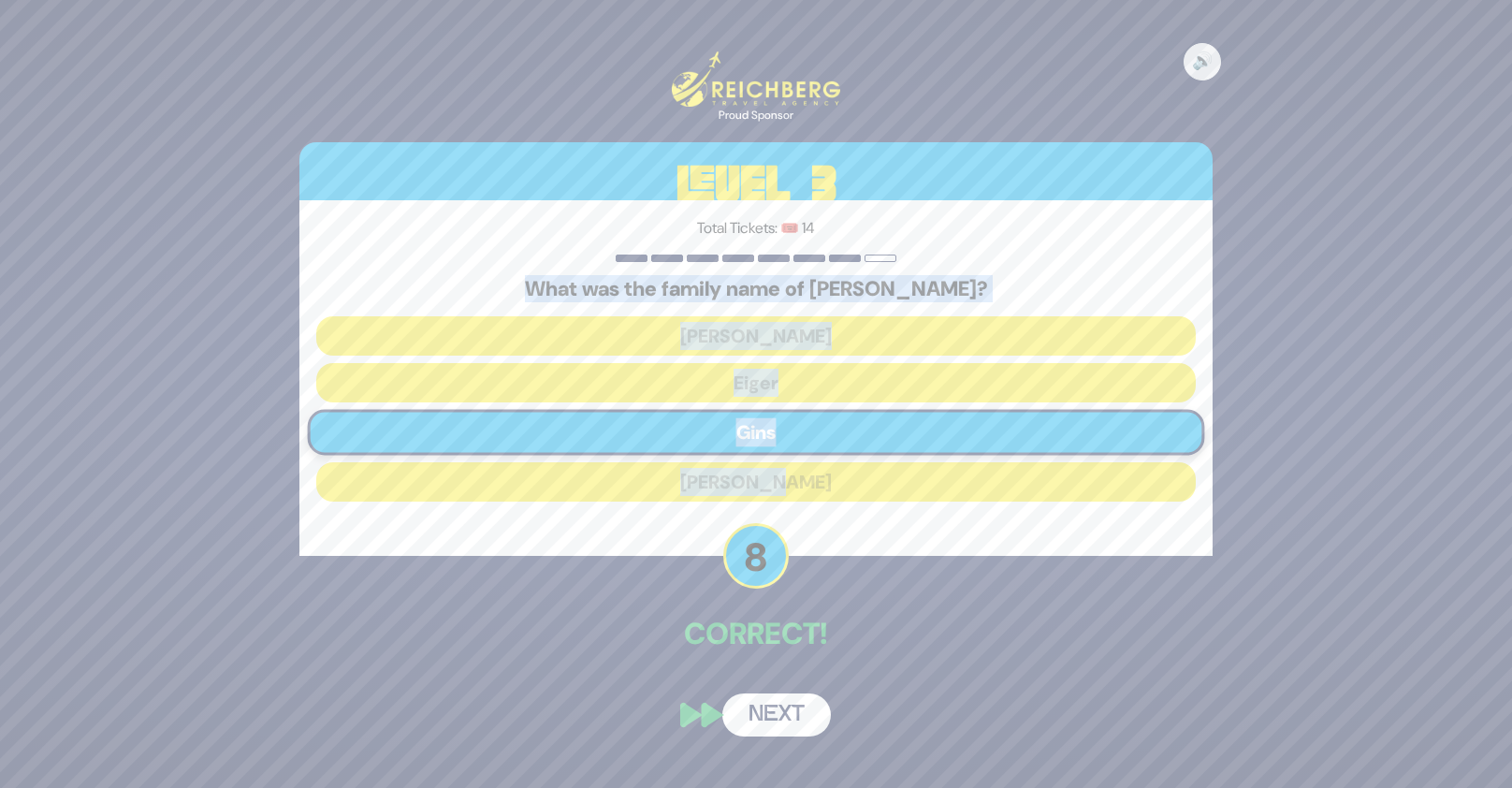
click at [452, 559] on div "🔊 Proud Sponsor Level 3 Total Tickets: 🎟️ 14 What was the family name of [PERSO…" at bounding box center [756, 394] width 958 height 730
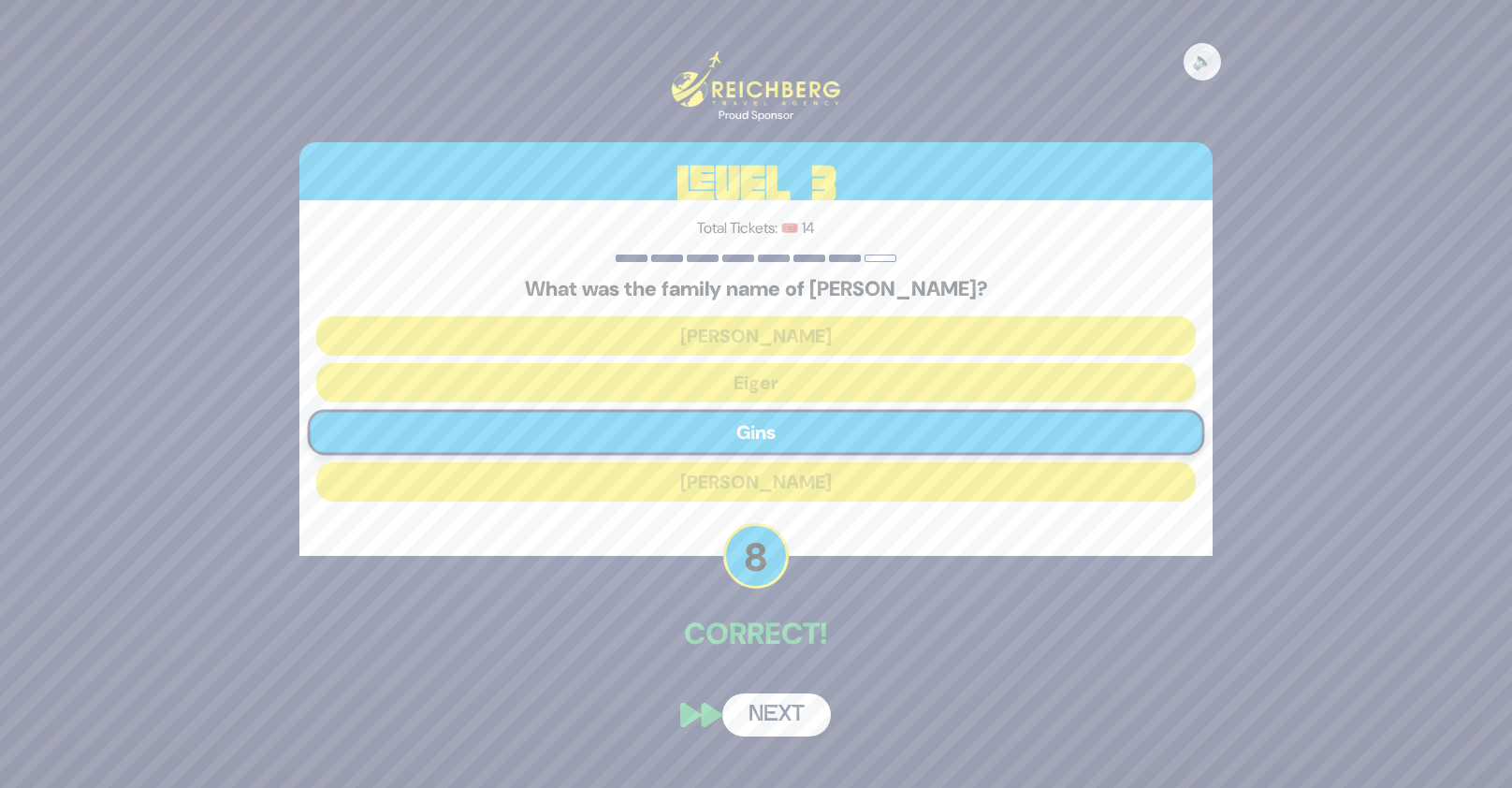
click at [818, 708] on button "Next" at bounding box center [776, 715] width 108 height 43
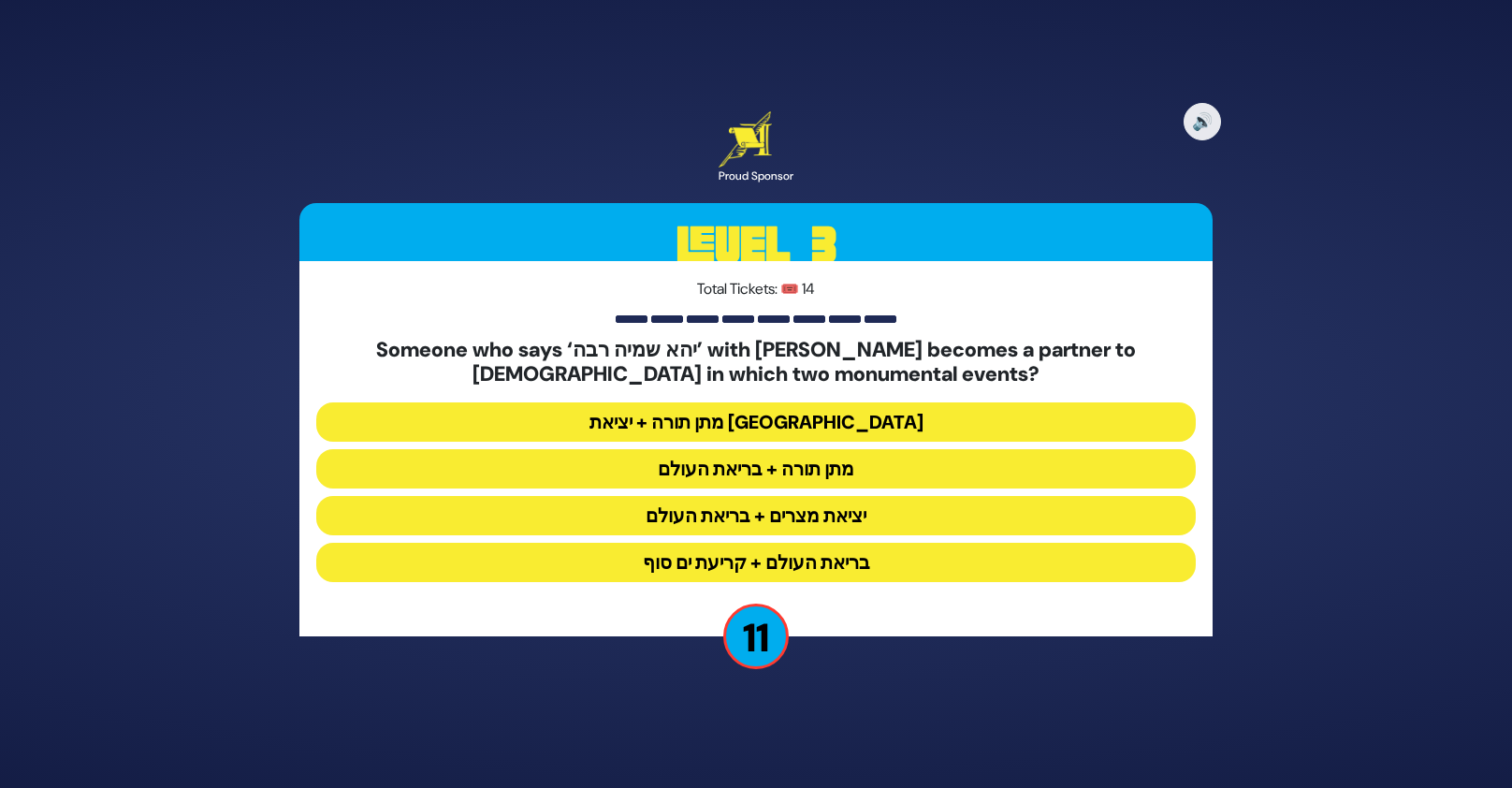
click at [697, 467] on button "מתן תורה + בריאת העולם" at bounding box center [756, 469] width 879 height 40
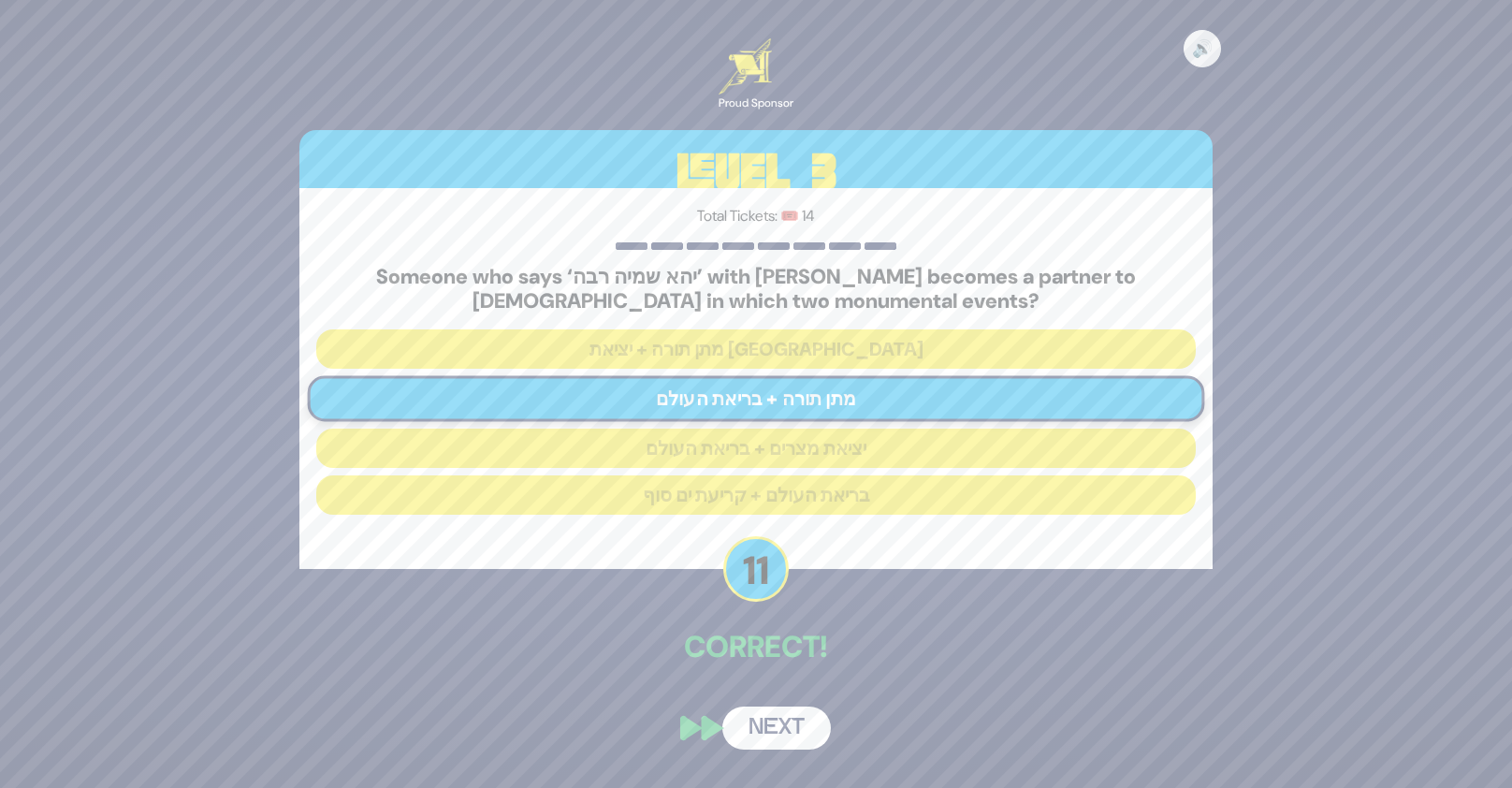
click at [802, 723] on button "Next" at bounding box center [776, 727] width 108 height 43
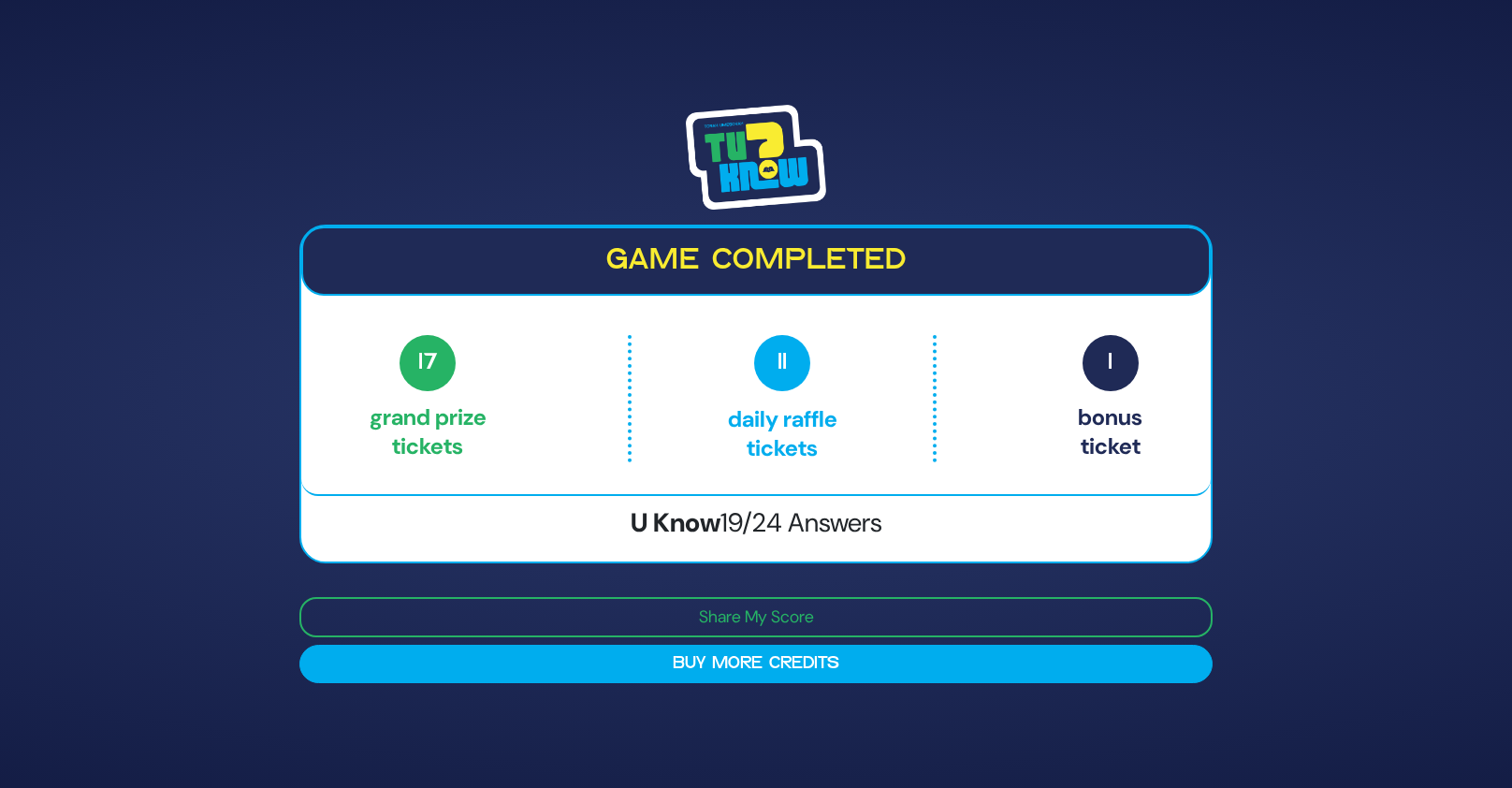
click at [765, 153] on img at bounding box center [755, 158] width 140 height 105
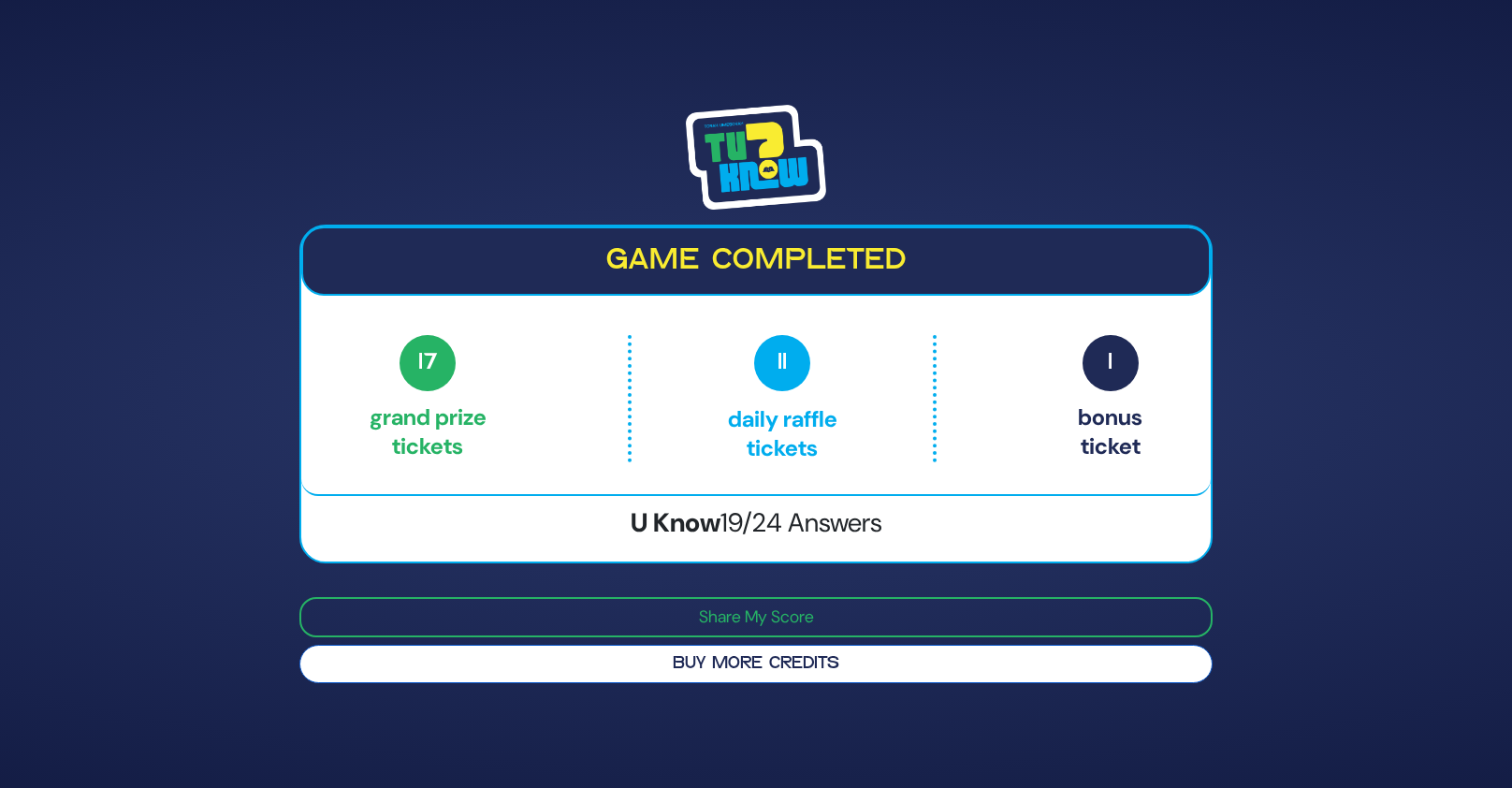
click at [752, 656] on button "Buy More Credits" at bounding box center [756, 664] width 913 height 39
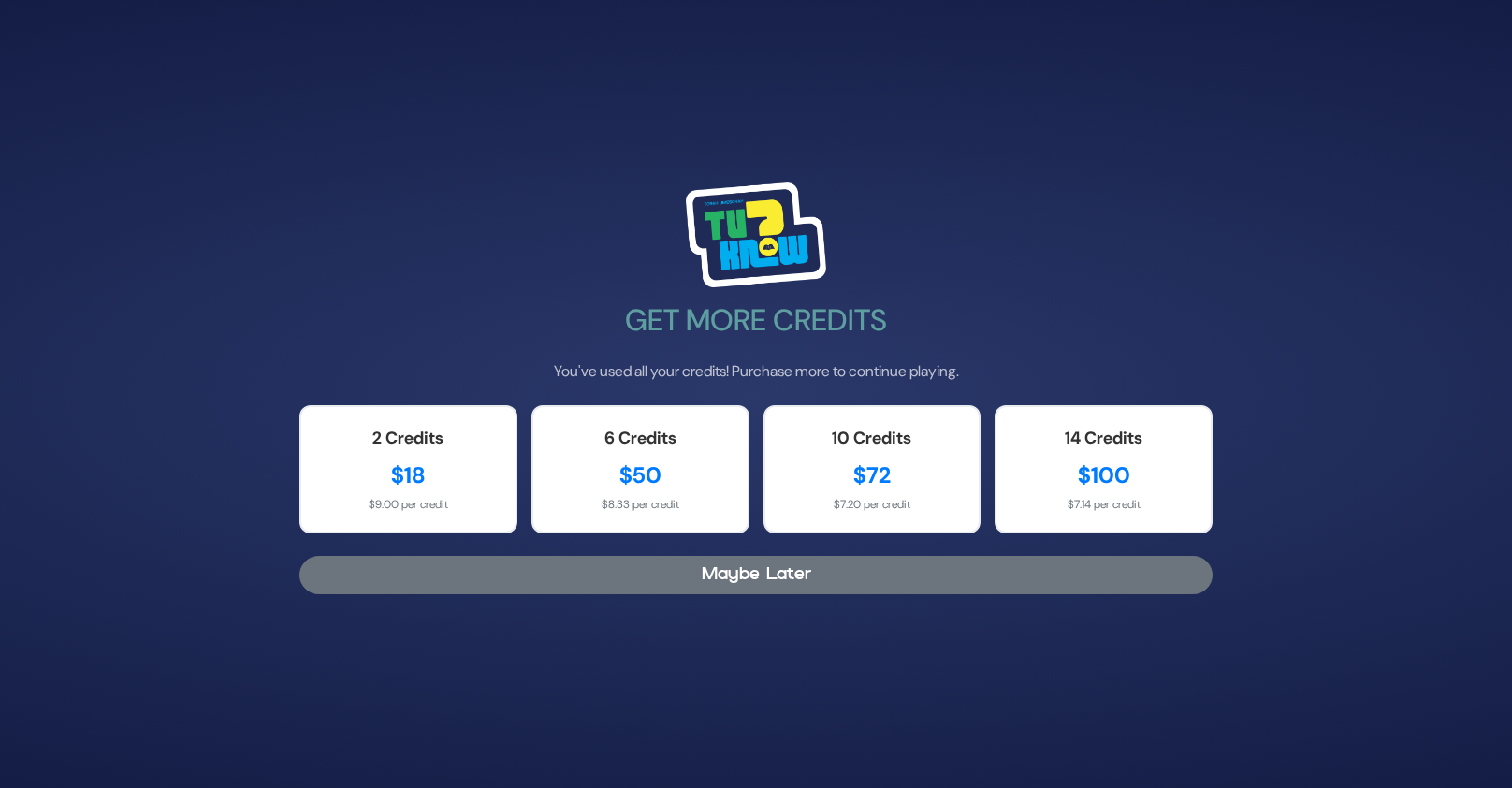
click at [696, 576] on button "Maybe Later" at bounding box center [756, 575] width 913 height 39
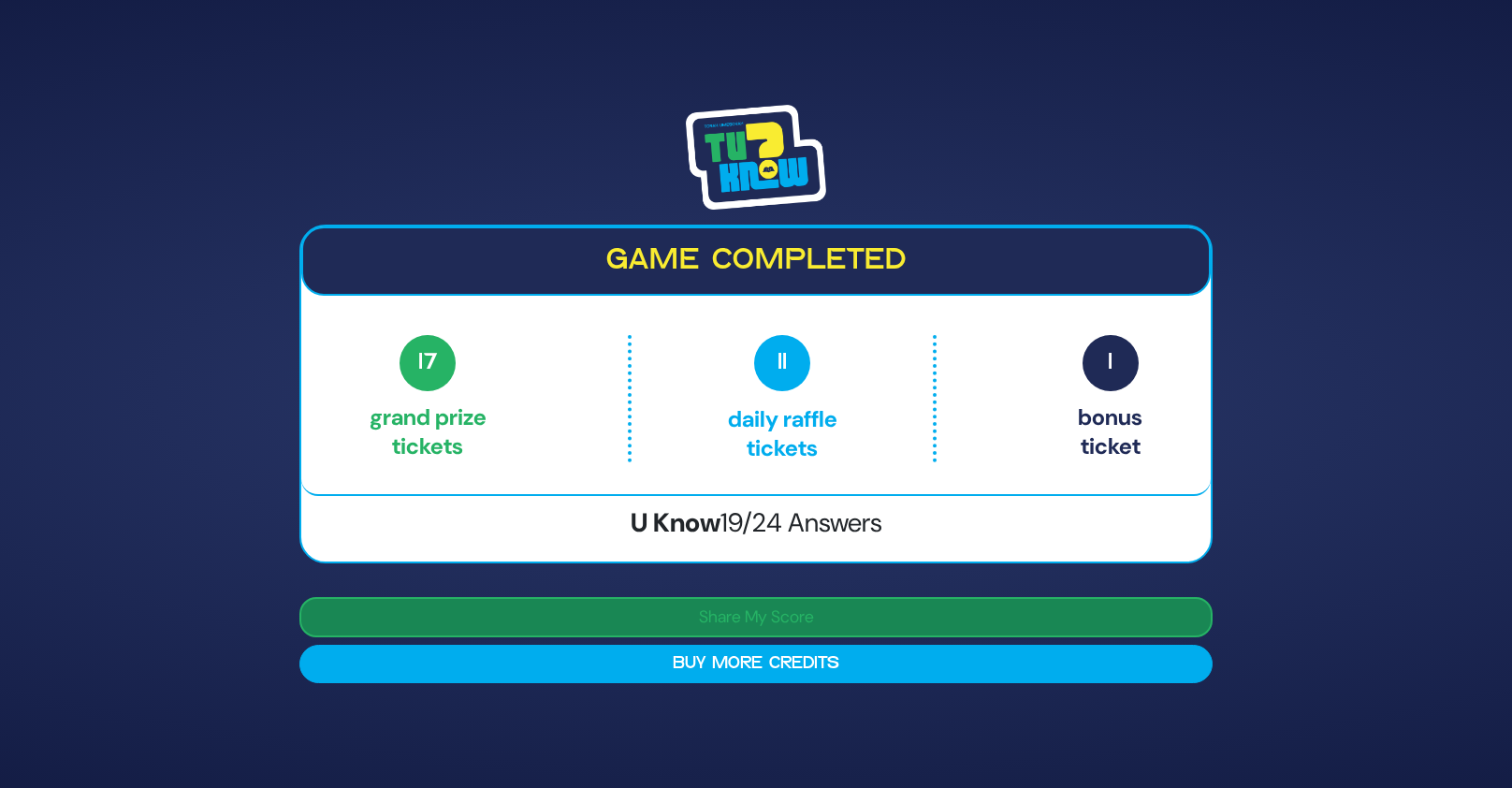
click at [730, 598] on button "Share My Score" at bounding box center [756, 617] width 913 height 41
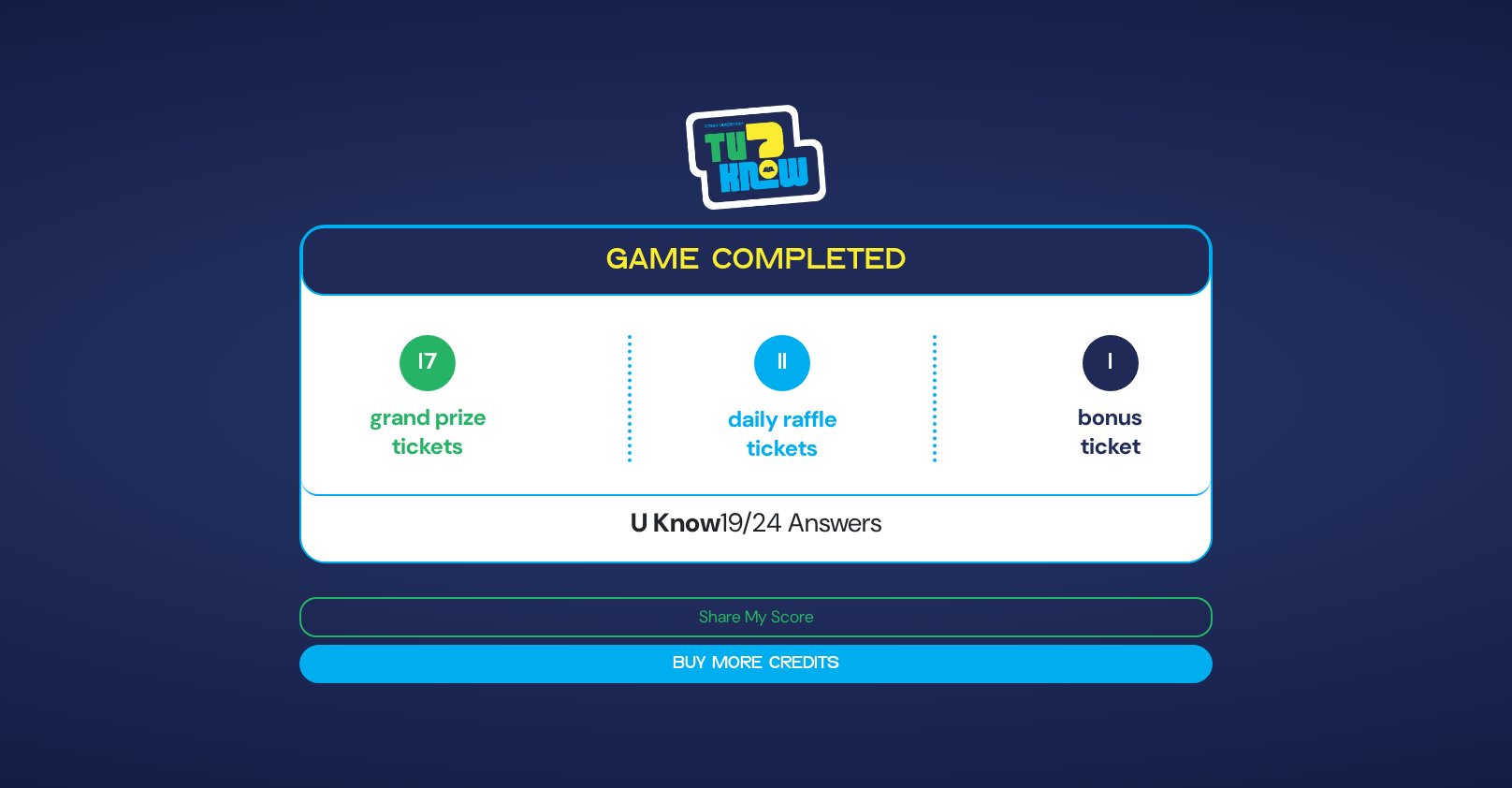
click at [1329, 255] on div "Game completed 17 Grand Prize tickets 11 Daily Raffle tickets 1 Bonus ticket 17…" at bounding box center [756, 394] width 1512 height 788
click at [786, 121] on img at bounding box center [755, 158] width 140 height 105
